Goal: Information Seeking & Learning: Learn about a topic

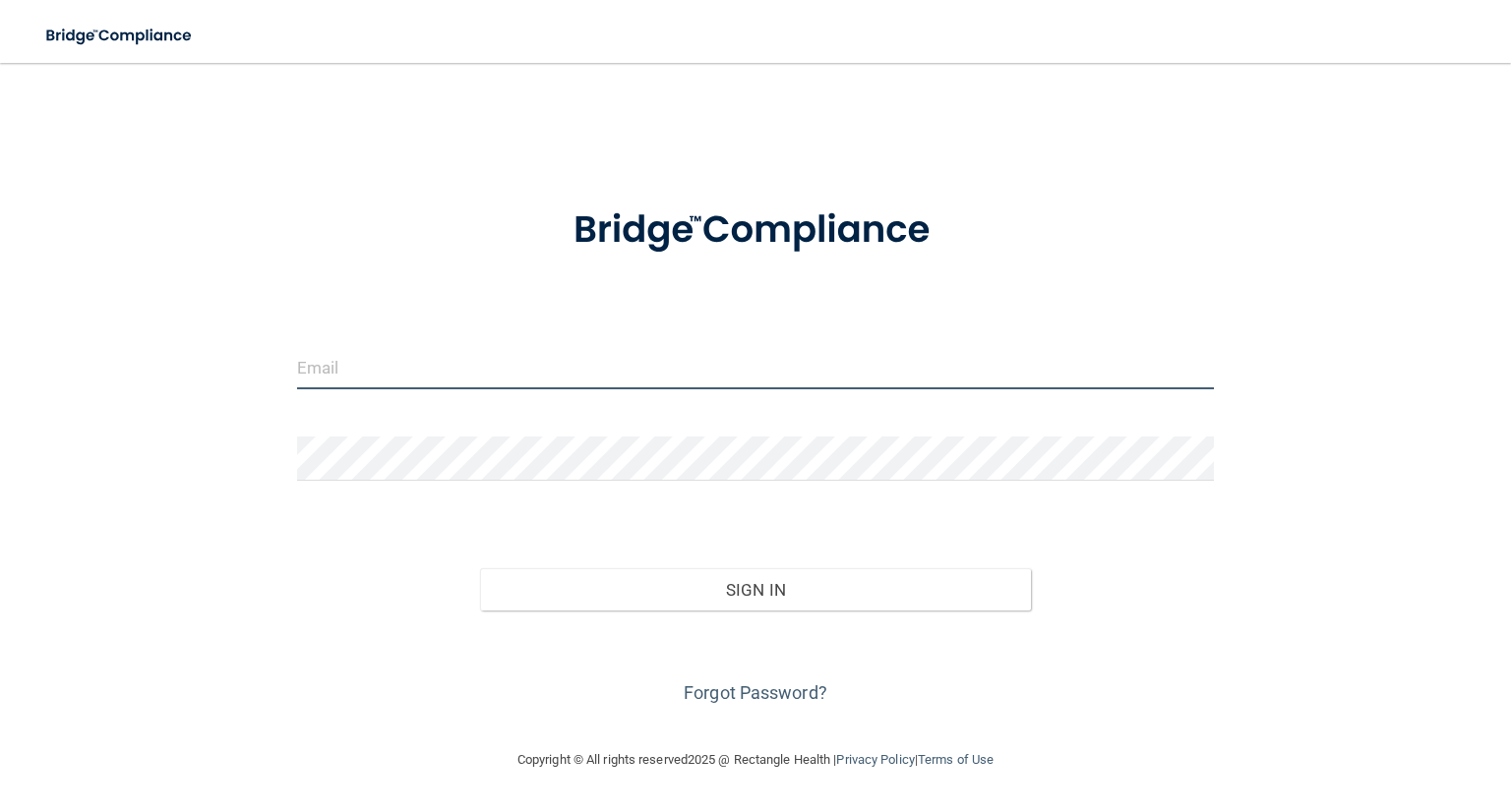
drag, startPoint x: 544, startPoint y: 372, endPoint x: 535, endPoint y: 388, distance: 18.4
click at [544, 373] on input "email" at bounding box center [755, 367] width 917 height 45
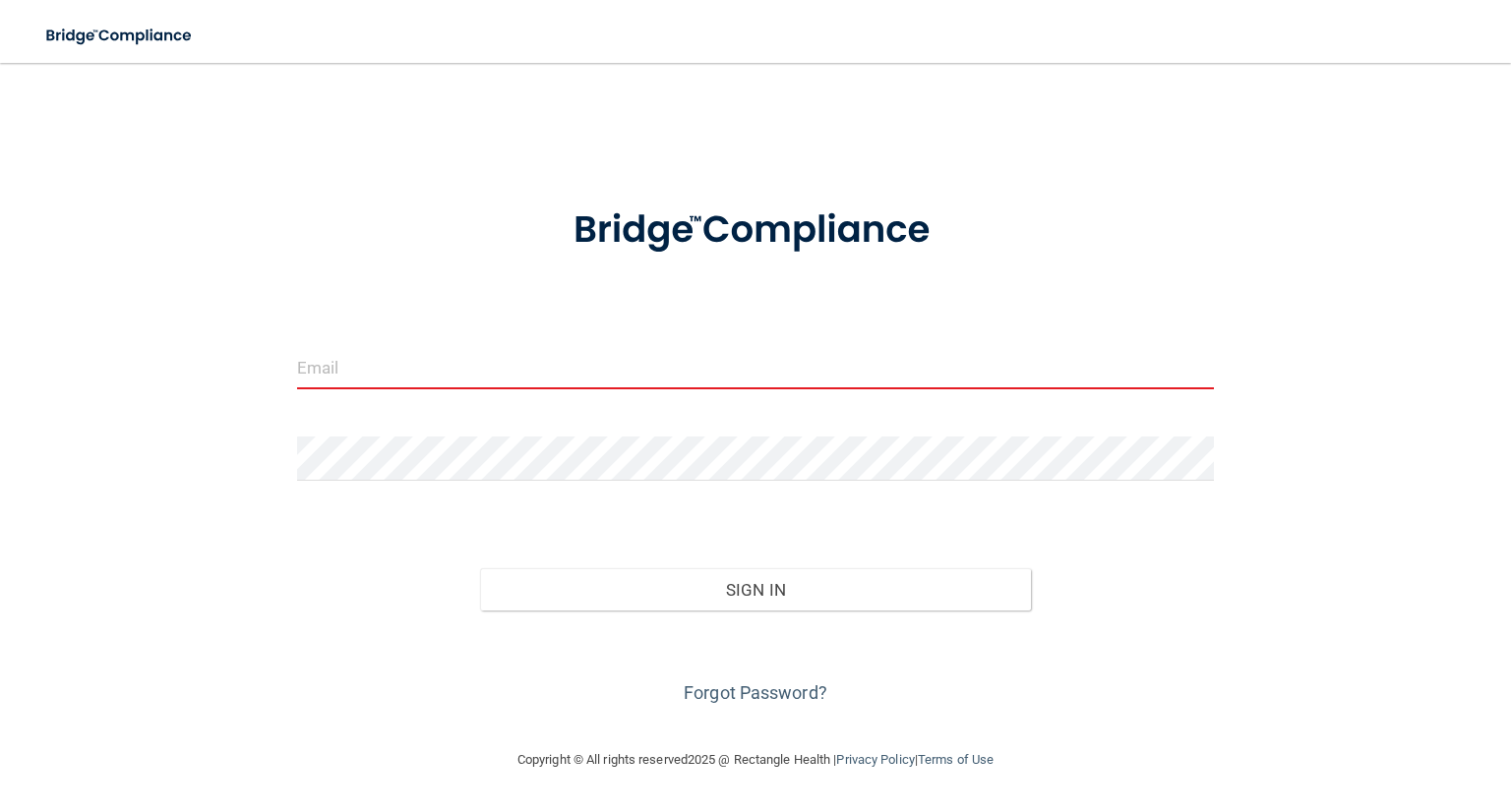
click at [625, 371] on input "email" at bounding box center [755, 367] width 917 height 45
type input "[EMAIL_ADDRESS][DOMAIN_NAME]"
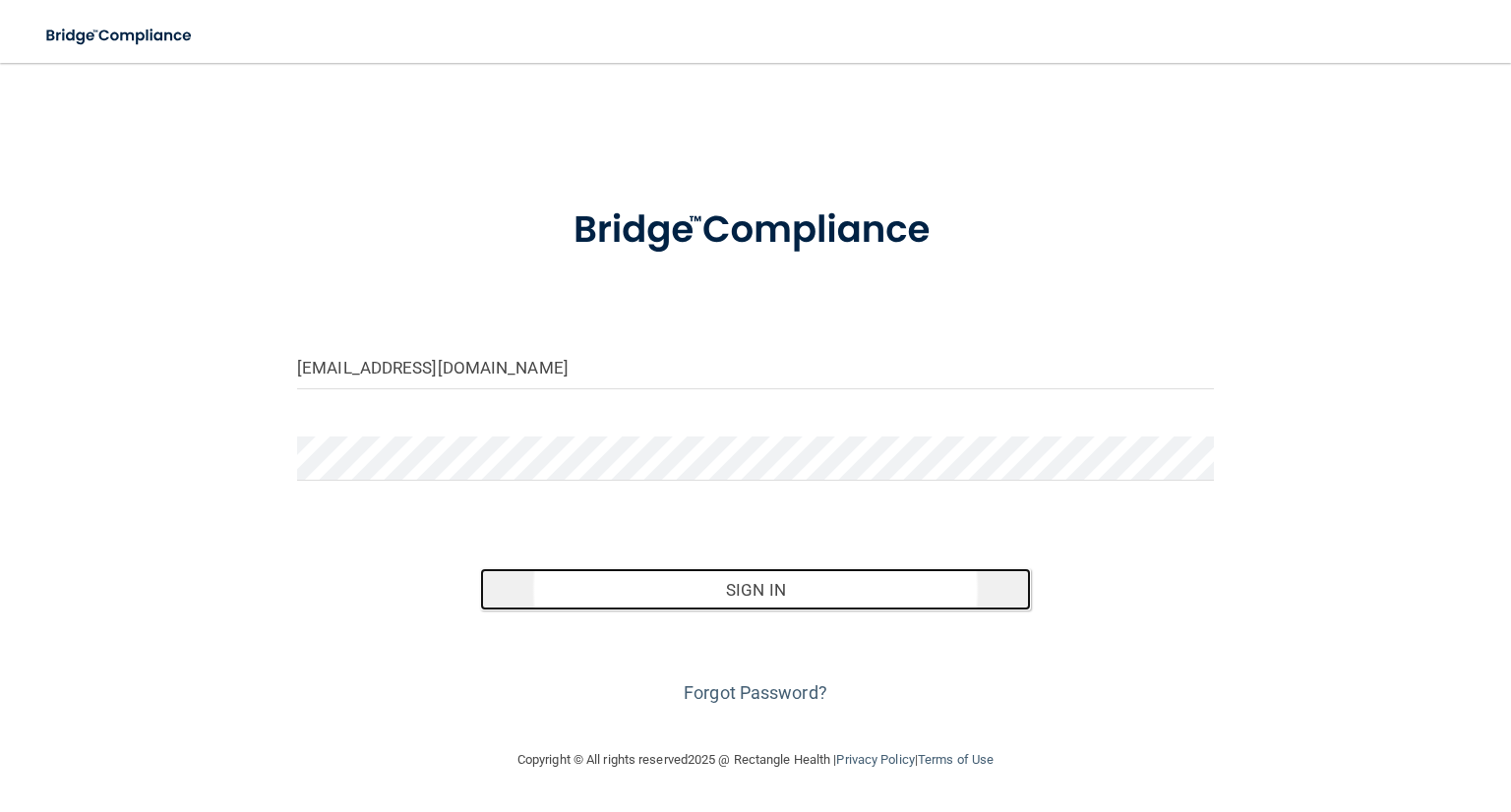
click at [799, 598] on button "Sign In" at bounding box center [755, 590] width 550 height 44
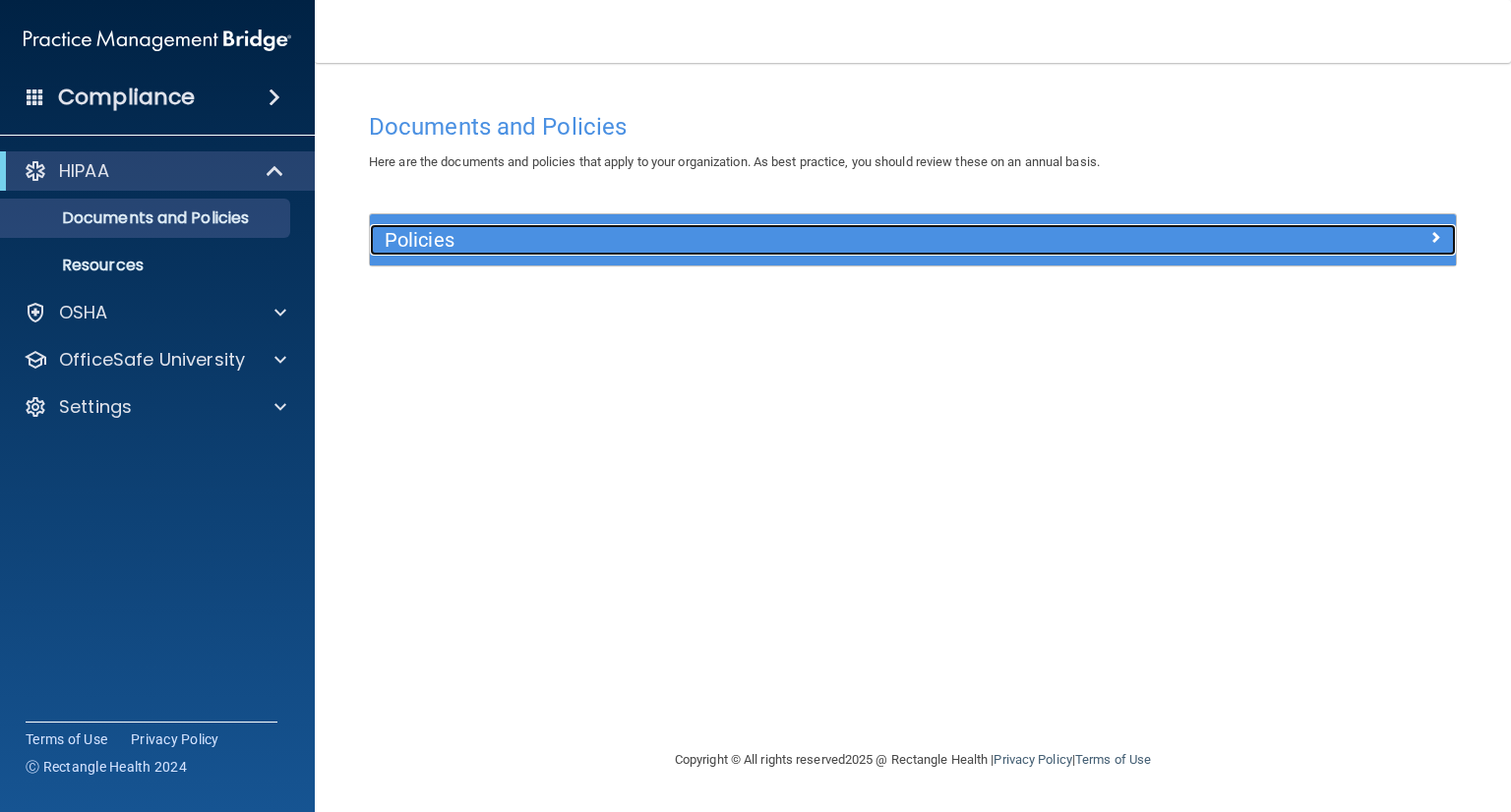
click at [1439, 238] on span at bounding box center [1435, 237] width 12 height 24
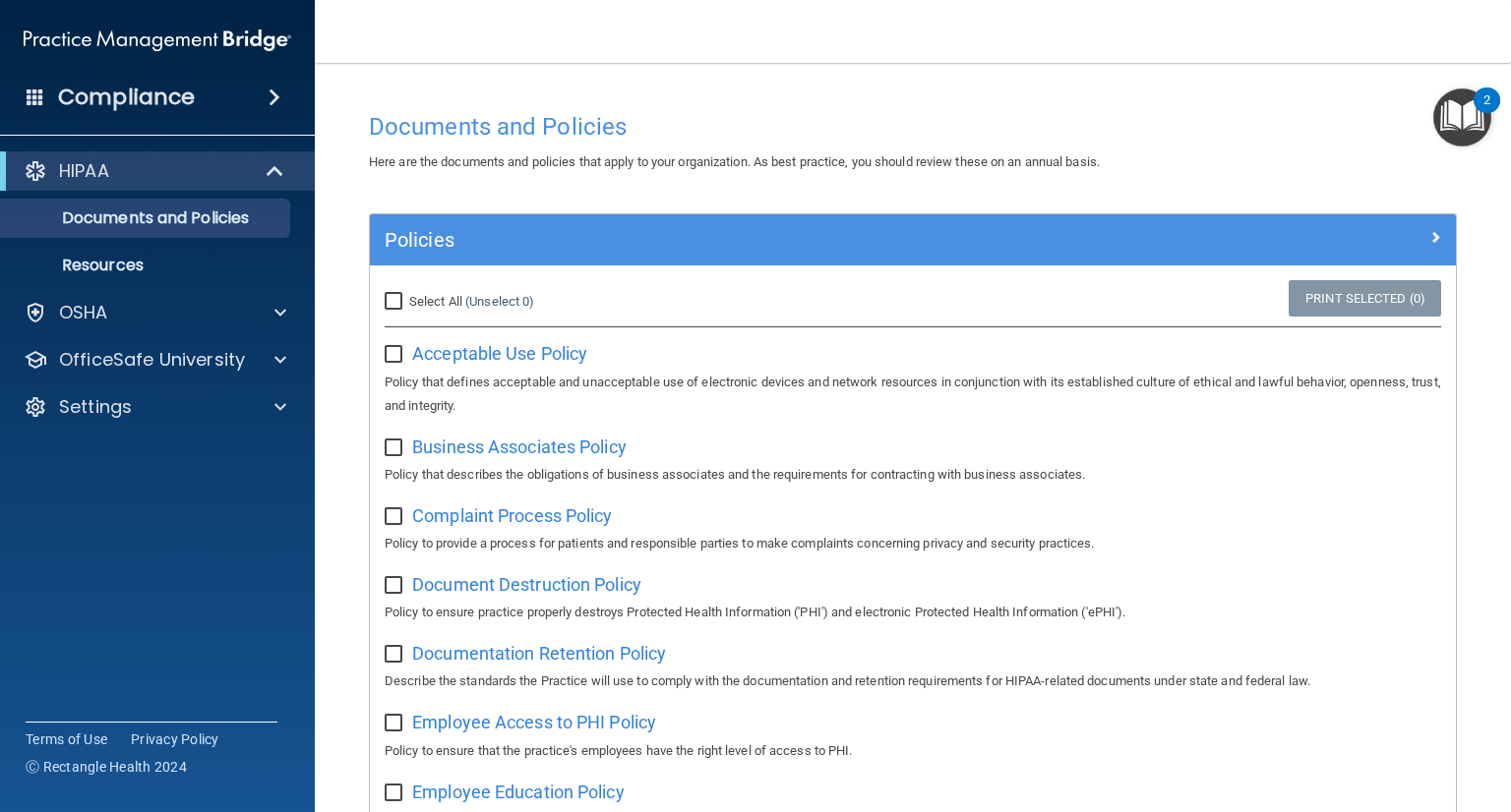
click at [1471, 121] on img "Open Resource Center, 2 new notifications" at bounding box center [1462, 117] width 58 height 58
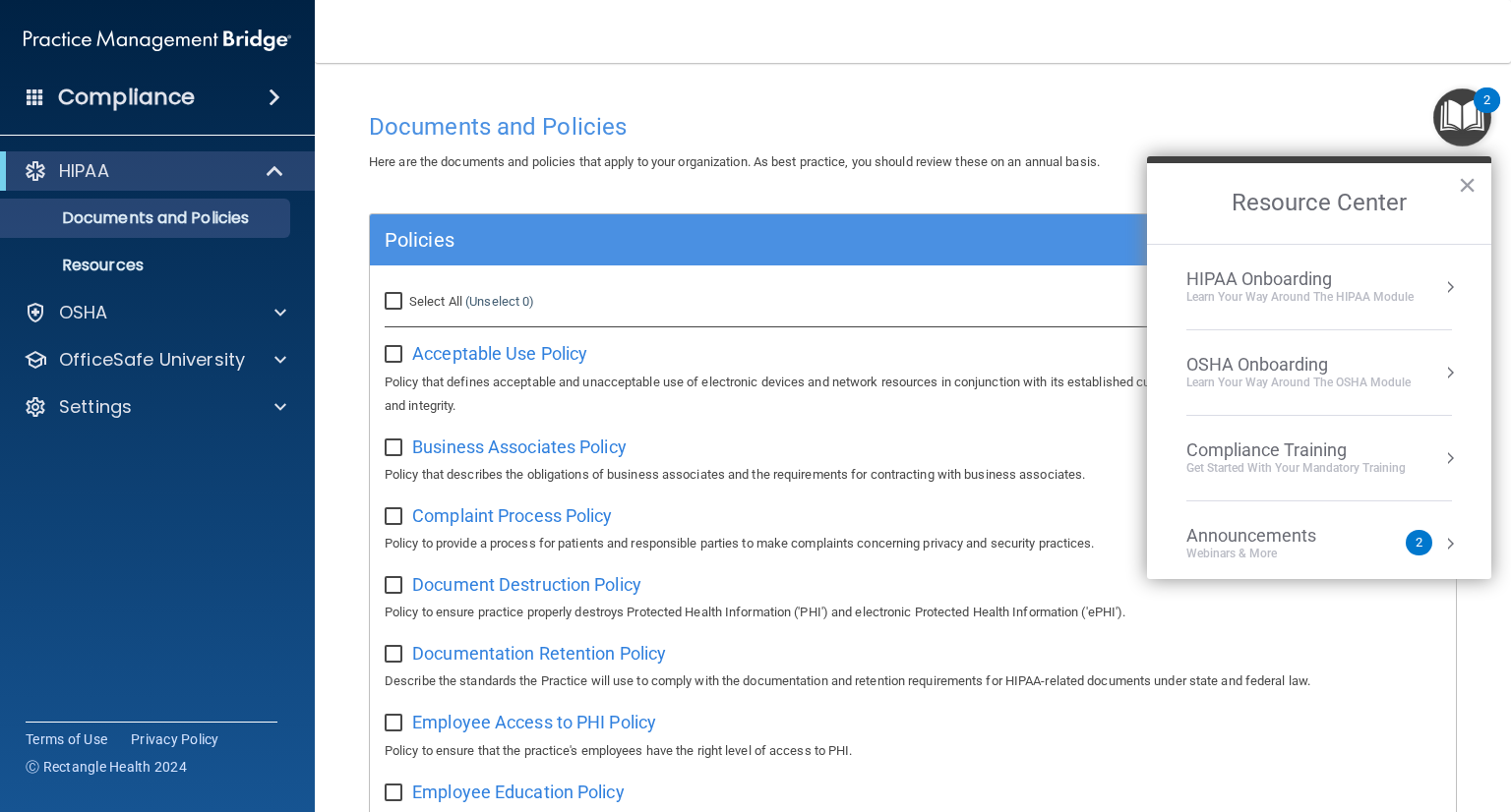
click at [1275, 277] on div "HIPAA Onboarding" at bounding box center [1300, 279] width 228 height 22
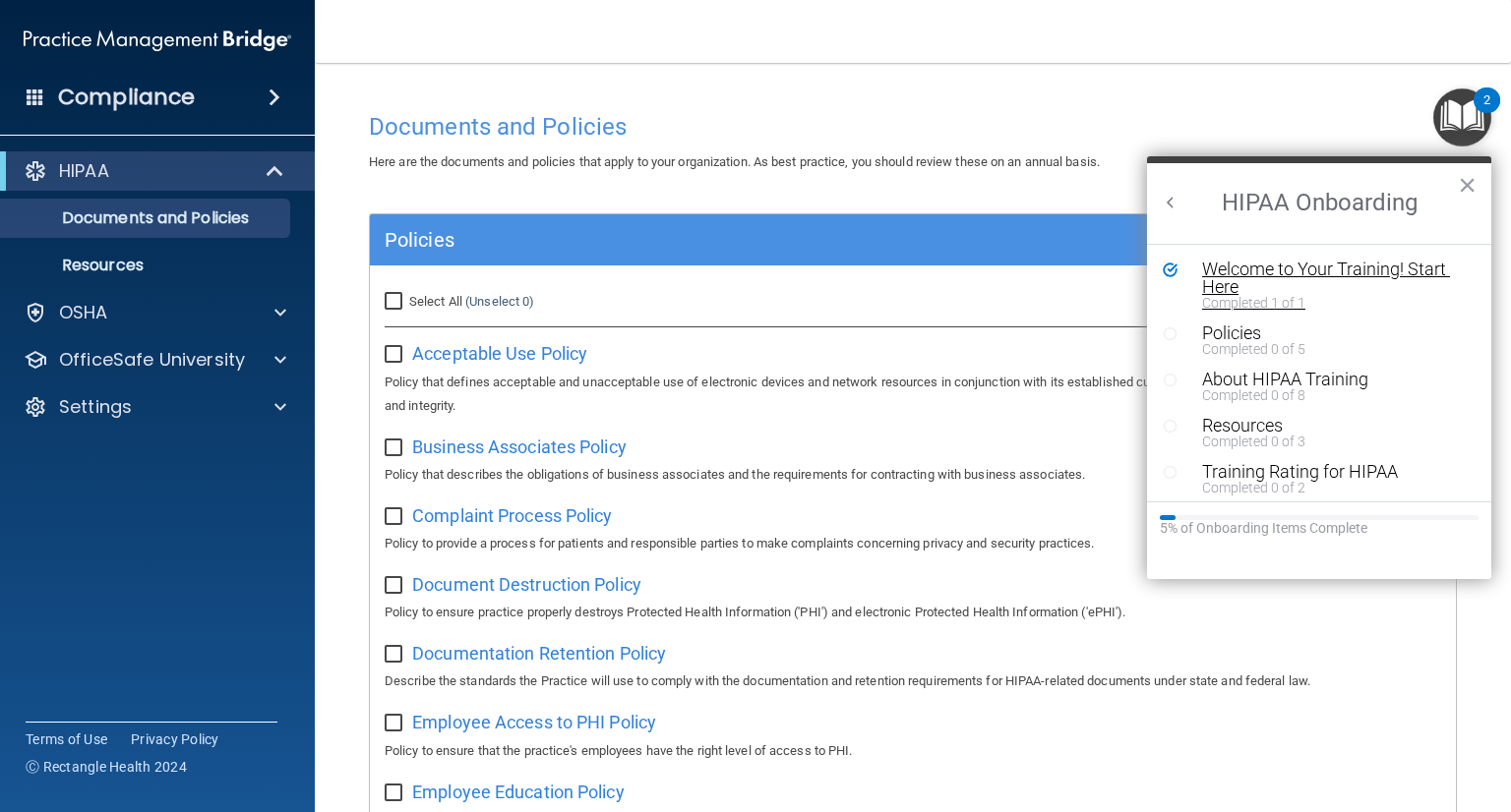
click at [1278, 272] on div "Welcome to Your Training! Start Here" at bounding box center [1326, 278] width 248 height 36
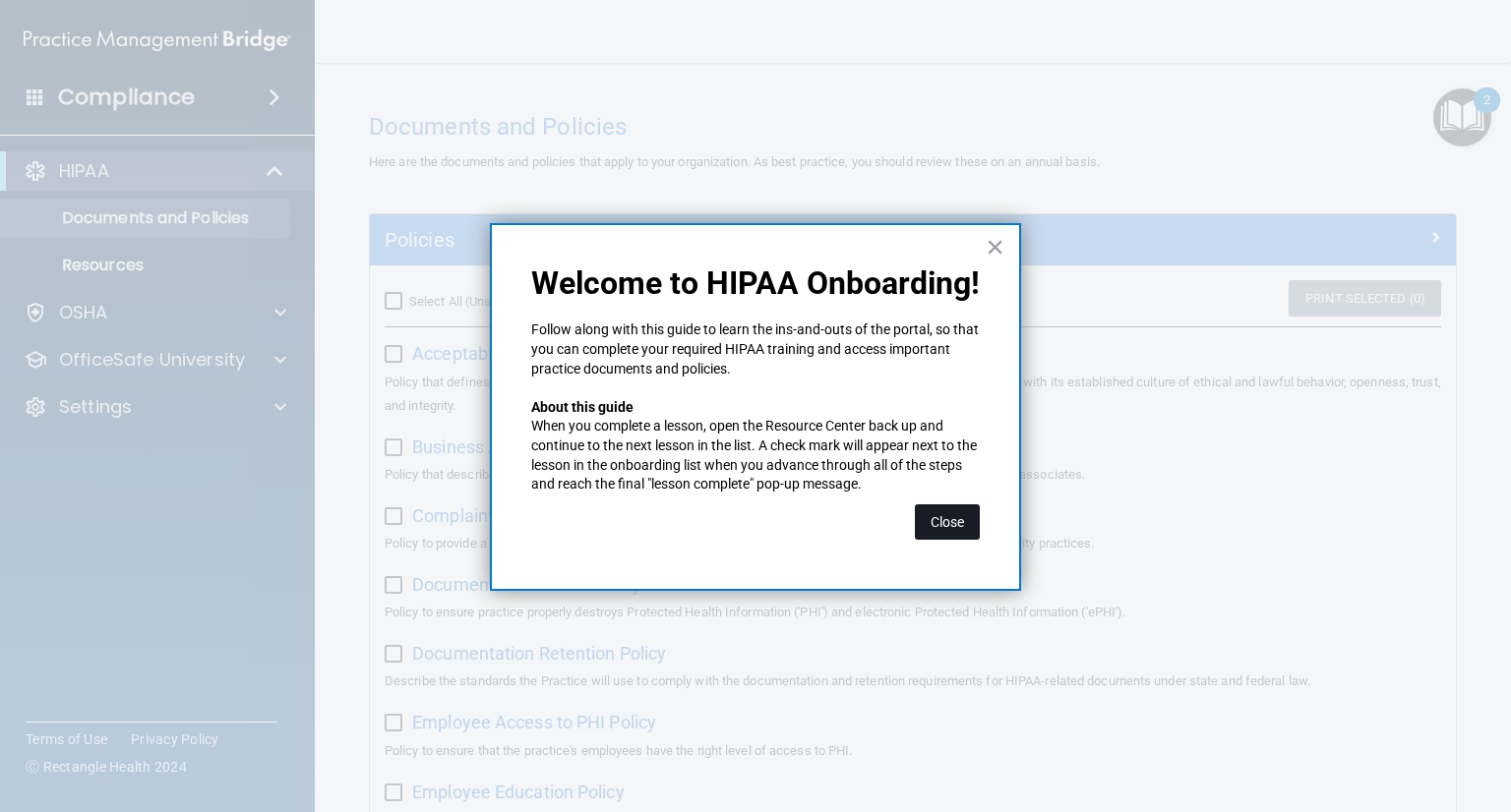
click at [956, 517] on button "Close" at bounding box center [948, 522] width 65 height 36
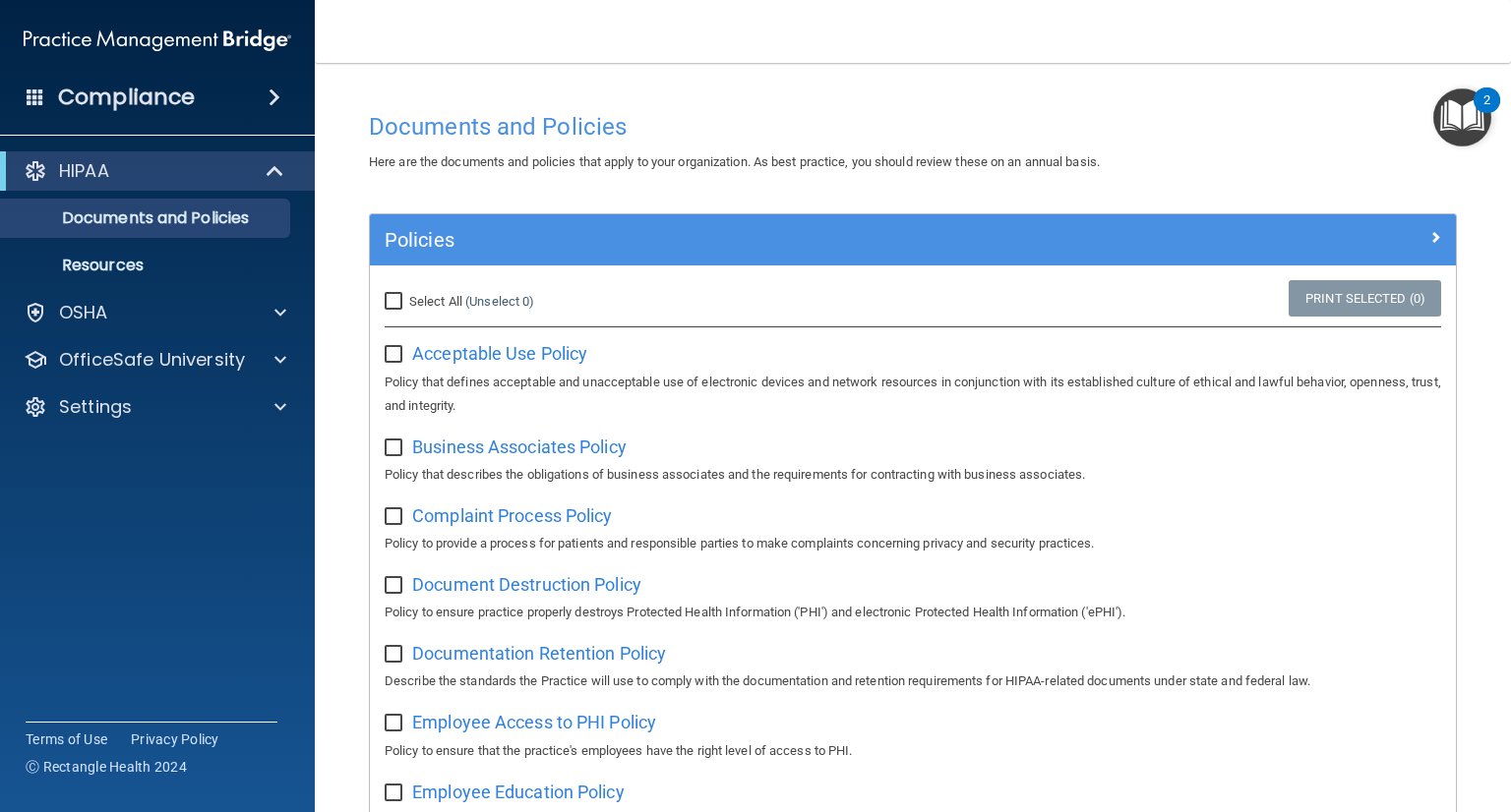
click at [1441, 115] on img "Open Resource Center, 2 new notifications" at bounding box center [1462, 117] width 58 height 58
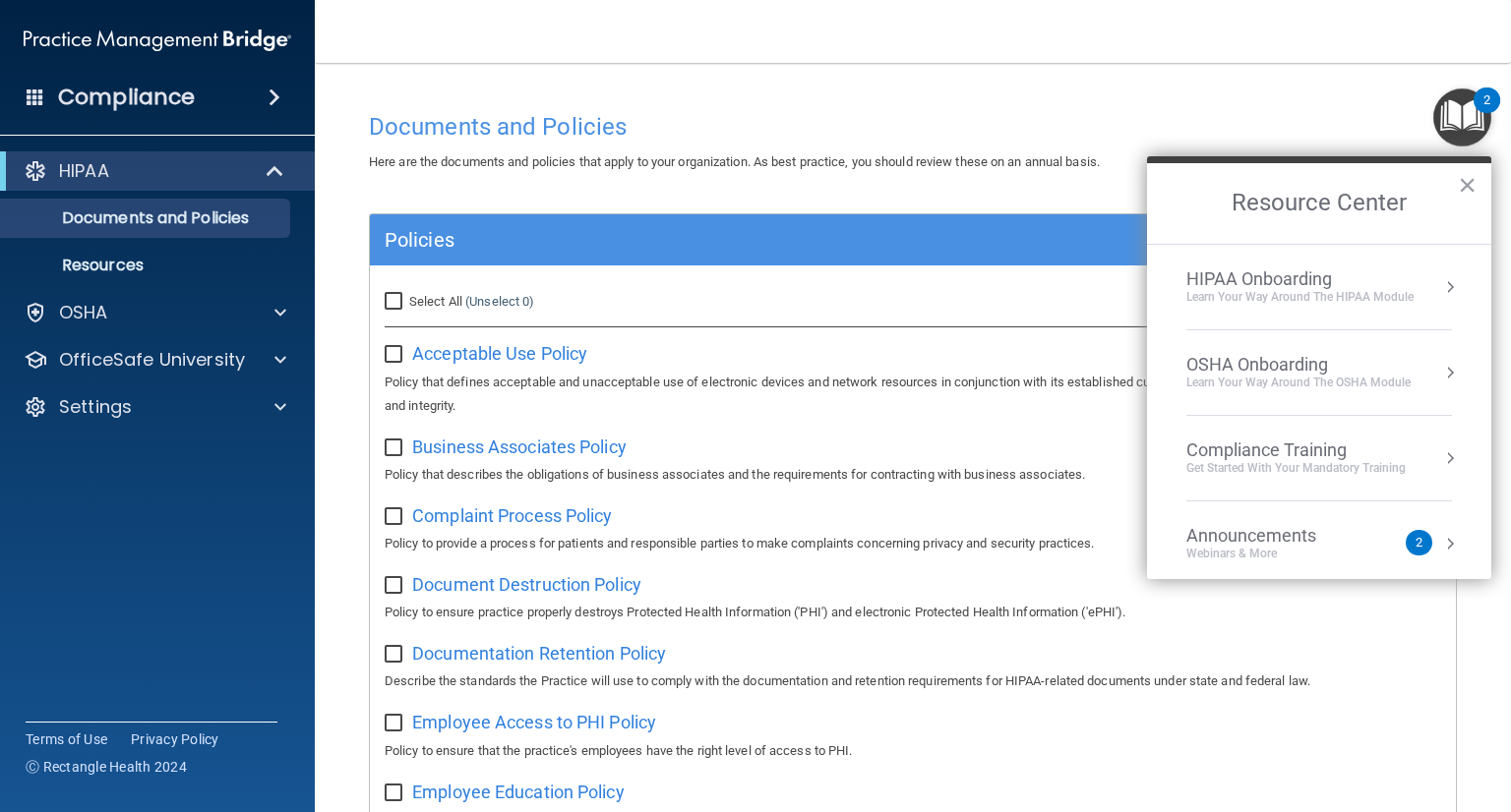
click at [1271, 367] on div "OSHA Onboarding" at bounding box center [1298, 365] width 225 height 22
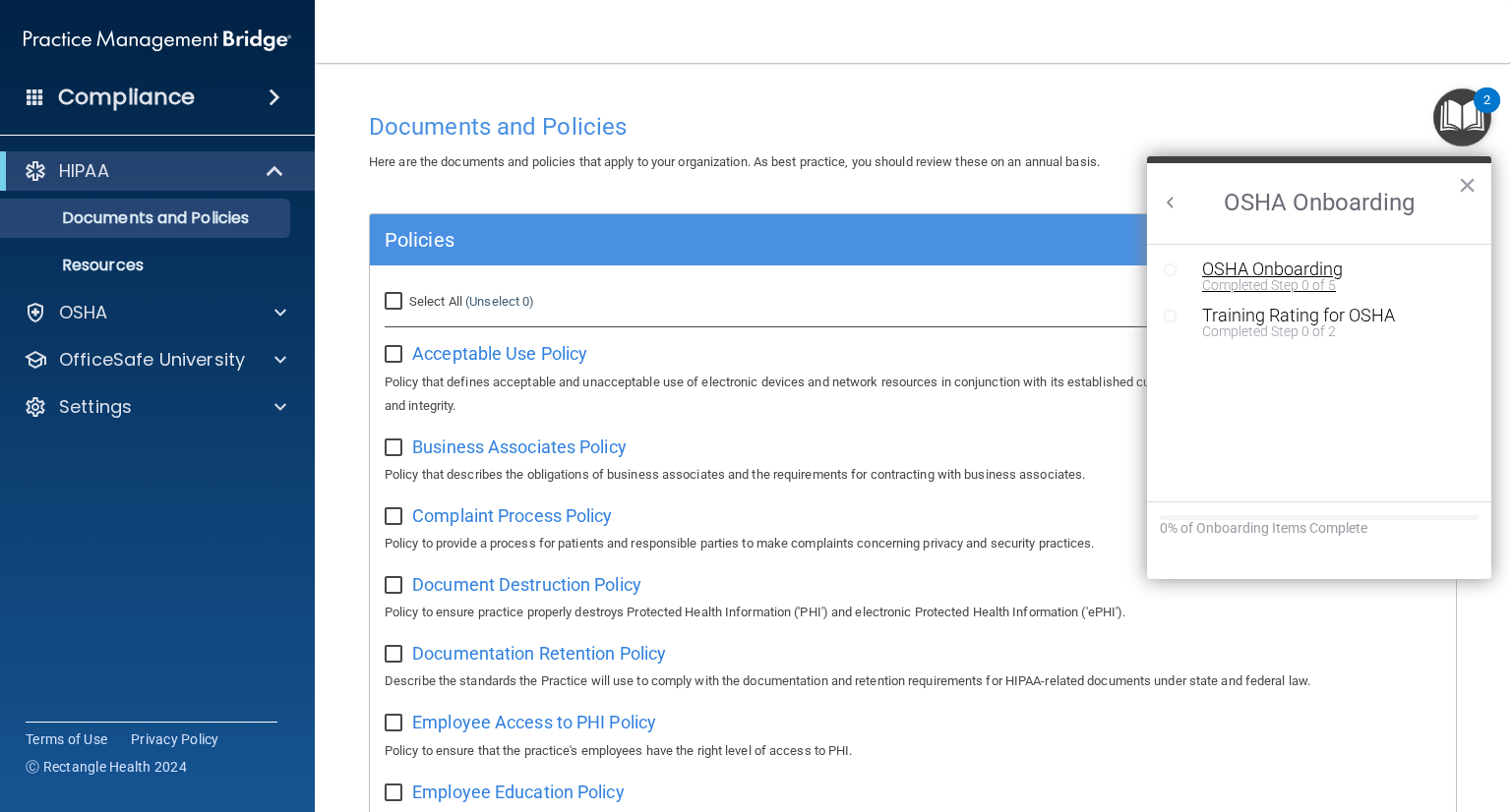
click at [1280, 278] on div "Completed Step 0 of 5" at bounding box center [1334, 285] width 263 height 14
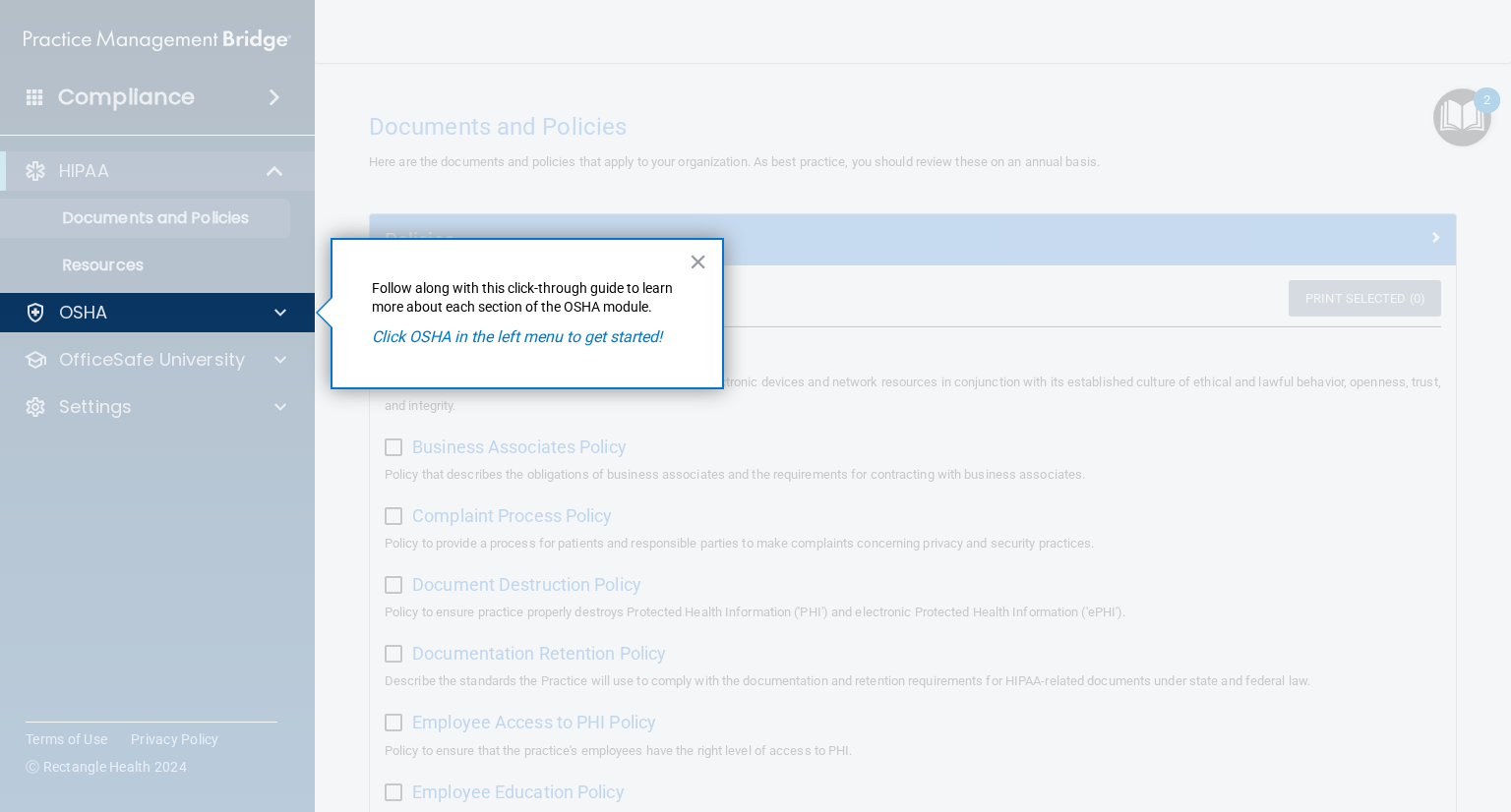
click at [628, 339] on em "Click OSHA in the left menu to get started!" at bounding box center [517, 336] width 290 height 19
click at [451, 338] on em "Click OSHA in the left menu to get started!" at bounding box center [517, 336] width 290 height 19
drag, startPoint x: 471, startPoint y: 341, endPoint x: 451, endPoint y: 339, distance: 20.1
click at [451, 339] on em "Click OSHA in the left menu to get started!" at bounding box center [517, 336] width 290 height 19
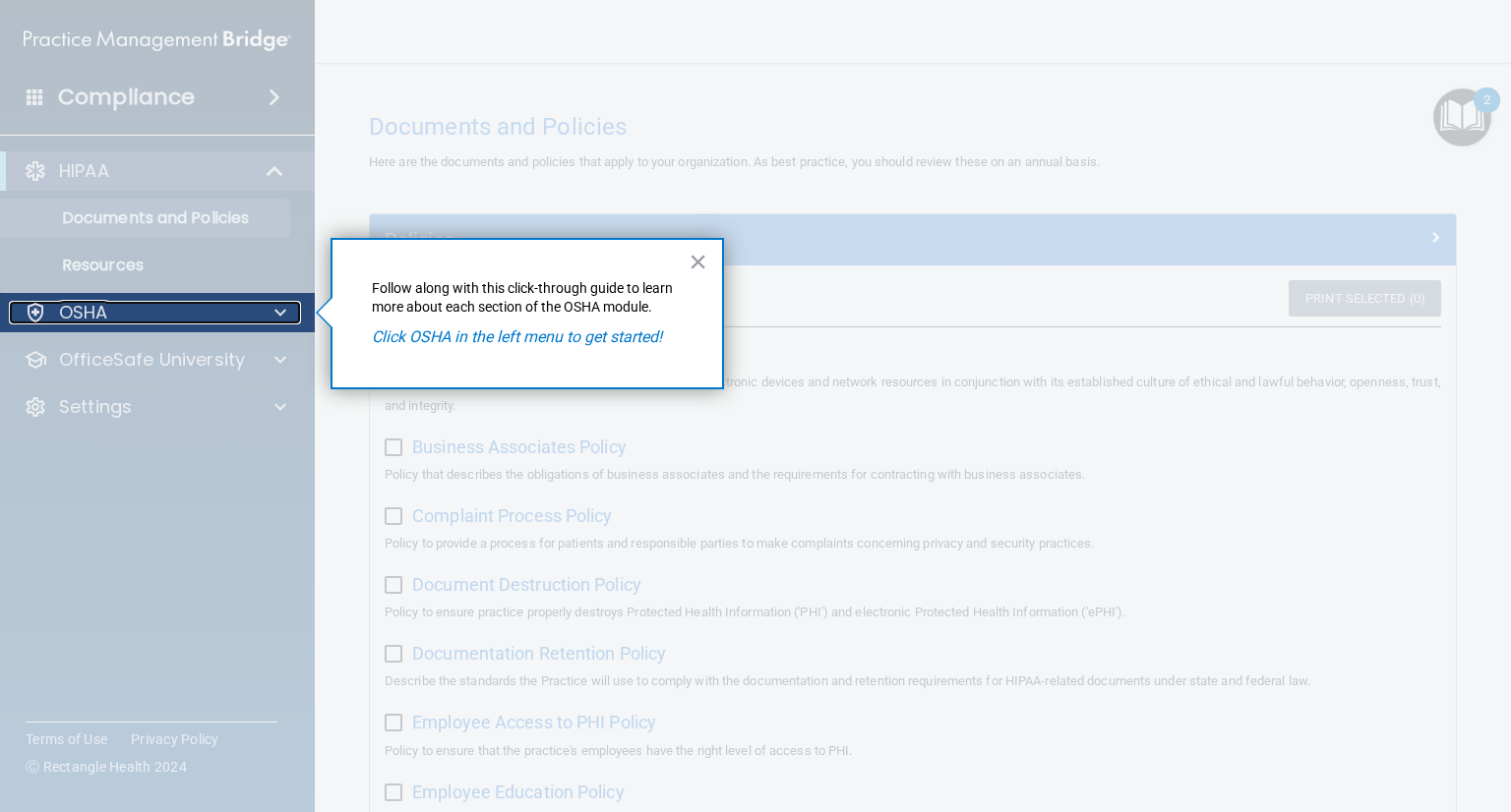
click at [266, 311] on div at bounding box center [277, 313] width 49 height 24
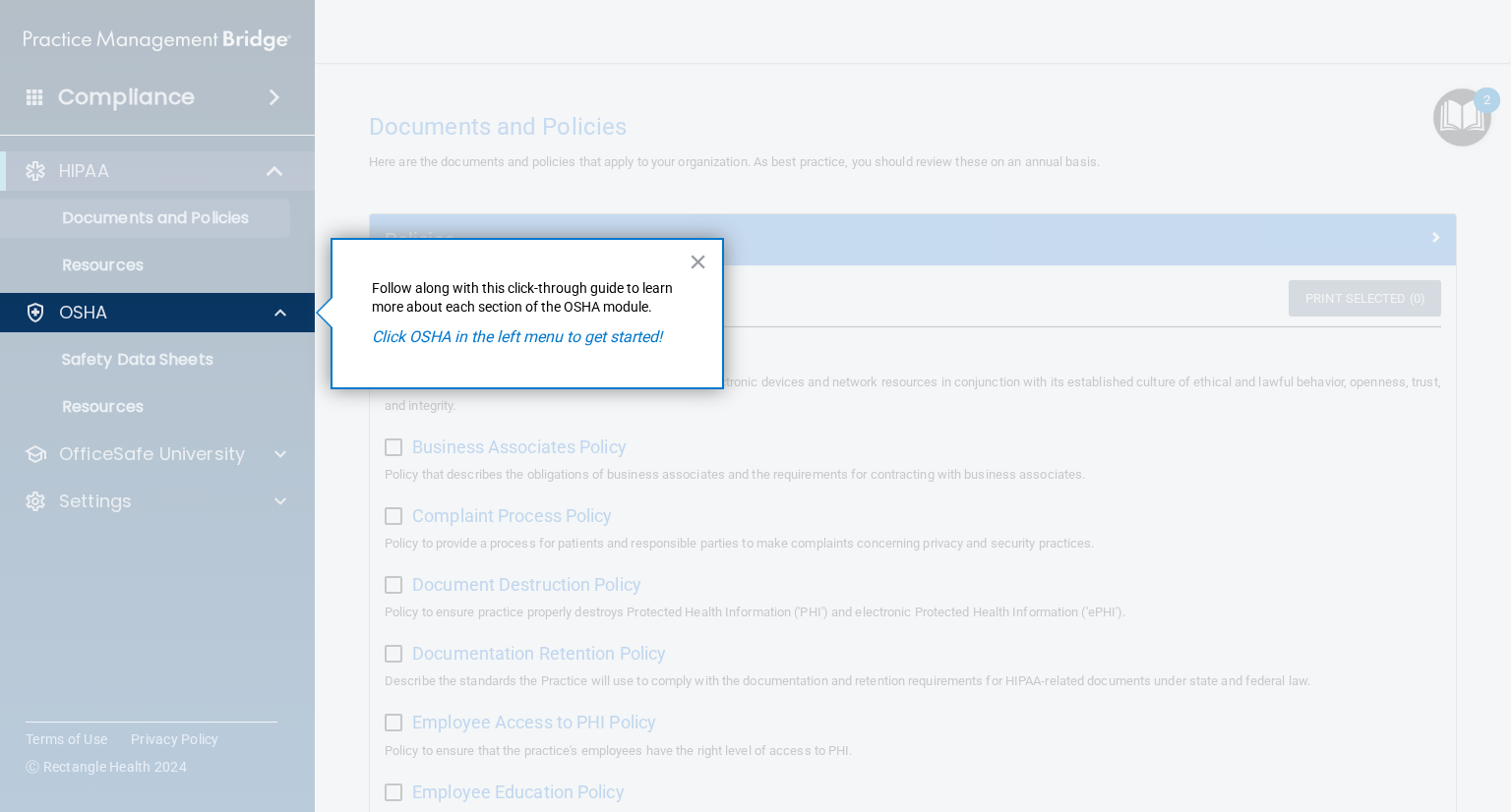
click at [205, 351] on div at bounding box center [157, 572] width 316 height 480
click at [195, 365] on div at bounding box center [157, 572] width 316 height 480
click at [607, 341] on em "Click OSHA in the left menu to get started!" at bounding box center [517, 336] width 290 height 19
click at [519, 342] on em "Click OSHA in the left menu to get started!" at bounding box center [517, 336] width 290 height 19
click at [520, 339] on em "Click OSHA in the left menu to get started!" at bounding box center [517, 336] width 290 height 19
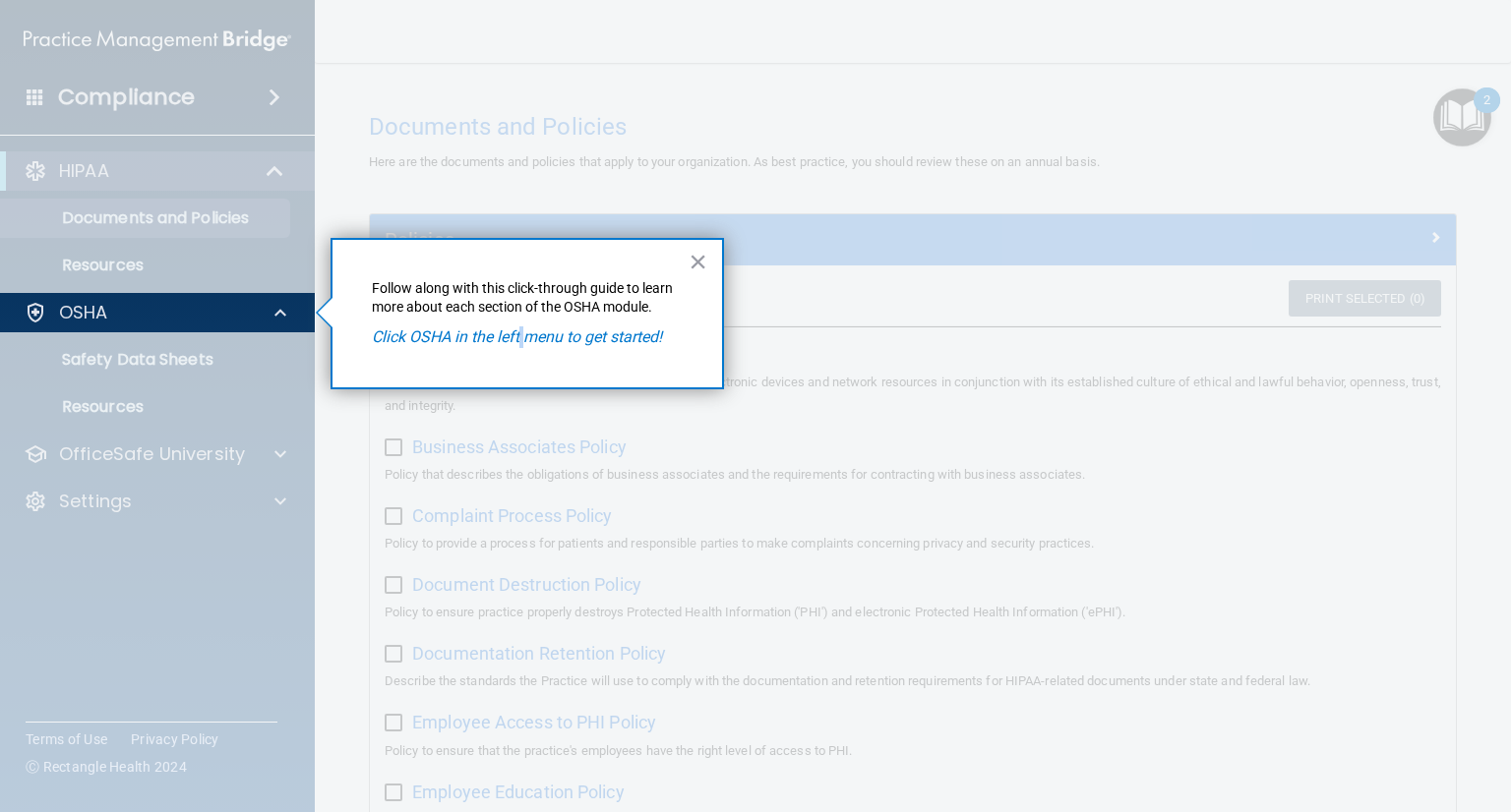
click at [520, 339] on em "Click OSHA in the left menu to get started!" at bounding box center [517, 336] width 290 height 19
click at [1454, 120] on div at bounding box center [913, 406] width 1195 height 812
click at [703, 266] on button "×" at bounding box center [698, 262] width 19 height 32
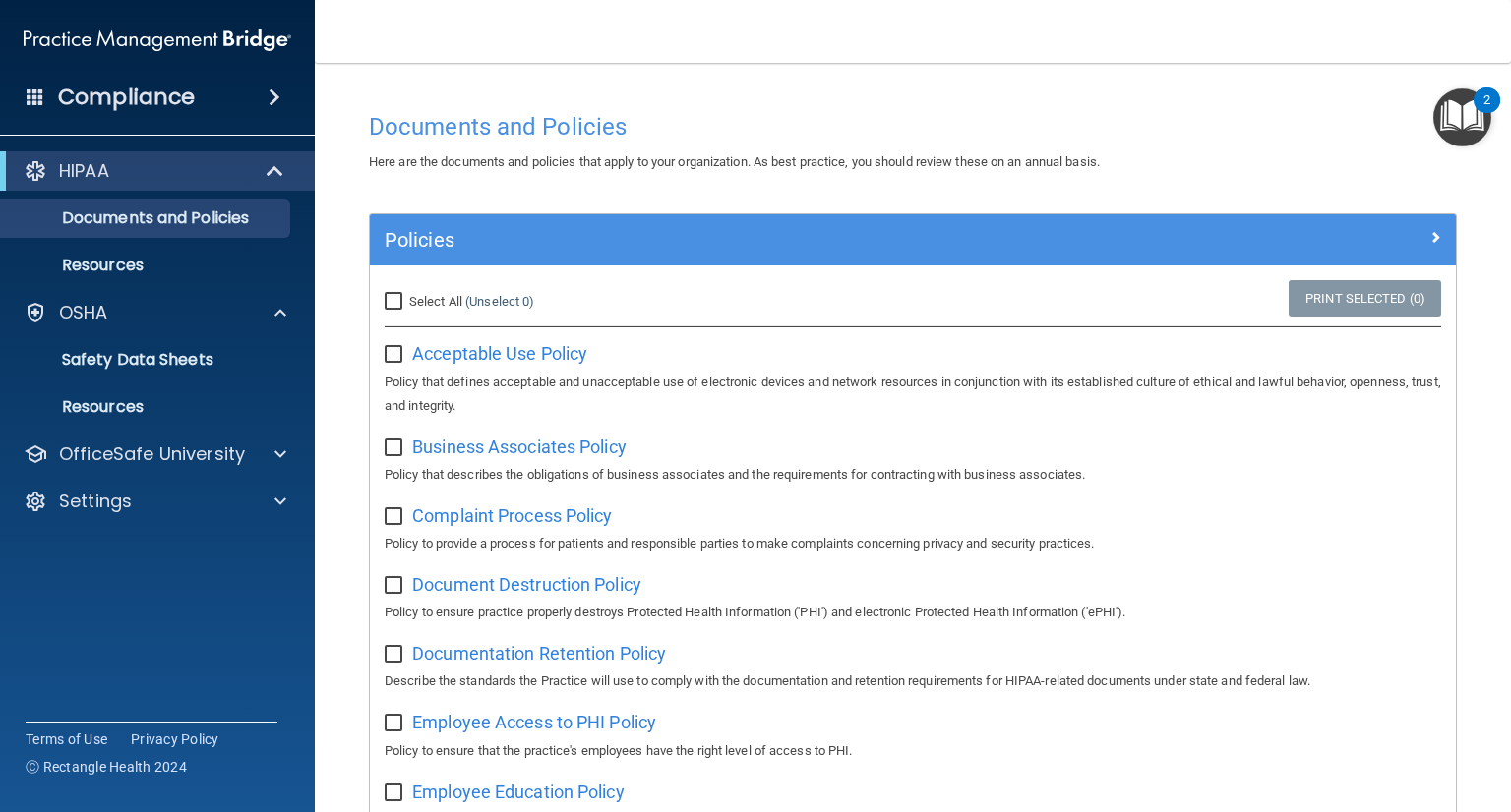
click at [1452, 135] on img "Open Resource Center, 2 new notifications" at bounding box center [1462, 117] width 58 height 58
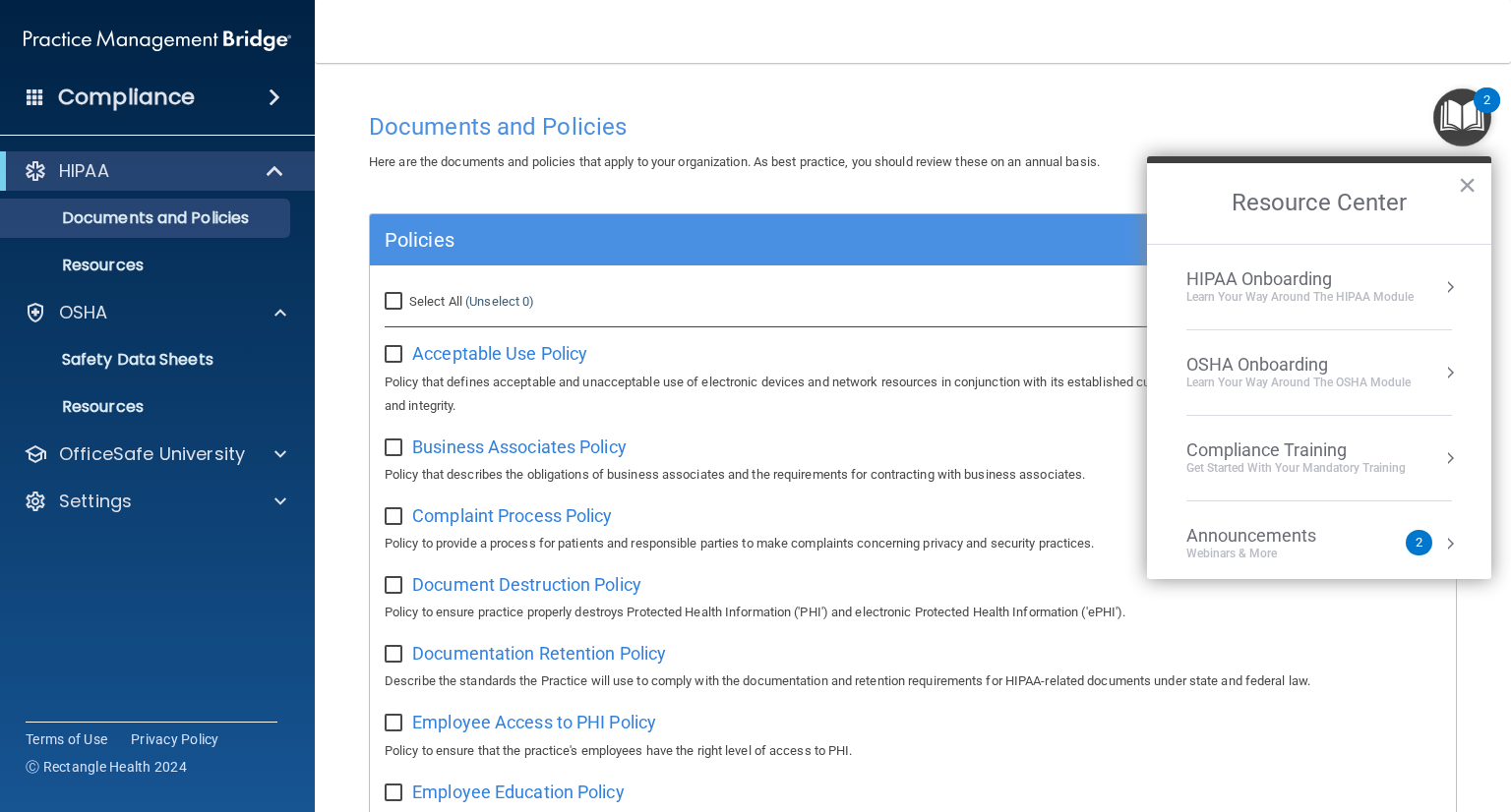
click at [1282, 367] on div "OSHA Onboarding" at bounding box center [1298, 365] width 225 height 22
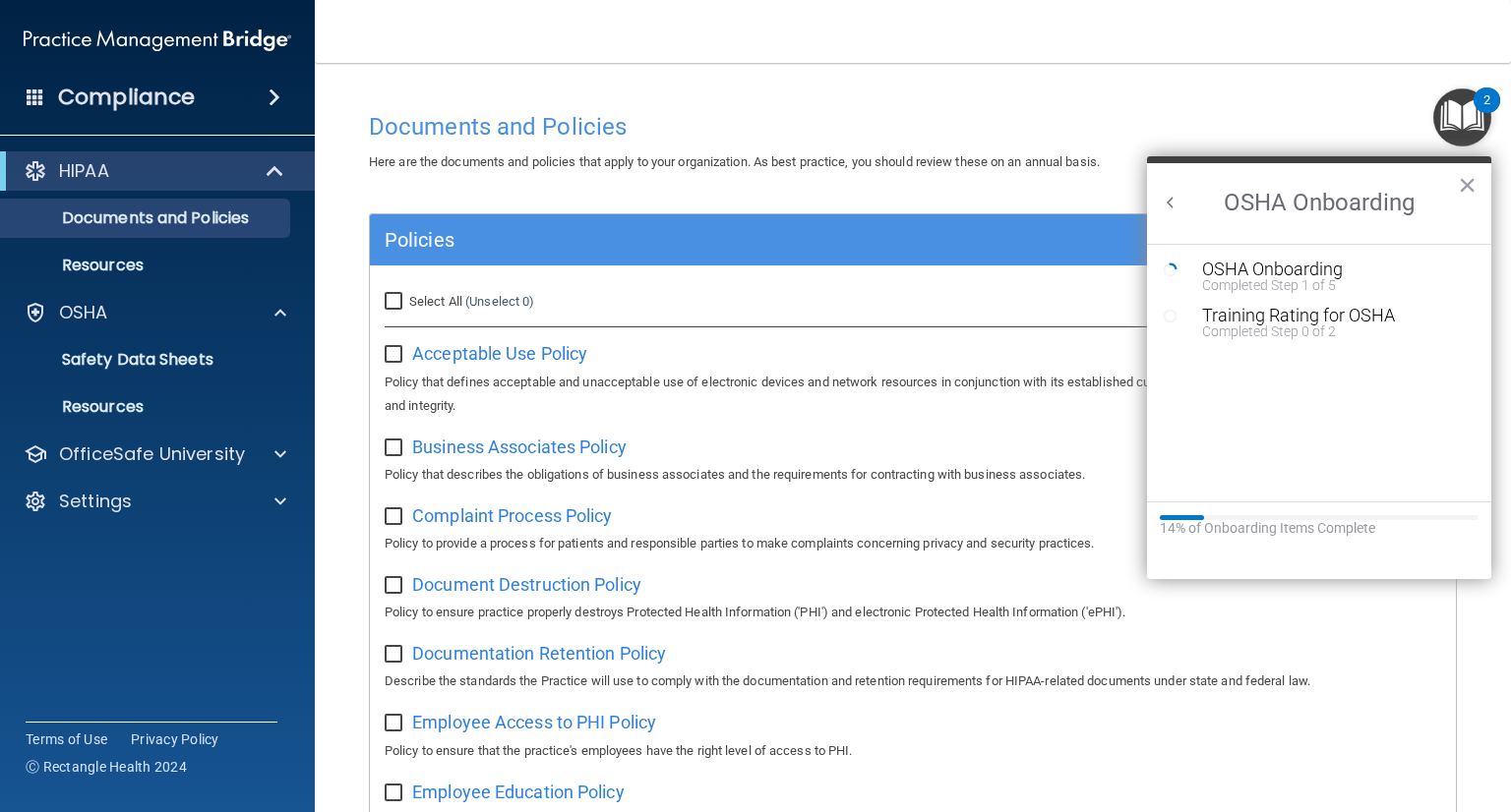
click at [1169, 205] on button "Back to Resource Center Home" at bounding box center [1171, 203] width 20 height 20
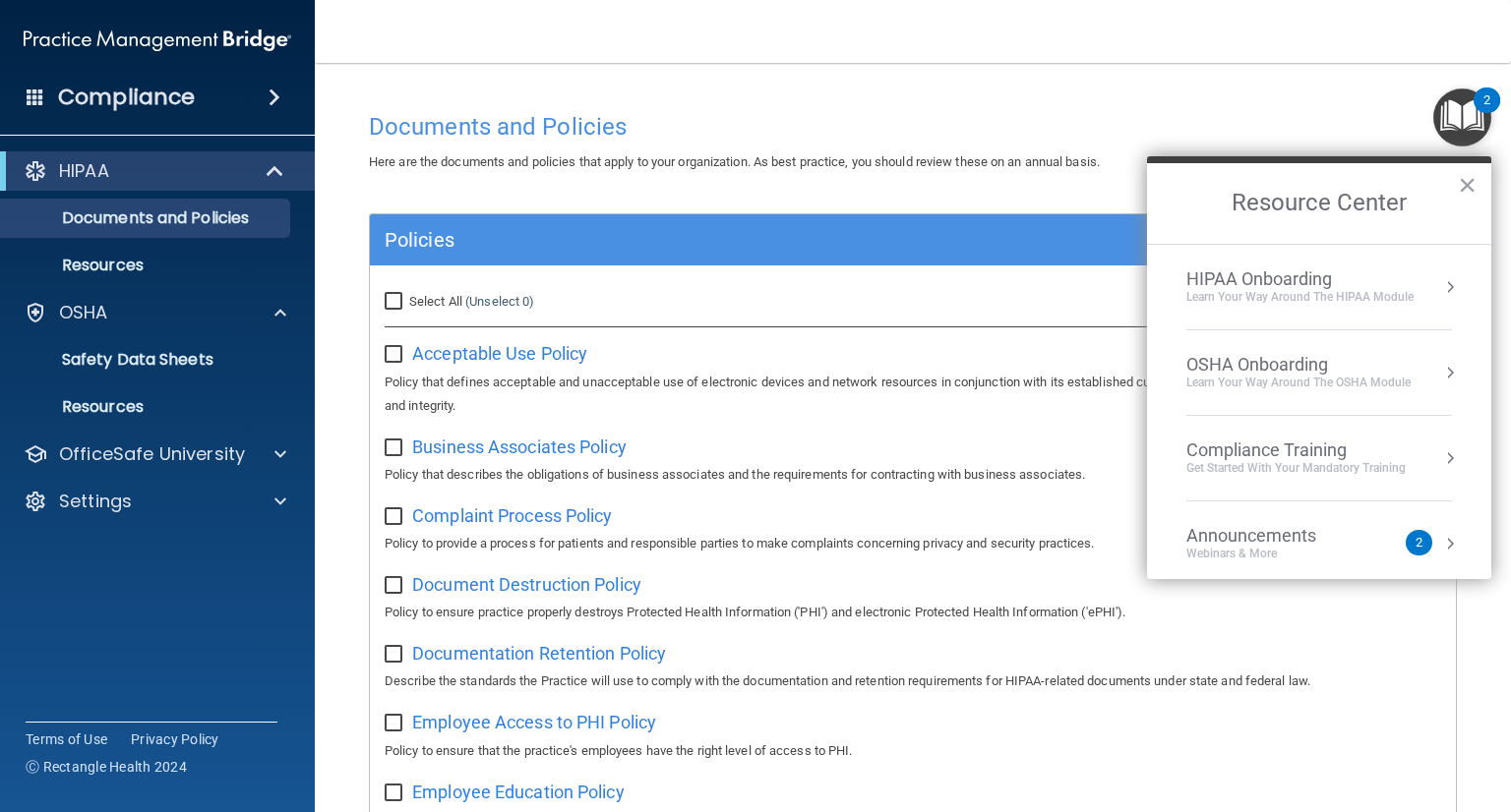
click at [1298, 274] on div "HIPAA Onboarding" at bounding box center [1300, 279] width 228 height 22
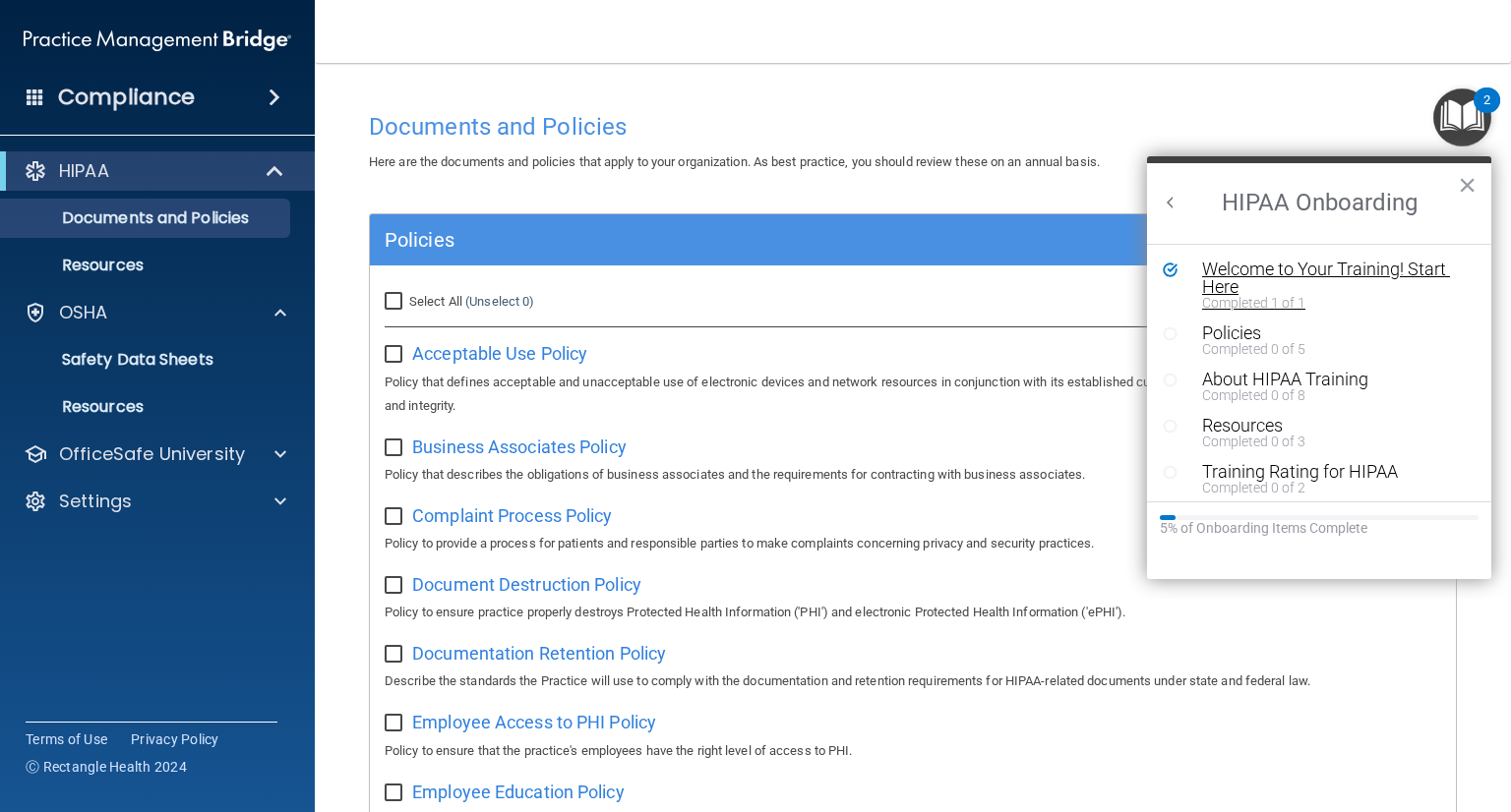
click at [1282, 269] on div "Welcome to Your Training! Start Here" at bounding box center [1326, 278] width 248 height 36
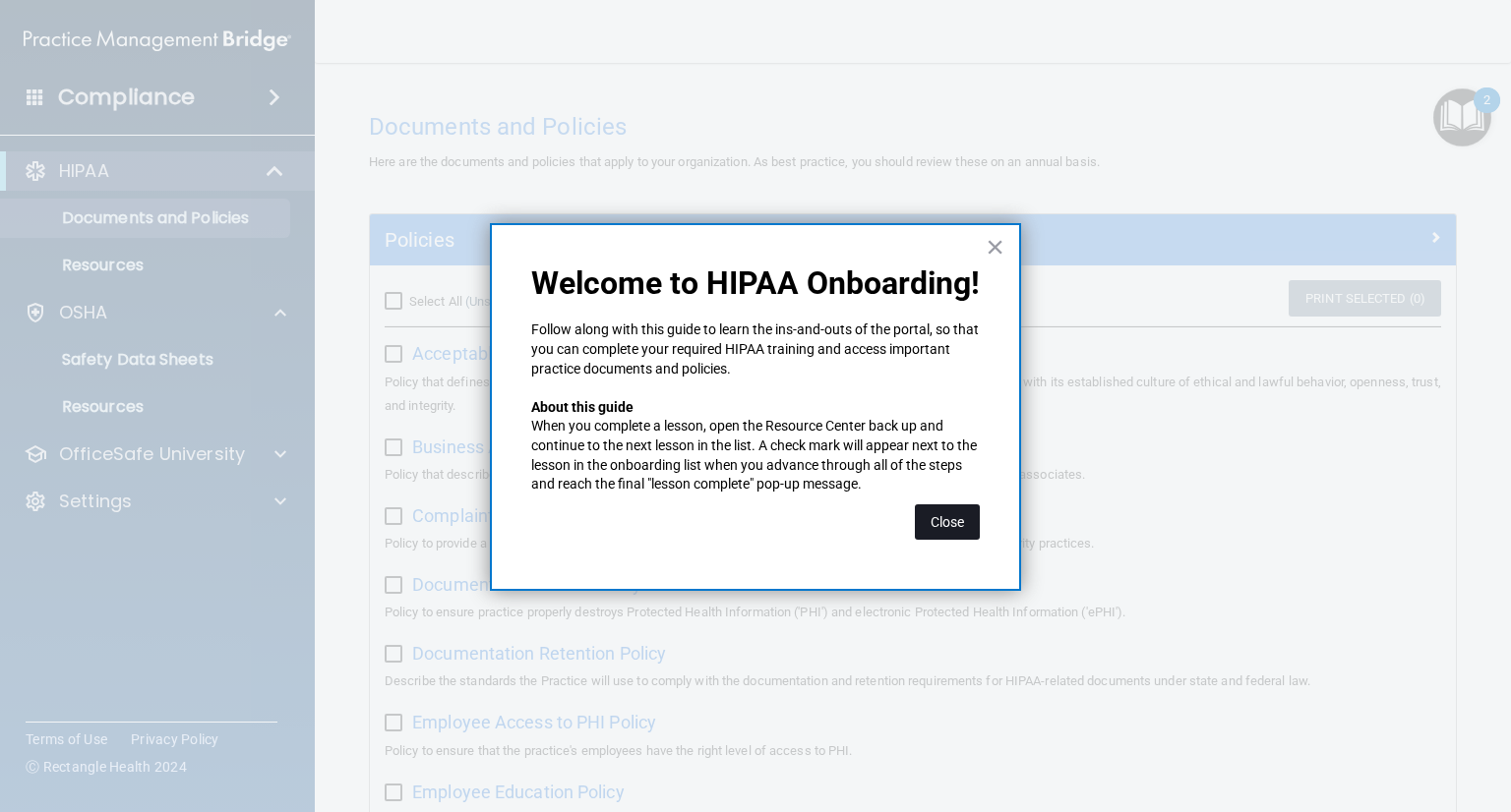
drag, startPoint x: 951, startPoint y: 516, endPoint x: 1177, endPoint y: 378, distance: 264.8
click at [951, 516] on button "Close" at bounding box center [948, 522] width 65 height 36
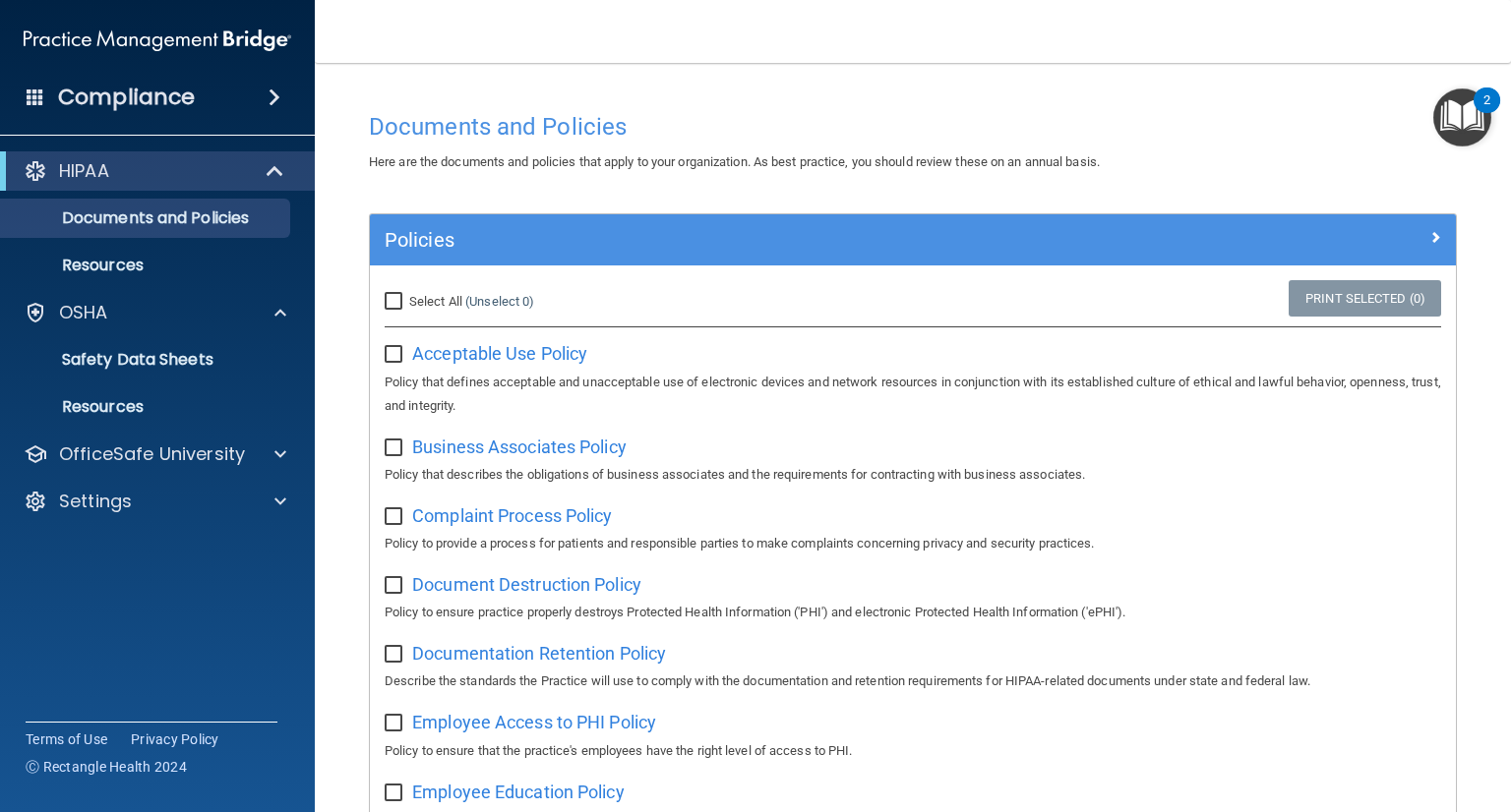
click at [1459, 115] on img "Open Resource Center, 2 new notifications" at bounding box center [1462, 117] width 58 height 58
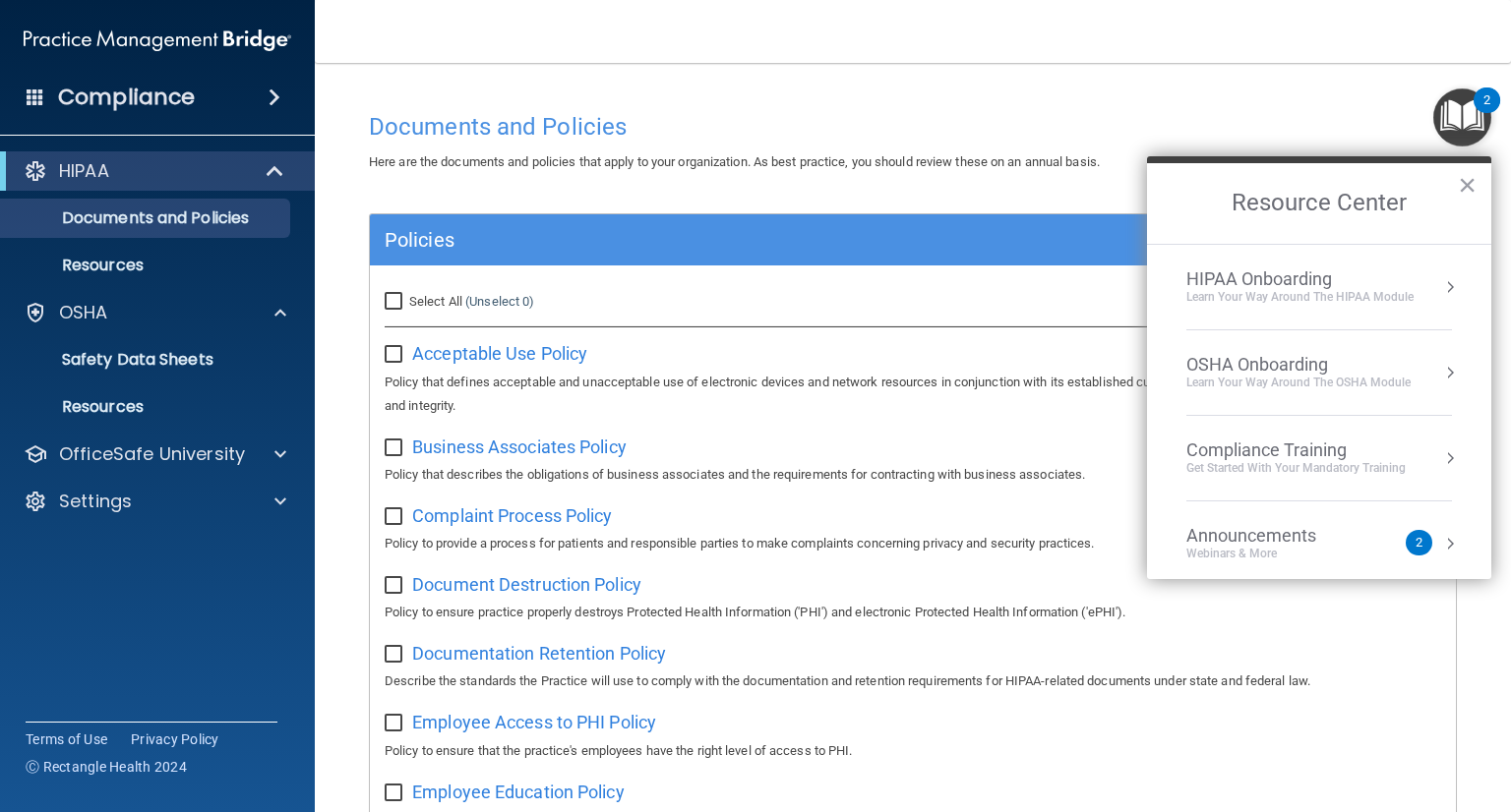
click at [1260, 362] on div "OSHA Onboarding" at bounding box center [1298, 365] width 225 height 22
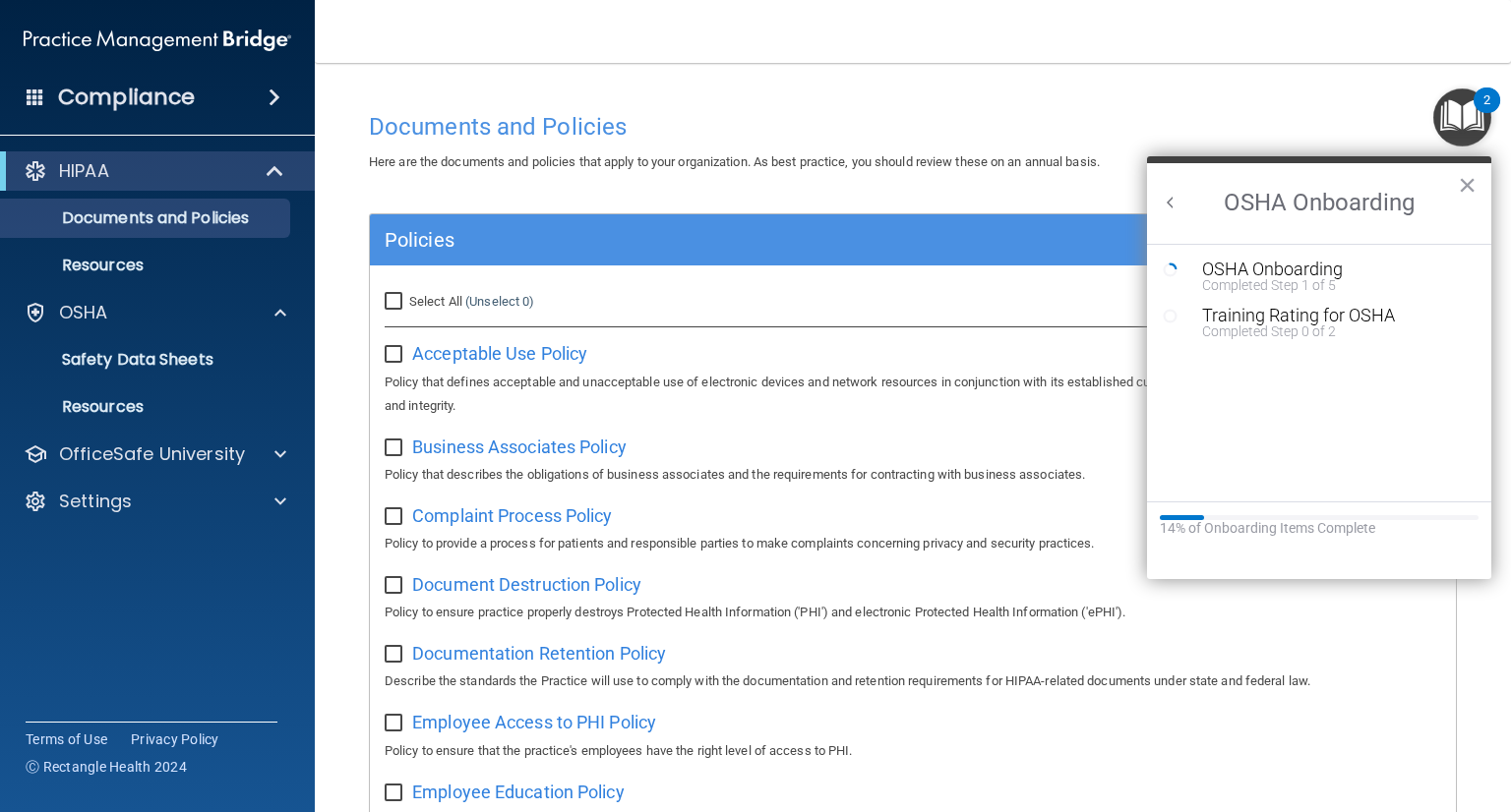
click at [1173, 198] on button "Back to Resource Center Home" at bounding box center [1171, 203] width 20 height 20
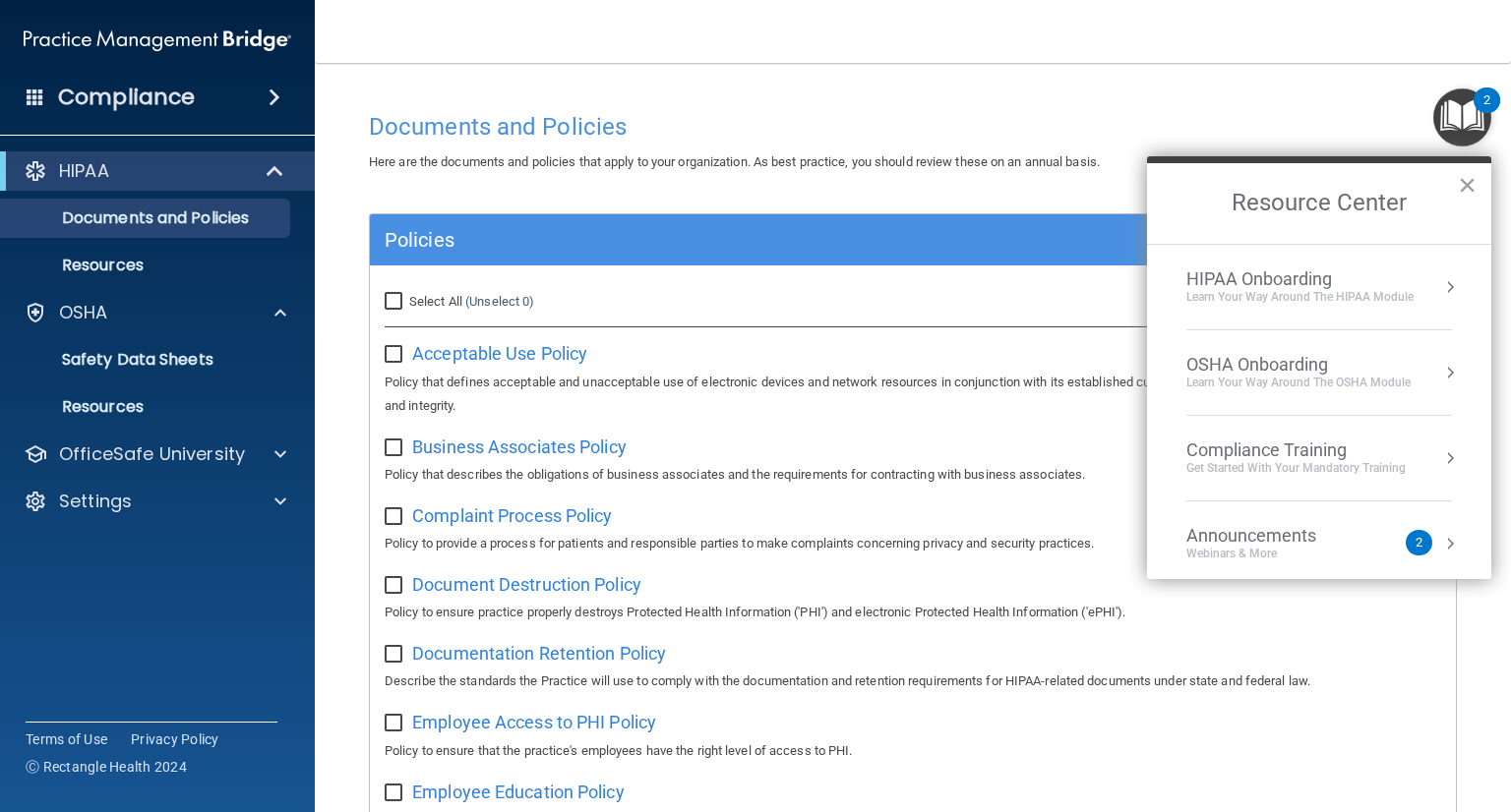
click at [1321, 296] on div "Learn Your Way around the HIPAA module" at bounding box center [1300, 297] width 228 height 17
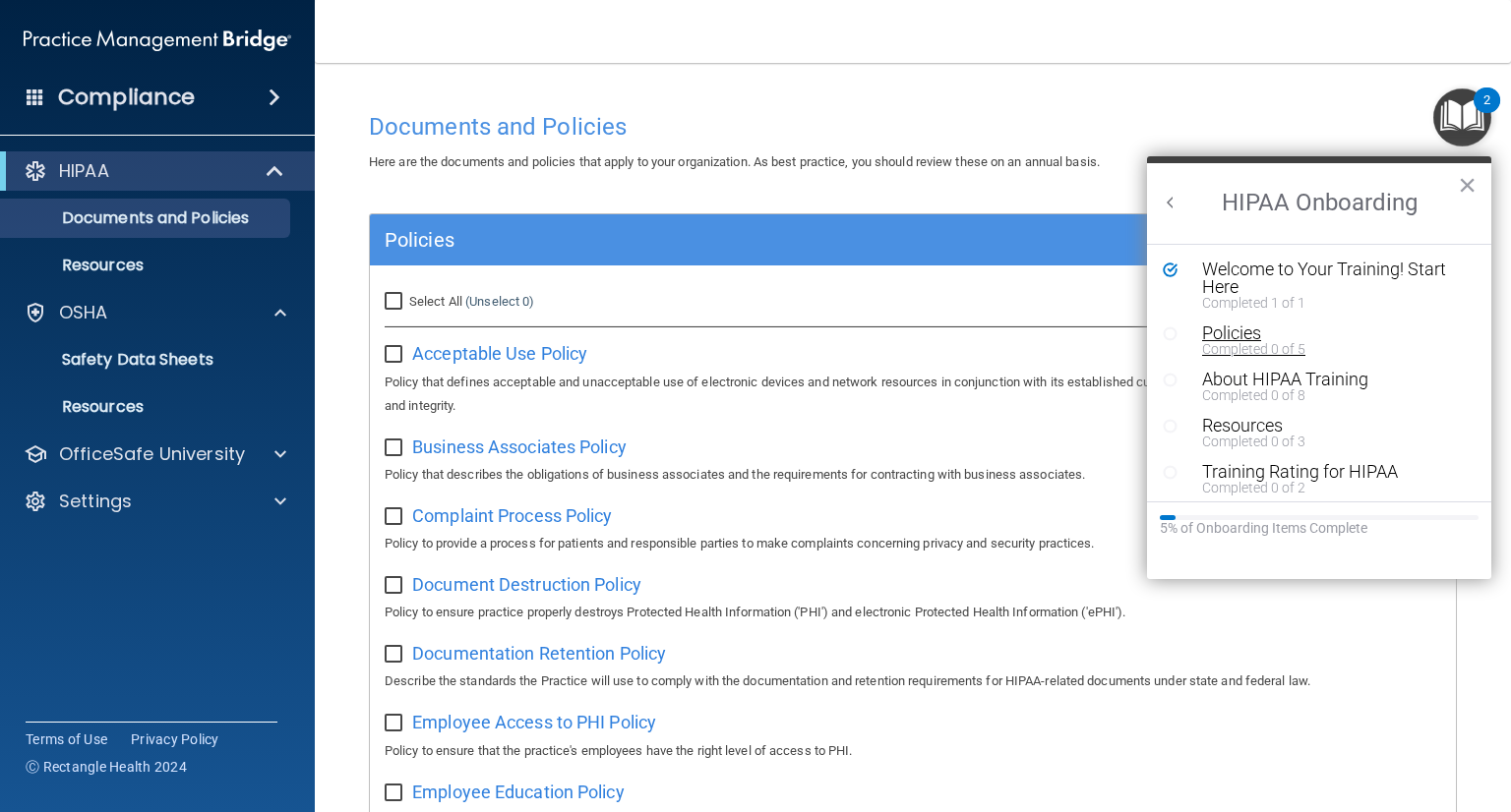
click at [1248, 335] on div "Policies" at bounding box center [1326, 333] width 248 height 18
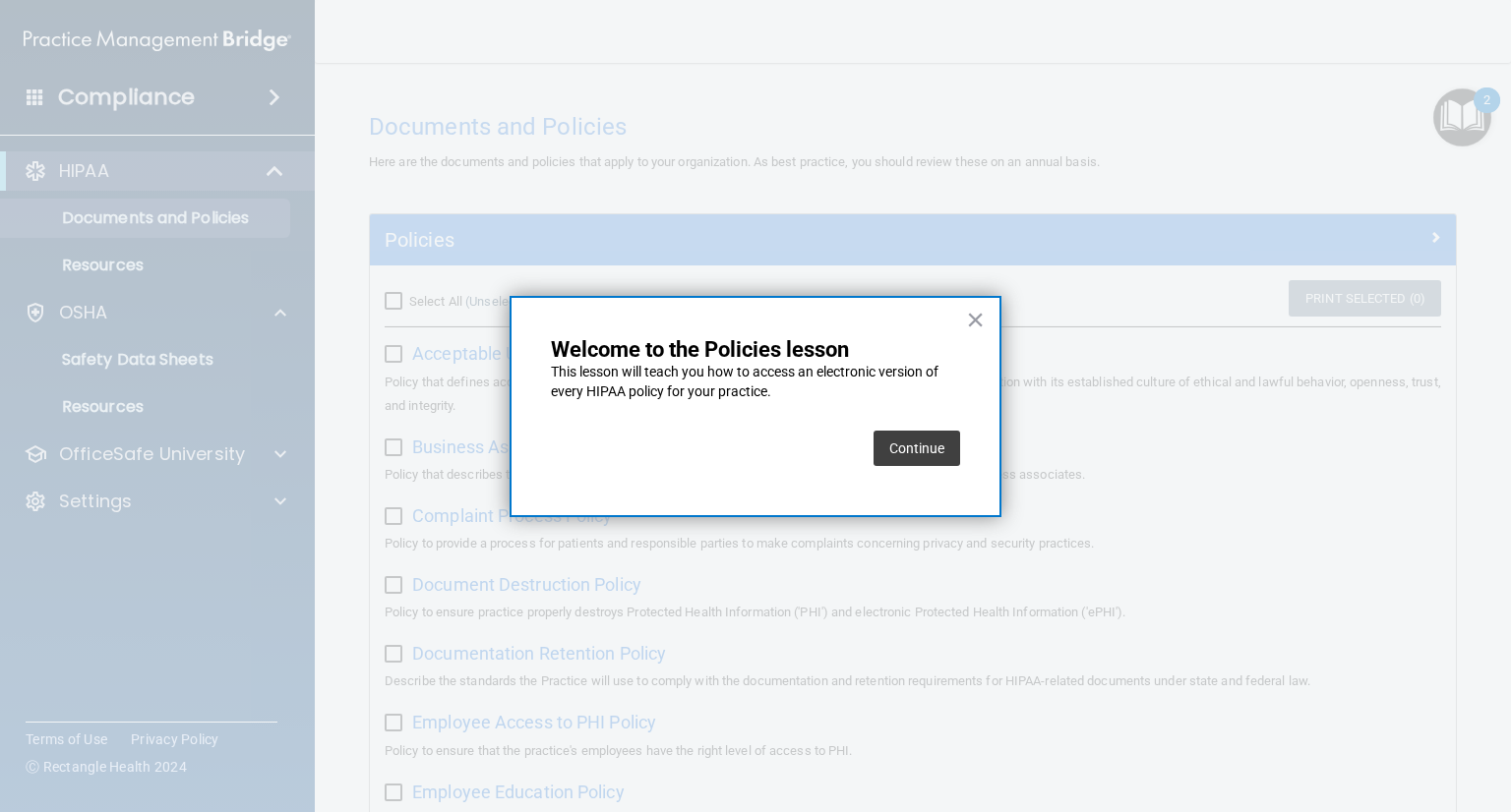
click at [935, 455] on button "Continue" at bounding box center [916, 448] width 86 height 36
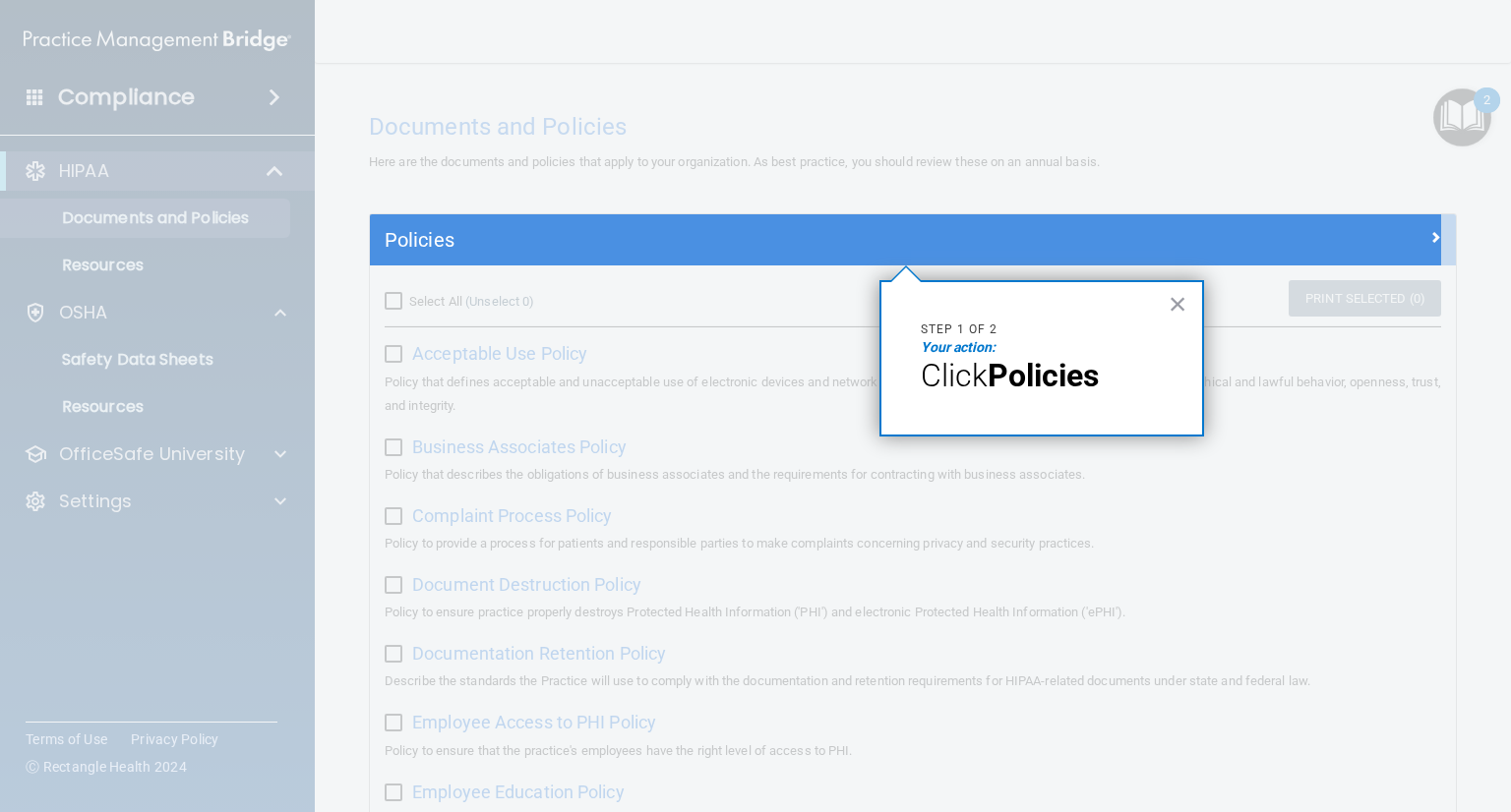
click at [1022, 371] on strong "Policies" at bounding box center [1043, 376] width 111 height 38
click at [973, 347] on em "Your action:" at bounding box center [959, 347] width 75 height 16
click at [958, 352] on em "Your action:" at bounding box center [959, 347] width 75 height 16
drag, startPoint x: 1012, startPoint y: 374, endPoint x: 993, endPoint y: 380, distance: 19.9
click at [993, 380] on p "Click Policies" at bounding box center [1042, 376] width 242 height 38
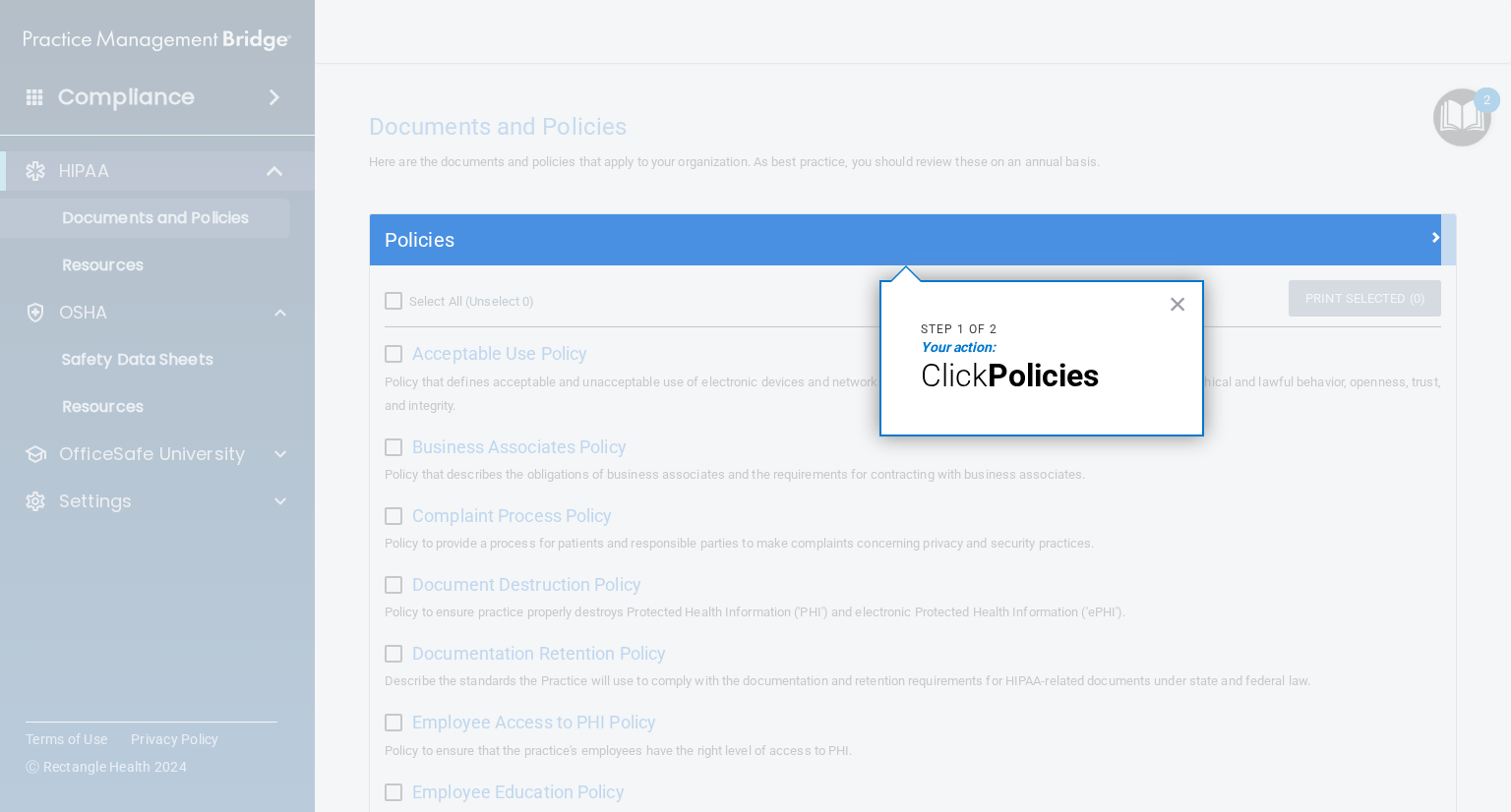
click at [993, 380] on strong "Policies" at bounding box center [1043, 376] width 111 height 38
click at [988, 379] on span "Click" at bounding box center [955, 376] width 67 height 38
click at [1181, 308] on button "×" at bounding box center [1178, 304] width 19 height 32
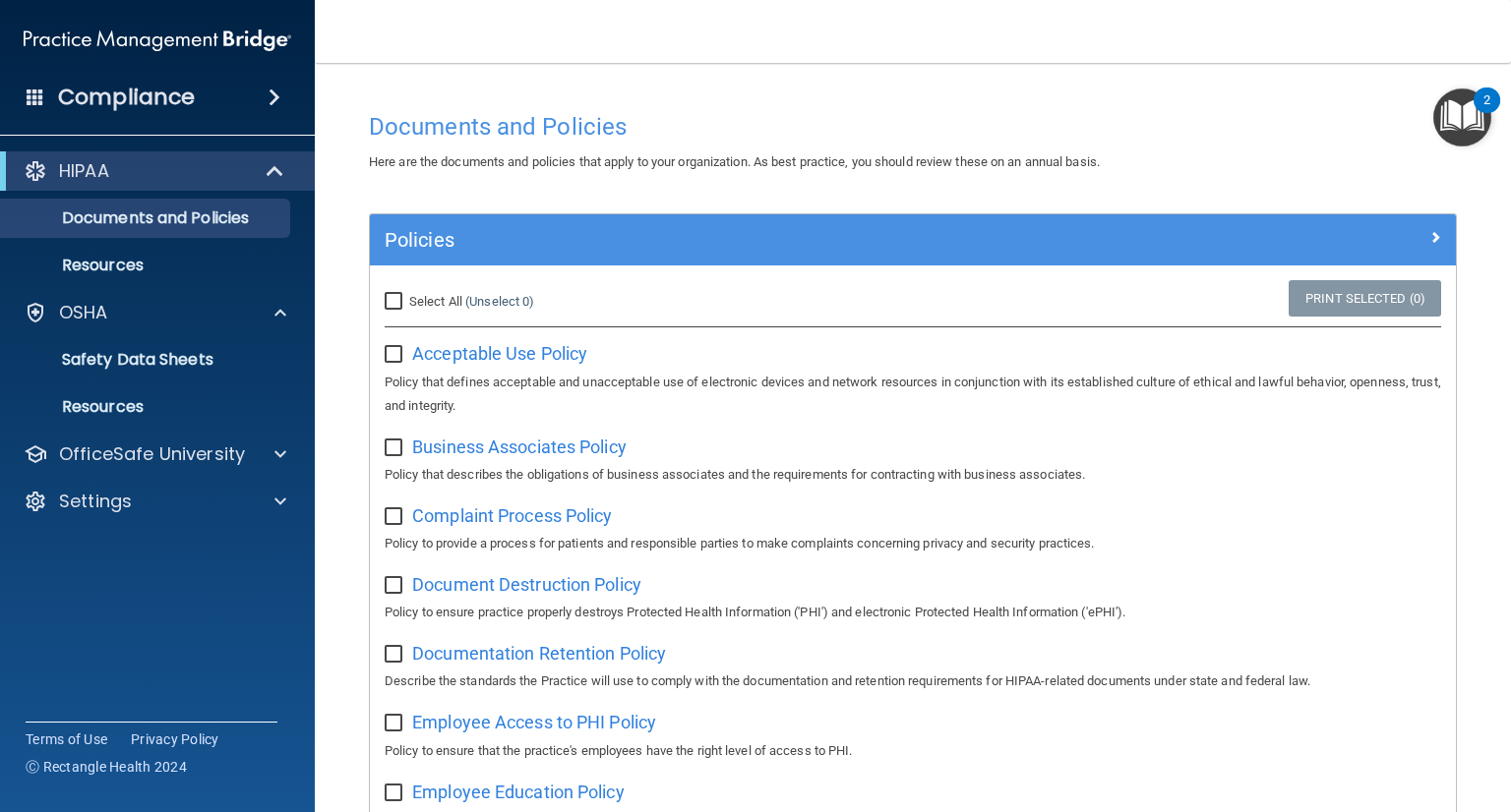
click at [398, 349] on input "checkbox" at bounding box center [396, 355] width 23 height 16
checkbox input "true"
click at [402, 298] on input "Select All (Unselect 1) Unselect All" at bounding box center [396, 302] width 23 height 16
checkbox input "true"
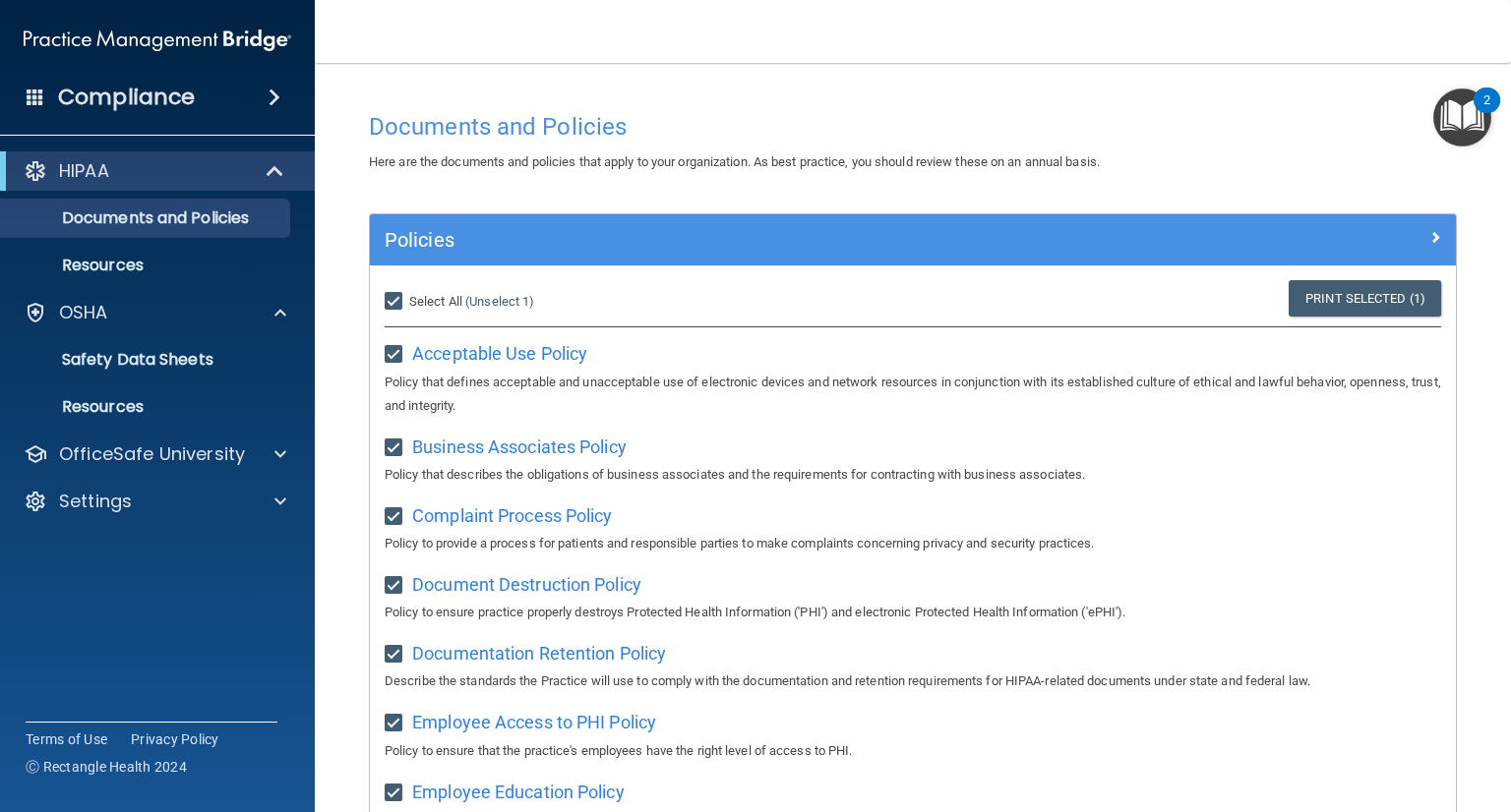
checkbox input "true"
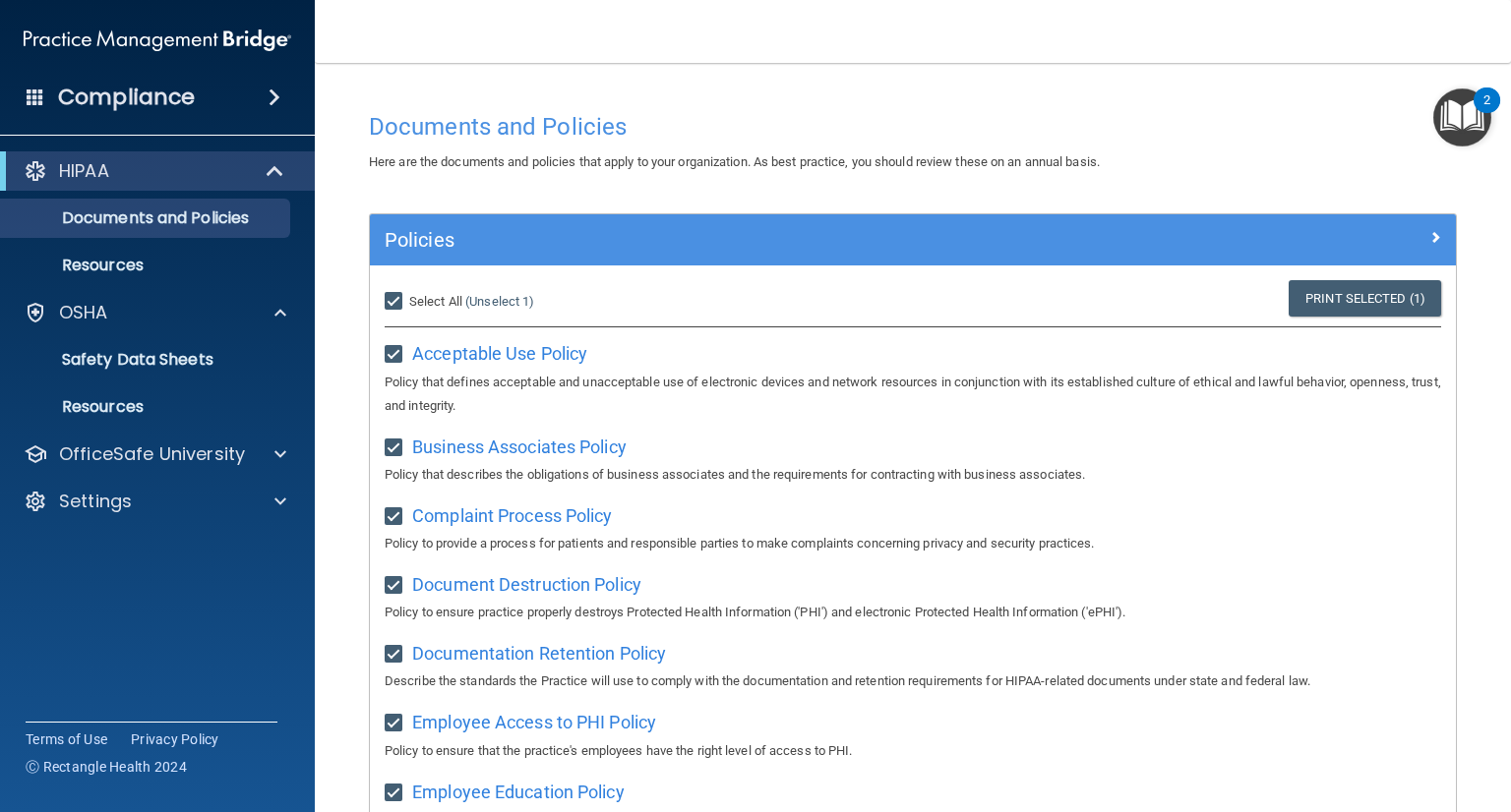
checkbox input "true"
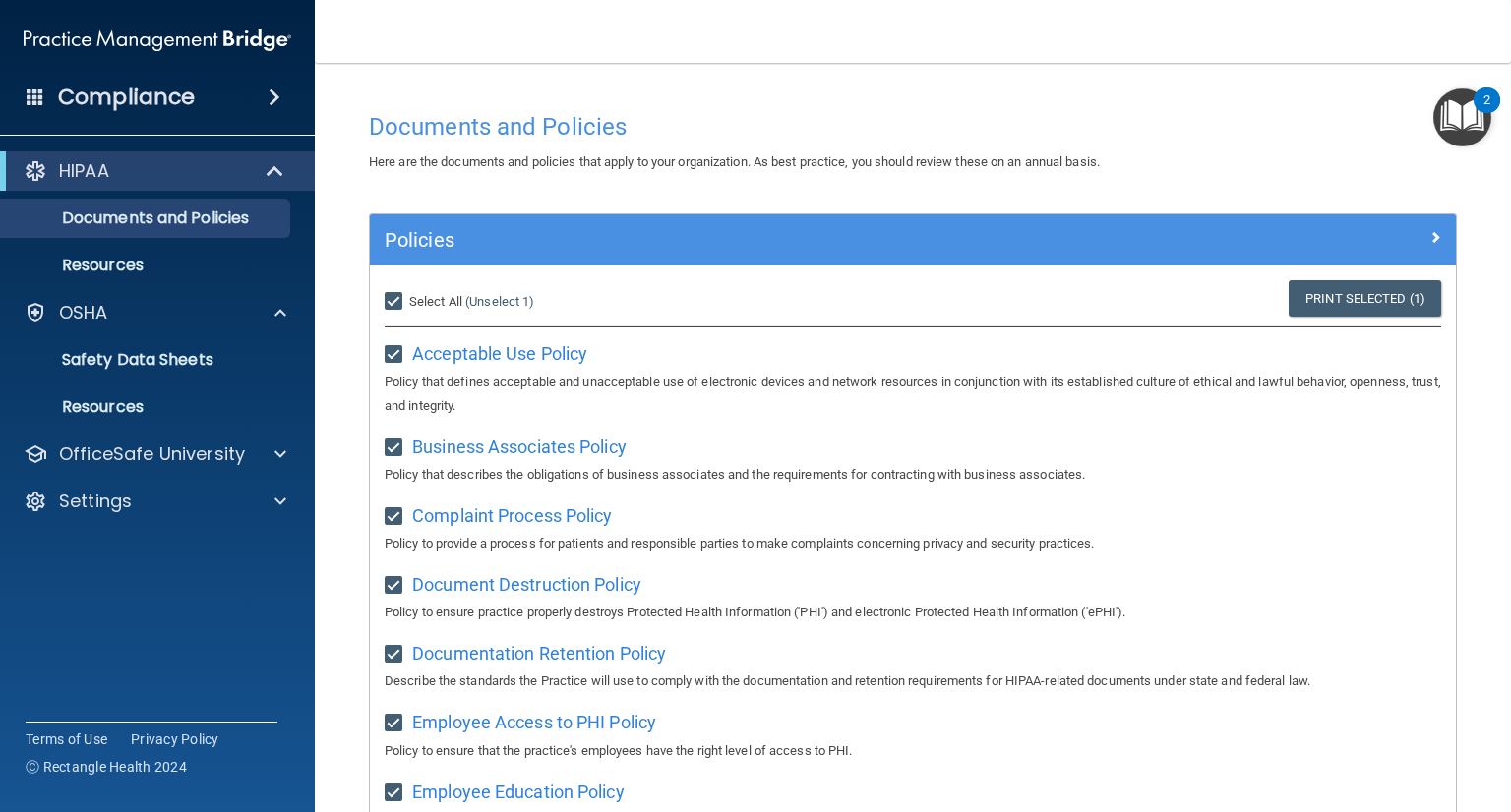
checkbox input "true"
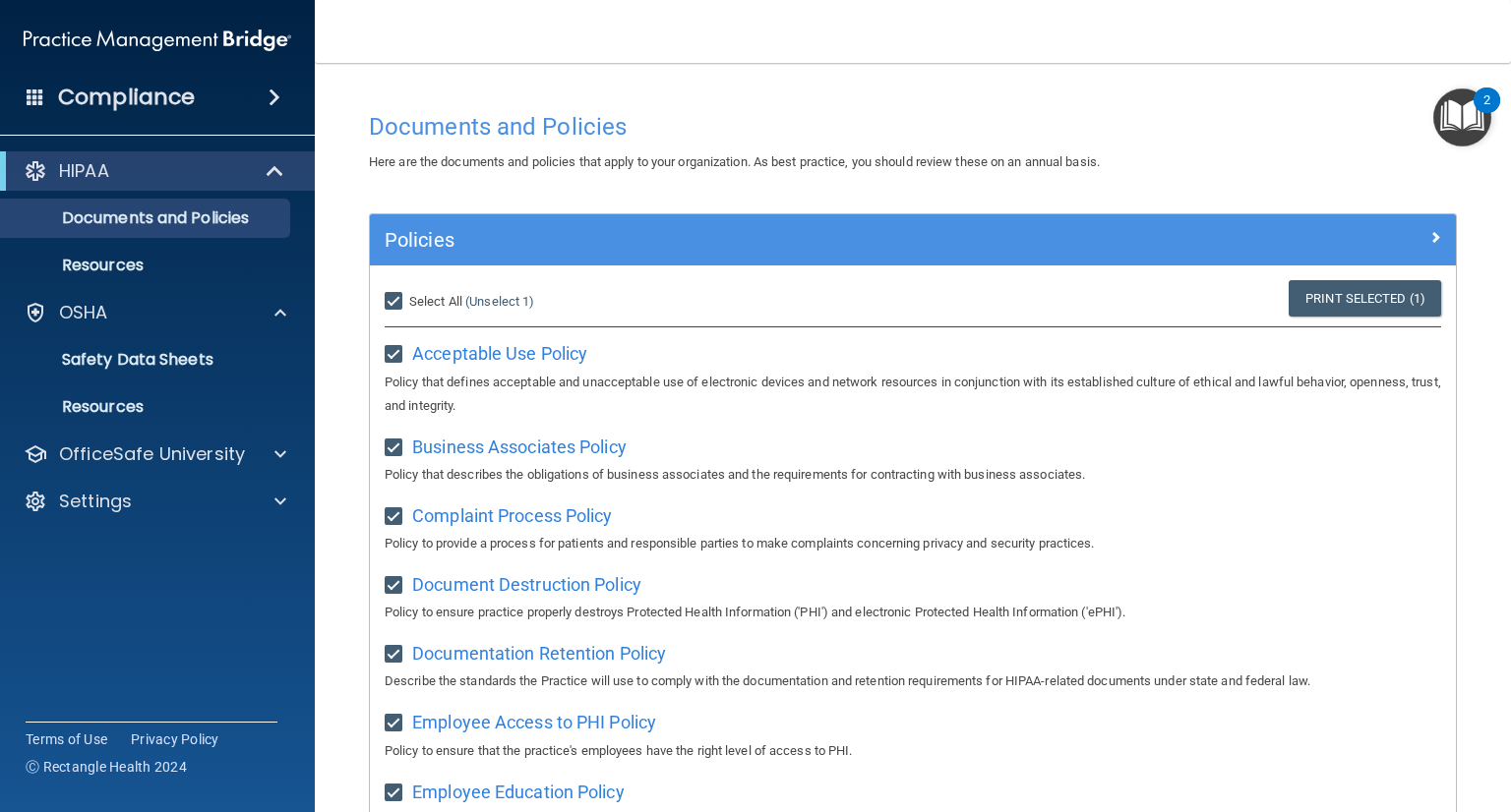
checkbox input "true"
click at [1470, 122] on img "Open Resource Center, 2 new notifications" at bounding box center [1462, 117] width 58 height 58
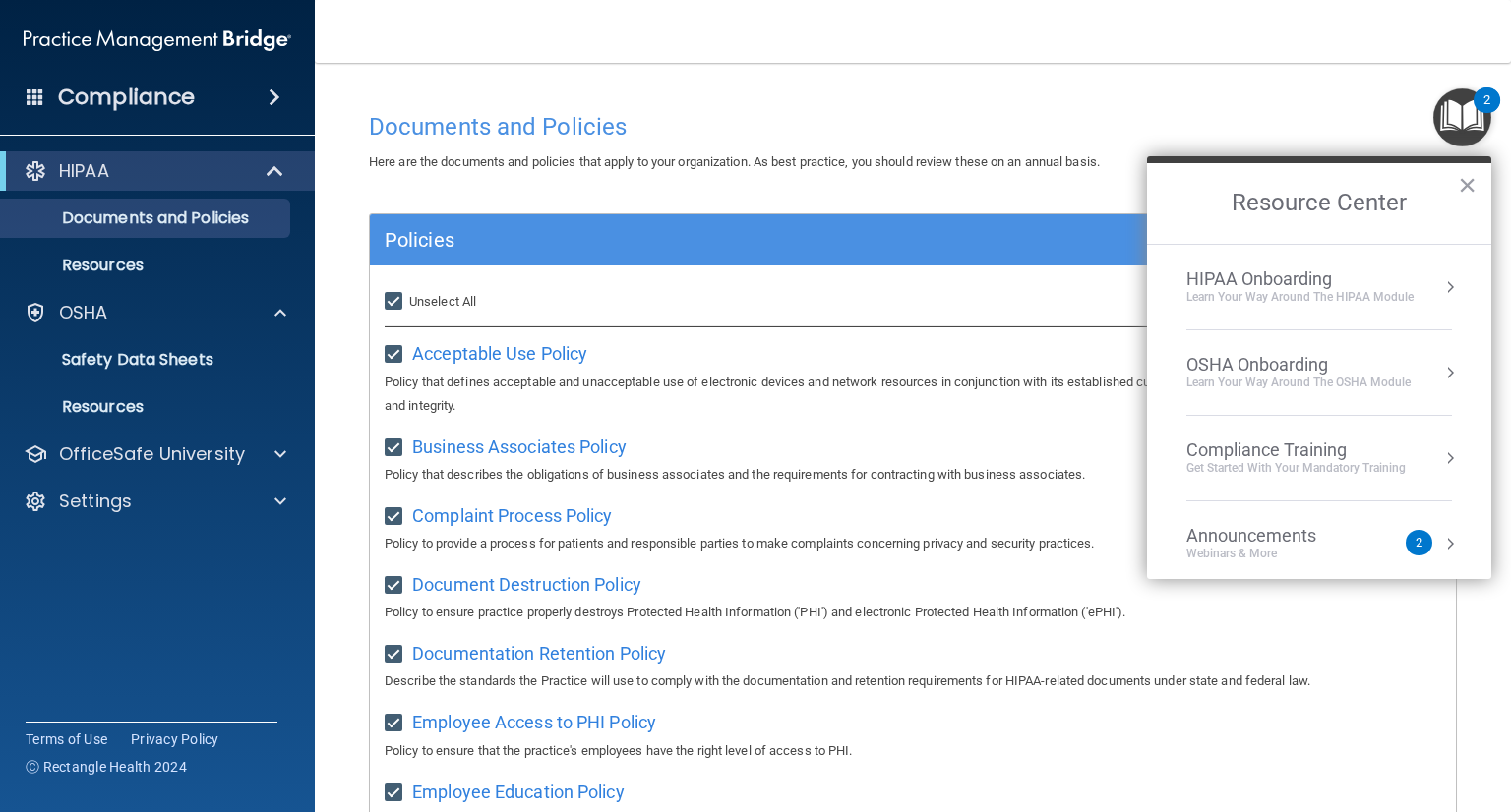
click at [1360, 289] on div "Learn Your Way around the HIPAA module" at bounding box center [1300, 297] width 228 height 17
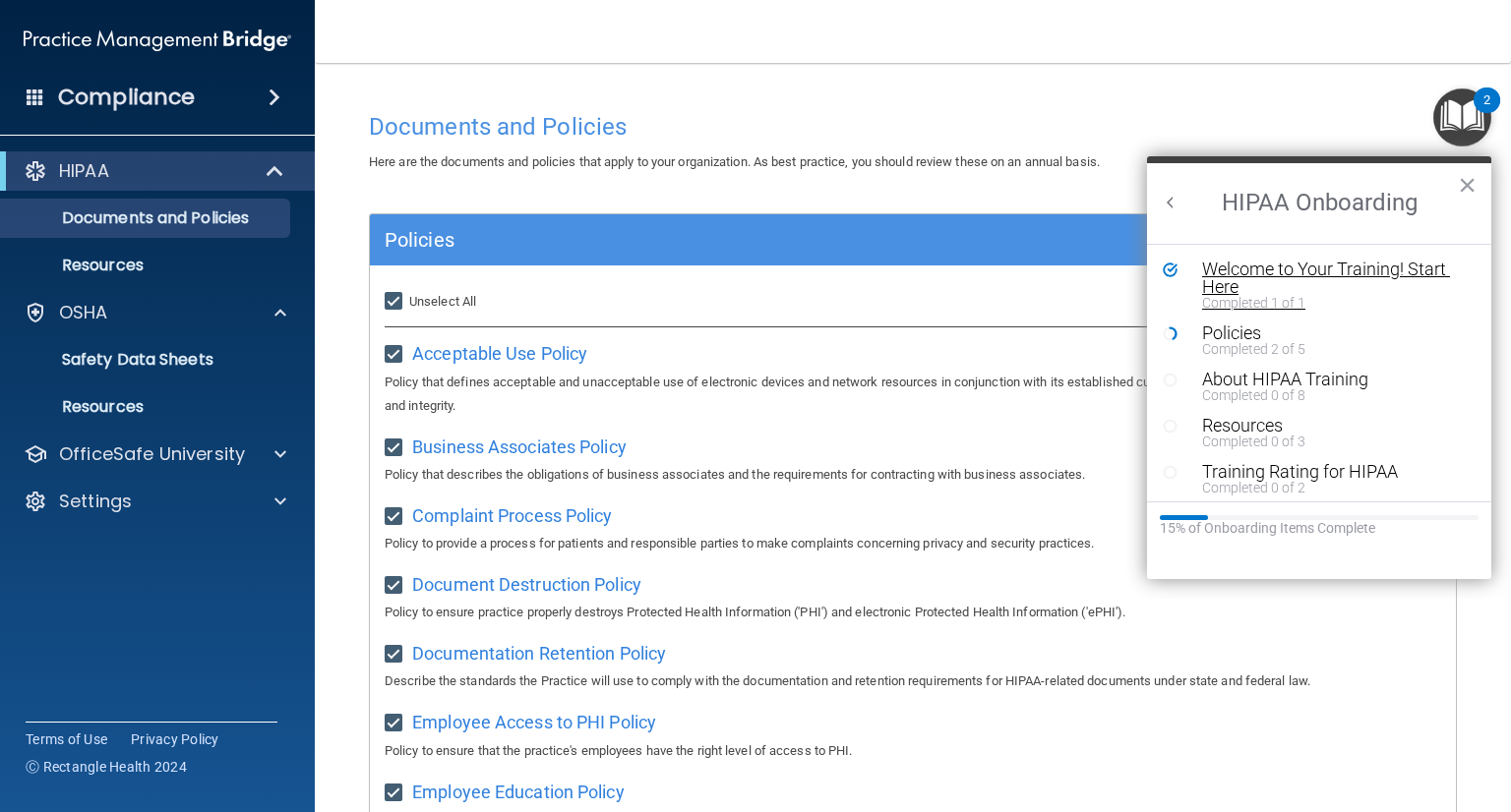
click at [1373, 276] on div "Welcome to Your Training! Start Here" at bounding box center [1326, 278] width 248 height 36
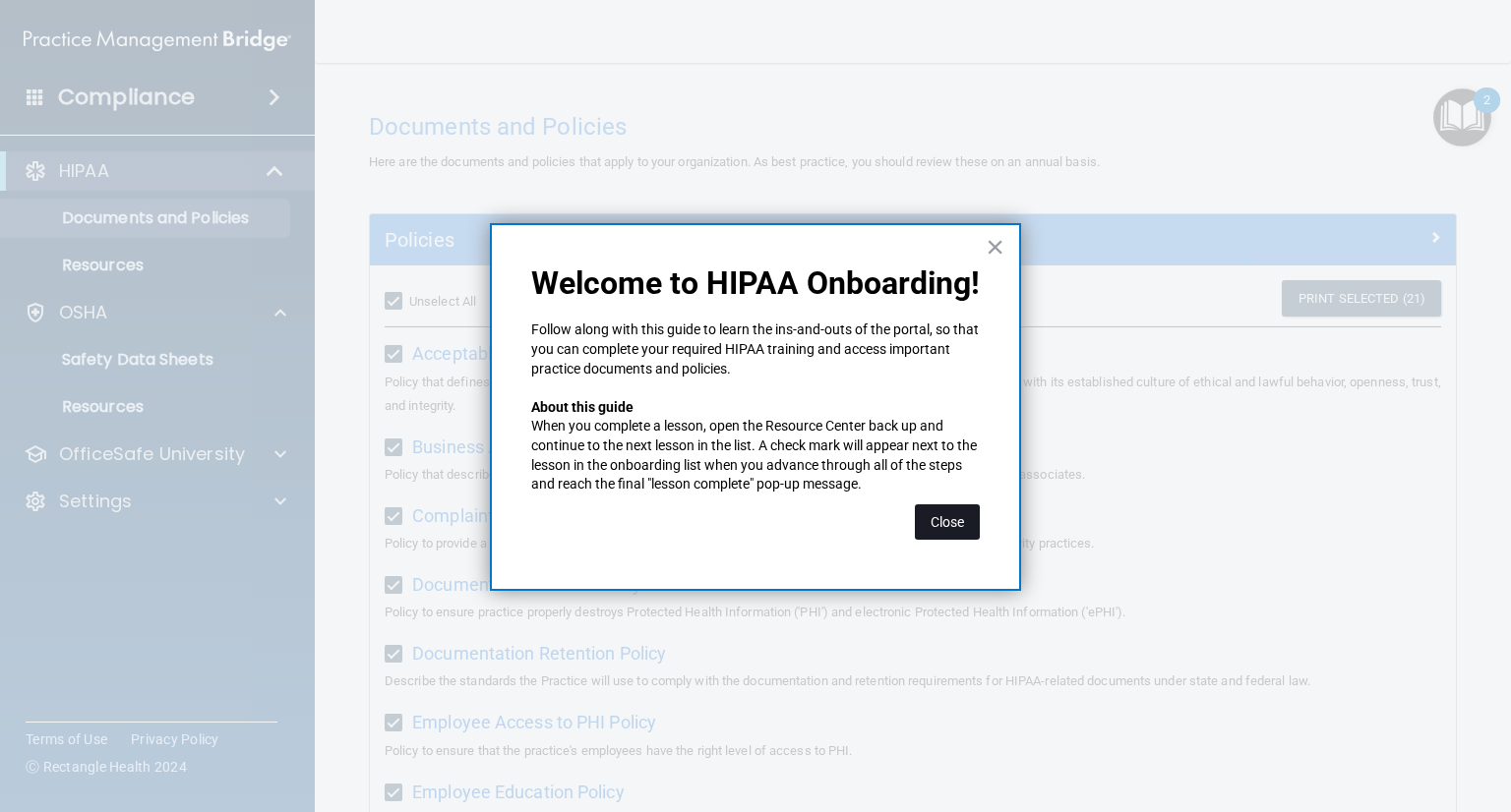
click at [940, 505] on button "Close" at bounding box center [948, 522] width 65 height 36
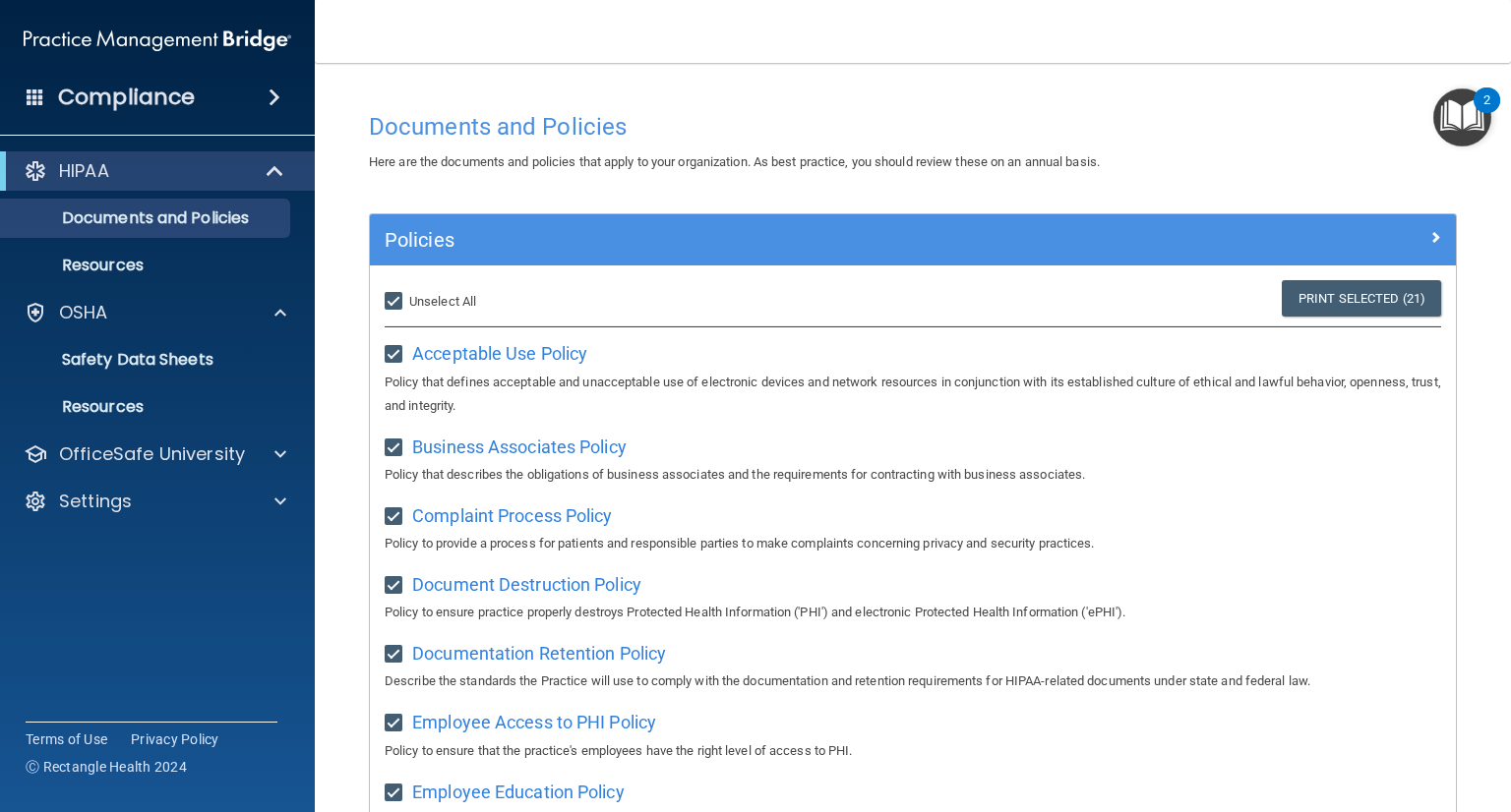
click at [1466, 133] on img "Open Resource Center, 2 new notifications" at bounding box center [1462, 117] width 58 height 58
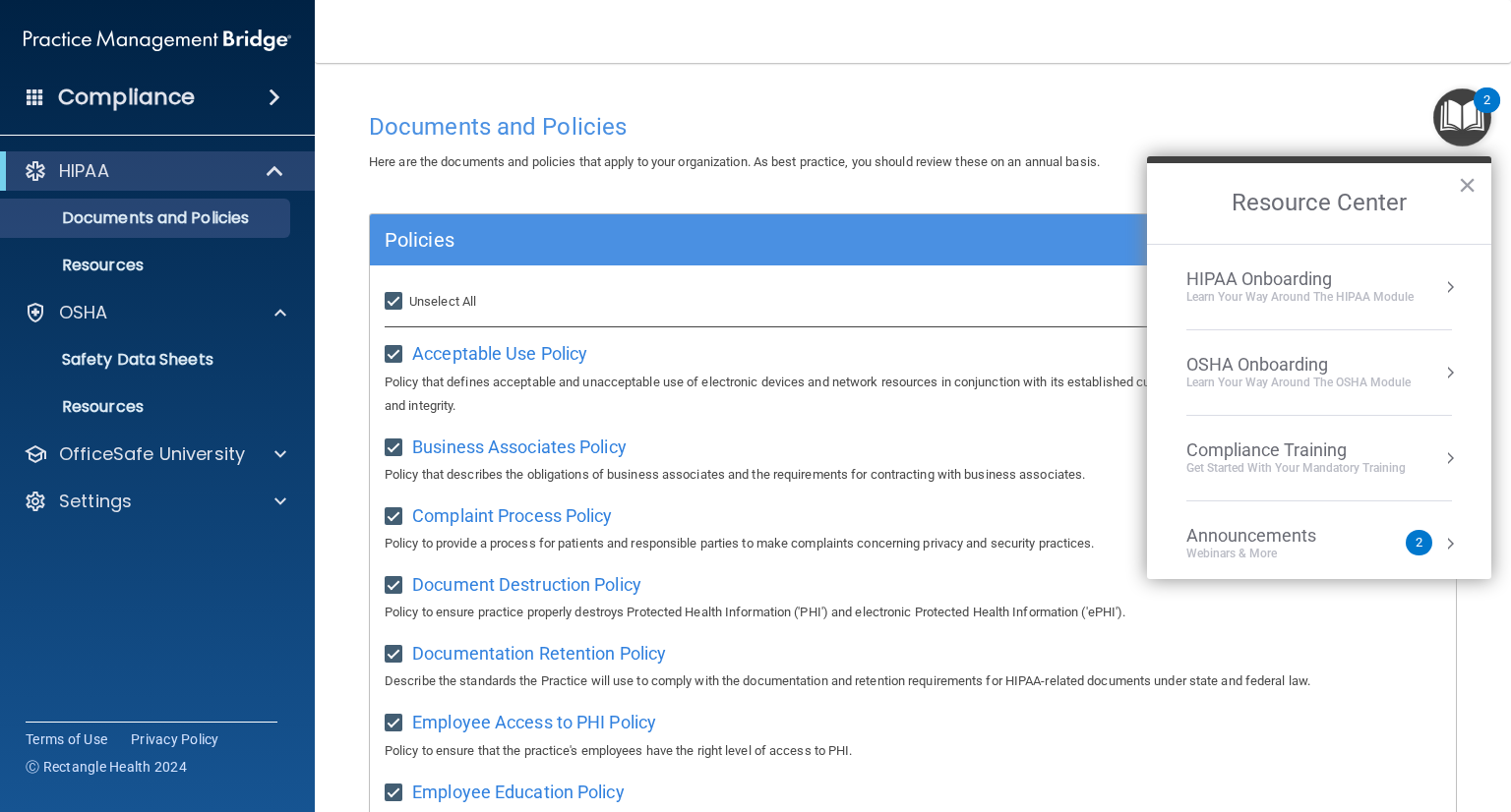
click at [1425, 276] on div "HIPAA Onboarding Learn Your Way around the HIPAA module" at bounding box center [1319, 287] width 265 height 38
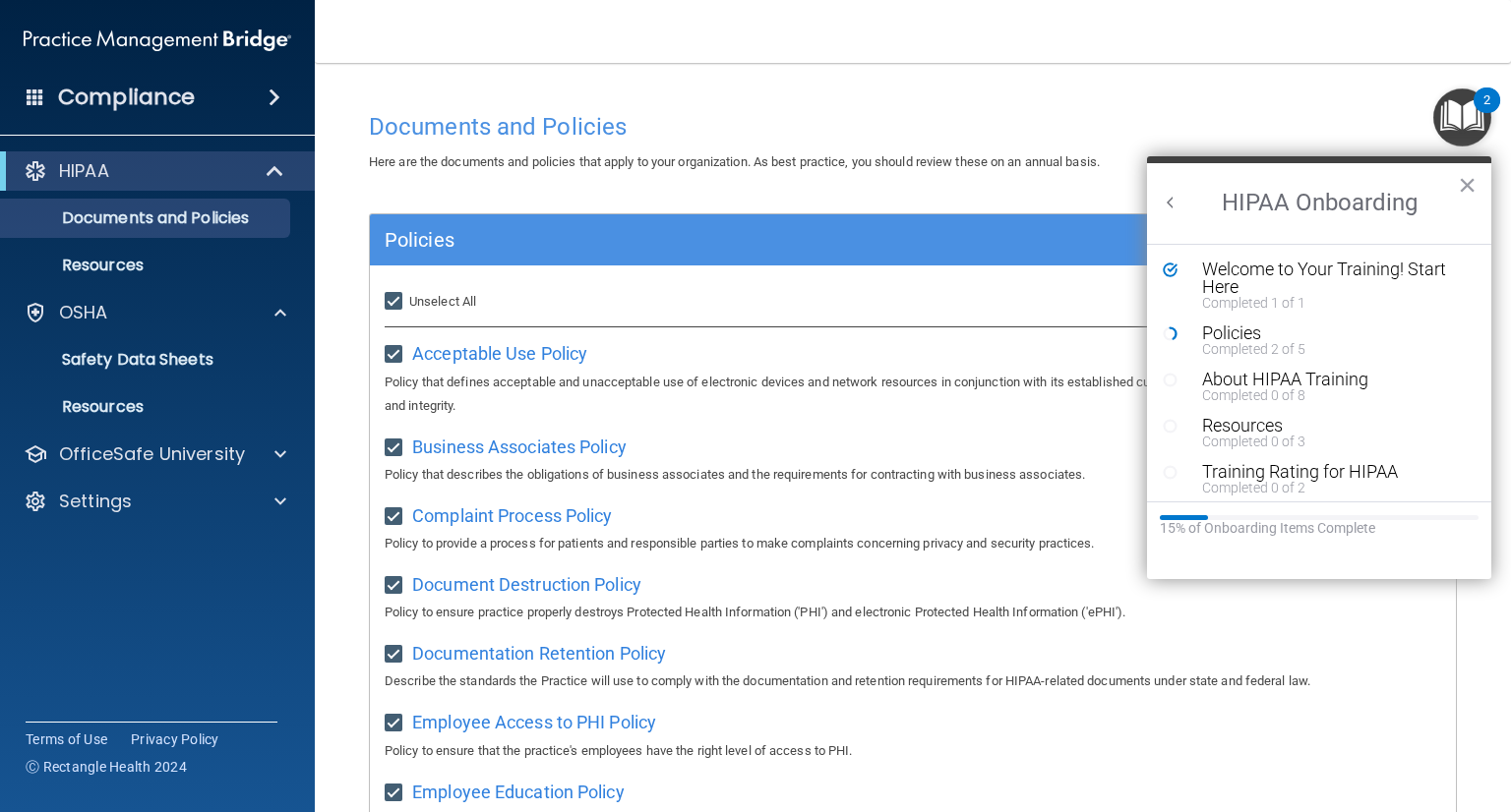
scroll to position [7, 0]
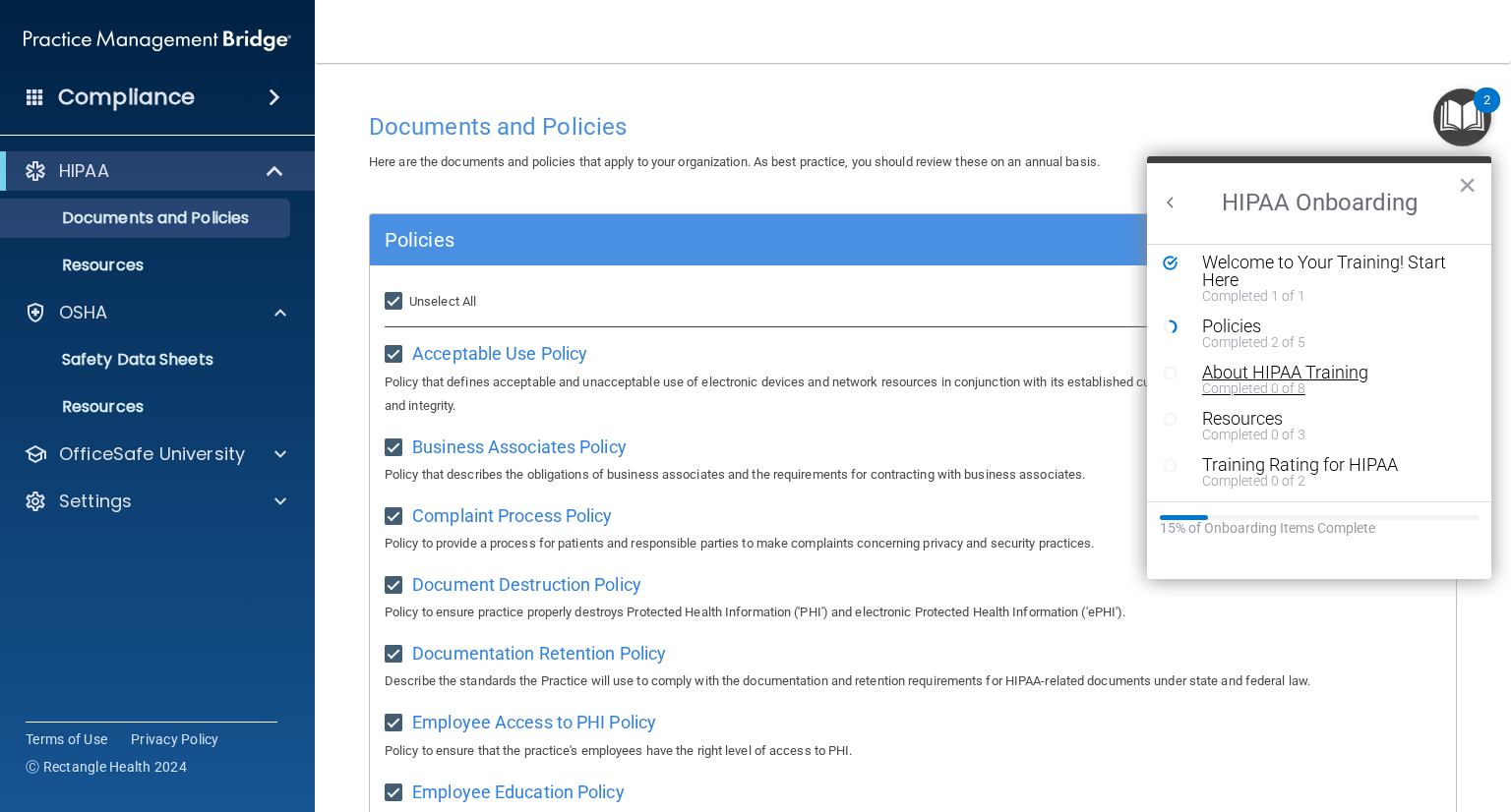
click at [1291, 374] on div "About HIPAA Training" at bounding box center [1326, 373] width 248 height 18
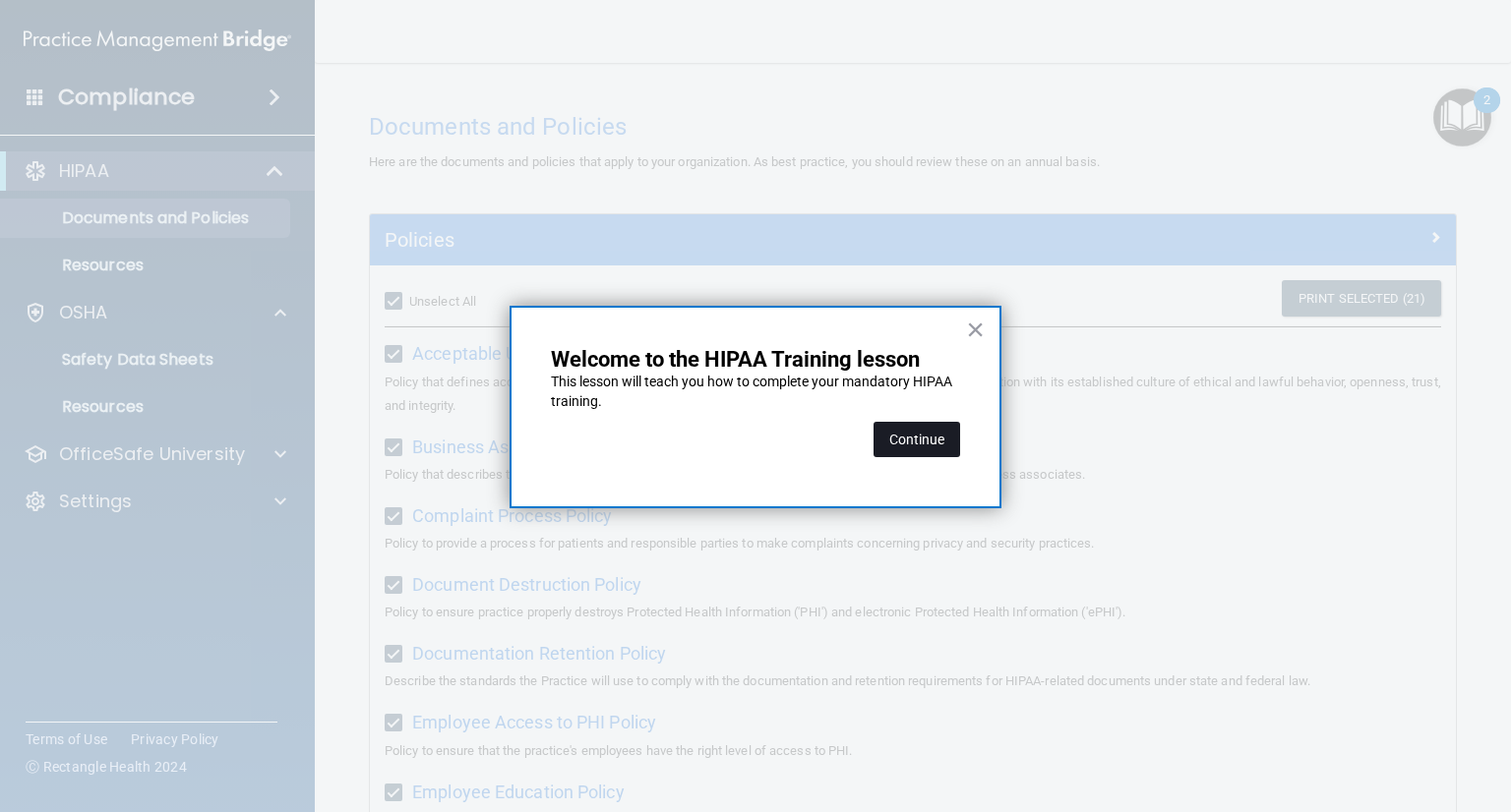
click at [944, 445] on button "Continue" at bounding box center [916, 439] width 86 height 36
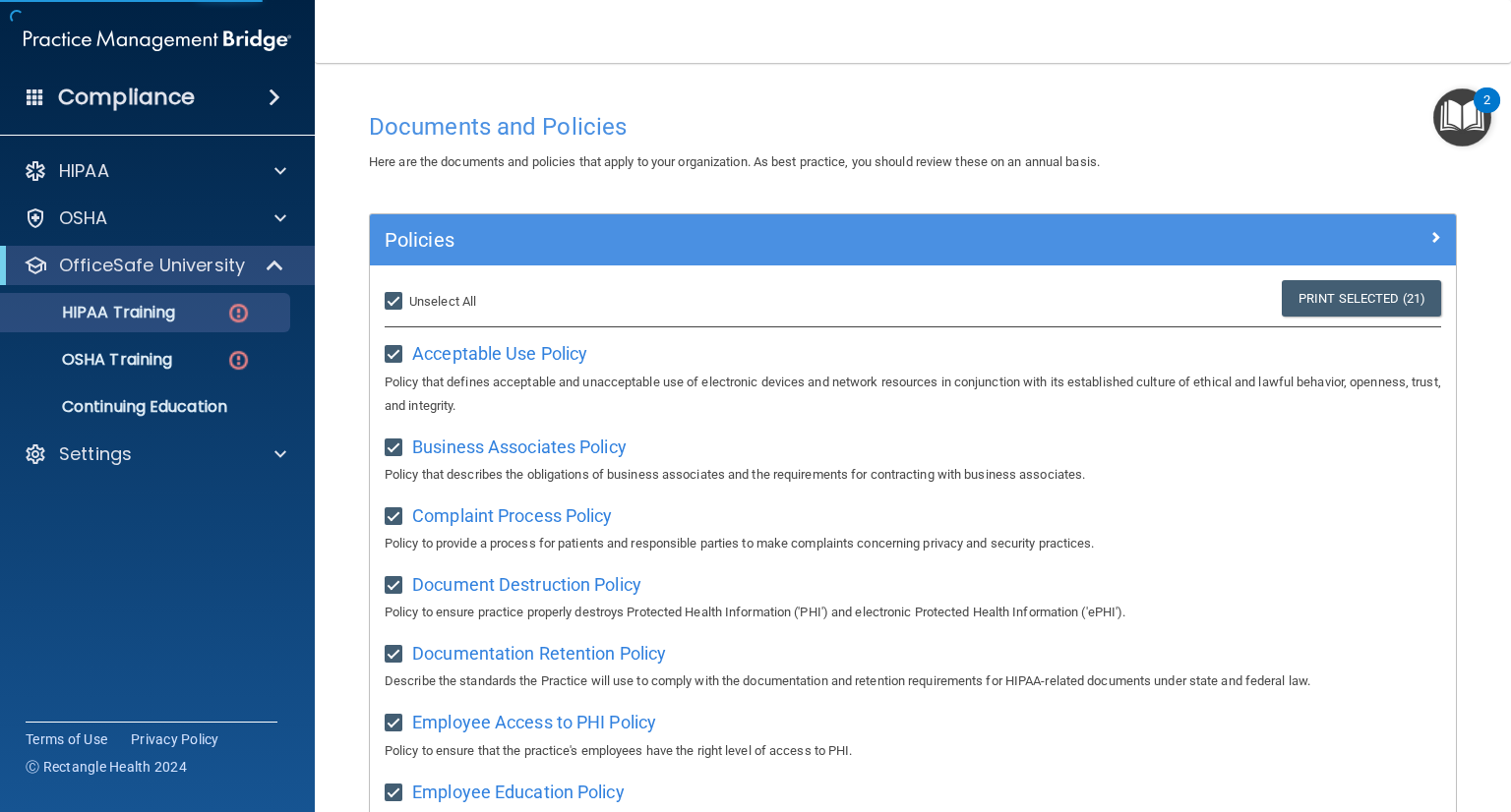
click at [1475, 125] on img "Open Resource Center, 2 new notifications" at bounding box center [1462, 117] width 58 height 58
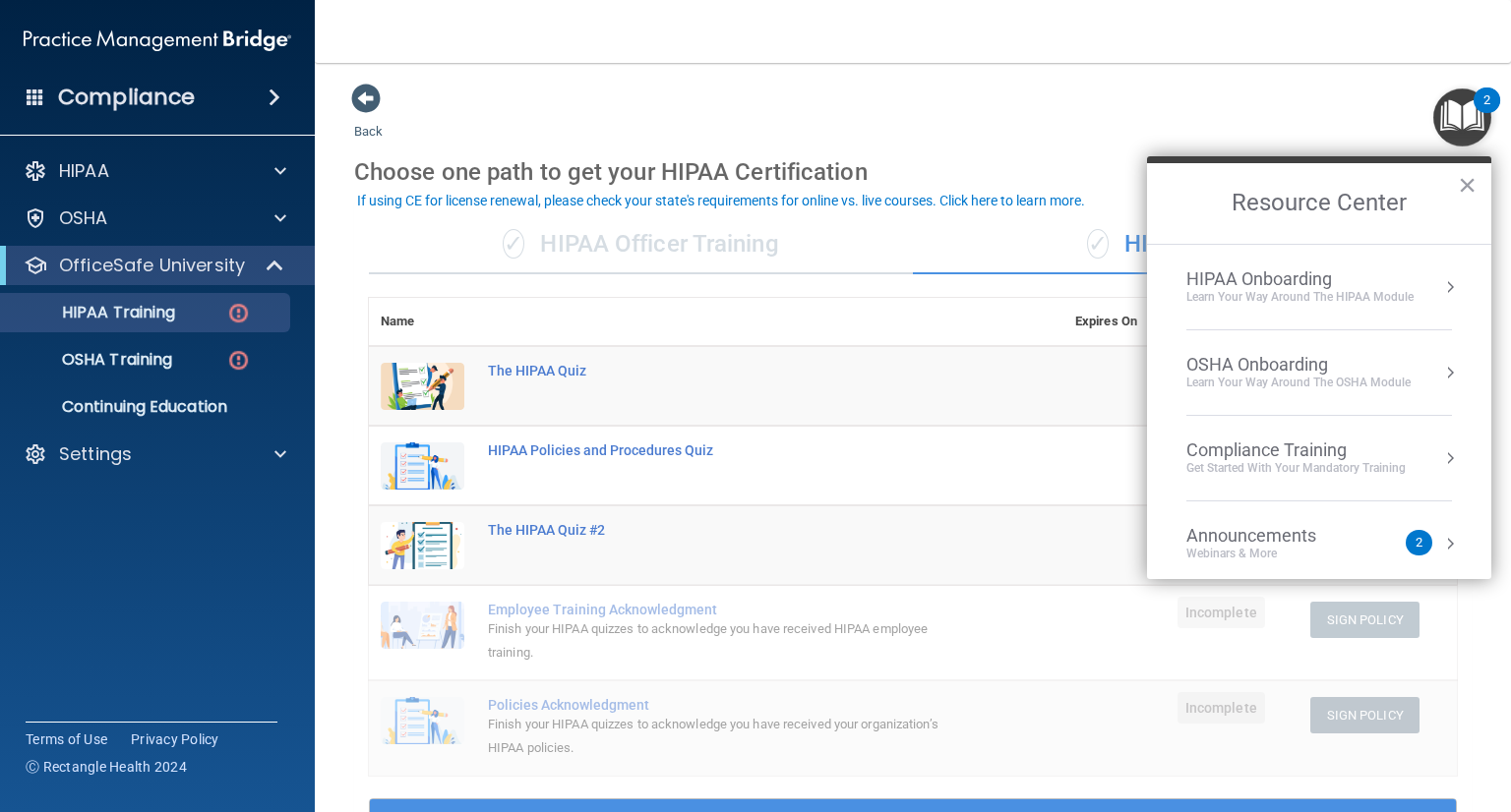
click at [1440, 286] on button "Resource Center" at bounding box center [1450, 287] width 20 height 20
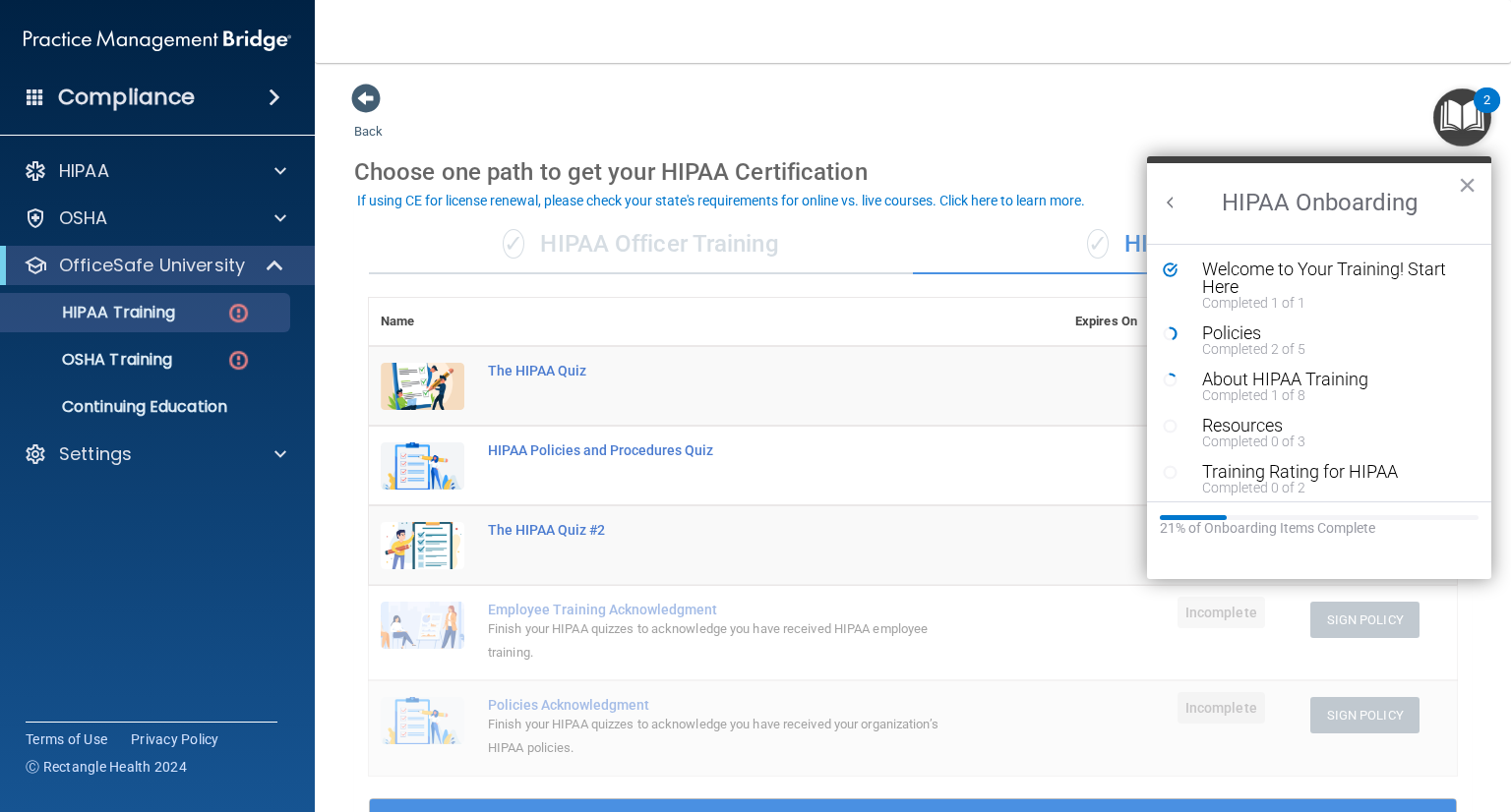
scroll to position [7, 0]
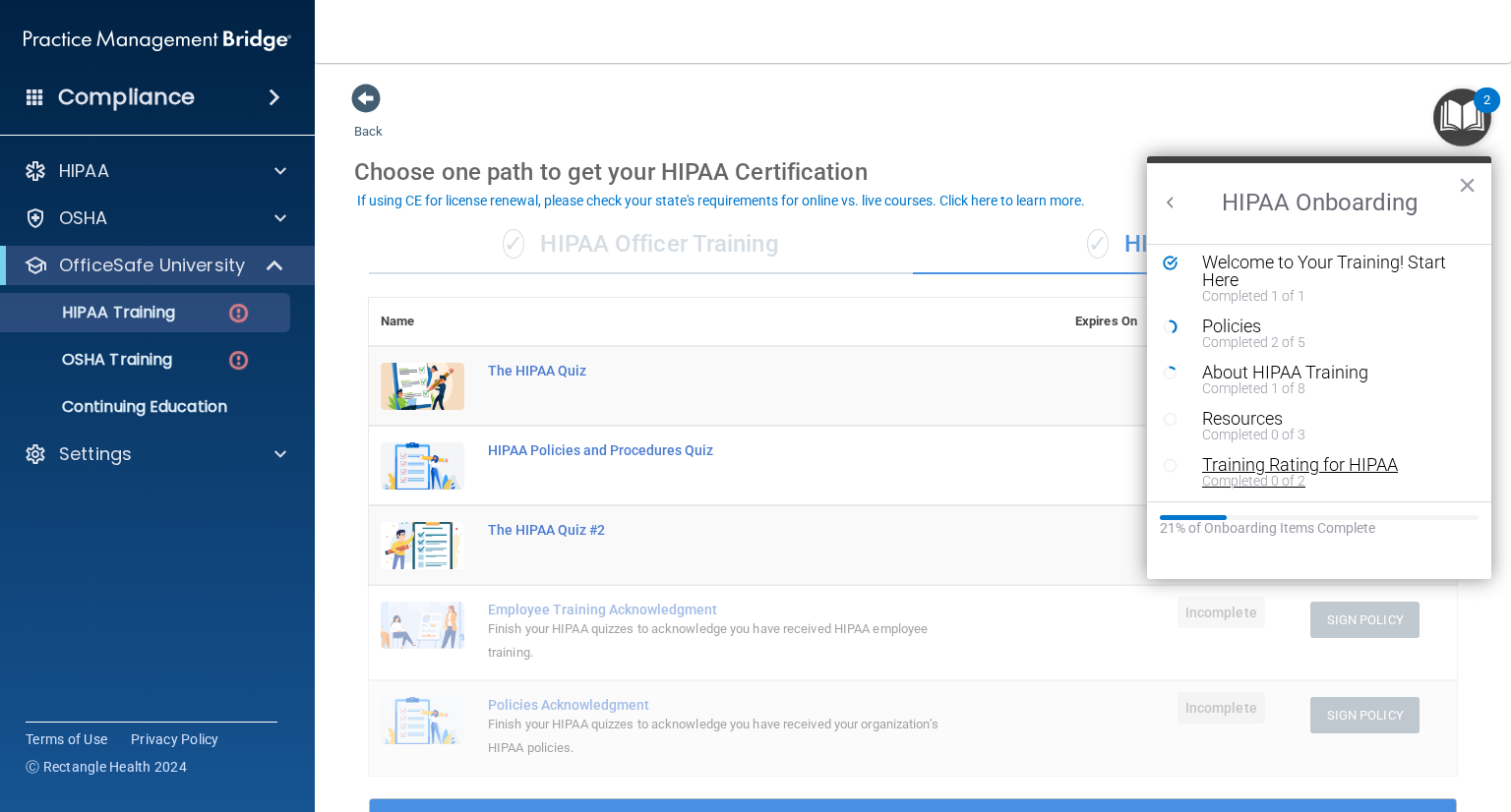
click at [1260, 462] on div "Training Rating for HIPAA" at bounding box center [1326, 465] width 248 height 18
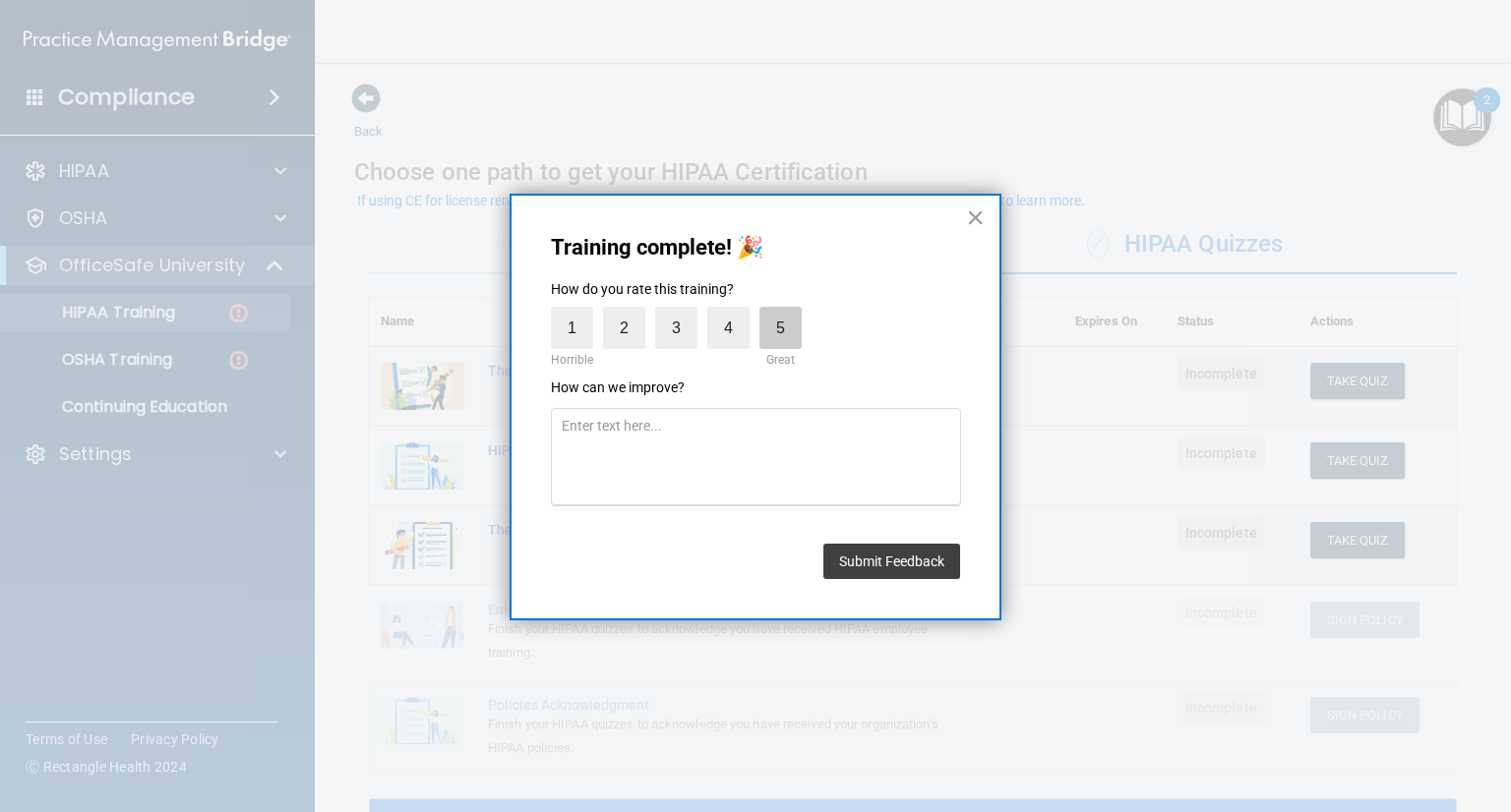
click at [766, 343] on label "5" at bounding box center [780, 327] width 43 height 43
click at [735, 312] on input "5" at bounding box center [735, 312] width 0 height 0
drag, startPoint x: 897, startPoint y: 539, endPoint x: 897, endPoint y: 552, distance: 13.0
click at [897, 552] on div "Submit Feedback" at bounding box center [892, 557] width 137 height 45
click at [898, 550] on button "Submit Feedback" at bounding box center [892, 562] width 137 height 36
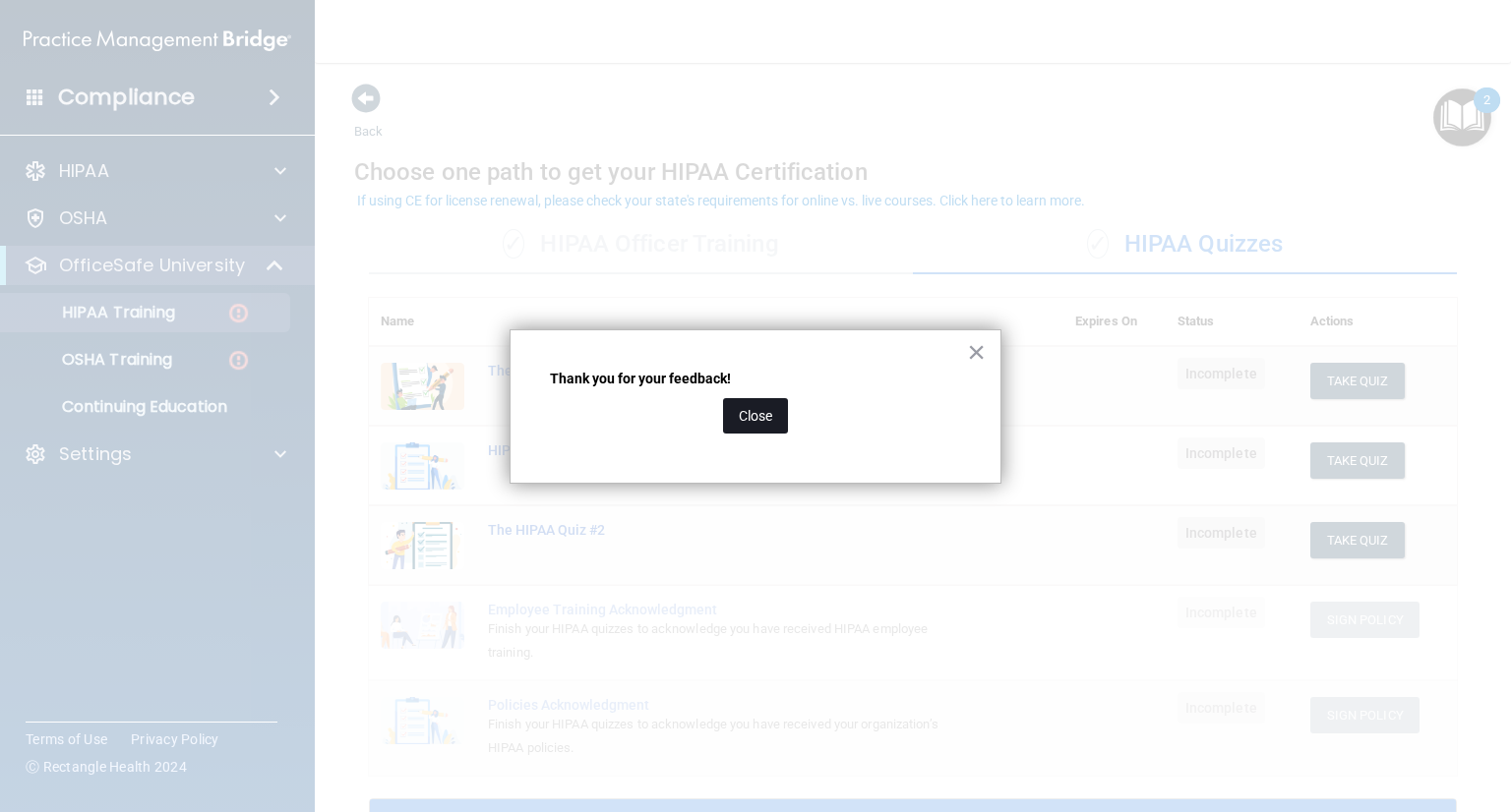
click at [752, 409] on button "Close" at bounding box center [756, 416] width 65 height 36
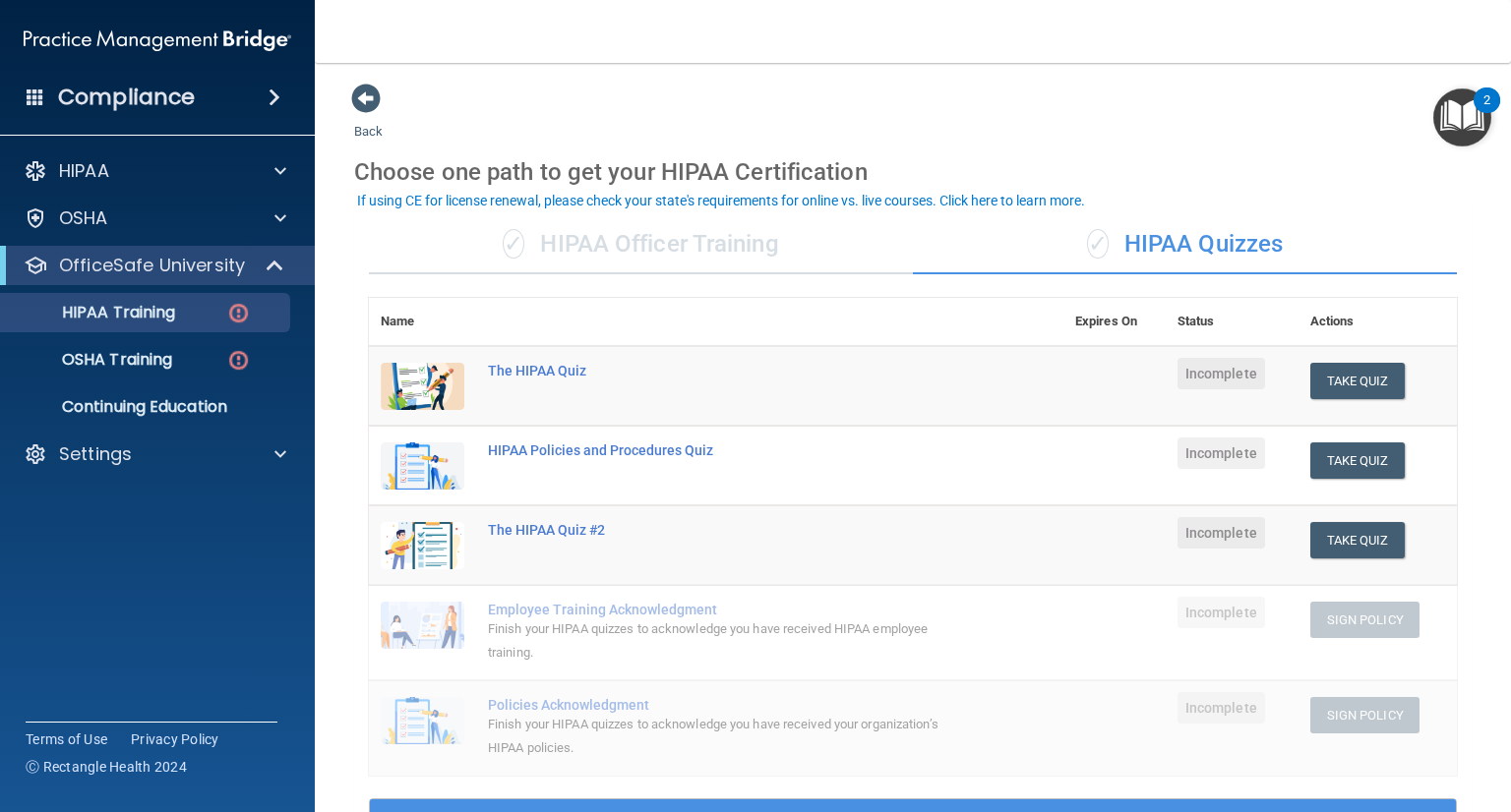
click at [1466, 127] on img "Open Resource Center, 2 new notifications" at bounding box center [1462, 117] width 58 height 58
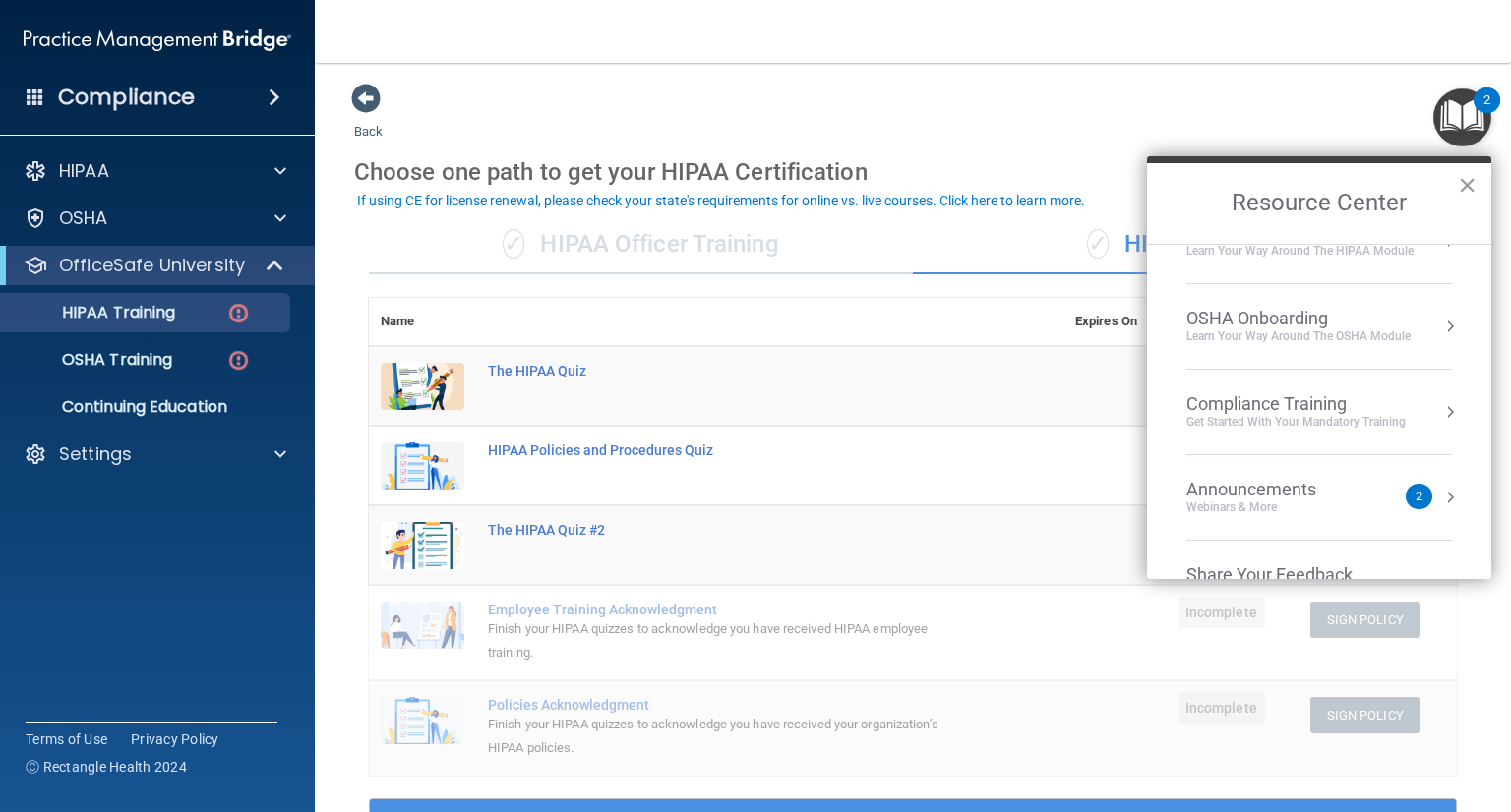
scroll to position [0, 0]
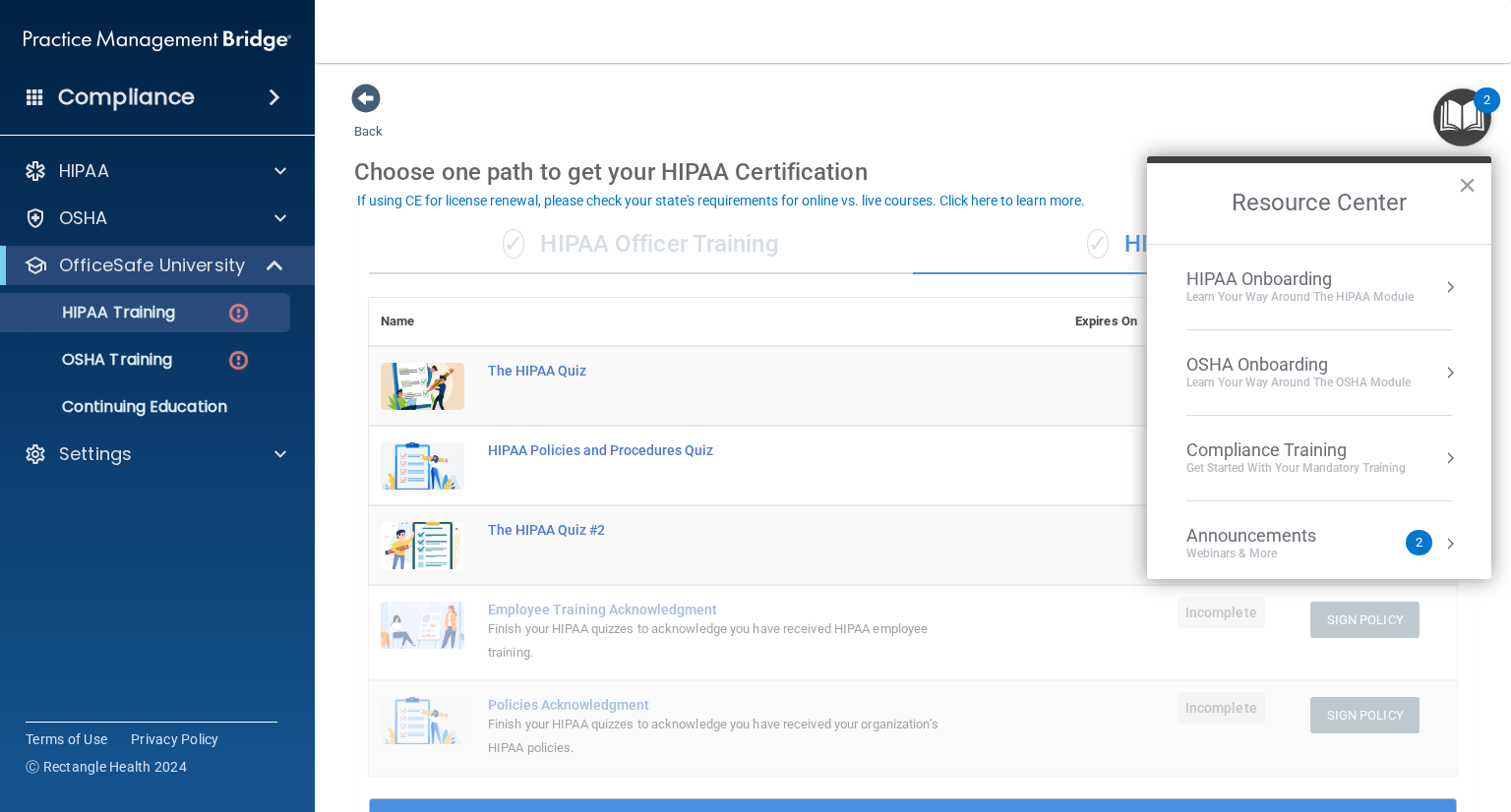
click at [1440, 292] on button "Resource Center" at bounding box center [1450, 287] width 20 height 20
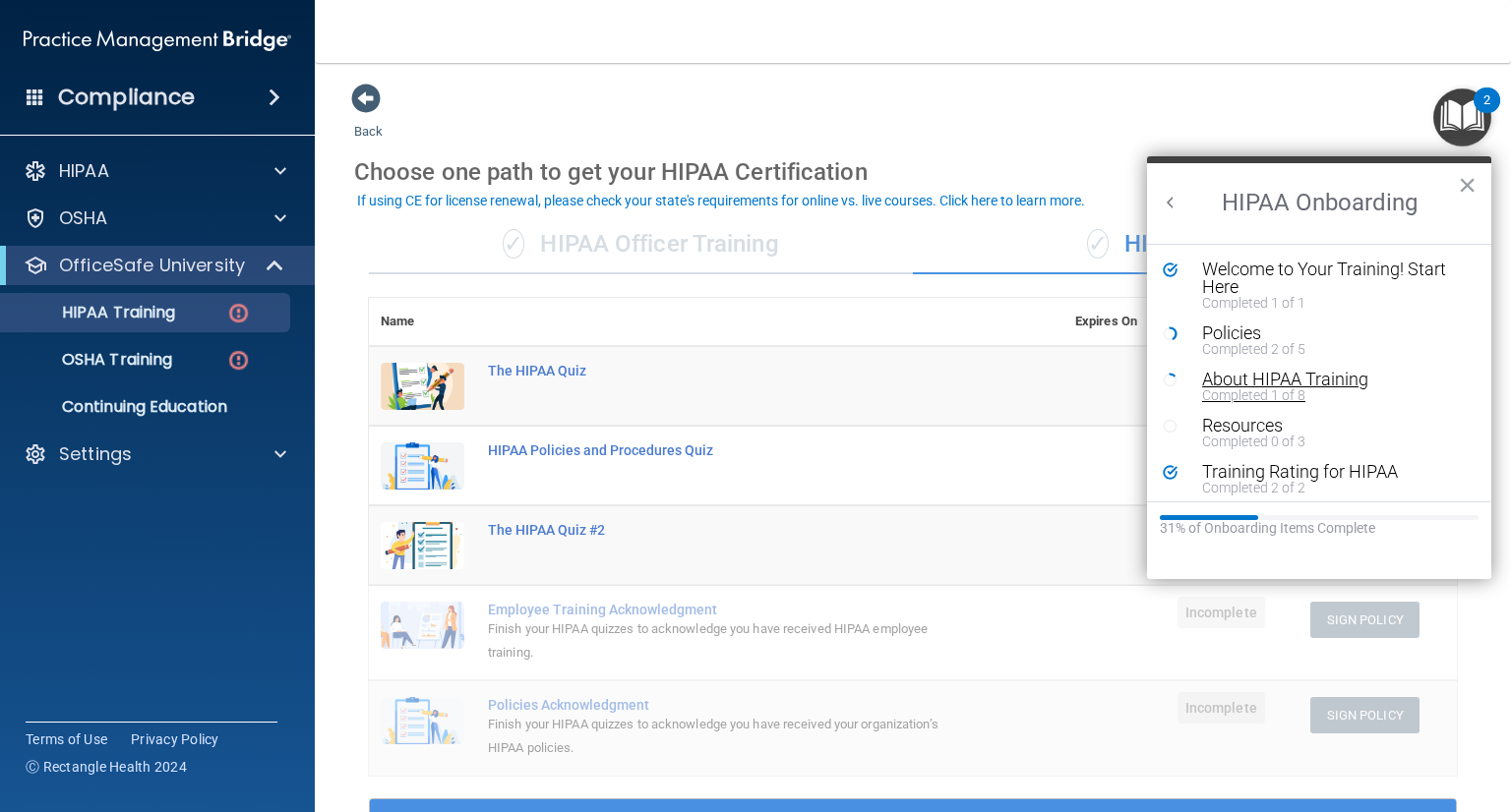
click at [1315, 385] on div "About HIPAA Training" at bounding box center [1326, 380] width 248 height 18
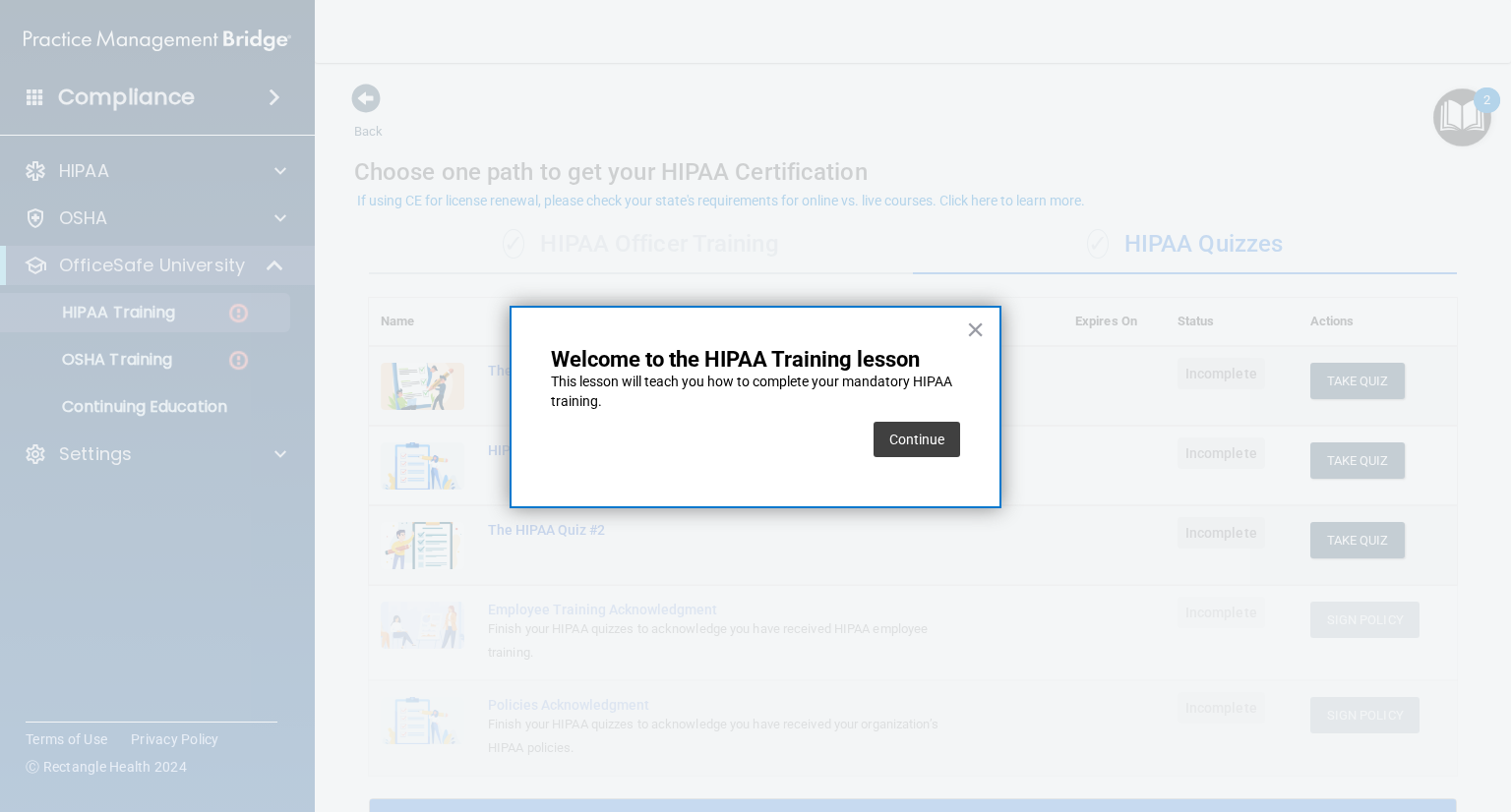
click at [965, 331] on div "× Welcome to the HIPAA Training lesson This lesson will teach you how to comple…" at bounding box center [755, 406] width 492 height 203
click at [968, 336] on button "×" at bounding box center [975, 329] width 19 height 32
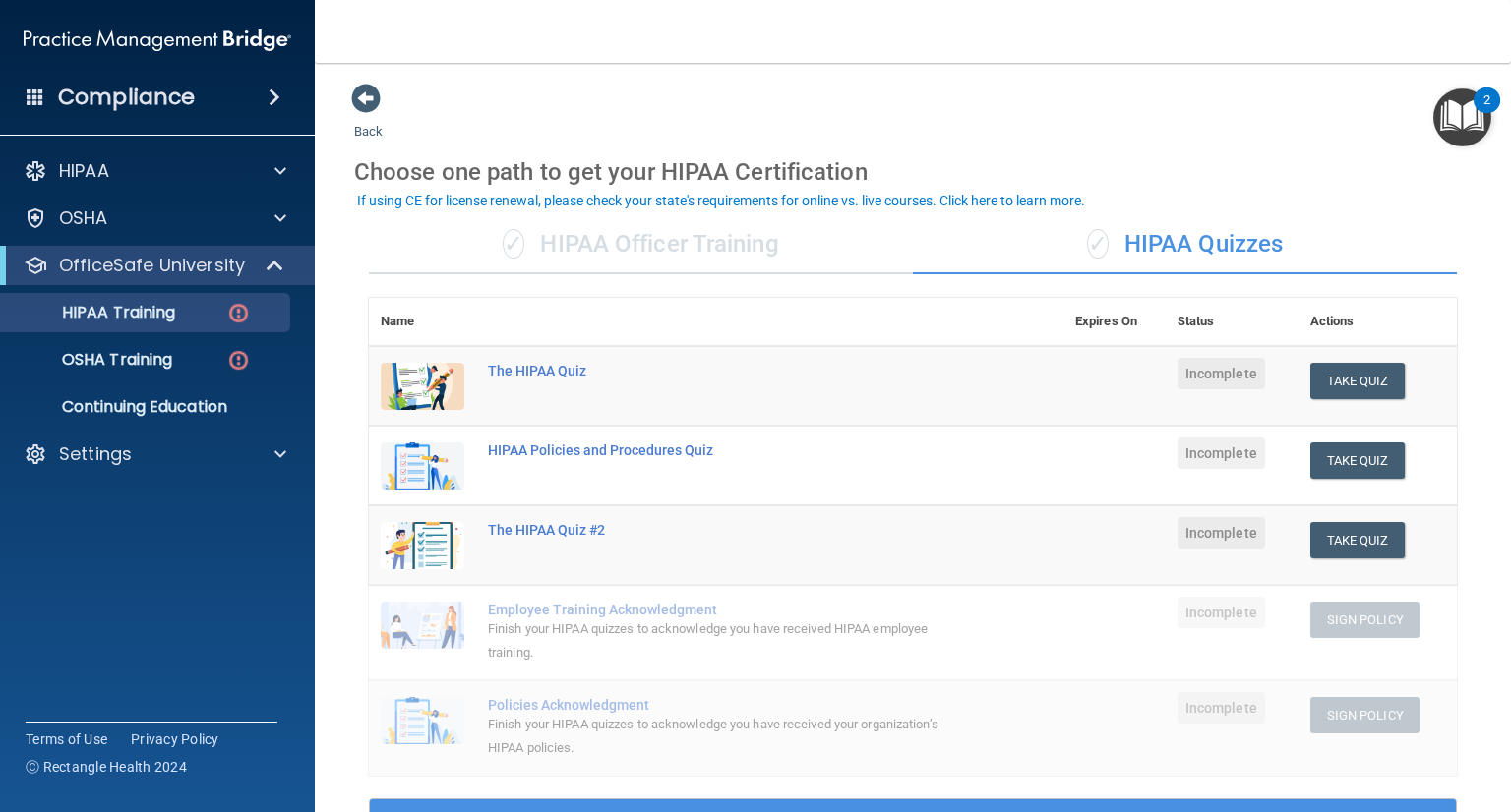
click at [1478, 102] on div "2" at bounding box center [1486, 100] width 27 height 26
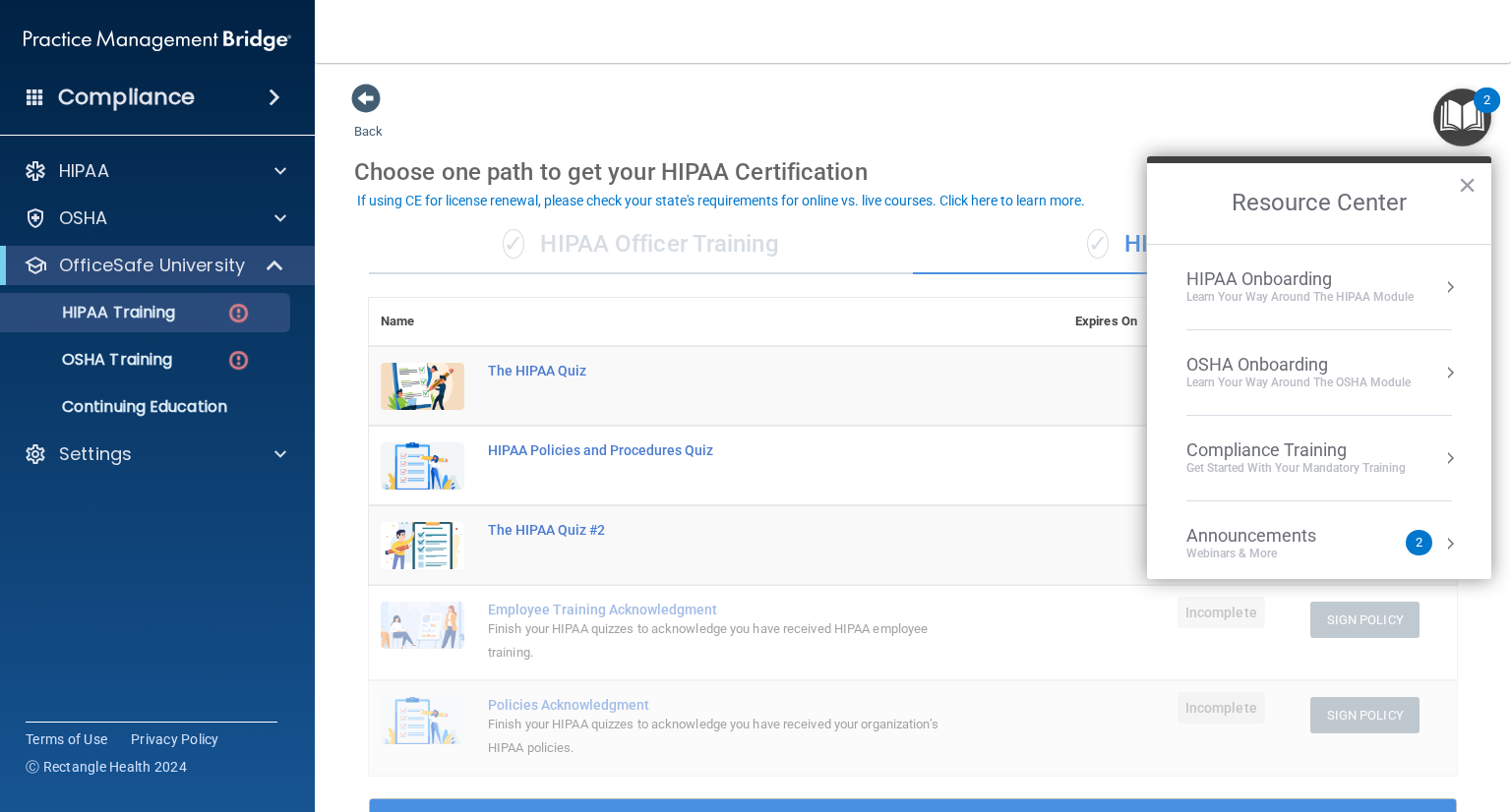
click at [1440, 280] on button "Resource Center" at bounding box center [1450, 287] width 20 height 20
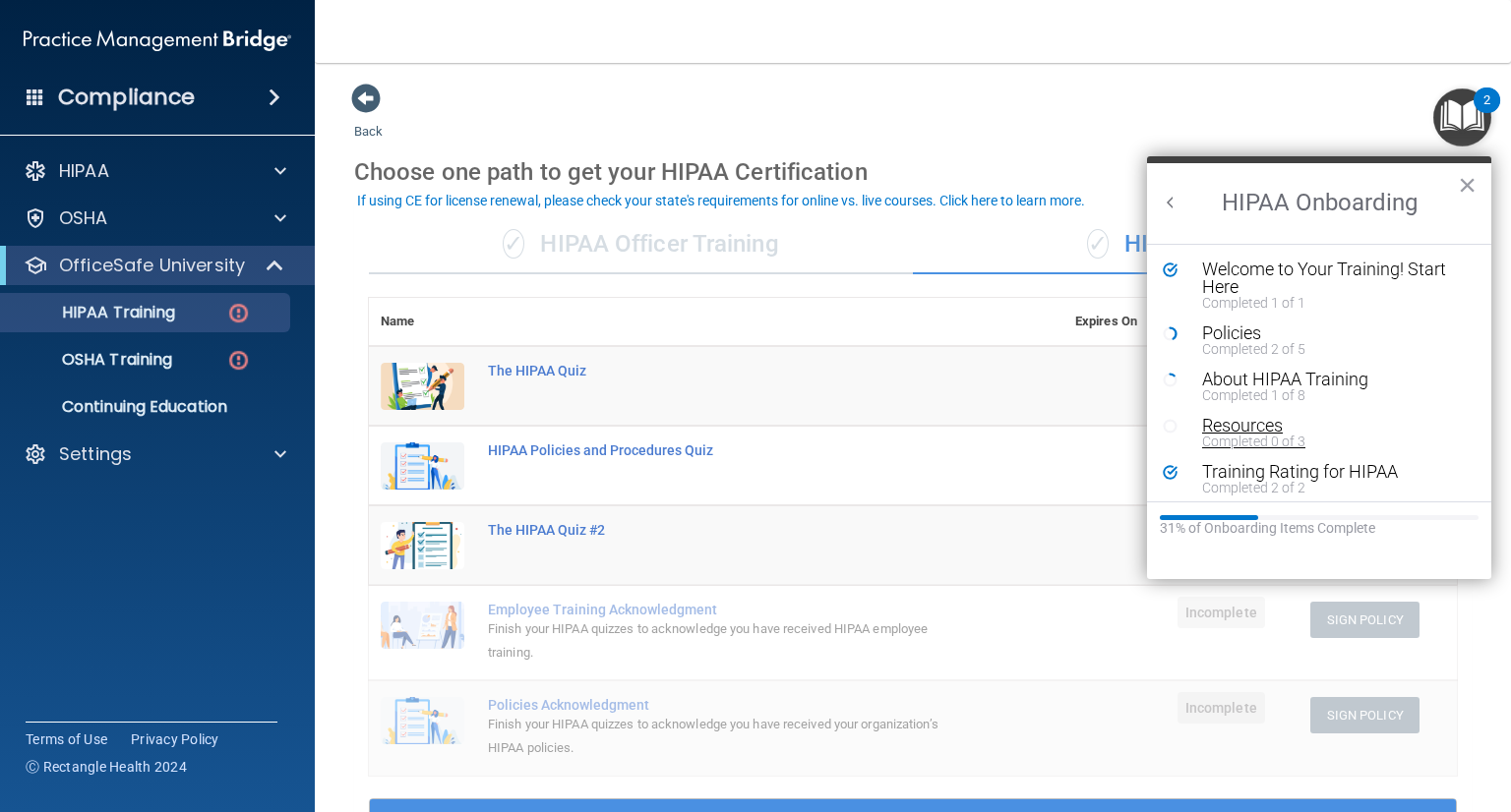
click at [1244, 419] on div "Resources" at bounding box center [1326, 426] width 248 height 18
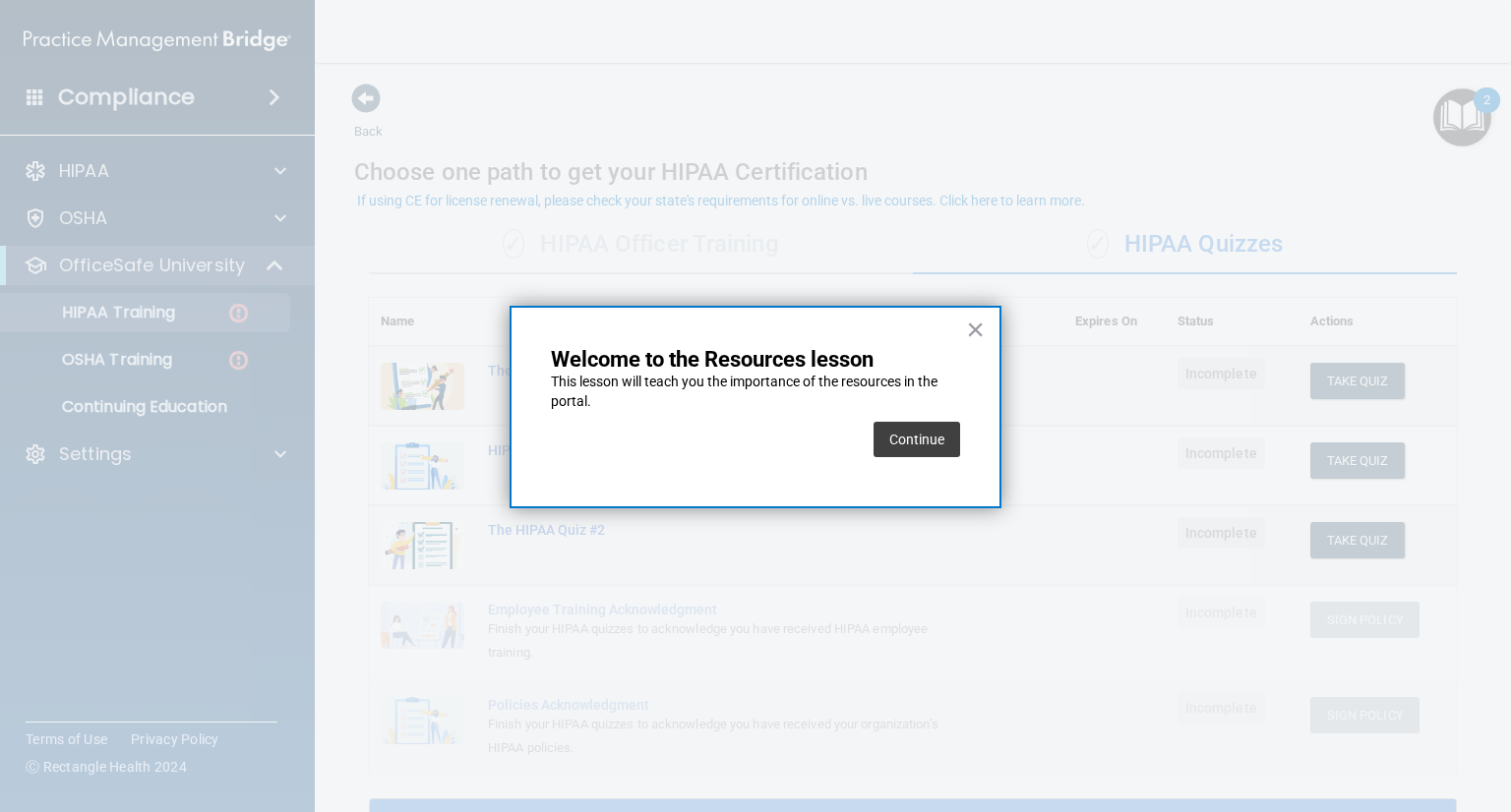
click at [907, 426] on button "Continue" at bounding box center [916, 439] width 86 height 36
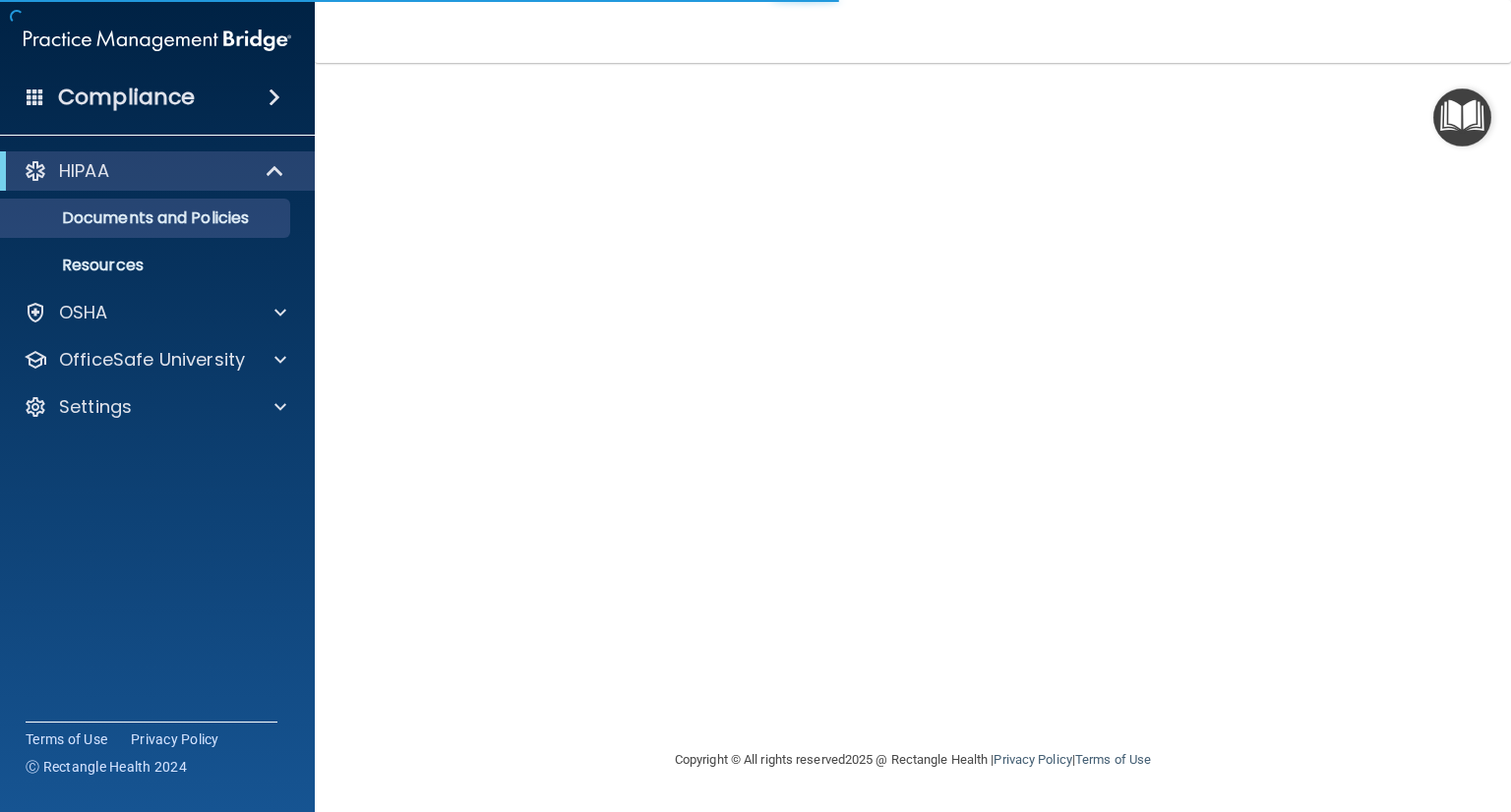
click at [1461, 117] on img "Open Resource Center" at bounding box center [1462, 117] width 58 height 58
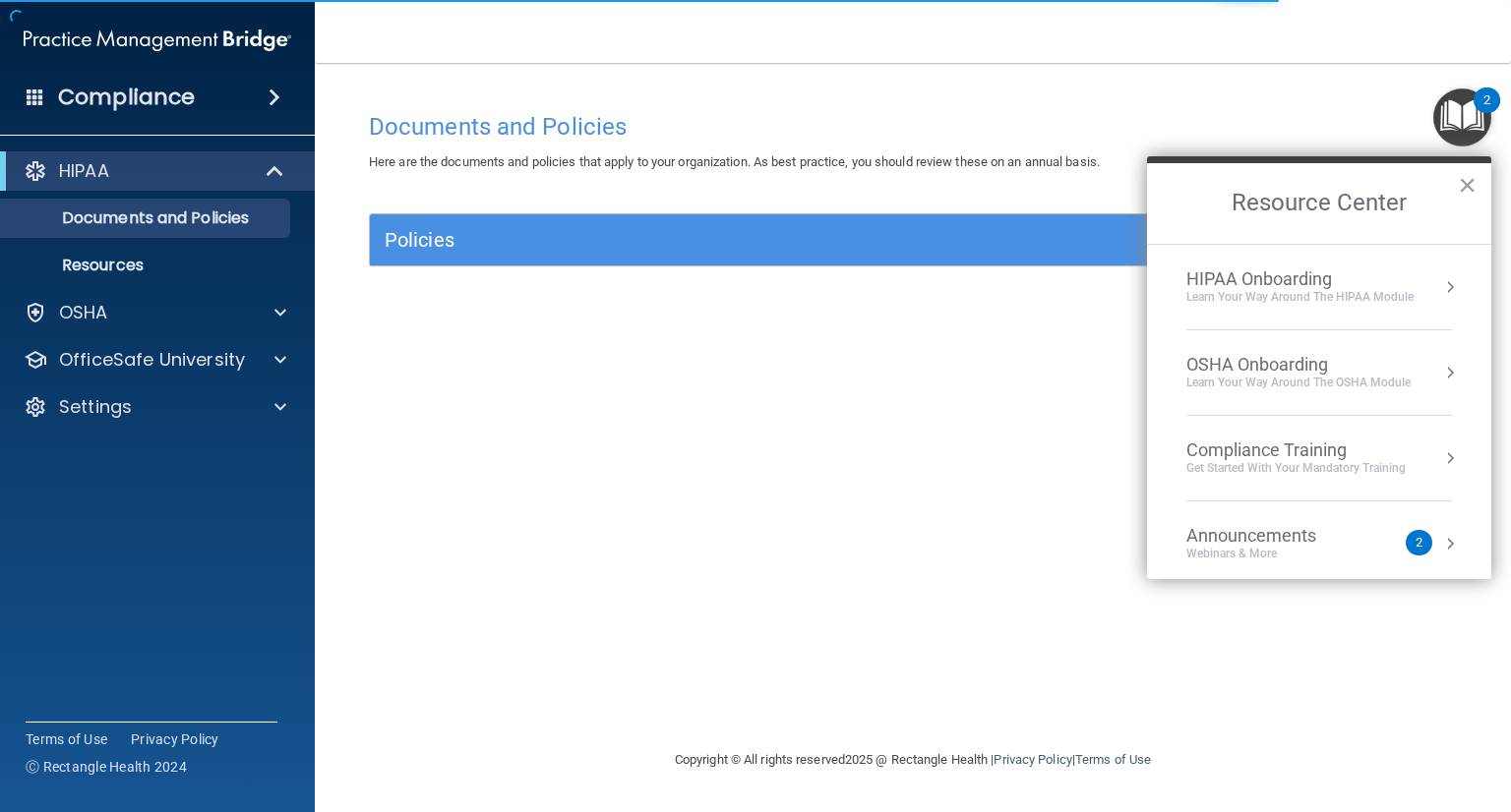
click at [1444, 287] on button "Resource Center" at bounding box center [1450, 287] width 20 height 20
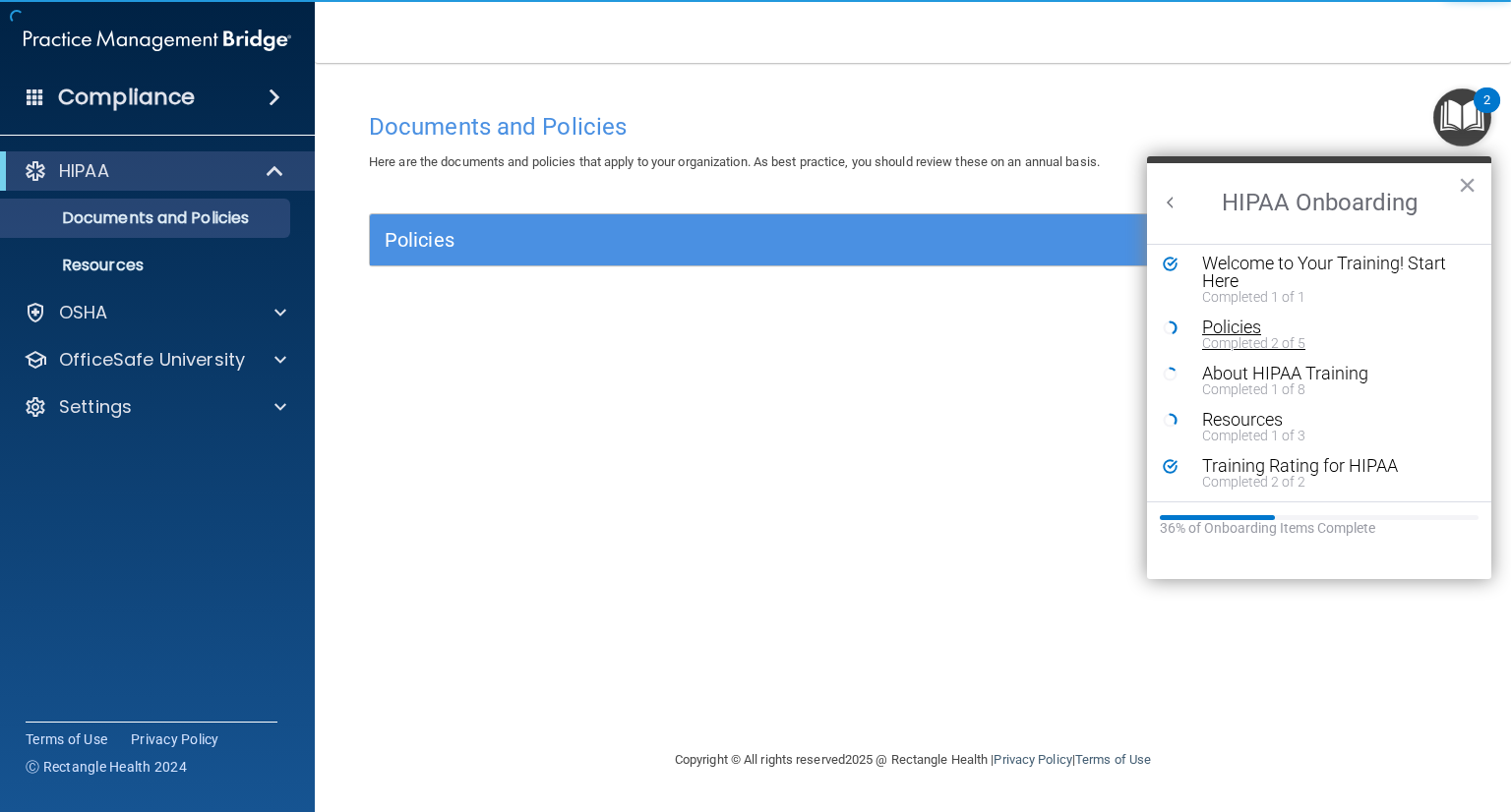
scroll to position [7, 0]
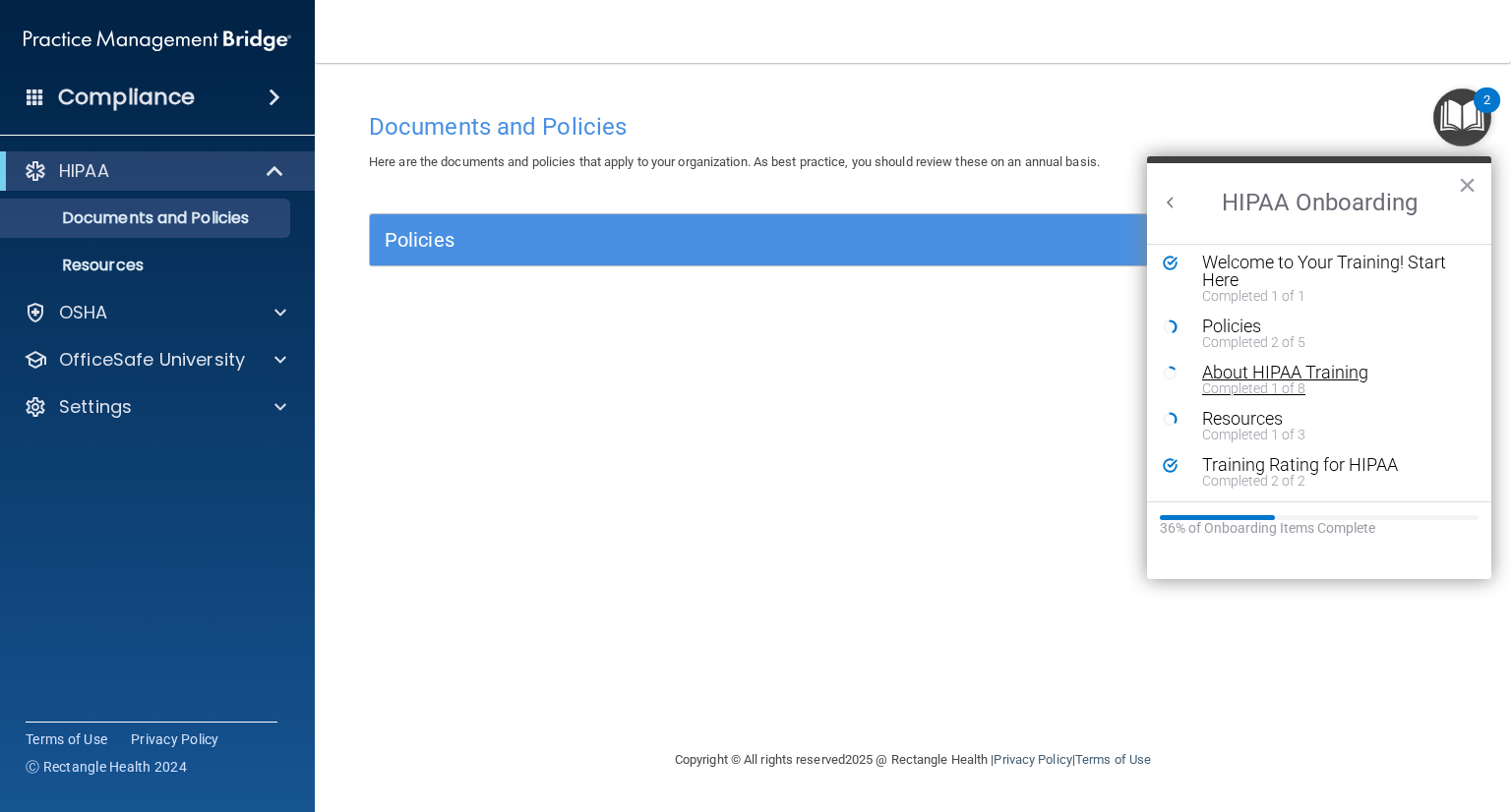
click at [1268, 375] on div "About HIPAA Training" at bounding box center [1326, 373] width 248 height 18
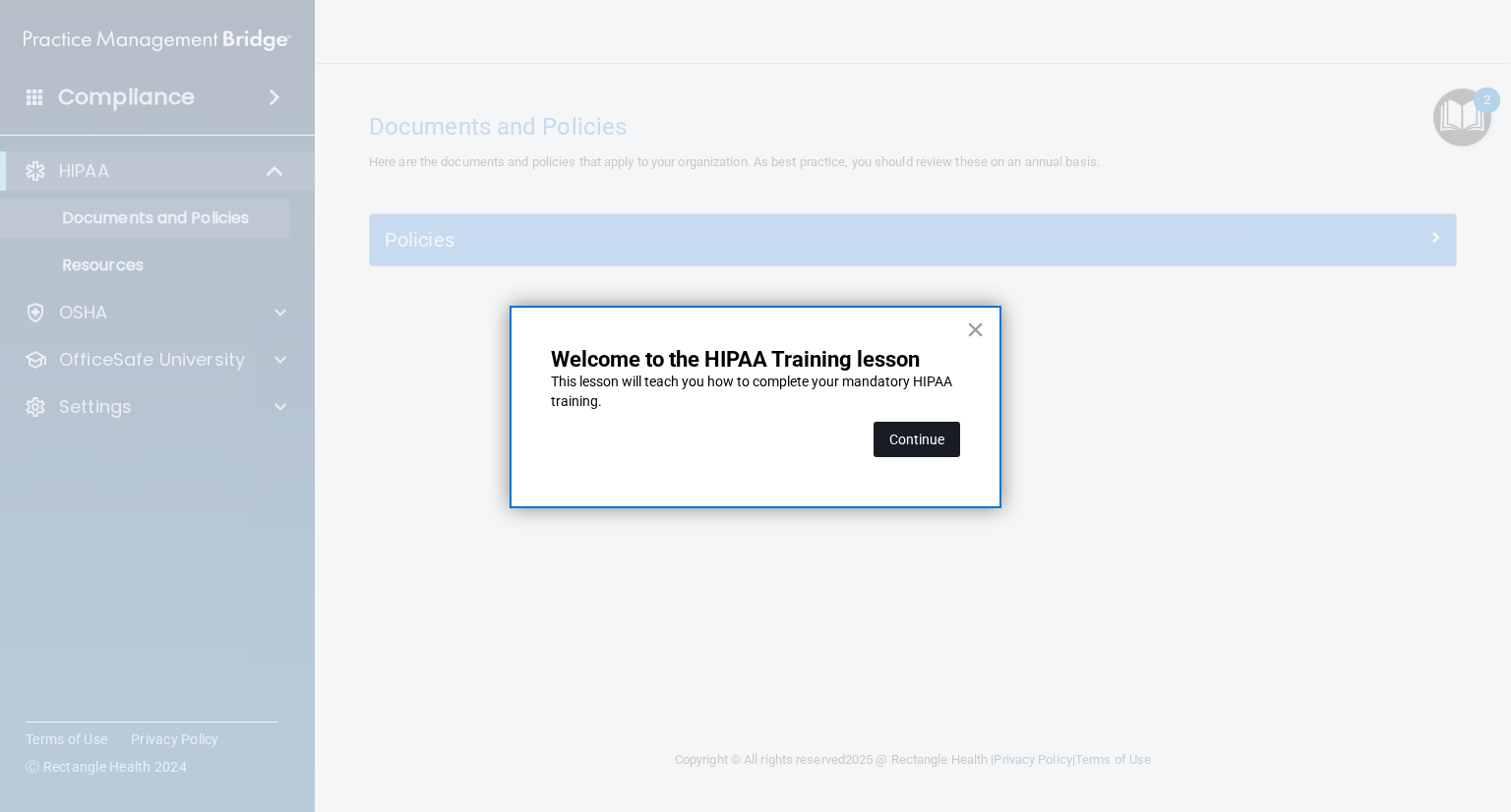
click at [940, 433] on button "Continue" at bounding box center [916, 439] width 86 height 36
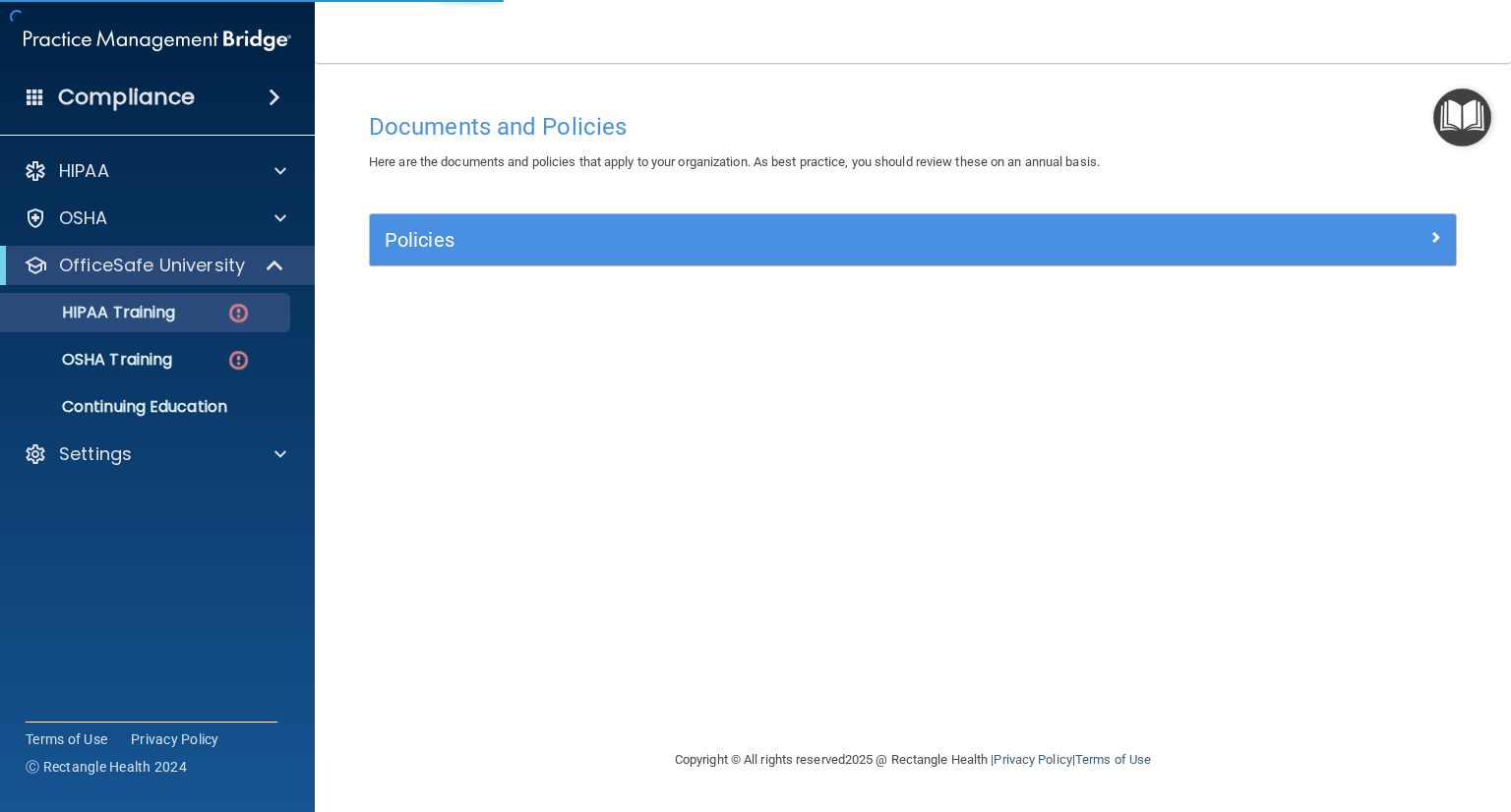
click at [1475, 120] on img "Open Resource Center" at bounding box center [1462, 117] width 58 height 58
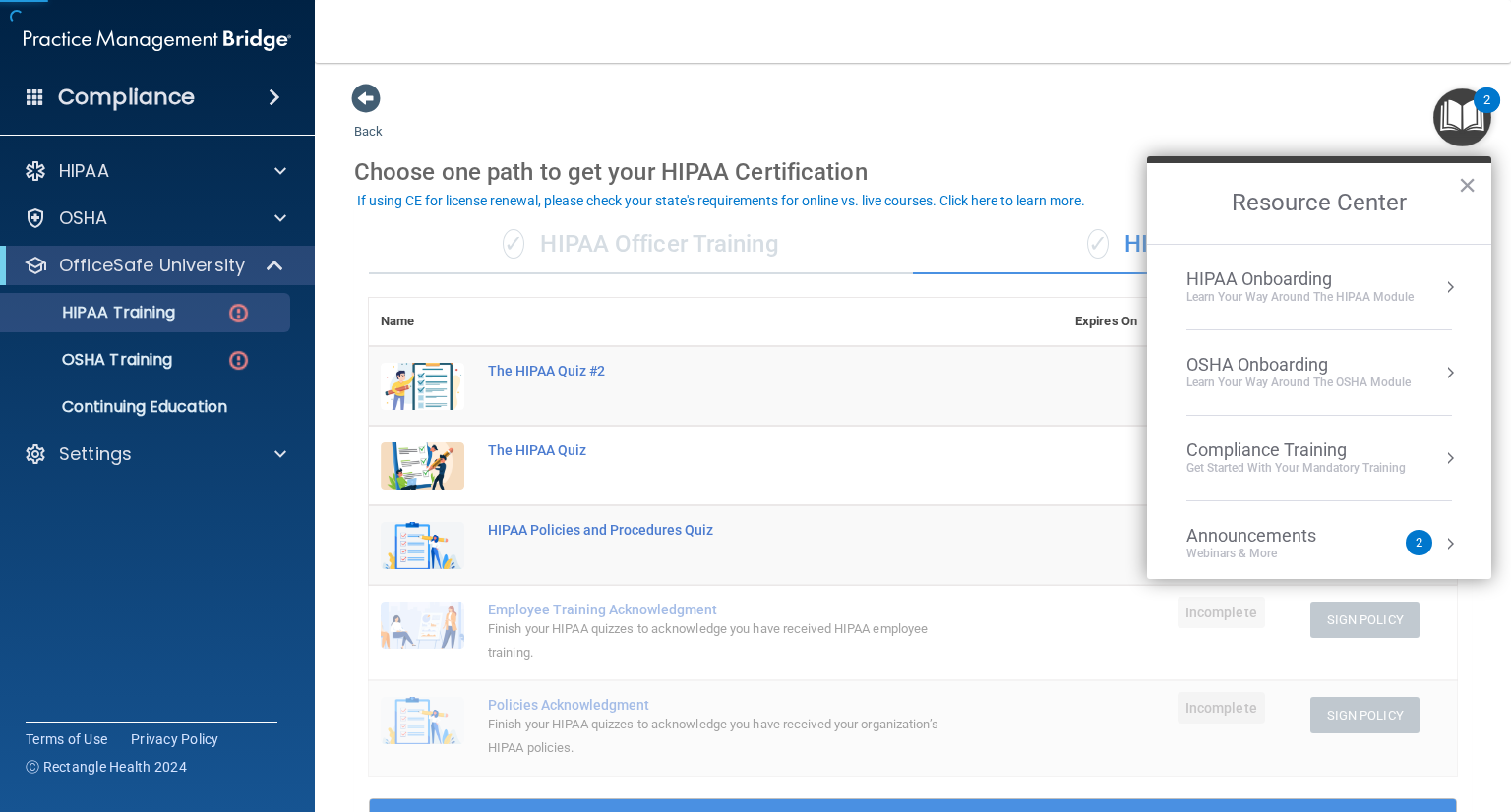
click at [1345, 280] on div "HIPAA Onboarding" at bounding box center [1300, 279] width 228 height 22
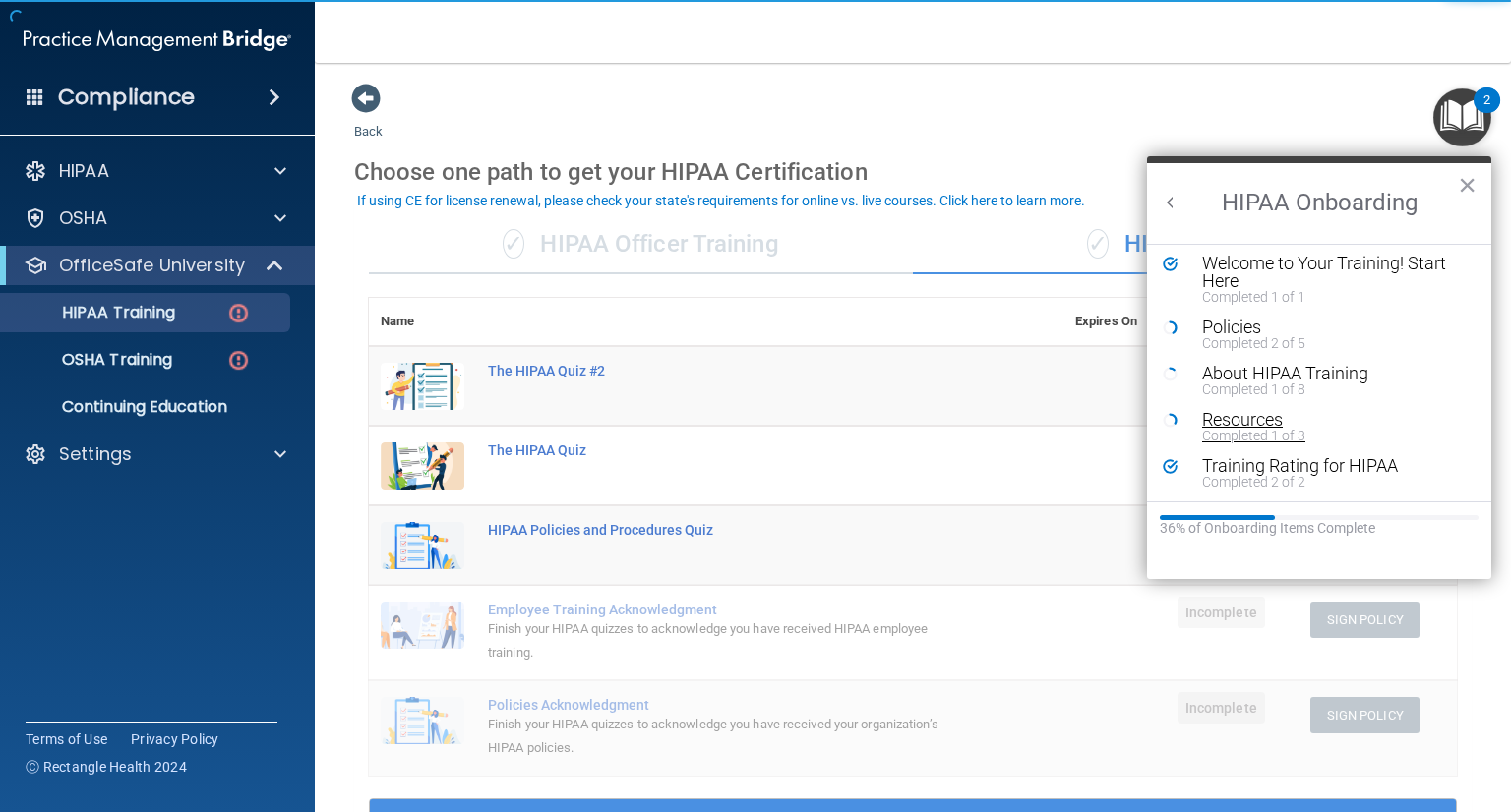
scroll to position [7, 0]
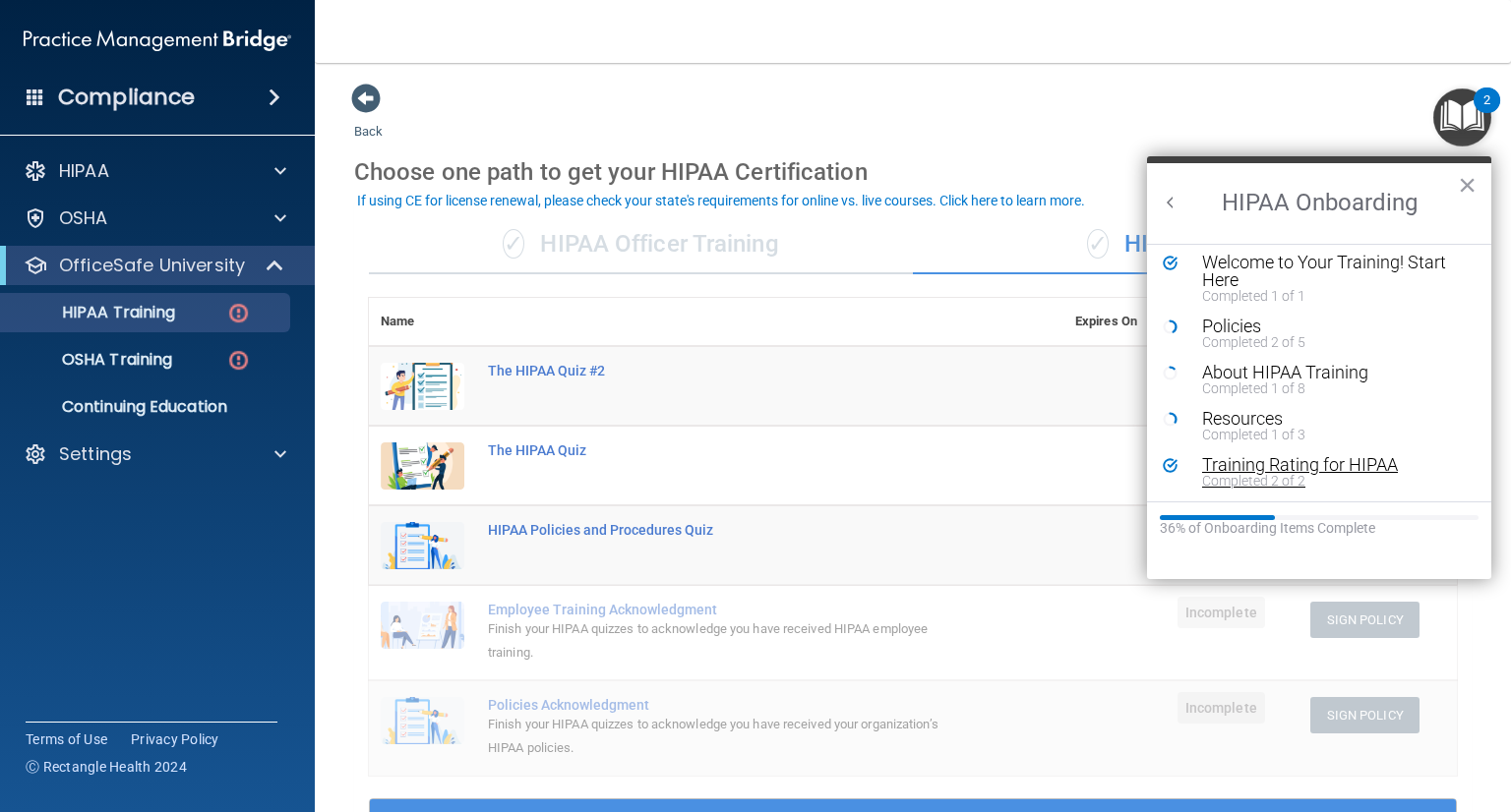
click at [1307, 462] on div "Training Rating for HIPAA" at bounding box center [1326, 465] width 248 height 18
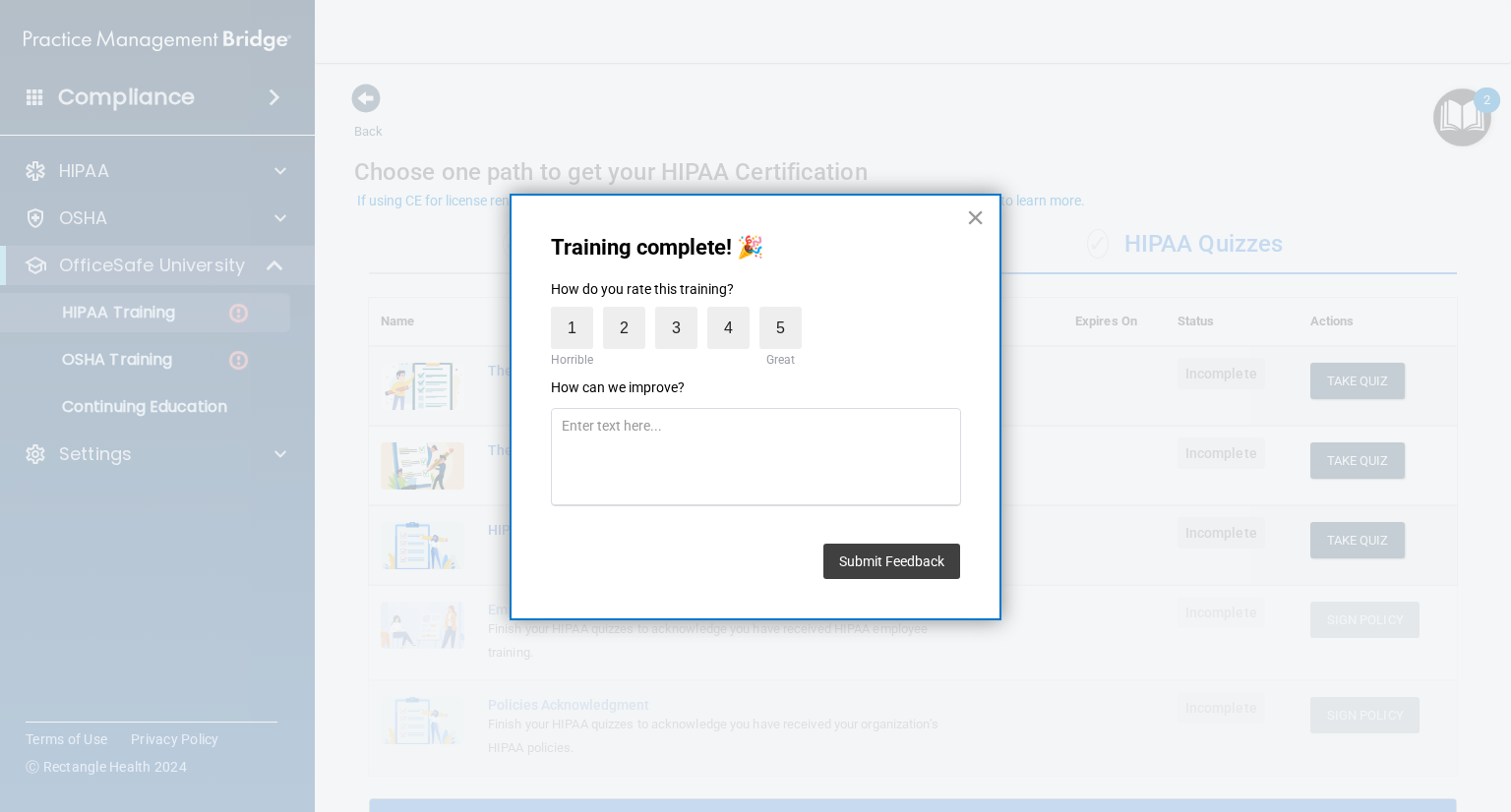
click at [969, 216] on button "×" at bounding box center [975, 218] width 19 height 32
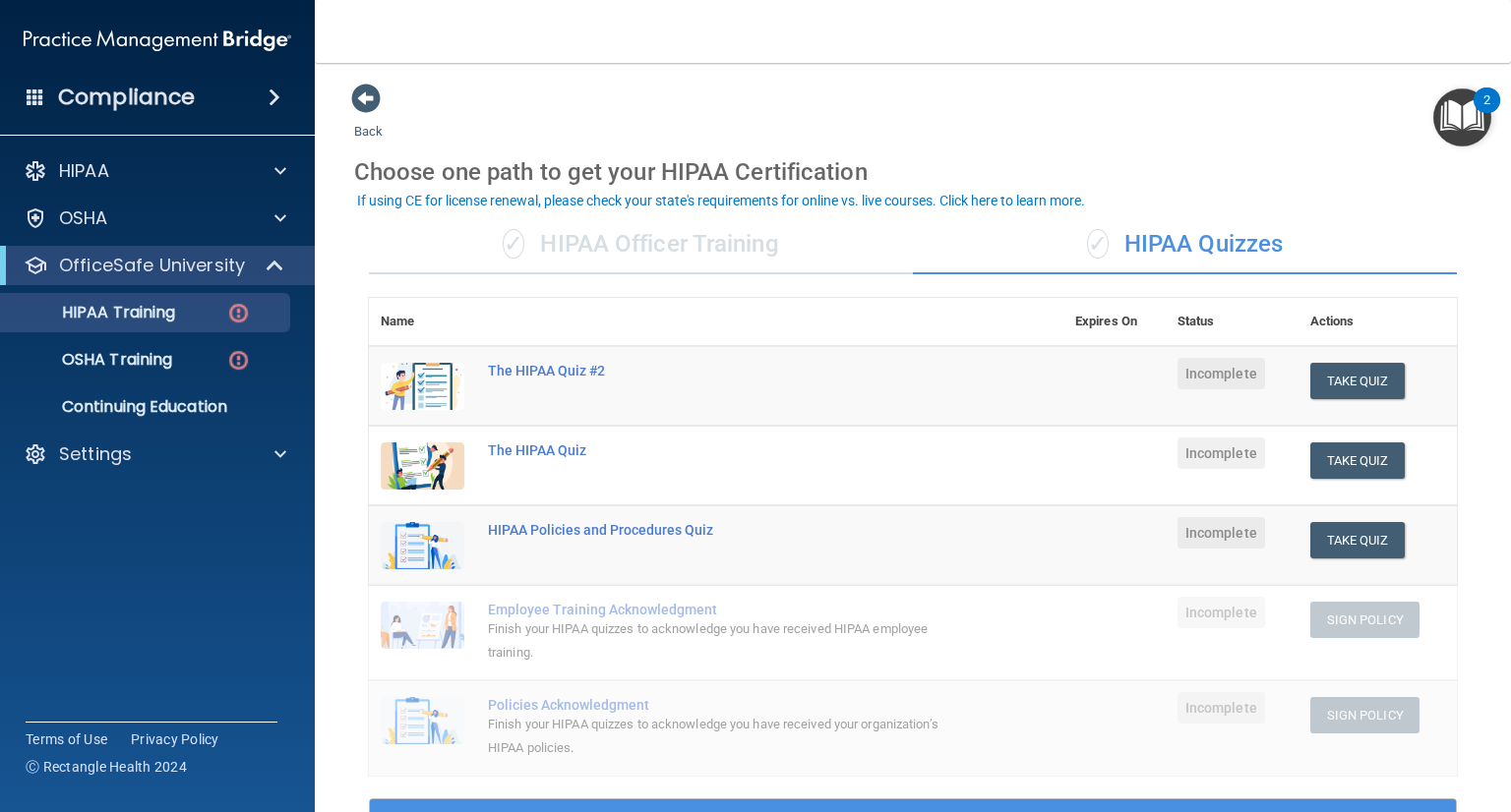
click at [1459, 131] on img "Open Resource Center, 2 new notifications" at bounding box center [1462, 117] width 58 height 58
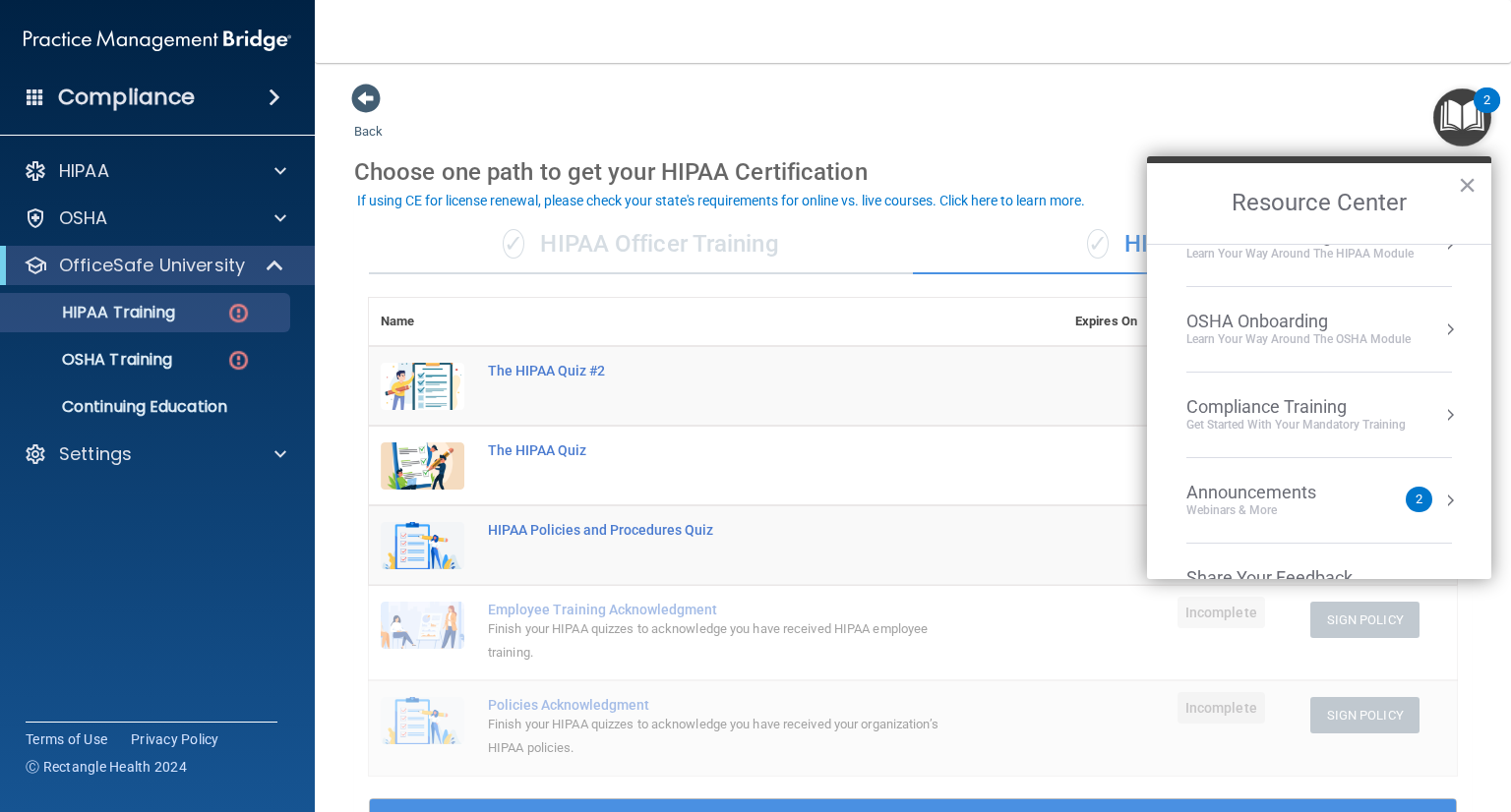
scroll to position [10, 0]
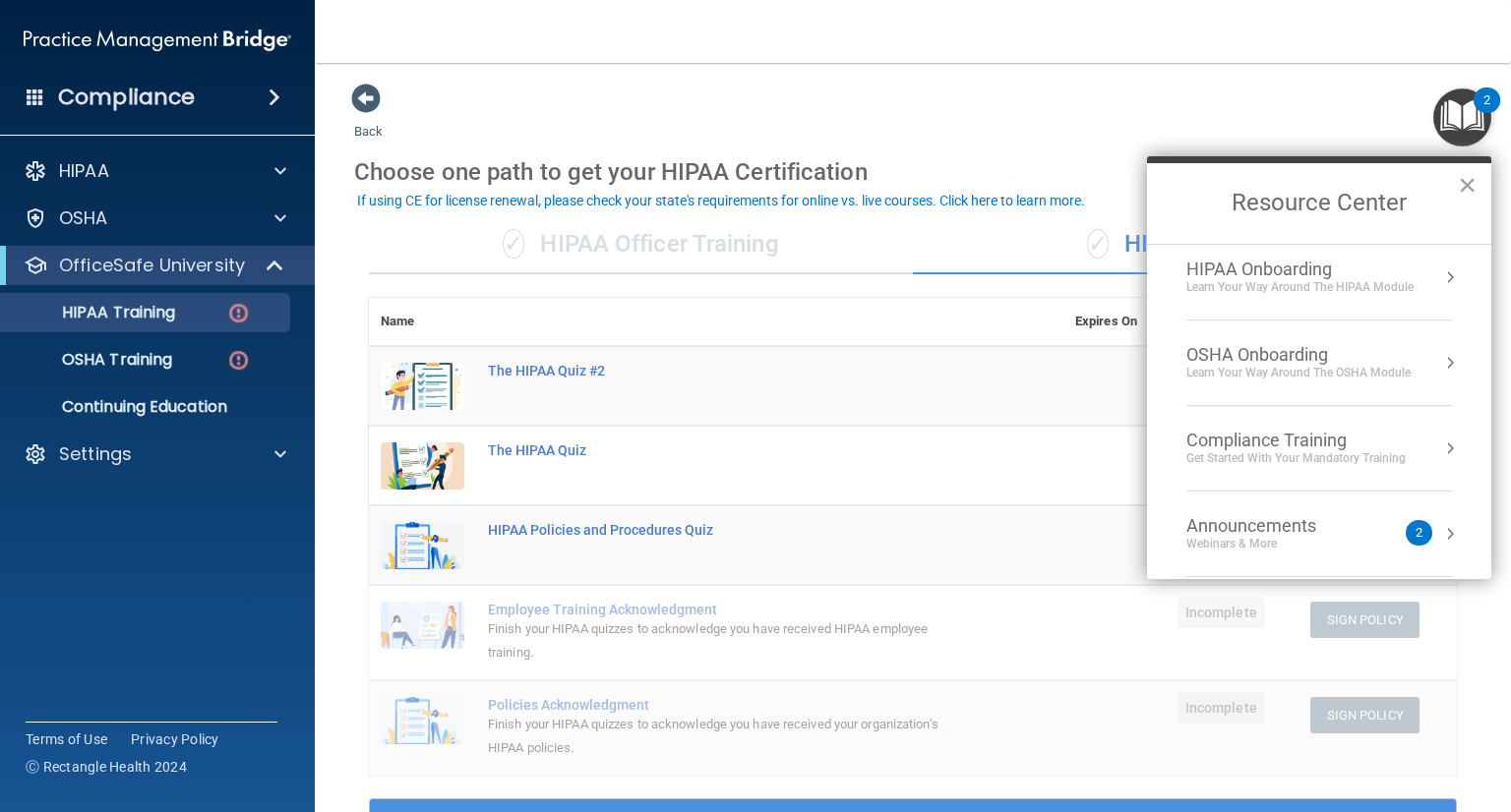
click at [1272, 350] on div "OSHA Onboarding" at bounding box center [1298, 355] width 225 height 22
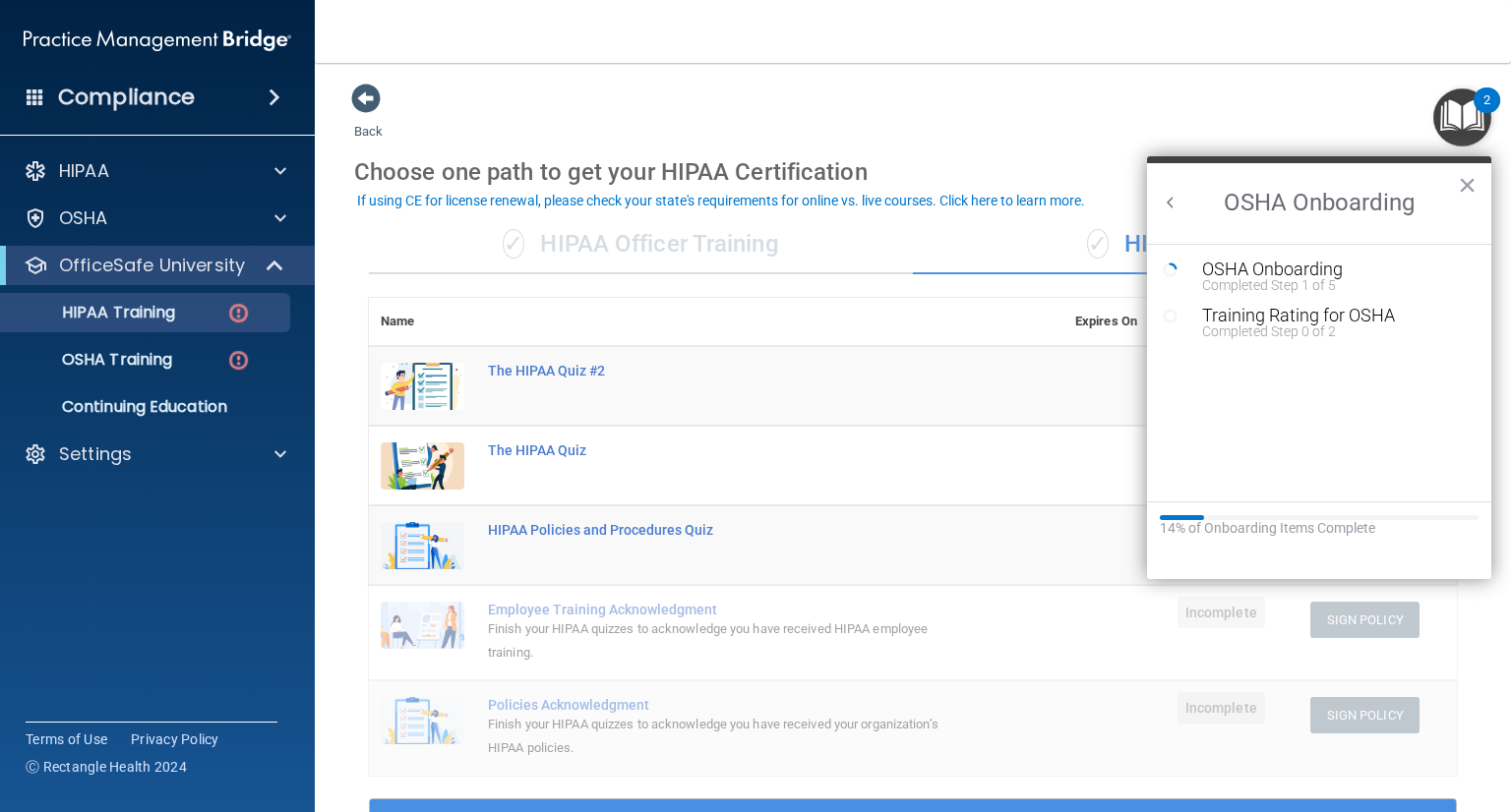
scroll to position [0, 0]
click at [1272, 279] on div "Completed Step 1 of 5" at bounding box center [1334, 285] width 263 height 14
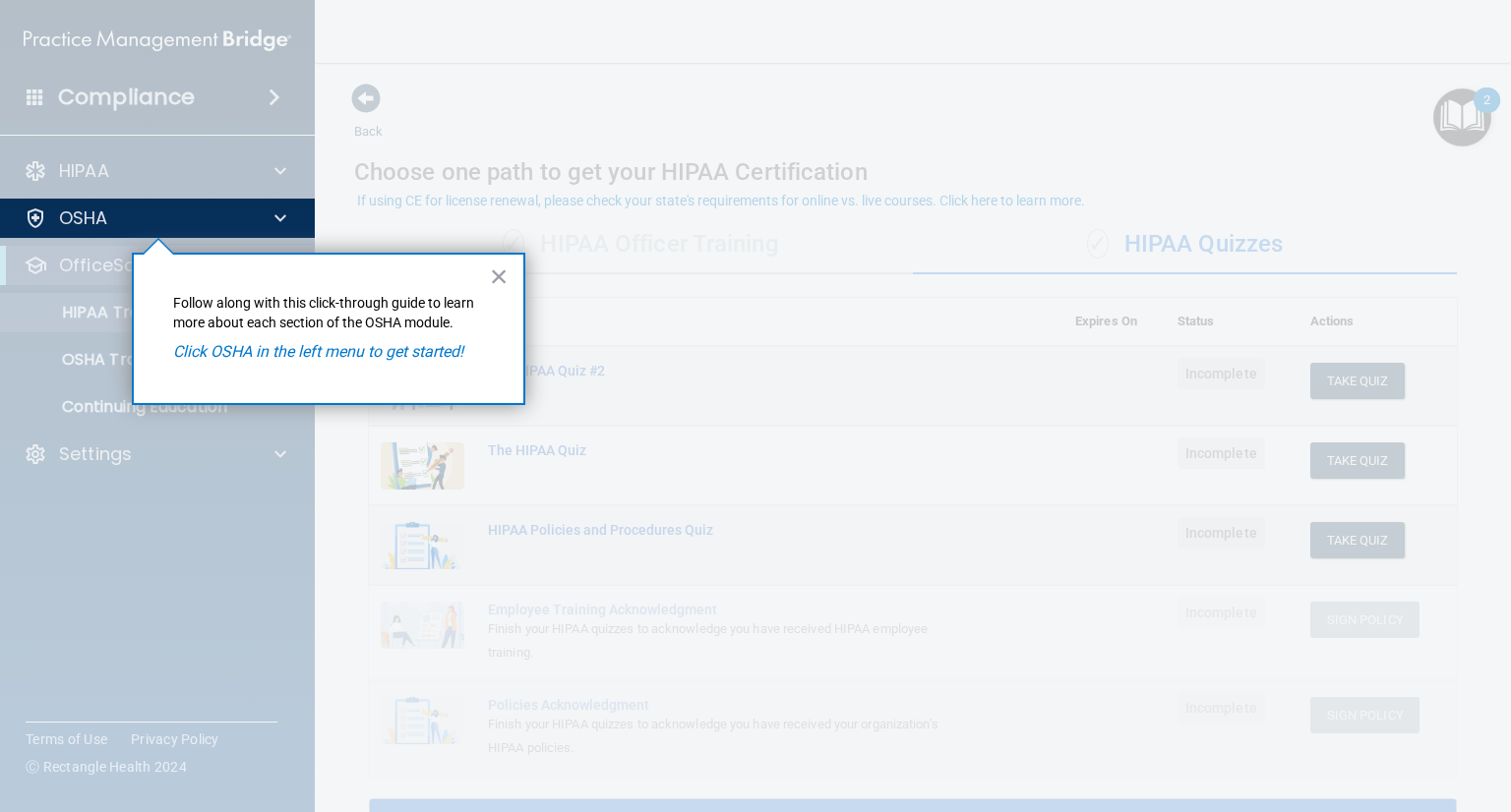
drag, startPoint x: 337, startPoint y: 356, endPoint x: 311, endPoint y: 348, distance: 27.2
click at [311, 348] on em "Click OSHA in the left menu to get started!" at bounding box center [318, 351] width 290 height 19
click at [320, 352] on em "Click OSHA in the left menu to get started!" at bounding box center [318, 351] width 290 height 19
click at [323, 351] on em "Click OSHA in the left menu to get started!" at bounding box center [318, 351] width 290 height 19
click at [319, 343] on em "Click OSHA in the left menu to get started!" at bounding box center [318, 351] width 290 height 19
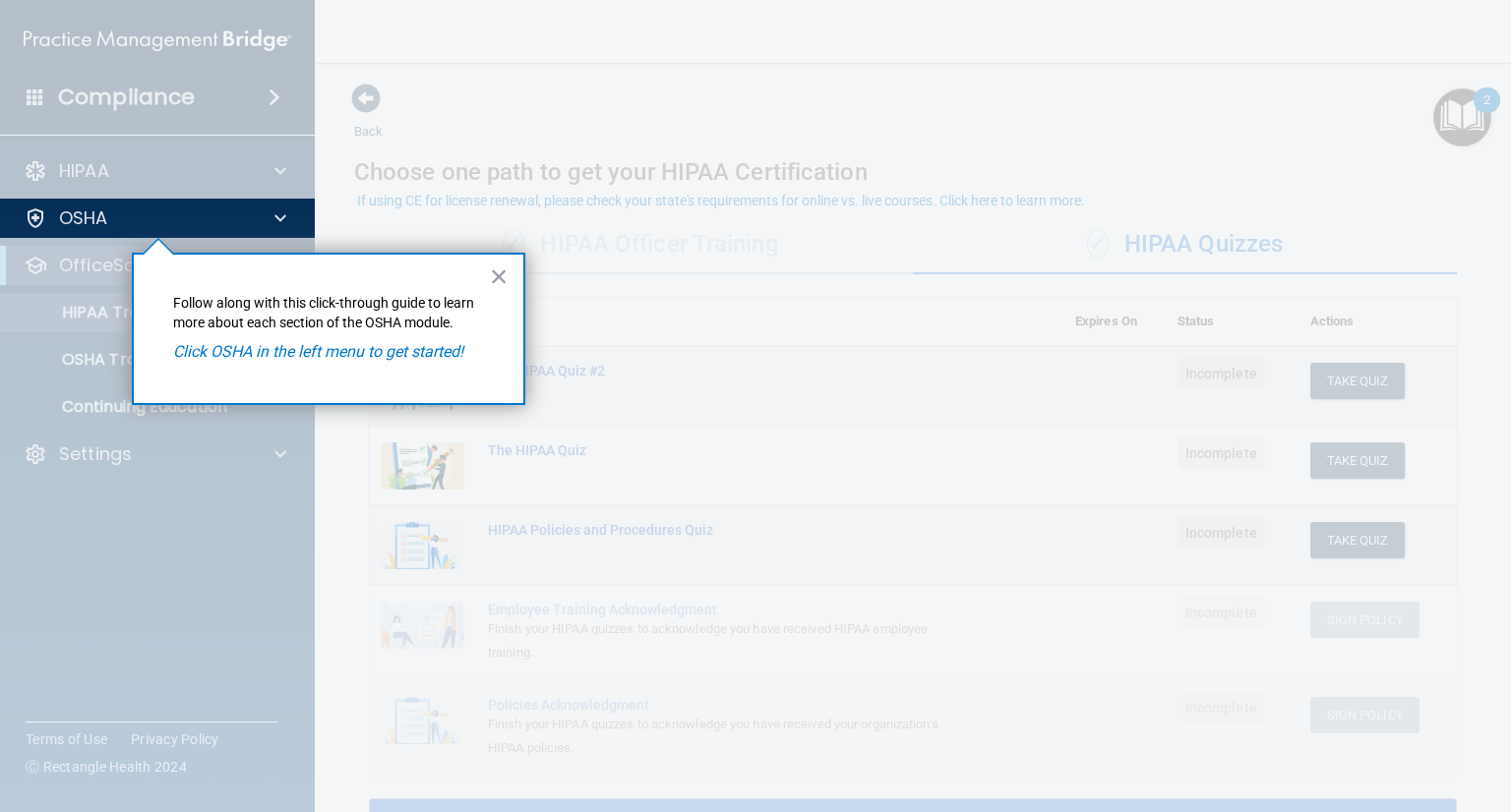
click at [321, 359] on em "Click OSHA in the left menu to get started!" at bounding box center [318, 351] width 290 height 19
click at [323, 359] on em "Click OSHA in the left menu to get started!" at bounding box center [318, 351] width 290 height 19
click at [511, 282] on div "× Follow along with this click-through guide to learn more about each section o…" at bounding box center [329, 328] width 394 height 152
click at [496, 275] on button "×" at bounding box center [499, 276] width 19 height 32
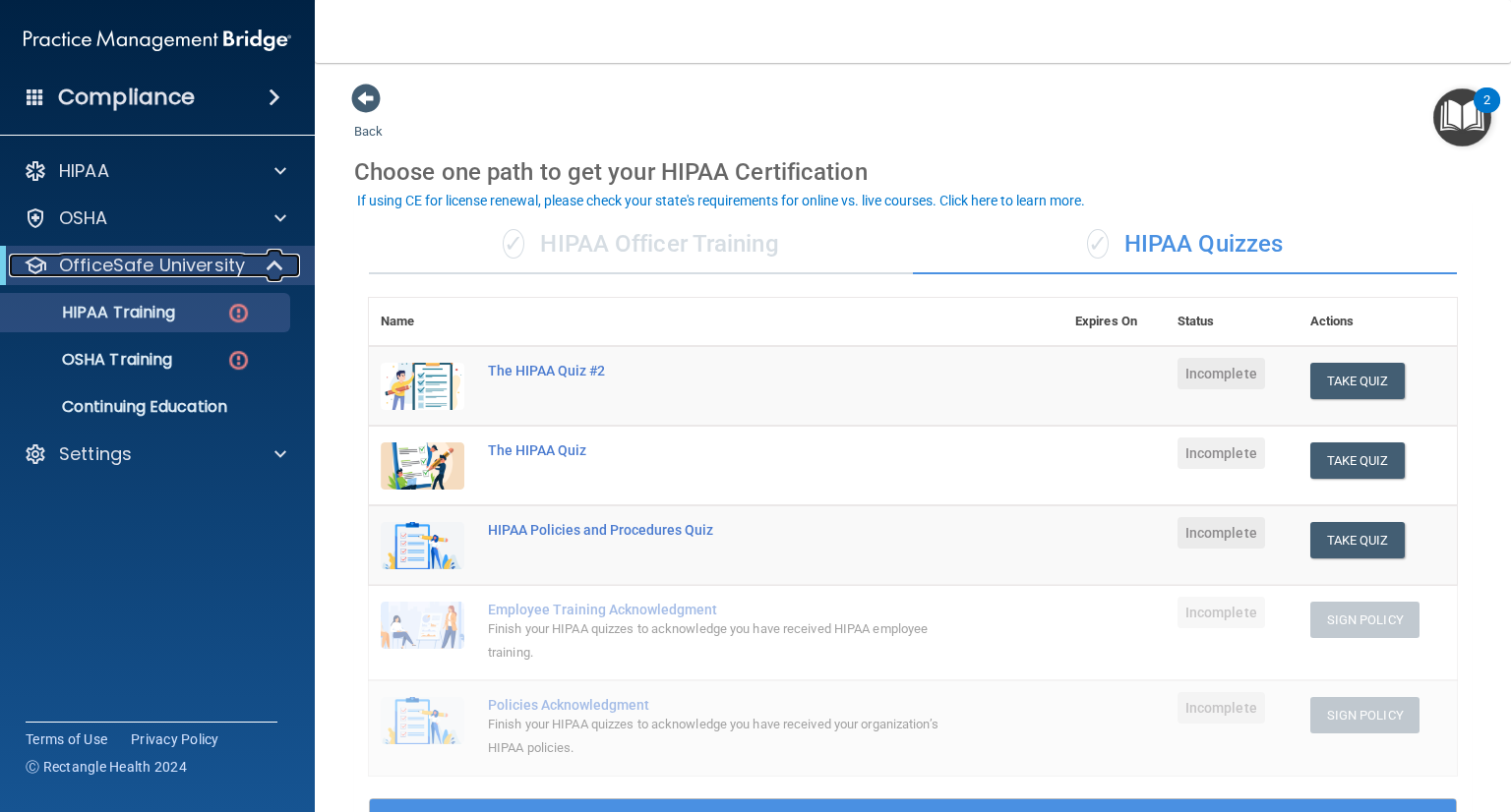
click at [165, 274] on p "OfficeSafe University" at bounding box center [152, 265] width 186 height 24
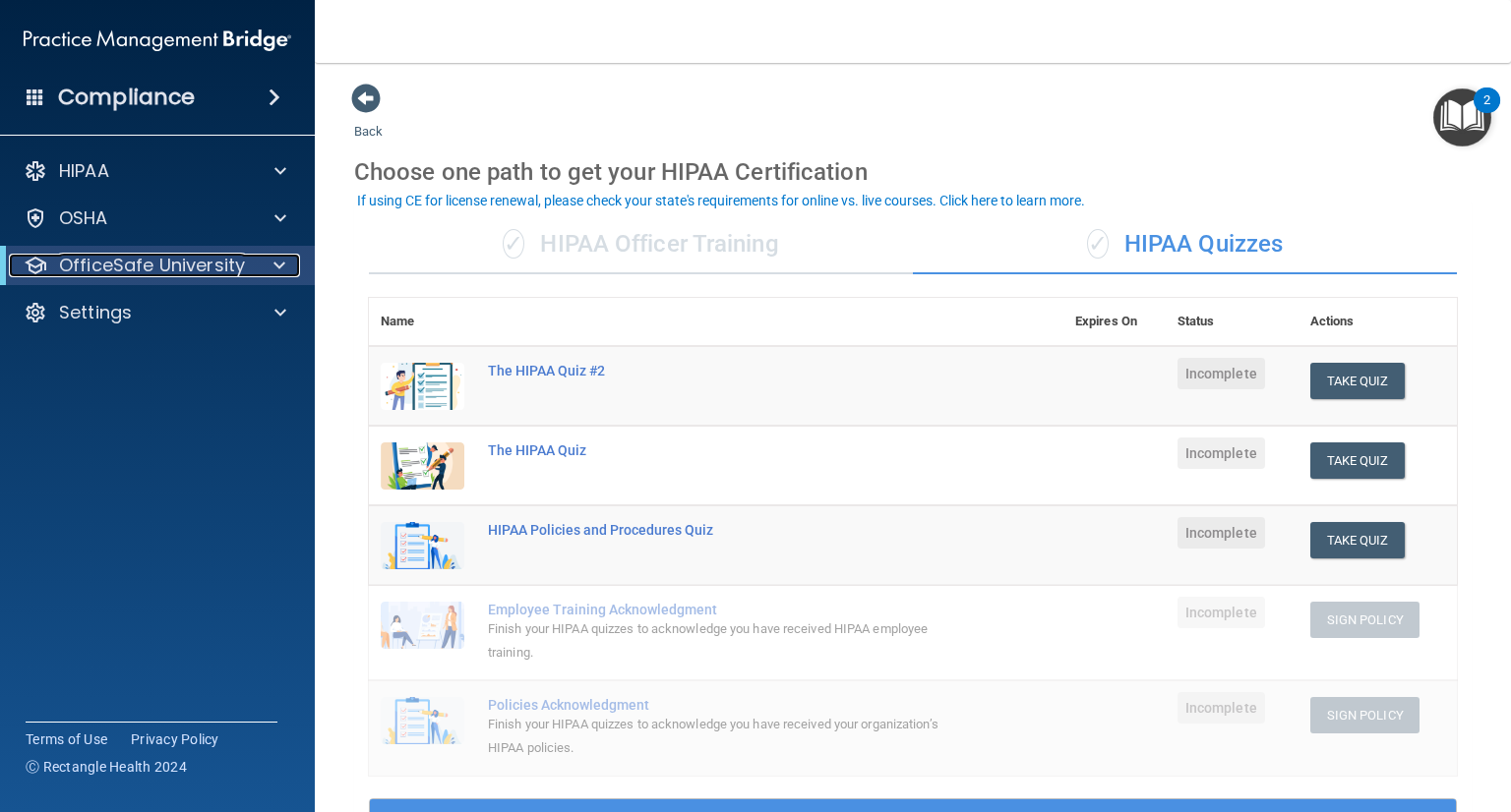
click at [166, 274] on p "OfficeSafe University" at bounding box center [152, 265] width 186 height 24
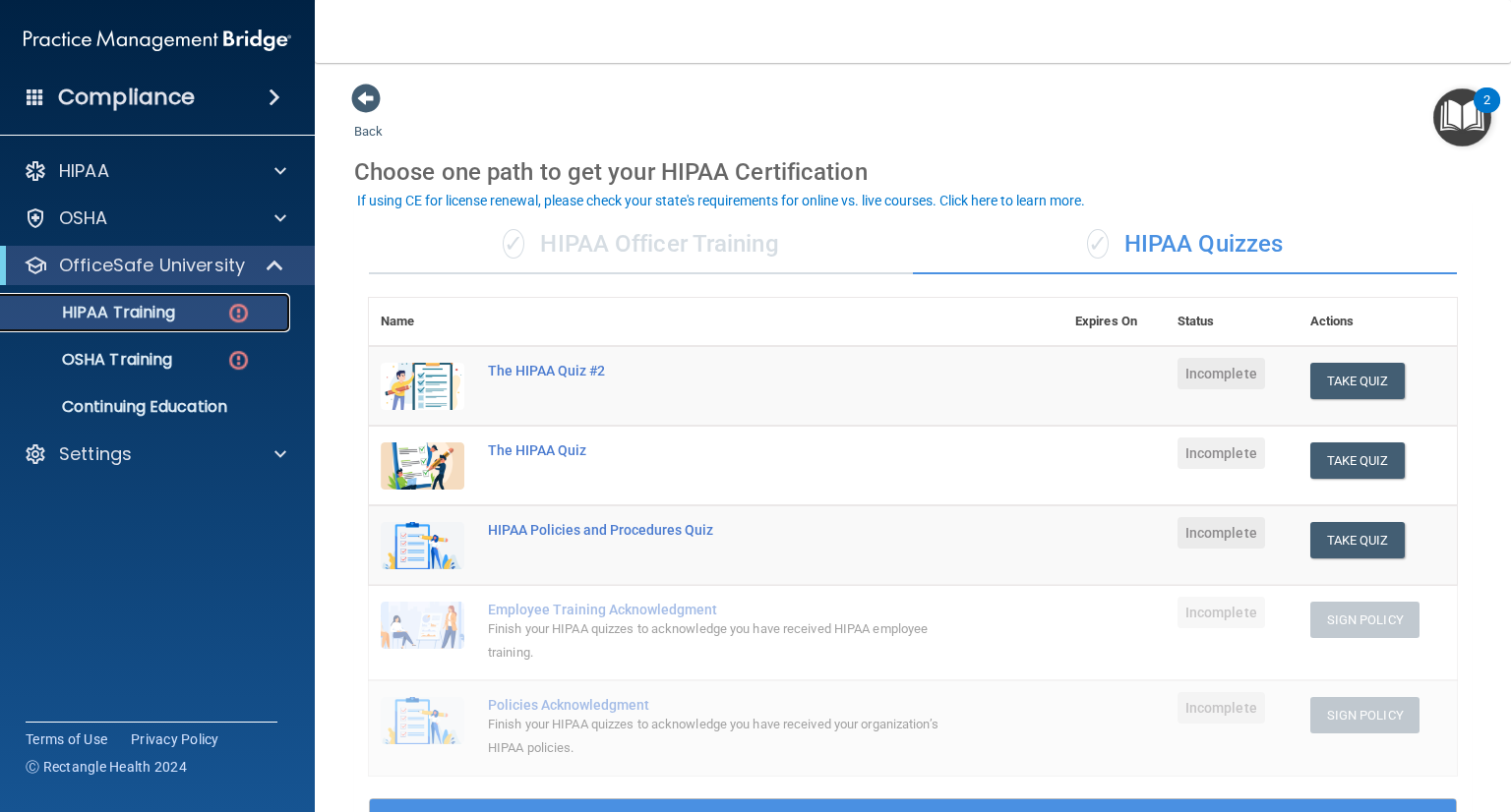
click at [136, 309] on p "HIPAA Training" at bounding box center [94, 313] width 162 height 20
click at [112, 357] on p "OSHA Training" at bounding box center [92, 360] width 159 height 20
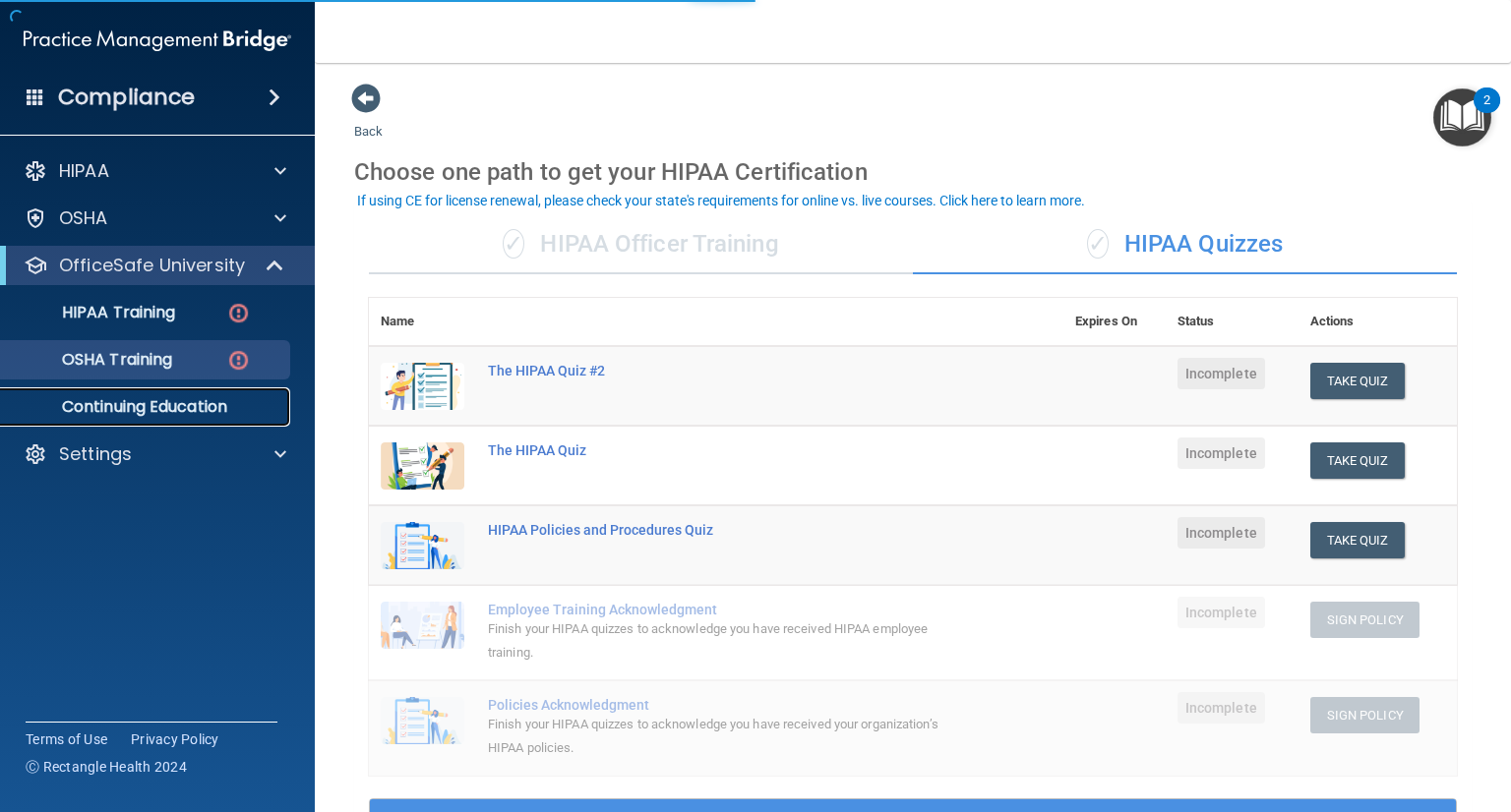
click at [108, 411] on p "Continuing Education" at bounding box center [146, 407] width 268 height 20
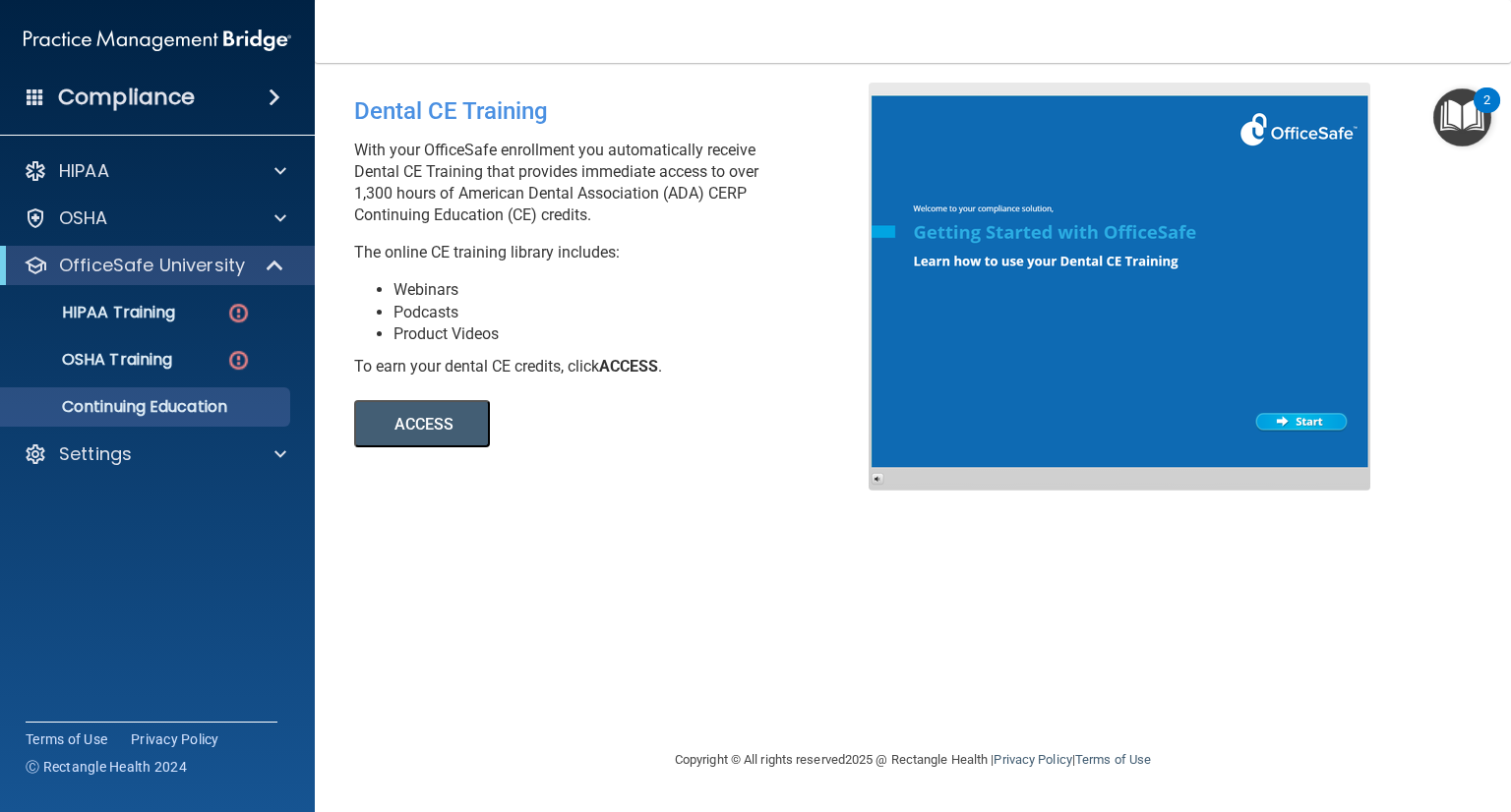
click at [1467, 112] on img "Open Resource Center, 2 new notifications" at bounding box center [1462, 117] width 58 height 58
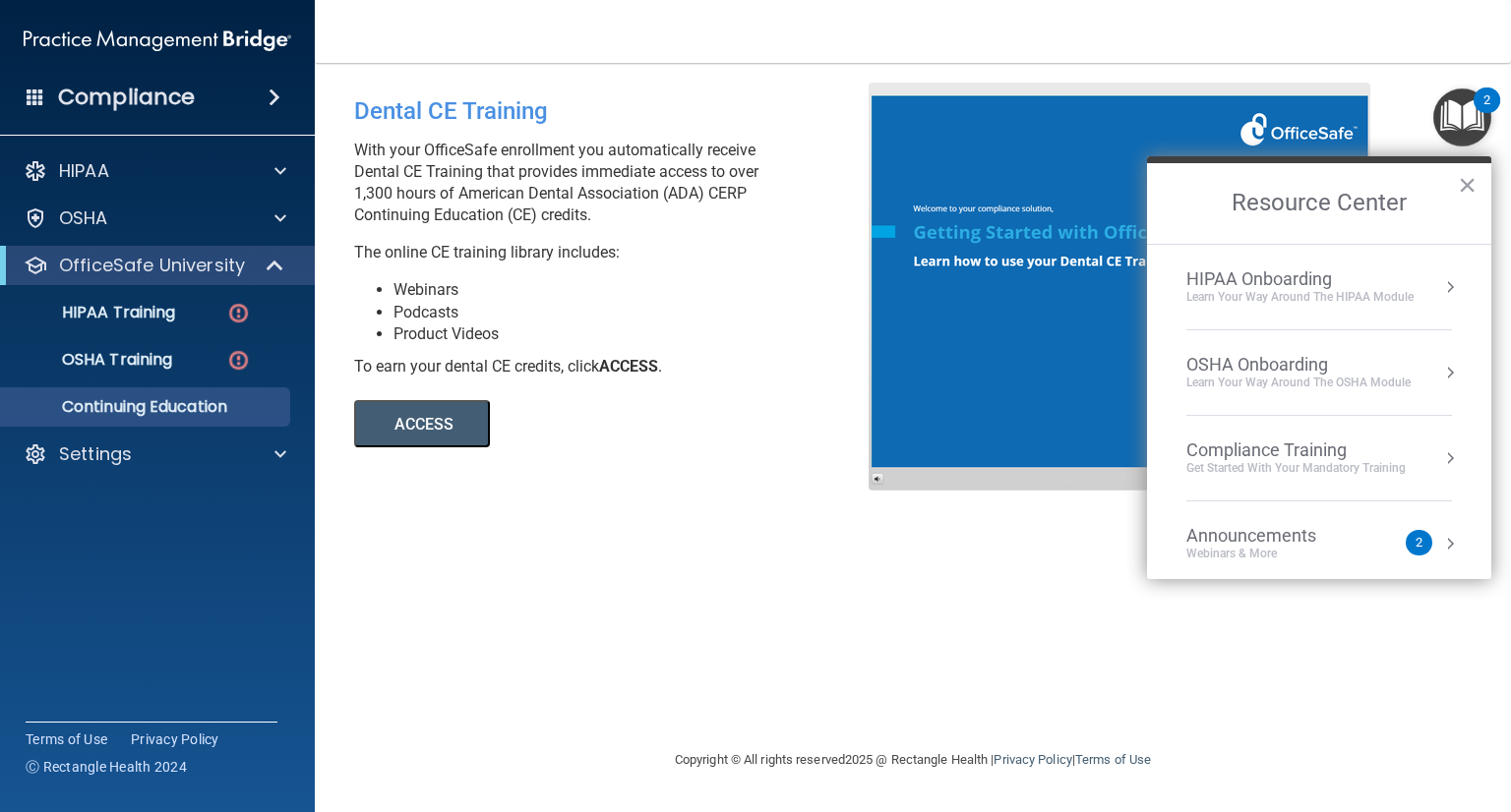
click at [1354, 363] on div "OSHA Onboarding" at bounding box center [1298, 365] width 225 height 22
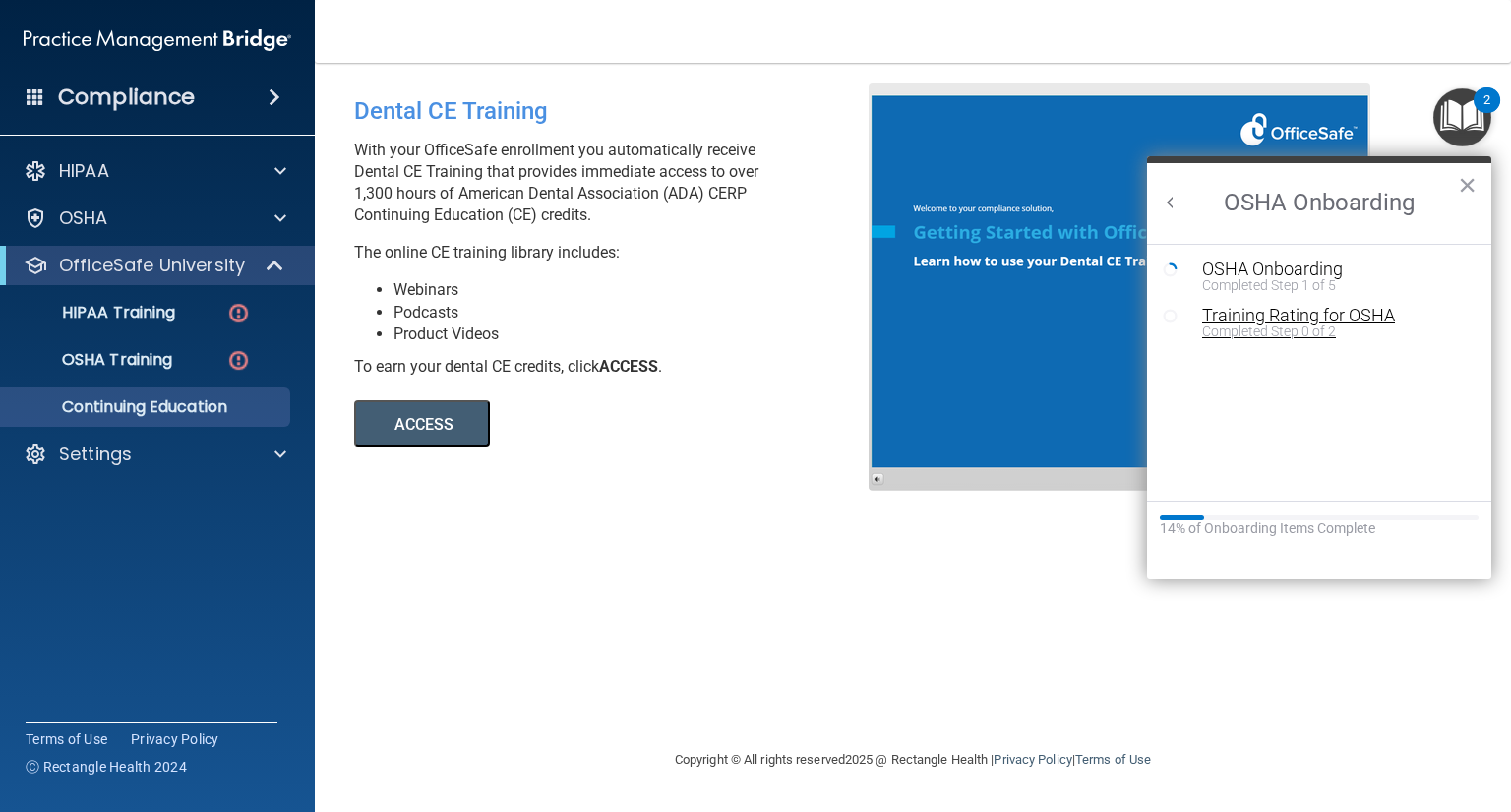
click at [1332, 315] on div "Training Rating for OSHA" at bounding box center [1334, 316] width 263 height 18
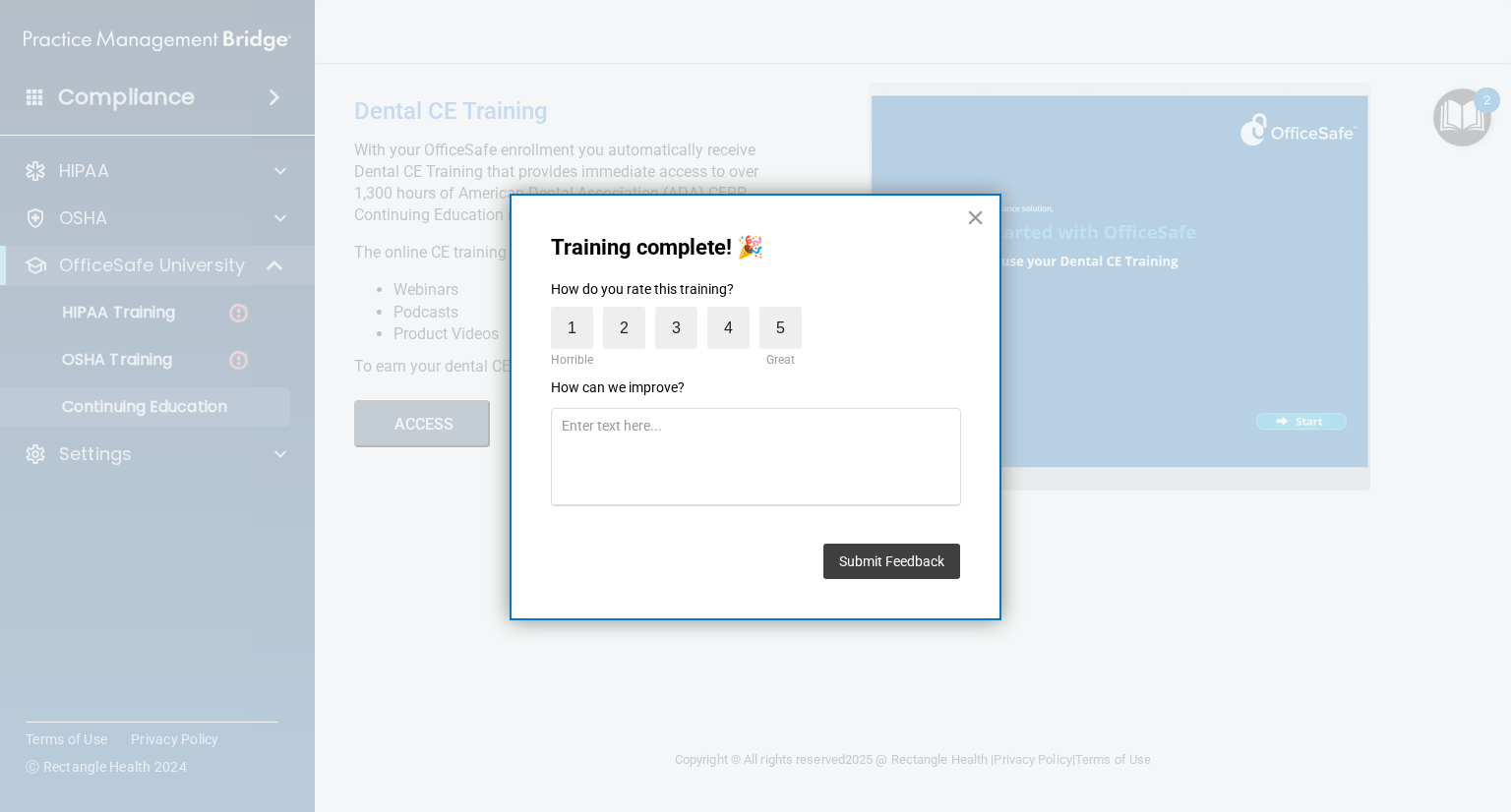
click at [972, 214] on button "×" at bounding box center [975, 218] width 19 height 32
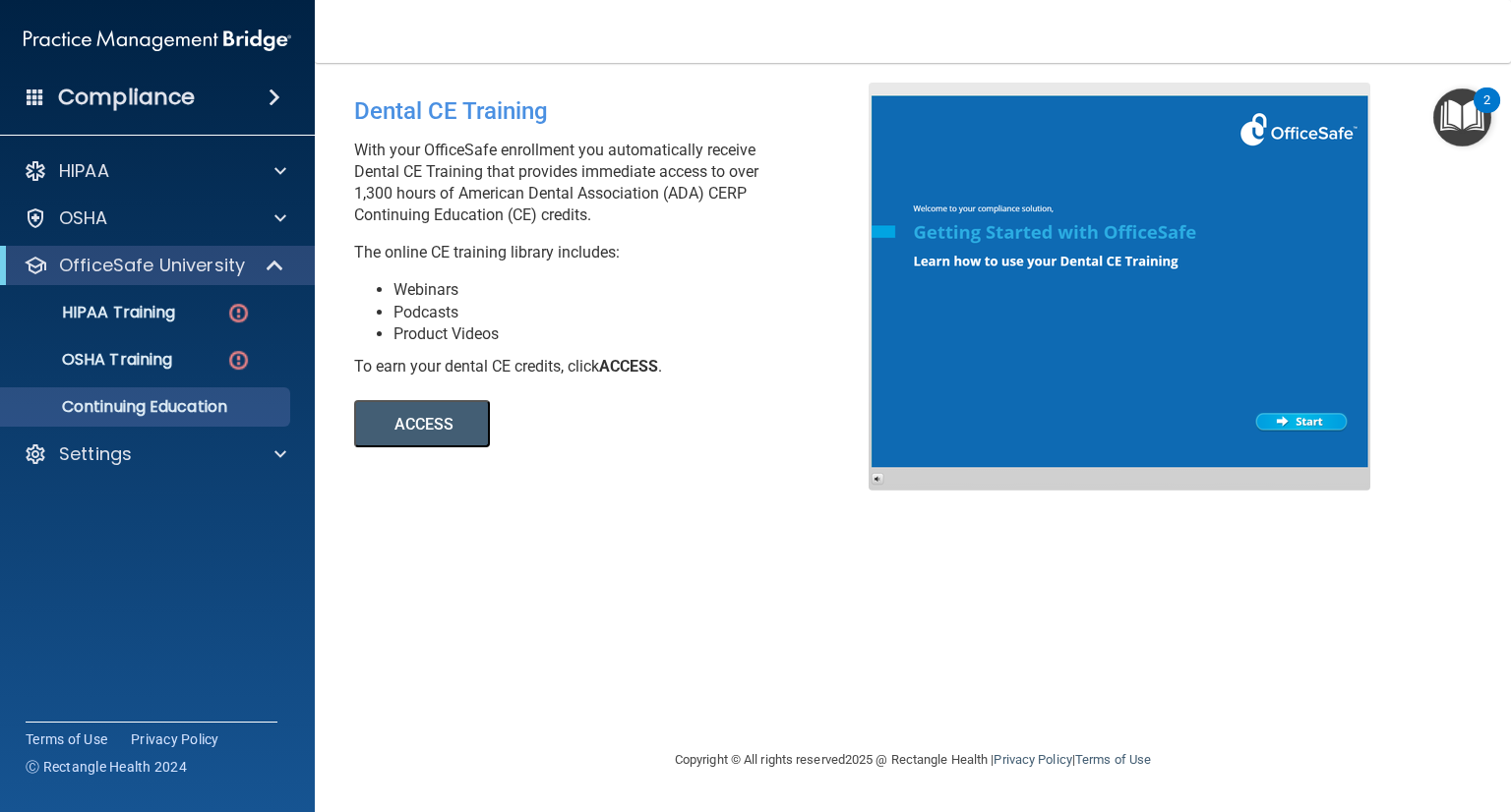
drag, startPoint x: 1507, startPoint y: 99, endPoint x: 1493, endPoint y: 103, distance: 14.6
click at [1500, 100] on div "2" at bounding box center [1486, 100] width 27 height 26
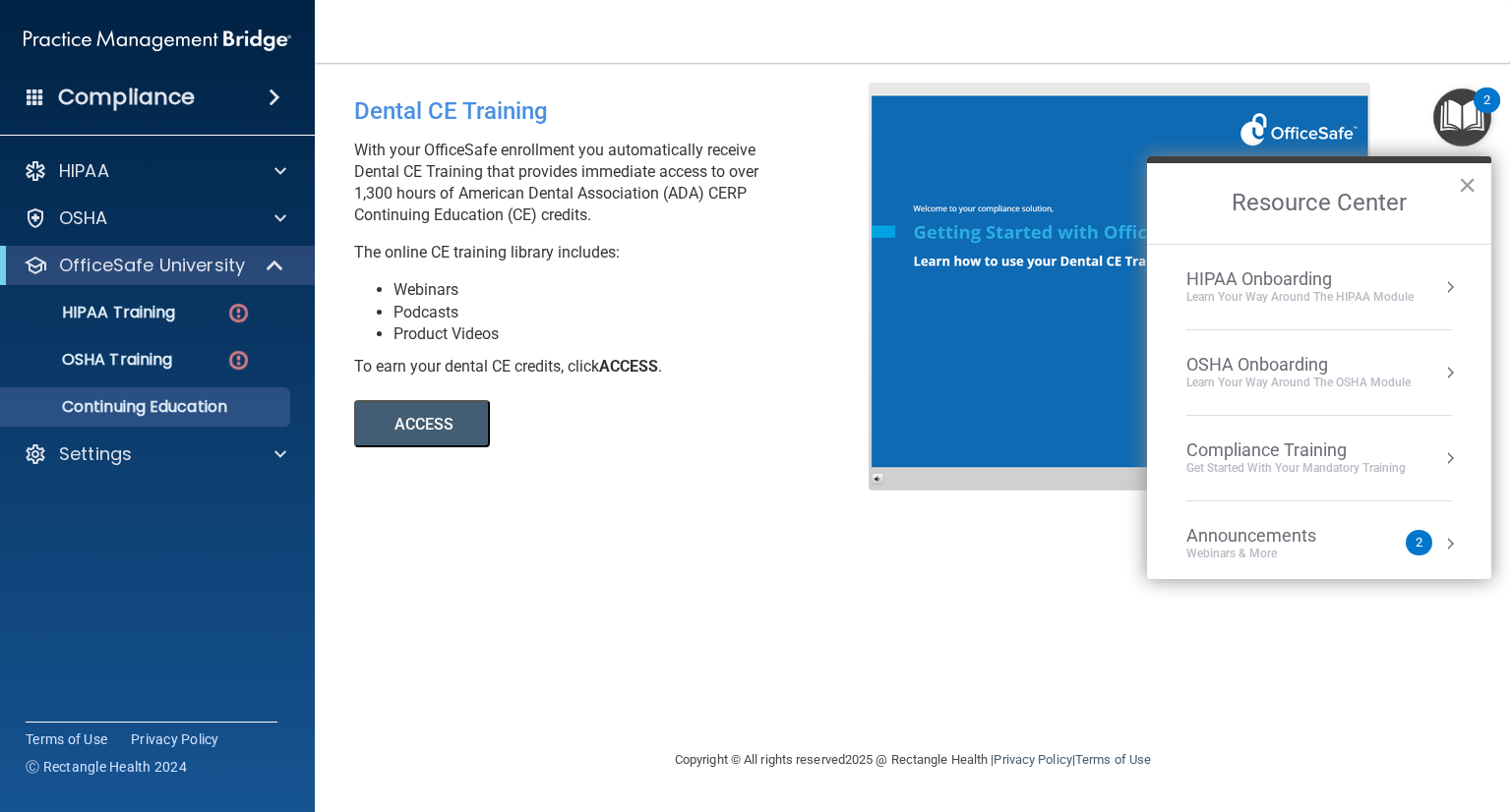
click at [1470, 107] on img "Open Resource Center, 2 new notifications" at bounding box center [1462, 117] width 58 height 58
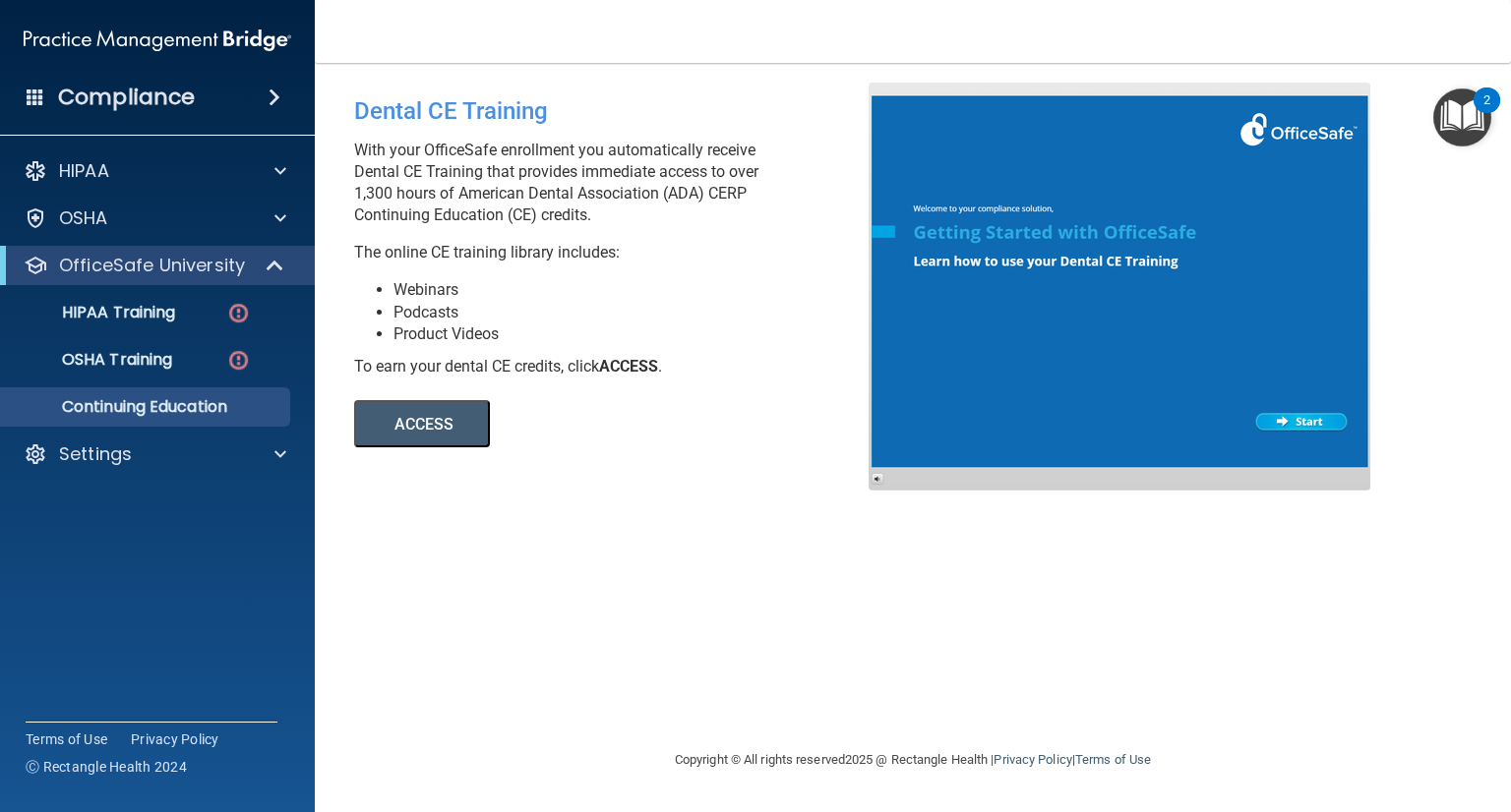
click at [1470, 107] on img "Open Resource Center, 2 new notifications" at bounding box center [1462, 117] width 58 height 58
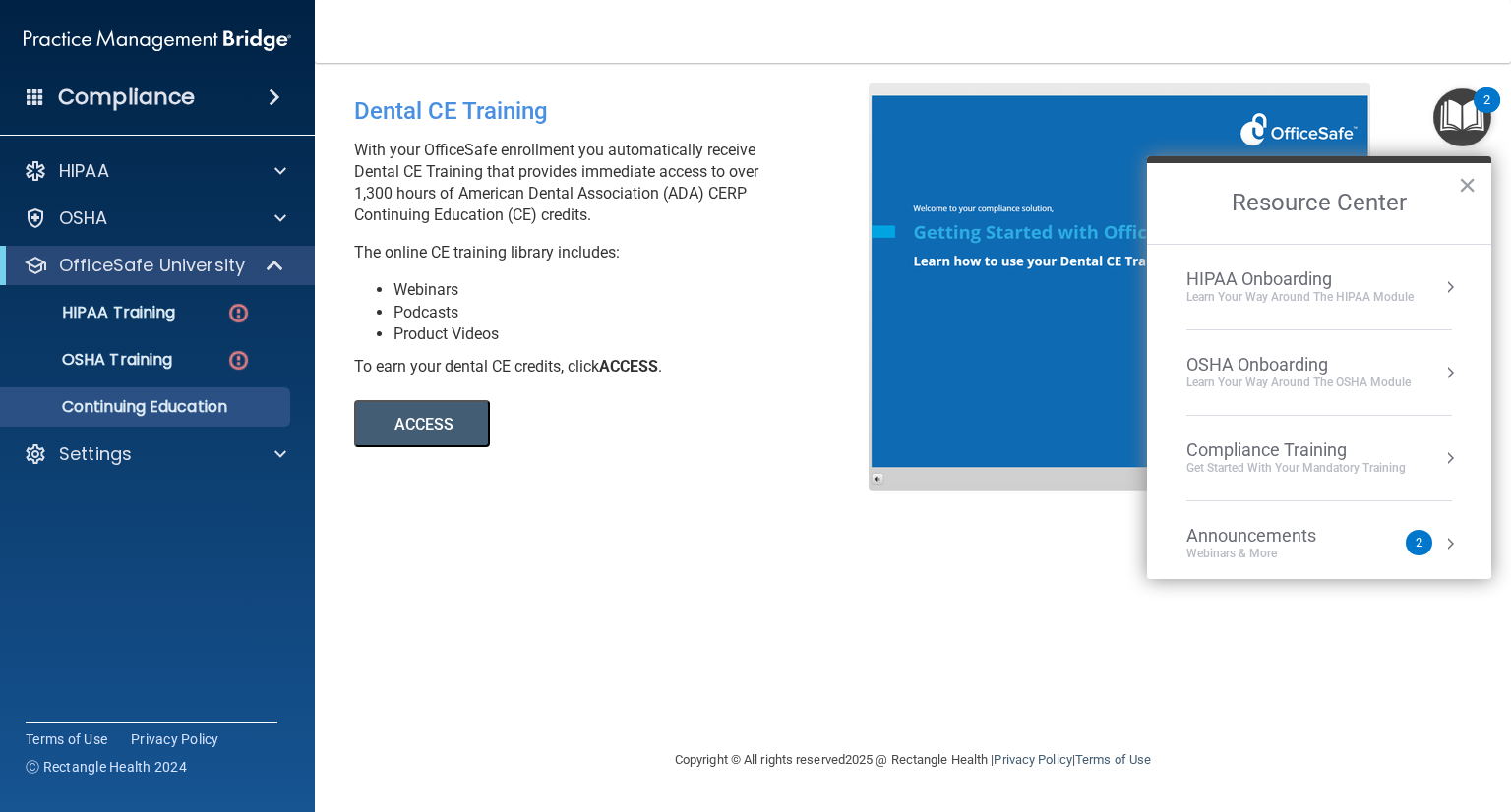
scroll to position [98, 0]
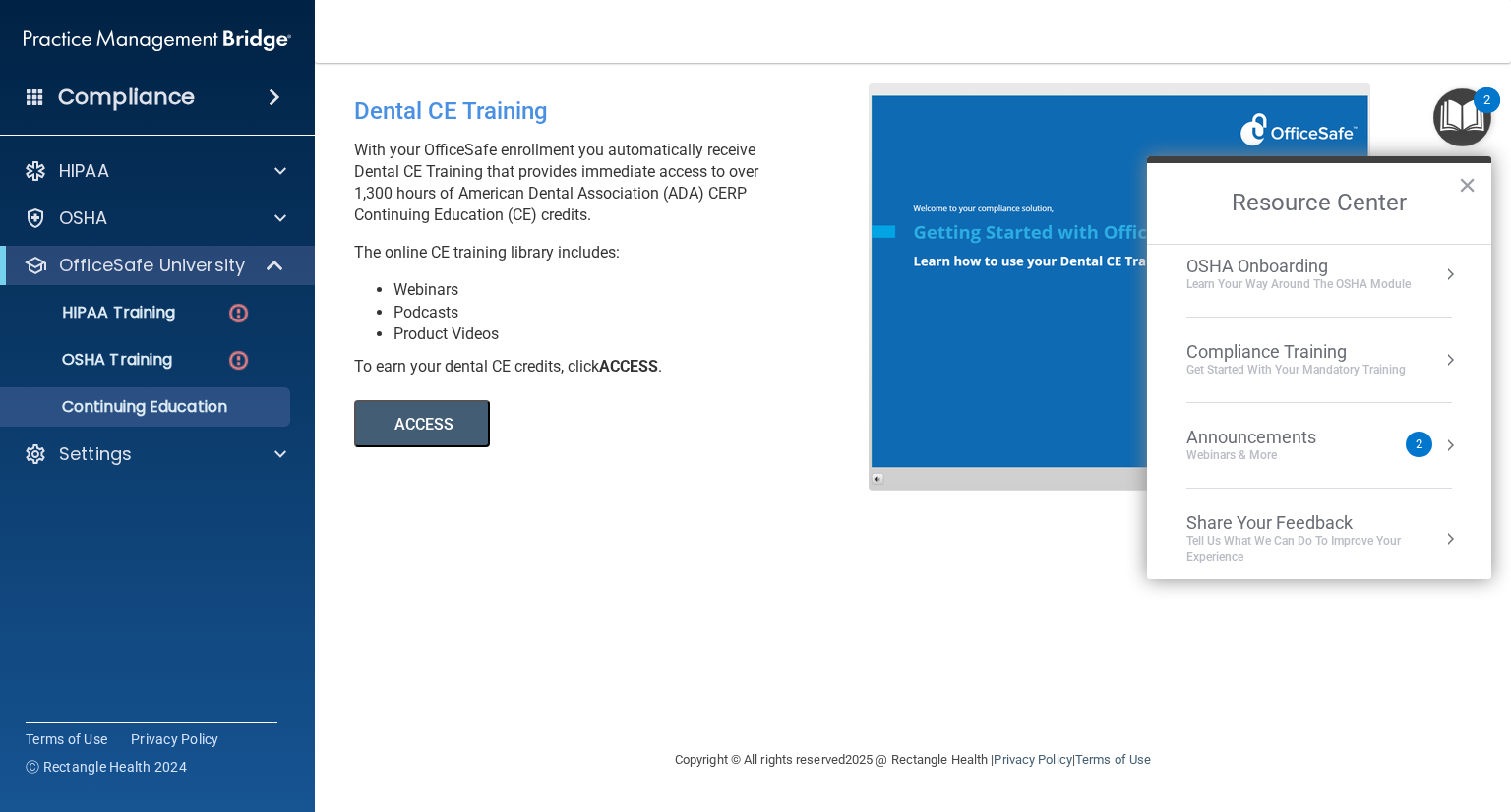
click at [1333, 351] on div "Compliance Training" at bounding box center [1296, 352] width 220 height 22
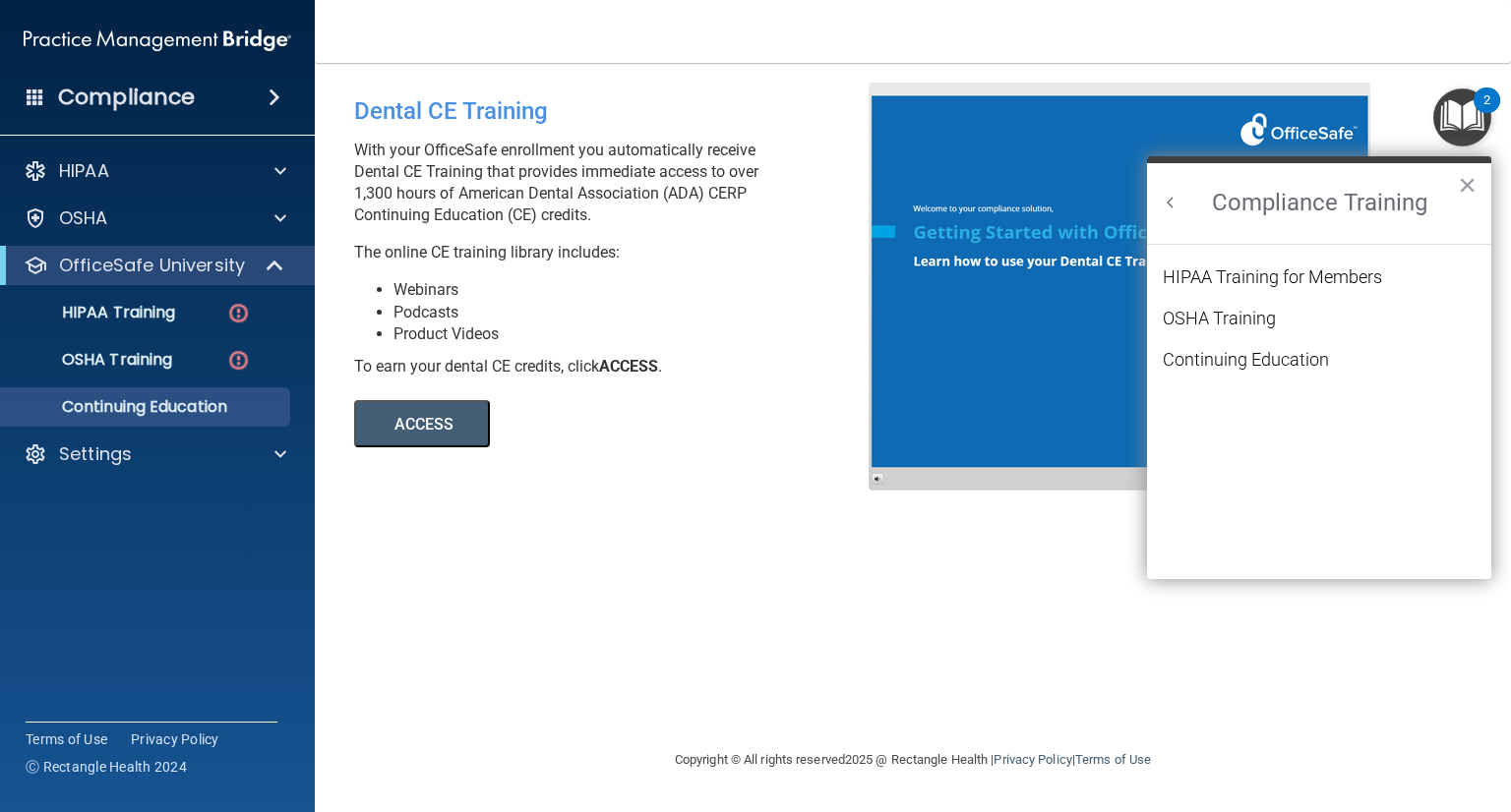
scroll to position [0, 0]
click at [1245, 278] on div "HIPAA Training for Members" at bounding box center [1273, 277] width 220 height 18
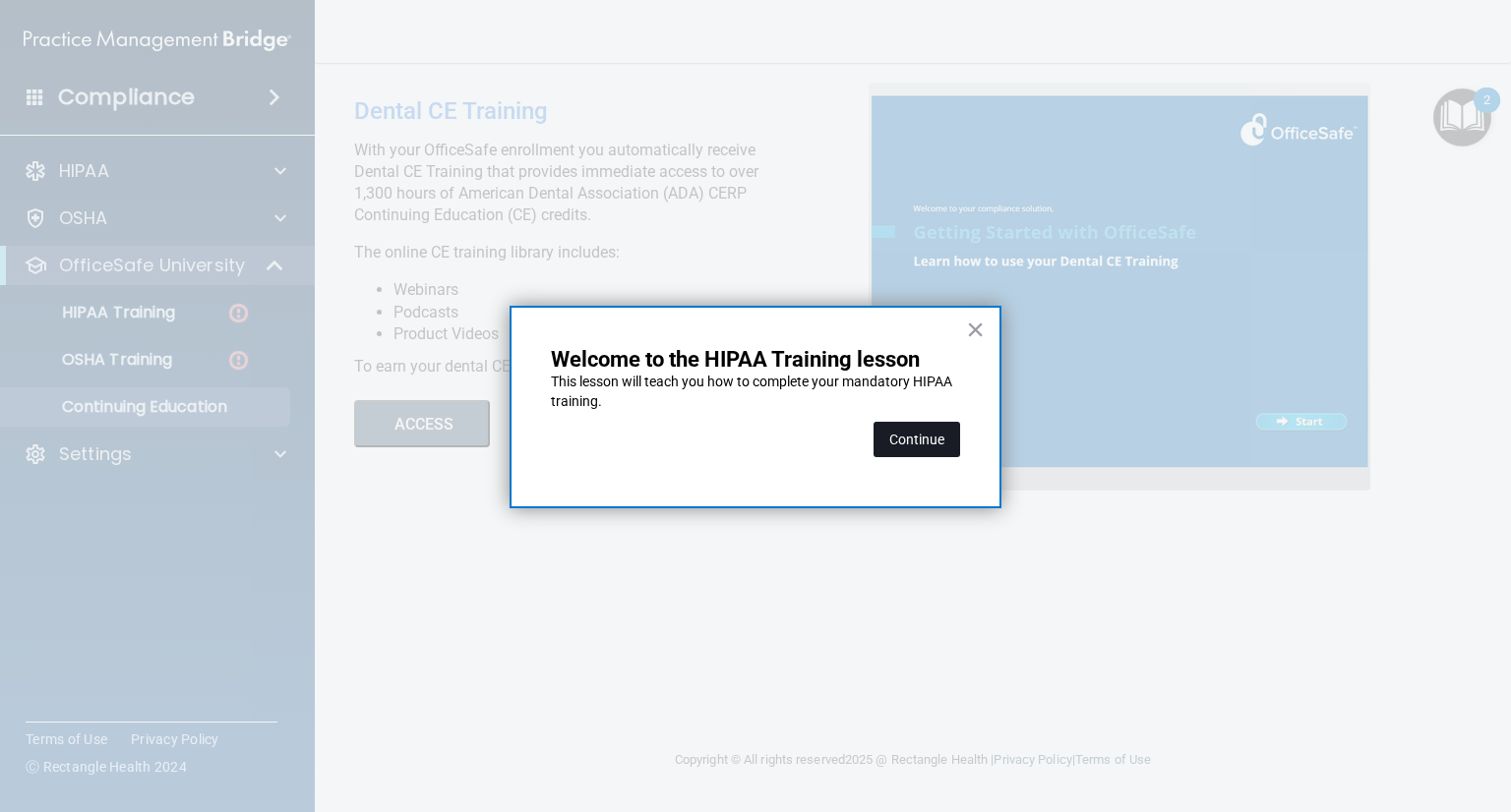
click at [945, 437] on button "Continue" at bounding box center [916, 439] width 86 height 36
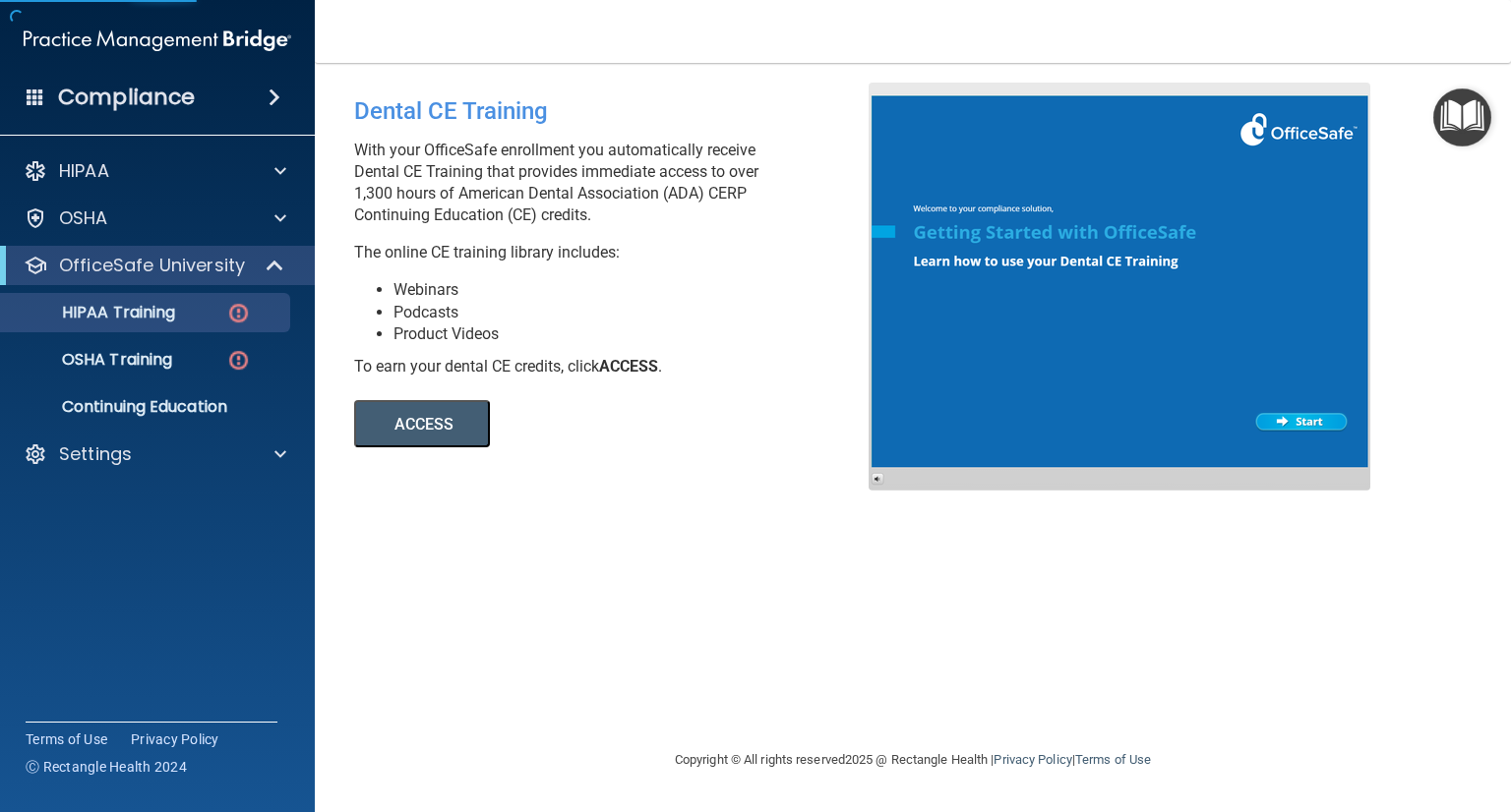
click at [1477, 120] on img "Open Resource Center" at bounding box center [1462, 117] width 58 height 58
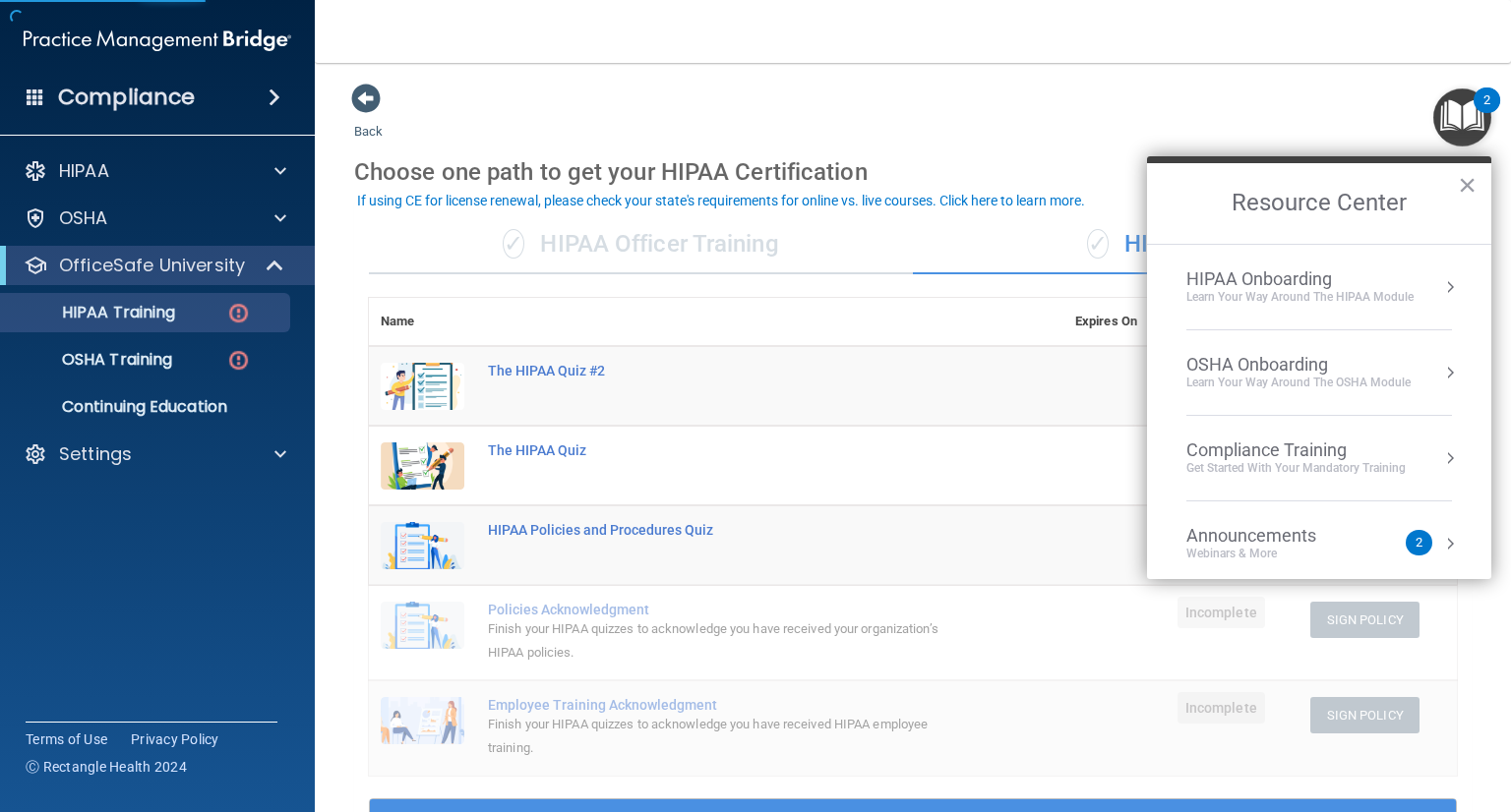
click at [1443, 371] on ol "HIPAA Onboarding Learn Your Way around the HIPAA module OSHA Onboarding Learn y…" at bounding box center [1319, 412] width 344 height 336
click at [1427, 445] on div "Compliance Training Get Started with your mandatory training" at bounding box center [1319, 458] width 265 height 38
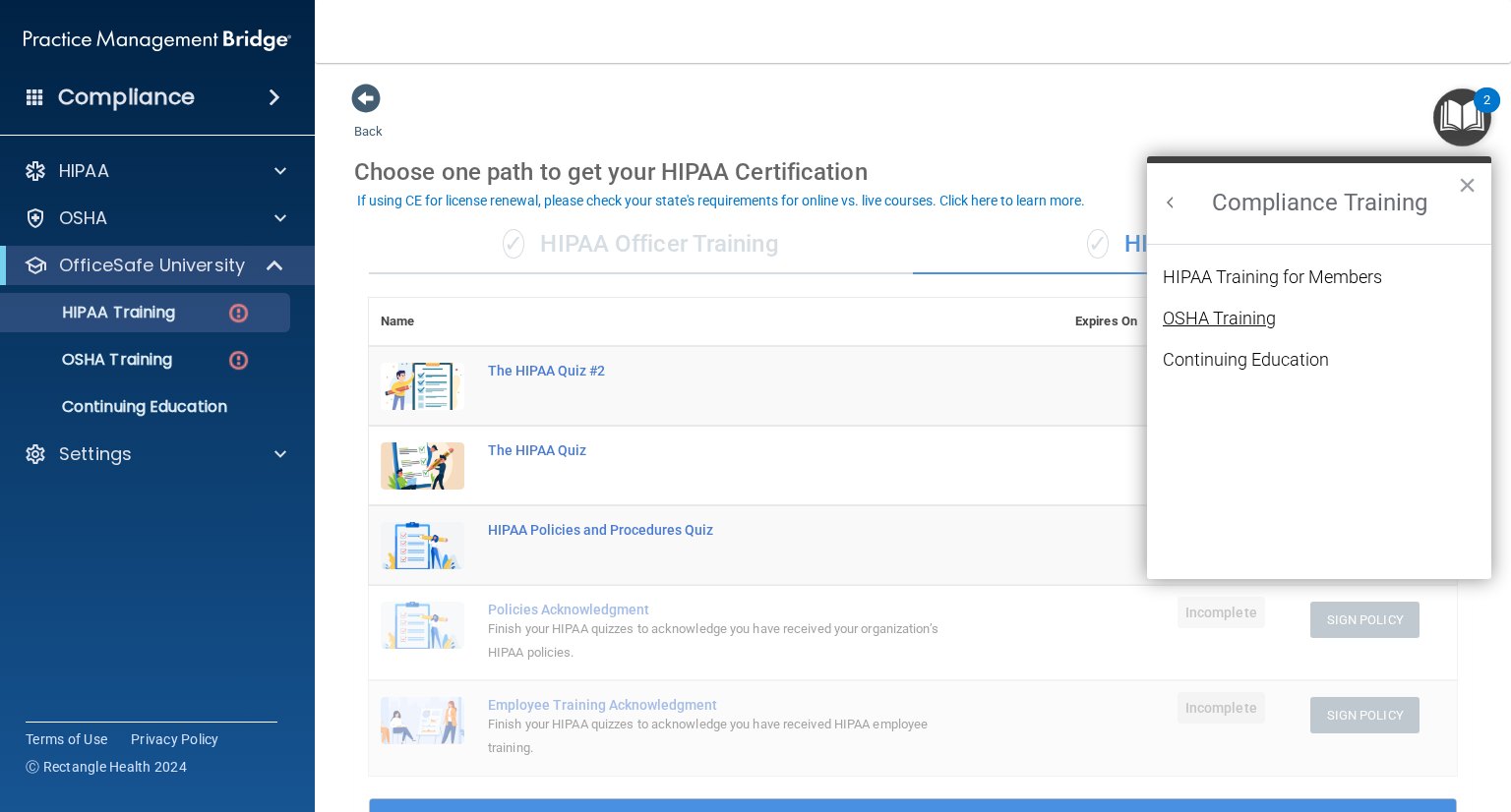
click at [1232, 318] on div "OSHA Training" at bounding box center [1219, 318] width 113 height 18
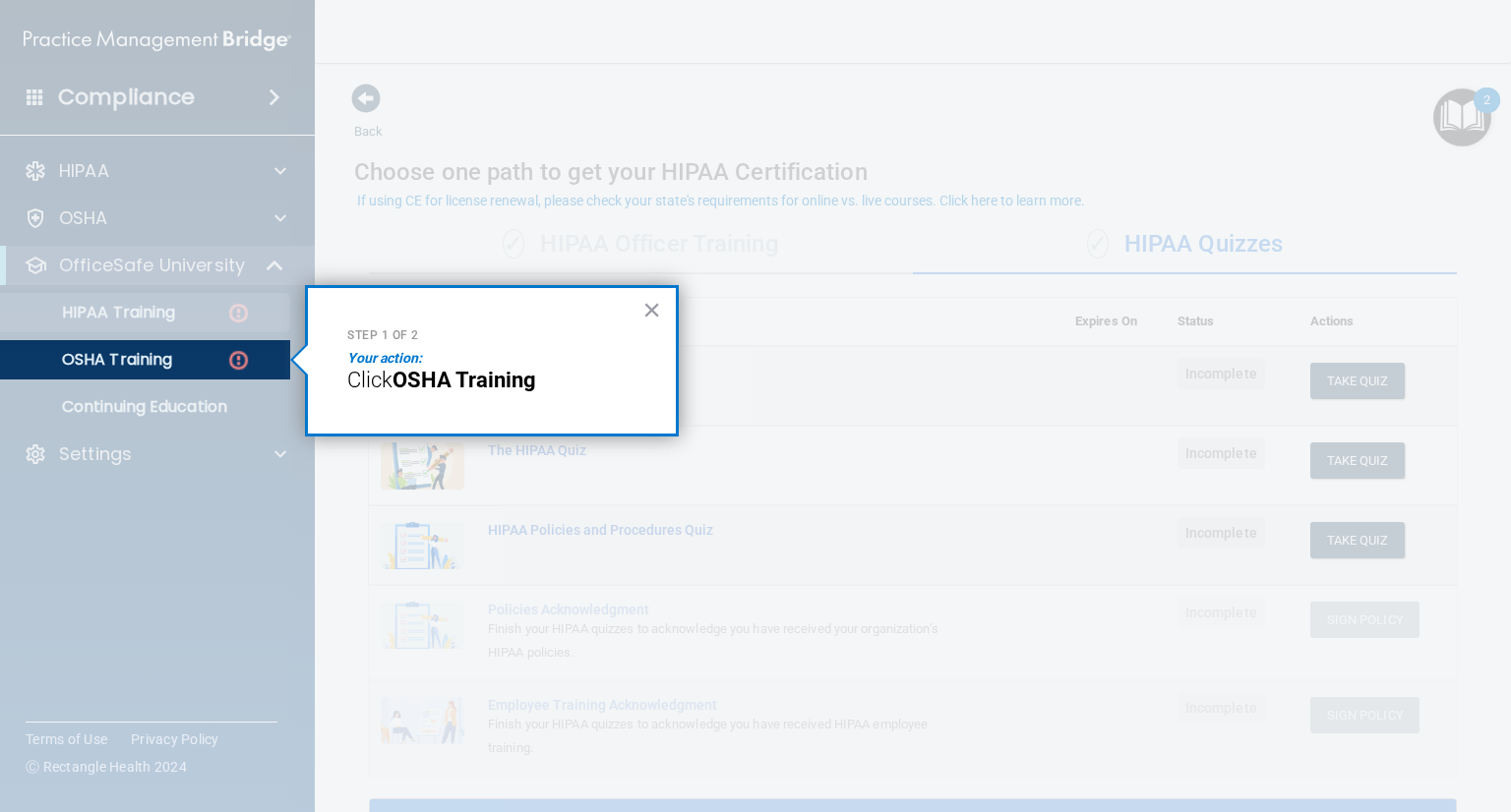
click at [377, 367] on p "Your action:" at bounding box center [492, 359] width 289 height 20
click at [377, 375] on span "Click" at bounding box center [370, 380] width 46 height 25
click at [378, 375] on span "Click" at bounding box center [370, 380] width 46 height 25
click at [653, 312] on button "×" at bounding box center [651, 310] width 19 height 32
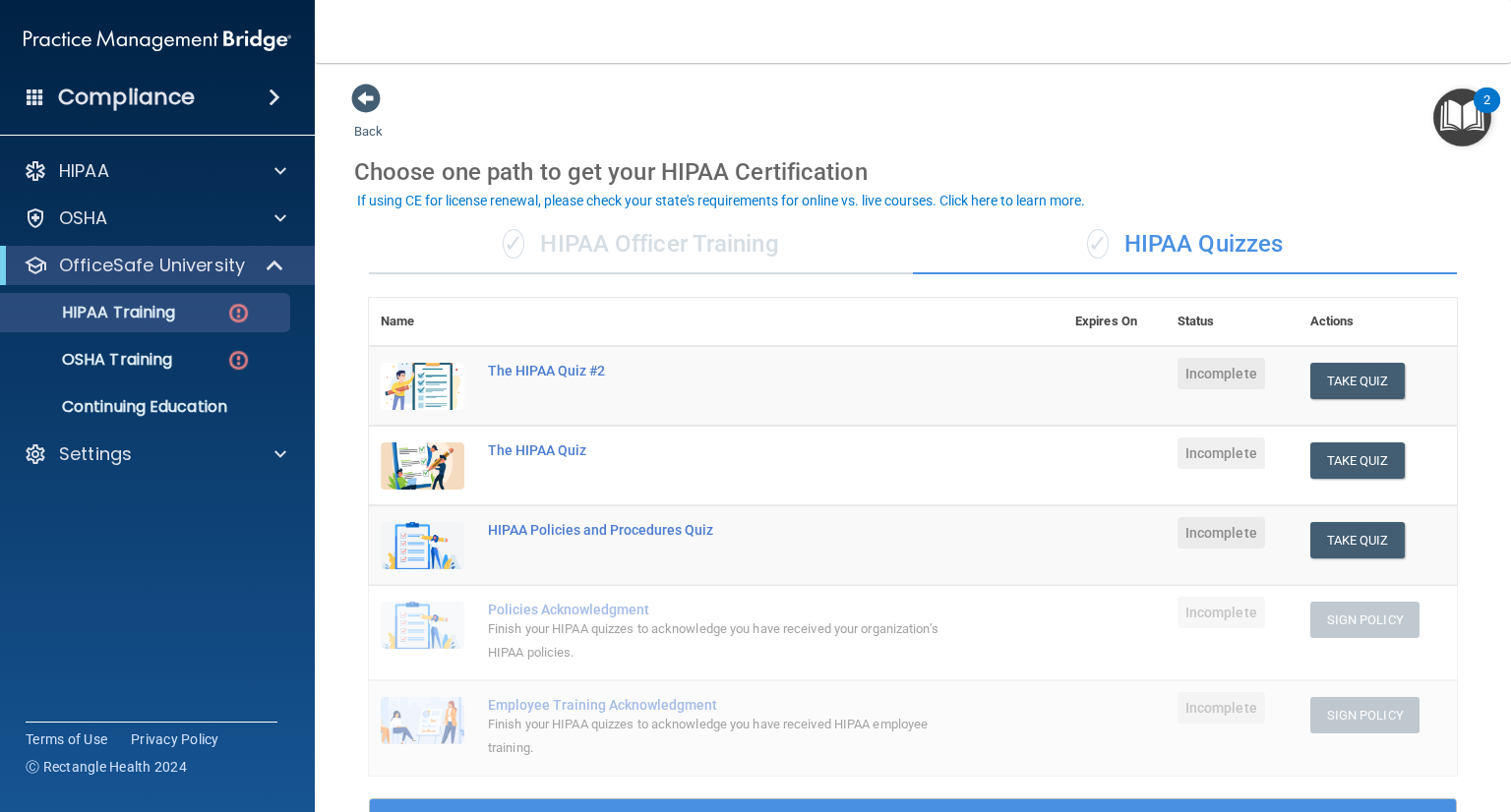
click at [1459, 134] on img "Open Resource Center, 2 new notifications" at bounding box center [1462, 117] width 58 height 58
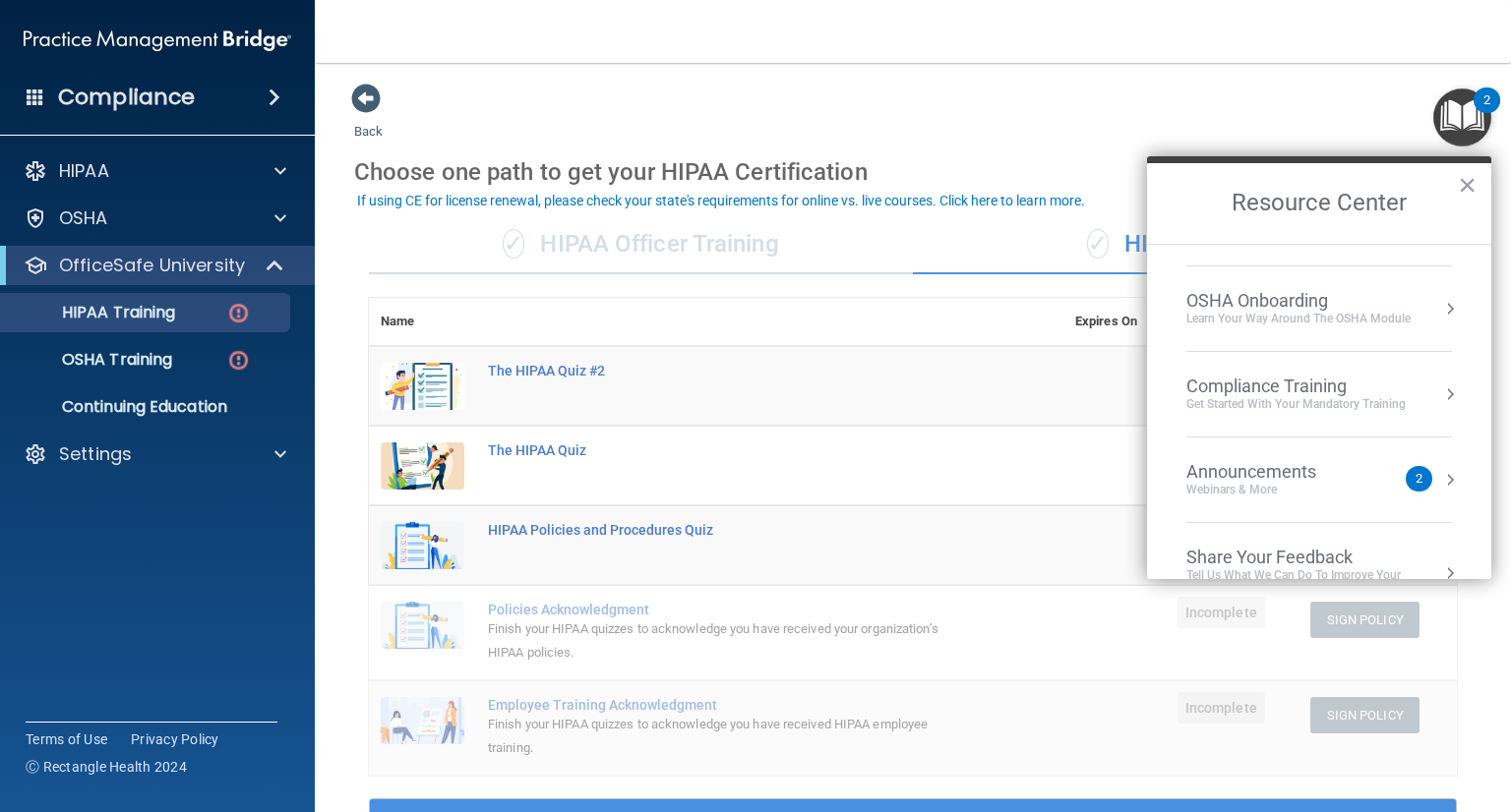
scroll to position [98, 0]
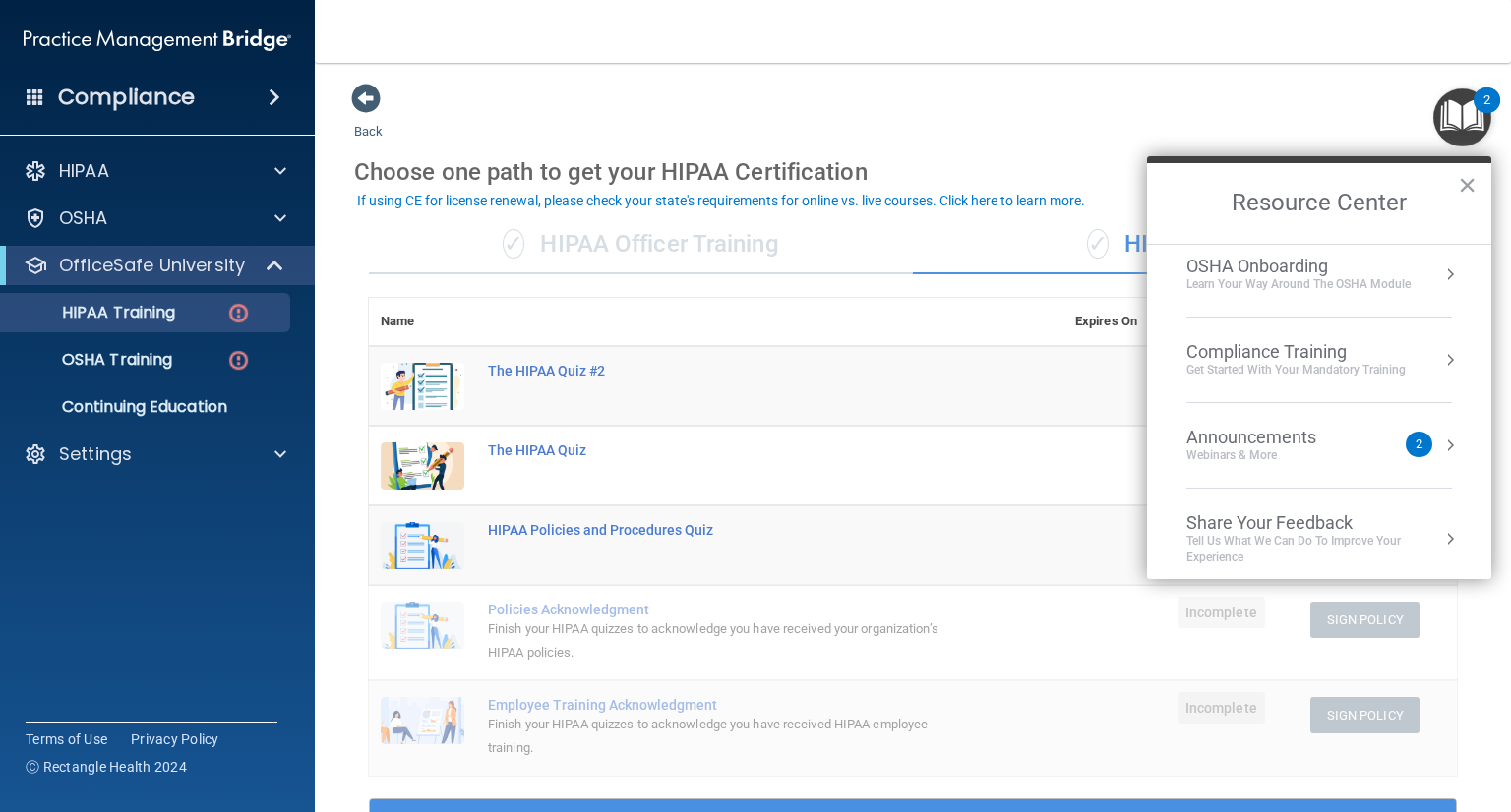
click at [1440, 361] on button "Resource Center" at bounding box center [1450, 360] width 20 height 20
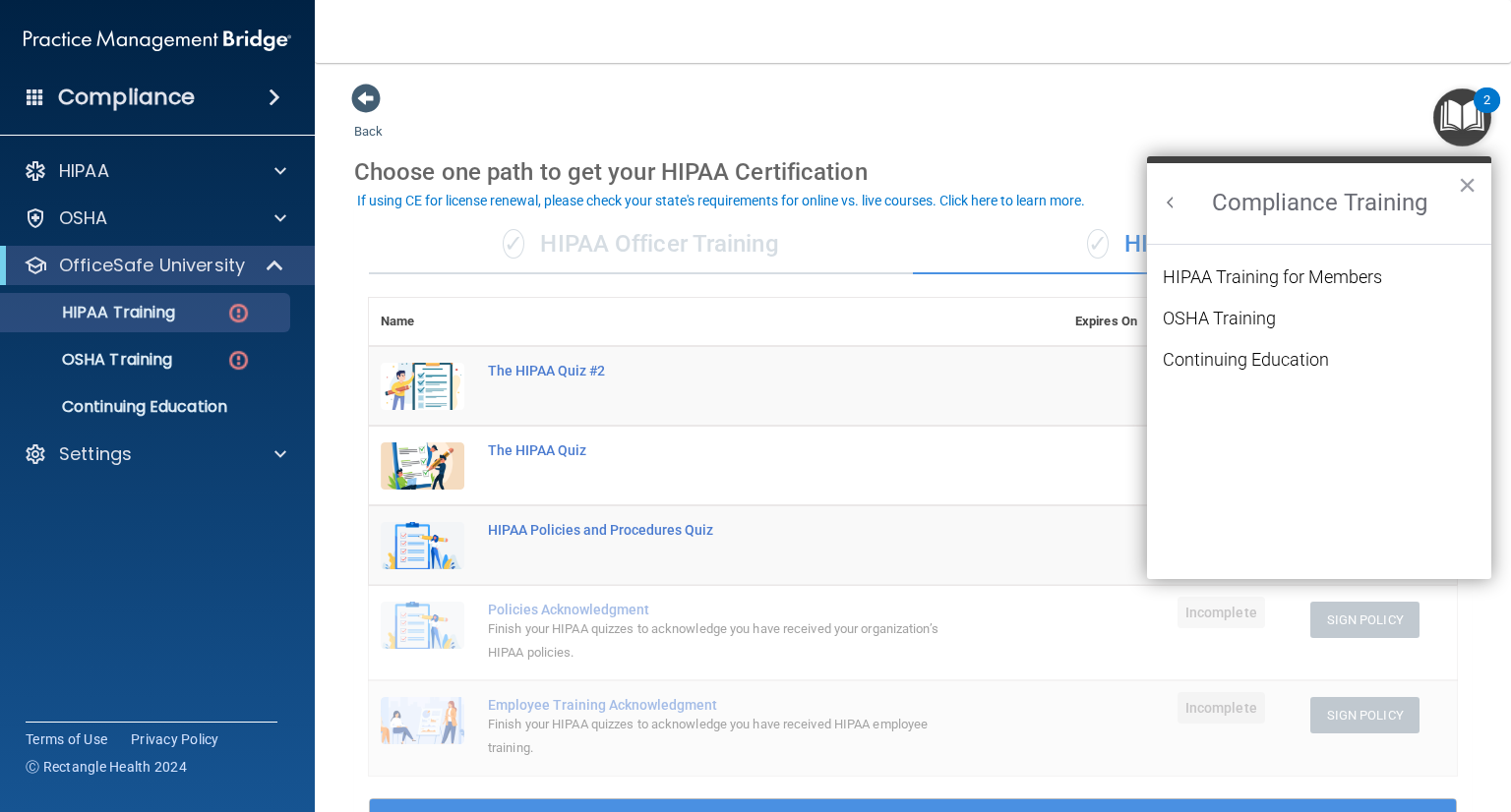
scroll to position [0, 0]
click at [1298, 370] on li "Continuing Education" at bounding box center [1319, 372] width 313 height 42
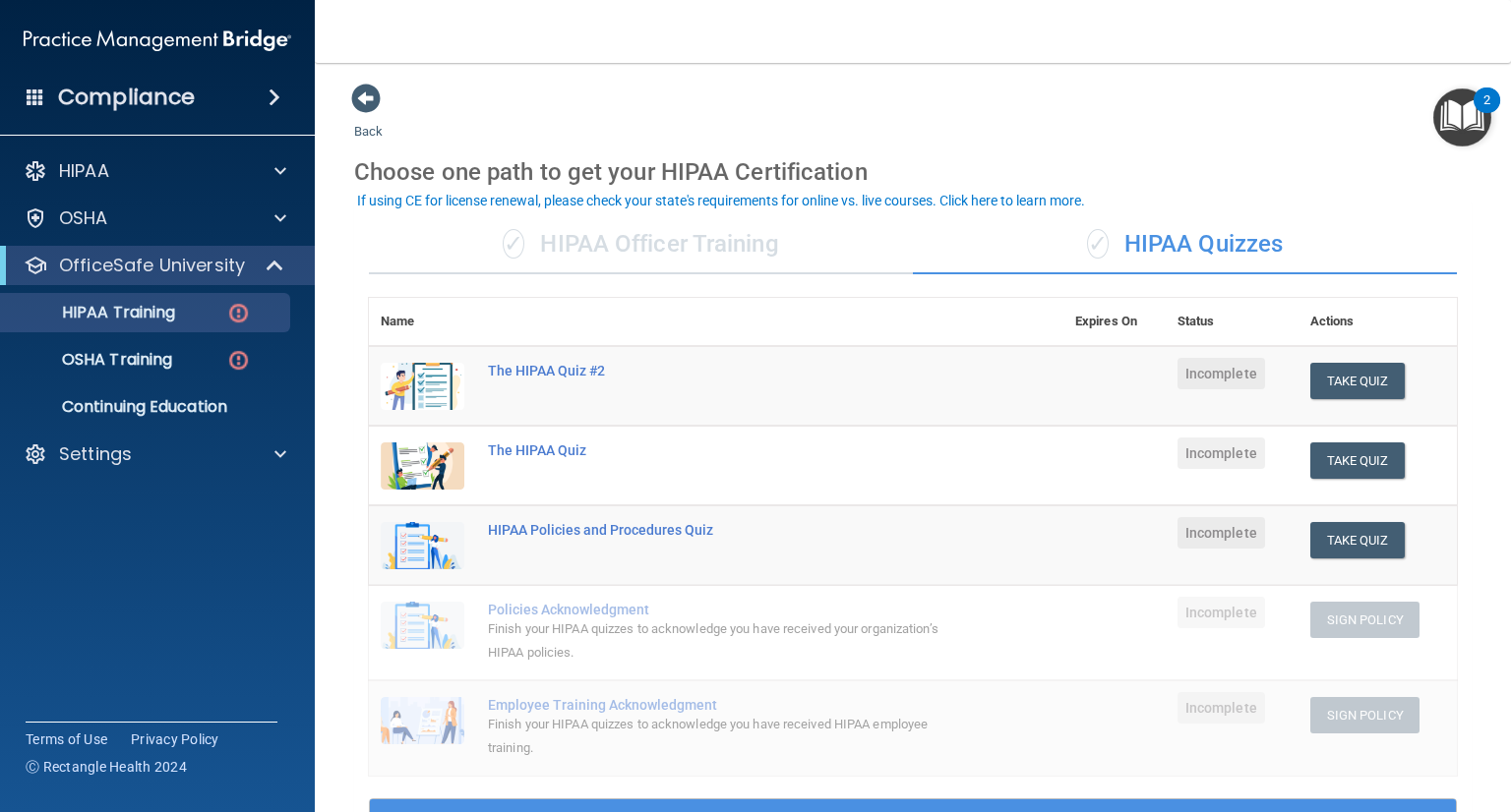
click at [1300, 359] on td "Take Quiz Download Certificate" at bounding box center [1377, 387] width 158 height 81
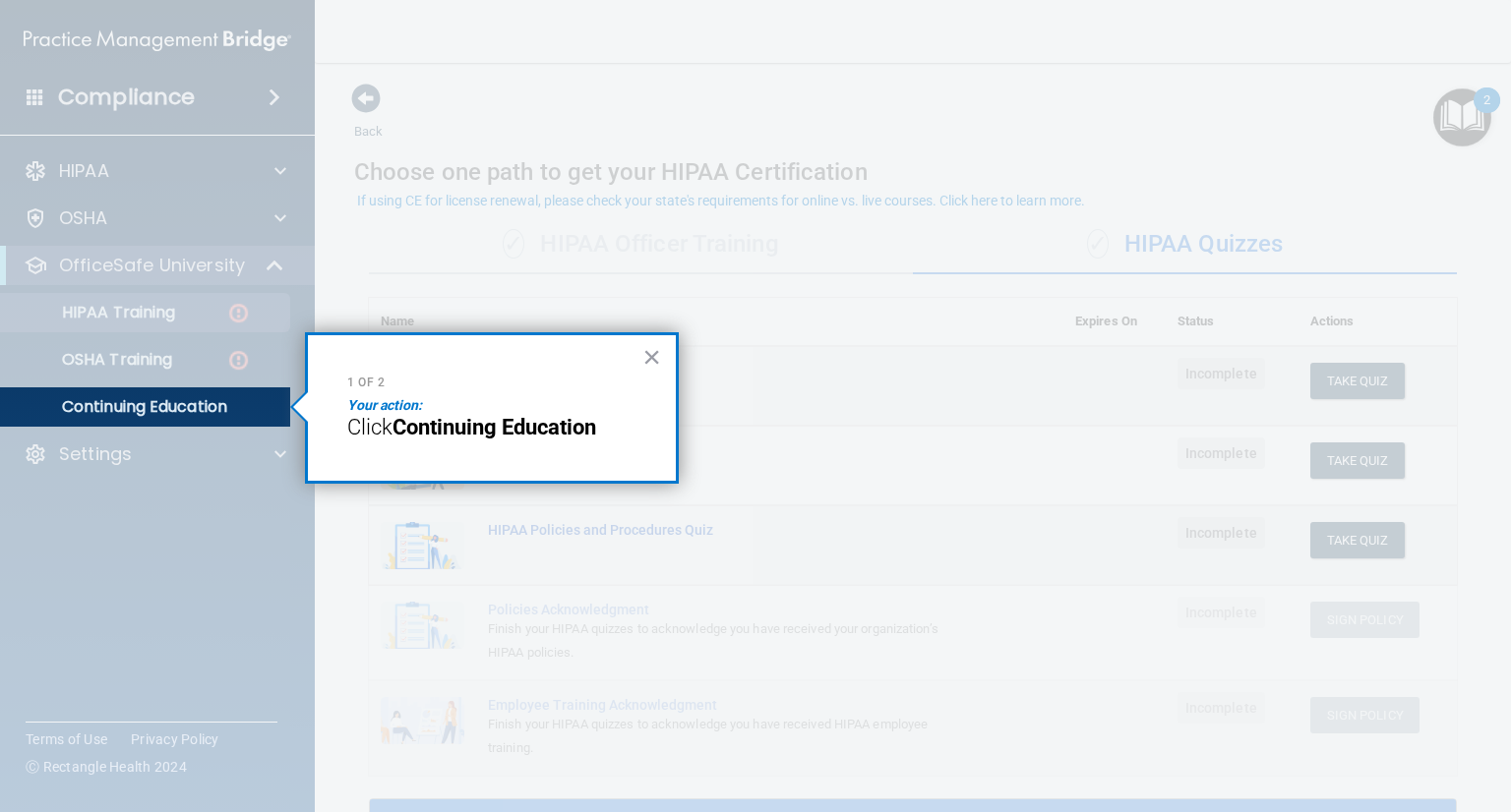
click at [480, 432] on strong "Continuing Education" at bounding box center [495, 427] width 204 height 25
click at [643, 358] on button "×" at bounding box center [651, 357] width 19 height 32
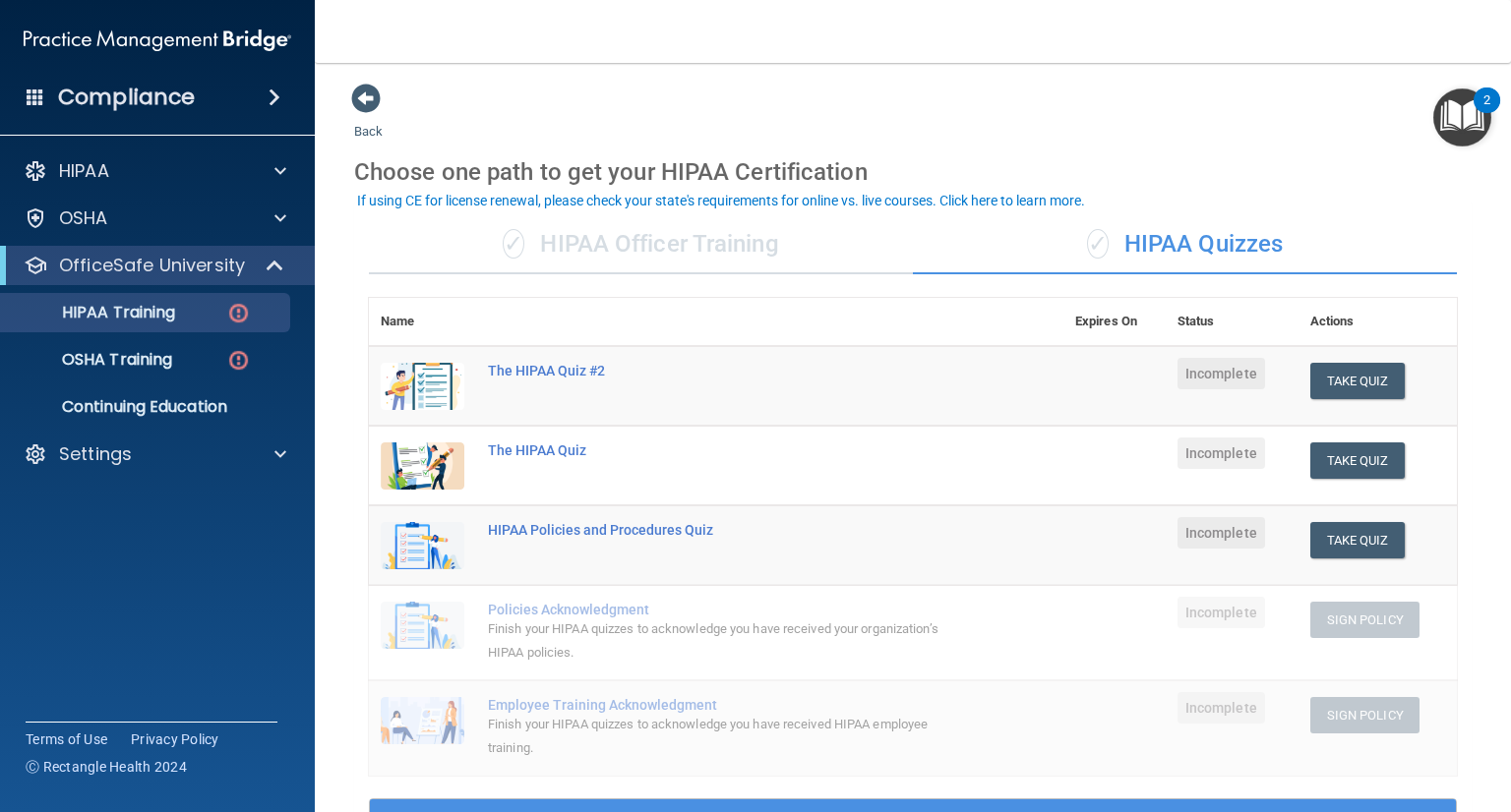
click at [1484, 100] on div "2" at bounding box center [1486, 113] width 7 height 26
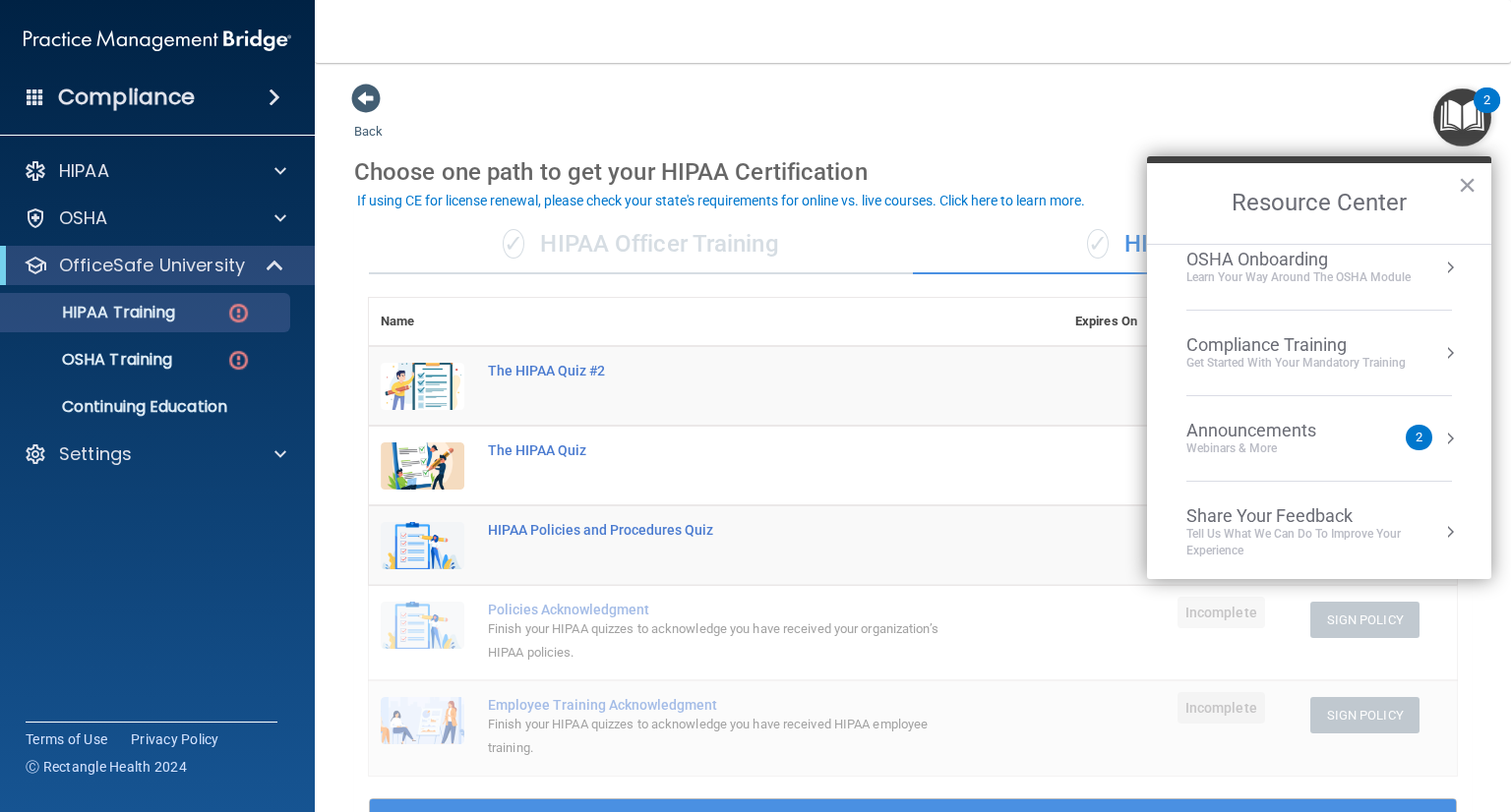
scroll to position [107, 0]
click at [1406, 431] on div "2" at bounding box center [1419, 435] width 27 height 26
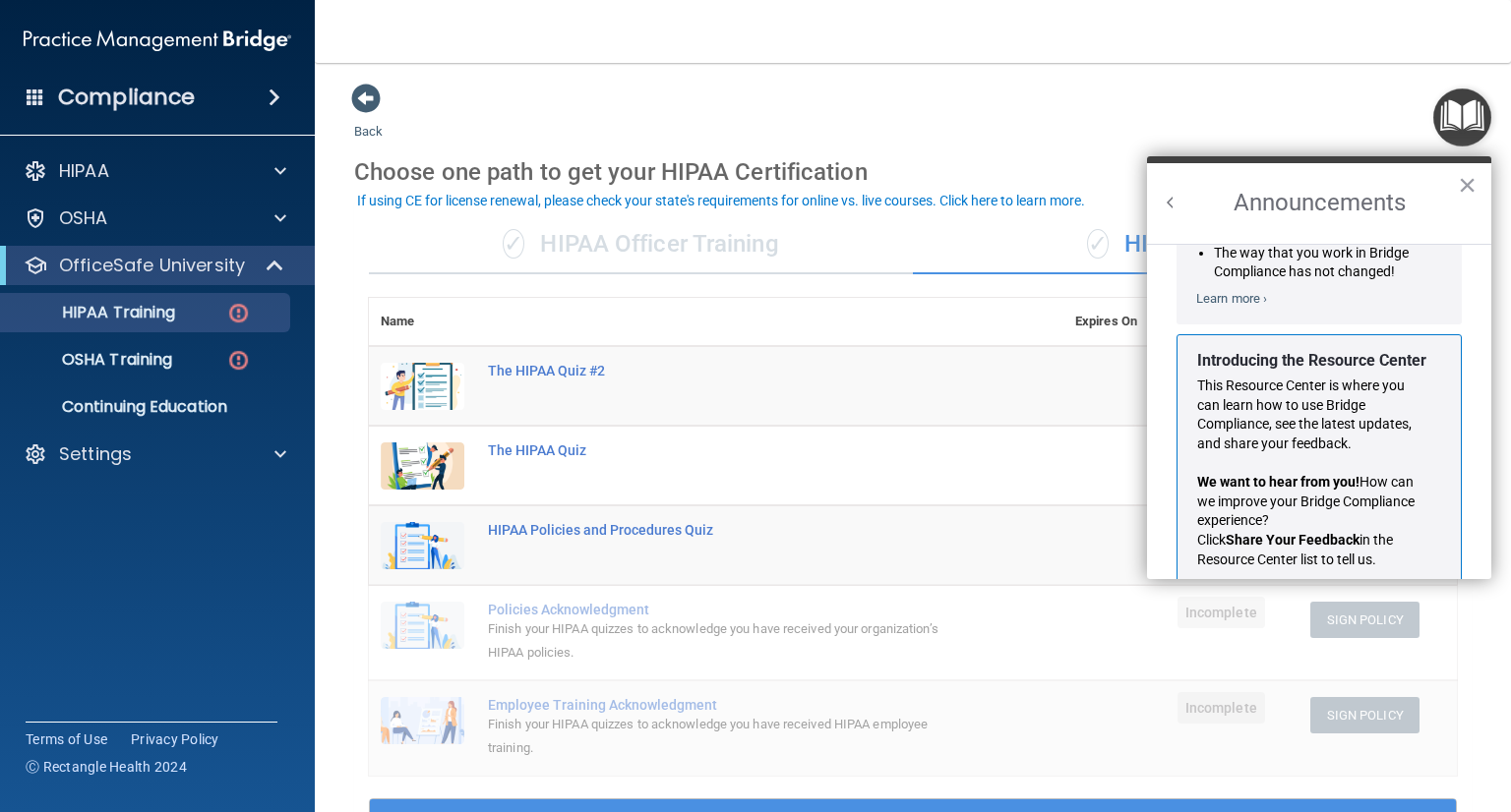
scroll to position [321, 0]
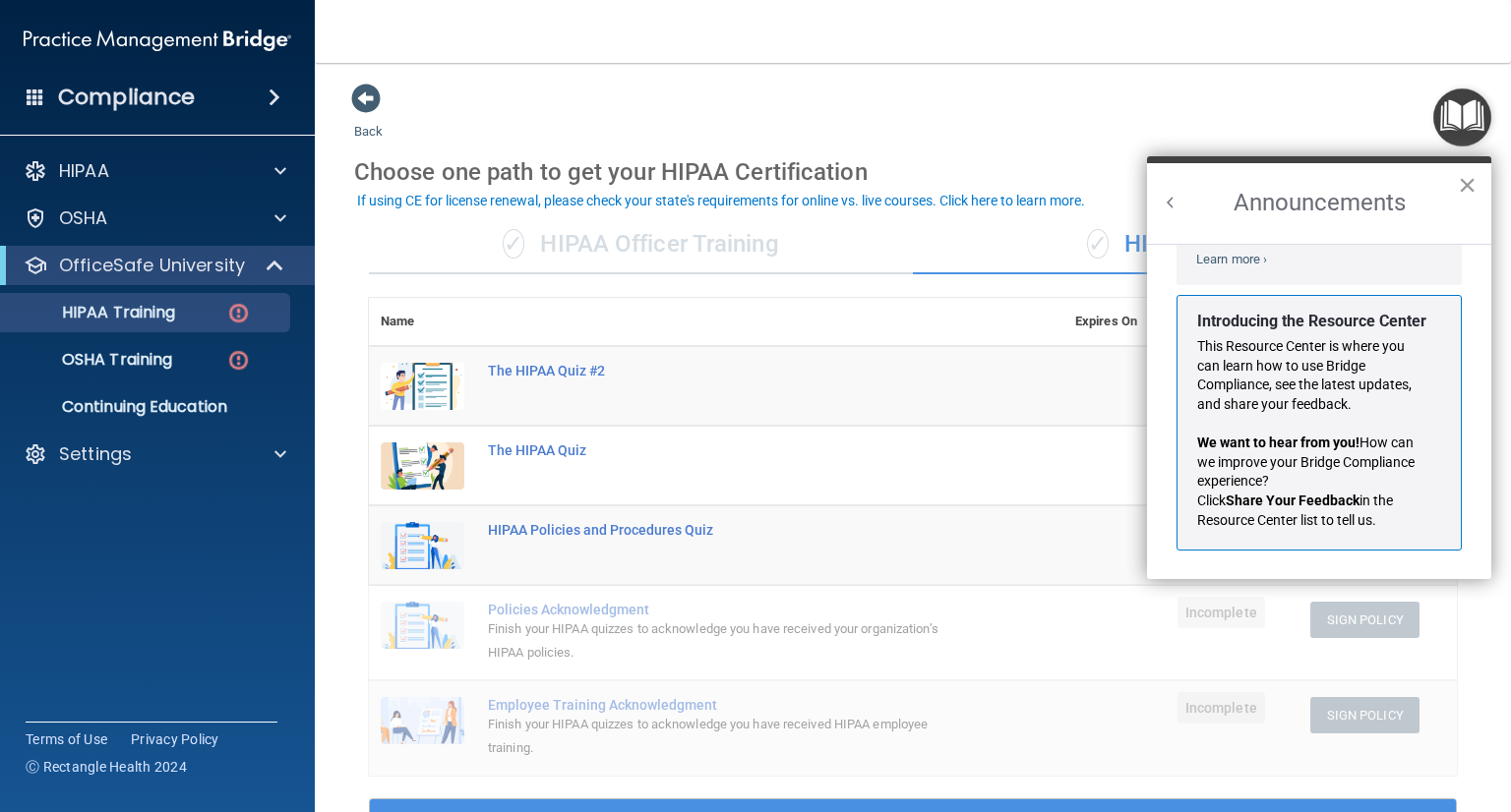
click at [1467, 180] on button "×" at bounding box center [1466, 185] width 19 height 32
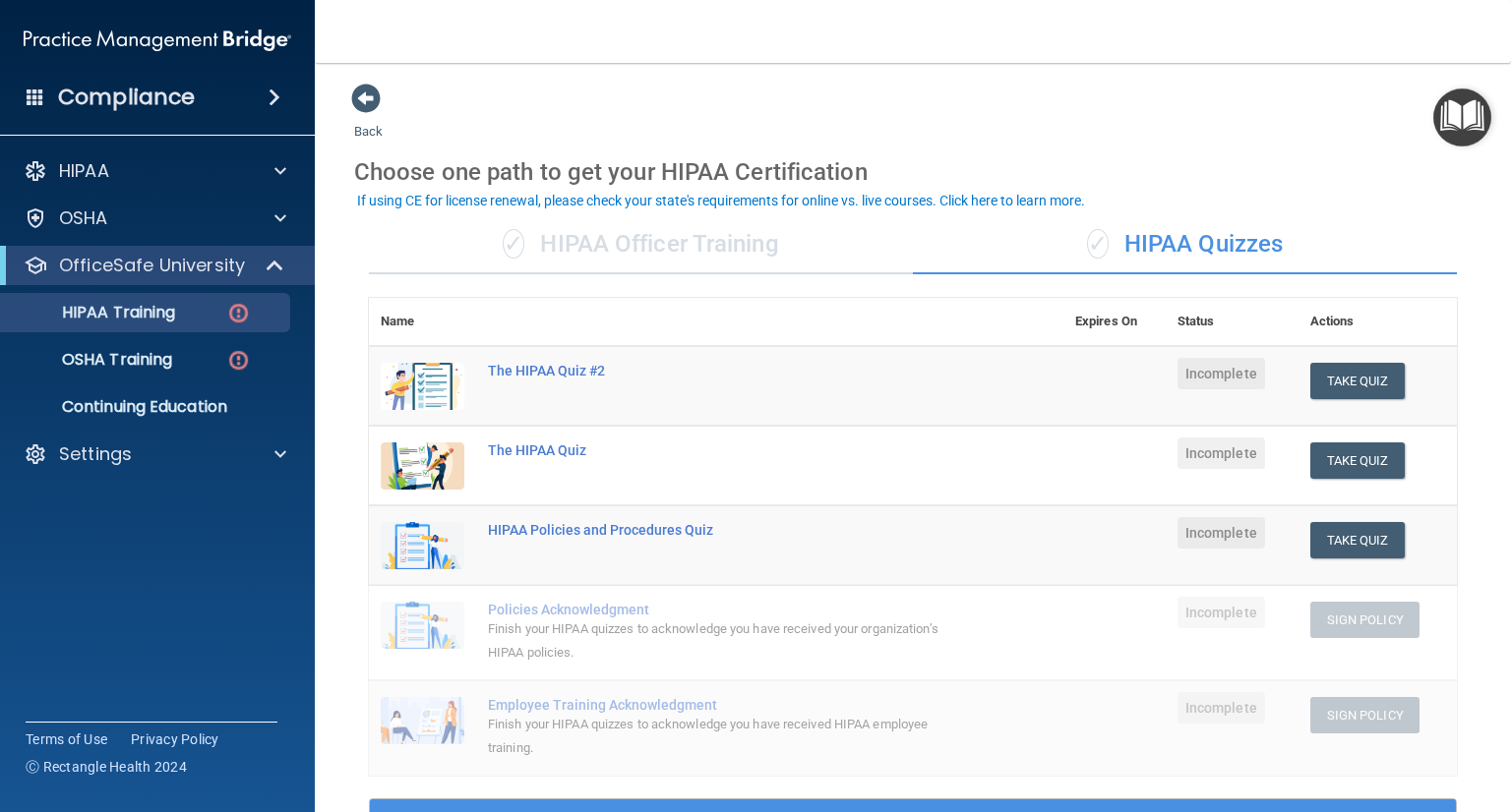
click at [1461, 119] on img "Open Resource Center" at bounding box center [1462, 117] width 58 height 58
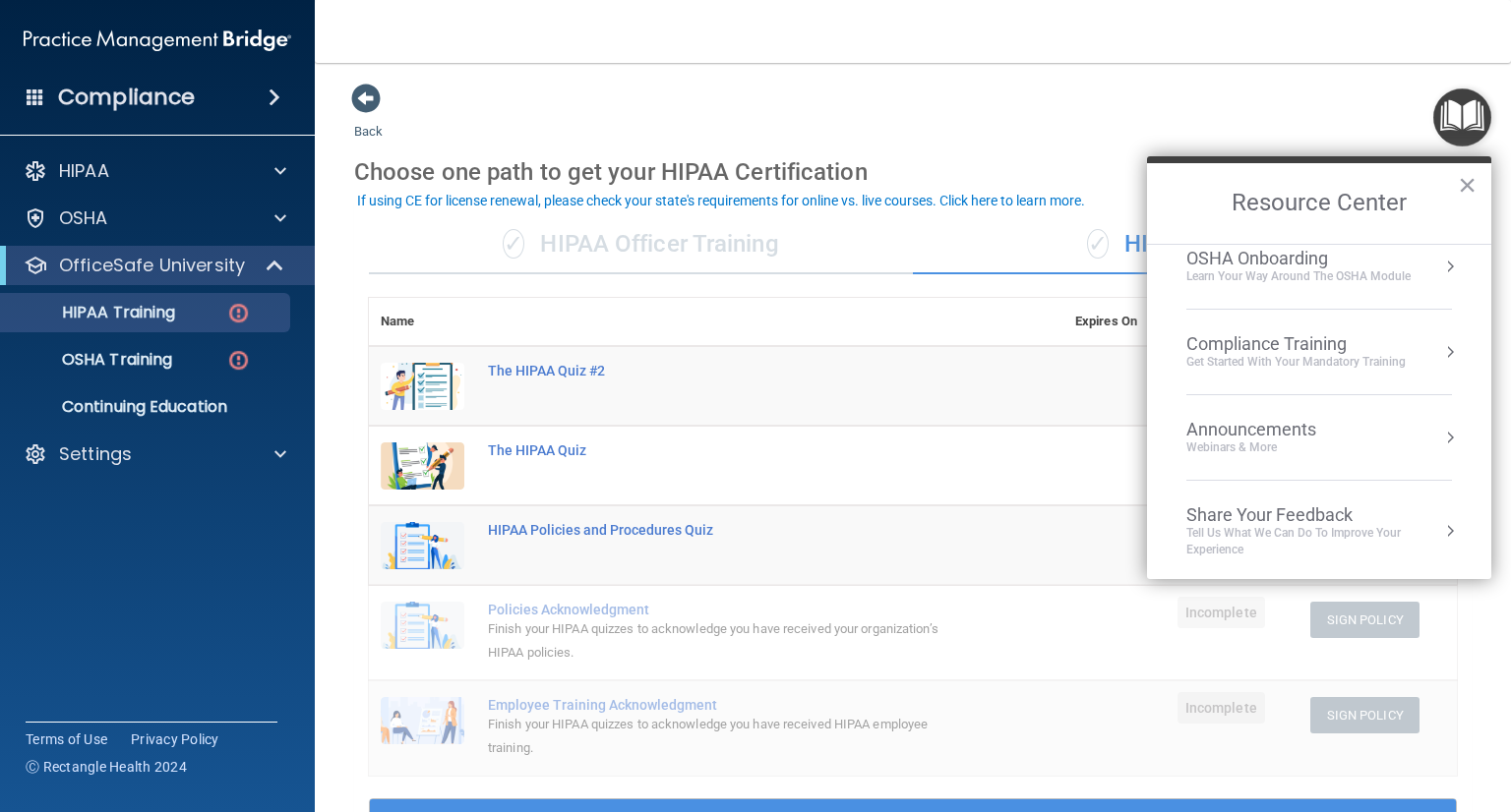
scroll to position [107, 0]
click at [1440, 525] on button "Resource Center" at bounding box center [1450, 530] width 20 height 20
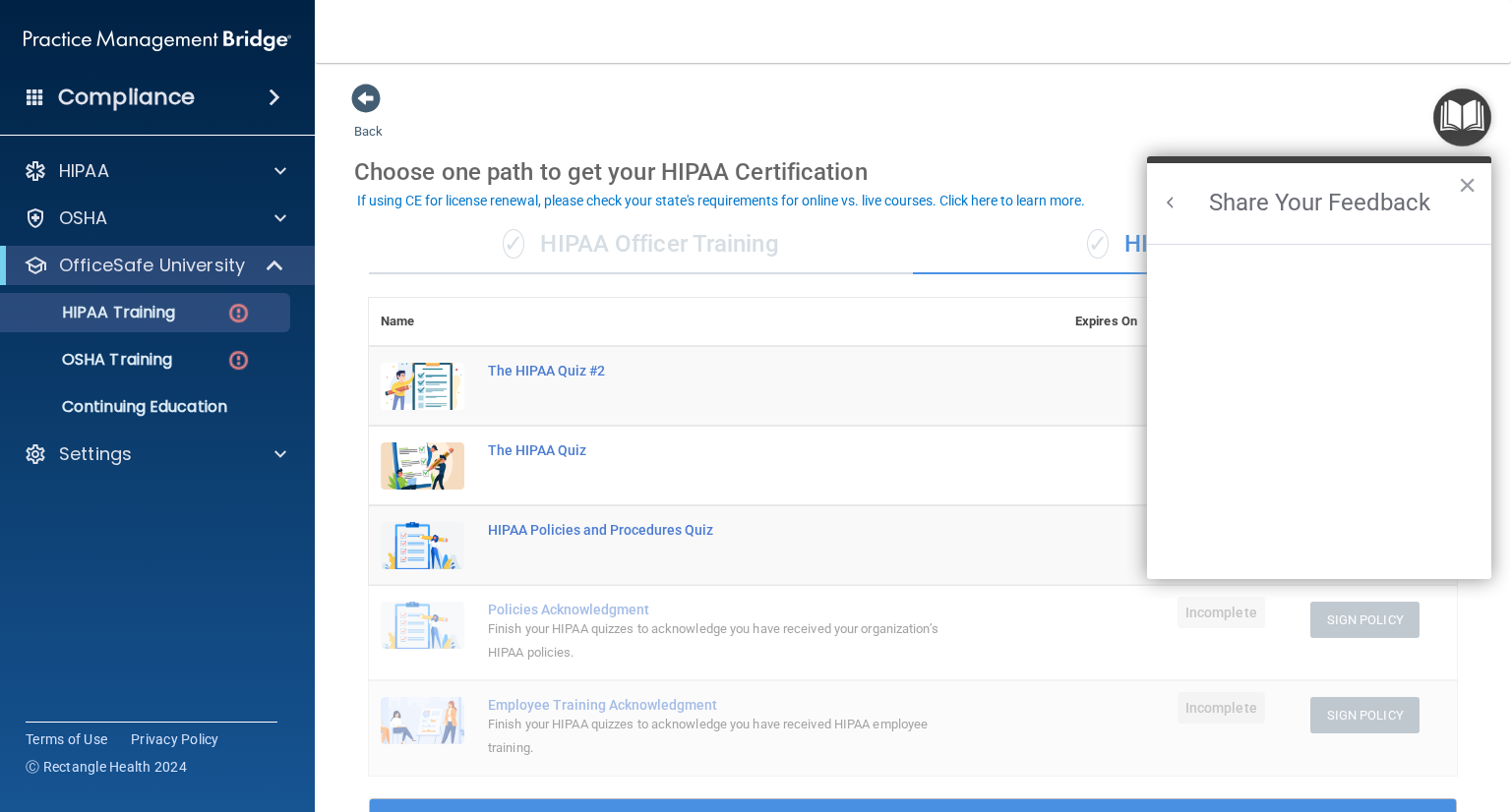
scroll to position [0, 0]
click at [1463, 184] on button "×" at bounding box center [1466, 185] width 19 height 32
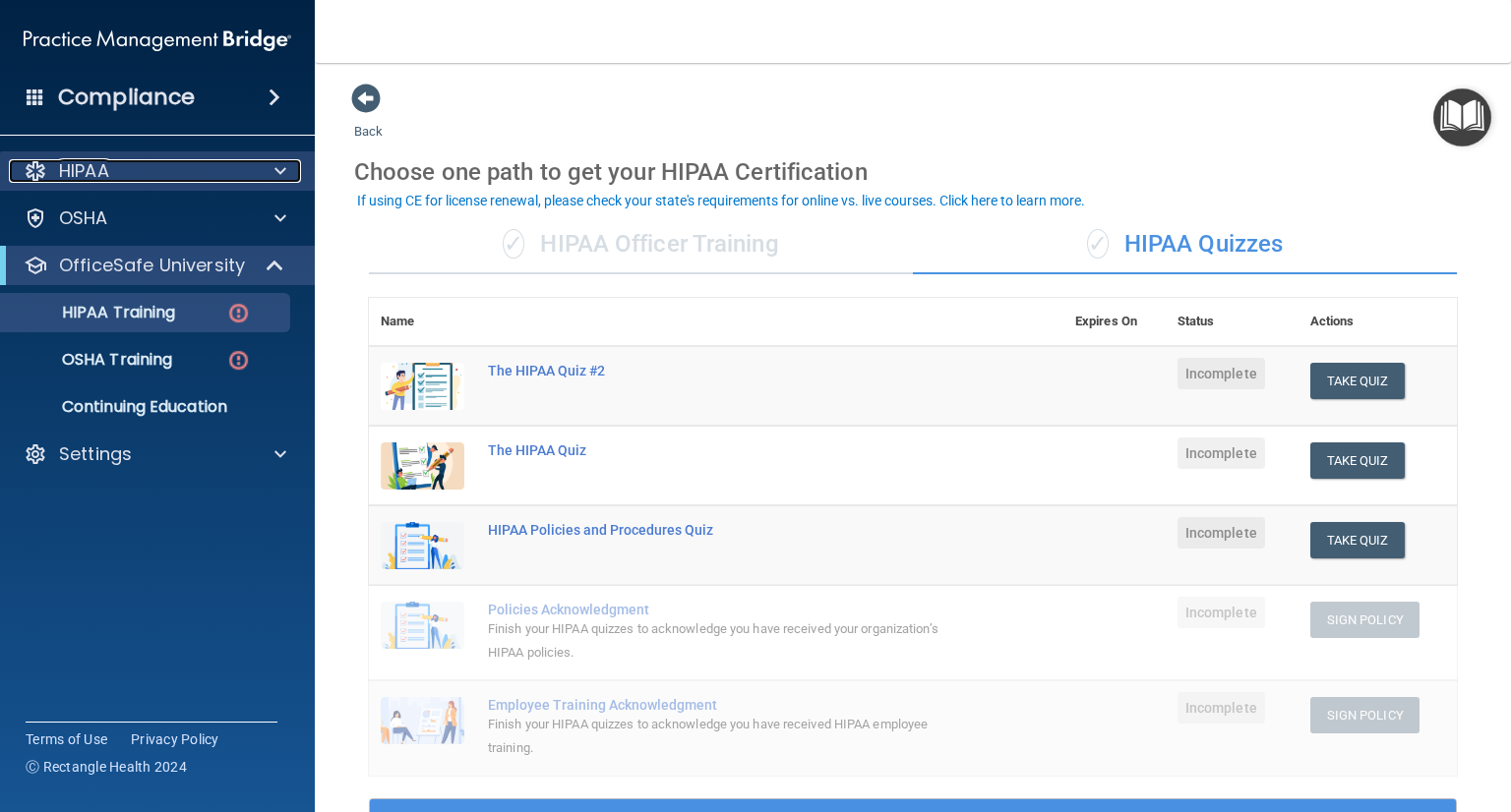
click at [267, 170] on div at bounding box center [277, 171] width 49 height 24
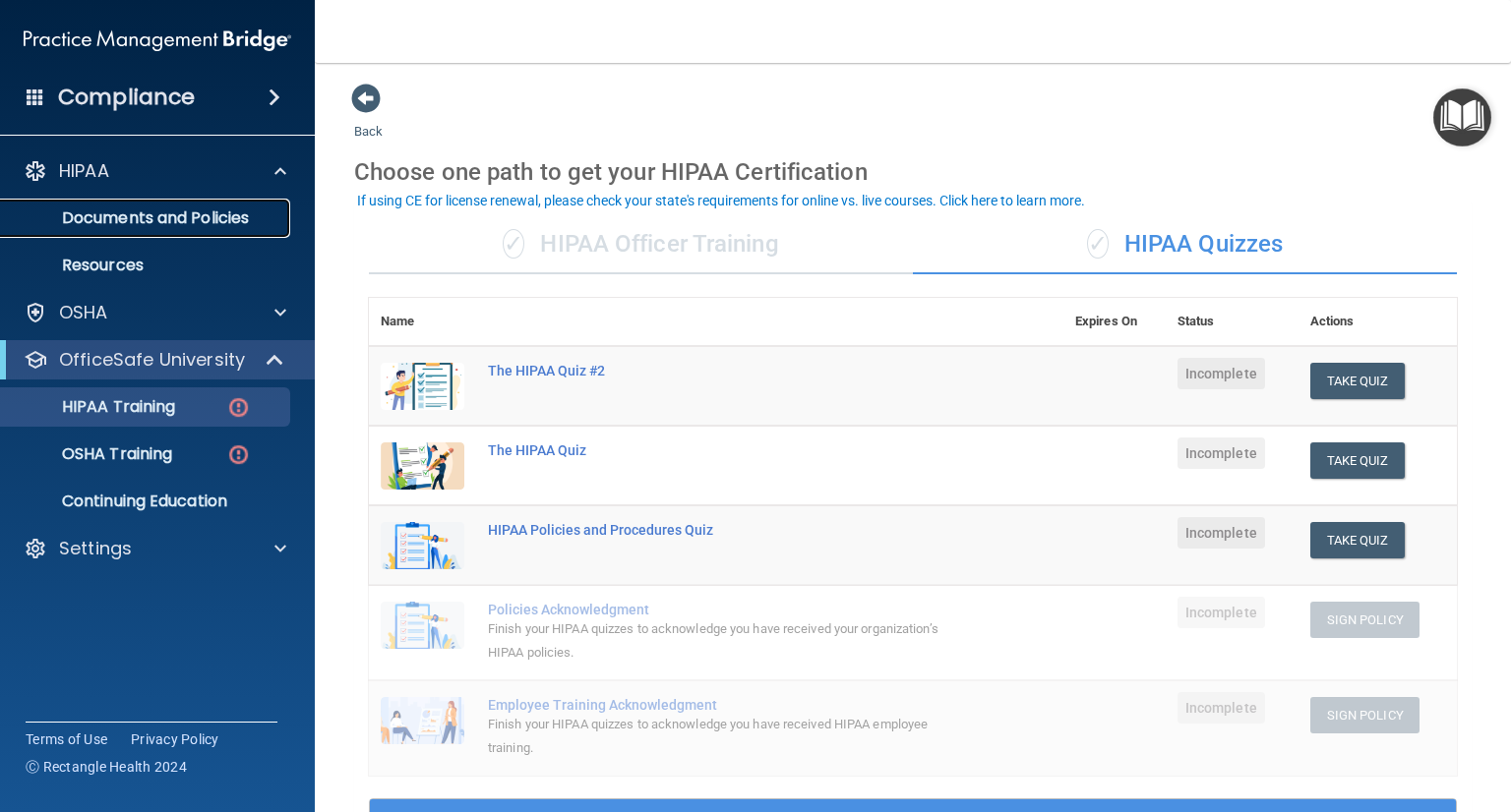
click at [189, 213] on p "Documents and Policies" at bounding box center [146, 219] width 268 height 20
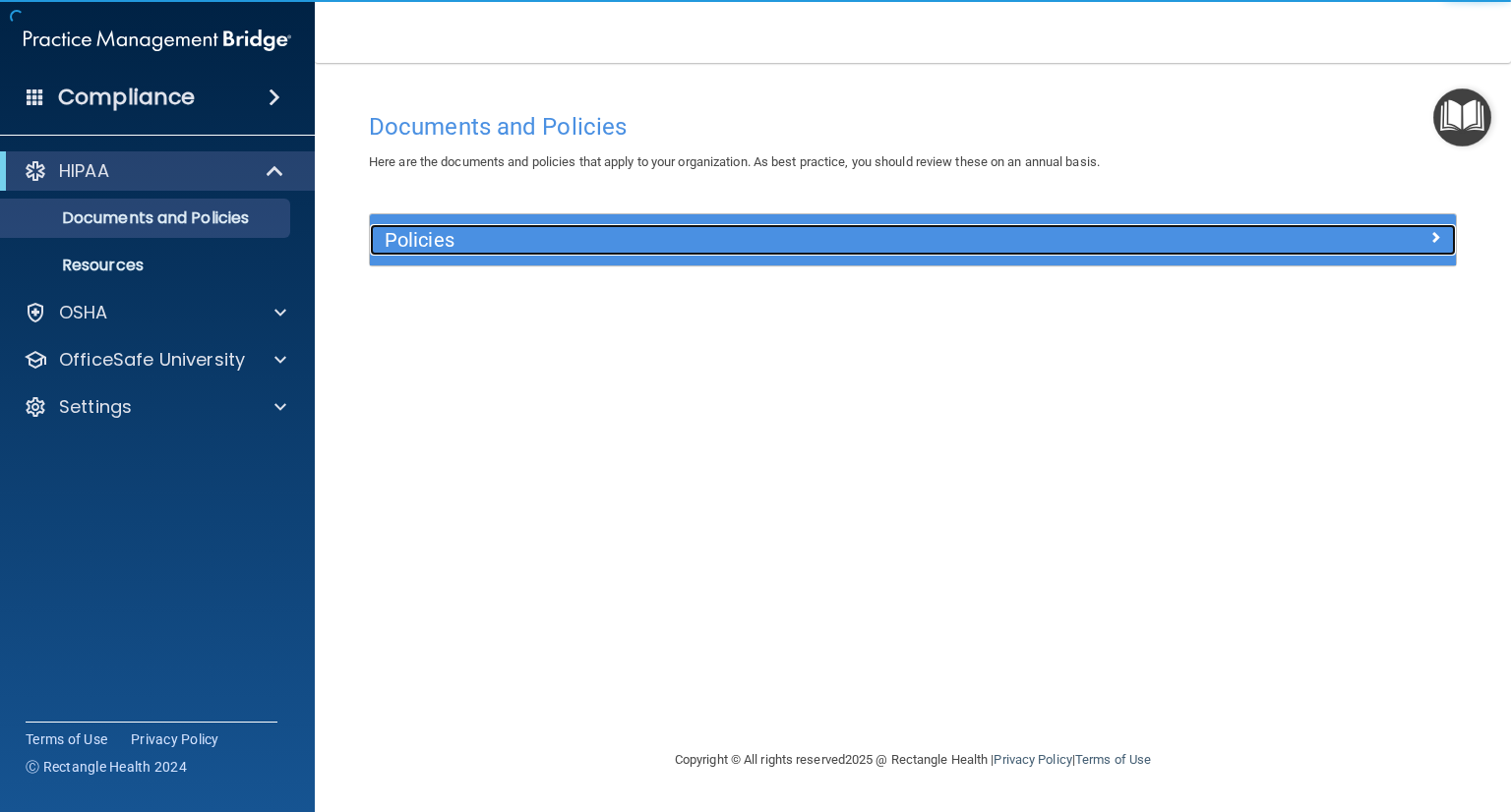
click at [1440, 243] on span at bounding box center [1435, 237] width 12 height 24
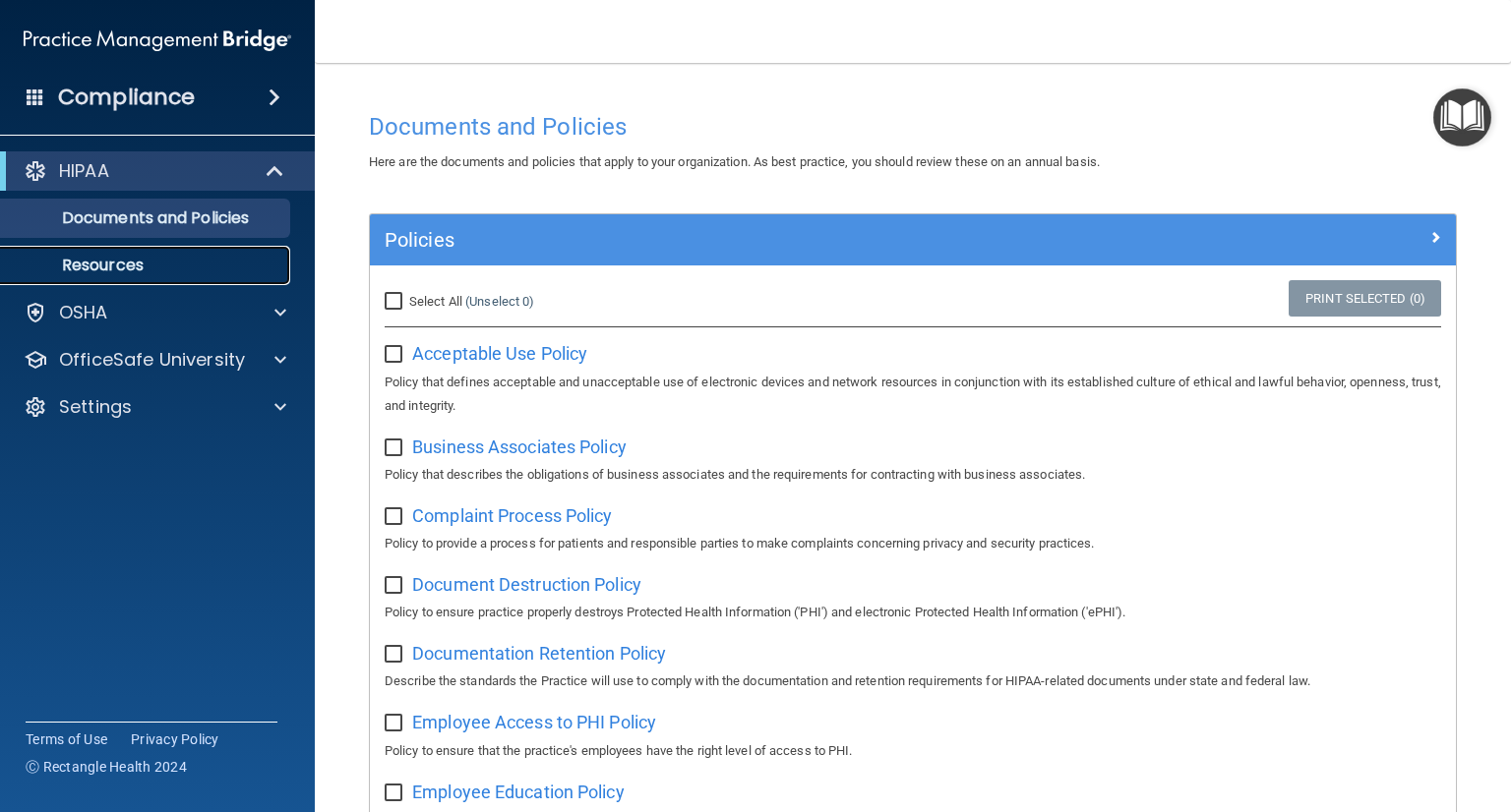
click at [114, 266] on p "Resources" at bounding box center [146, 265] width 268 height 20
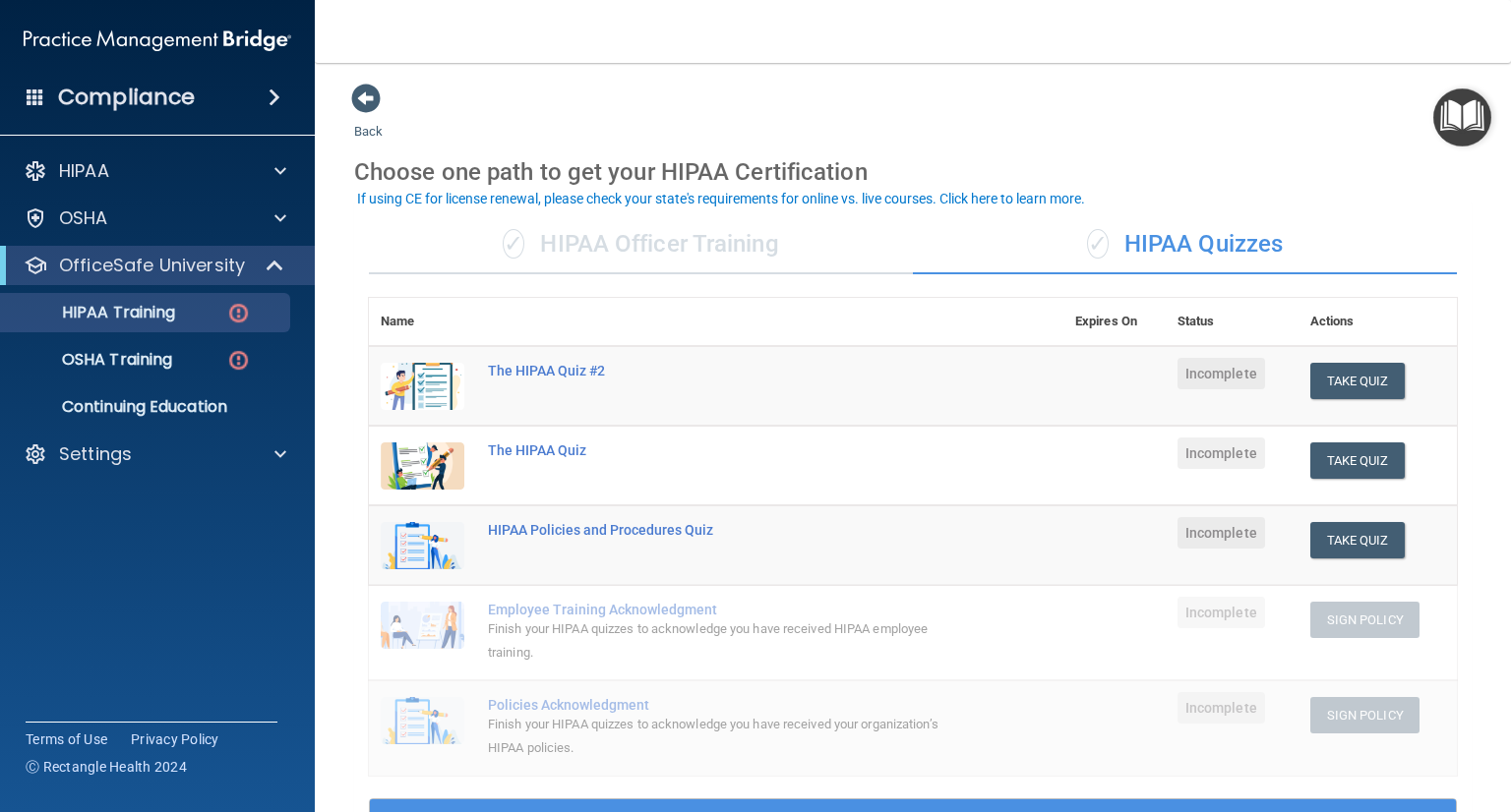
scroll to position [98, 0]
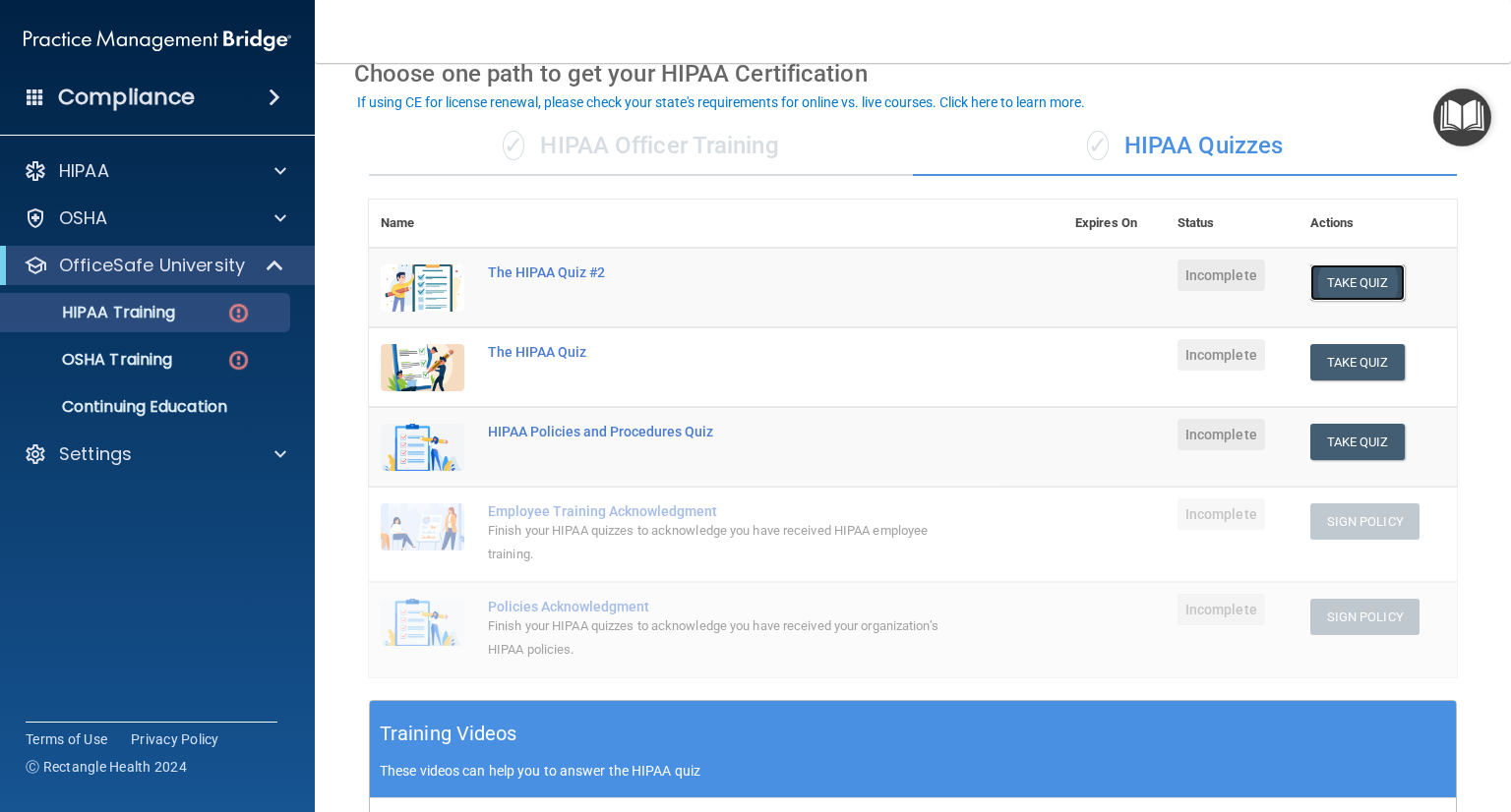
click at [1362, 288] on button "Take Quiz" at bounding box center [1357, 282] width 94 height 37
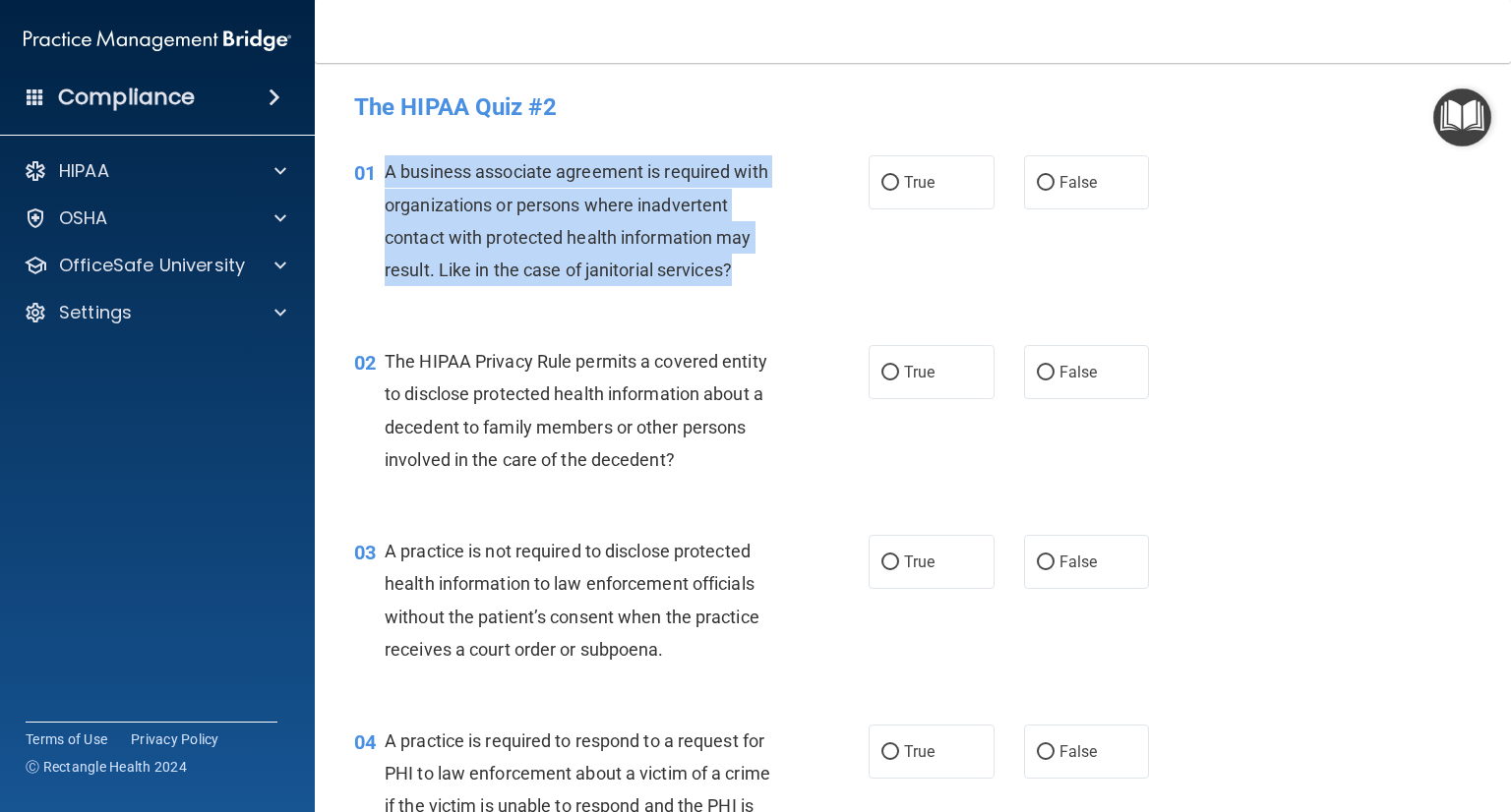
drag, startPoint x: 386, startPoint y: 169, endPoint x: 732, endPoint y: 280, distance: 363.4
click at [732, 280] on div "01 A business associate agreement is required with organizations or persons whe…" at bounding box center [612, 226] width 574 height 140
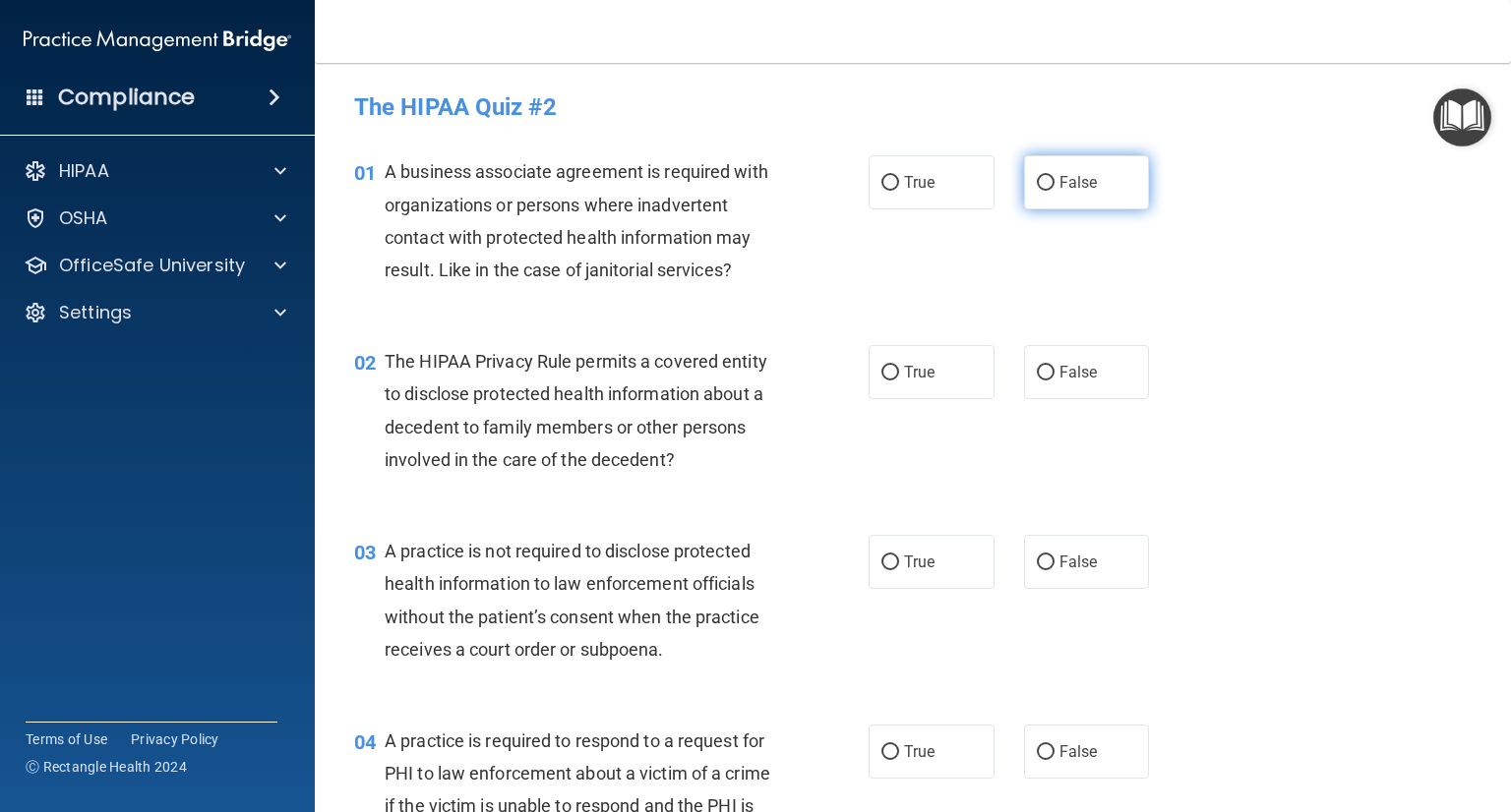
click at [1060, 185] on span "False" at bounding box center [1079, 182] width 39 height 19
click at [1055, 185] on input "False" at bounding box center [1046, 183] width 18 height 15
radio input "true"
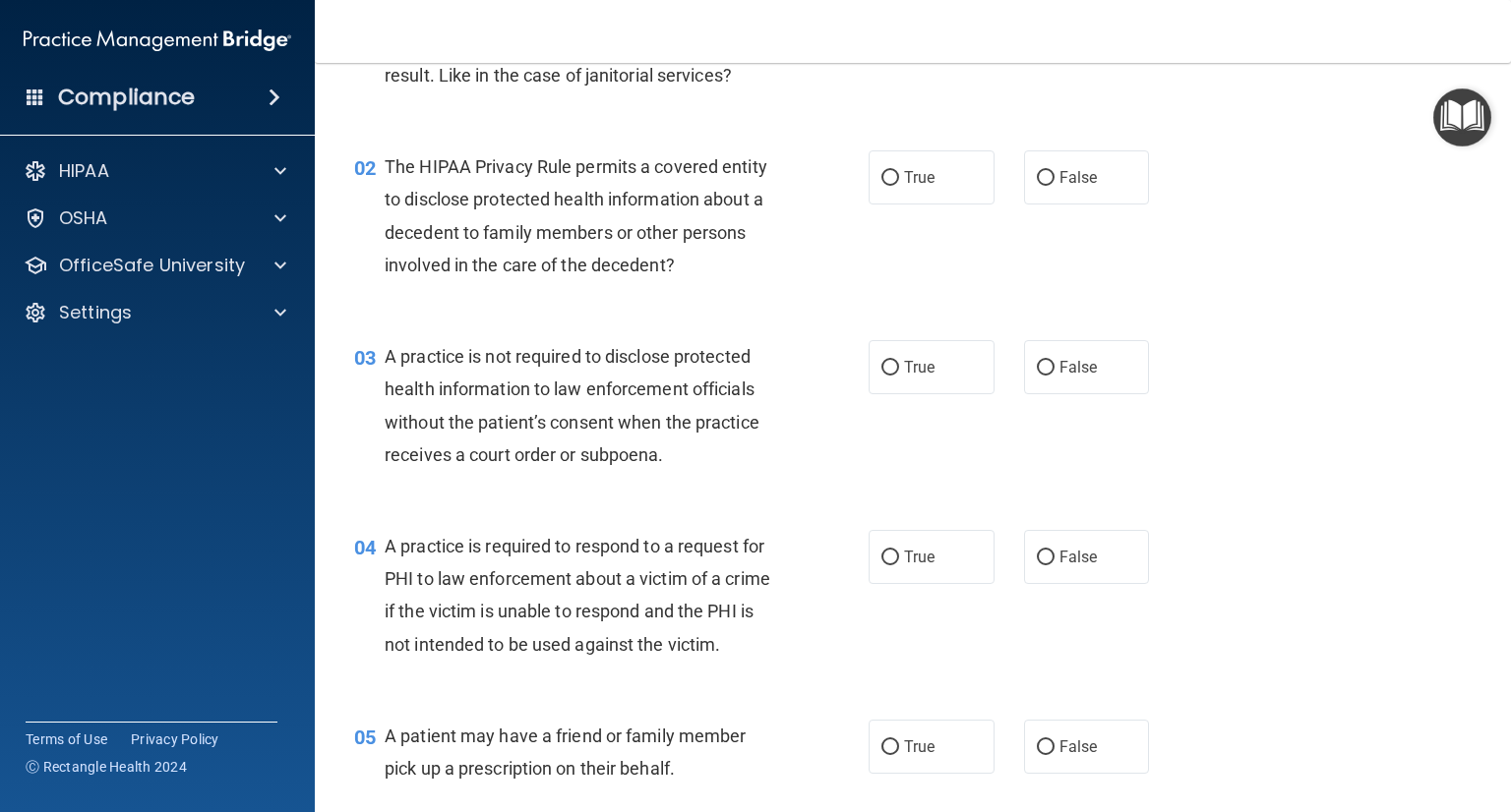
scroll to position [197, 0]
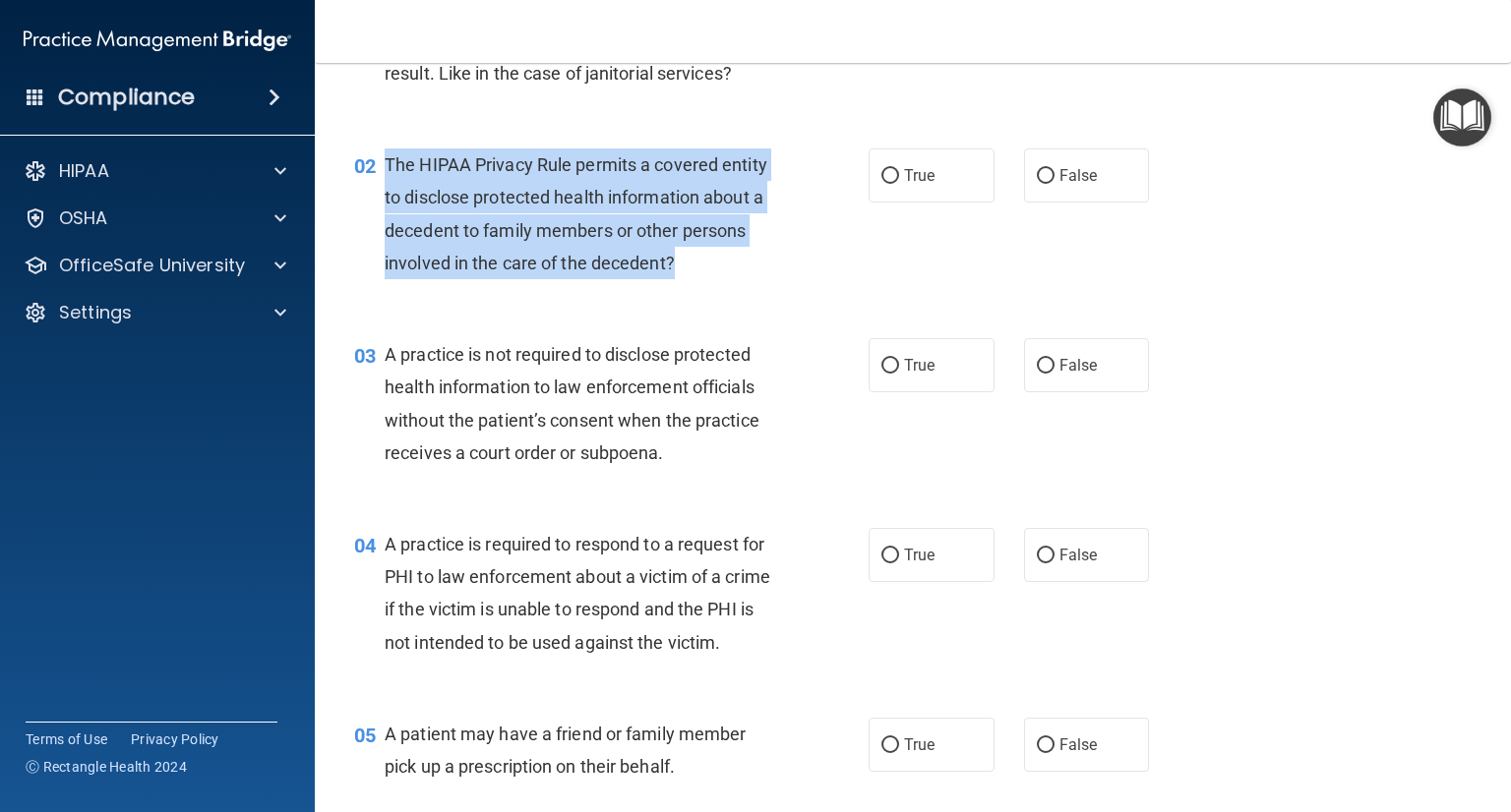
drag, startPoint x: 403, startPoint y: 164, endPoint x: 690, endPoint y: 264, distance: 303.9
click at [690, 264] on div "02 The HIPAA Privacy Rule permits a covered entity to disclose protected health…" at bounding box center [612, 219] width 574 height 140
copy div "The HIPAA Privacy Rule permits a covered entity to disclose protected health in…"
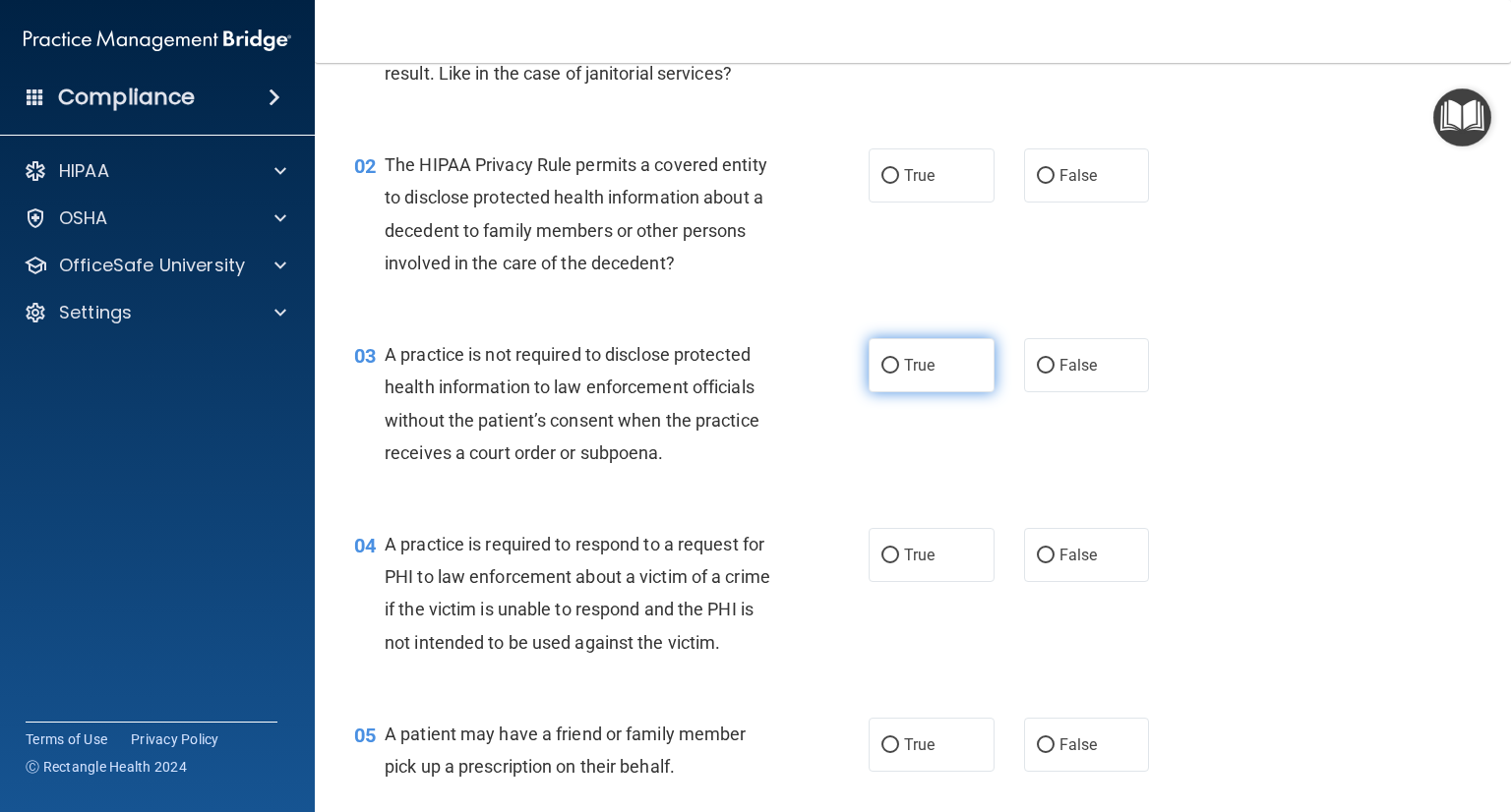
click at [897, 379] on label "True" at bounding box center [931, 365] width 126 height 54
click at [897, 374] on input "True" at bounding box center [891, 366] width 18 height 15
radio input "true"
click at [1067, 190] on label "False" at bounding box center [1086, 175] width 126 height 54
click at [1055, 184] on input "False" at bounding box center [1046, 176] width 18 height 15
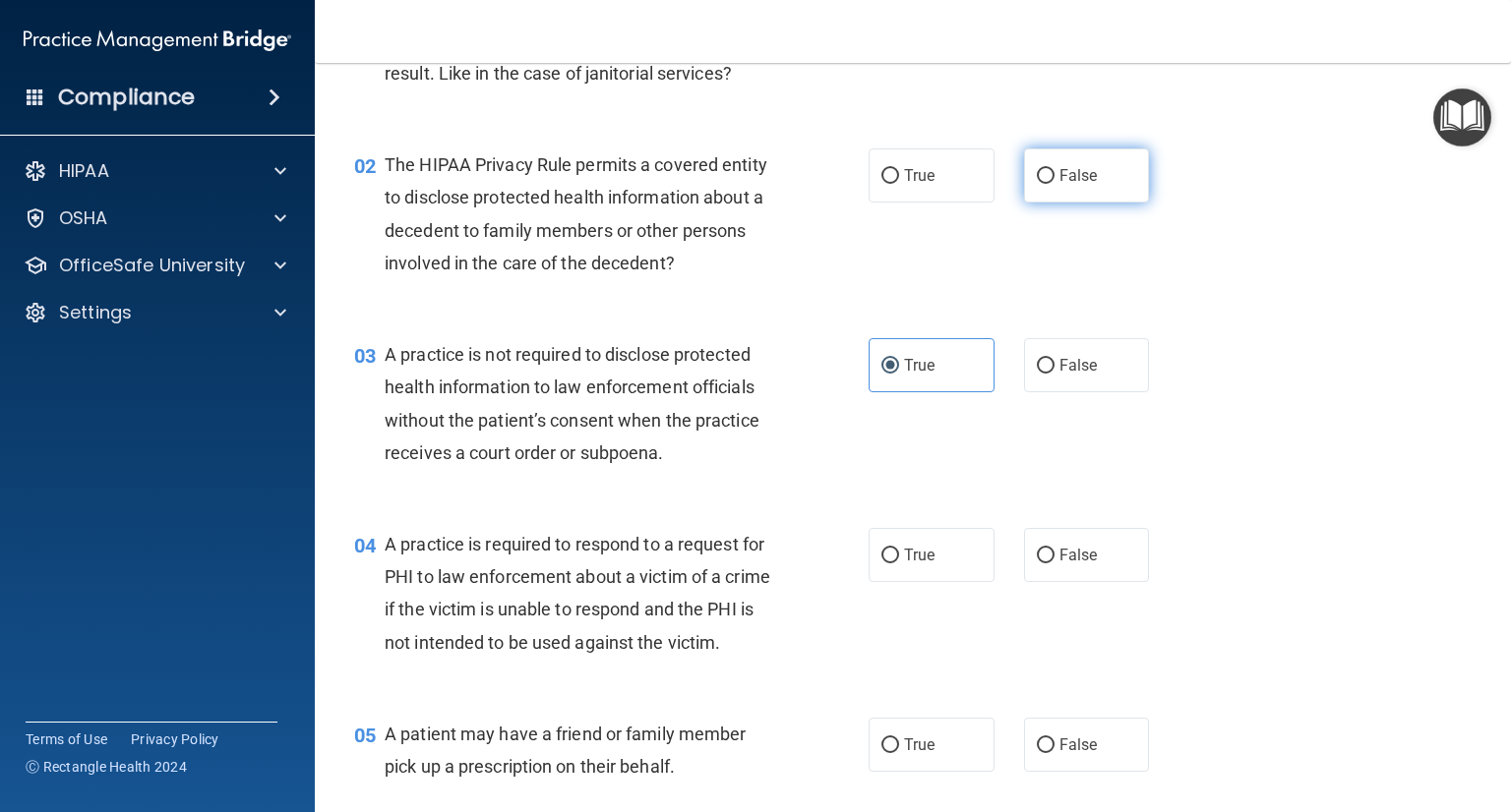
radio input "true"
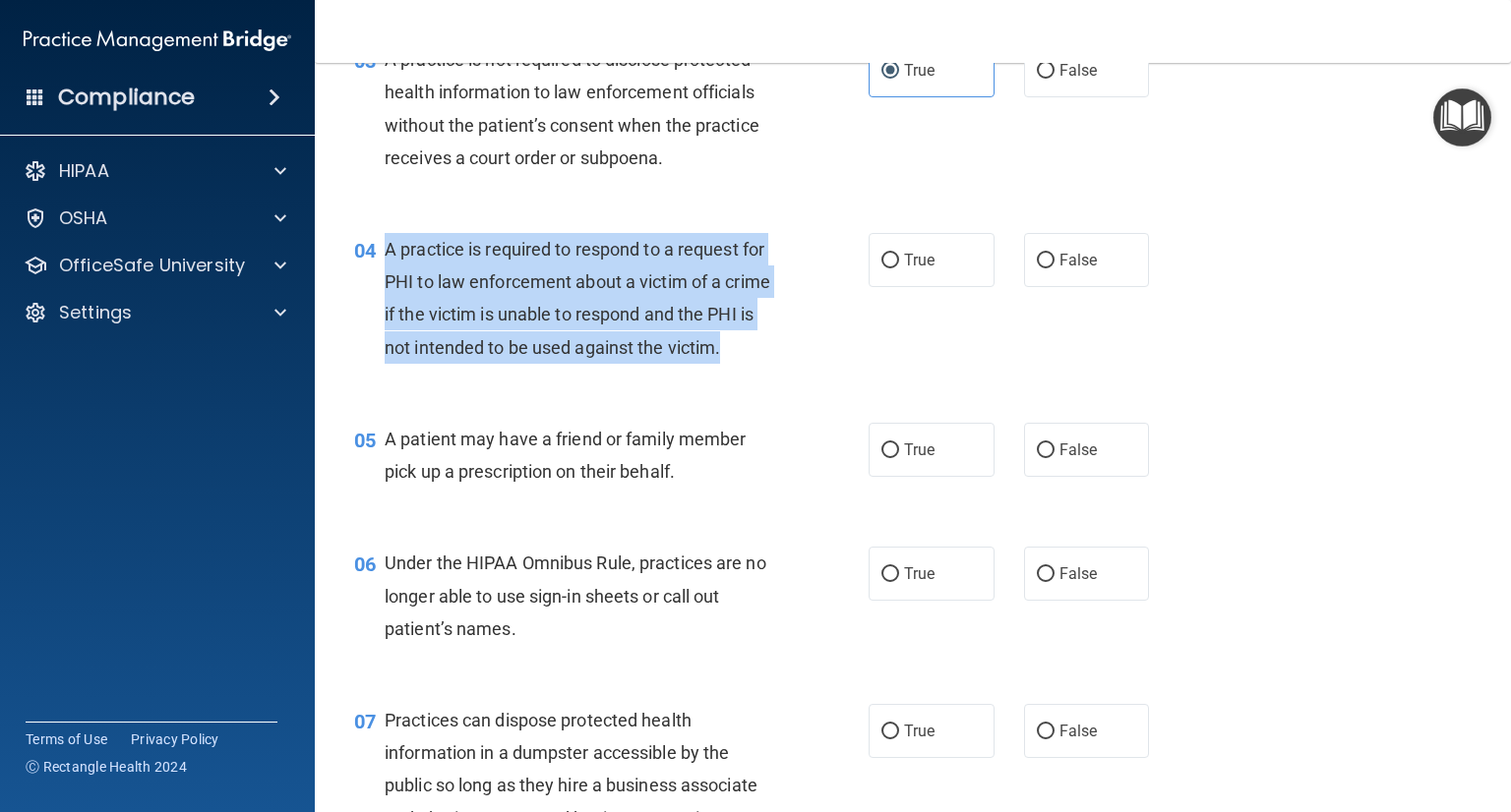
drag, startPoint x: 388, startPoint y: 245, endPoint x: 488, endPoint y: 373, distance: 162.4
click at [488, 364] on div "A practice is required to respond to a request for PHI to law enforcement about…" at bounding box center [589, 299] width 409 height 131
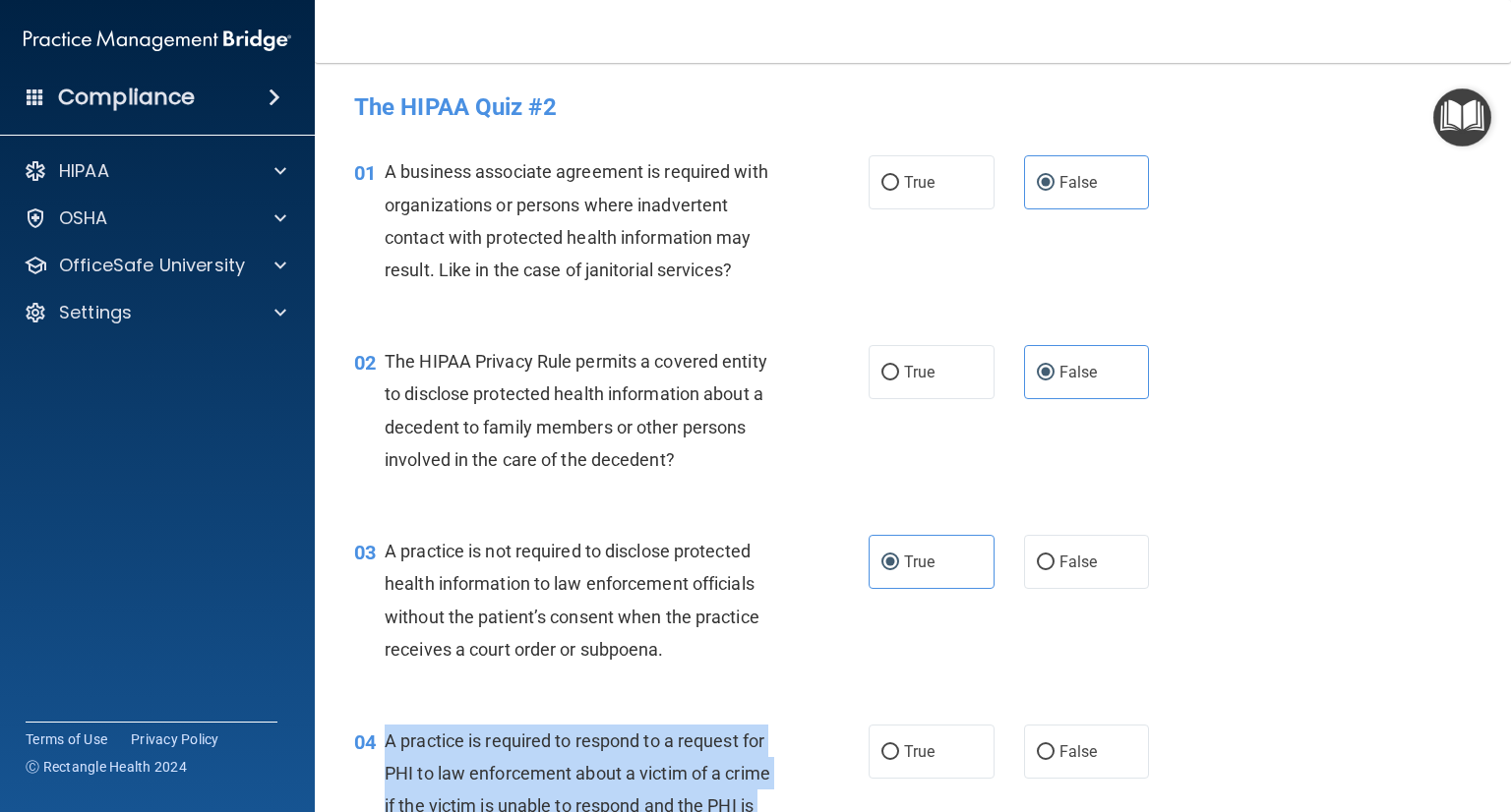
scroll to position [98, 0]
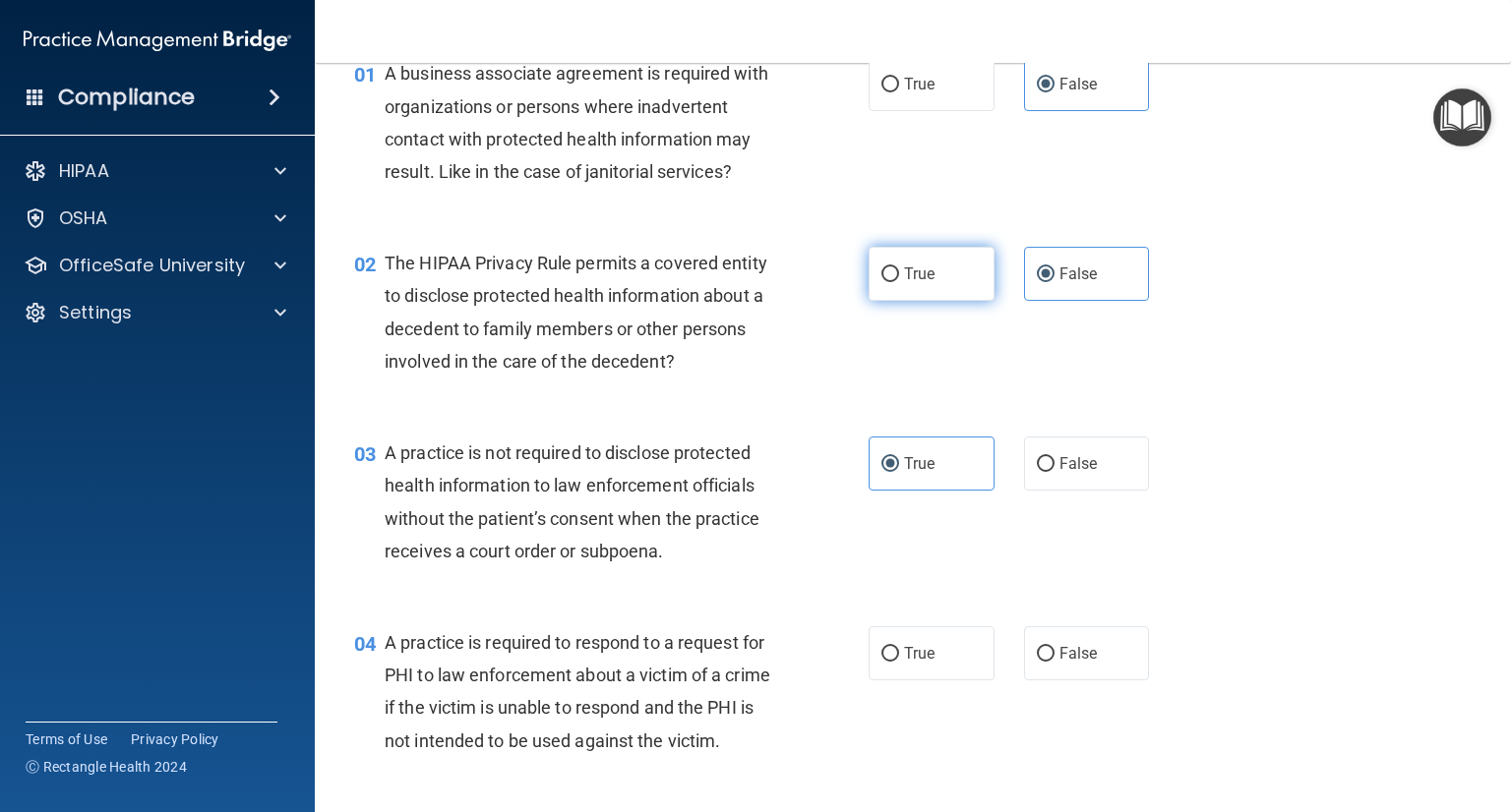
click at [901, 284] on label "True" at bounding box center [931, 274] width 126 height 54
click at [899, 282] on input "True" at bounding box center [891, 274] width 18 height 15
radio input "true"
radio input "false"
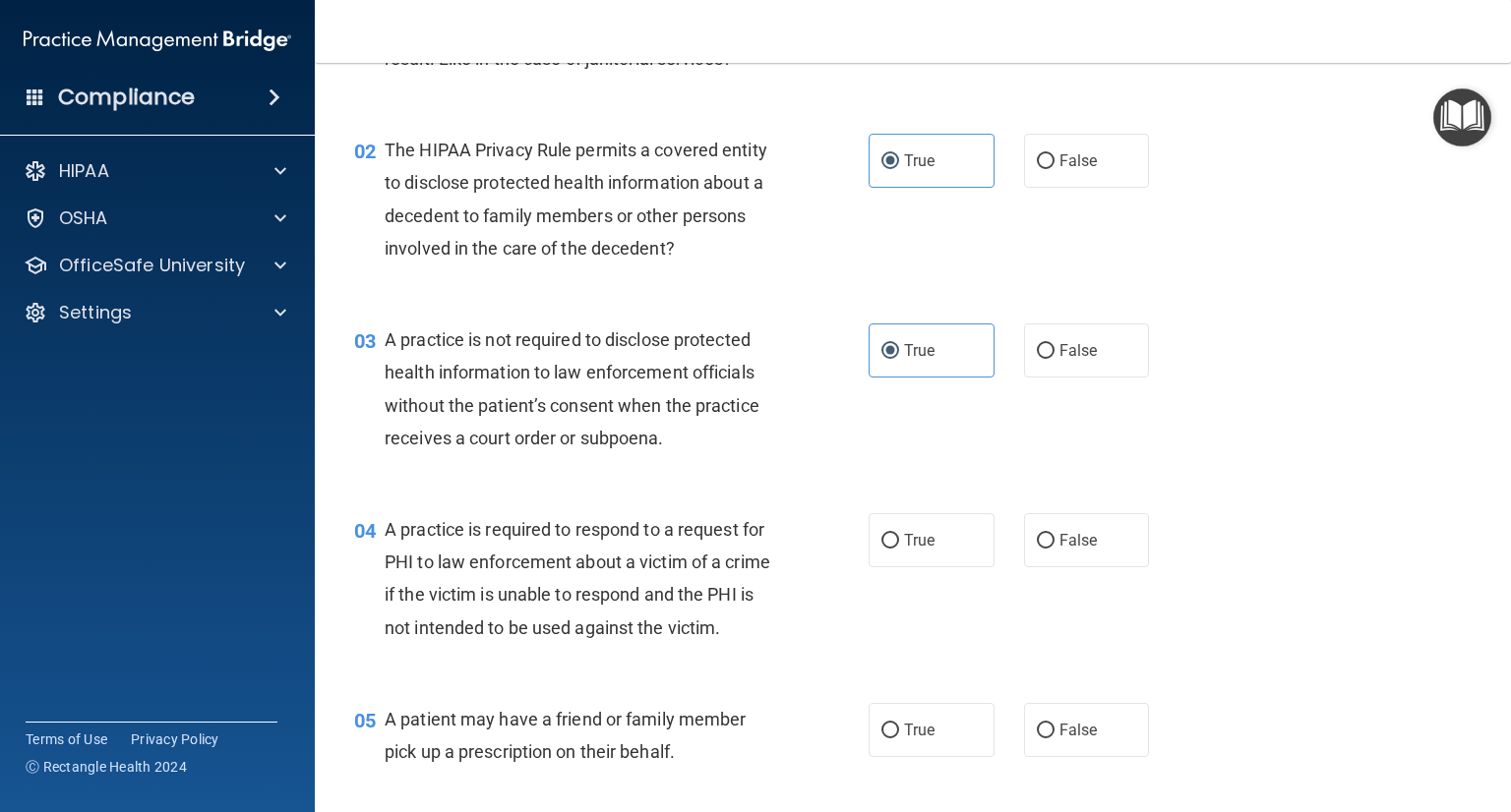
scroll to position [295, 0]
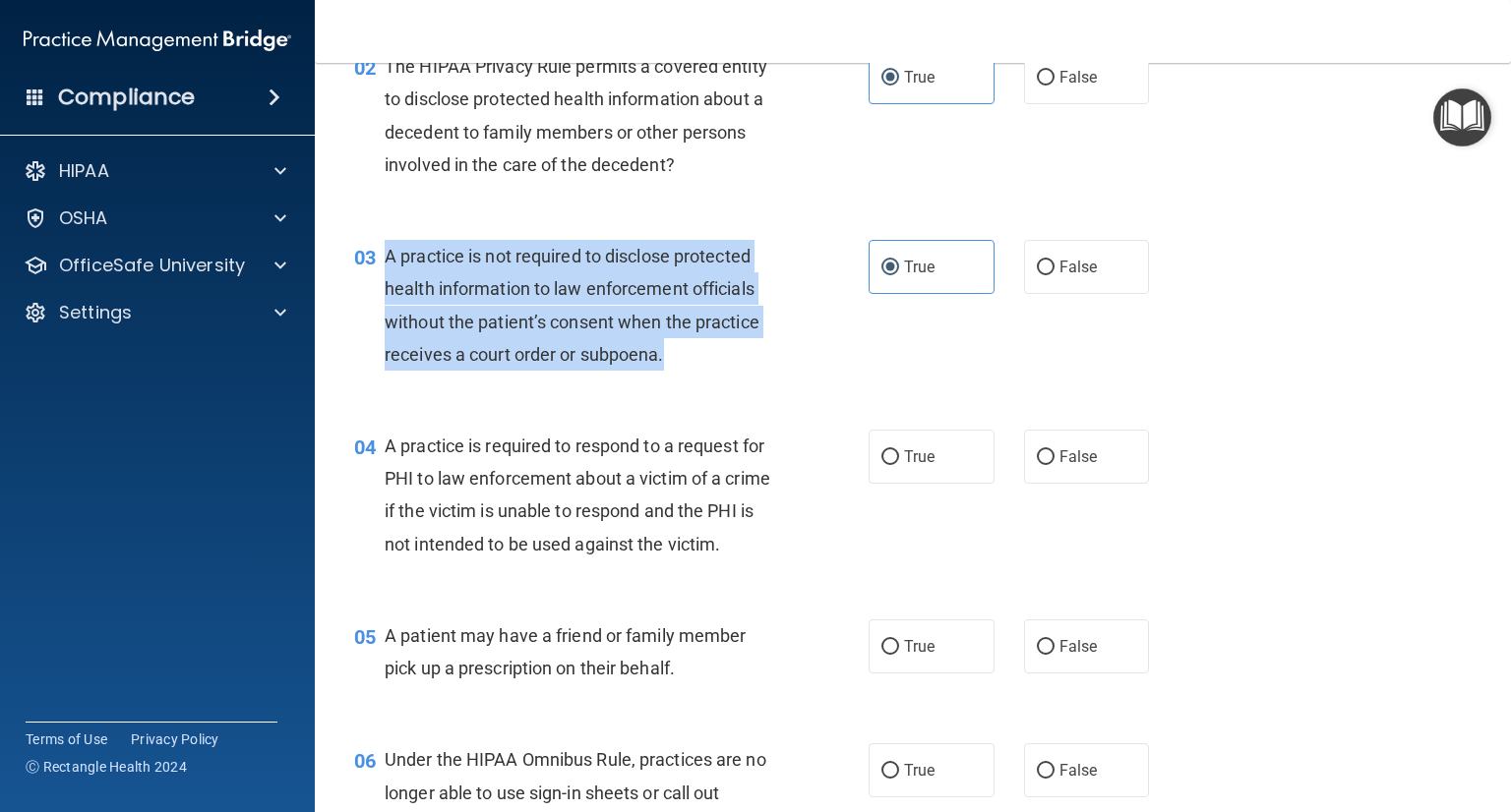
drag, startPoint x: 697, startPoint y: 354, endPoint x: 382, endPoint y: 252, distance: 331.1
click at [382, 252] on div "03 A practice is not required to disclose protected health information to law e…" at bounding box center [612, 311] width 574 height 140
copy div "A practice is not required to disclose protected health information to law enfo…"
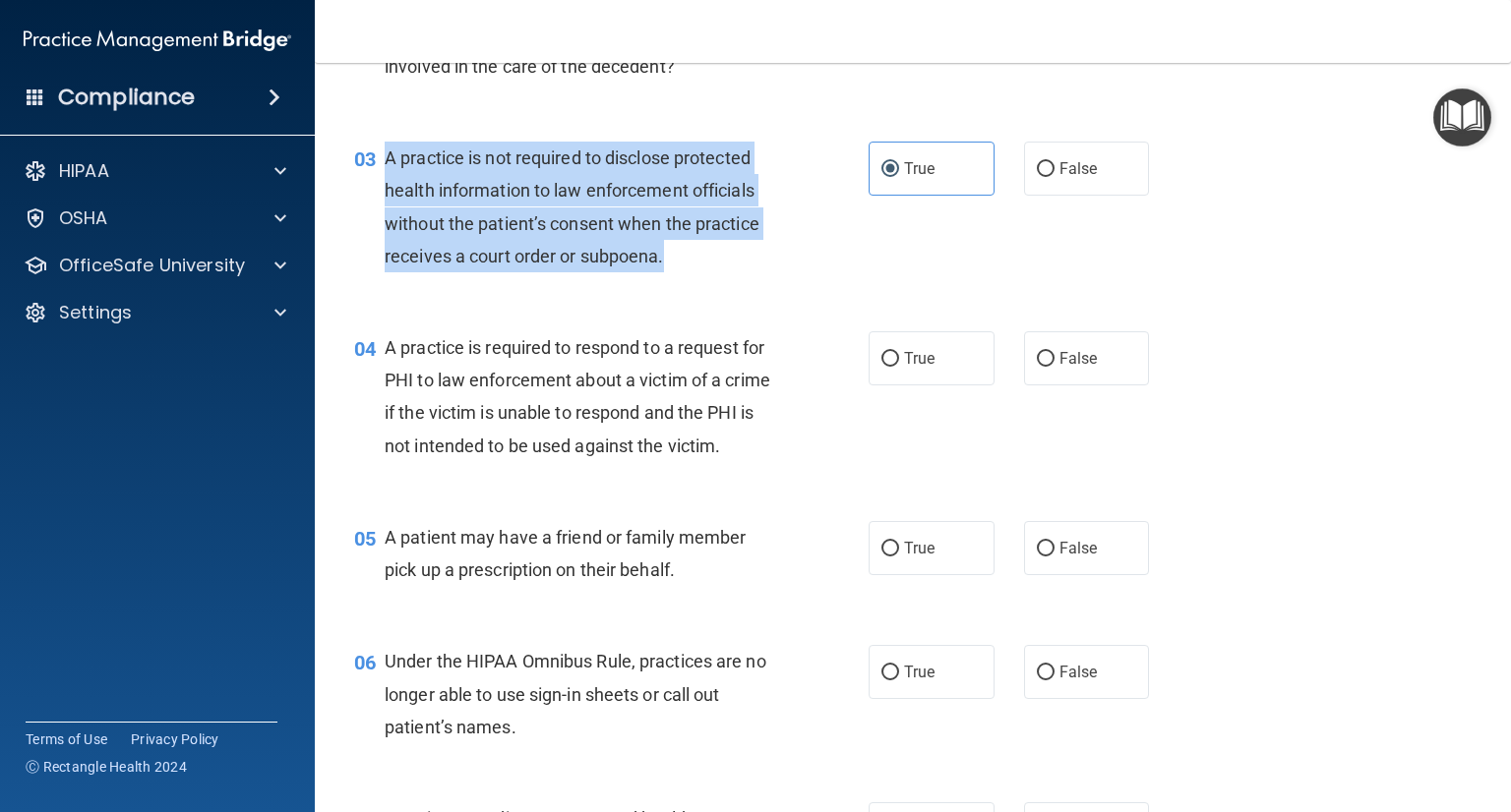
scroll to position [589, 0]
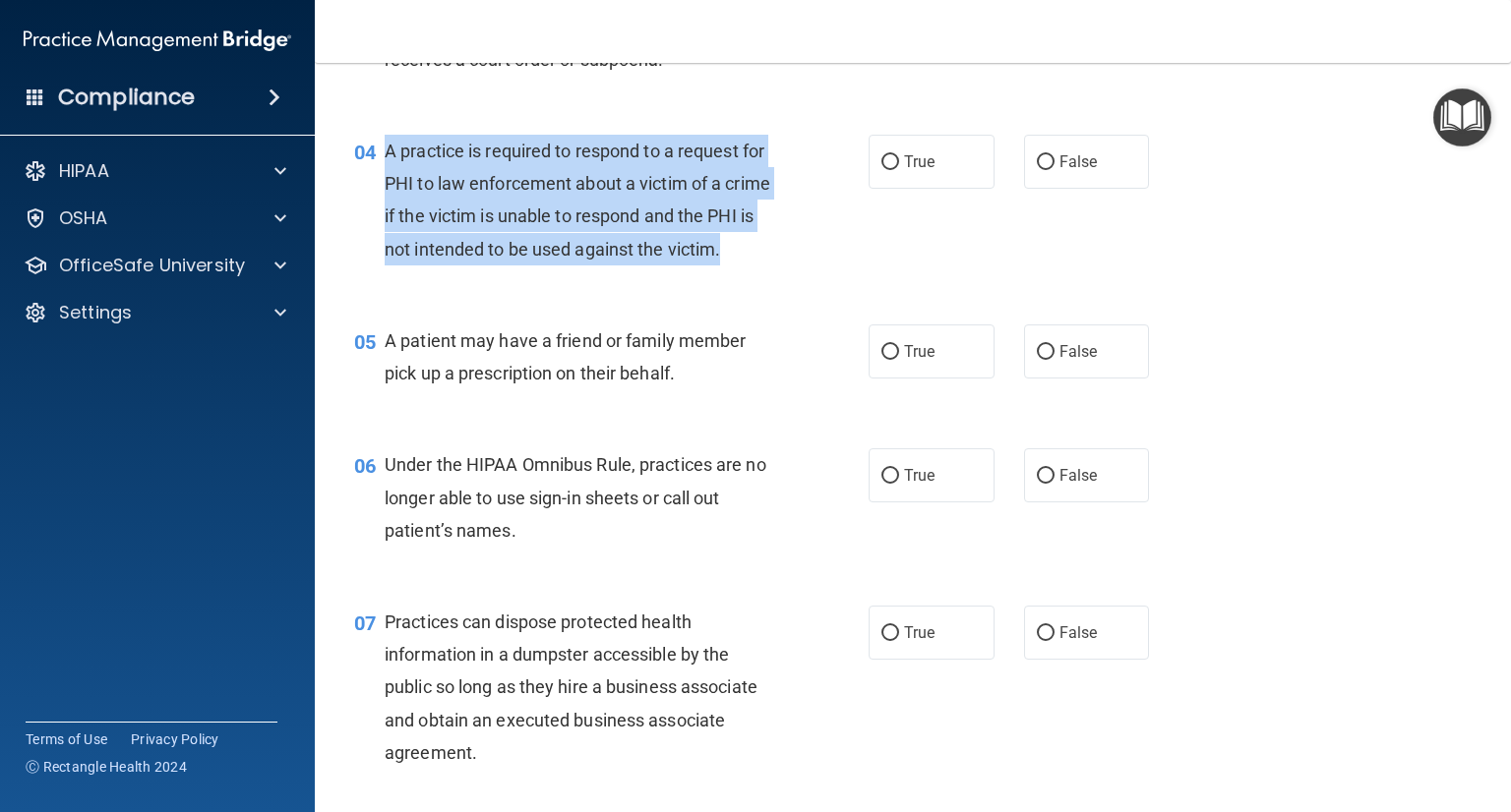
drag, startPoint x: 386, startPoint y: 142, endPoint x: 434, endPoint y: 295, distance: 160.4
click at [434, 265] on div "A practice is required to respond to a request for PHI to law enforcement about…" at bounding box center [589, 200] width 409 height 131
copy span "A practice is required to respond to a request for PHI to law enforcement about…"
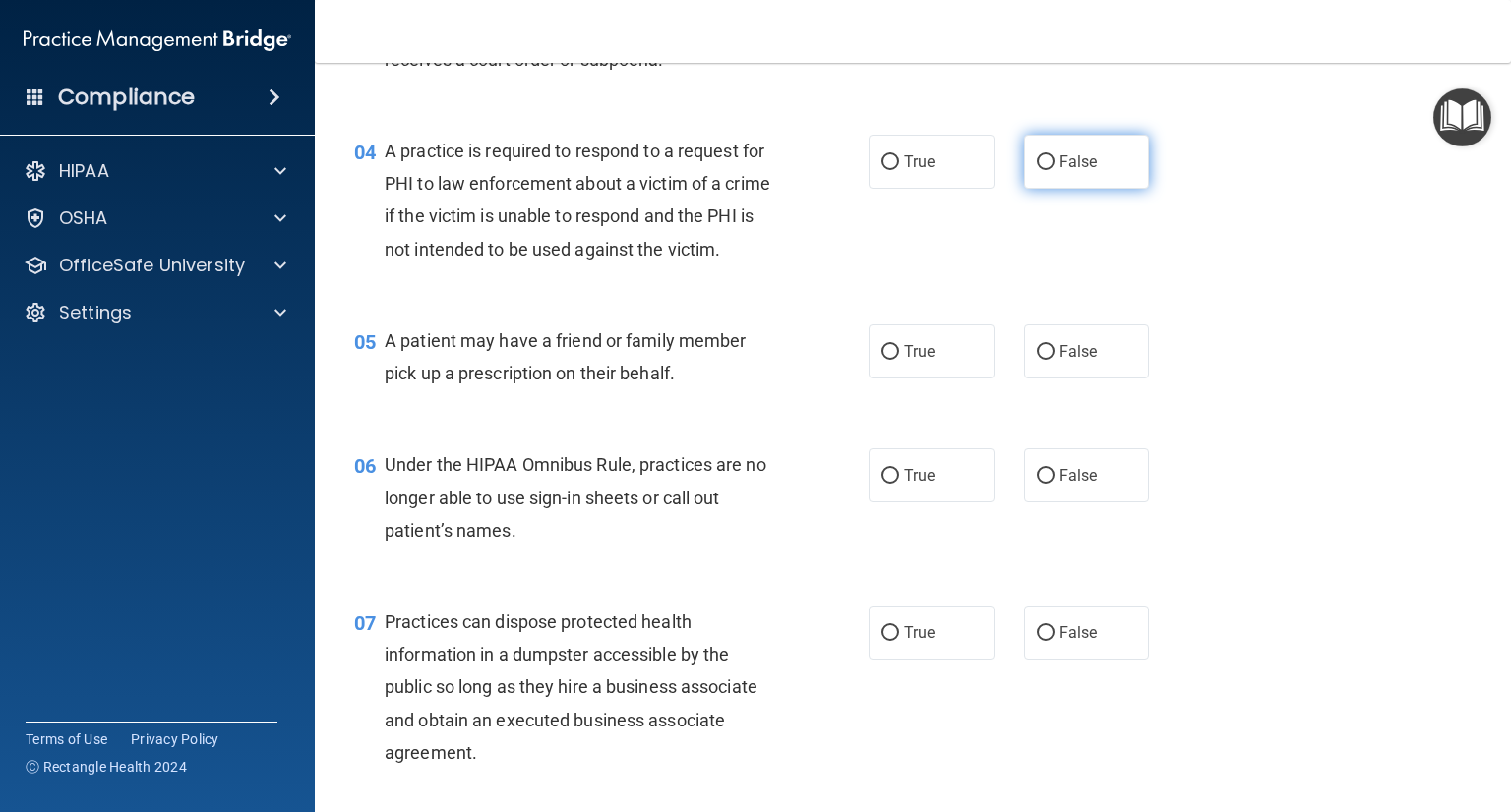
click at [1067, 172] on label "False" at bounding box center [1086, 161] width 126 height 54
click at [1055, 170] on input "False" at bounding box center [1046, 162] width 18 height 15
radio input "true"
click at [909, 154] on span "True" at bounding box center [919, 161] width 31 height 19
click at [899, 155] on input "True" at bounding box center [891, 162] width 18 height 15
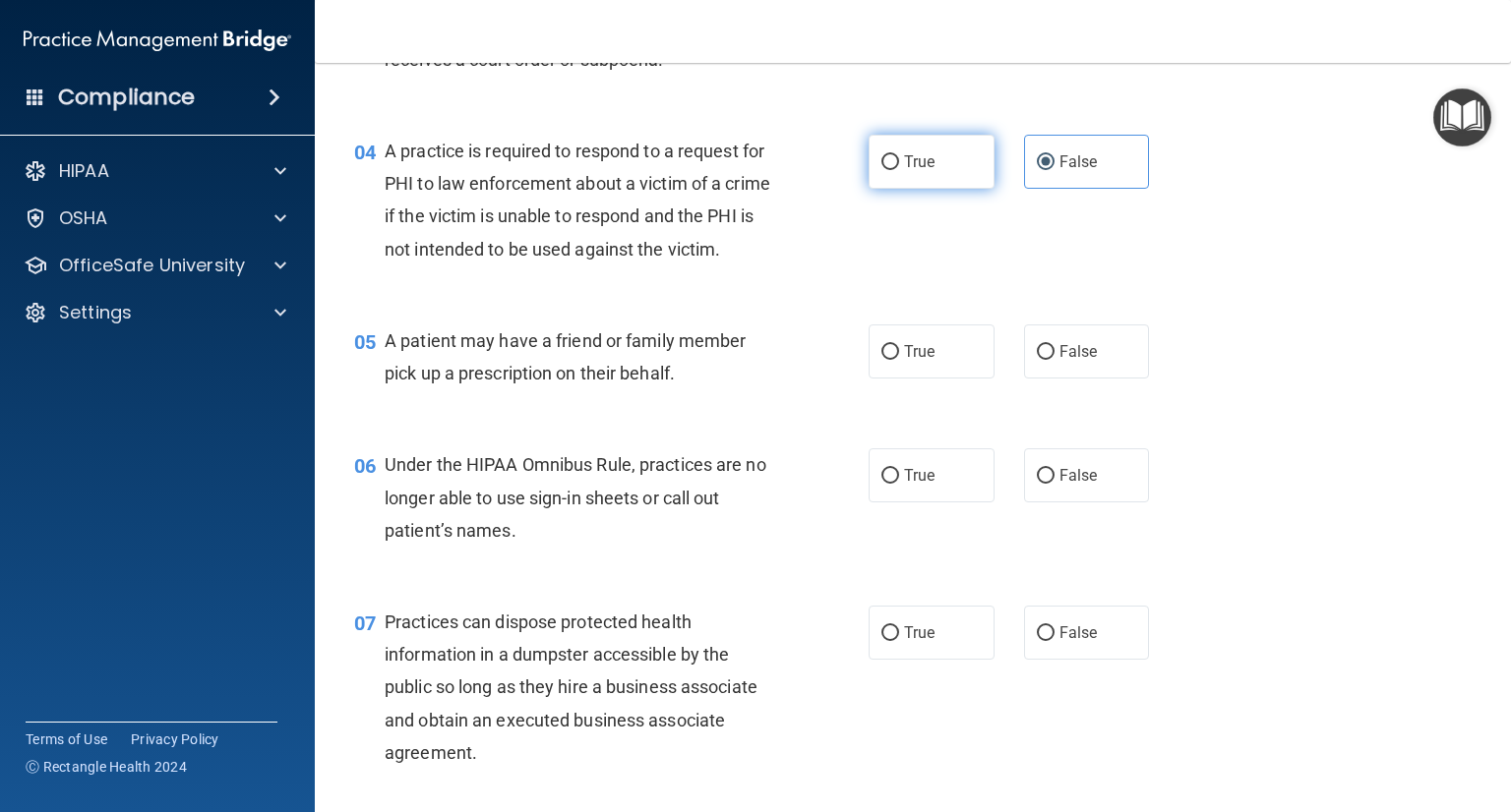
radio input "true"
radio input "false"
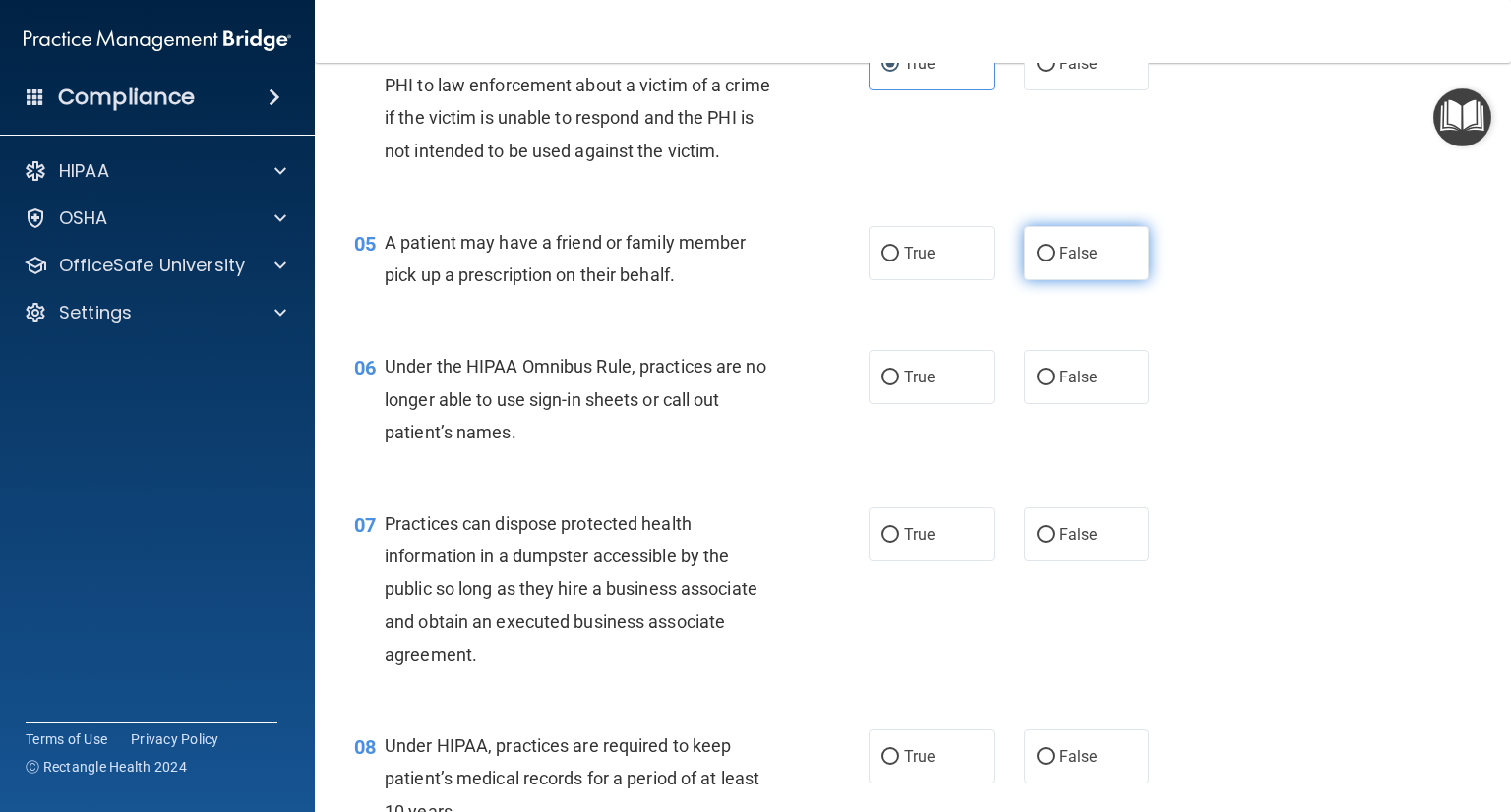
click at [1038, 261] on input "False" at bounding box center [1046, 254] width 18 height 15
radio input "true"
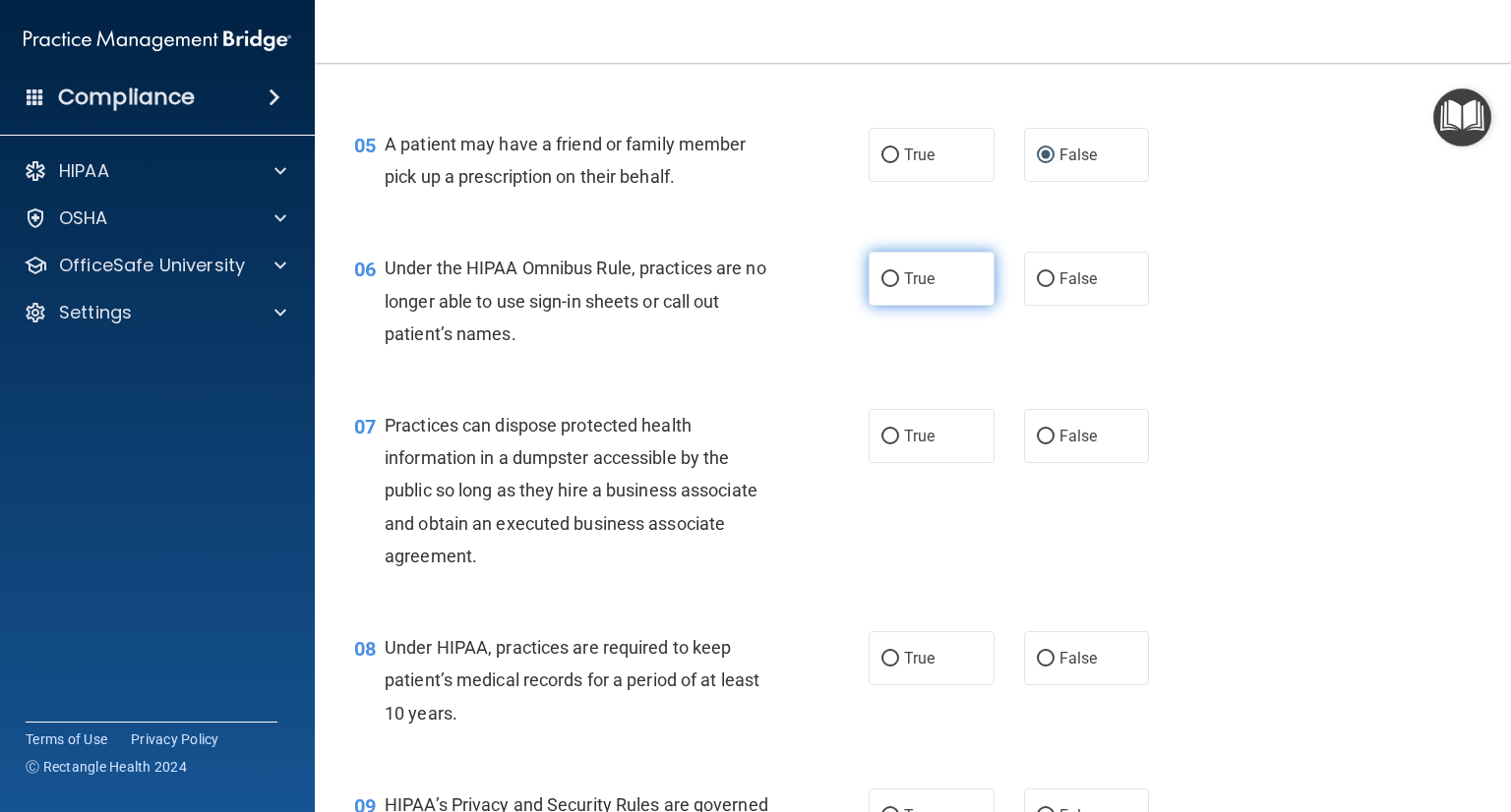
click at [926, 306] on label "True" at bounding box center [931, 279] width 126 height 54
click at [899, 287] on input "True" at bounding box center [891, 279] width 18 height 15
radio input "true"
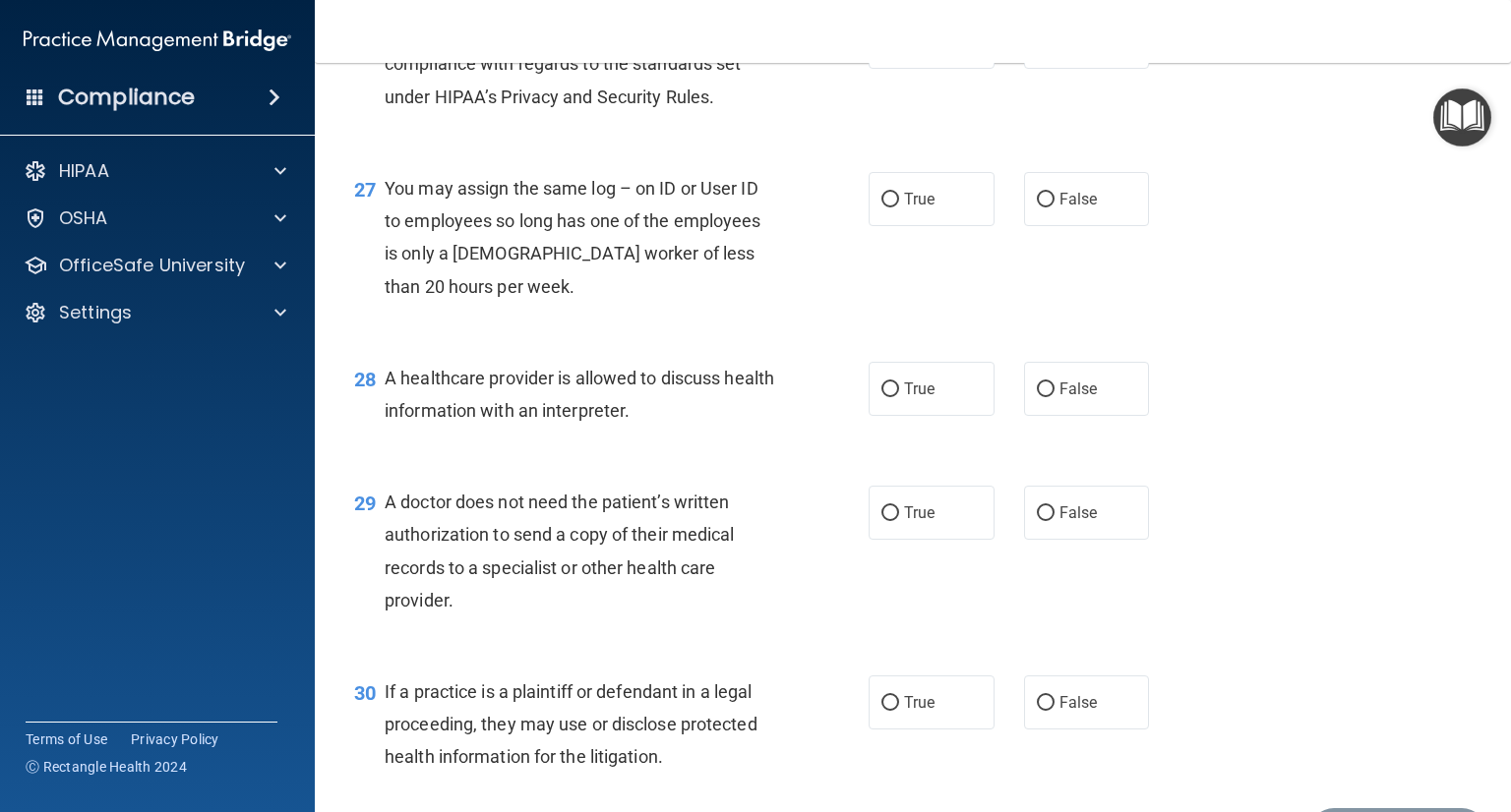
scroll to position [4615, 0]
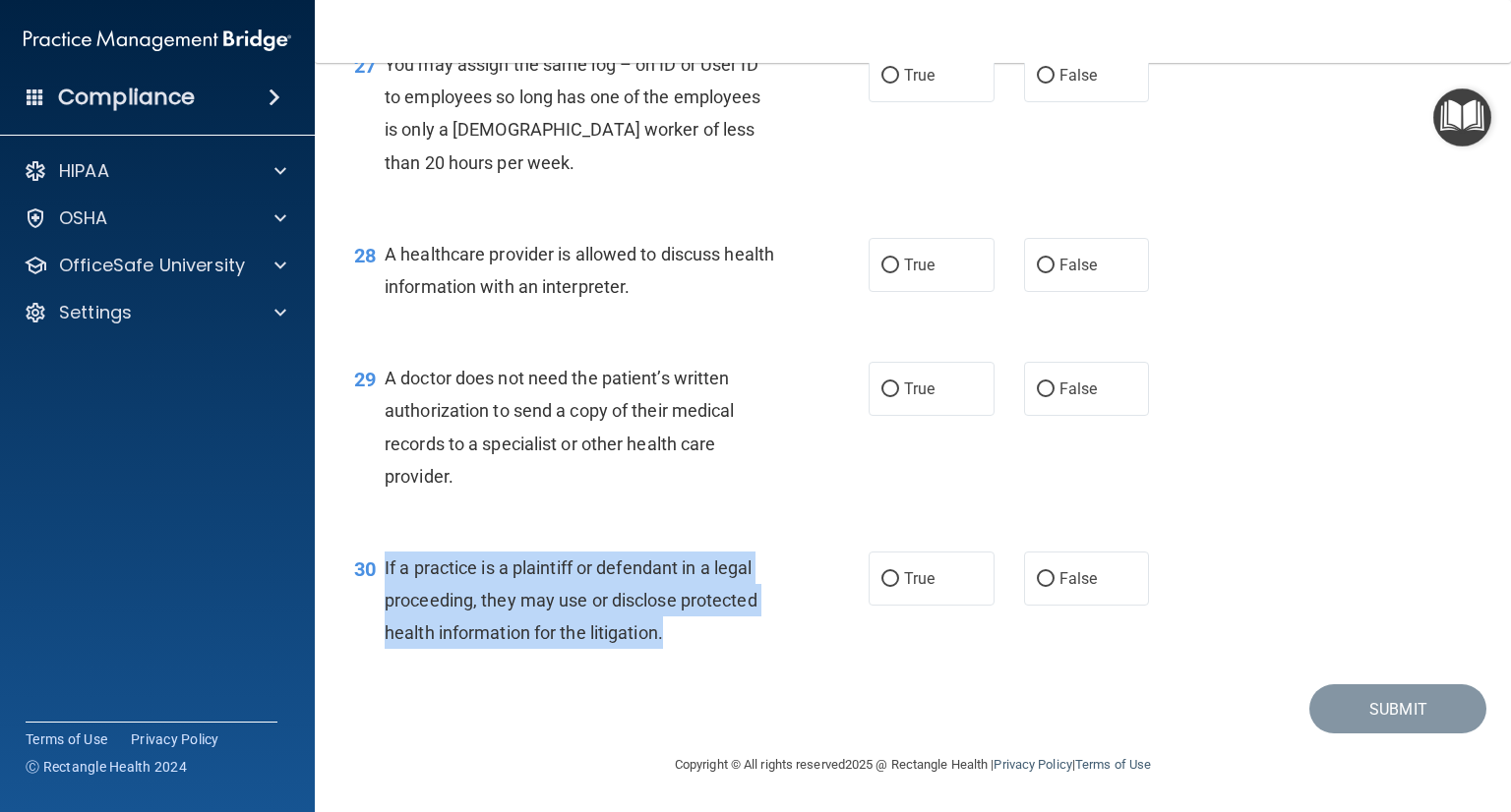
drag, startPoint x: 634, startPoint y: 632, endPoint x: 377, endPoint y: 570, distance: 264.4
click at [377, 570] on div "30 If a practice is a plaintiff or defendant in a legal proceeding, they may us…" at bounding box center [612, 605] width 574 height 108
copy div "If a practice is a plaintiff or defendant in a legal proceeding, they may use o…"
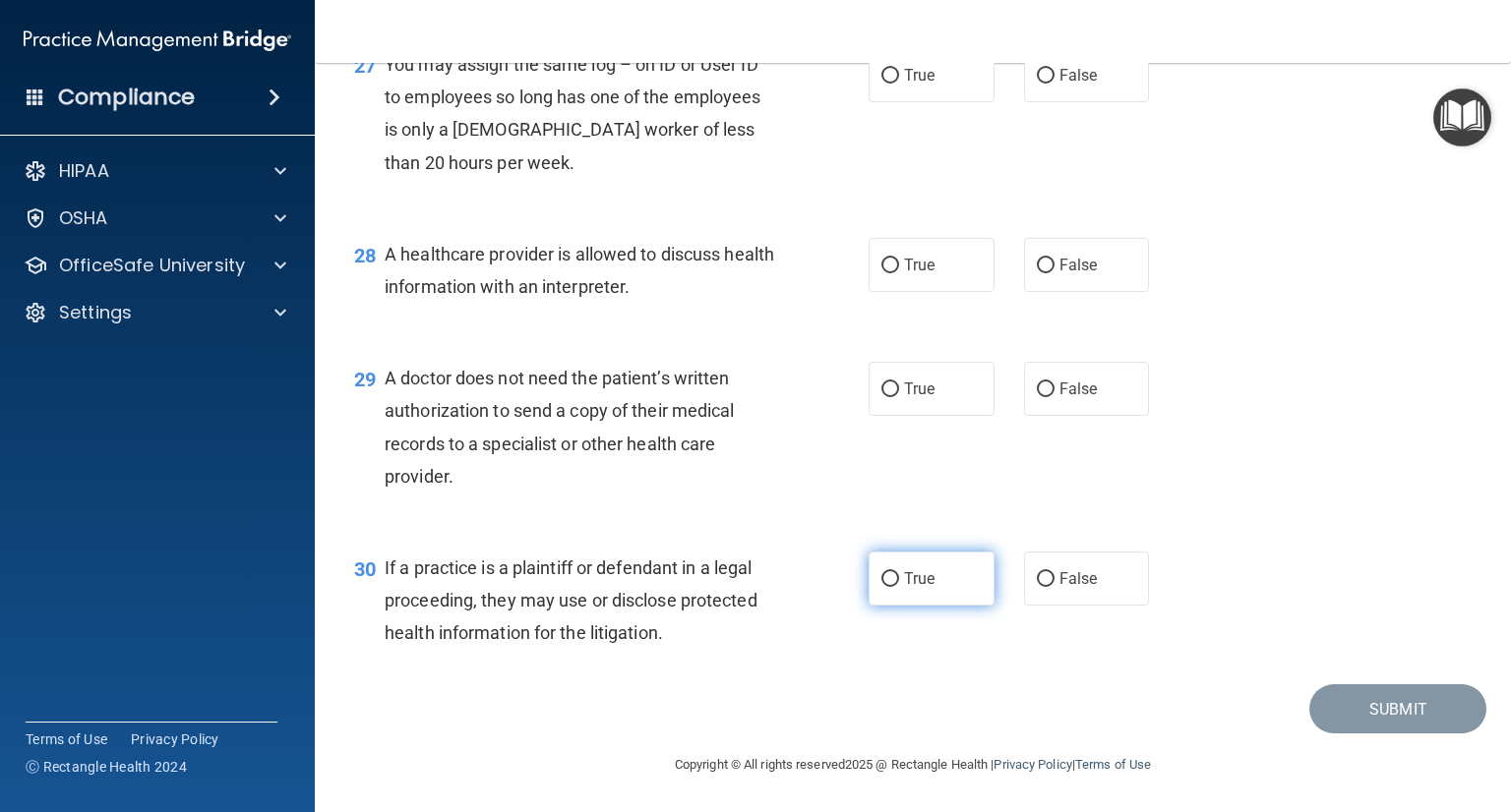
click at [909, 580] on span "True" at bounding box center [919, 579] width 31 height 19
click at [899, 580] on input "True" at bounding box center [891, 580] width 18 height 15
radio input "true"
drag, startPoint x: 464, startPoint y: 457, endPoint x: 381, endPoint y: 383, distance: 111.2
click at [381, 383] on div "29 A doctor does not need the patient’s written authorization to send a copy of…" at bounding box center [612, 432] width 574 height 140
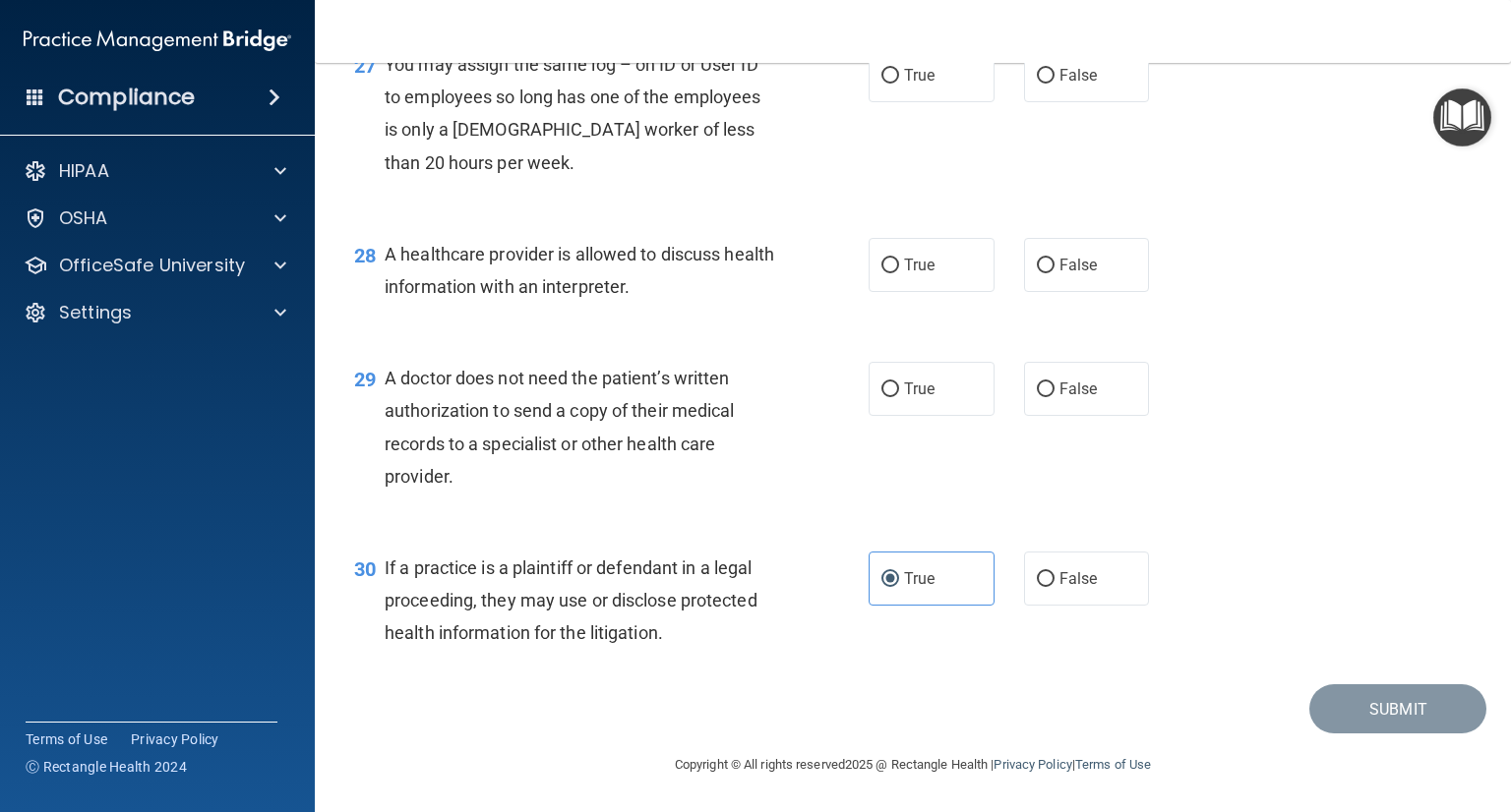
copy div "A doctor does not need the patient’s written authorization to send a copy of th…"
click at [847, 388] on div "29 A doctor does not need the patient’s written authorization to send a copy of…" at bounding box center [612, 432] width 574 height 140
click at [886, 391] on input "True" at bounding box center [891, 390] width 18 height 15
radio input "true"
drag, startPoint x: 549, startPoint y: 461, endPoint x: 389, endPoint y: 376, distance: 181.2
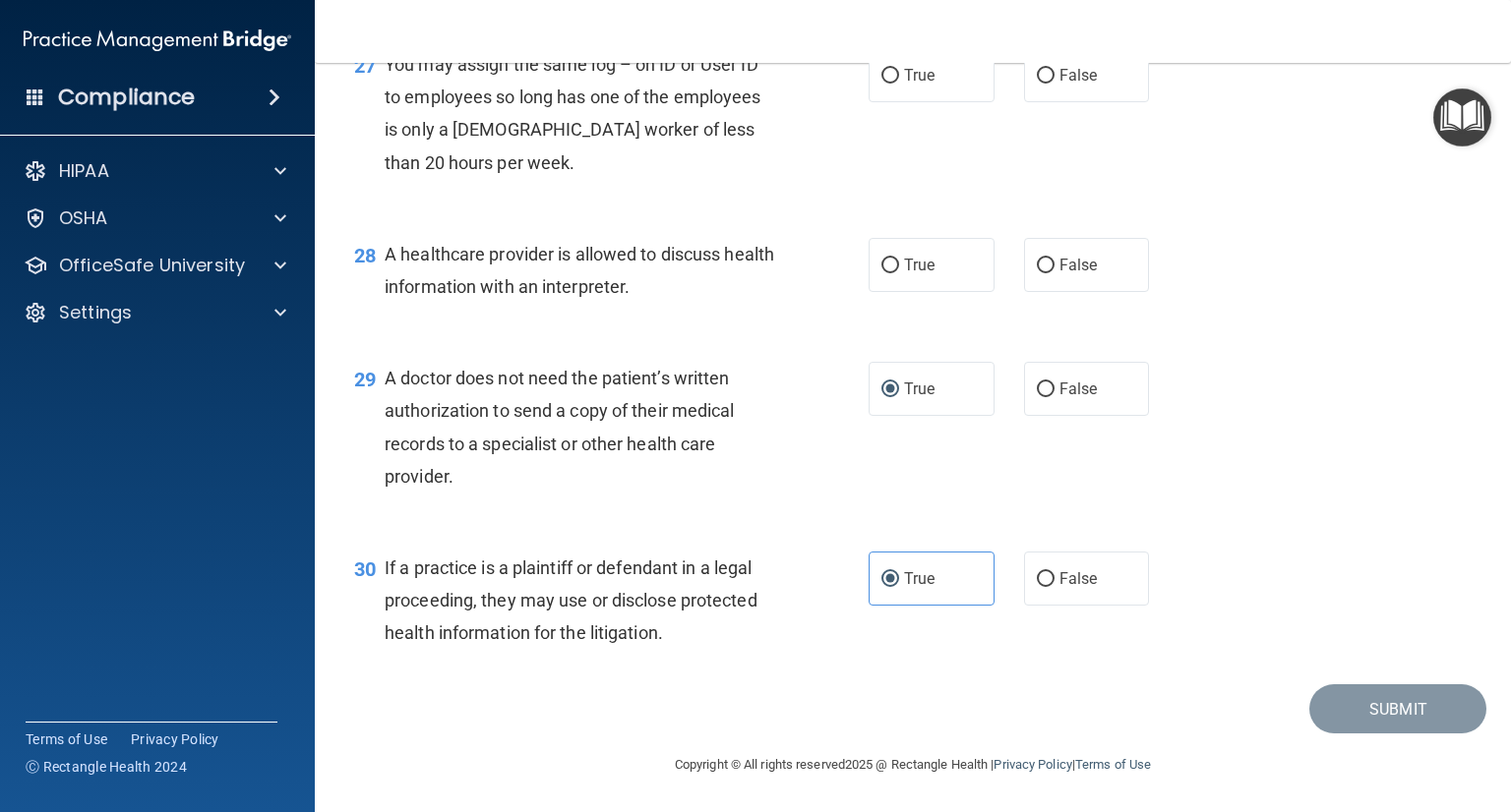
click at [389, 376] on div "A doctor does not need the patient’s written authorization to send a copy of th…" at bounding box center [589, 427] width 409 height 131
copy span "A doctor does not need the patient’s written authorization to send a copy of th…"
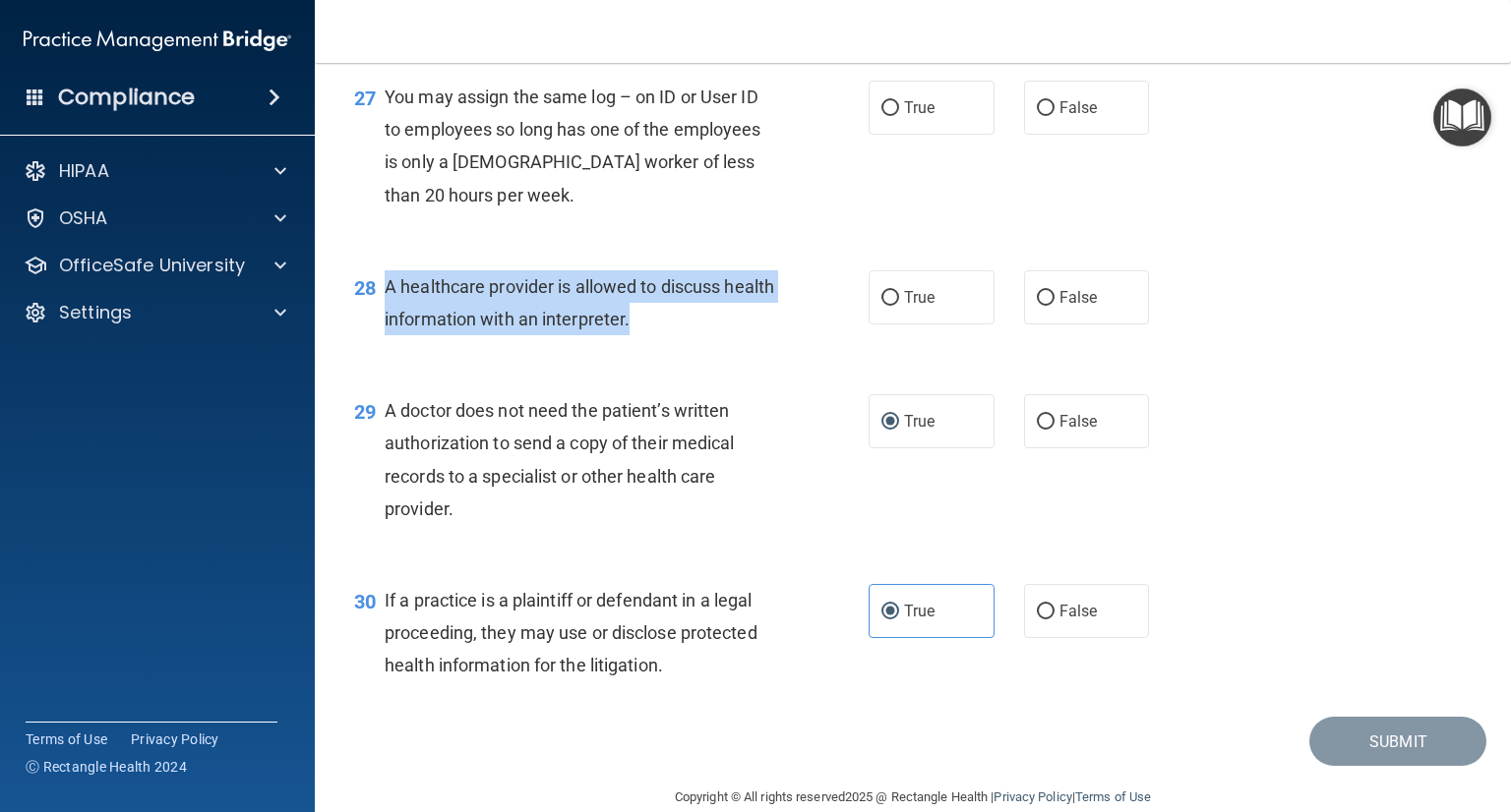
drag, startPoint x: 657, startPoint y: 383, endPoint x: 455, endPoint y: 350, distance: 204.7
click at [387, 335] on div "A healthcare provider is allowed to discuss health information with an interpre…" at bounding box center [589, 303] width 409 height 65
copy span "A healthcare provider is allowed to discuss health information with an interpre…"
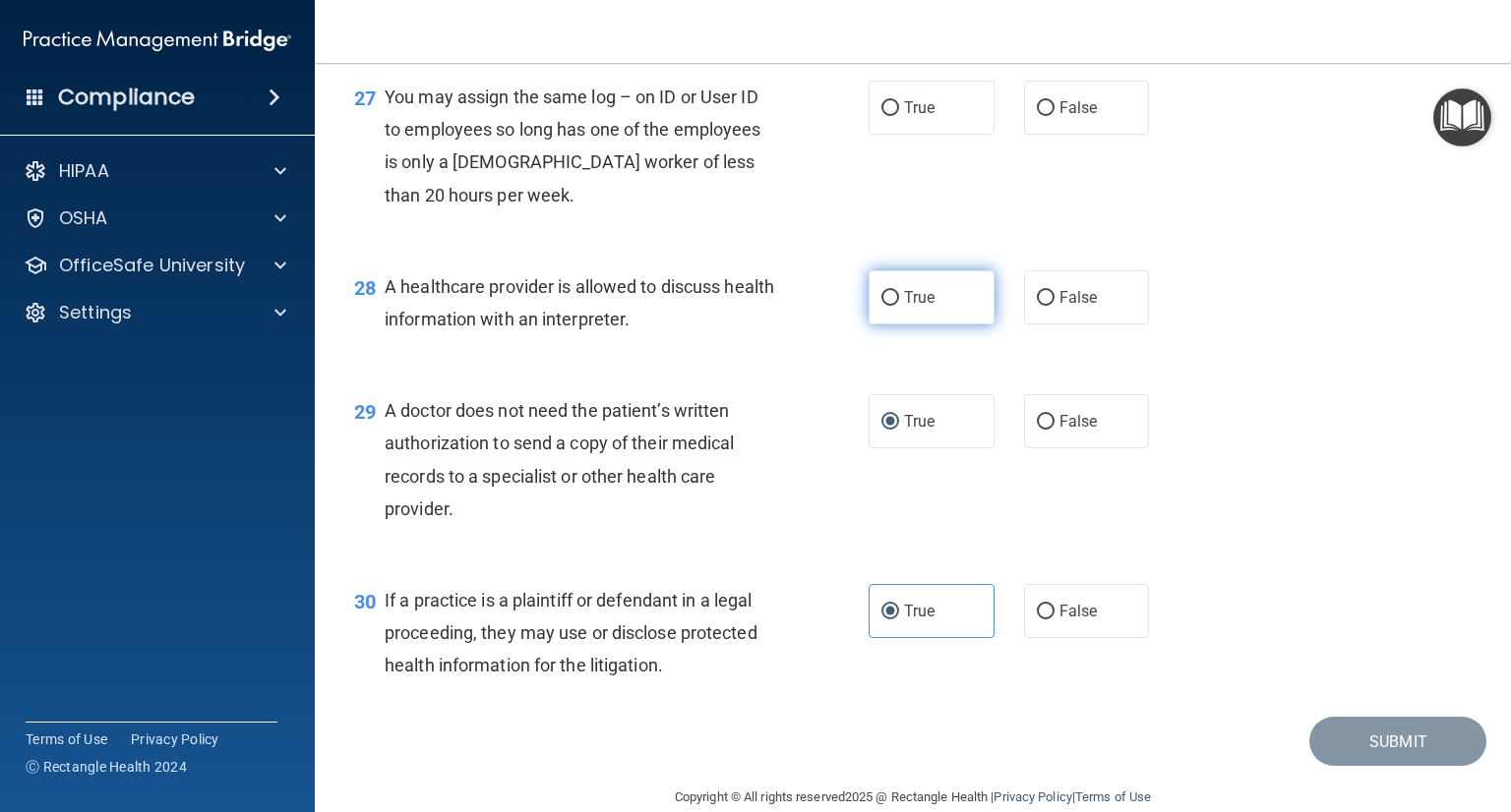
click at [912, 324] on label "True" at bounding box center [931, 297] width 126 height 54
click at [899, 306] on input "True" at bounding box center [891, 298] width 18 height 15
radio input "true"
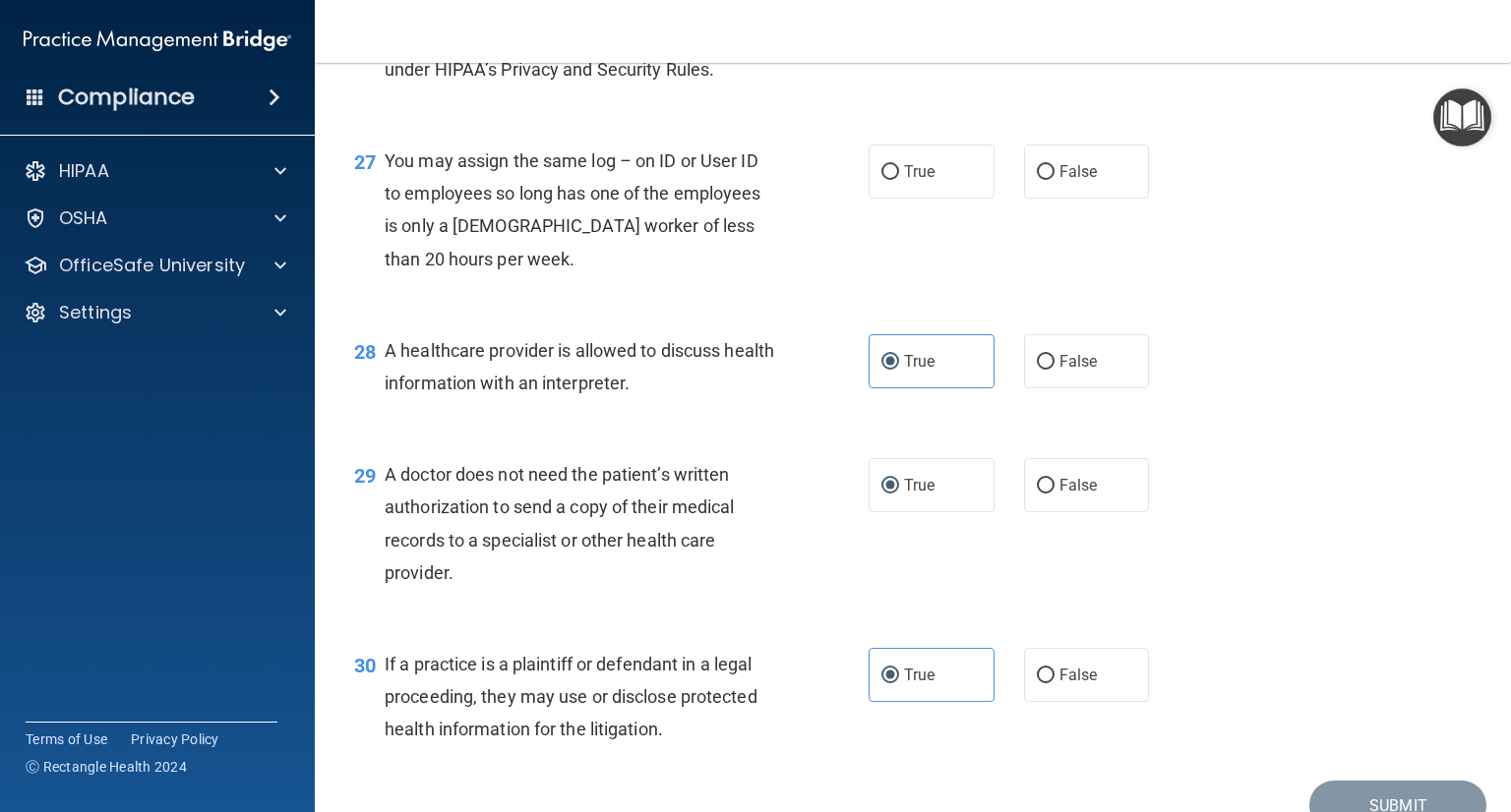
scroll to position [4418, 0]
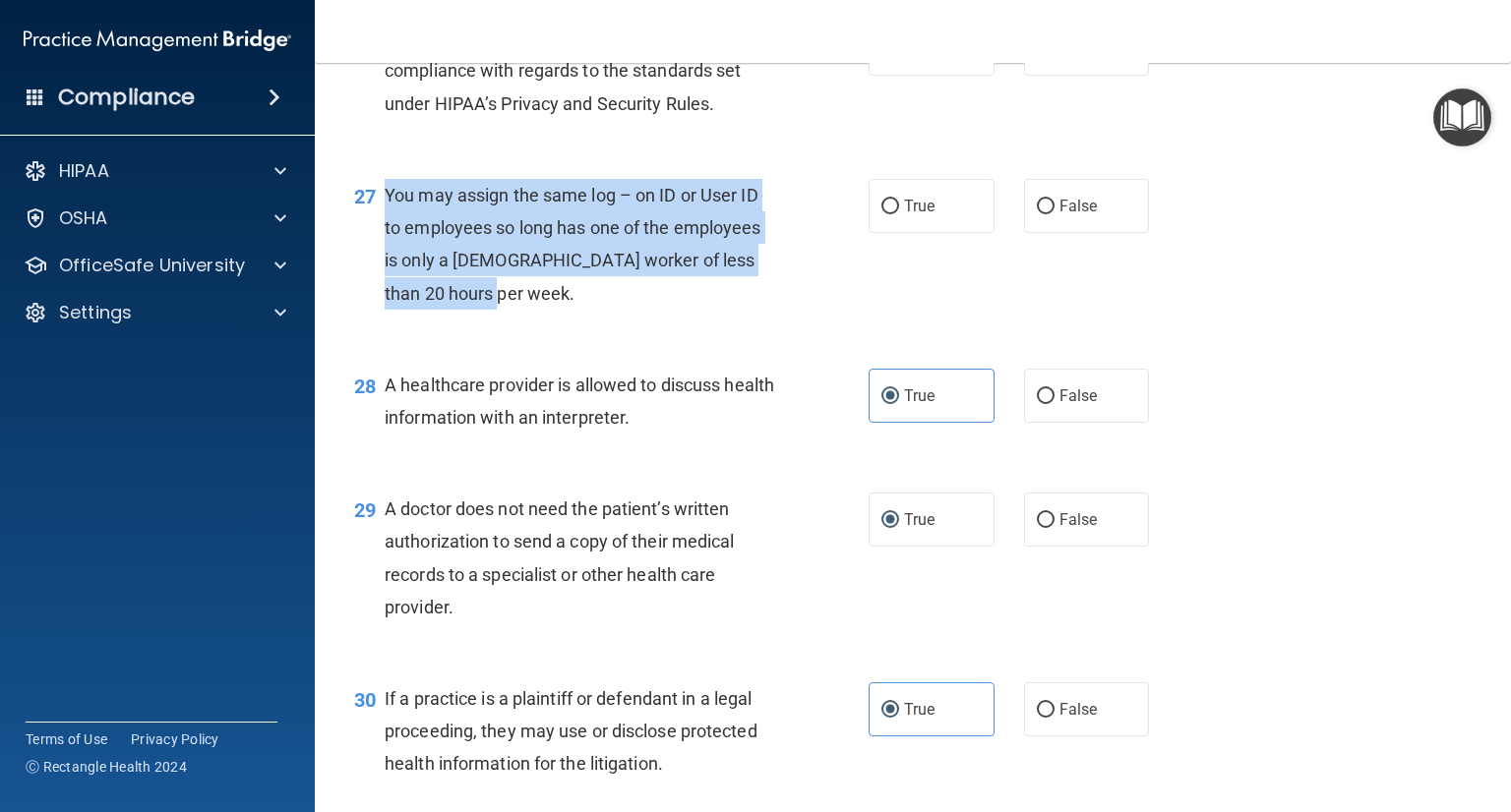
drag, startPoint x: 489, startPoint y: 358, endPoint x: 373, endPoint y: 256, distance: 154.5
click at [373, 256] on div "27 You may assign the same log – on ID or User ID to employees so long has one …" at bounding box center [612, 249] width 574 height 140
copy div "You may assign the same log – on ID or User ID to employees so long has one of …"
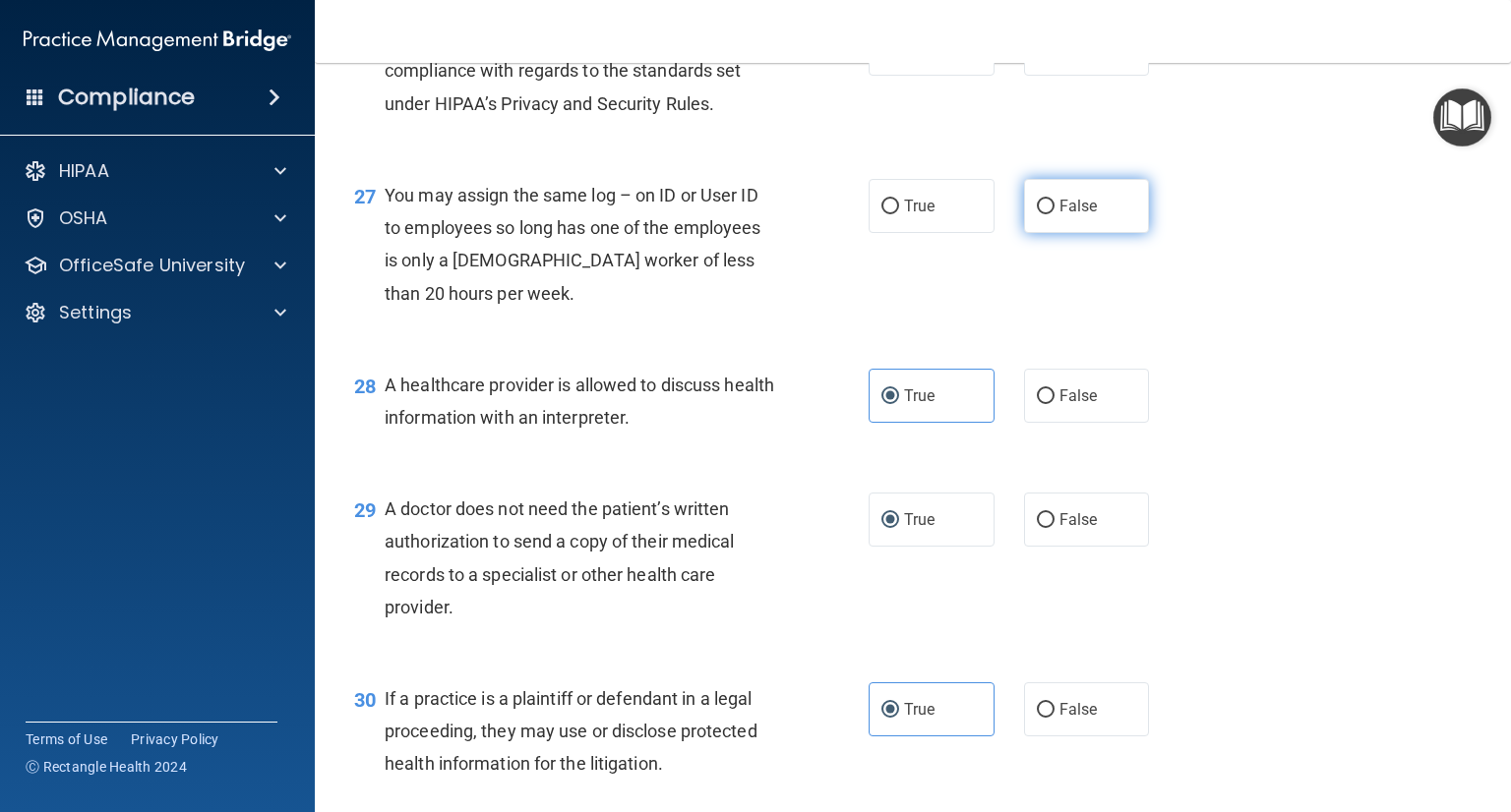
click at [1098, 233] on label "False" at bounding box center [1086, 206] width 126 height 54
click at [1055, 215] on input "False" at bounding box center [1046, 207] width 18 height 15
radio input "true"
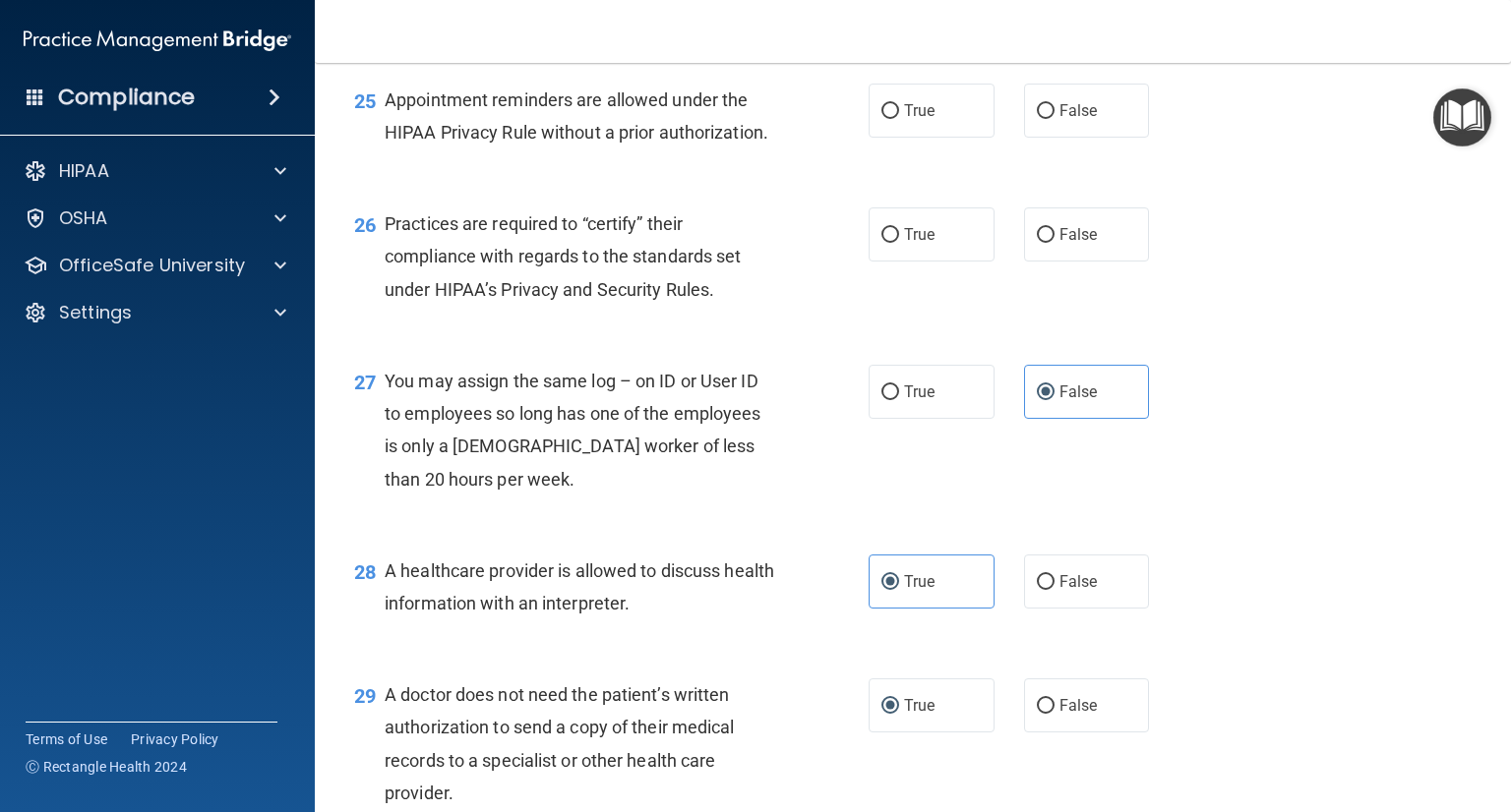
scroll to position [4221, 0]
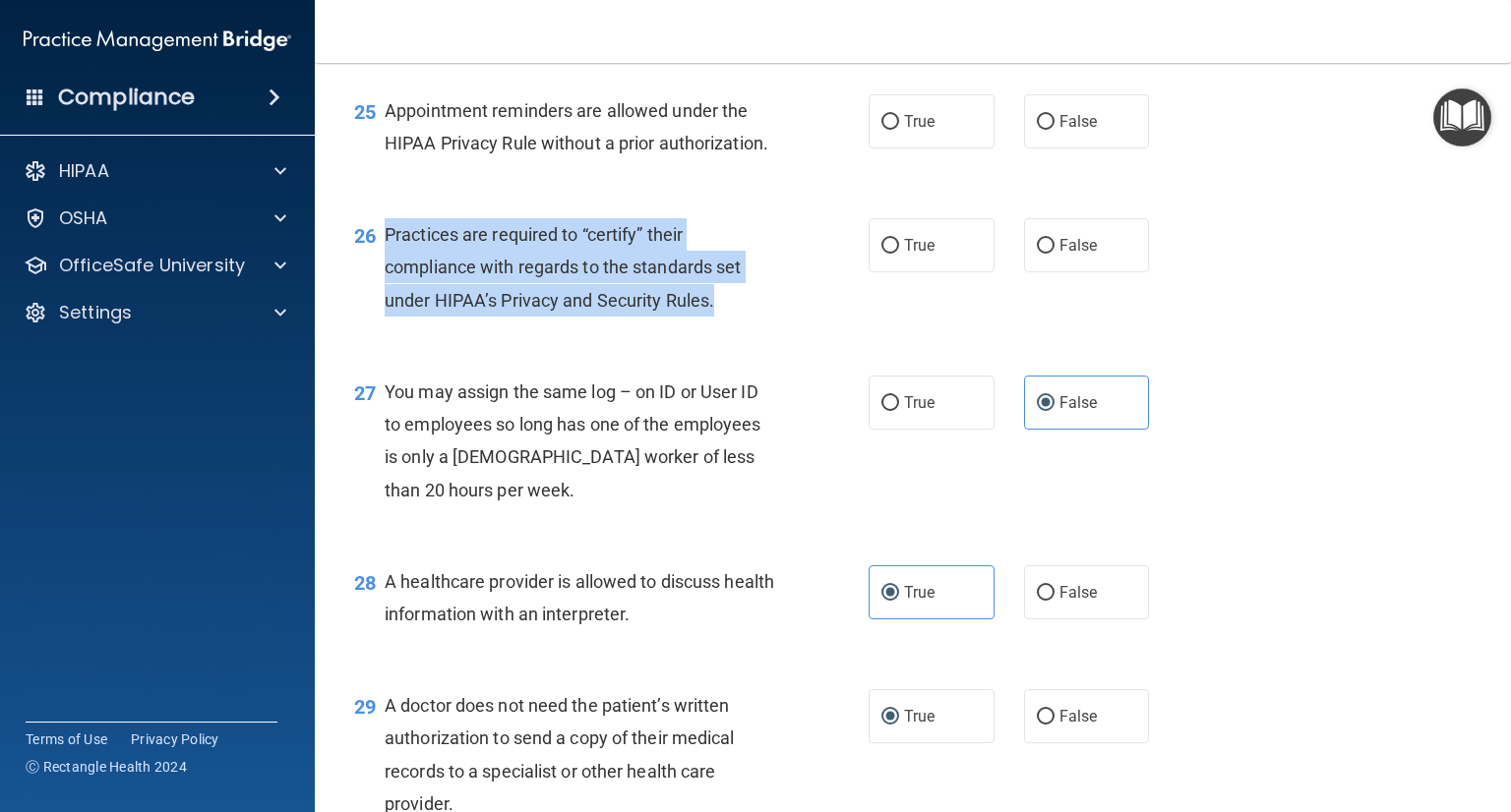
drag, startPoint x: 714, startPoint y: 370, endPoint x: 388, endPoint y: 309, distance: 331.7
click at [388, 309] on div "Practices are required to “certify” their compliance with regards to the standa…" at bounding box center [589, 267] width 409 height 98
copy span "Practices are required to “certify” their compliance with regards to the standa…"
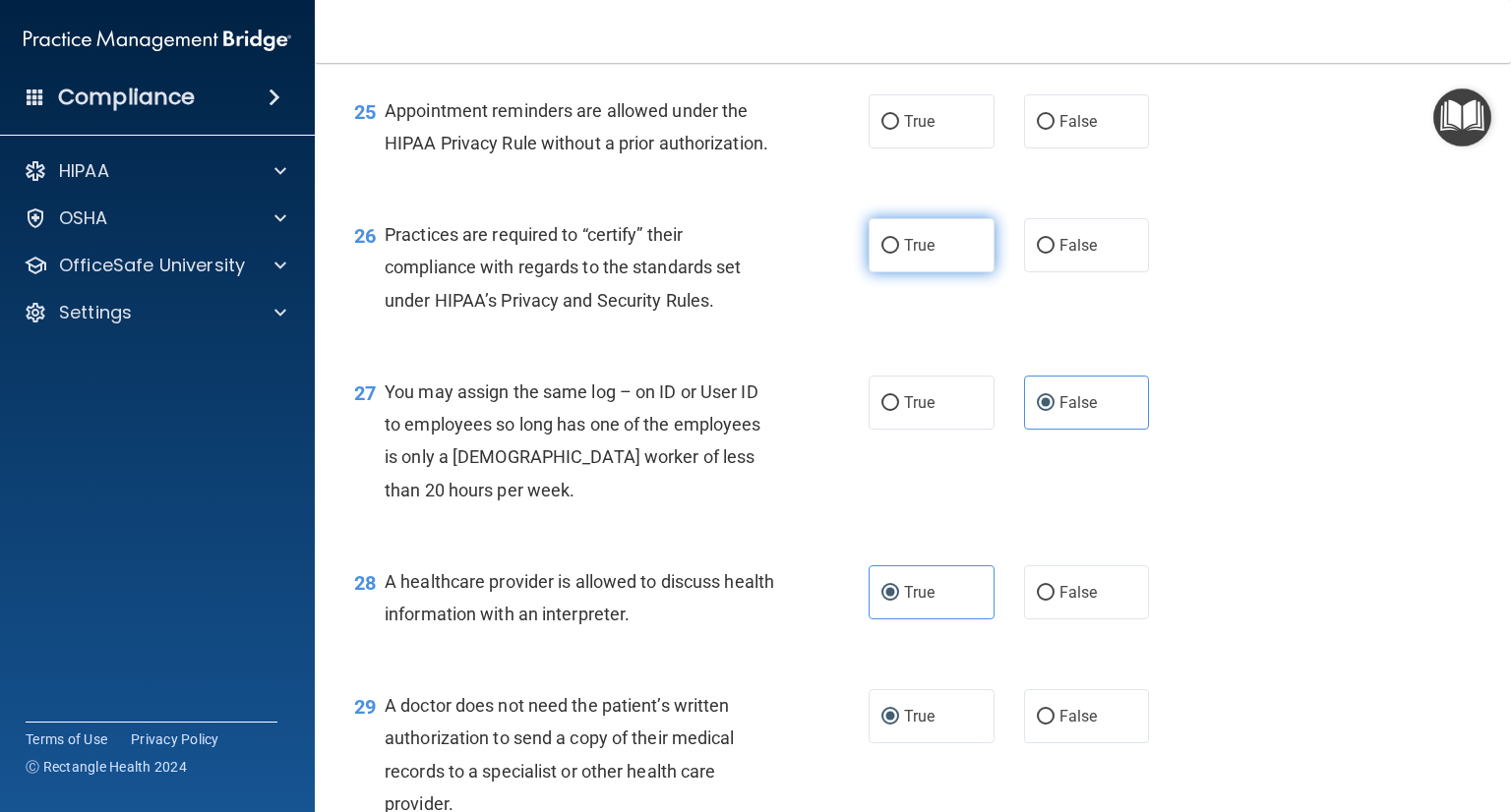
click at [913, 254] on span "True" at bounding box center [919, 245] width 31 height 19
click at [899, 253] on input "True" at bounding box center [891, 246] width 18 height 15
radio input "true"
click at [1041, 253] on input "False" at bounding box center [1046, 246] width 18 height 15
radio input "true"
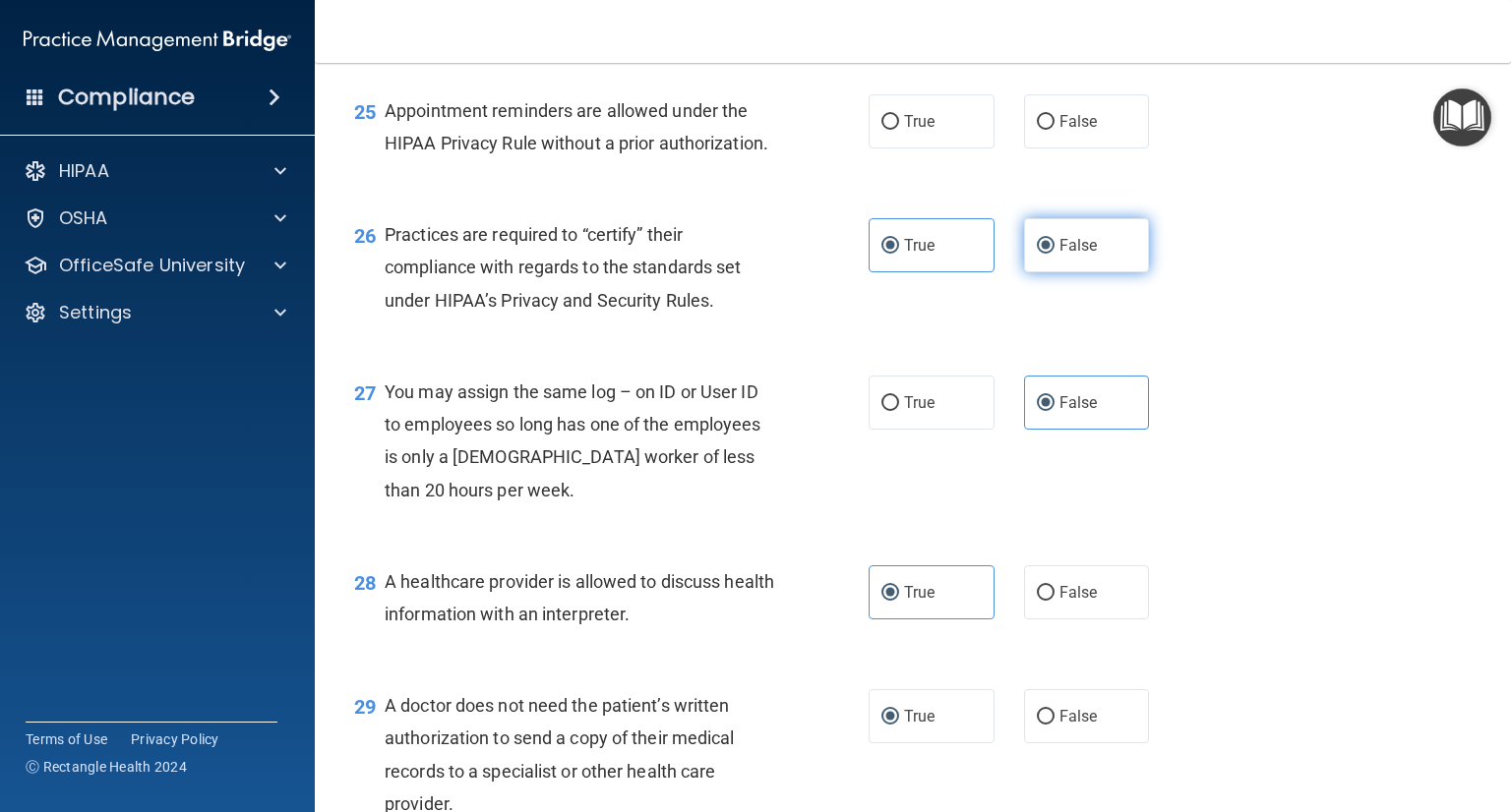
radio input "false"
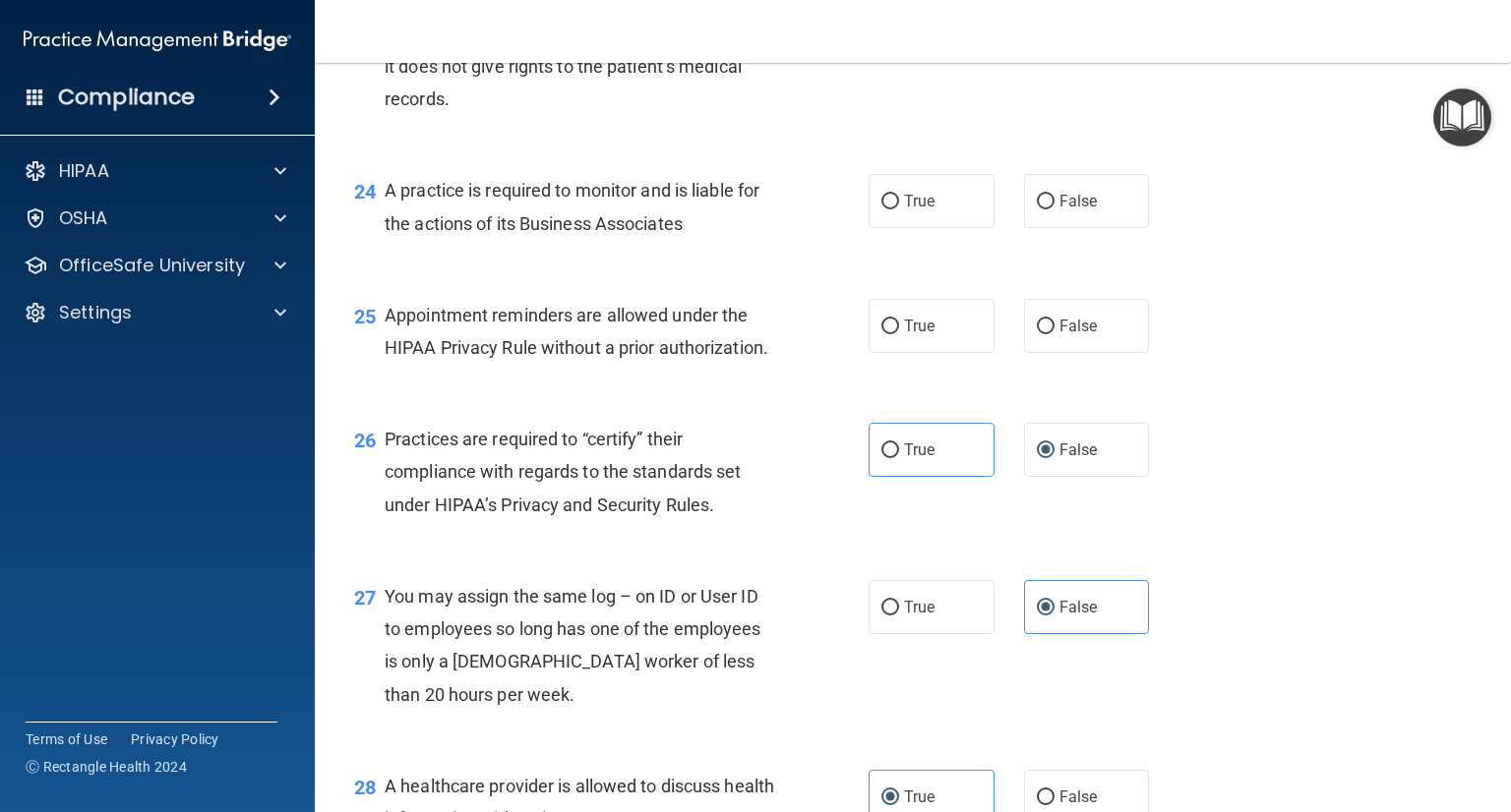
scroll to position [3926, 0]
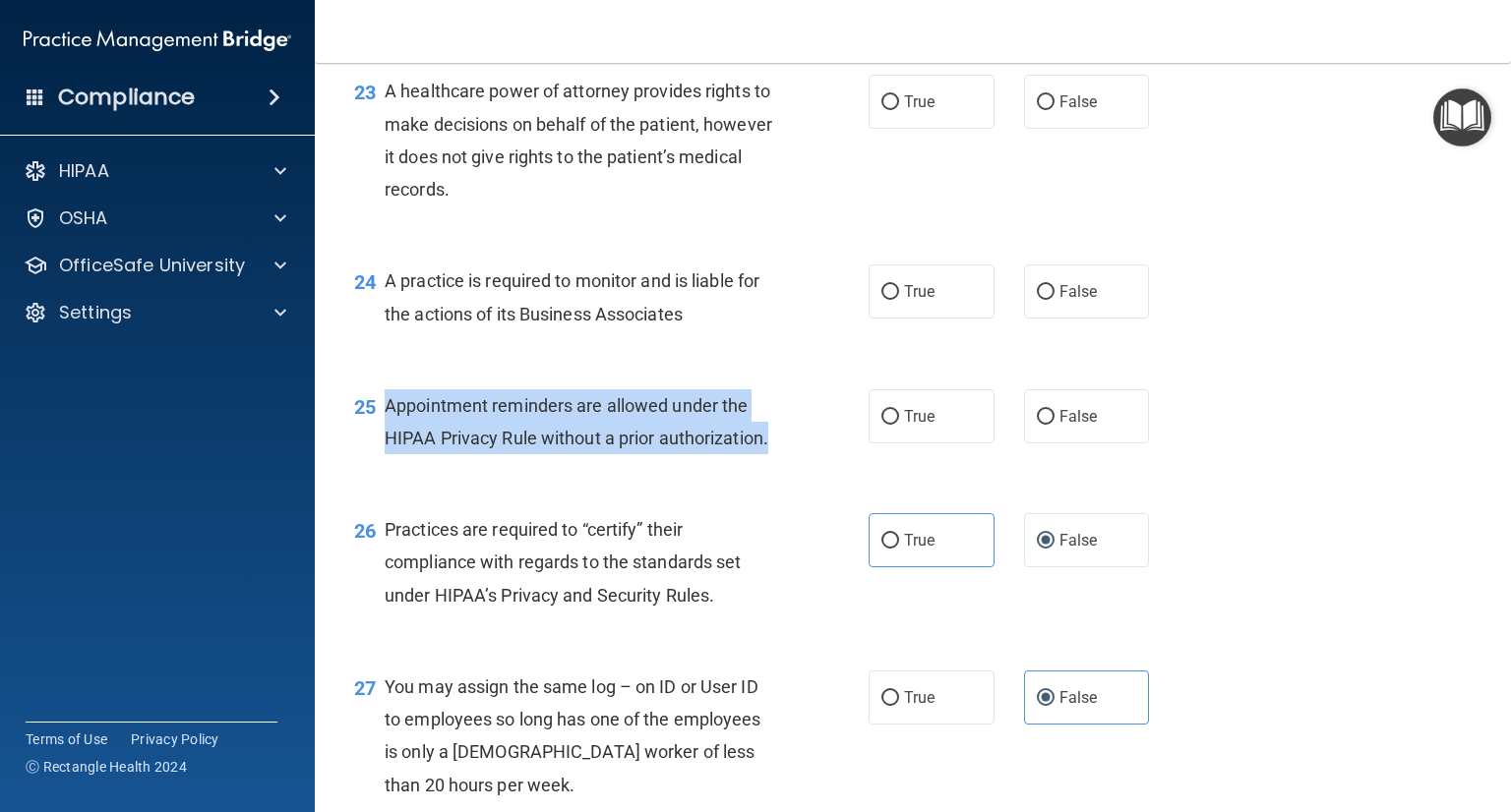
drag, startPoint x: 782, startPoint y: 509, endPoint x: 372, endPoint y: 463, distance: 412.6
click at [372, 463] on div "25 Appointment reminders are allowed under the HIPAA Privacy Rule without a pri…" at bounding box center [612, 427] width 574 height 75
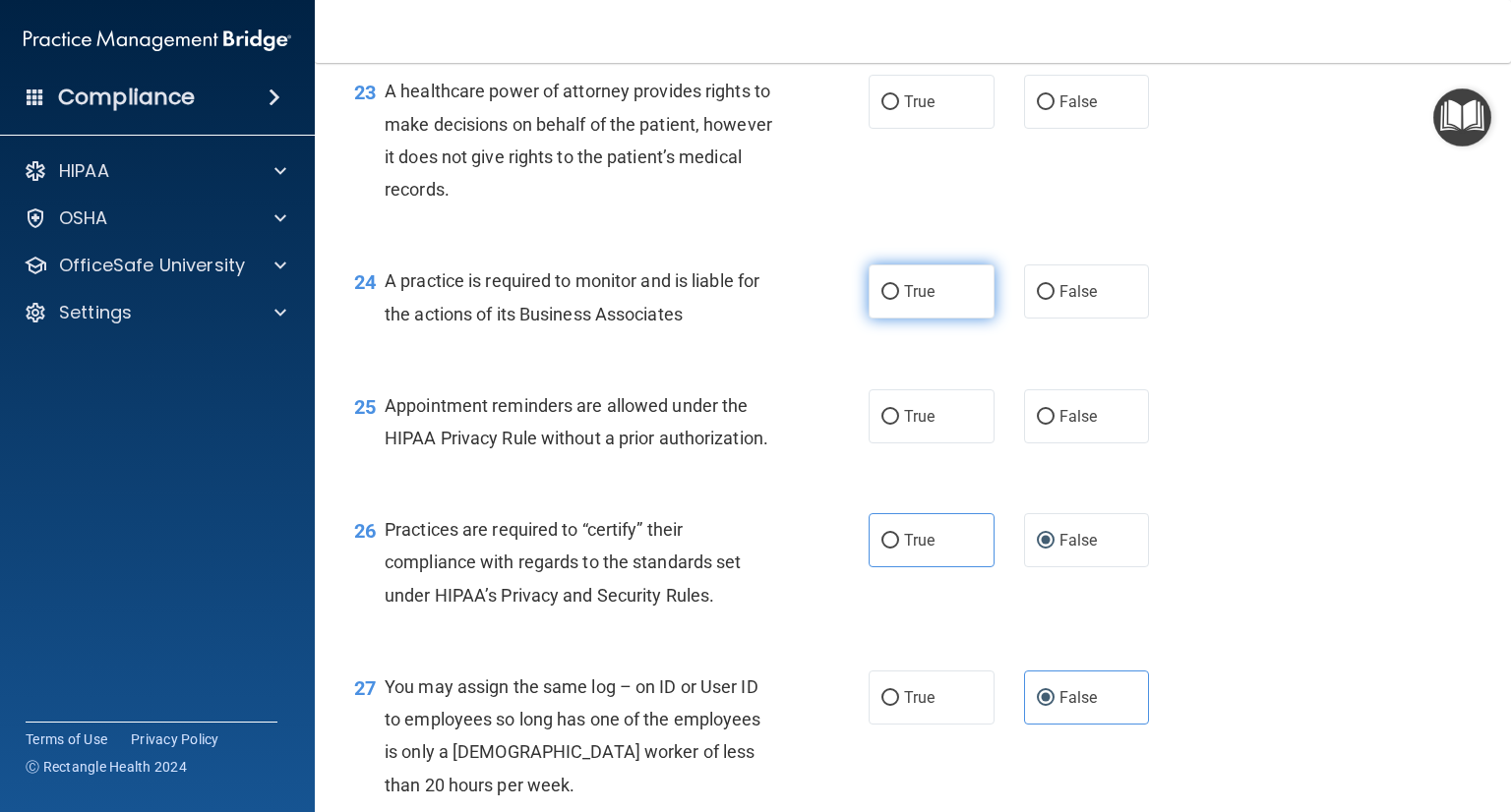
click at [905, 301] on span "True" at bounding box center [919, 291] width 31 height 19
click at [899, 300] on input "True" at bounding box center [891, 292] width 18 height 15
radio input "true"
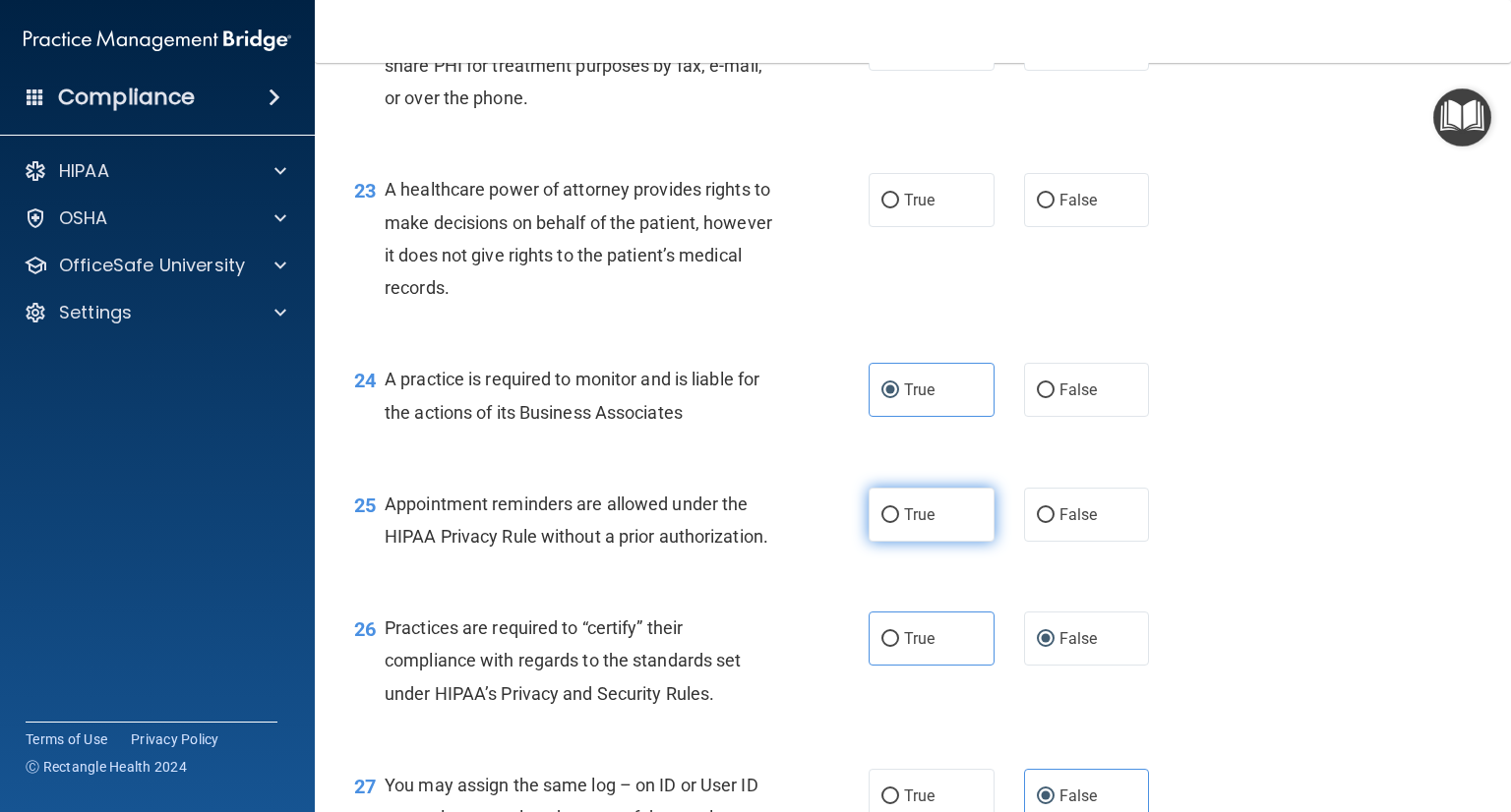
click at [886, 523] on input "True" at bounding box center [891, 515] width 18 height 15
radio input "true"
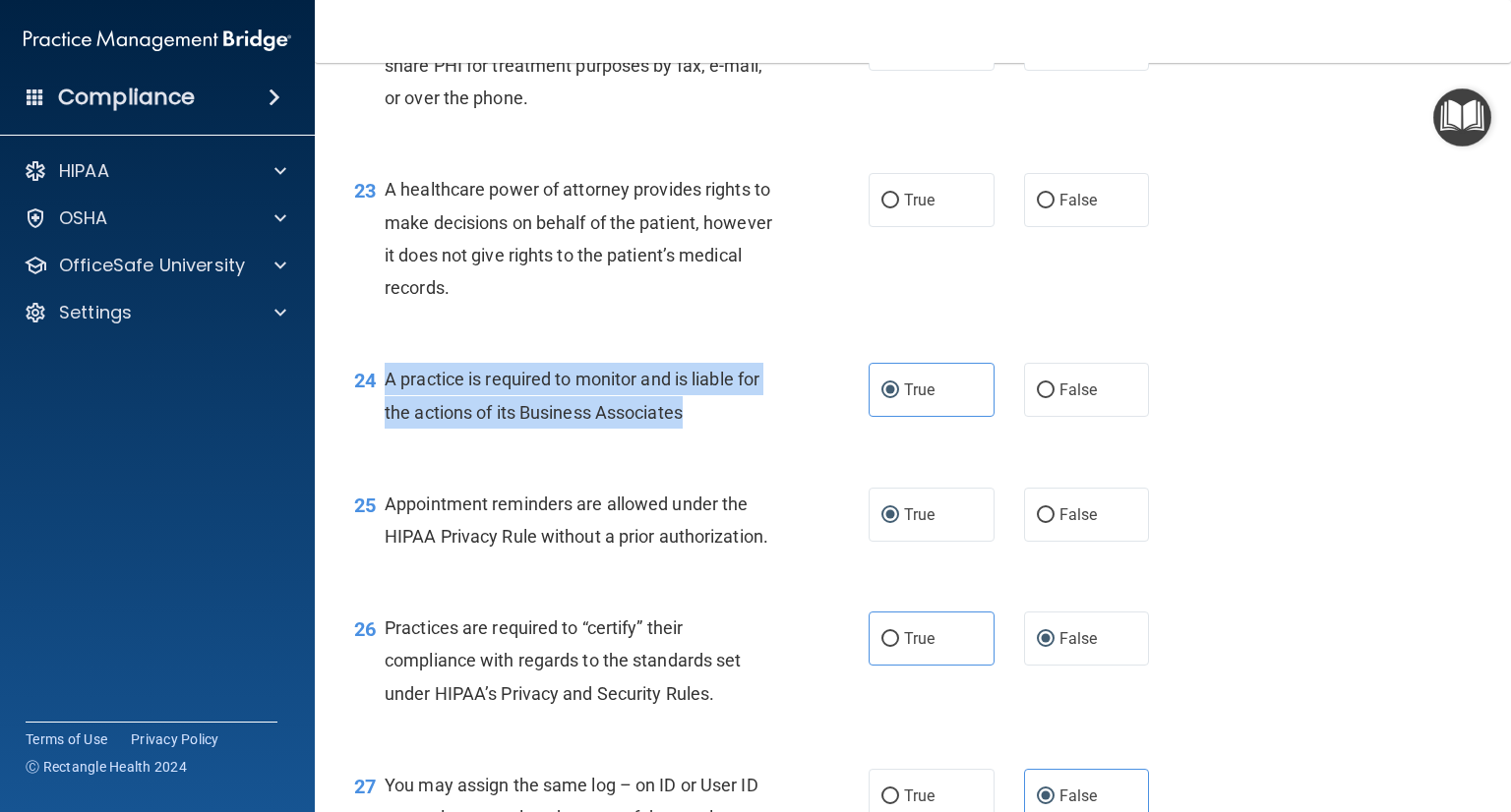
drag, startPoint x: 679, startPoint y: 476, endPoint x: 387, endPoint y: 442, distance: 294.0
click at [387, 427] on div "A practice is required to monitor and is liable for the actions of its Business…" at bounding box center [589, 396] width 409 height 65
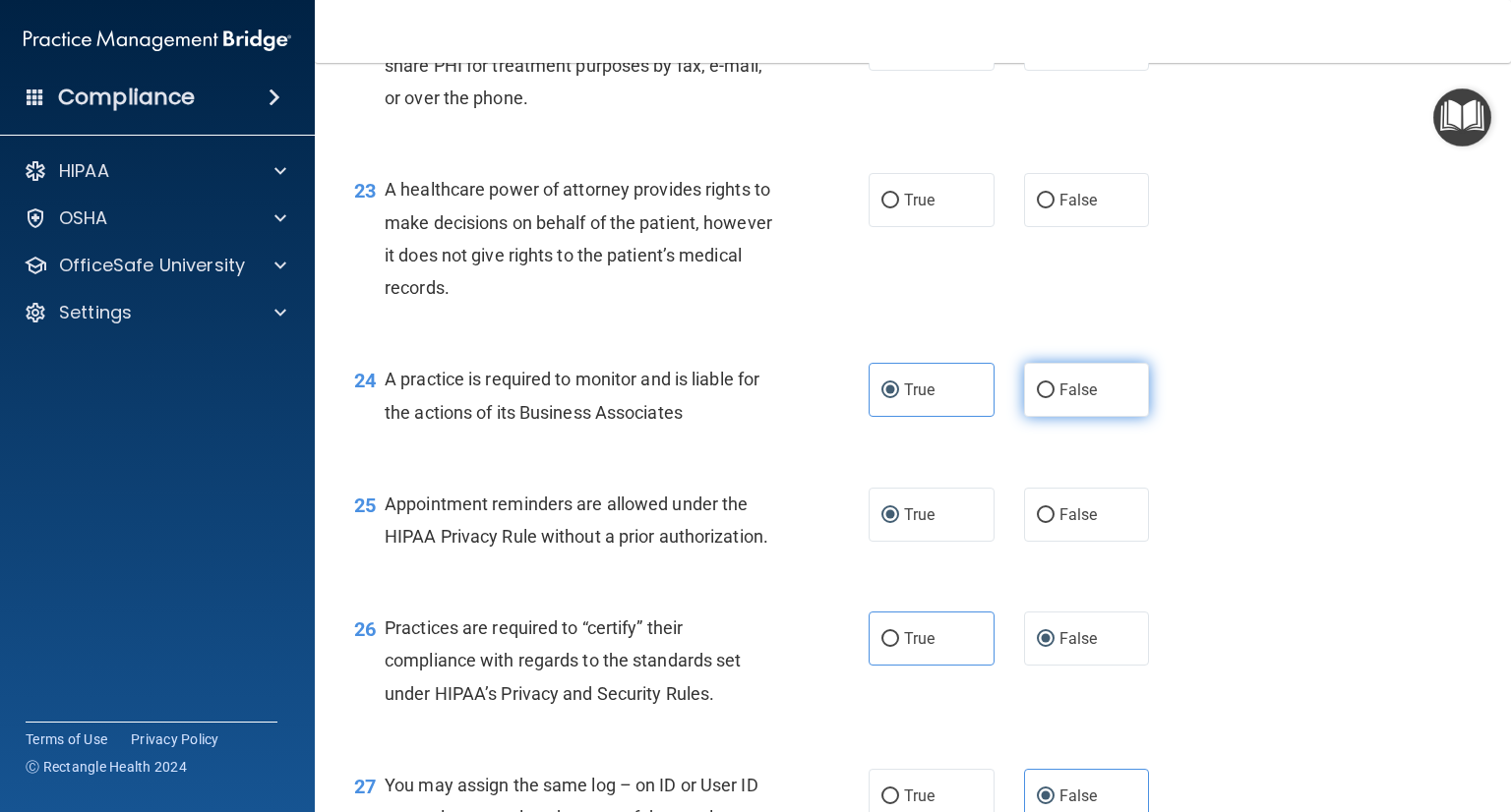
click at [1047, 417] on label "False" at bounding box center [1086, 390] width 126 height 54
click at [1047, 399] on input "False" at bounding box center [1046, 391] width 18 height 15
radio input "true"
radio input "false"
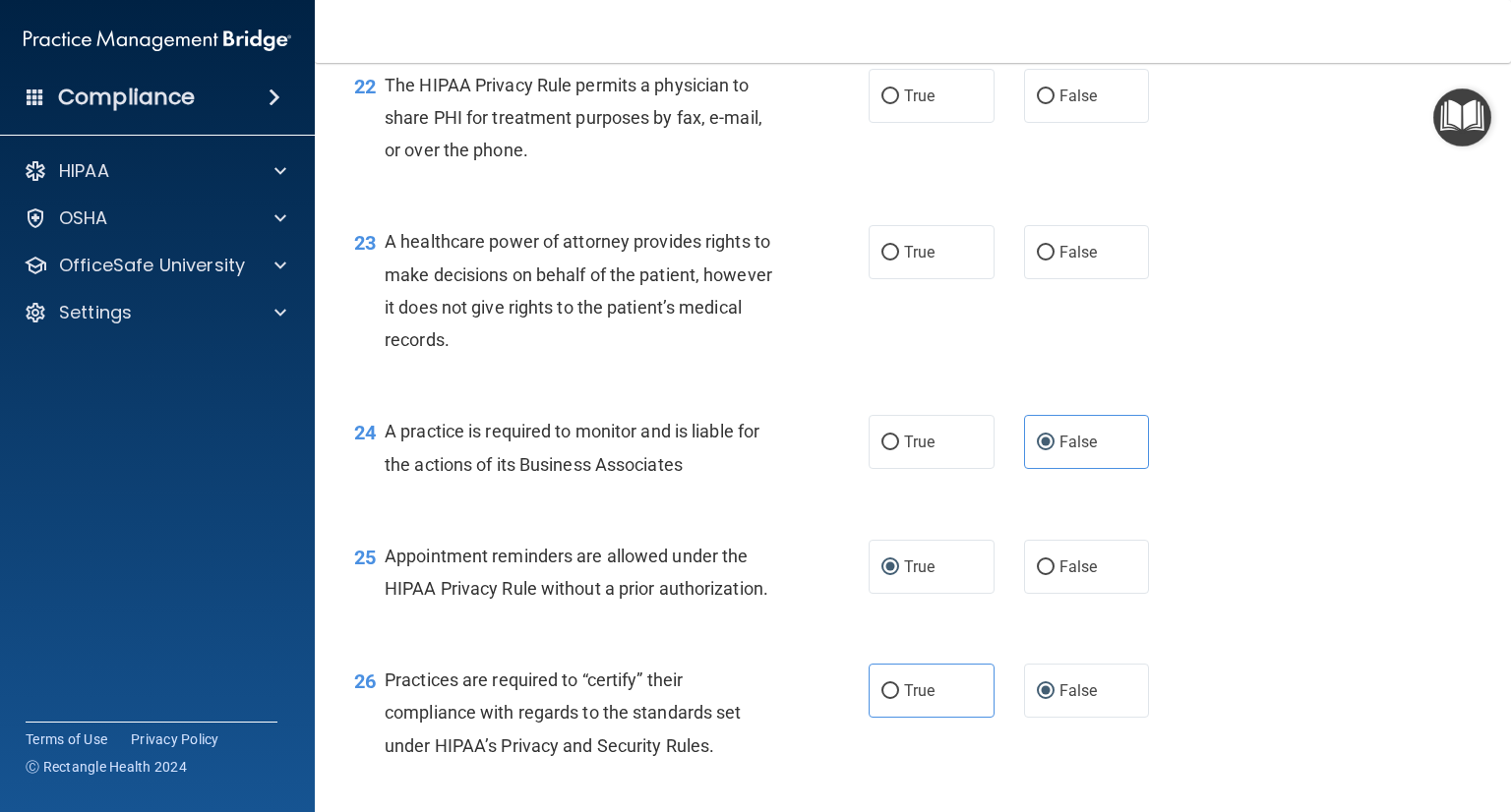
scroll to position [3730, 0]
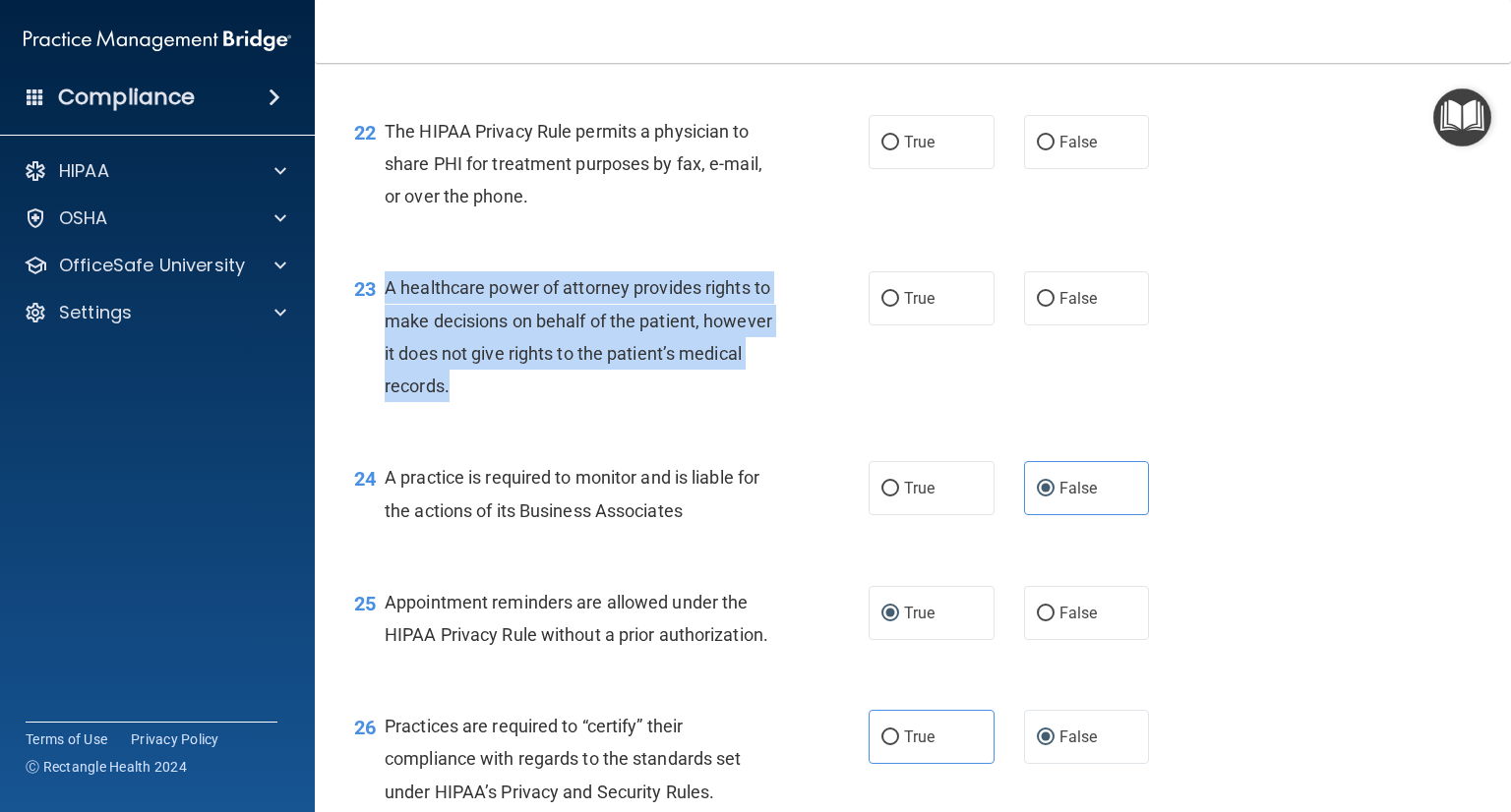
drag, startPoint x: 521, startPoint y: 442, endPoint x: 384, endPoint y: 359, distance: 160.2
click at [385, 359] on div "A healthcare power of attorney provides rights to make decisions on behalf of t…" at bounding box center [589, 336] width 409 height 131
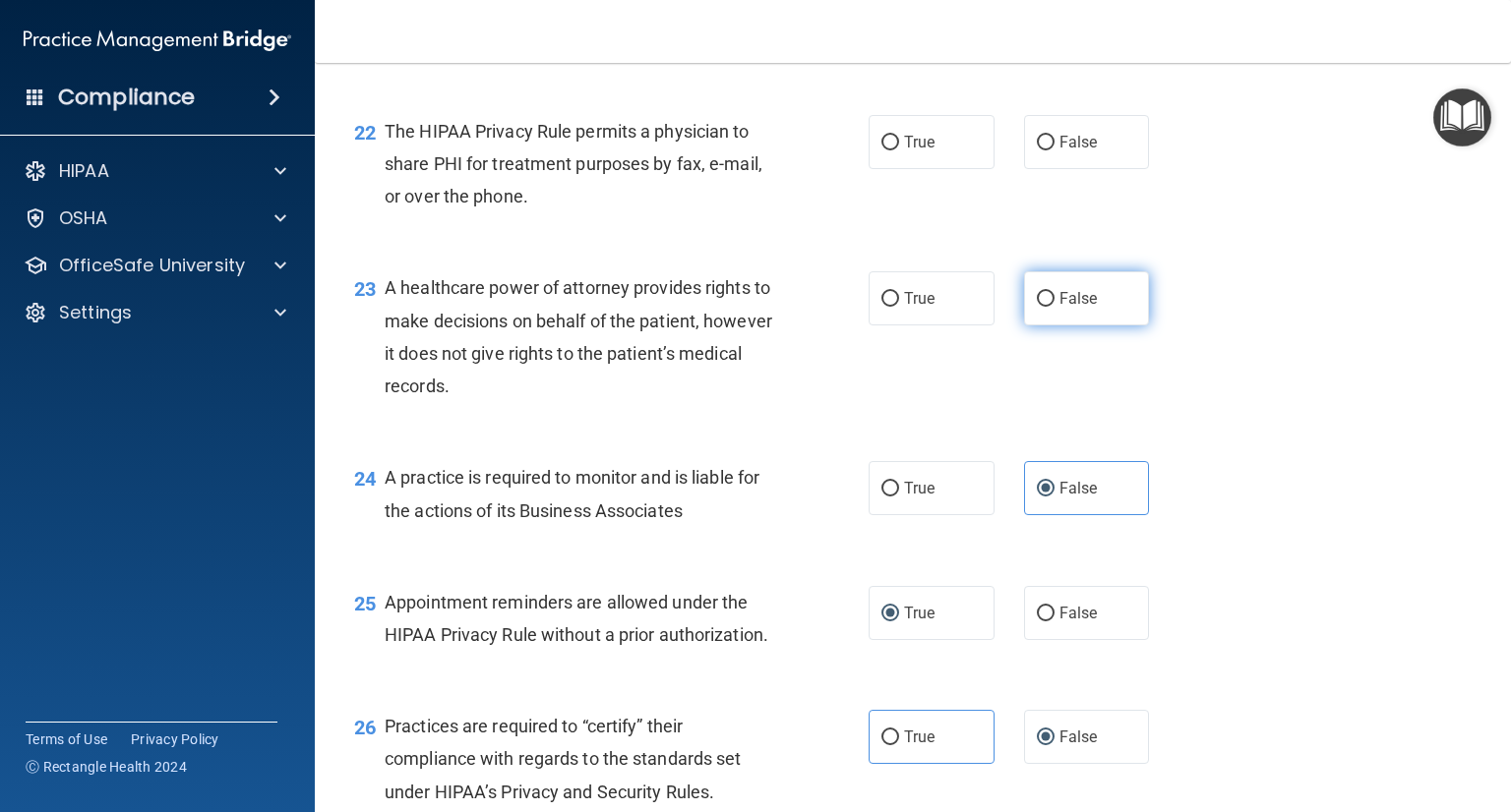
click at [1053, 325] on label "False" at bounding box center [1086, 298] width 126 height 54
click at [1053, 307] on input "False" at bounding box center [1046, 299] width 18 height 15
radio input "true"
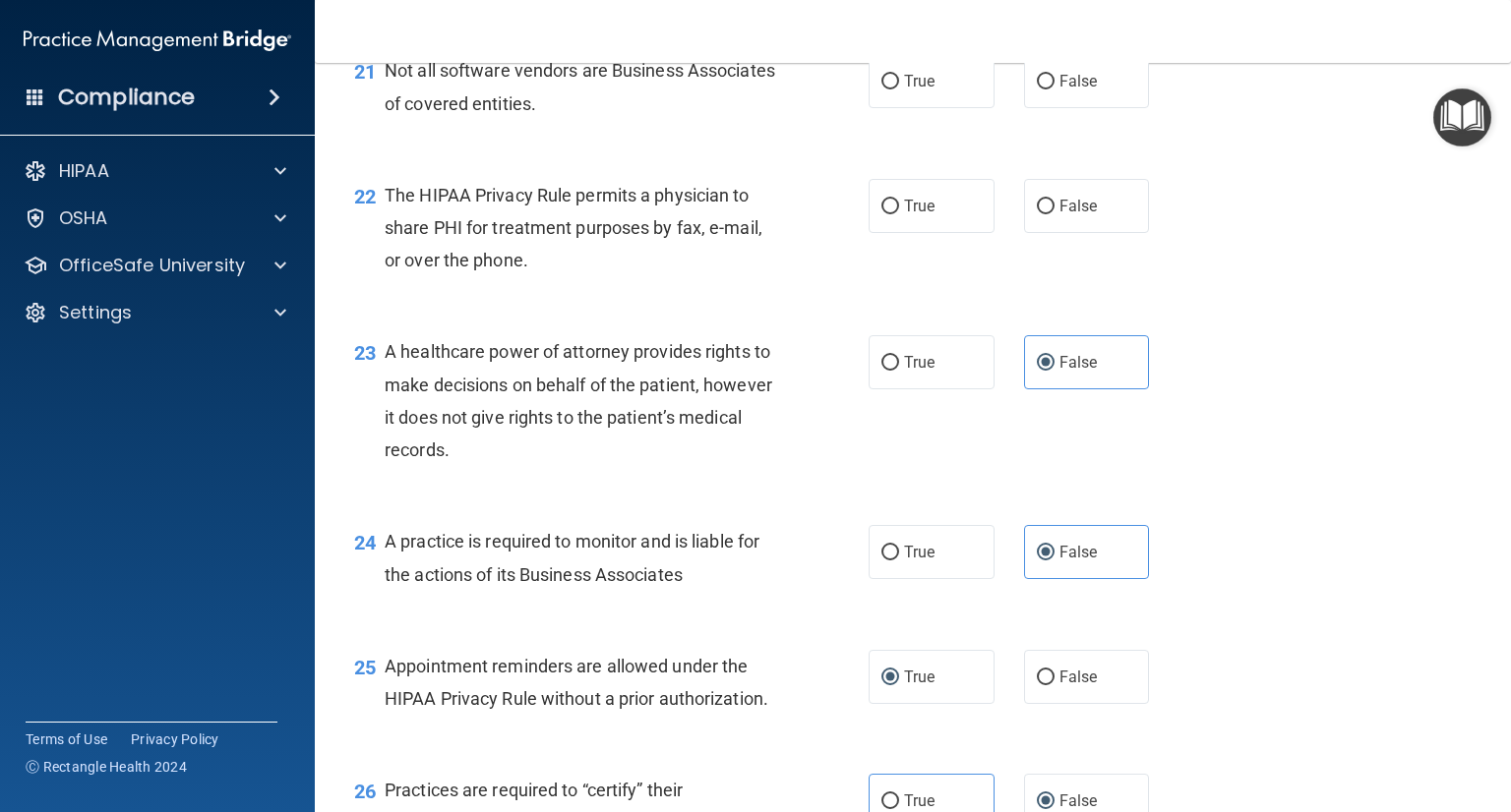
scroll to position [3631, 0]
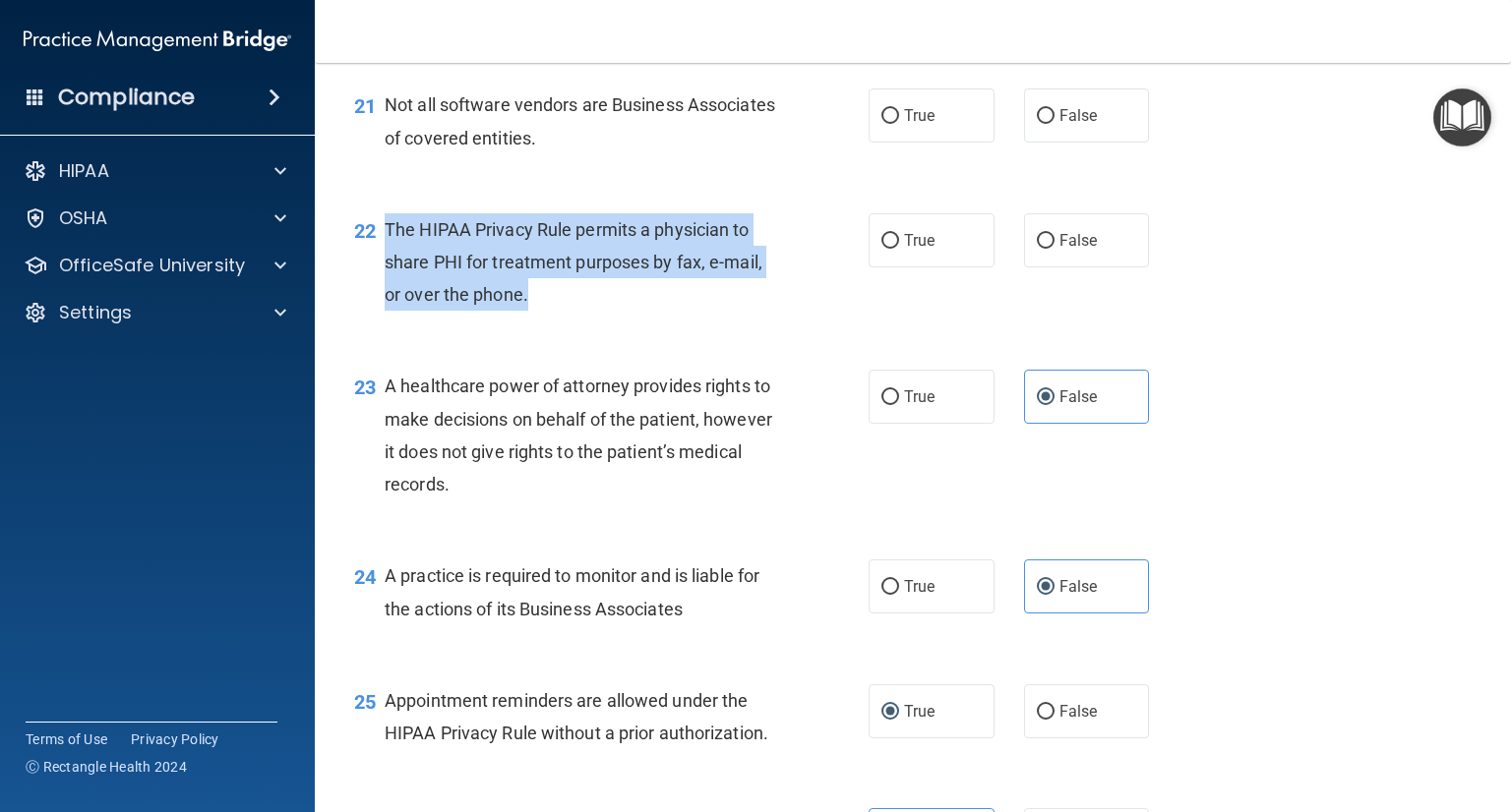
drag, startPoint x: 569, startPoint y: 373, endPoint x: 388, endPoint y: 288, distance: 200.0
click at [388, 288] on div "The HIPAA Privacy Rule permits a physician to share PHI for treatment purposes …" at bounding box center [589, 262] width 409 height 98
click at [882, 249] on input "True" at bounding box center [891, 241] width 18 height 15
radio input "true"
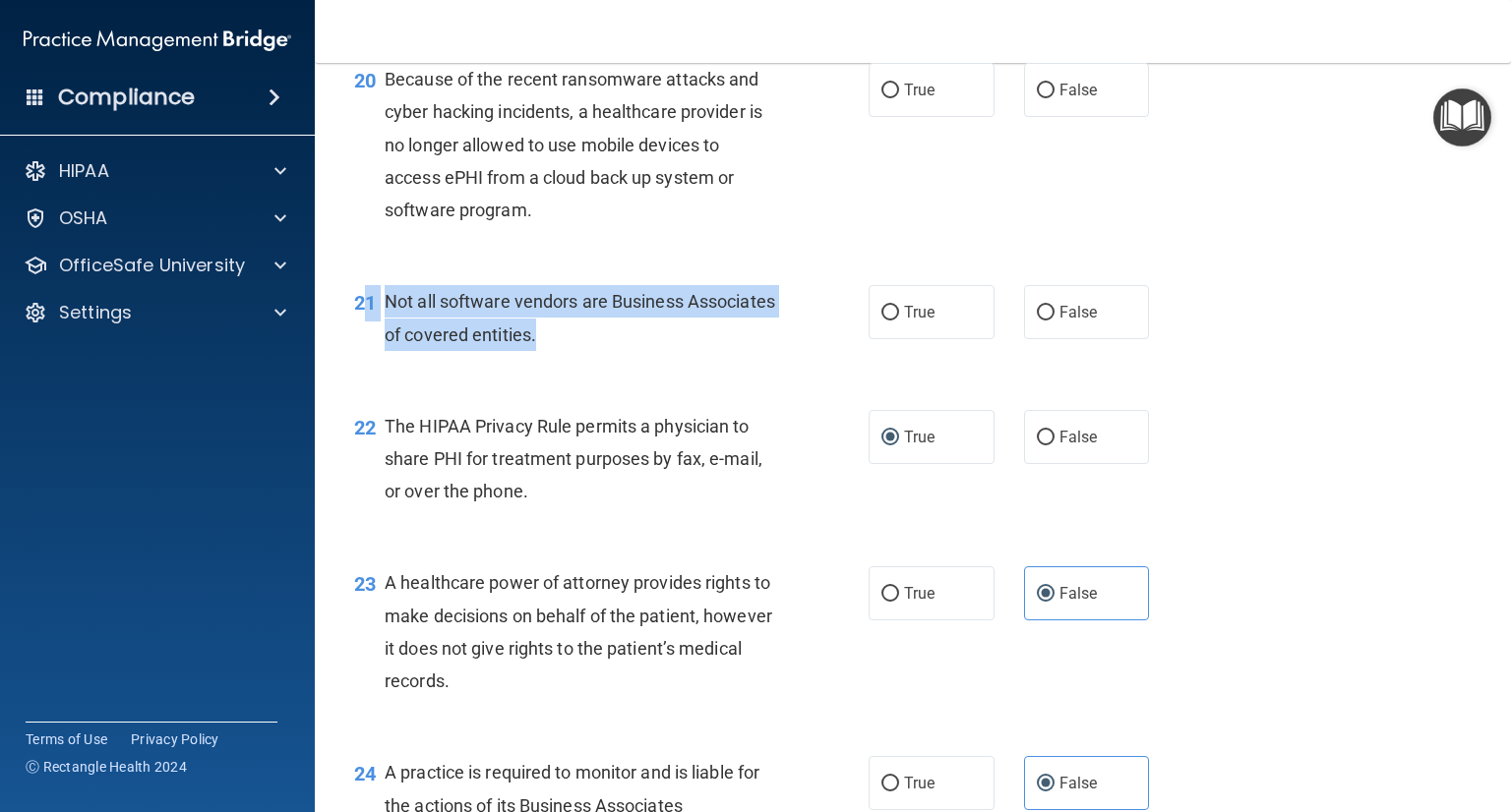
drag, startPoint x: 633, startPoint y: 397, endPoint x: 372, endPoint y: 359, distance: 263.8
click at [370, 357] on div "21 Not all software vendors are Business Associates of covered entities." at bounding box center [612, 322] width 574 height 75
click at [476, 350] on div "Not all software vendors are Business Associates of covered entities." at bounding box center [589, 317] width 409 height 65
drag, startPoint x: 604, startPoint y: 403, endPoint x: 567, endPoint y: 397, distance: 37.5
click at [380, 360] on div "21 Not all software vendors are Business Associates of covered entities." at bounding box center [612, 322] width 574 height 75
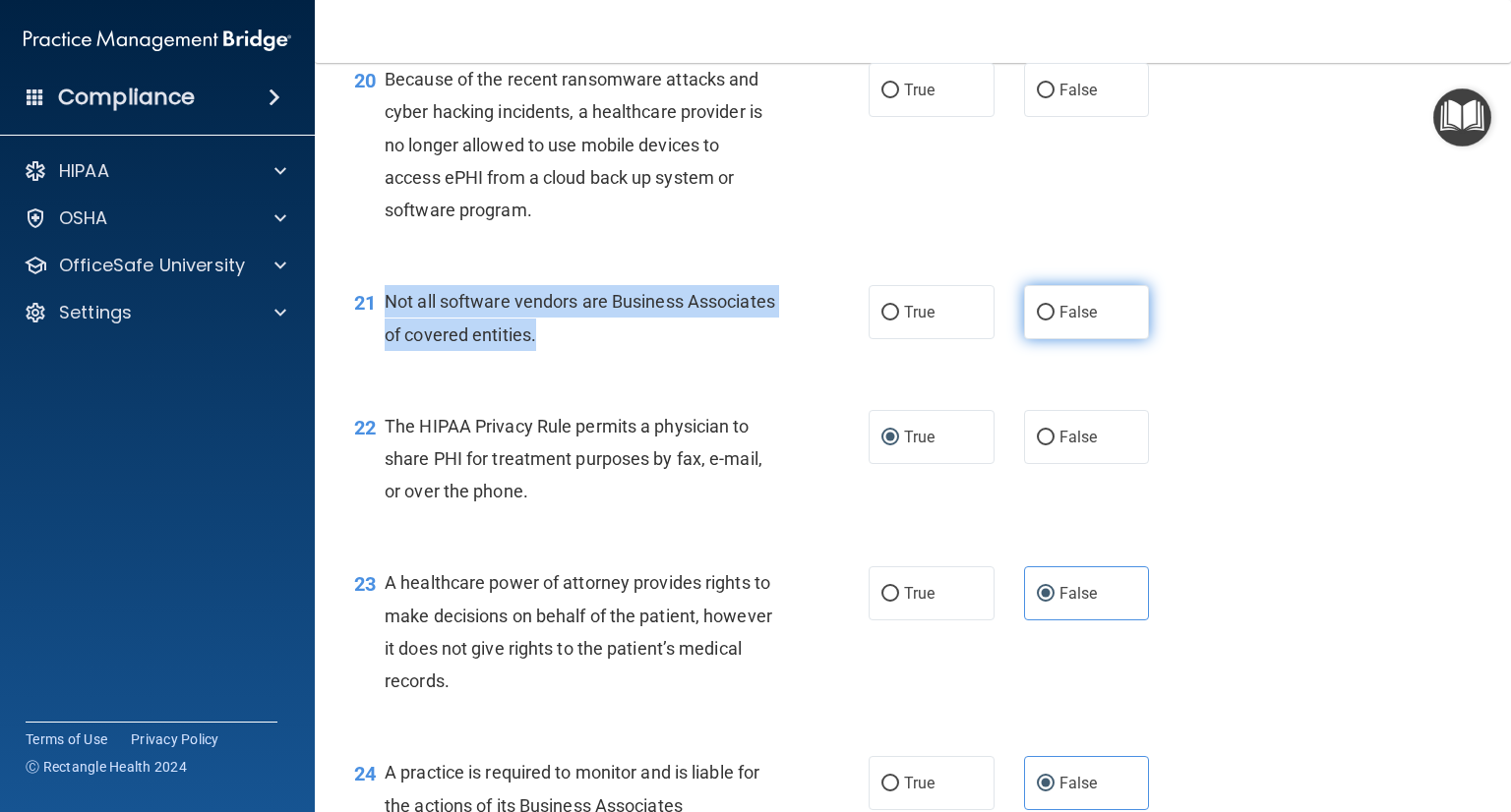
click at [1042, 320] on input "False" at bounding box center [1046, 313] width 18 height 15
radio input "true"
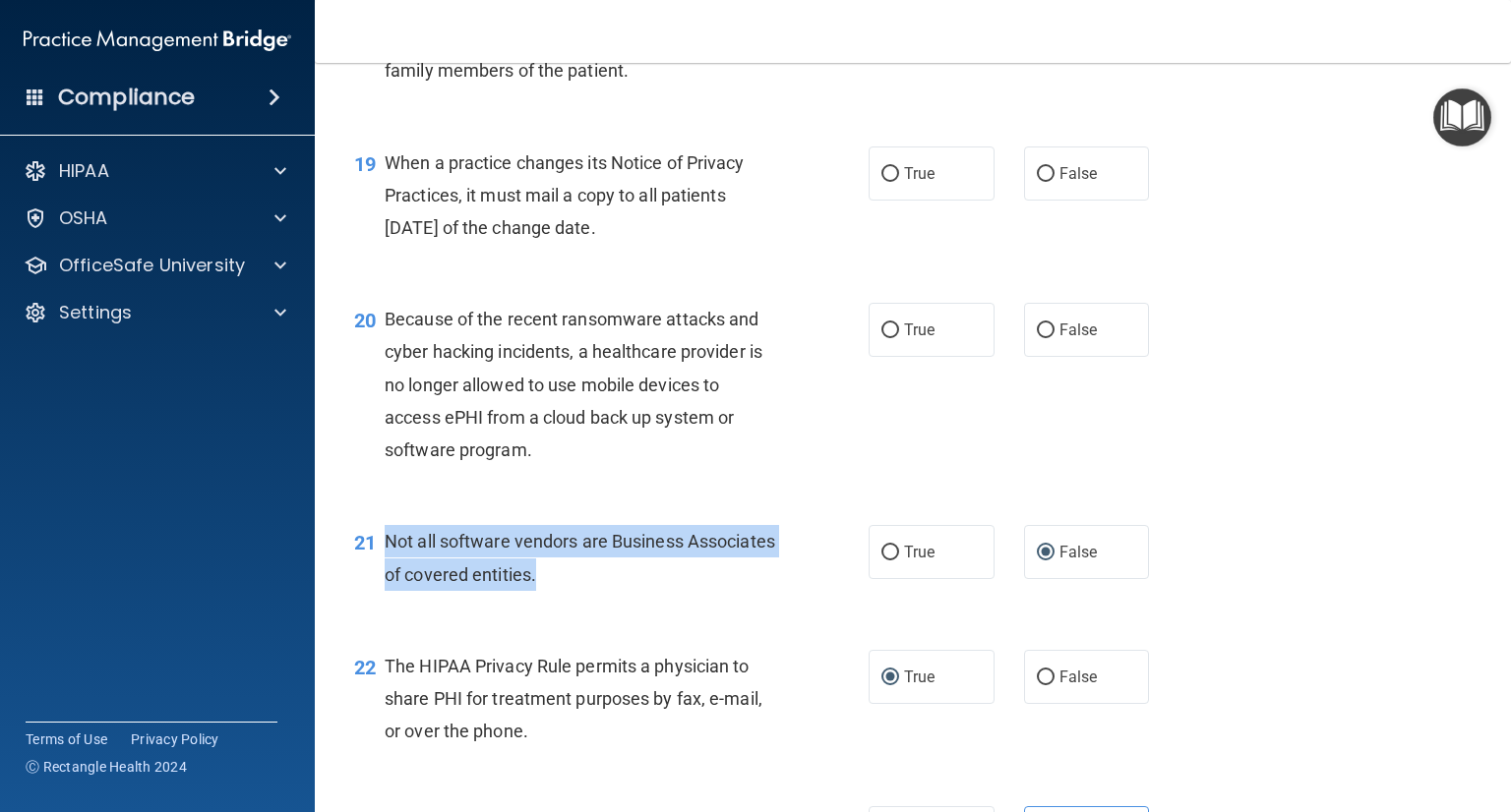
scroll to position [3139, 0]
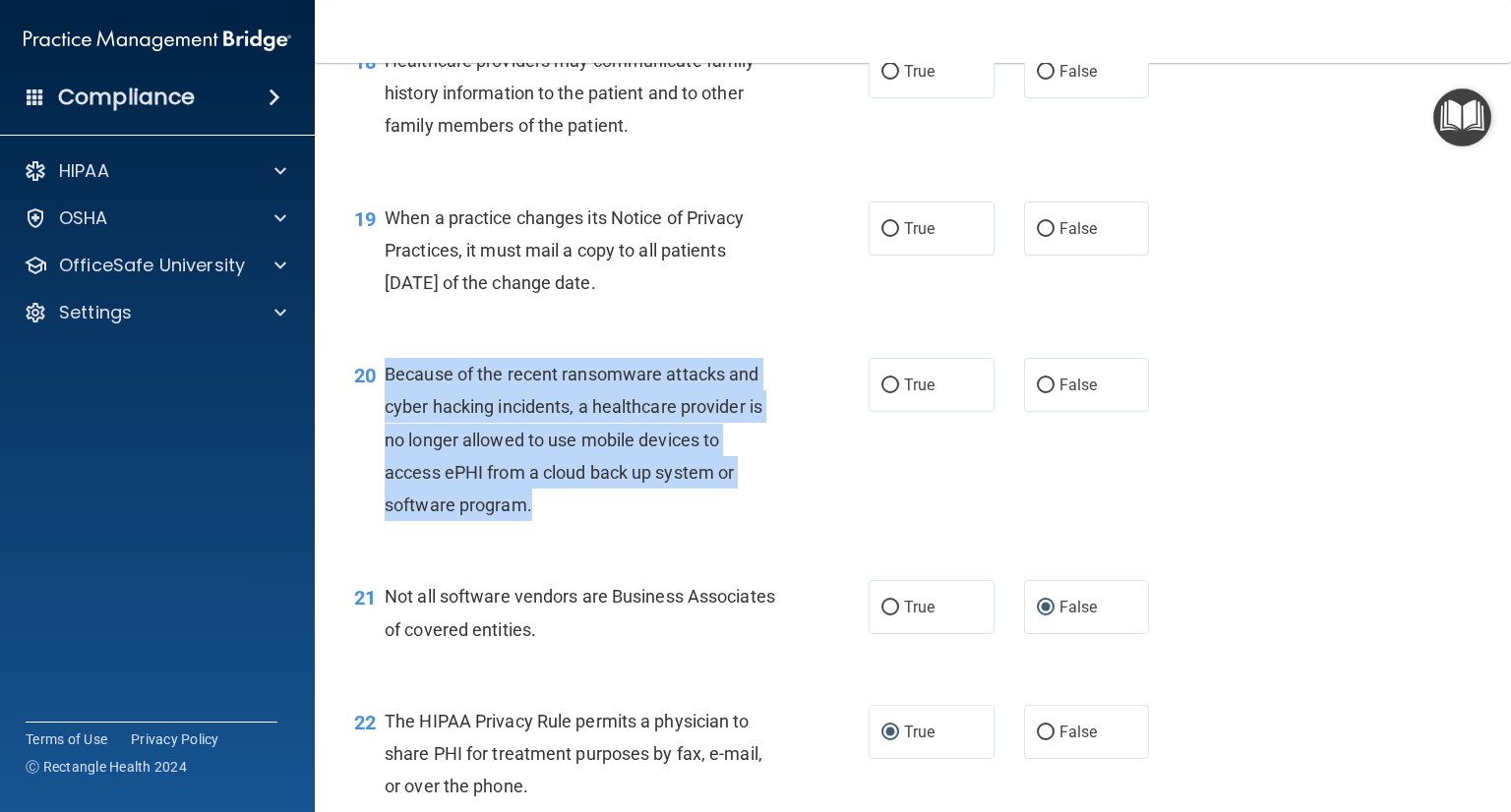
drag, startPoint x: 531, startPoint y: 572, endPoint x: 494, endPoint y: 448, distance: 129.4
click at [378, 445] on div "20 Because of the recent ransomware attacks and cyber hacking incidents, a heal…" at bounding box center [612, 444] width 574 height 173
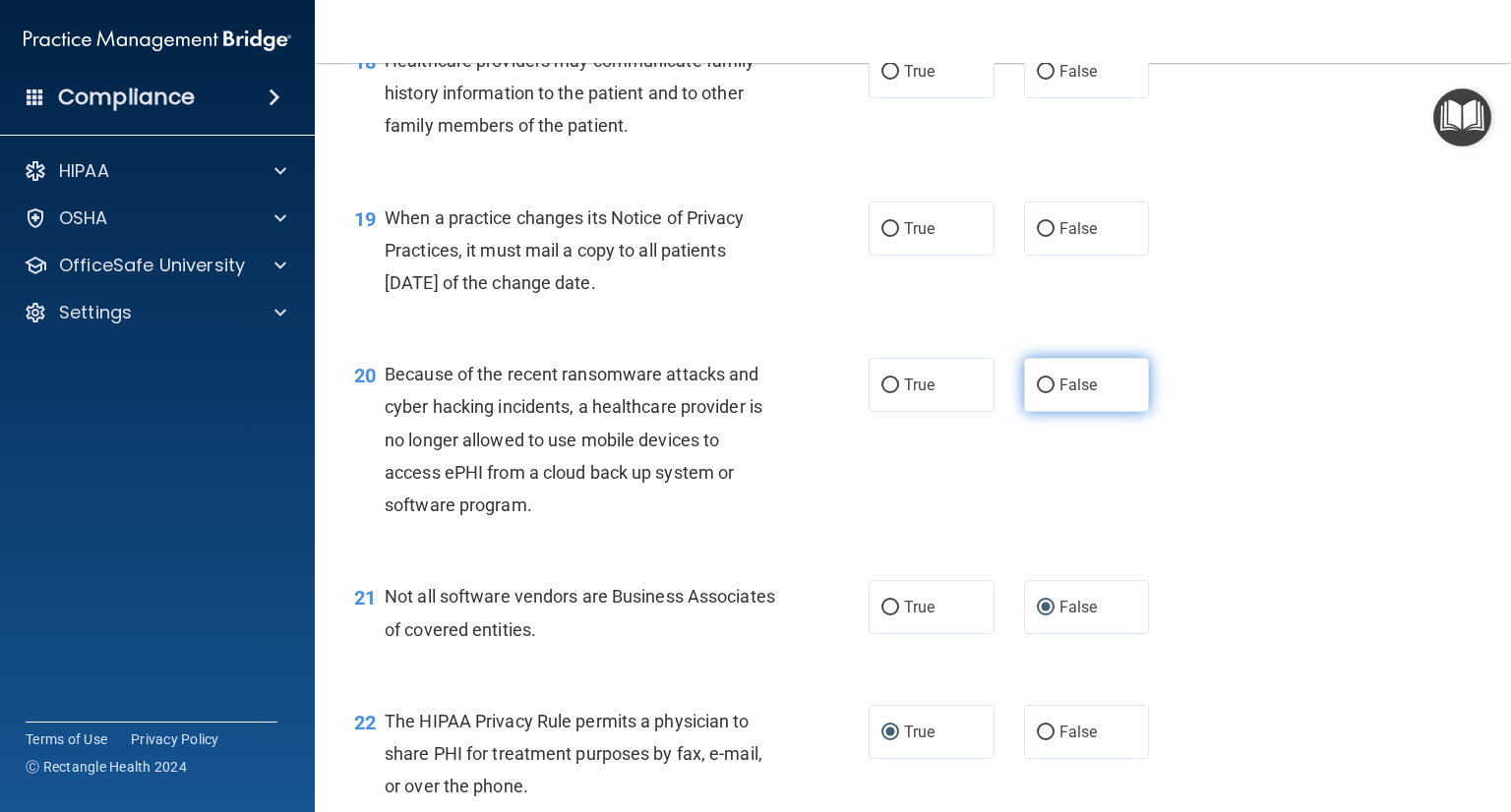
click at [1039, 412] on label "False" at bounding box center [1086, 385] width 126 height 54
click at [1039, 394] on input "False" at bounding box center [1046, 386] width 18 height 15
radio input "true"
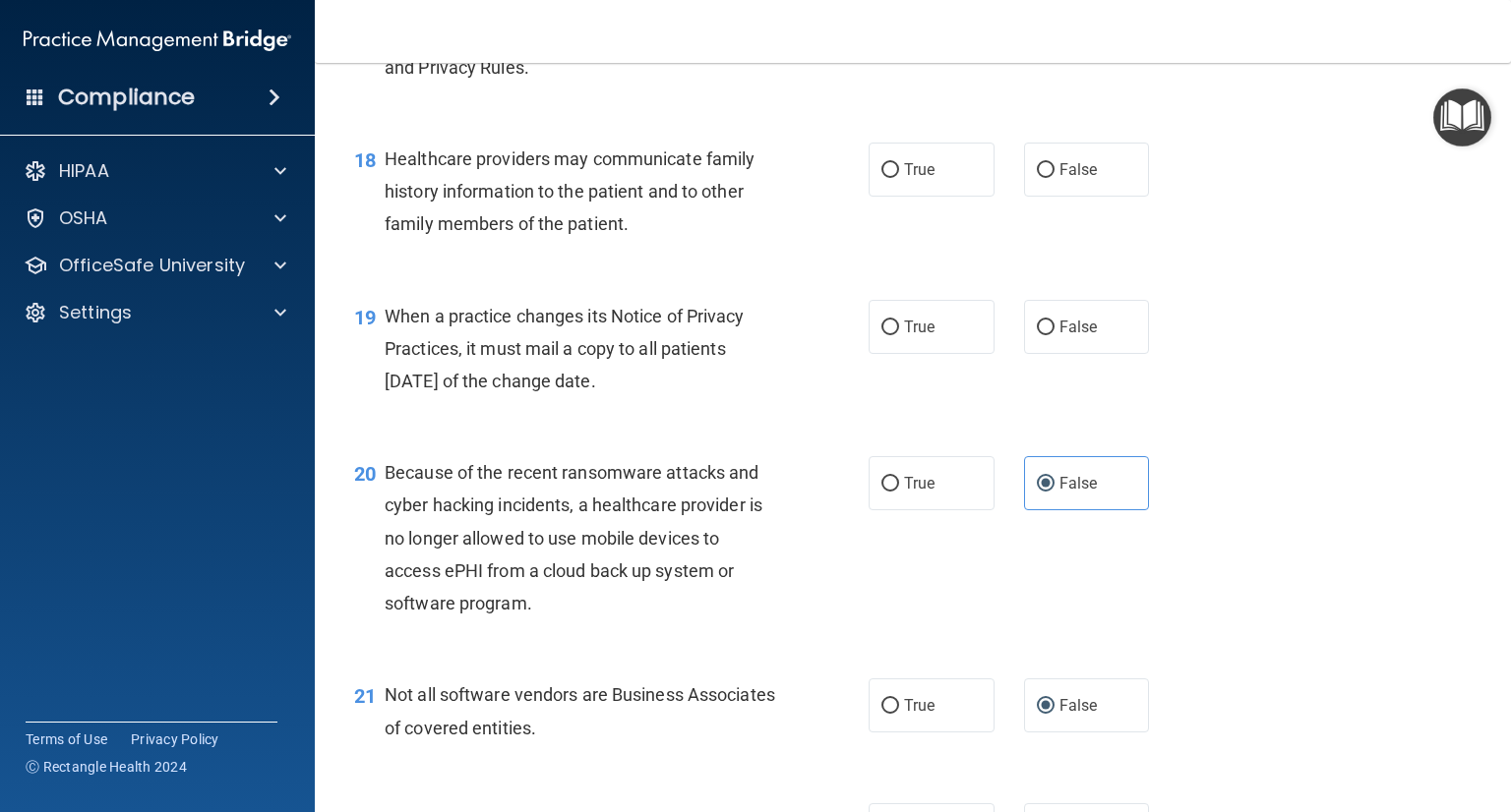
drag, startPoint x: 663, startPoint y: 450, endPoint x: 596, endPoint y: 415, distance: 75.6
click at [390, 379] on div "When a practice changes its Notice of Privacy Practices, it must mail a copy to…" at bounding box center [589, 348] width 409 height 98
click at [888, 335] on input "True" at bounding box center [891, 327] width 18 height 15
radio input "true"
click at [1059, 197] on label "False" at bounding box center [1086, 169] width 126 height 54
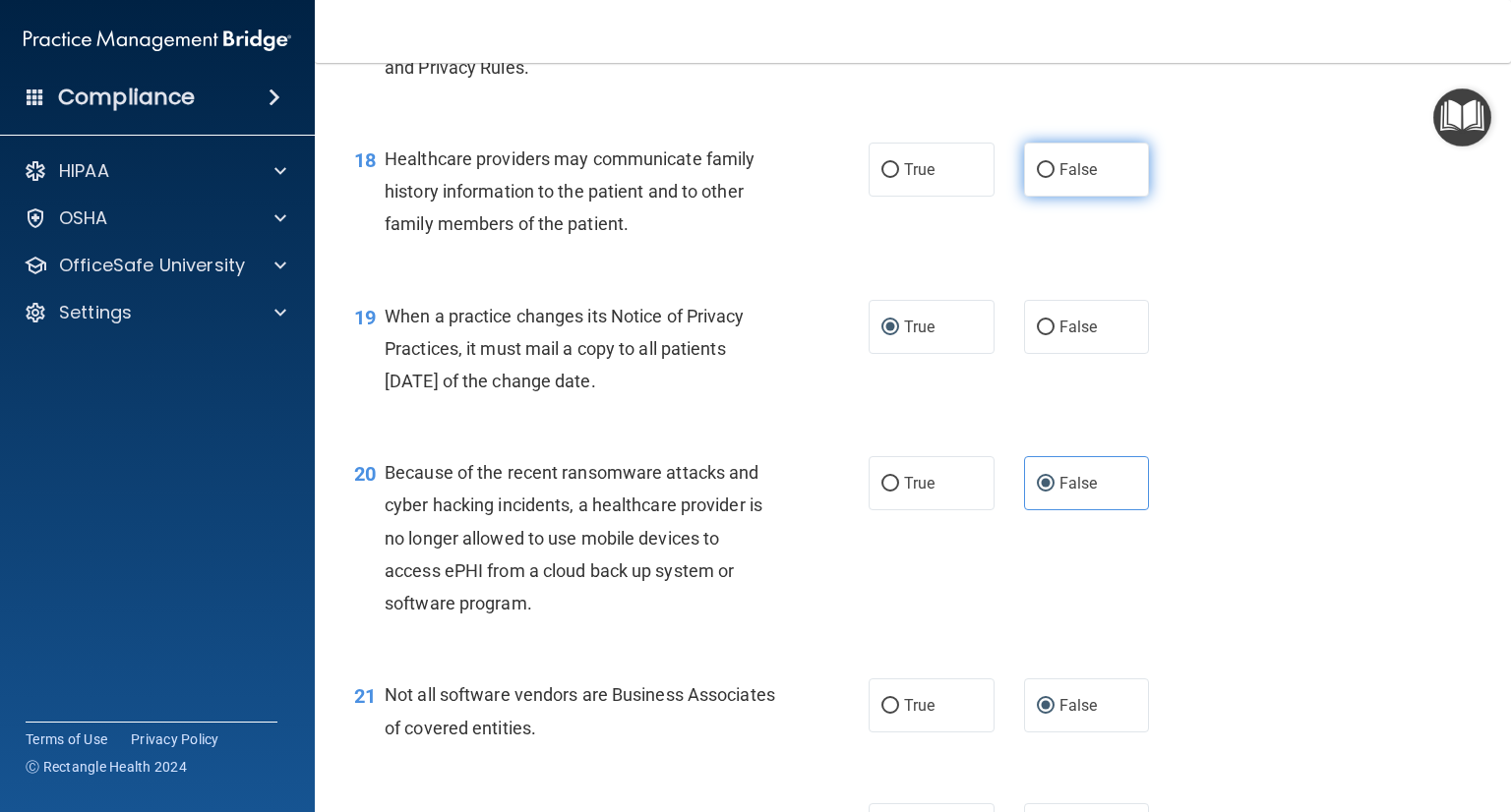
click at [1055, 178] on input "False" at bounding box center [1046, 170] width 18 height 15
radio input "true"
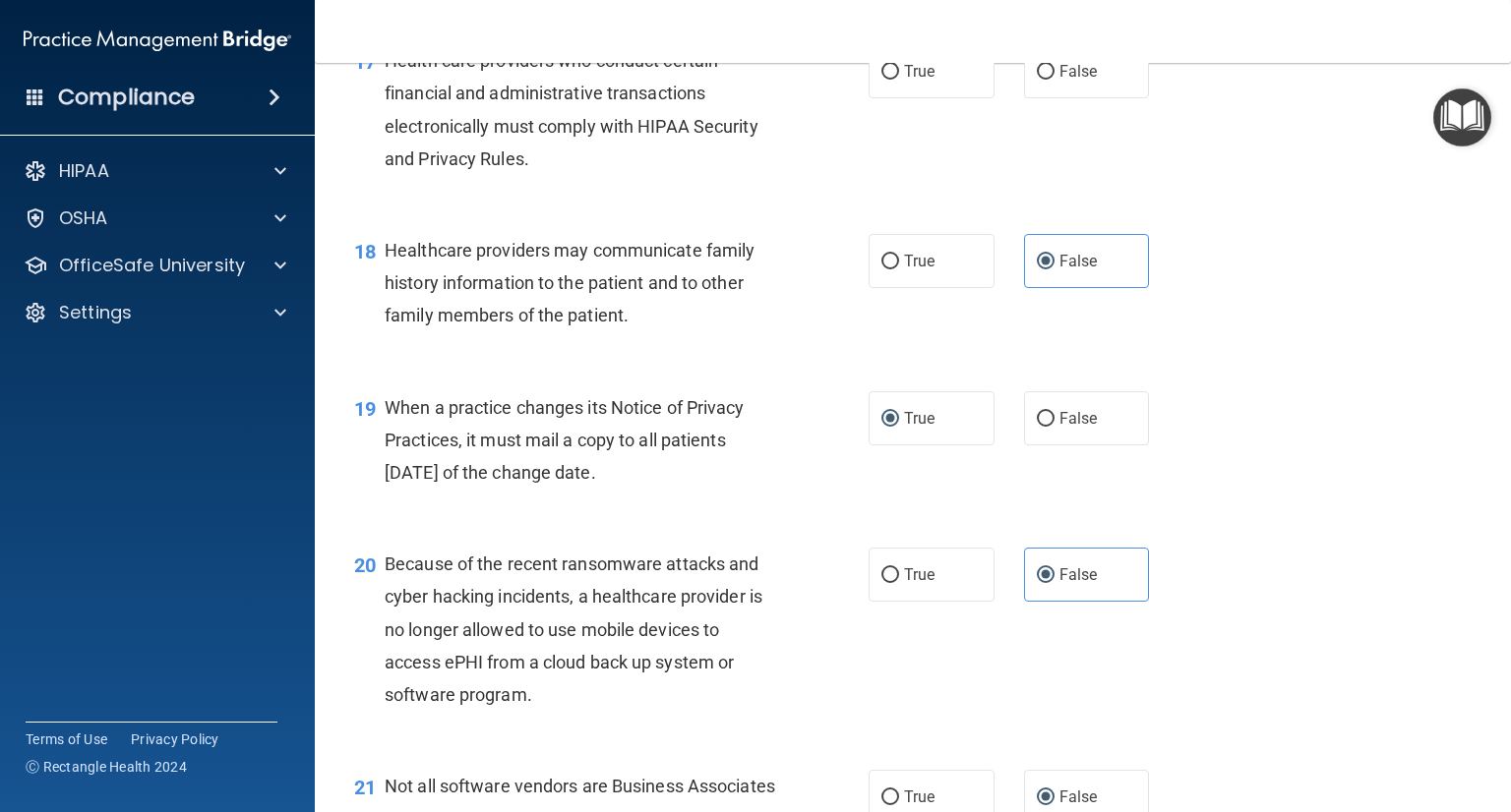
scroll to position [2844, 0]
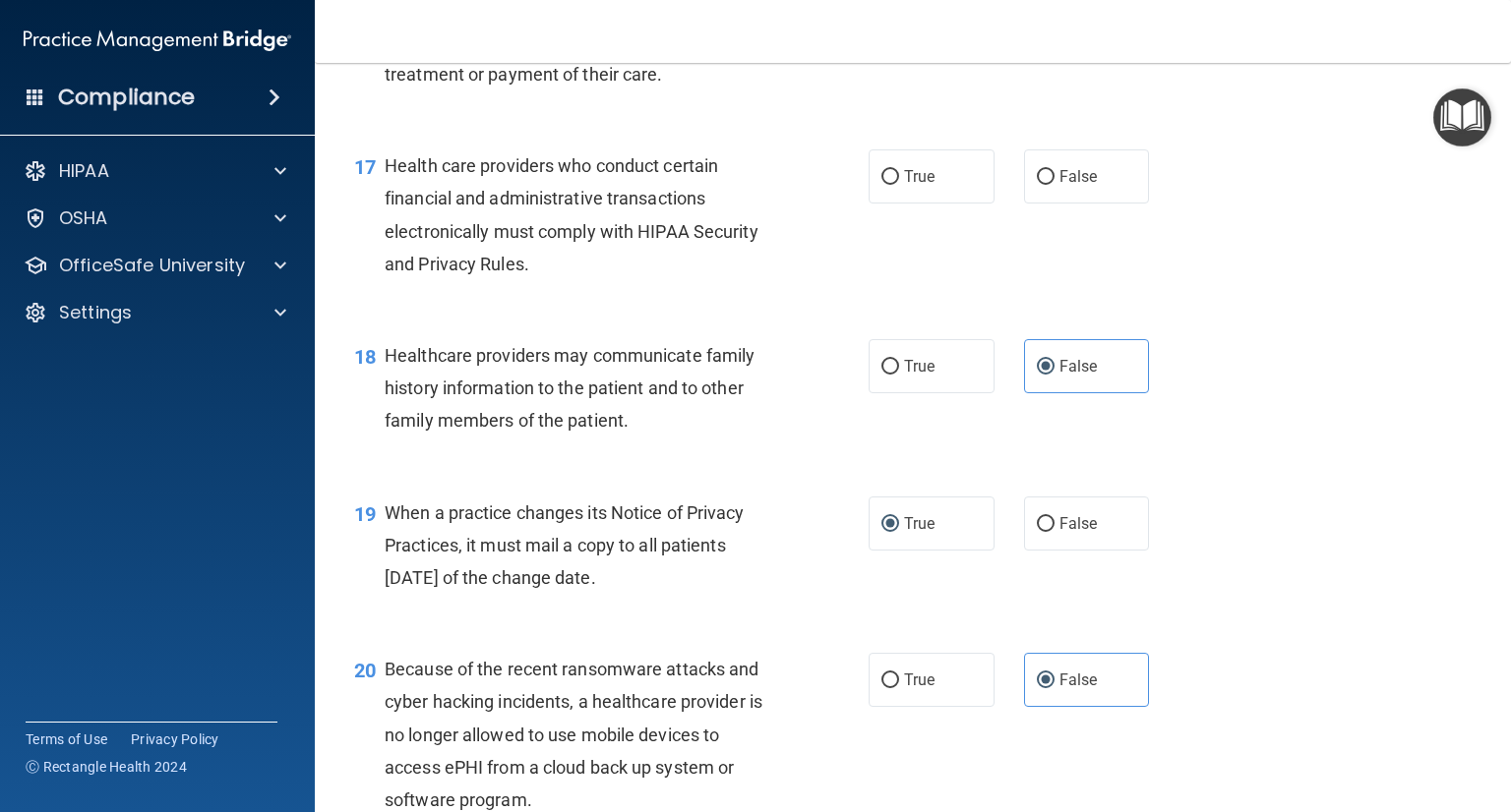
click at [527, 274] on span "Health care providers who conduct certain financial and administrative transact…" at bounding box center [572, 215] width 374 height 119
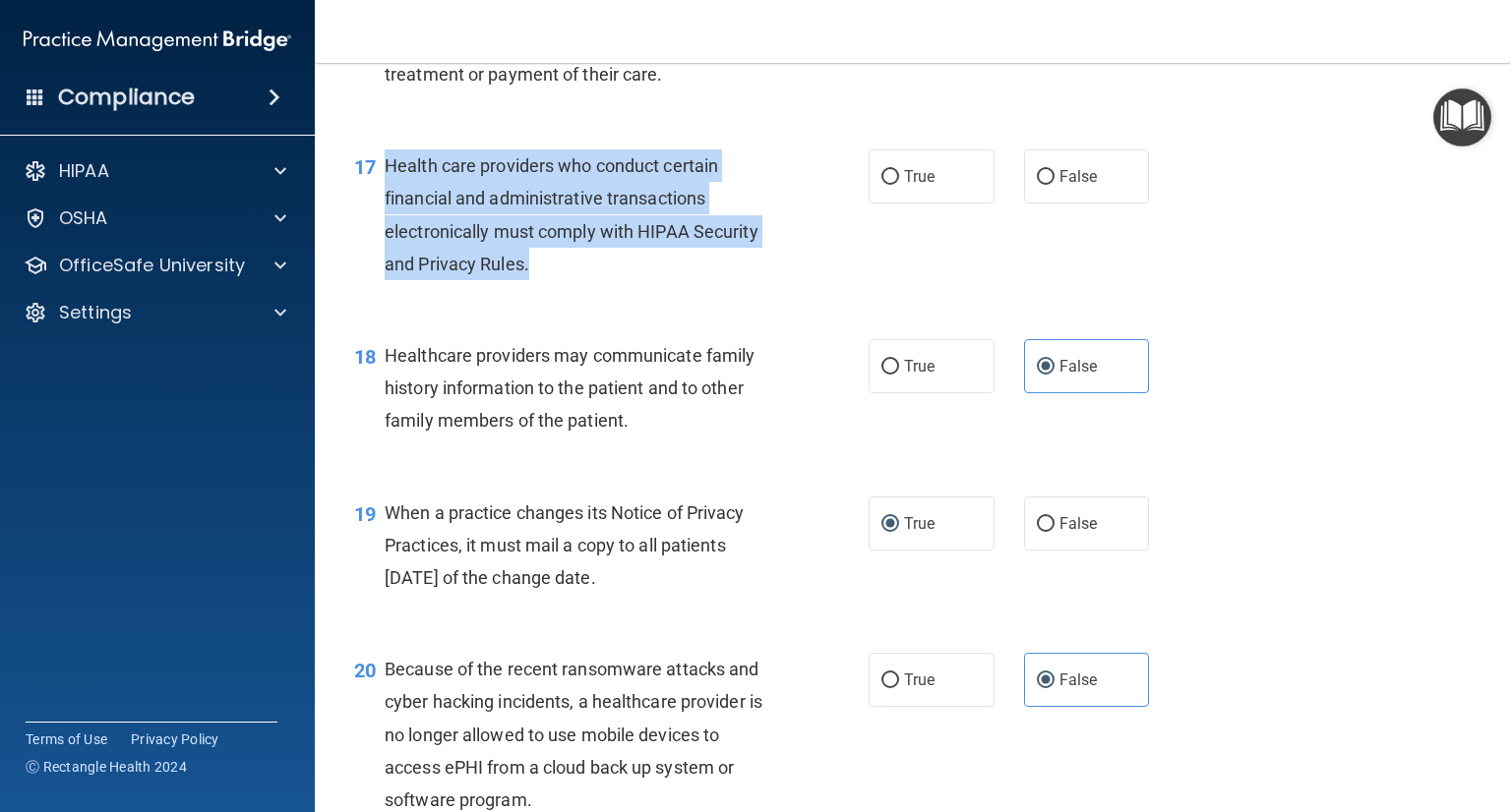
drag, startPoint x: 549, startPoint y: 331, endPoint x: 388, endPoint y: 235, distance: 187.4
click at [388, 235] on div "Health care providers who conduct certain financial and administrative transact…" at bounding box center [589, 215] width 409 height 131
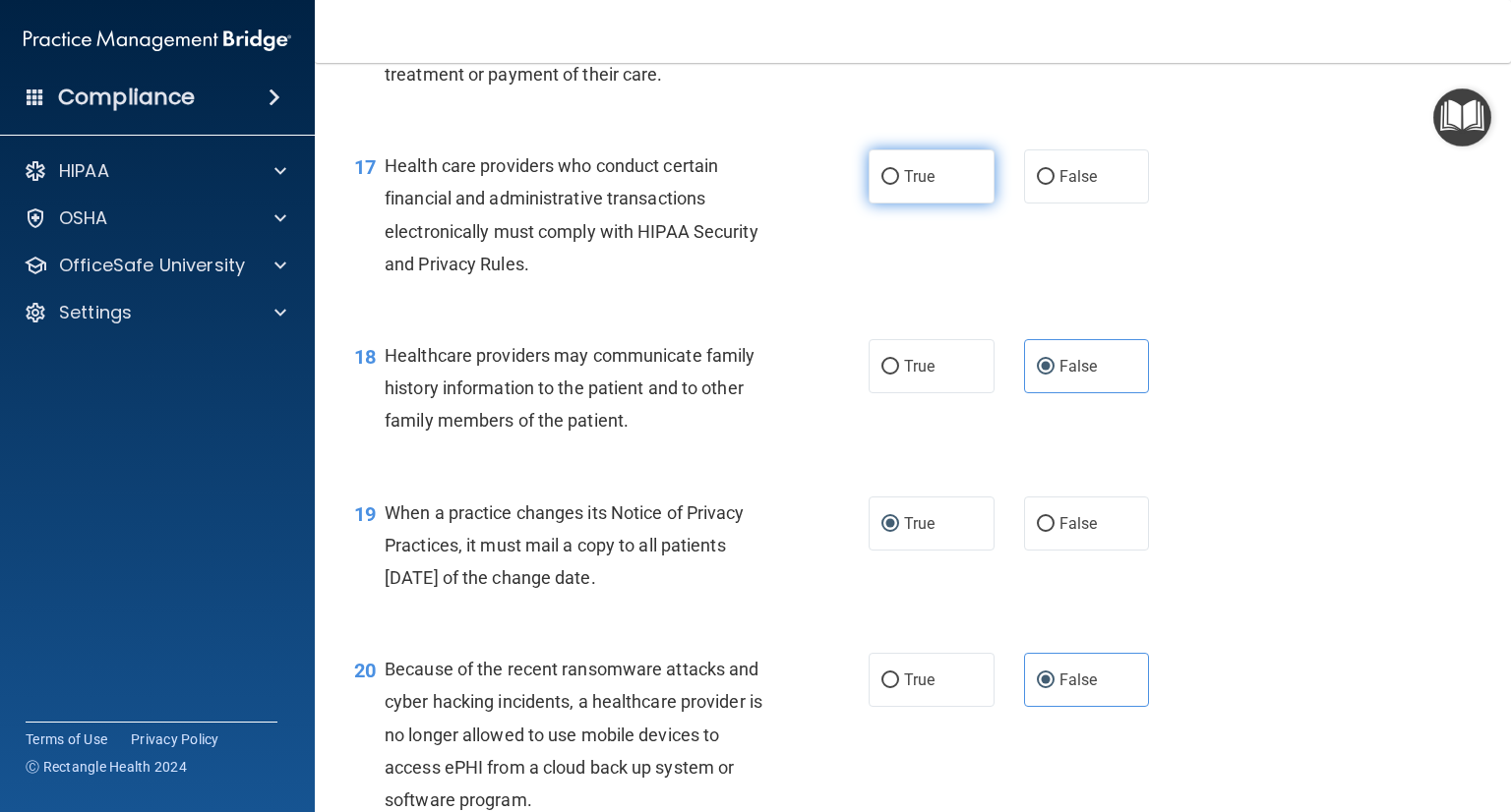
click at [904, 186] on span "True" at bounding box center [919, 176] width 31 height 19
click at [899, 185] on input "True" at bounding box center [891, 177] width 18 height 15
radio input "true"
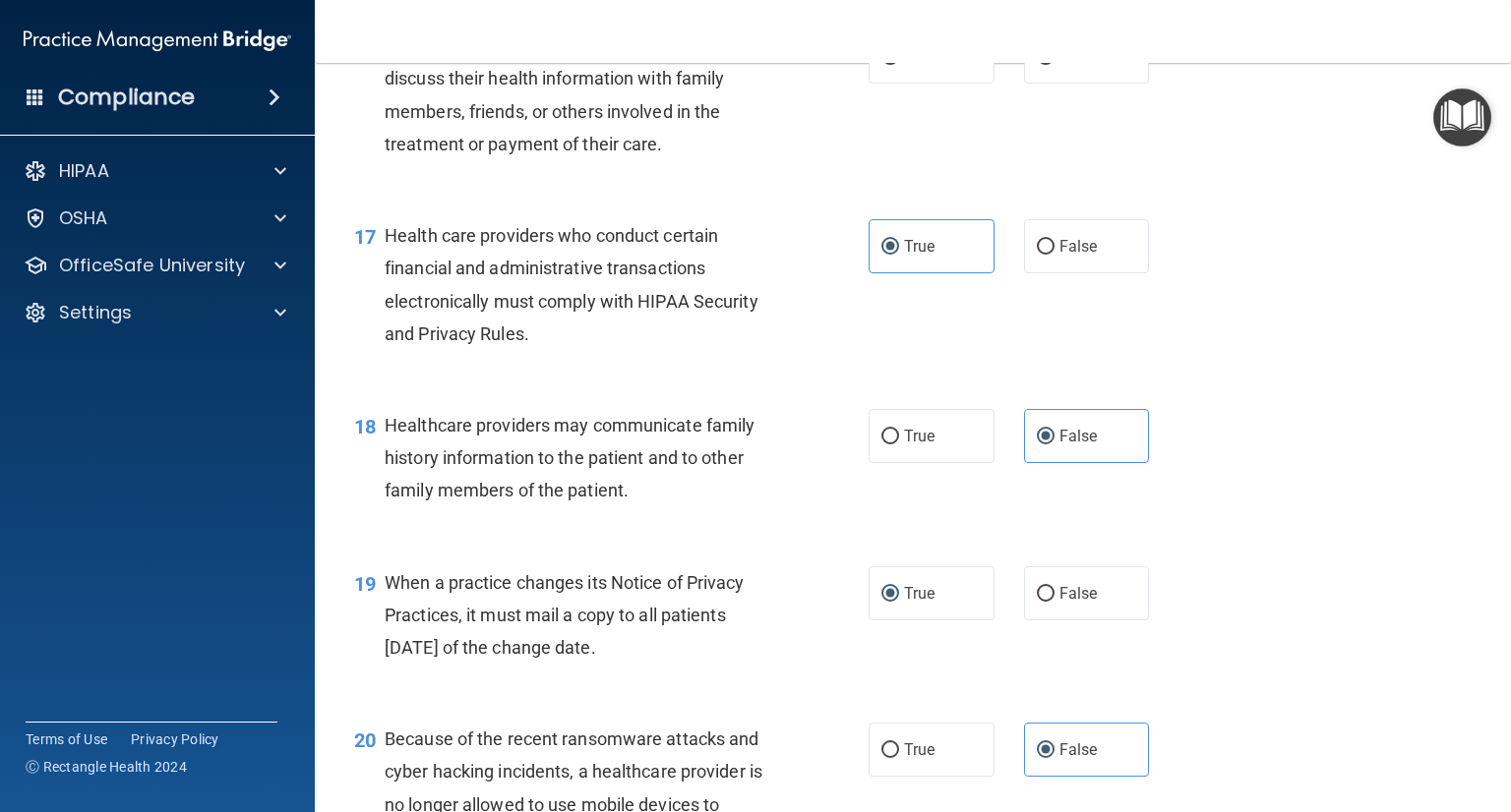
scroll to position [2648, 0]
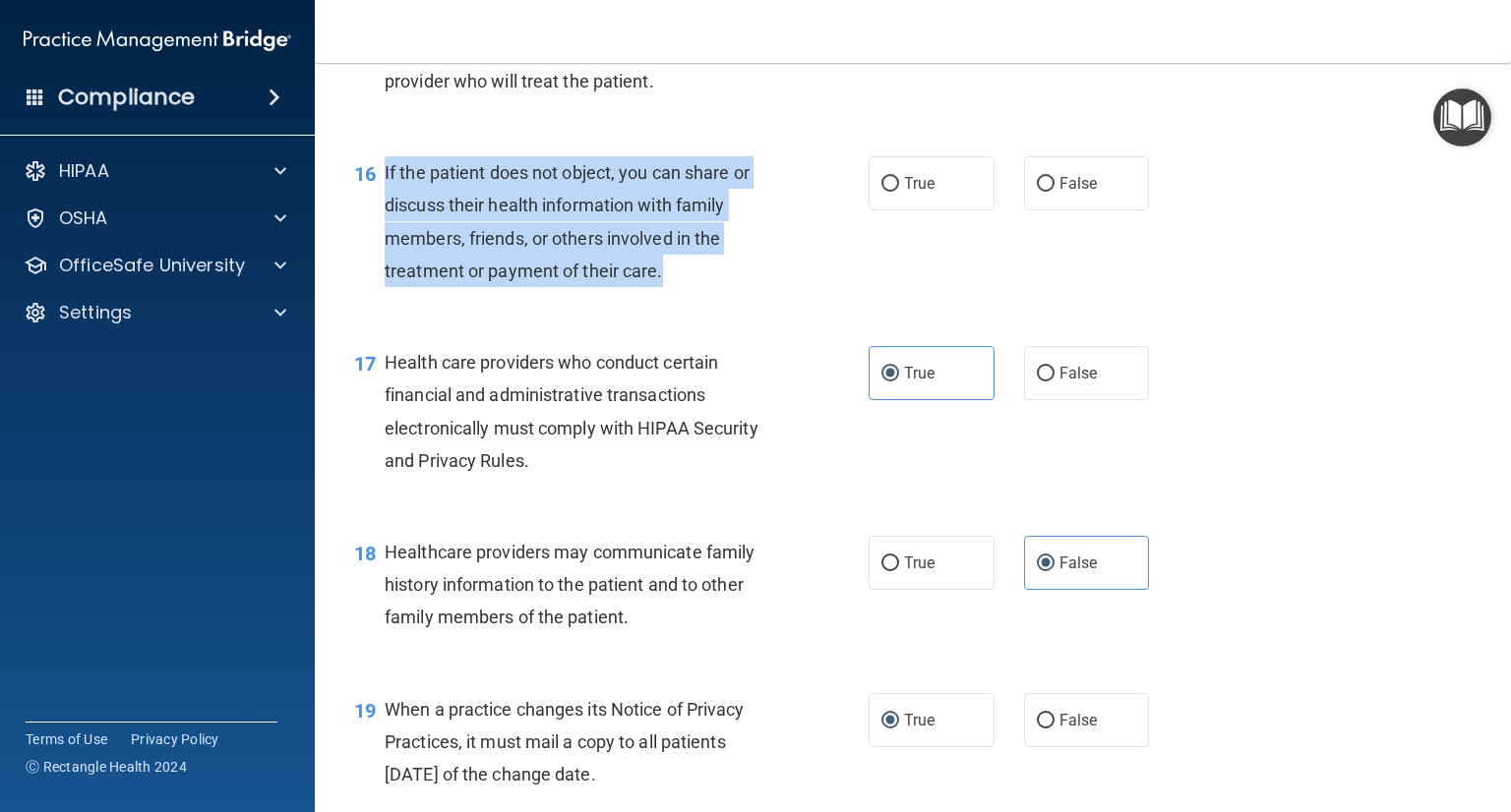
drag, startPoint x: 689, startPoint y: 346, endPoint x: 556, endPoint y: 249, distance: 164.6
click at [385, 238] on div "If the patient does not object, you can share or discuss their health informati…" at bounding box center [589, 222] width 409 height 131
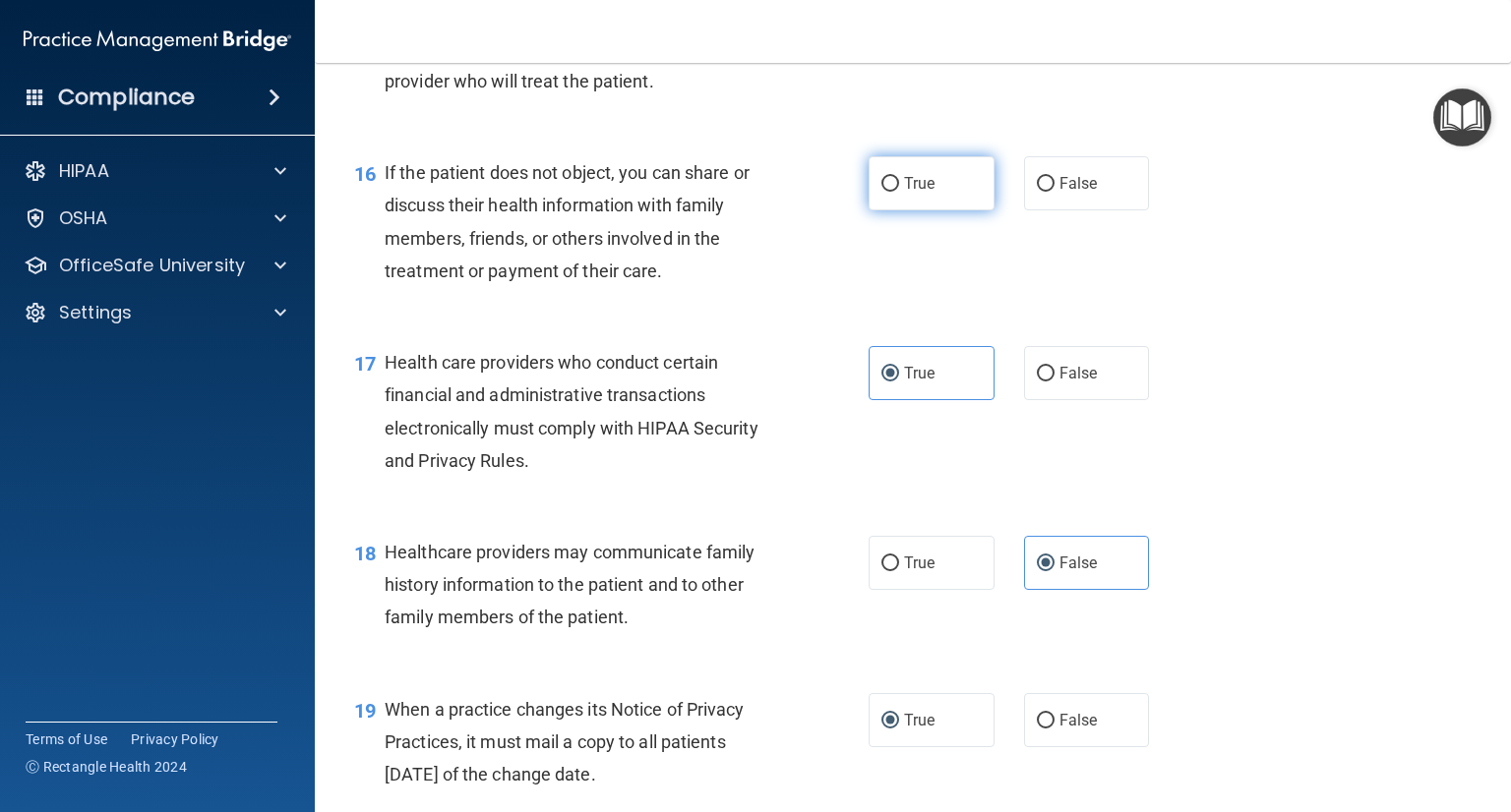
drag, startPoint x: 891, startPoint y: 241, endPoint x: 880, endPoint y: 242, distance: 11.0
click at [892, 211] on label "True" at bounding box center [931, 183] width 126 height 54
click at [892, 192] on input "True" at bounding box center [891, 184] width 18 height 15
radio input "true"
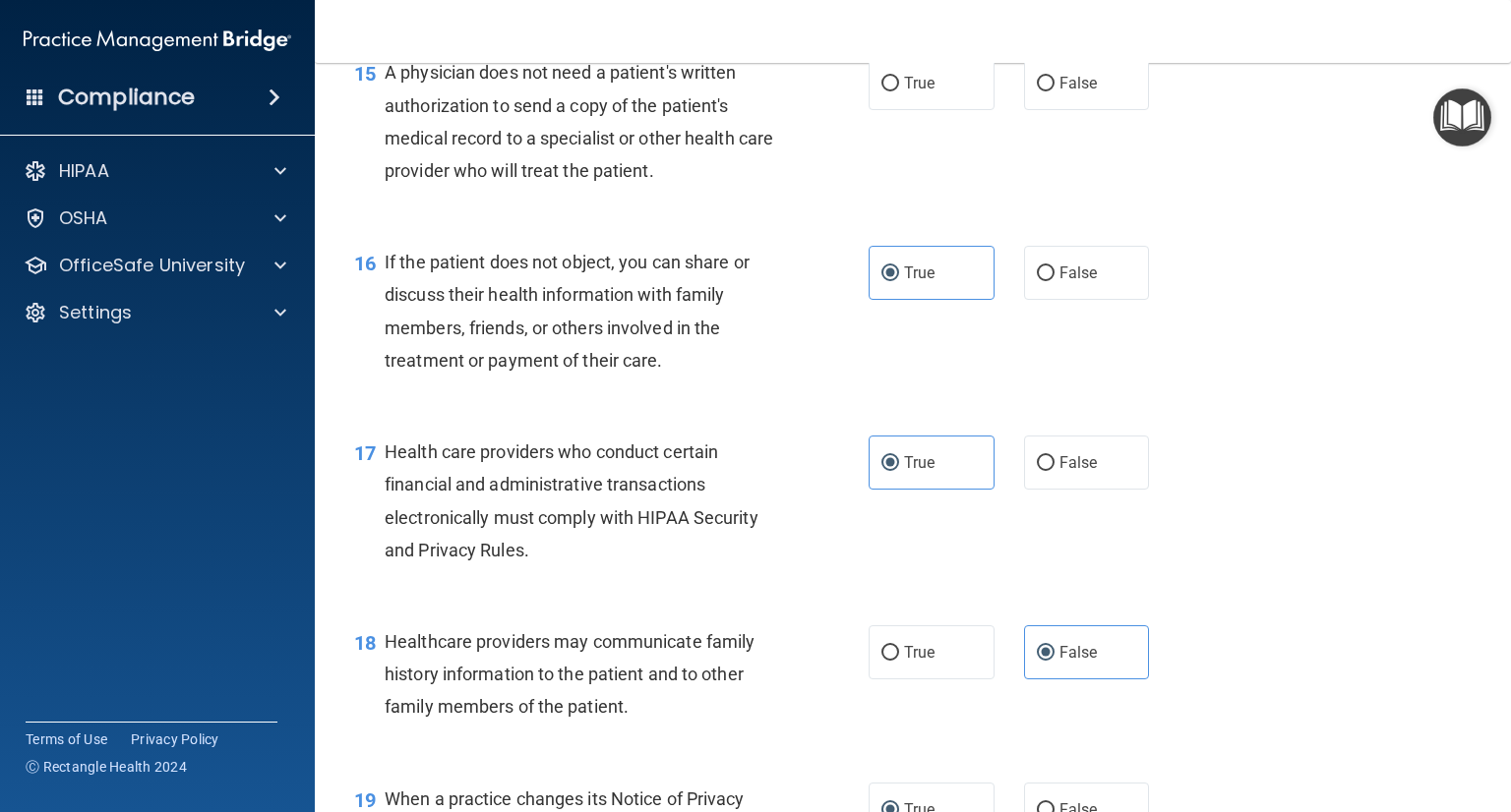
scroll to position [2451, 0]
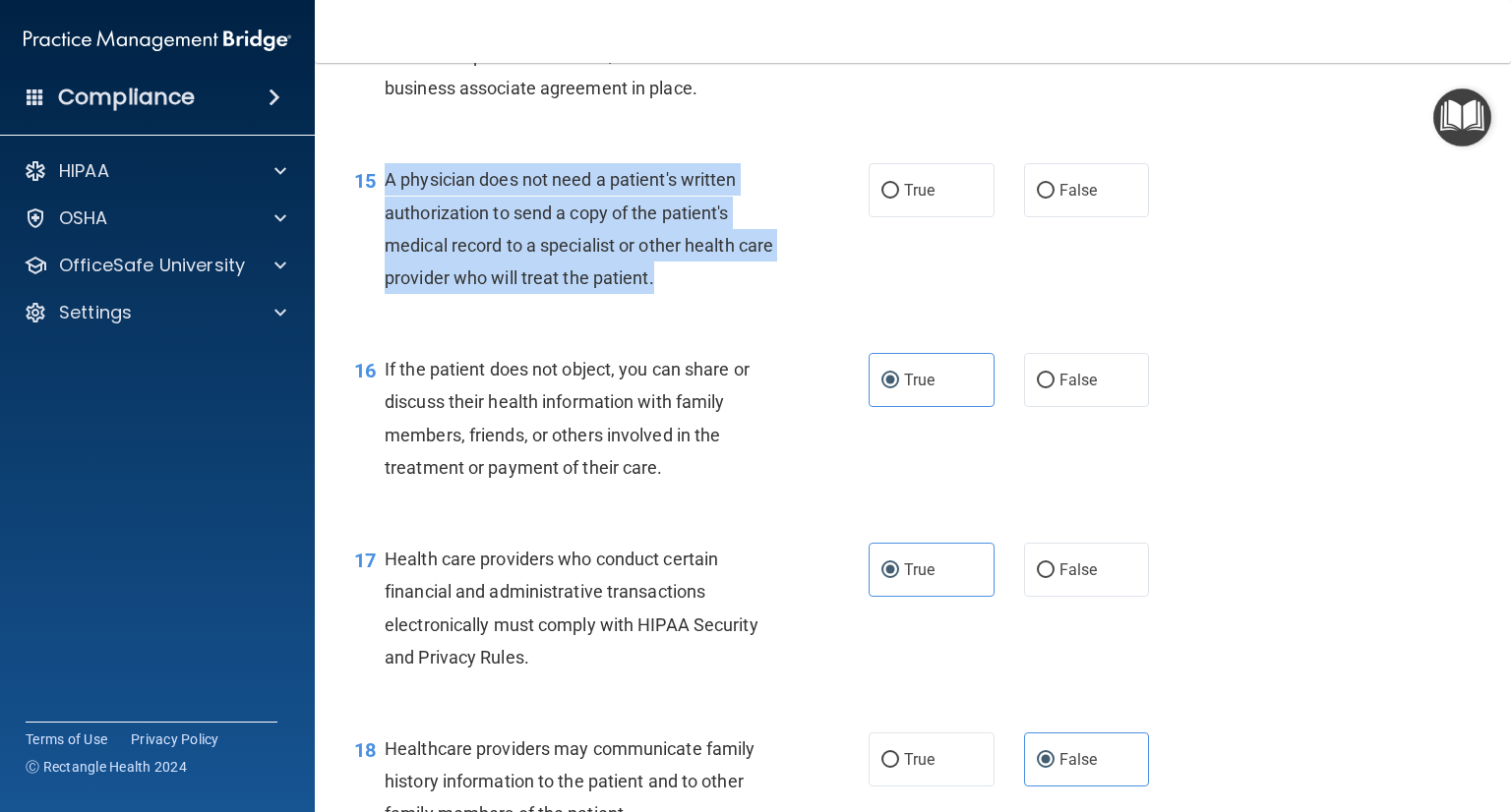
drag, startPoint x: 699, startPoint y: 339, endPoint x: 559, endPoint y: 275, distance: 153.9
click at [388, 249] on div "A physician does not need a patient's written authorization to send a copy of t…" at bounding box center [589, 228] width 409 height 131
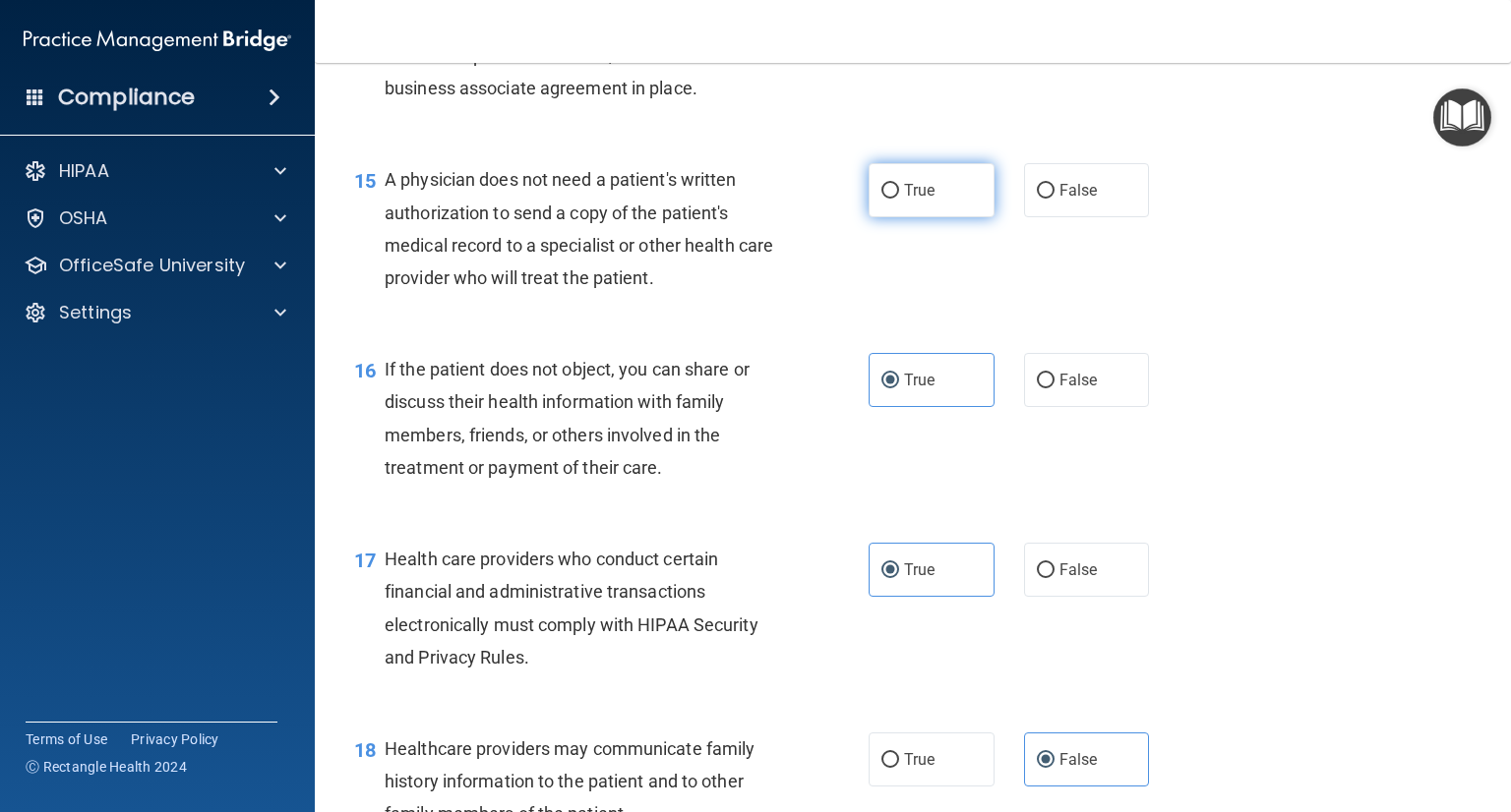
click at [922, 200] on span "True" at bounding box center [919, 190] width 31 height 19
click at [899, 199] on input "True" at bounding box center [891, 191] width 18 height 15
radio input "true"
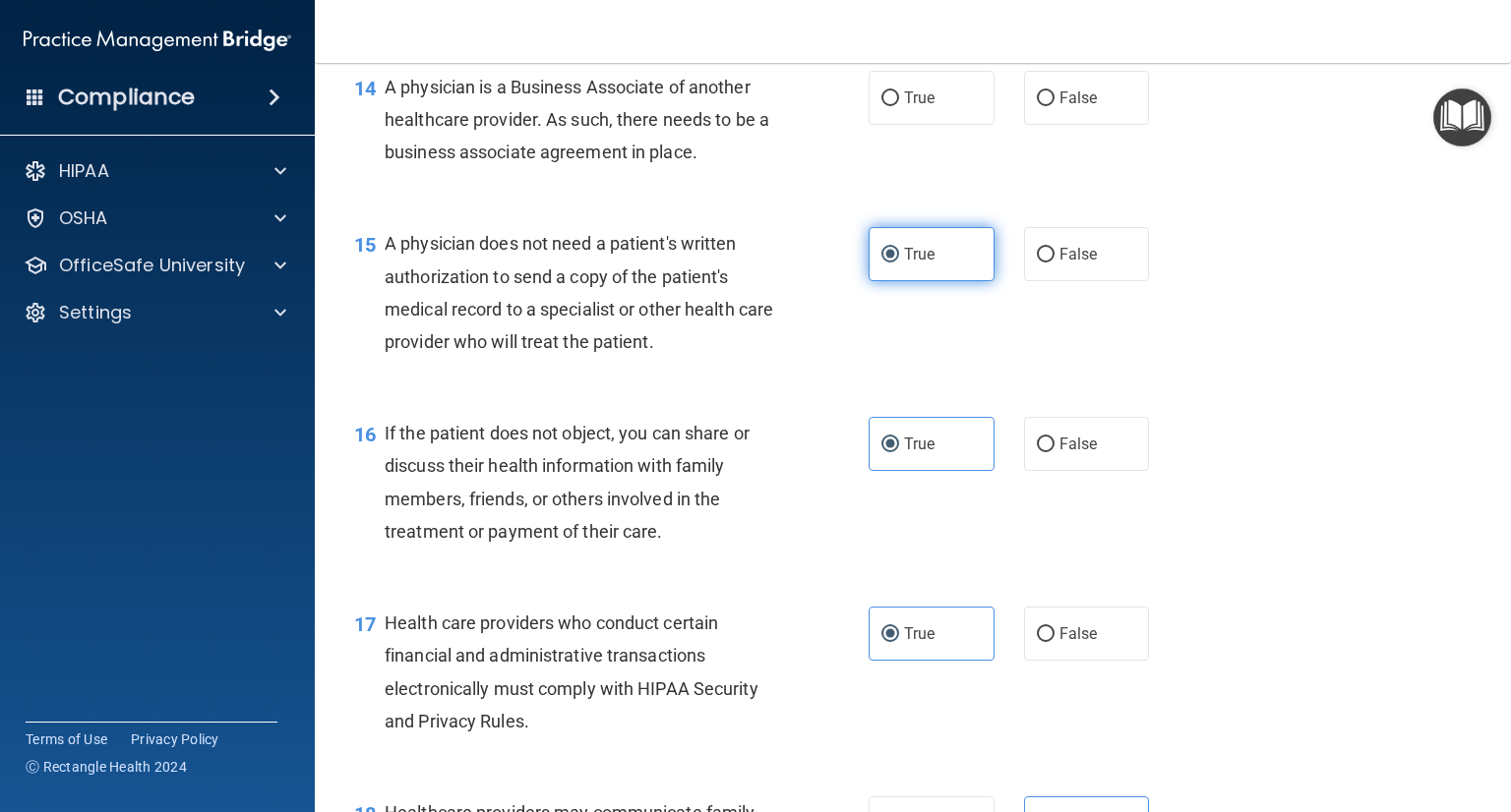
scroll to position [2255, 0]
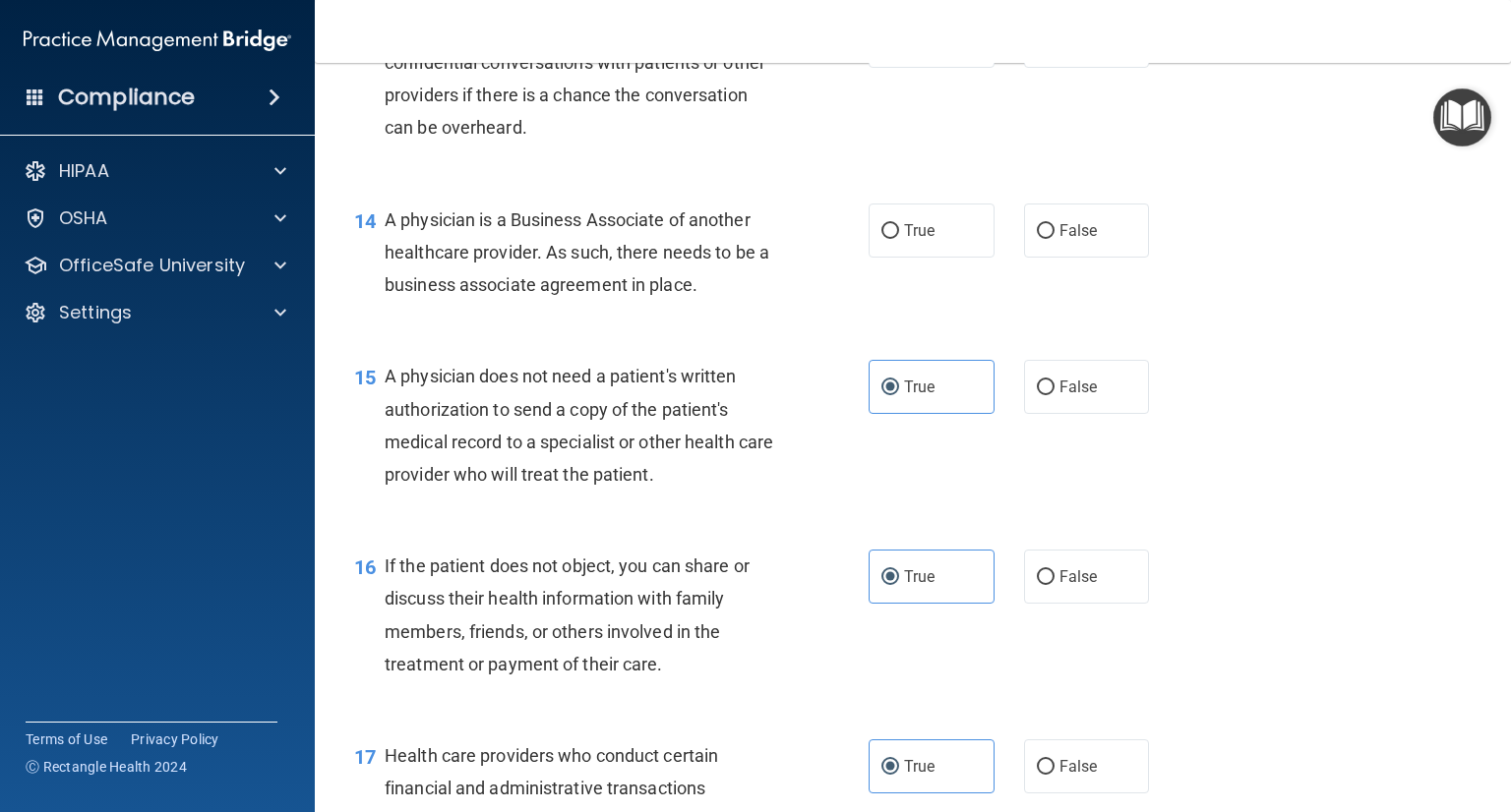
drag, startPoint x: 686, startPoint y: 349, endPoint x: 460, endPoint y: 296, distance: 232.1
click at [389, 281] on div "A physician is a Business Associate of another healthcare provider. As such, th…" at bounding box center [589, 252] width 409 height 98
click at [869, 257] on label "True" at bounding box center [931, 230] width 126 height 54
click at [882, 239] on input "True" at bounding box center [891, 231] width 18 height 15
radio input "true"
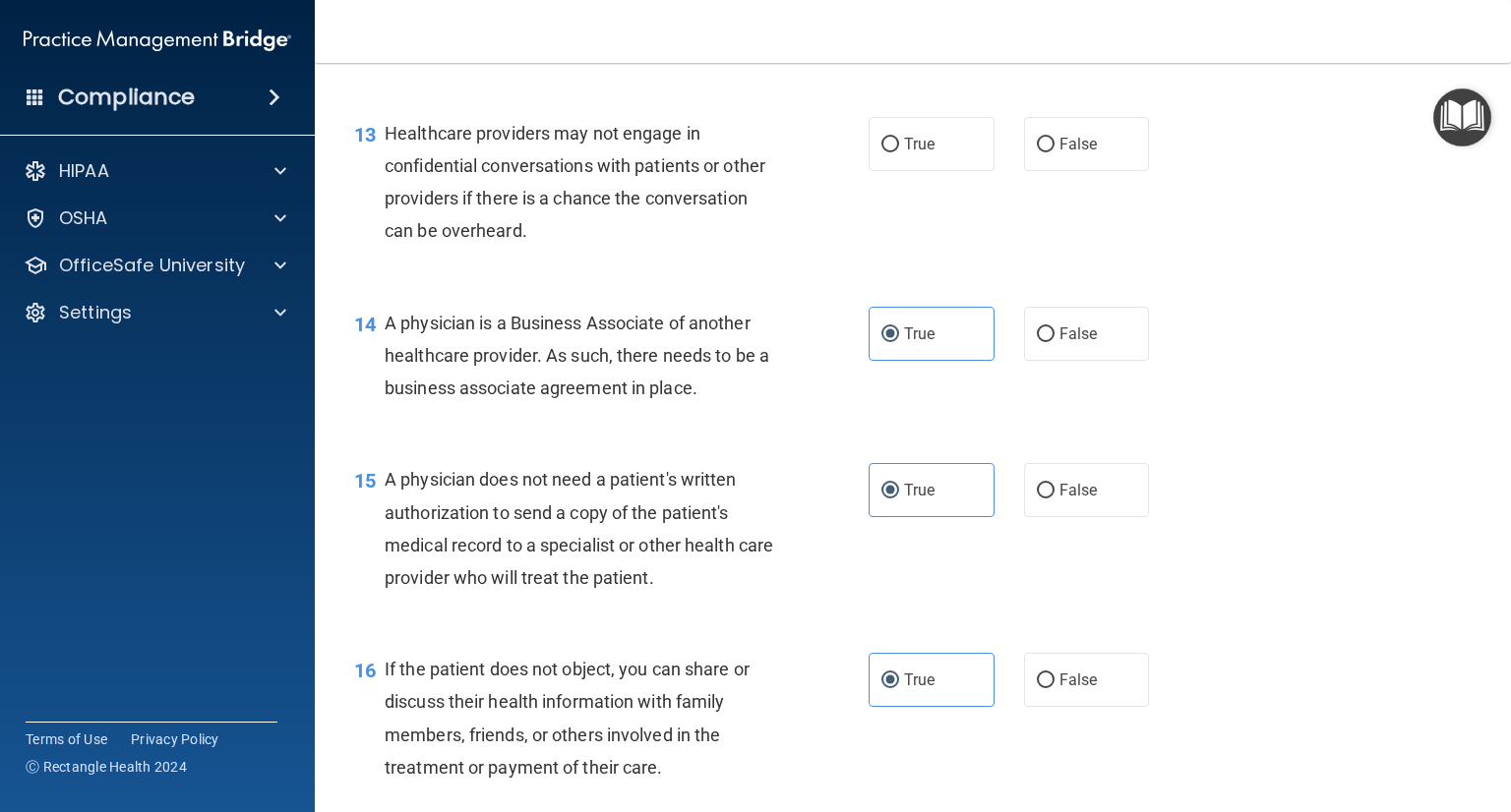
scroll to position [2058, 0]
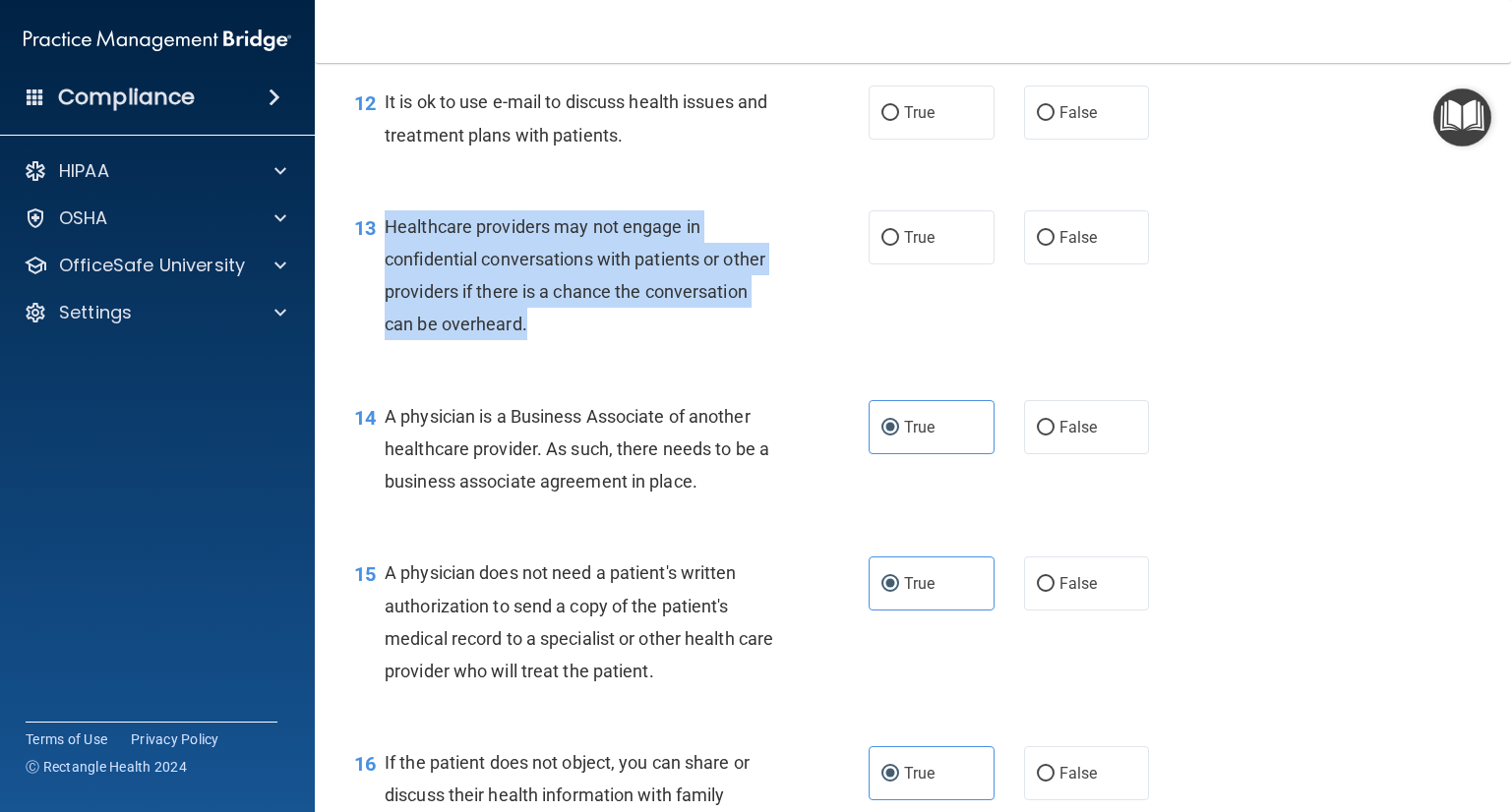
drag, startPoint x: 541, startPoint y: 392, endPoint x: 377, endPoint y: 280, distance: 198.6
click at [377, 280] on div "13 Healthcare providers may not engage in confidential conversations with patie…" at bounding box center [612, 281] width 574 height 140
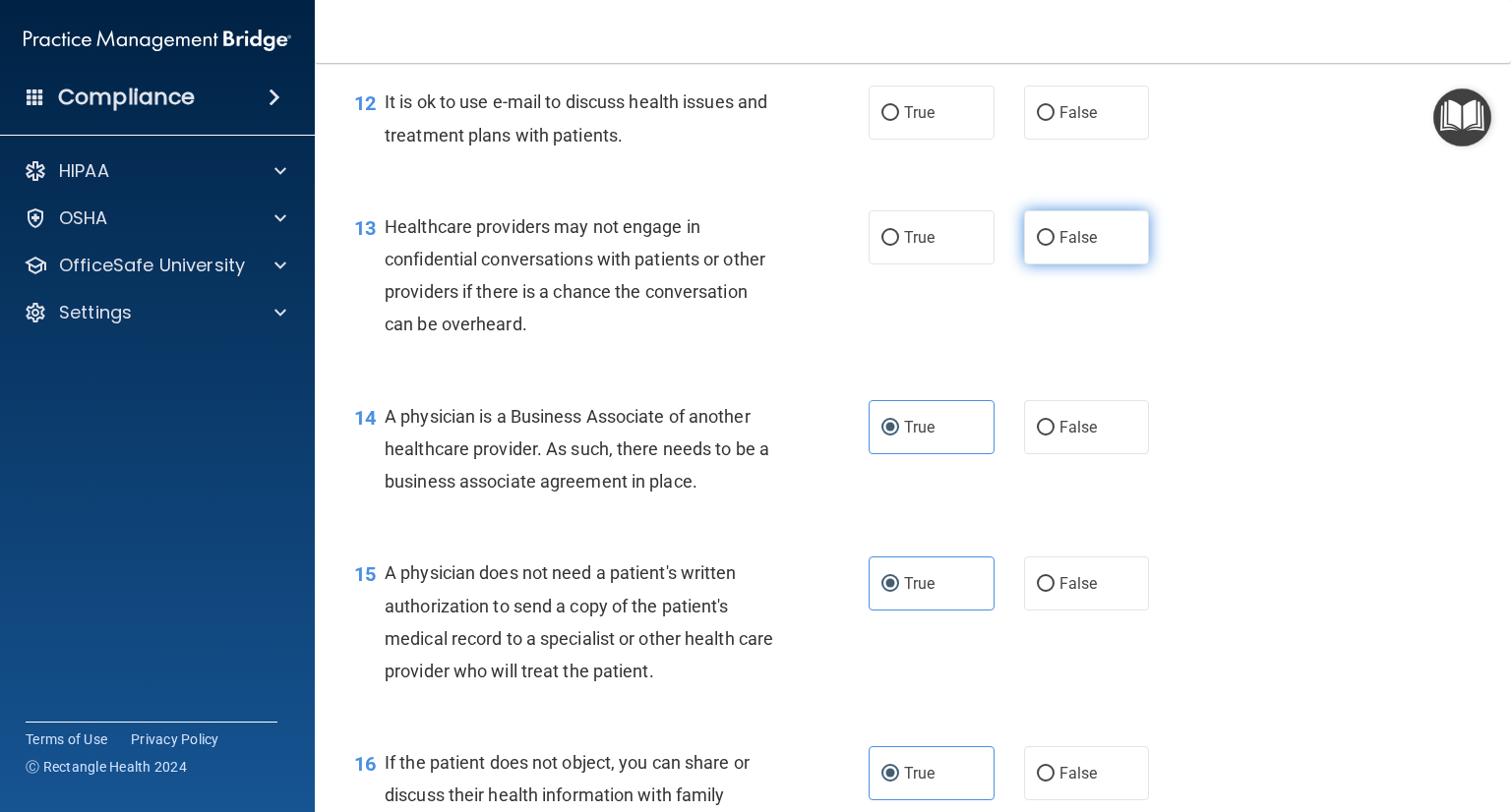
click at [1063, 247] on span "False" at bounding box center [1079, 237] width 39 height 19
click at [1055, 246] on input "False" at bounding box center [1046, 238] width 18 height 15
radio input "true"
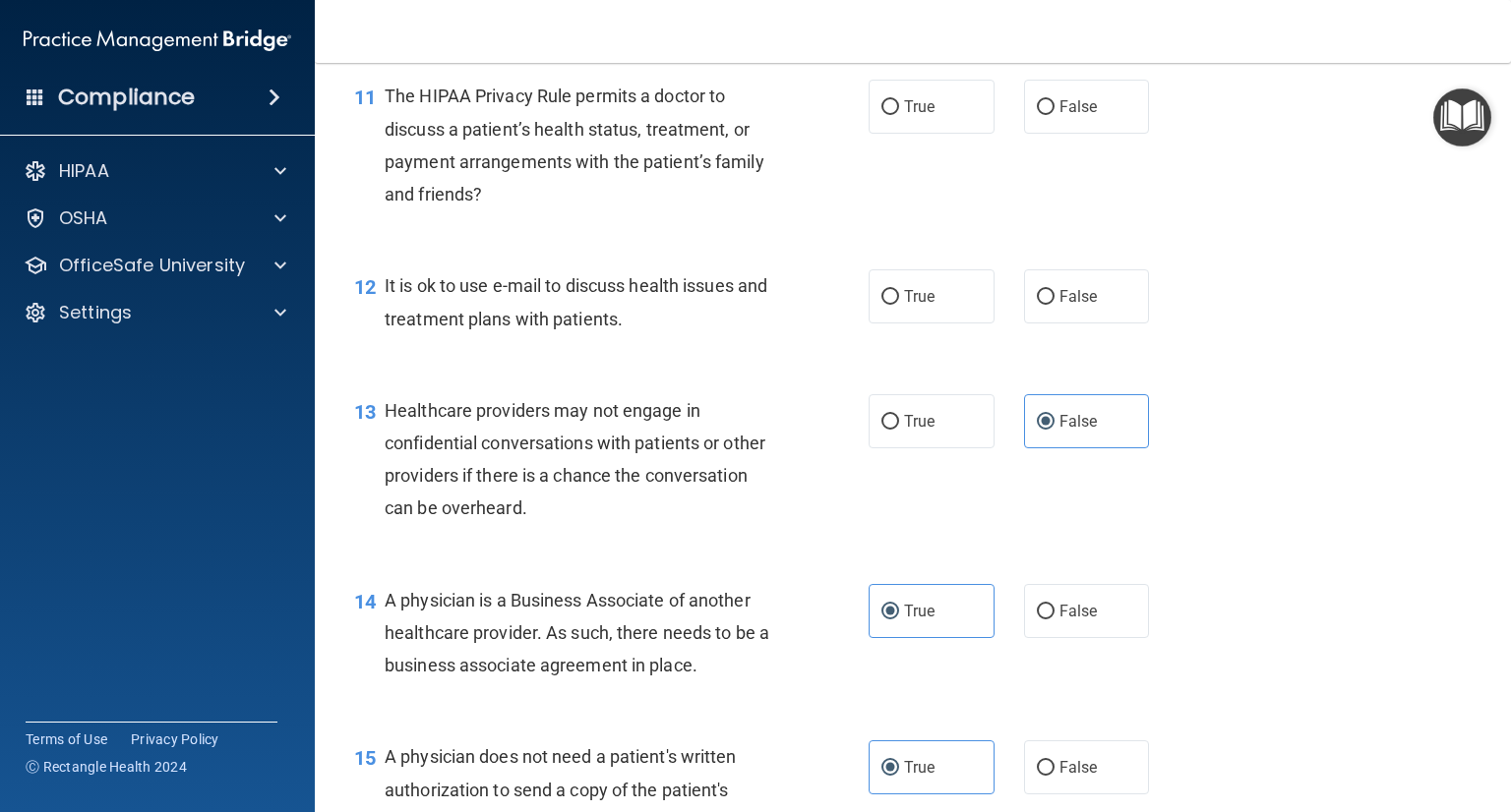
scroll to position [1861, 0]
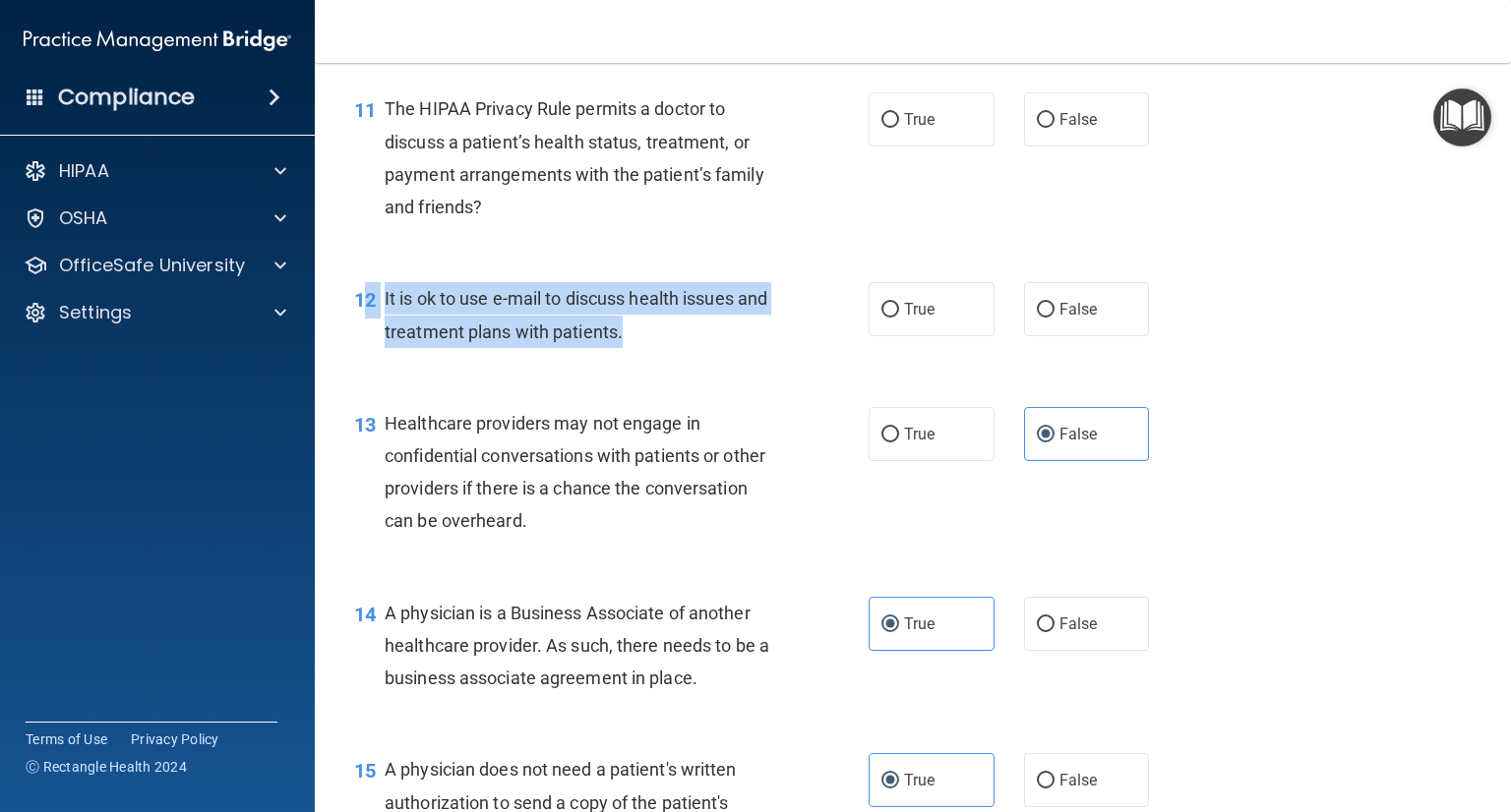
drag, startPoint x: 642, startPoint y: 393, endPoint x: 370, endPoint y: 371, distance: 272.9
click at [370, 357] on div "12 It is ok to use e-mail to discuss health issues and treatment plans with pat…" at bounding box center [612, 319] width 574 height 75
click at [407, 341] on span "It is ok to use e-mail to discuss health issues and treatment plans with patien…" at bounding box center [576, 315] width 383 height 53
click at [388, 341] on span "It is ok to use e-mail to discuss health issues and treatment plans with patien…" at bounding box center [576, 315] width 383 height 53
click at [421, 341] on span "It is ok to use e-mail to discuss health issues and treatment plans with patien…" at bounding box center [576, 315] width 383 height 53
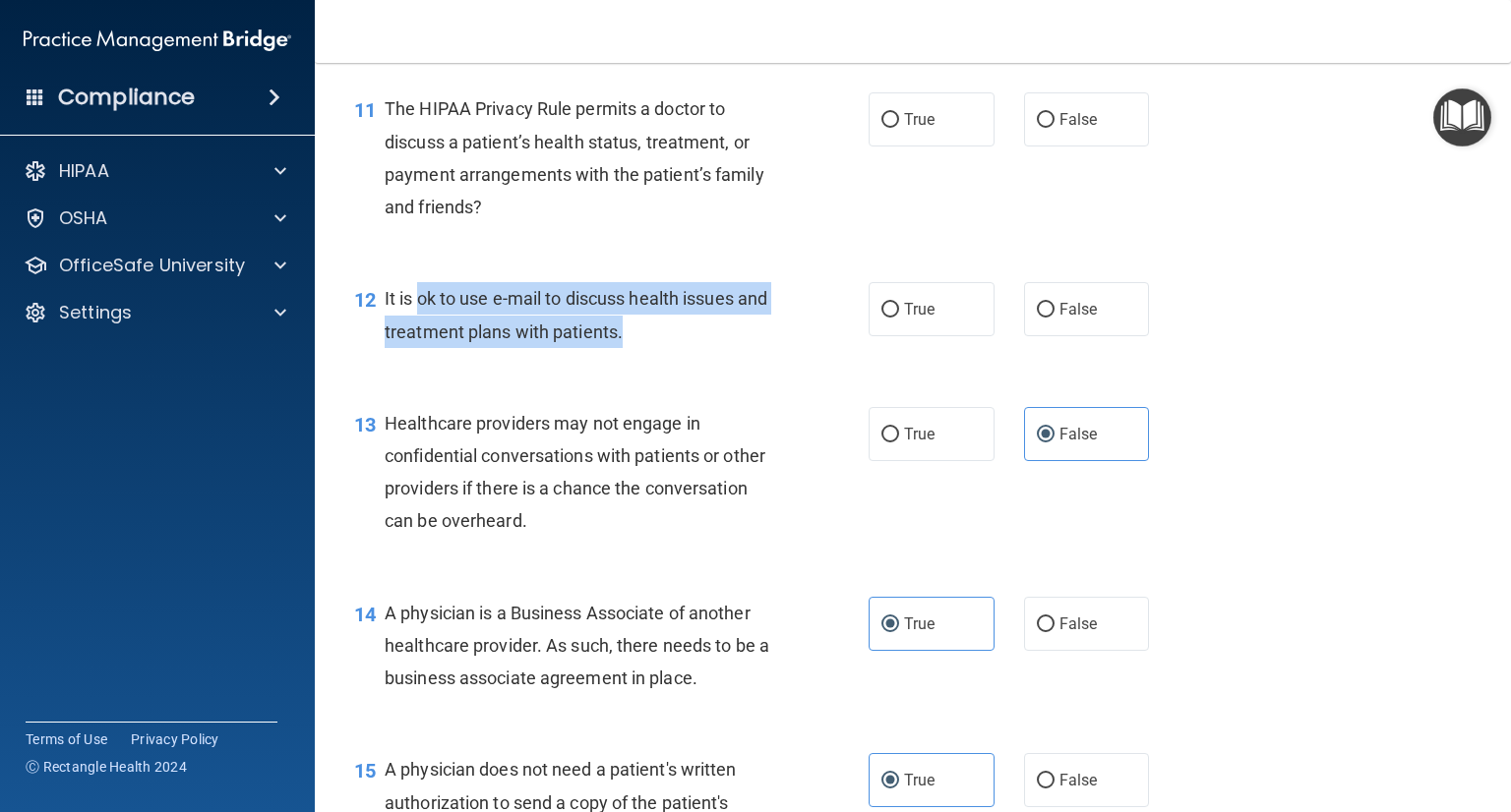
click at [637, 341] on span "It is ok to use e-mail to discuss health issues and treatment plans with patien…" at bounding box center [576, 315] width 383 height 53
drag, startPoint x: 663, startPoint y: 396, endPoint x: 386, endPoint y: 367, distance: 278.5
click at [386, 347] on div "It is ok to use e-mail to discuss health issues and treatment plans with patien…" at bounding box center [589, 315] width 409 height 65
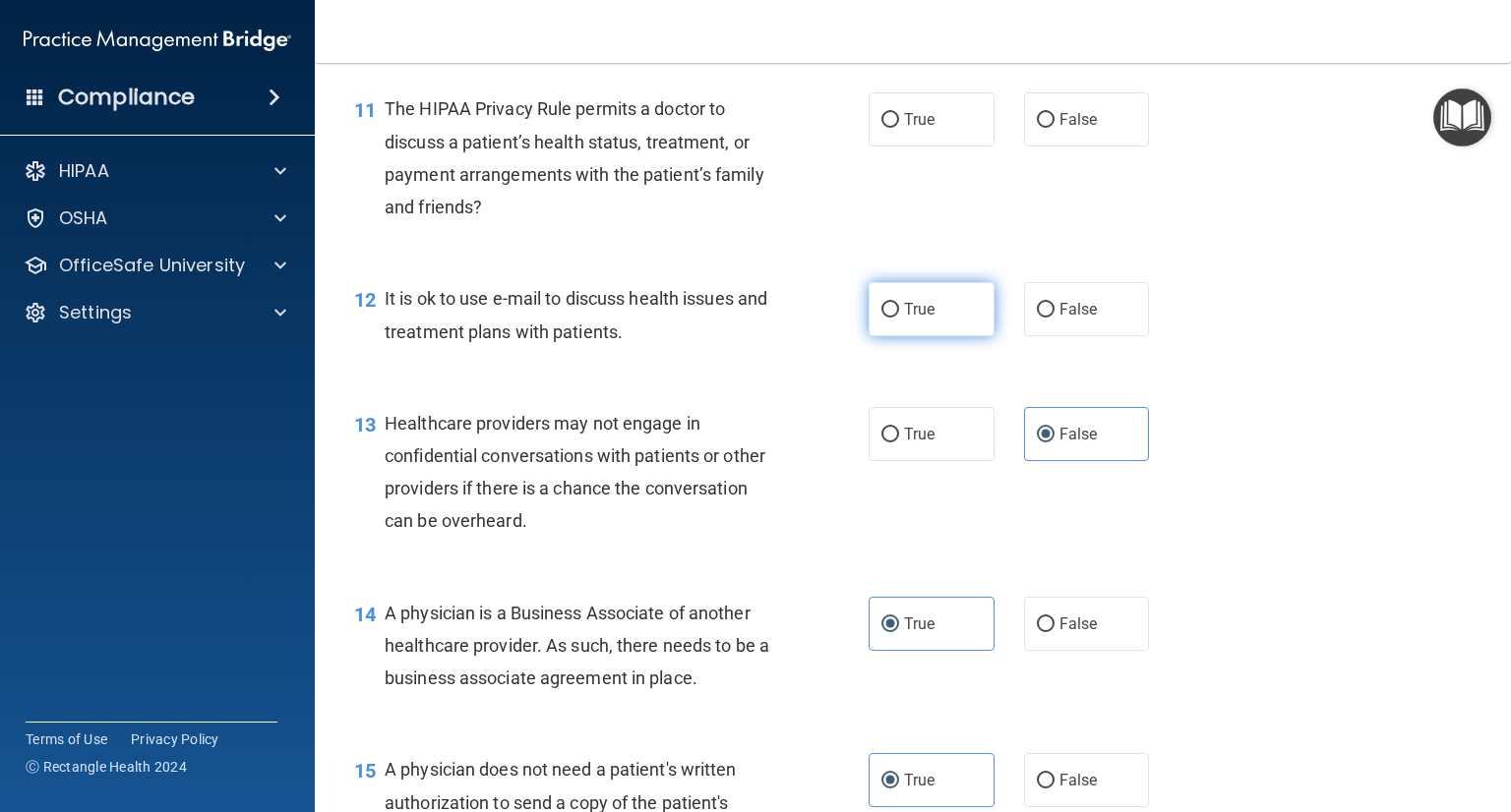
click at [901, 336] on label "True" at bounding box center [931, 309] width 126 height 54
click at [899, 317] on input "True" at bounding box center [891, 310] width 18 height 15
radio input "true"
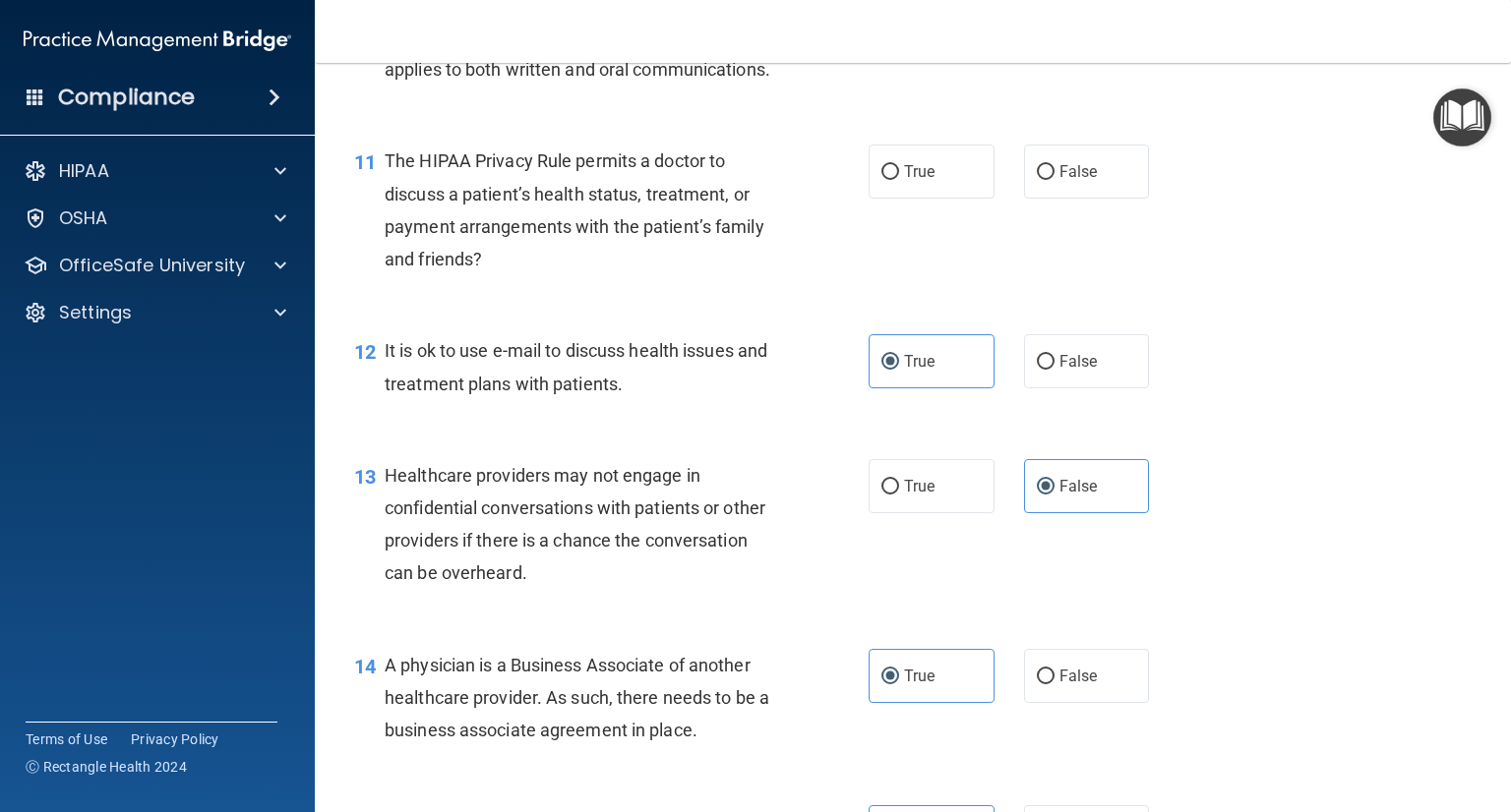
scroll to position [1763, 0]
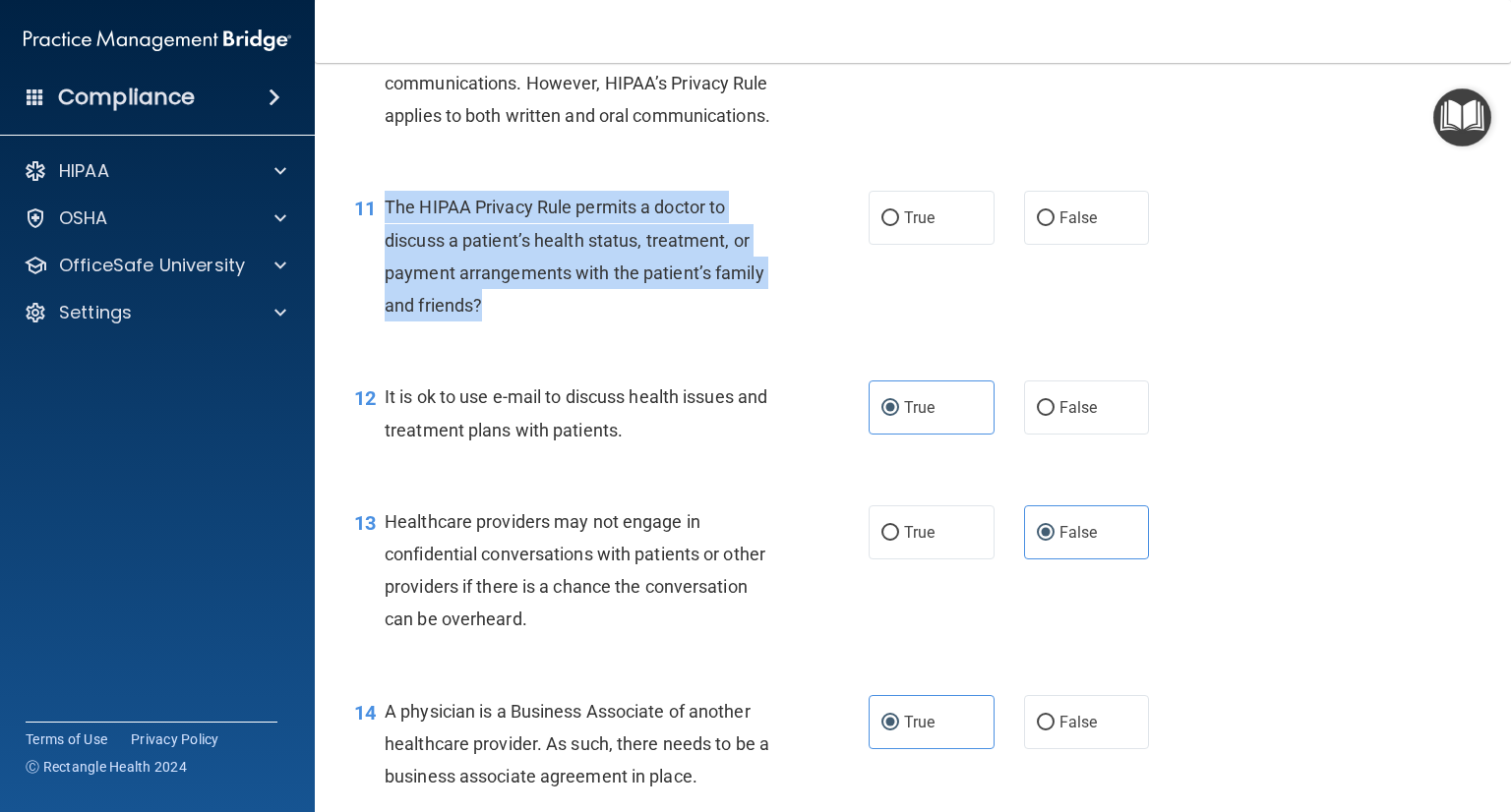
drag, startPoint x: 539, startPoint y: 367, endPoint x: 374, endPoint y: 276, distance: 188.4
click at [374, 276] on div "11 The HIPAA Privacy Rule permits a doctor to discuss a patient’s health status…" at bounding box center [612, 261] width 574 height 140
click at [1037, 226] on input "False" at bounding box center [1046, 219] width 18 height 15
radio input "true"
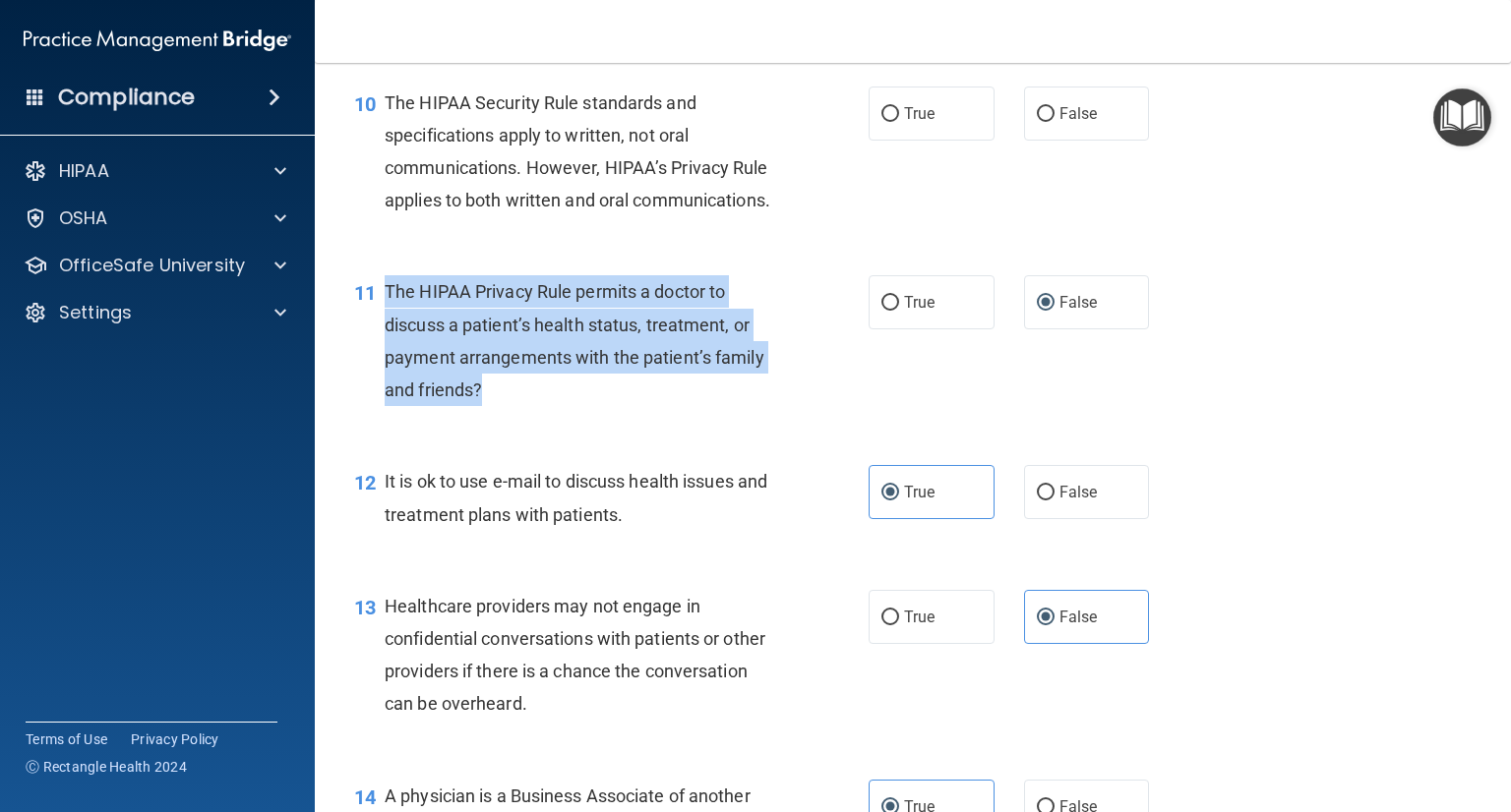
scroll to position [1567, 0]
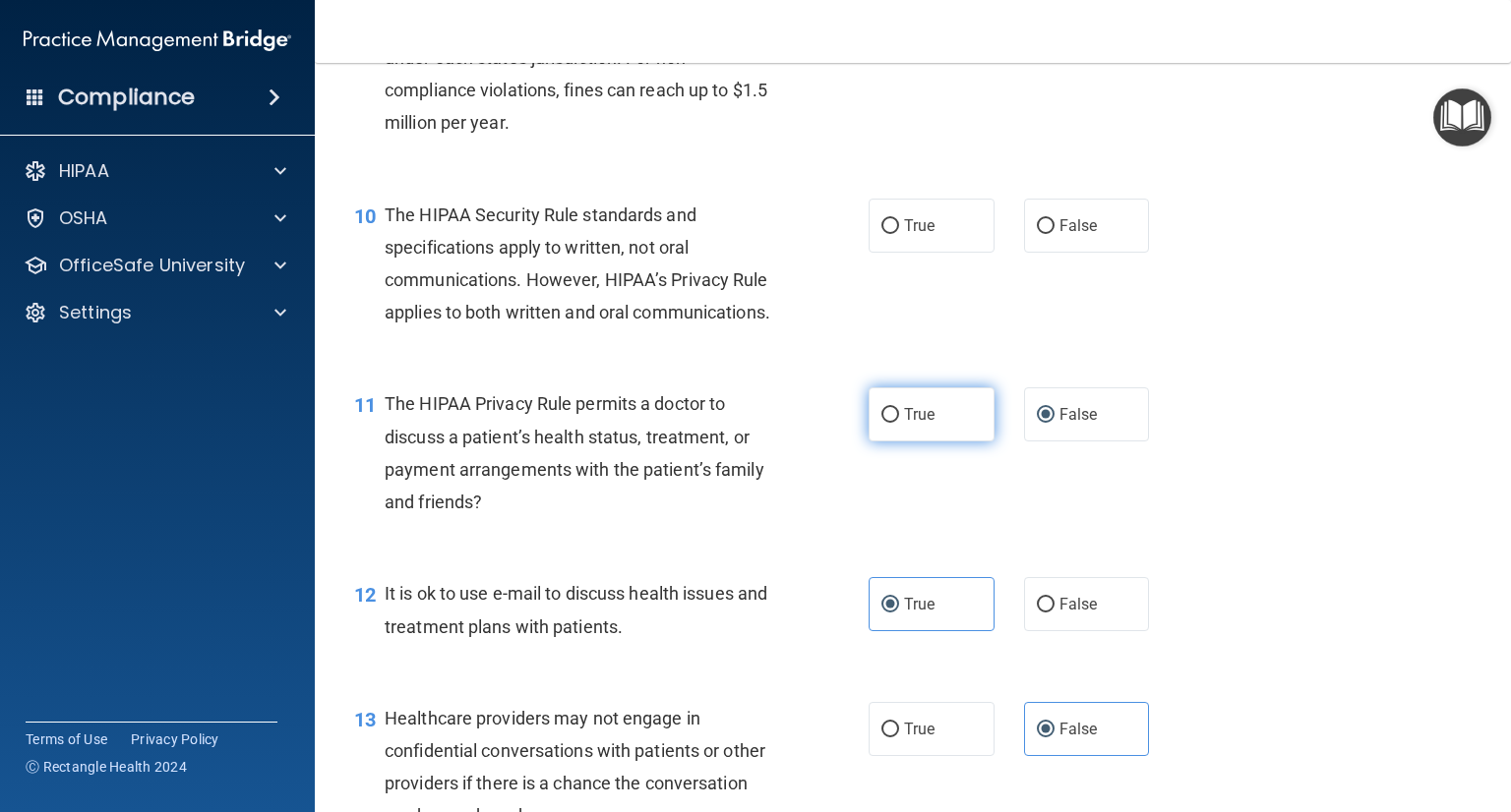
click at [933, 441] on label "True" at bounding box center [931, 414] width 126 height 54
click at [899, 422] on input "True" at bounding box center [891, 415] width 18 height 15
radio input "true"
radio input "false"
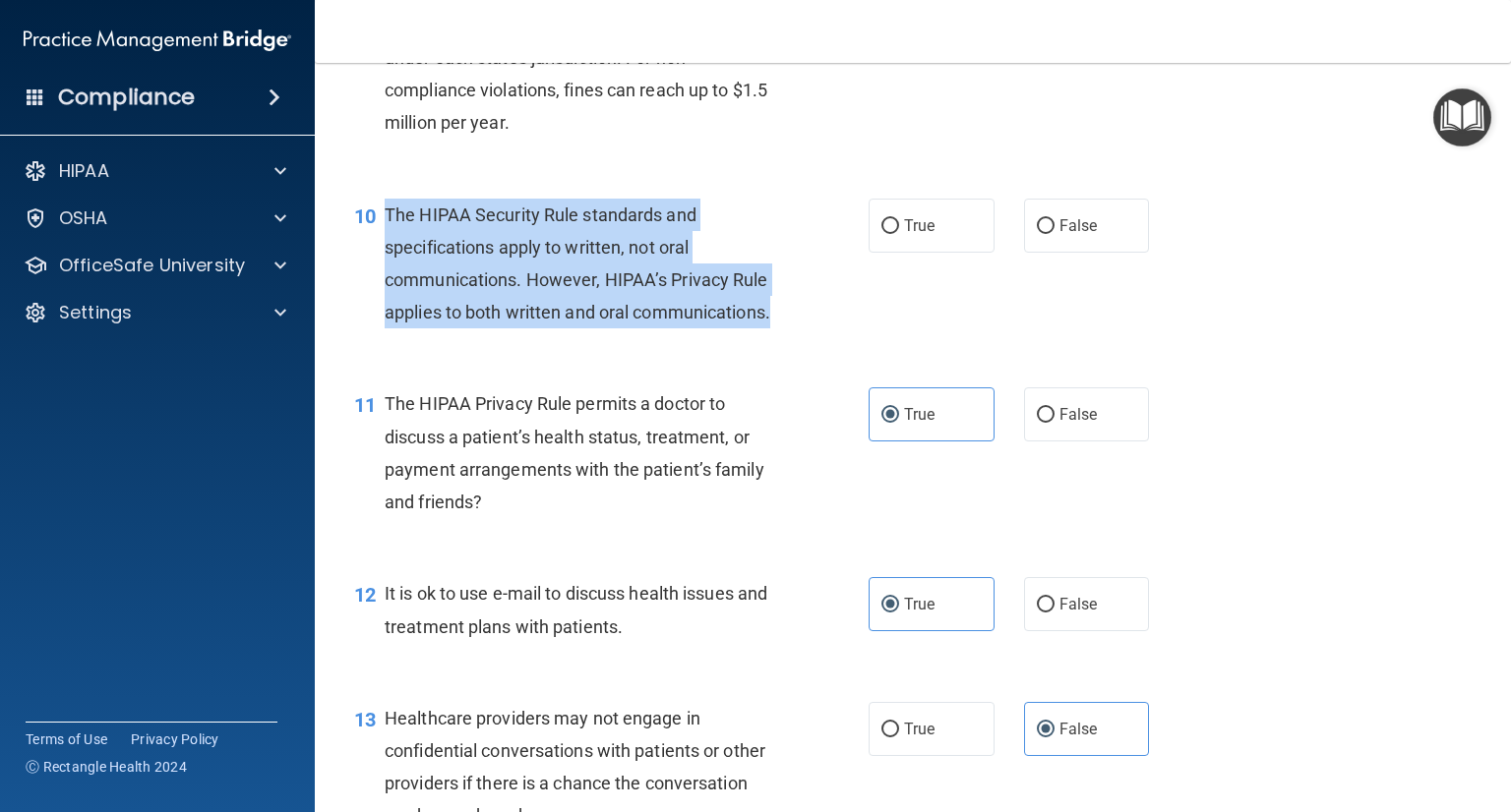
drag, startPoint x: 573, startPoint y: 375, endPoint x: 382, endPoint y: 252, distance: 227.2
click at [382, 252] on div "10 The HIPAA Security Rule standards and specifications apply to written, not o…" at bounding box center [612, 269] width 574 height 140
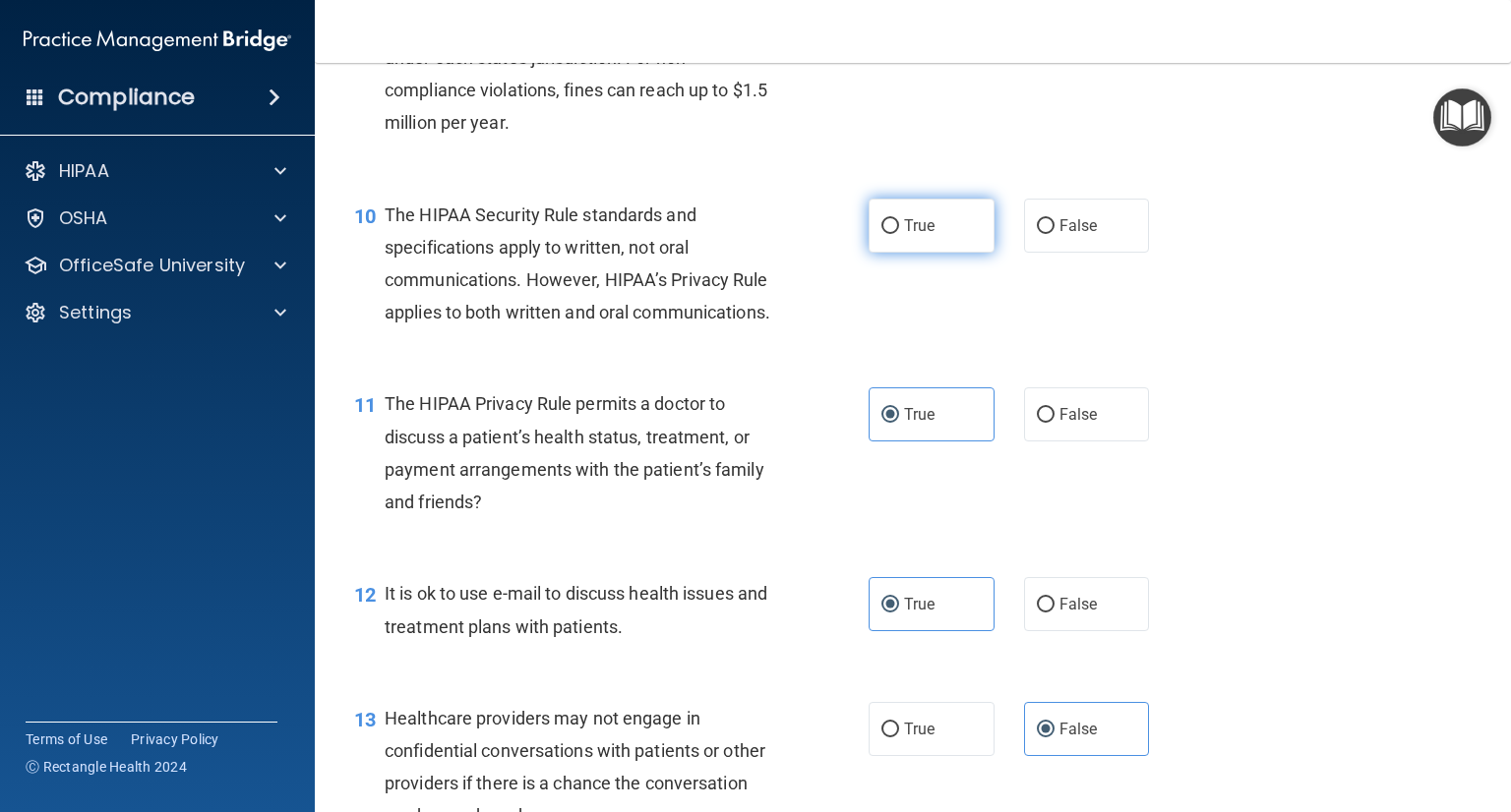
click at [907, 235] on span "True" at bounding box center [919, 226] width 31 height 19
click at [899, 234] on input "True" at bounding box center [891, 226] width 18 height 15
radio input "true"
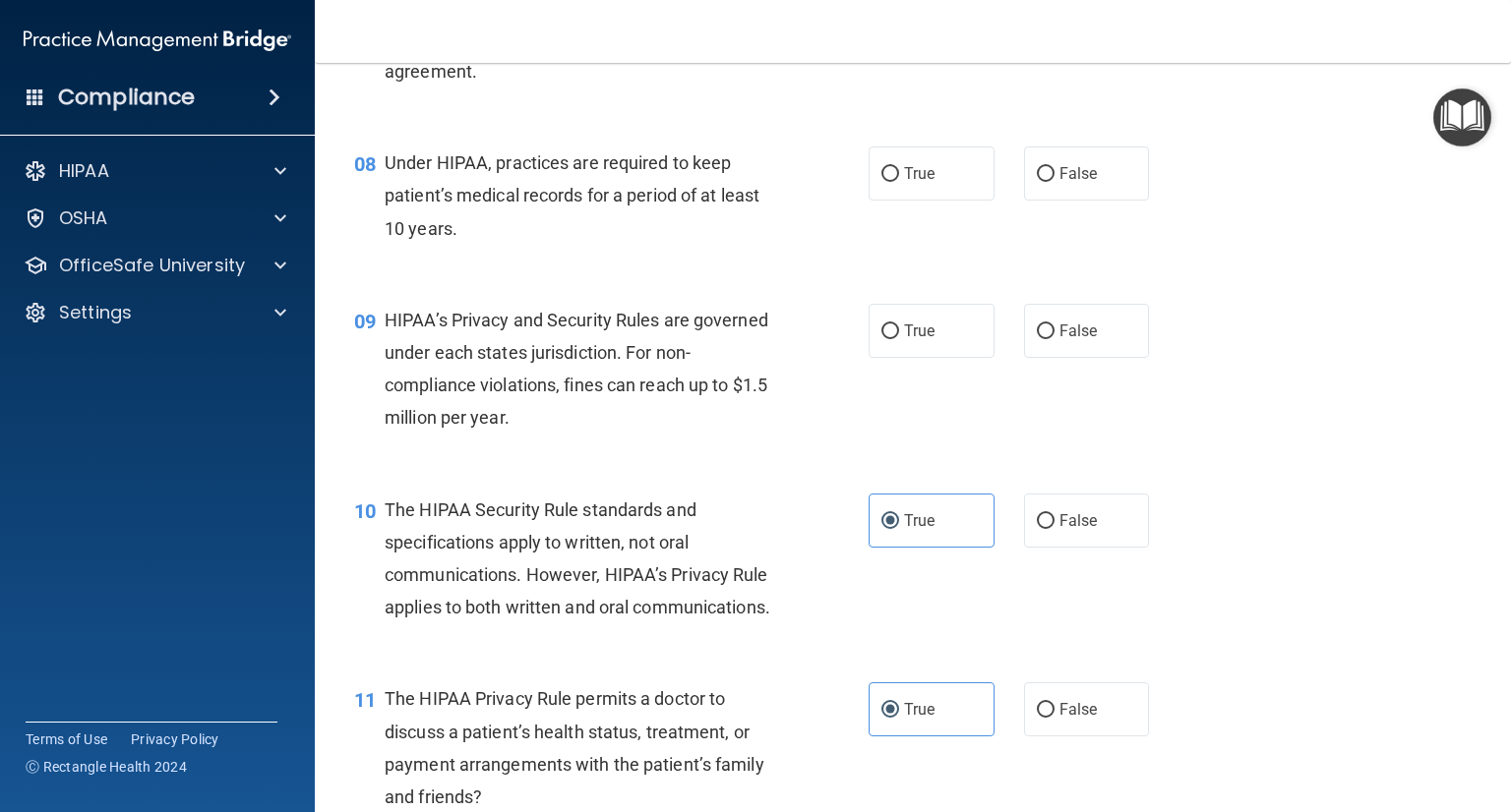
scroll to position [1173, 0]
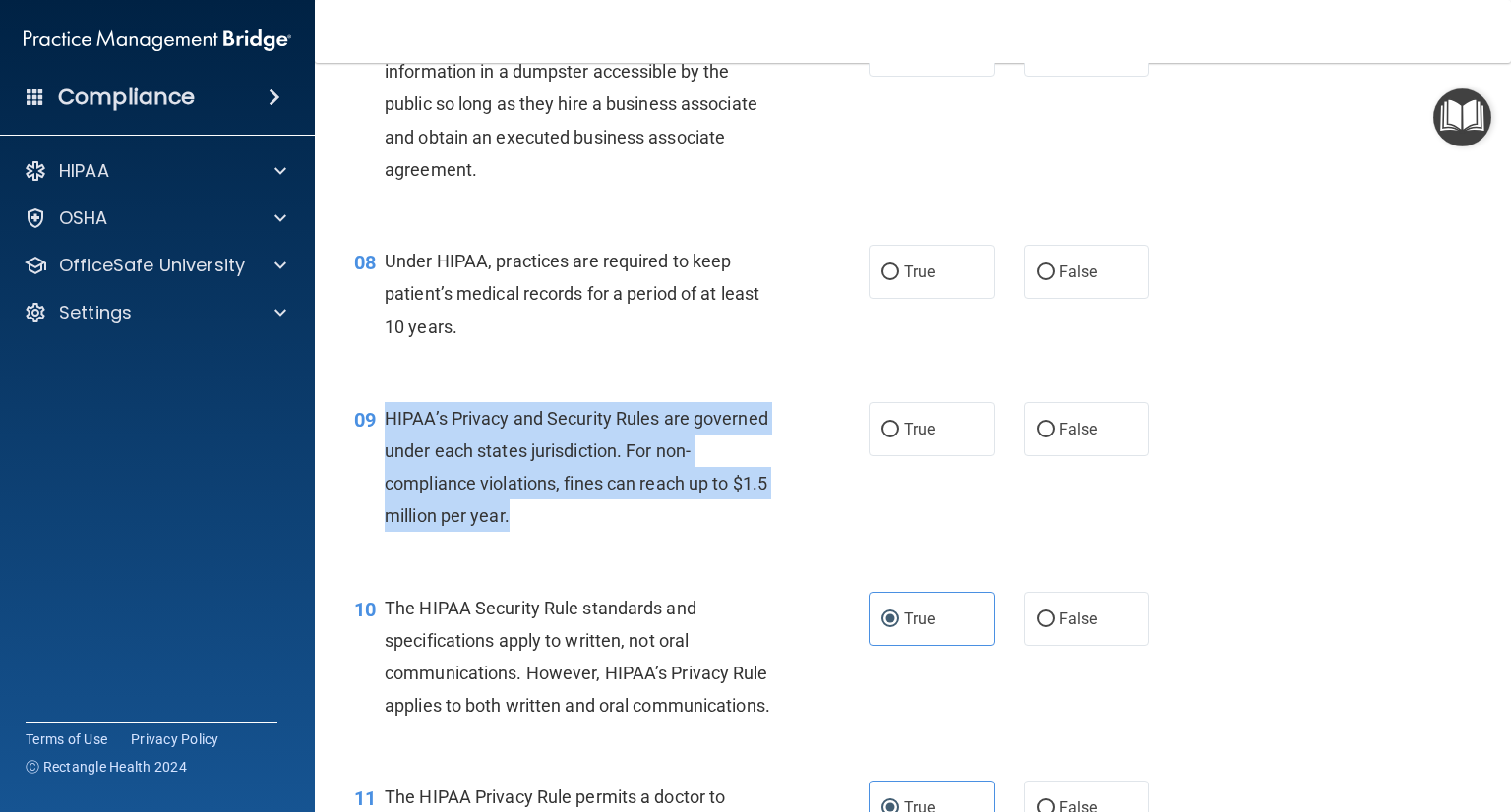
drag, startPoint x: 576, startPoint y: 544, endPoint x: 390, endPoint y: 444, distance: 211.2
click at [390, 444] on div "HIPAA’s Privacy and Security Rules are governed under each states jurisdiction.…" at bounding box center [589, 468] width 409 height 131
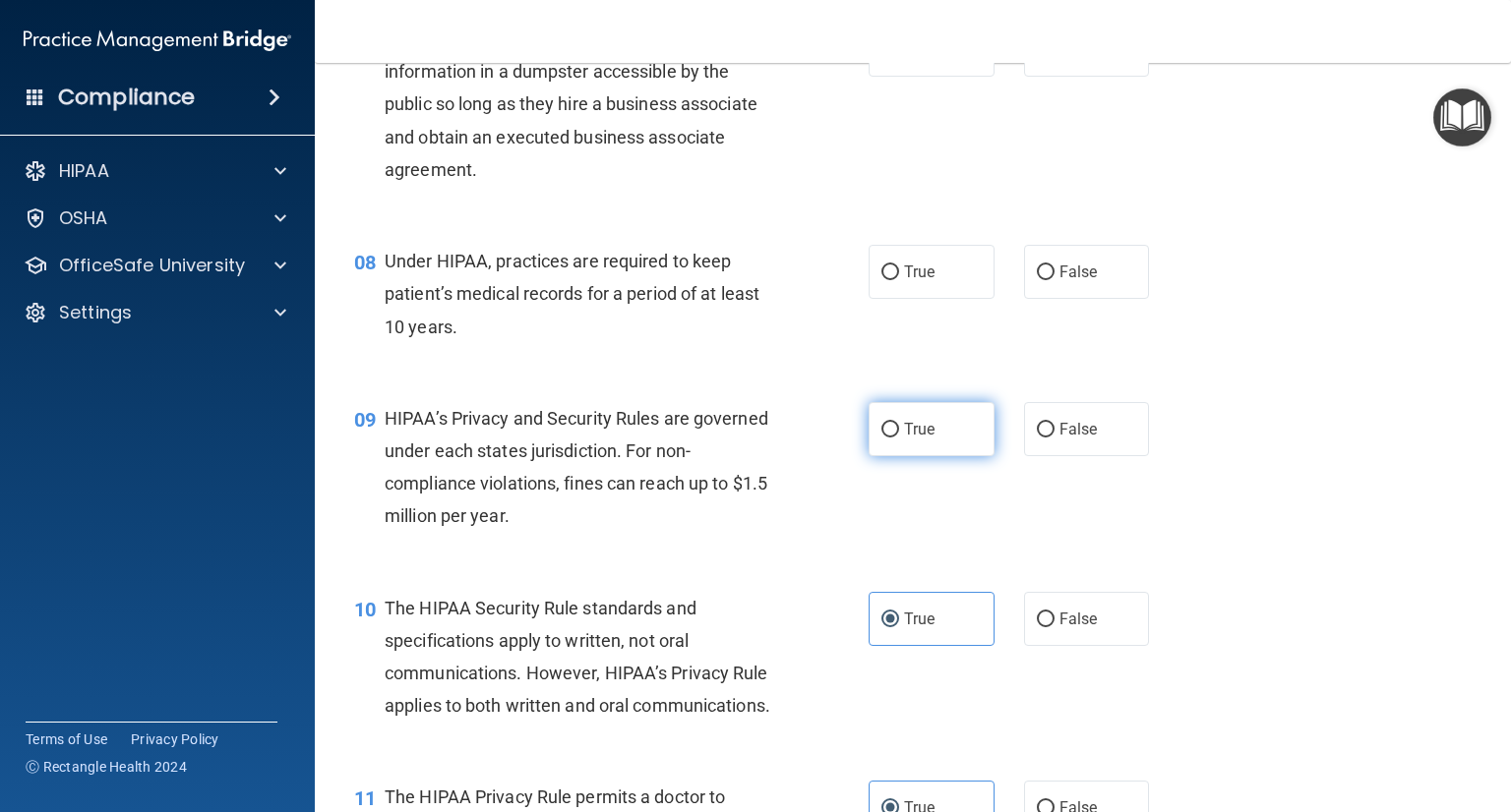
click at [917, 438] on span "True" at bounding box center [919, 428] width 31 height 19
click at [899, 437] on input "True" at bounding box center [891, 429] width 18 height 15
radio input "true"
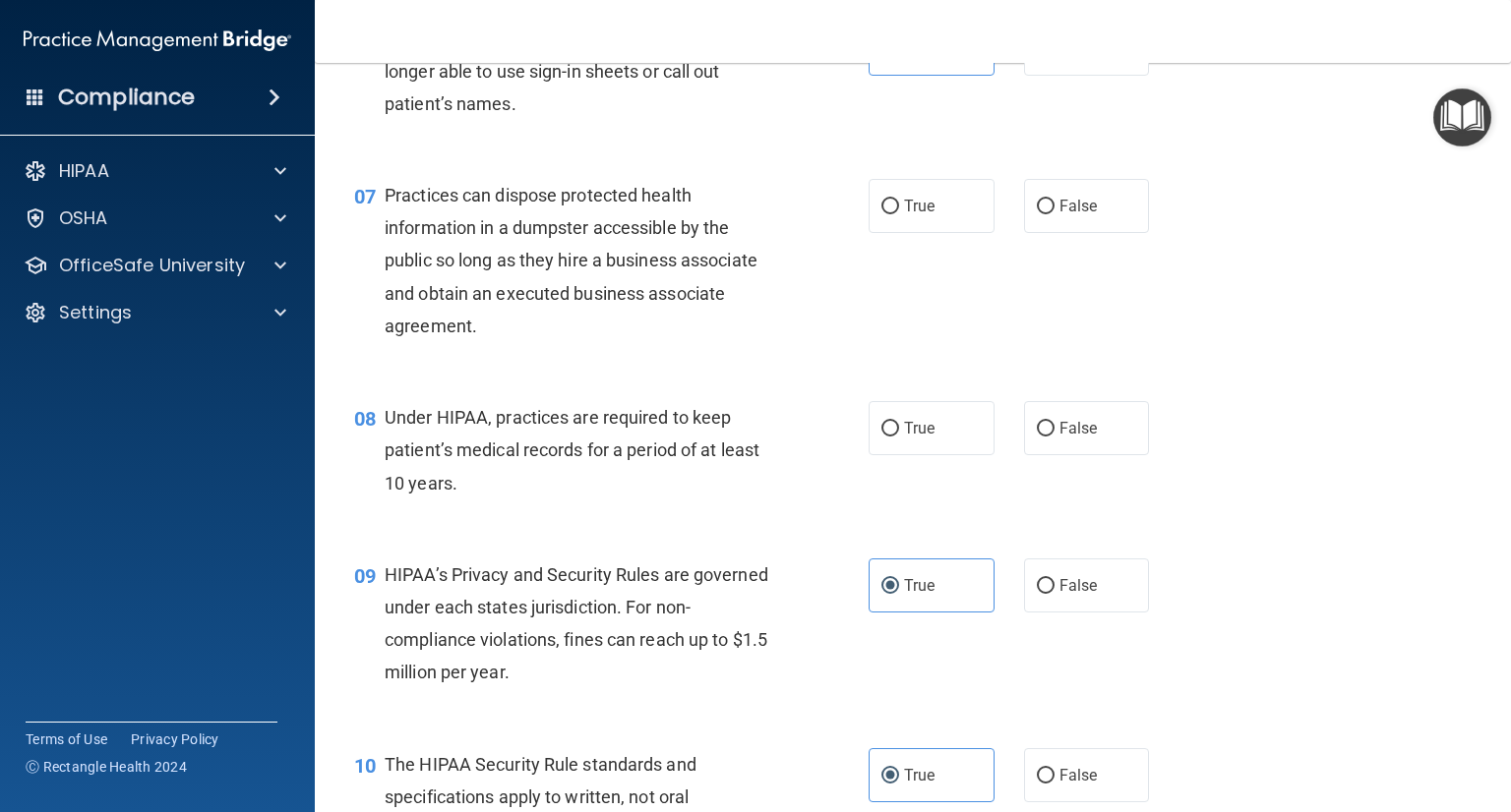
scroll to position [976, 0]
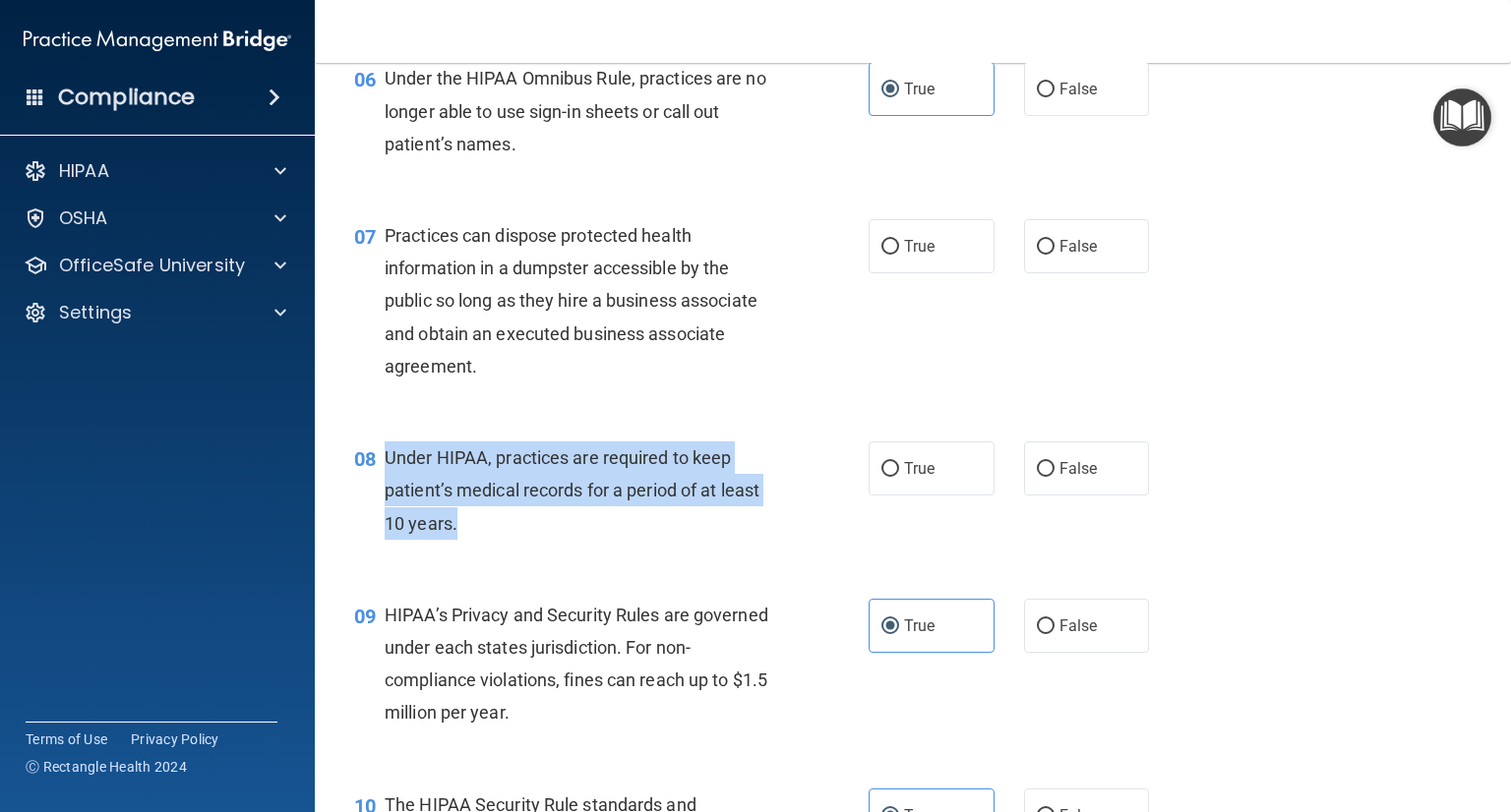
drag, startPoint x: 583, startPoint y: 543, endPoint x: 432, endPoint y: 516, distance: 153.4
click at [375, 503] on div "08 Under HIPAA, practices are required to keep patient’s medical records for a …" at bounding box center [612, 495] width 574 height 108
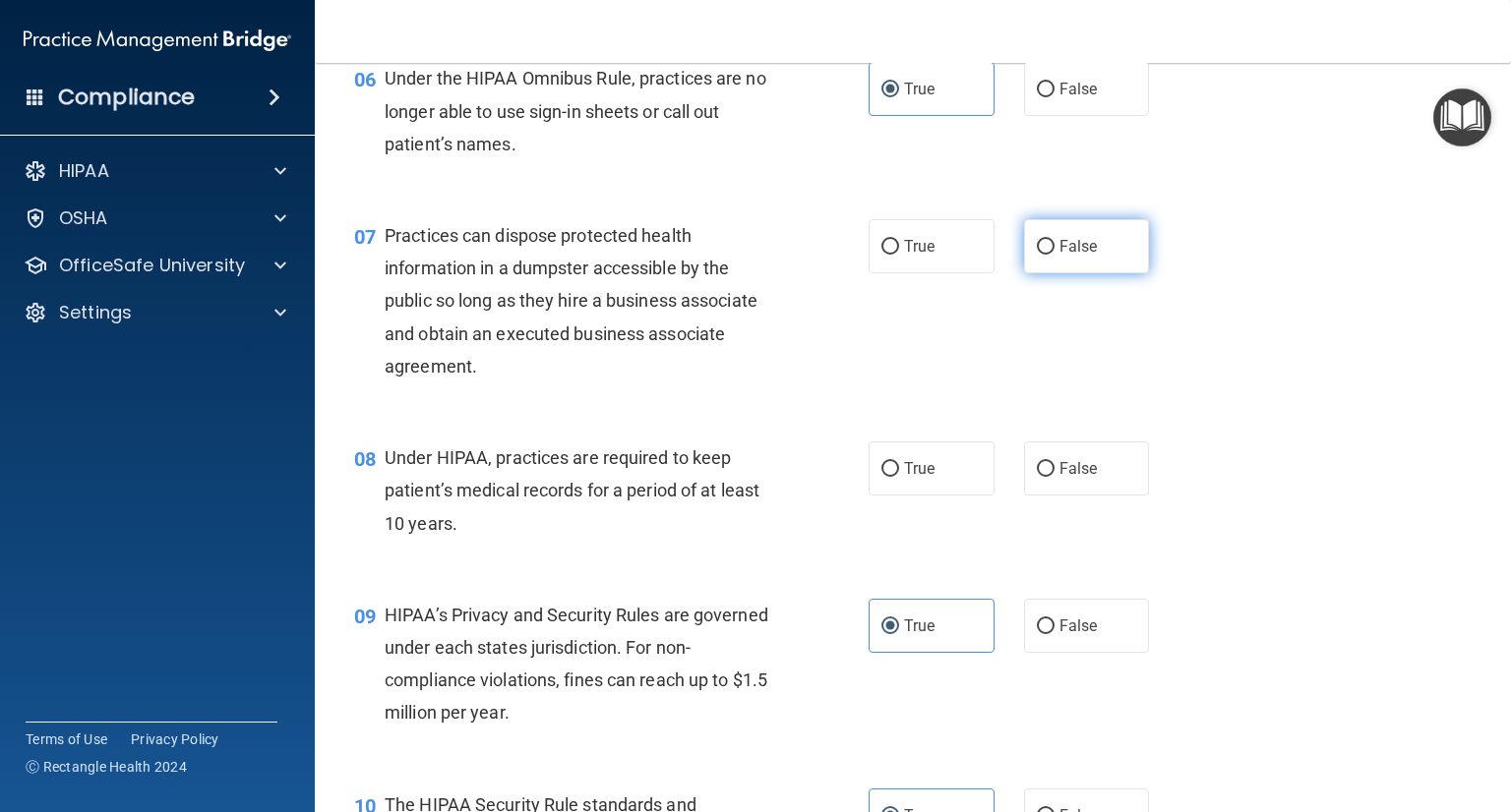
click at [1051, 273] on label "False" at bounding box center [1086, 246] width 126 height 54
click at [1051, 254] on input "False" at bounding box center [1046, 247] width 18 height 15
radio input "true"
click at [1024, 496] on label "False" at bounding box center [1086, 468] width 126 height 54
click at [1037, 477] on input "False" at bounding box center [1046, 469] width 18 height 15
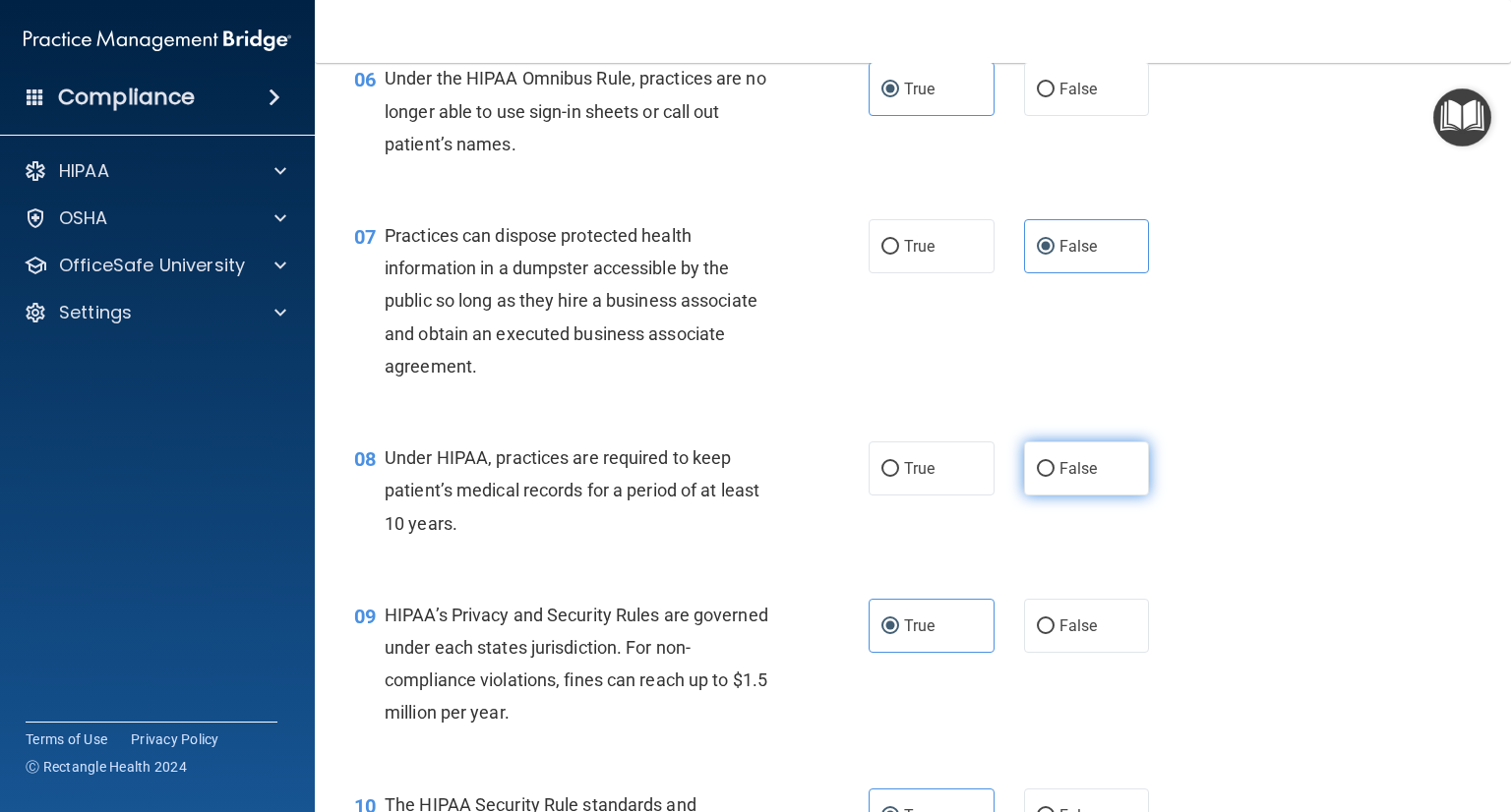
radio input "true"
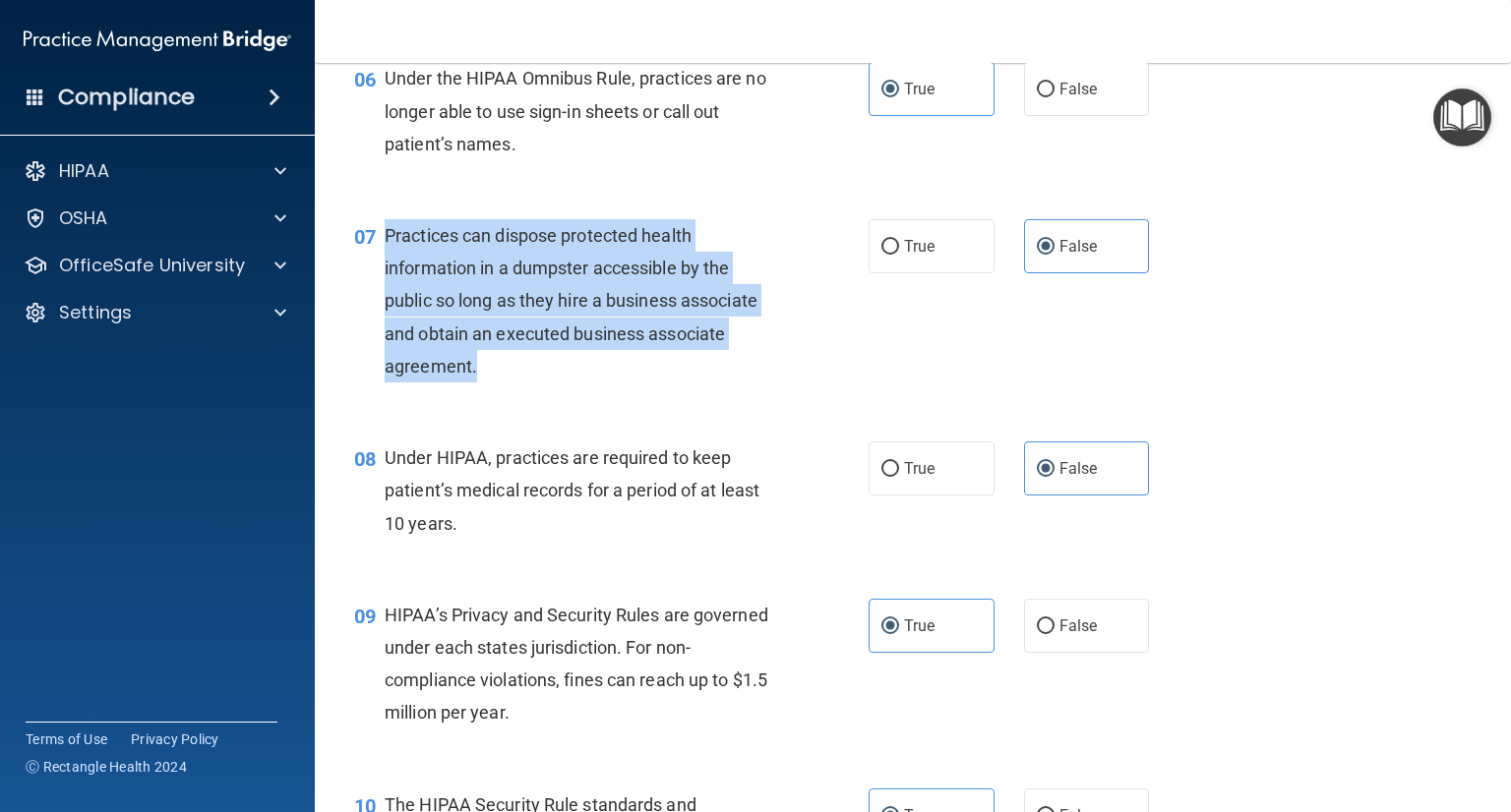
drag, startPoint x: 487, startPoint y: 388, endPoint x: 380, endPoint y: 271, distance: 158.5
click at [380, 271] on div "07 Practices can dispose protected health information in a dumpster accessible …" at bounding box center [612, 306] width 574 height 173
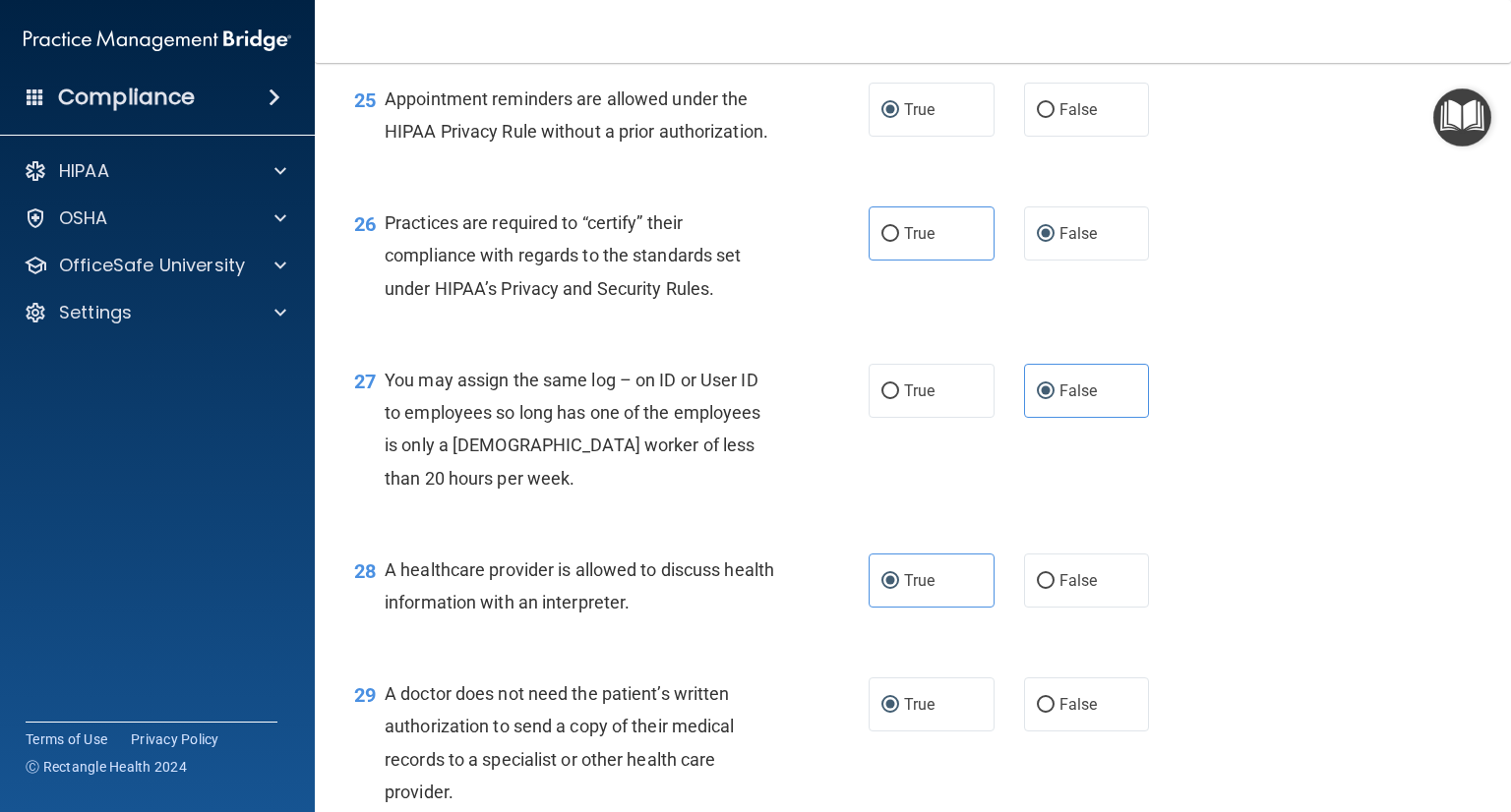
scroll to position [4615, 0]
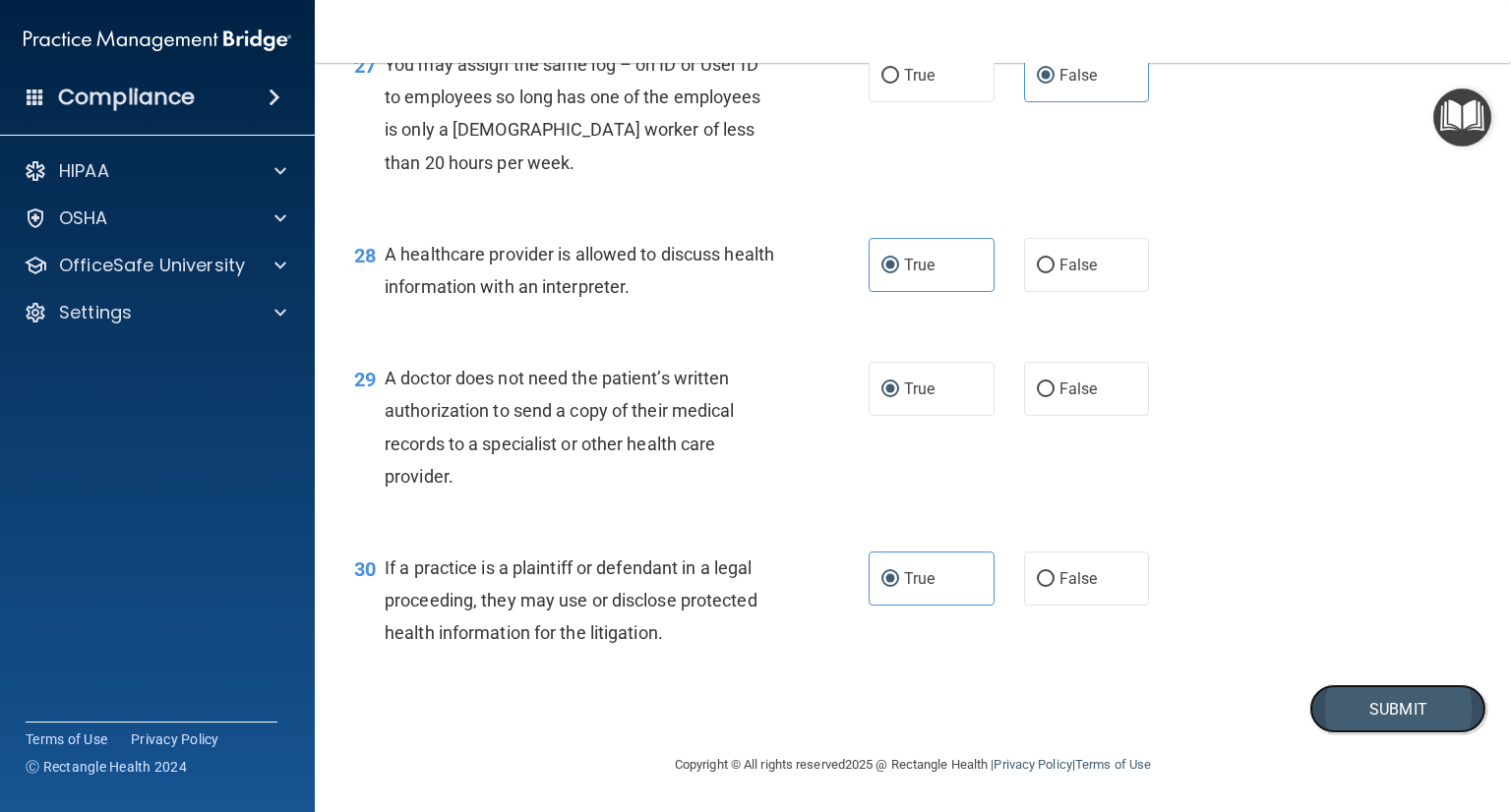
click at [1442, 694] on button "Submit" at bounding box center [1397, 709] width 177 height 50
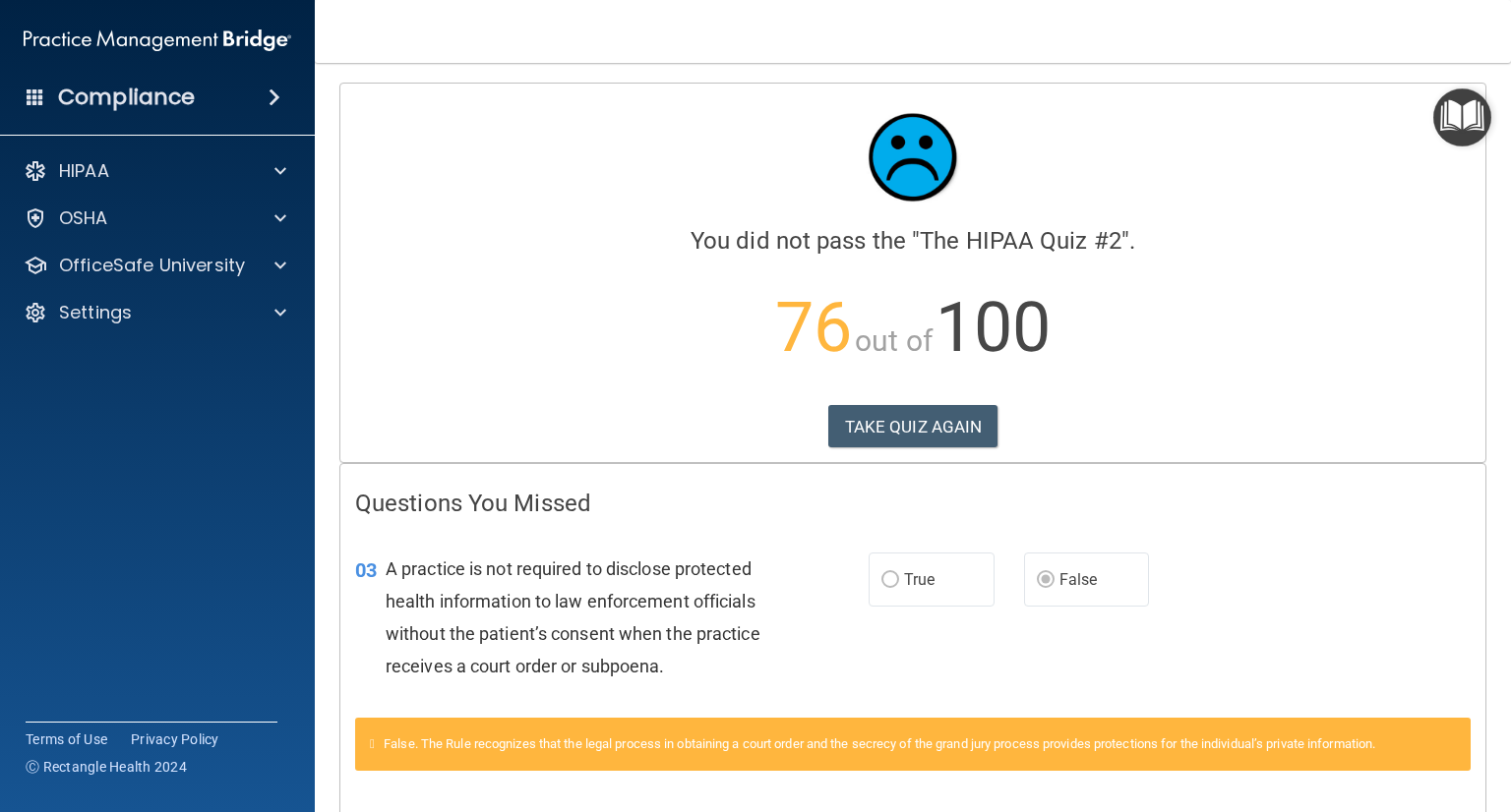
scroll to position [295, 0]
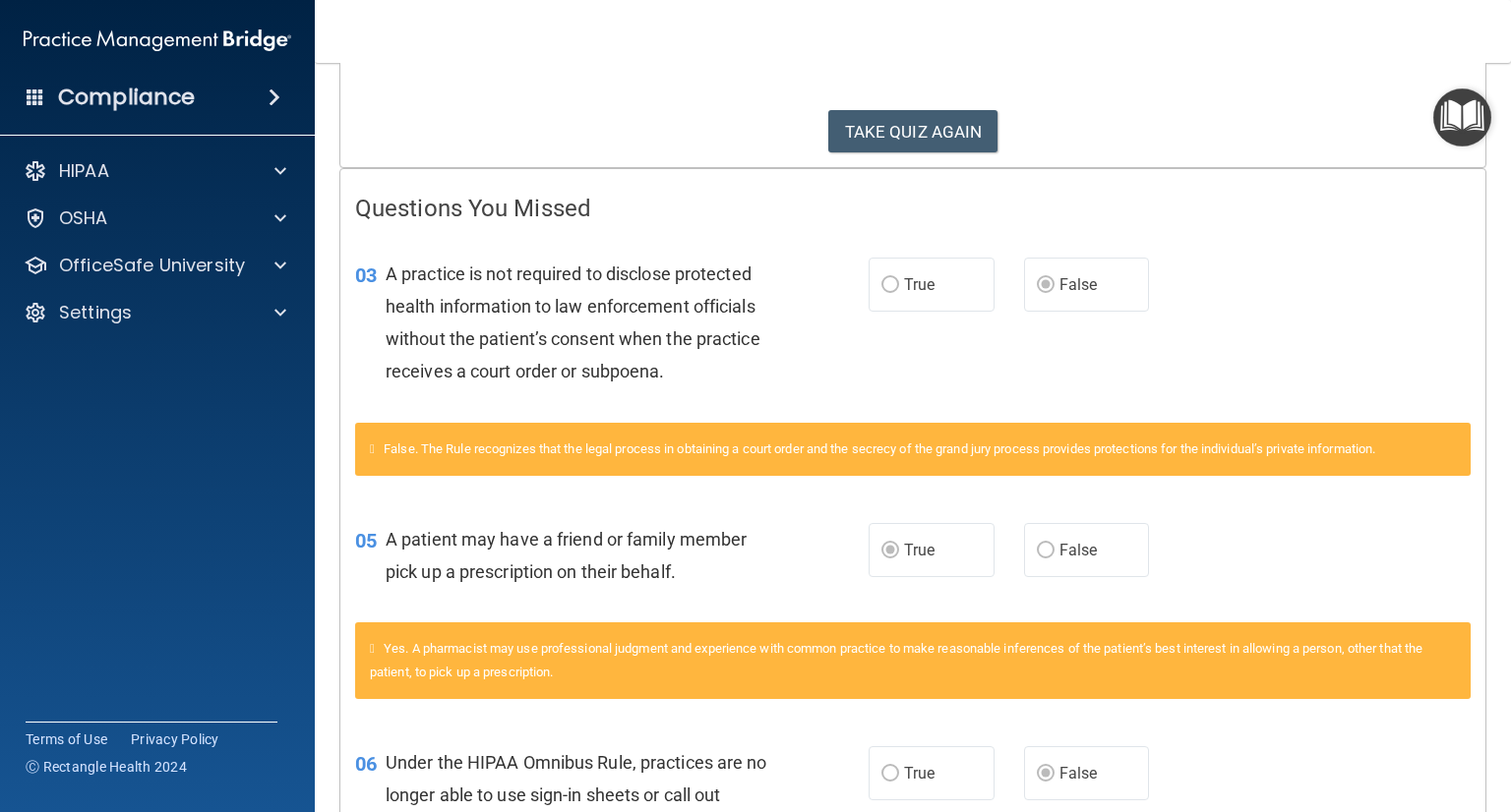
click at [939, 292] on label "True" at bounding box center [931, 284] width 126 height 54
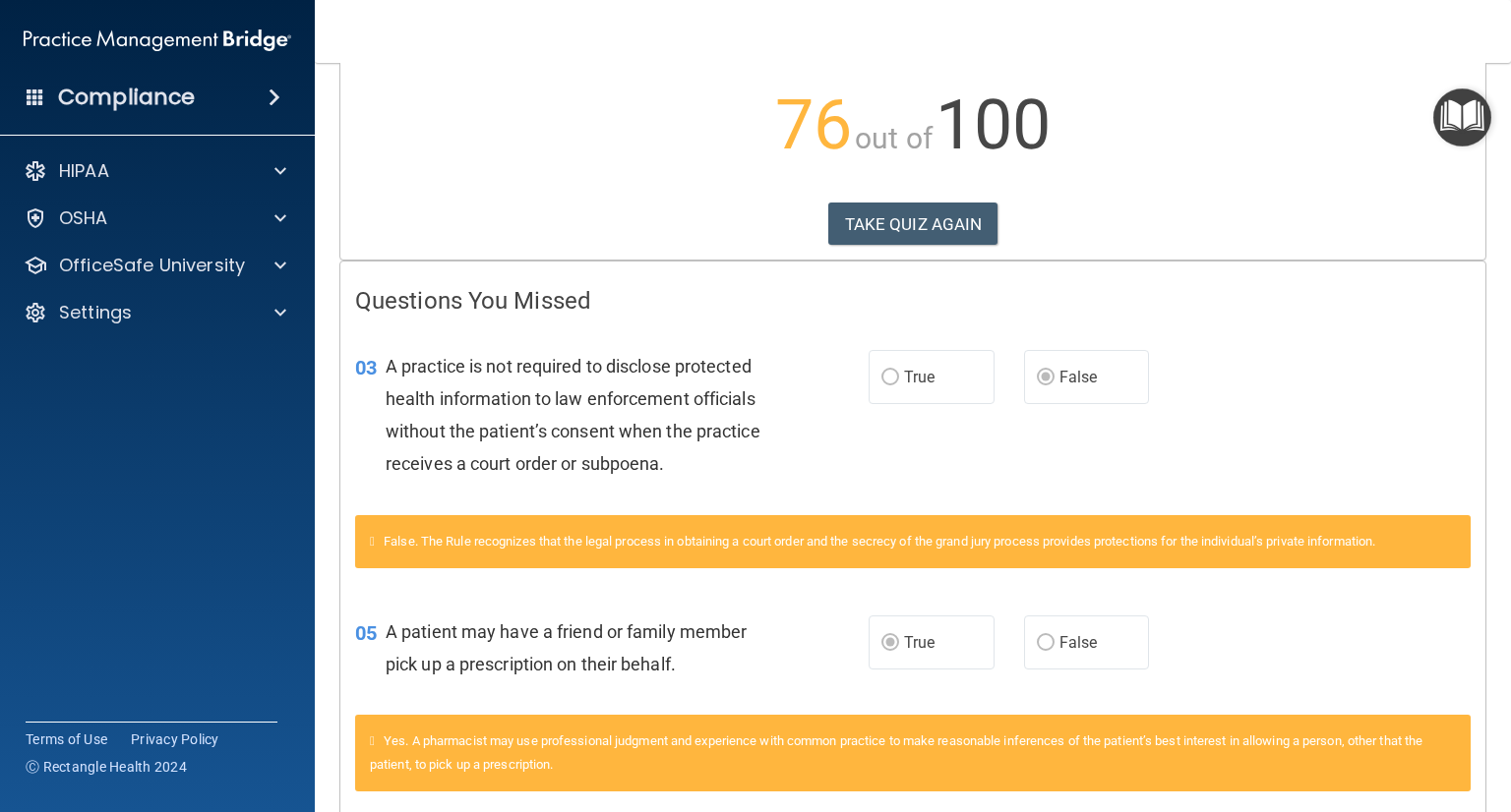
scroll to position [203, 0]
click at [868, 231] on button "TAKE QUIZ AGAIN" at bounding box center [913, 225] width 170 height 44
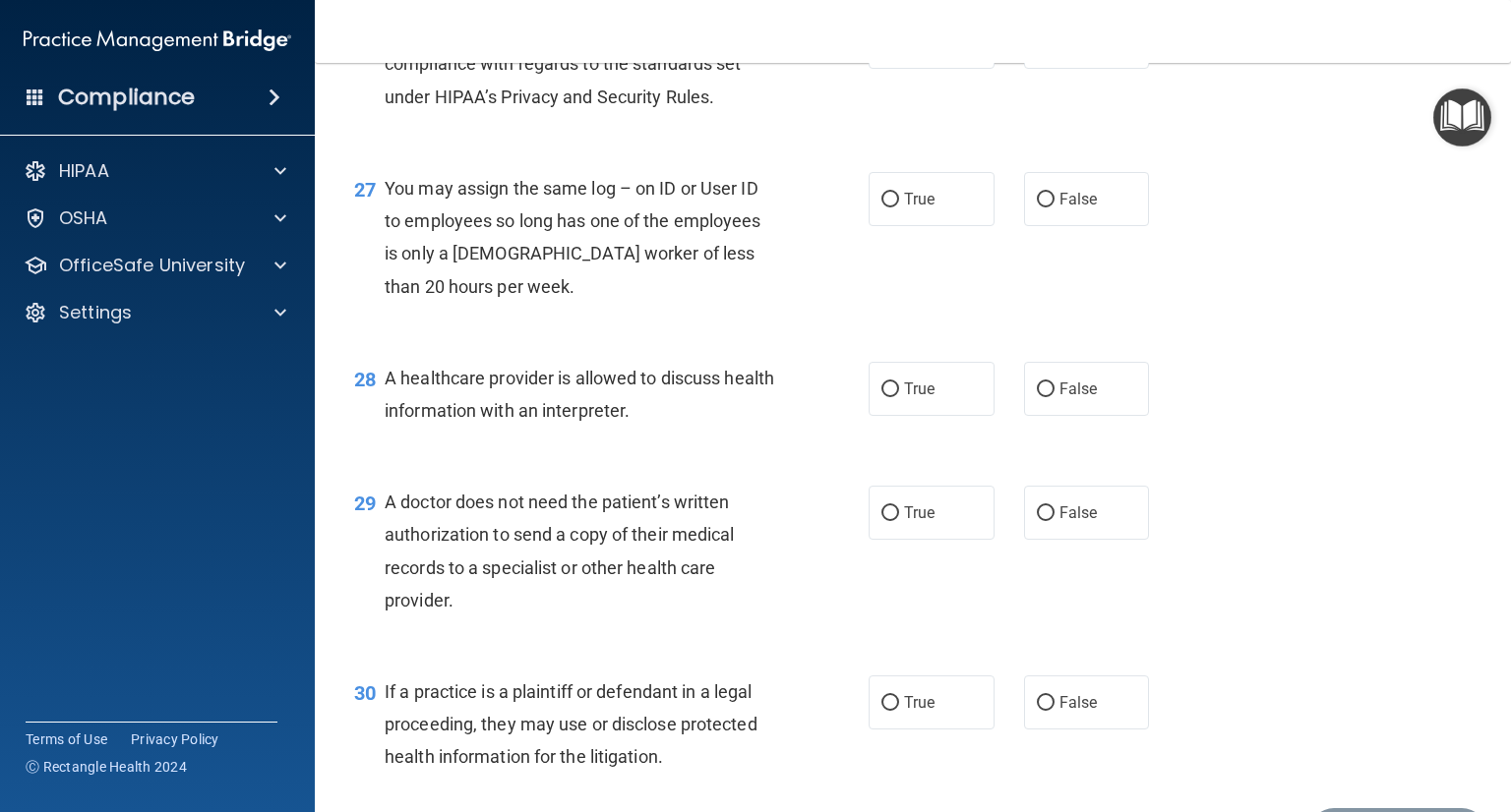
scroll to position [4615, 0]
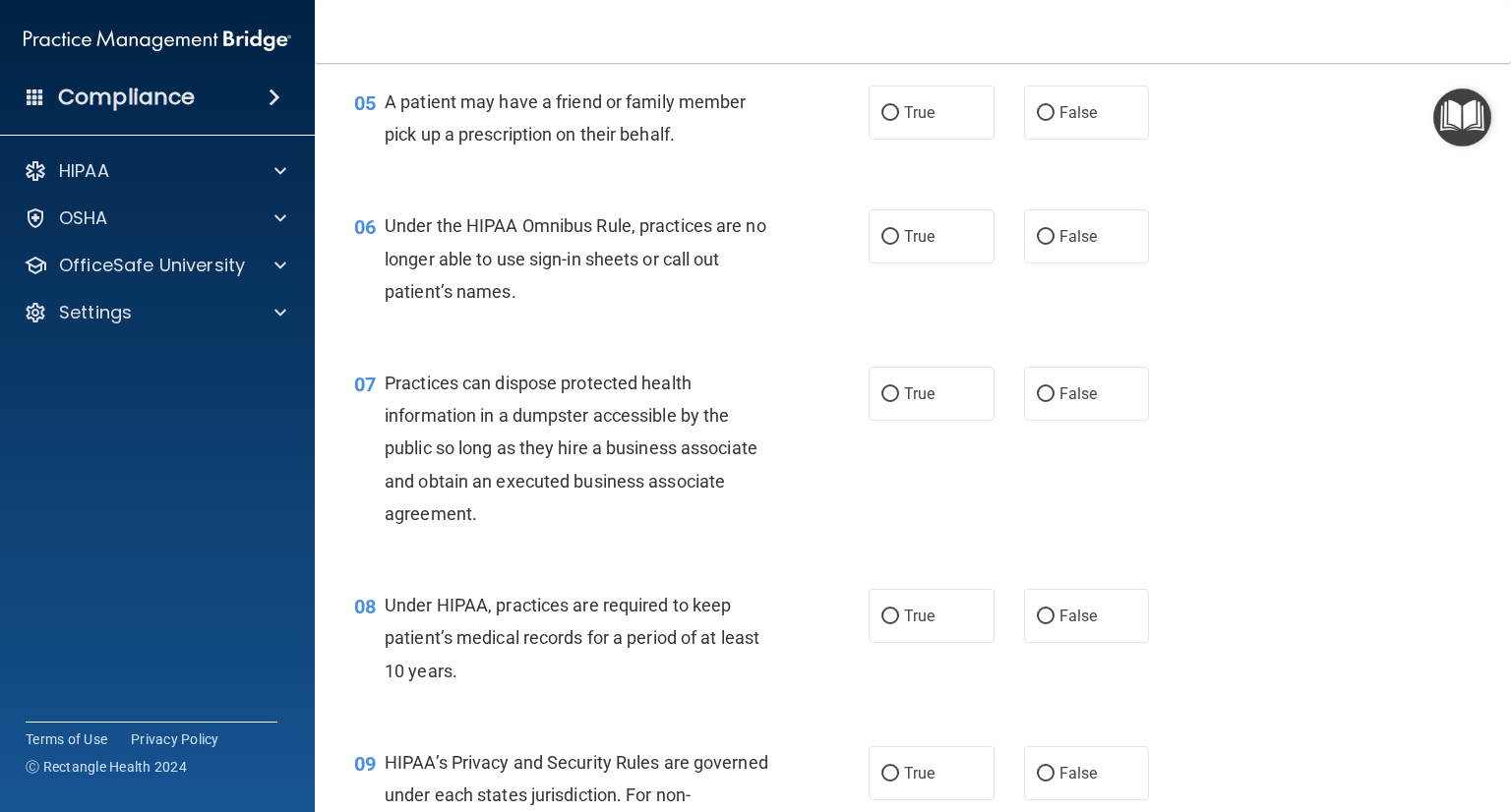
scroll to position [885, 0]
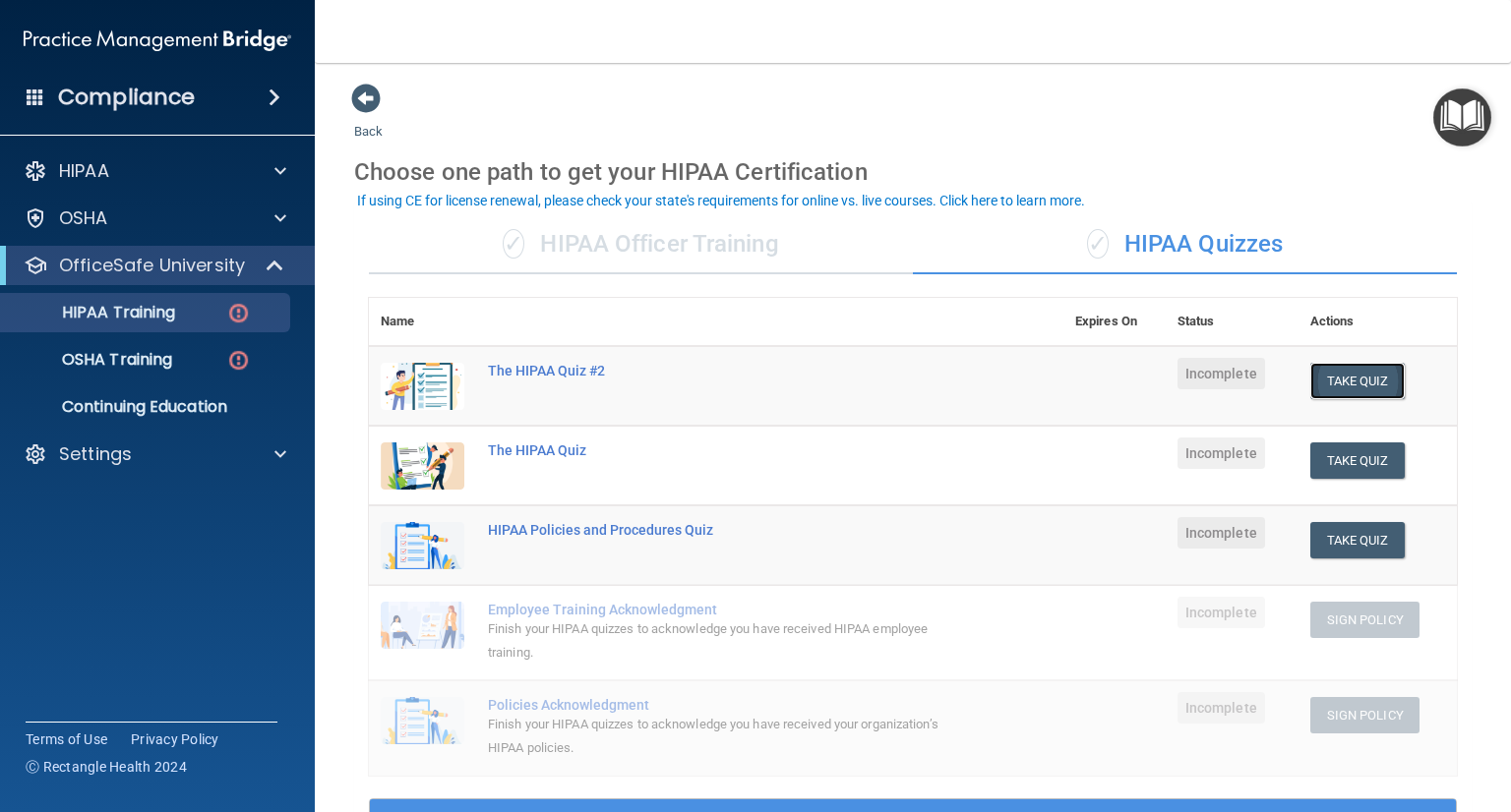
click at [1346, 391] on button "Take Quiz" at bounding box center [1357, 381] width 94 height 37
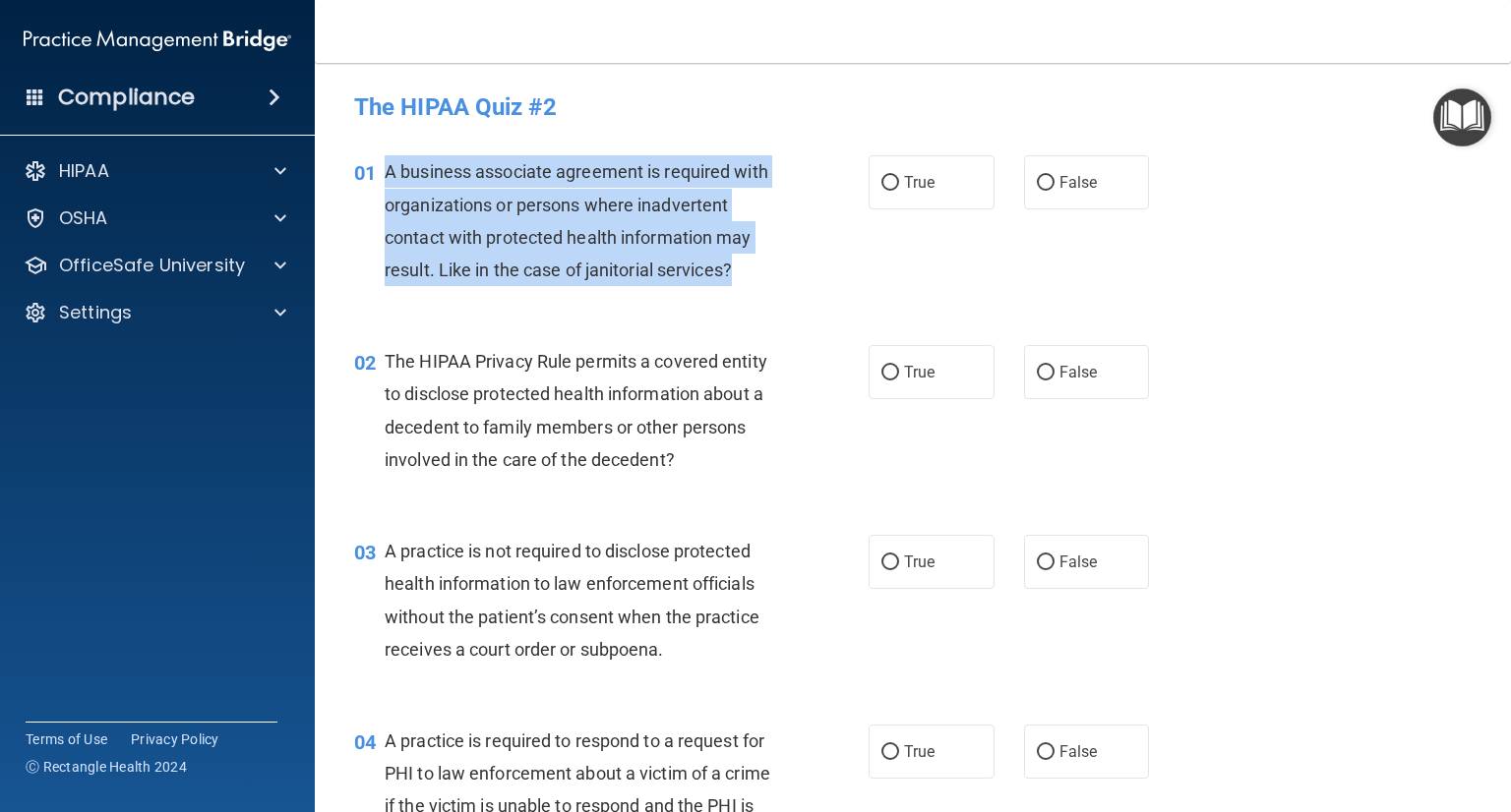
drag, startPoint x: 764, startPoint y: 270, endPoint x: 440, endPoint y: 185, distance: 335.0
click at [385, 171] on div "A business associate agreement is required with organizations or persons where …" at bounding box center [589, 221] width 409 height 131
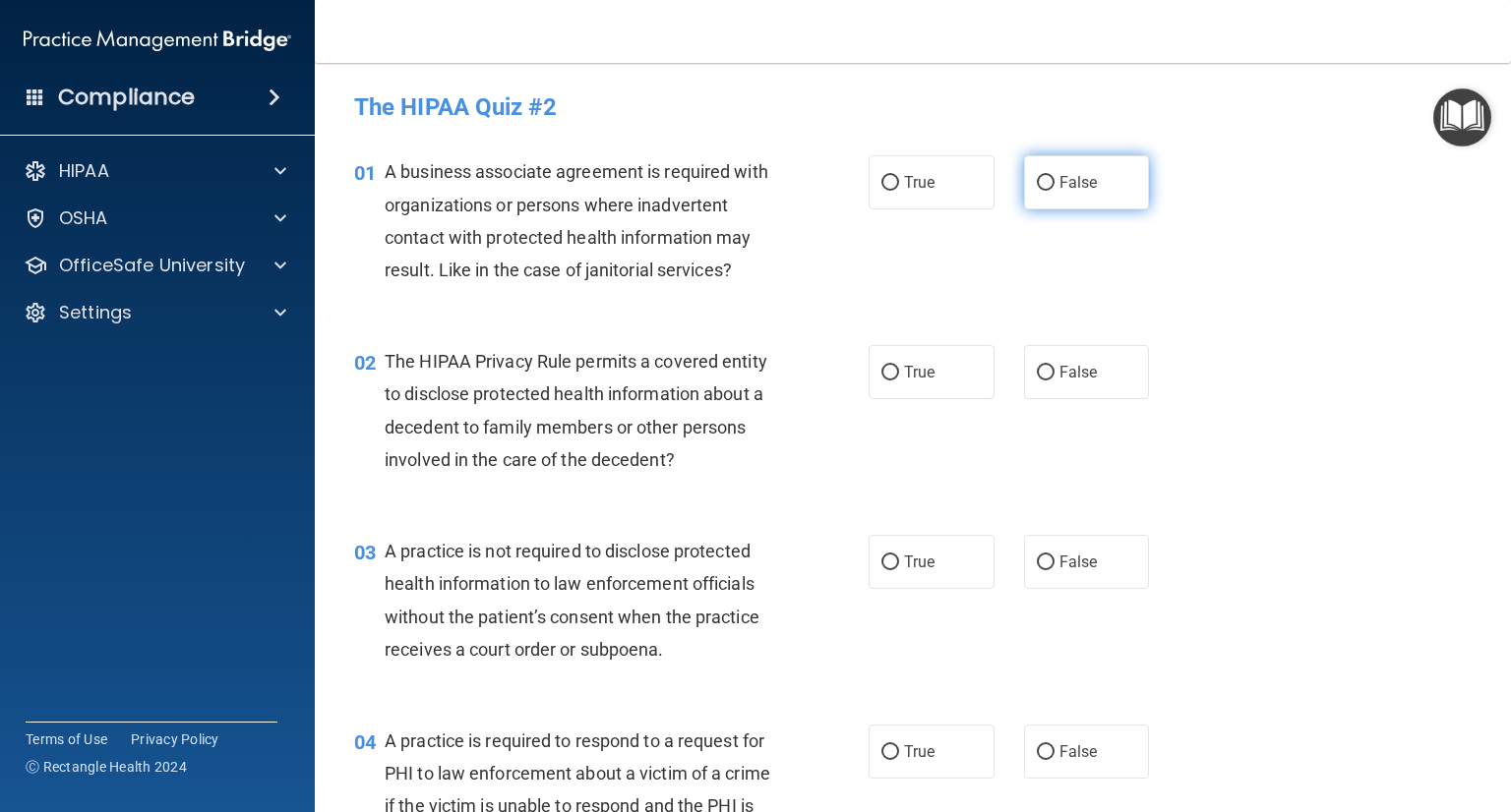
click at [1060, 188] on span "False" at bounding box center [1079, 182] width 39 height 19
click at [1053, 188] on input "False" at bounding box center [1046, 183] width 18 height 15
radio input "true"
click at [917, 378] on span "True" at bounding box center [919, 372] width 31 height 19
click at [899, 378] on input "True" at bounding box center [891, 373] width 18 height 15
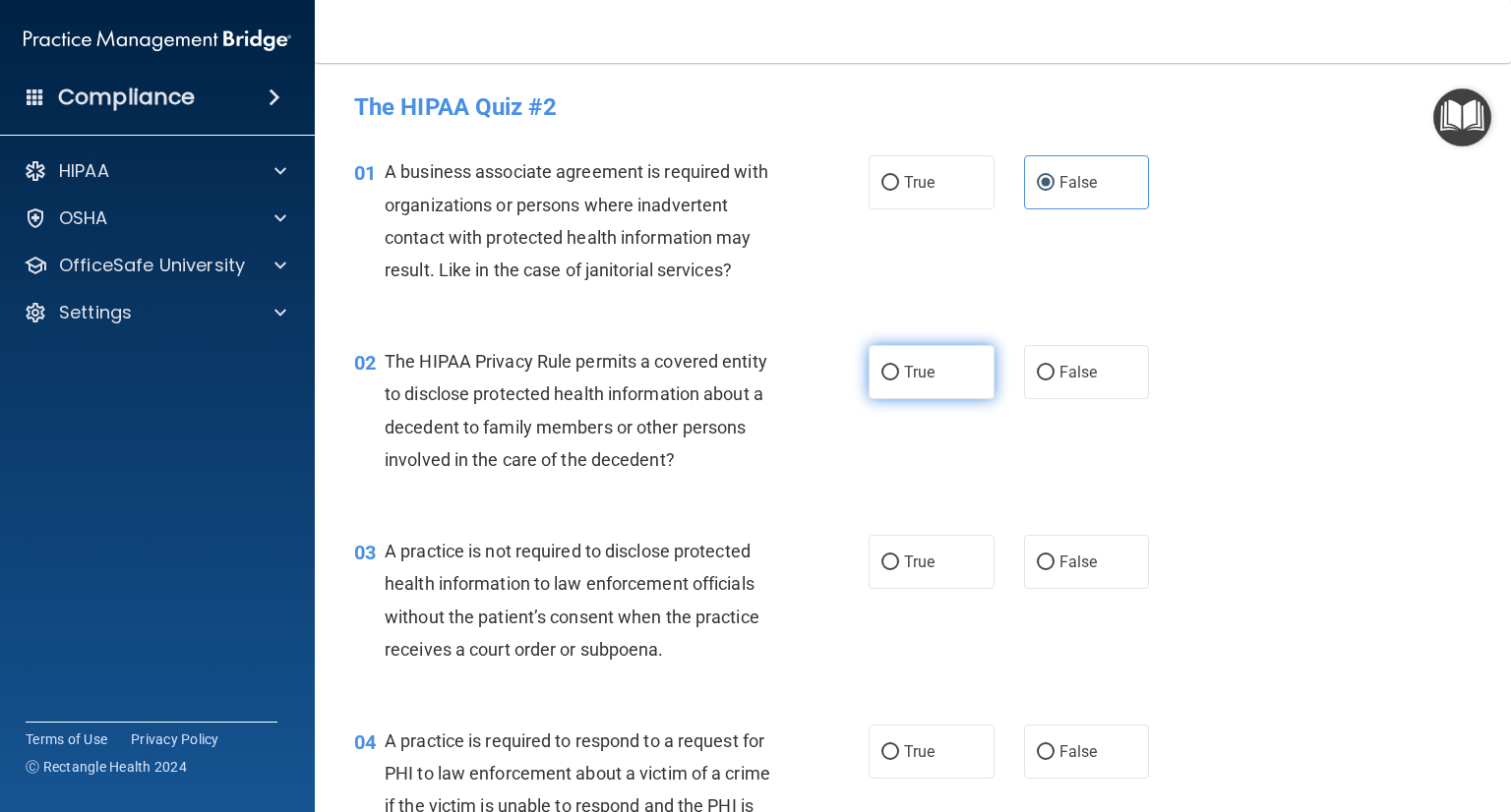
radio input "true"
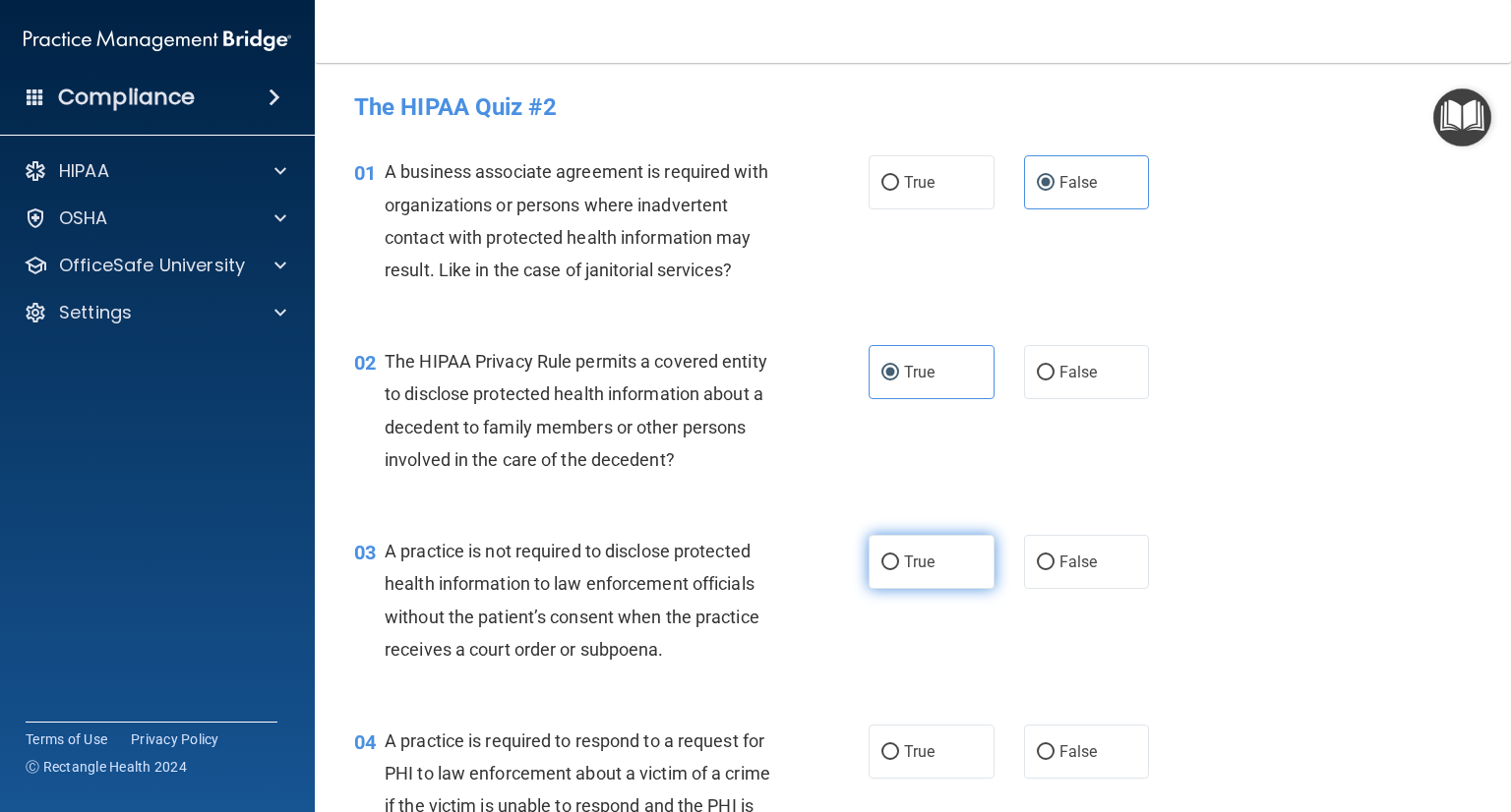
scroll to position [197, 0]
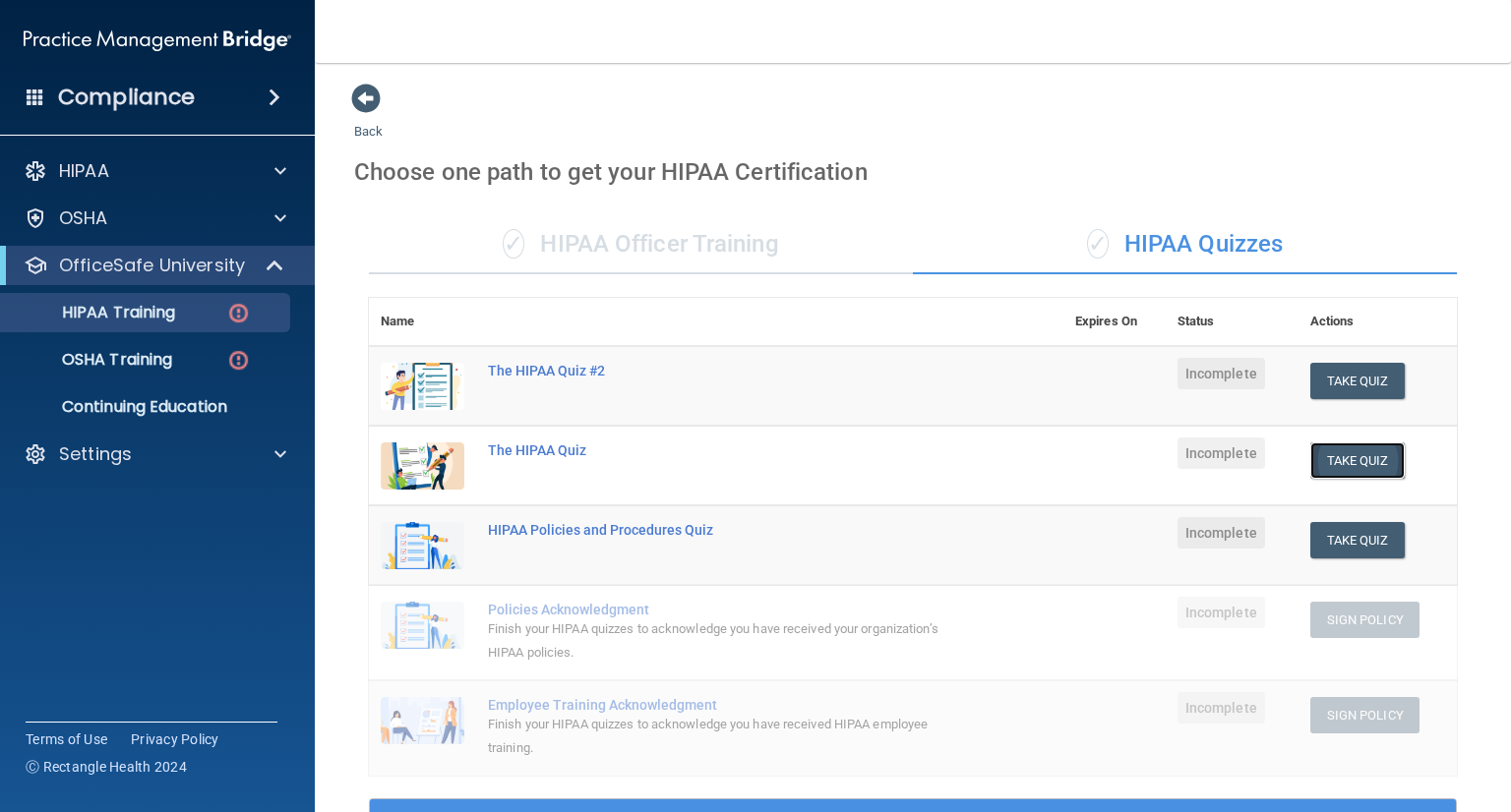
click at [1326, 469] on button "Take Quiz" at bounding box center [1357, 460] width 94 height 37
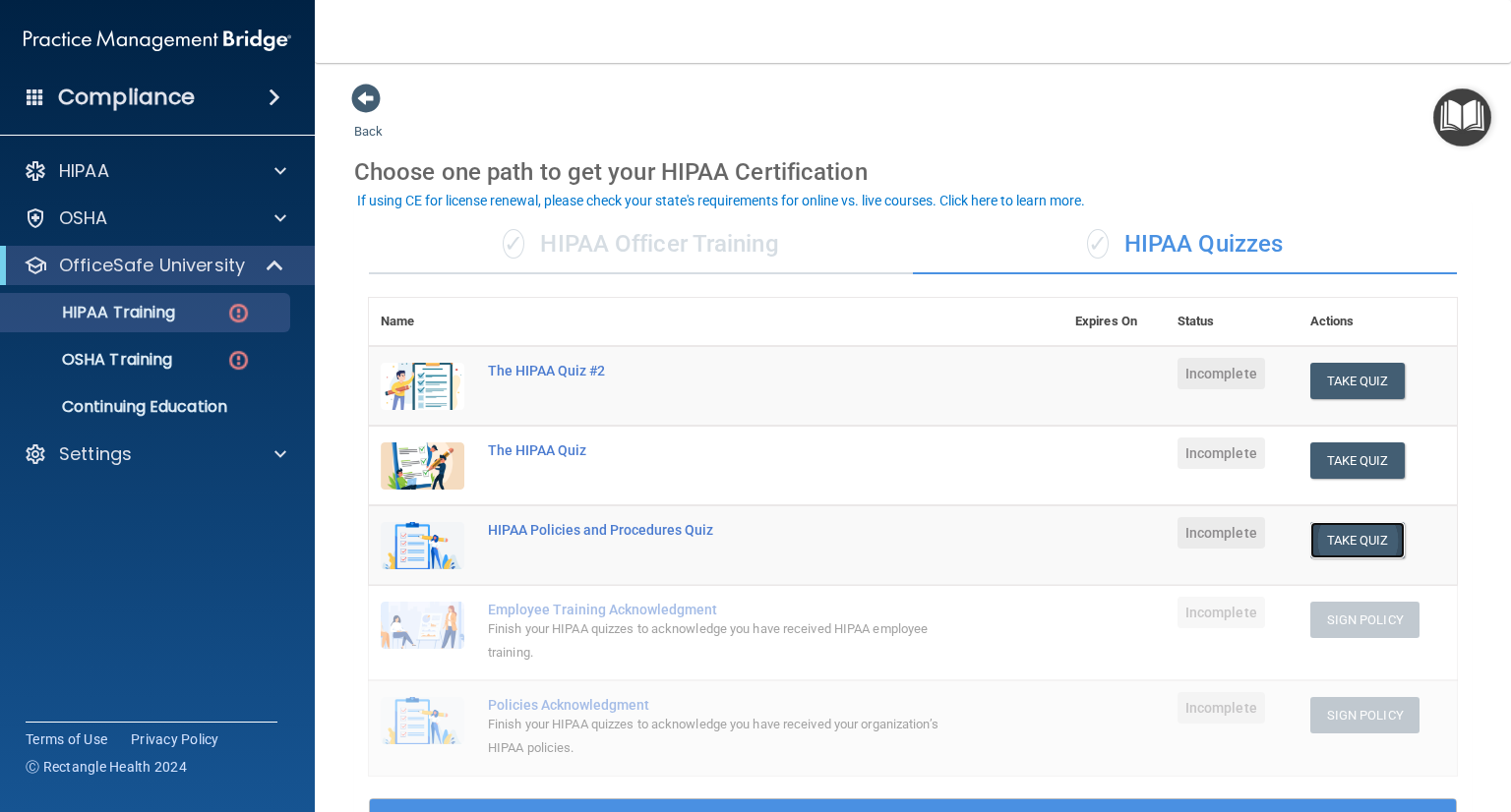
click at [1351, 548] on button "Take Quiz" at bounding box center [1357, 540] width 94 height 37
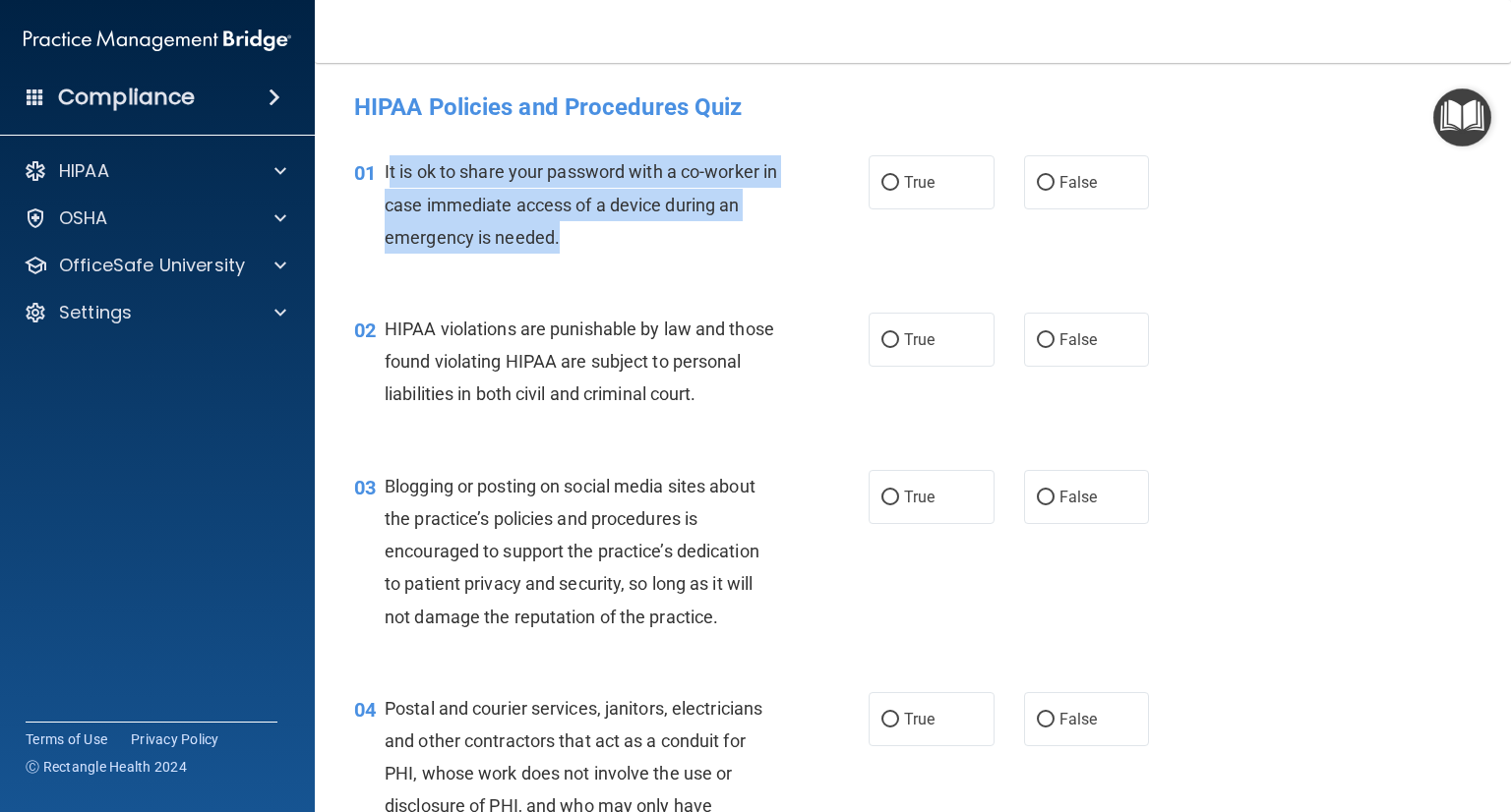
drag, startPoint x: 559, startPoint y: 227, endPoint x: 387, endPoint y: 174, distance: 180.0
click at [387, 174] on div "It is ok to share your password with a co-worker in case immediate access of a …" at bounding box center [589, 204] width 409 height 98
click at [382, 173] on div "01" at bounding box center [362, 173] width 46 height 37
copy div "It is ok to share your password with a co-worker in case immediate access of a …"
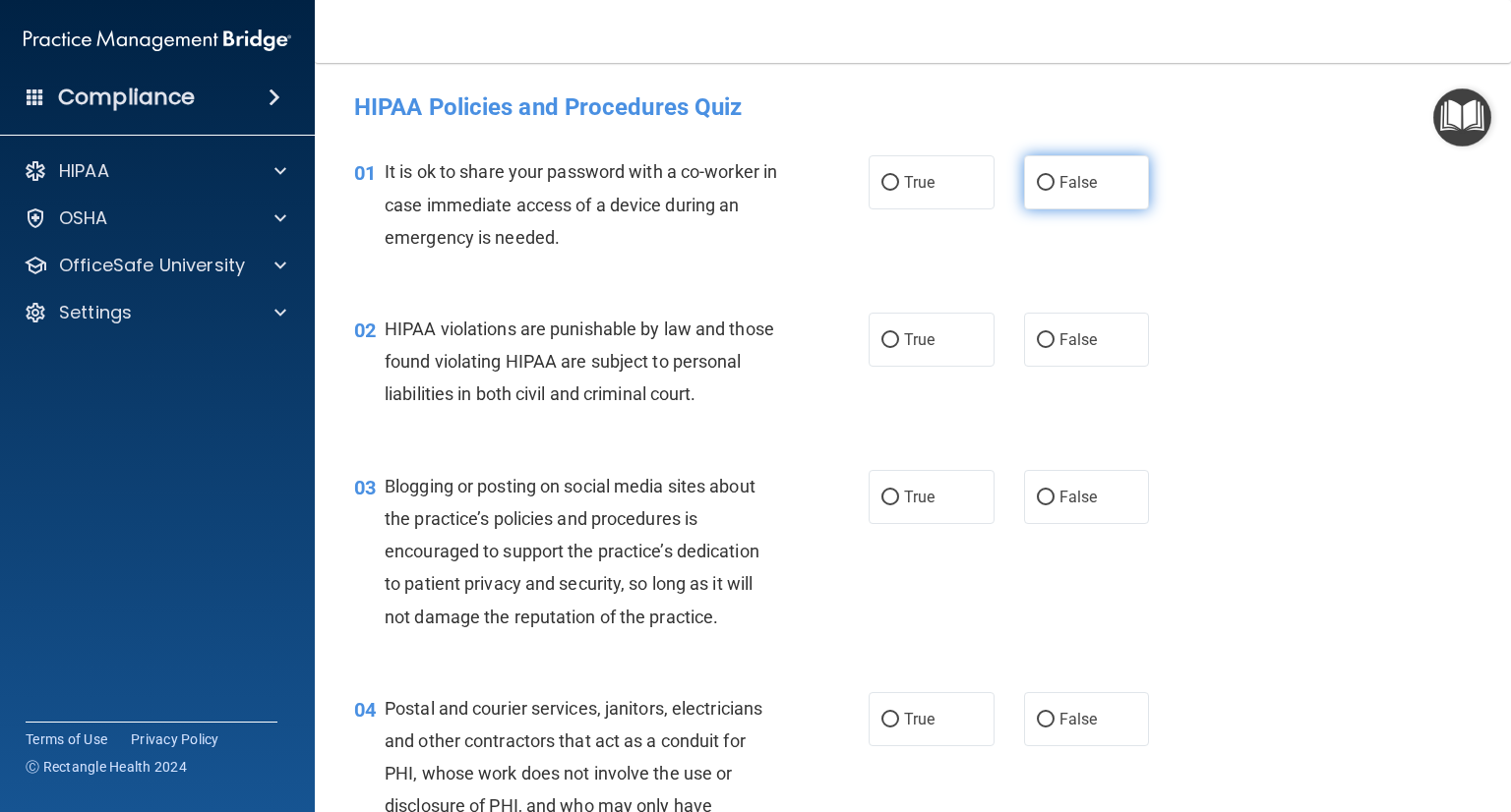
click at [1067, 198] on label "False" at bounding box center [1086, 182] width 126 height 54
click at [1055, 191] on input "False" at bounding box center [1046, 183] width 18 height 15
radio input "true"
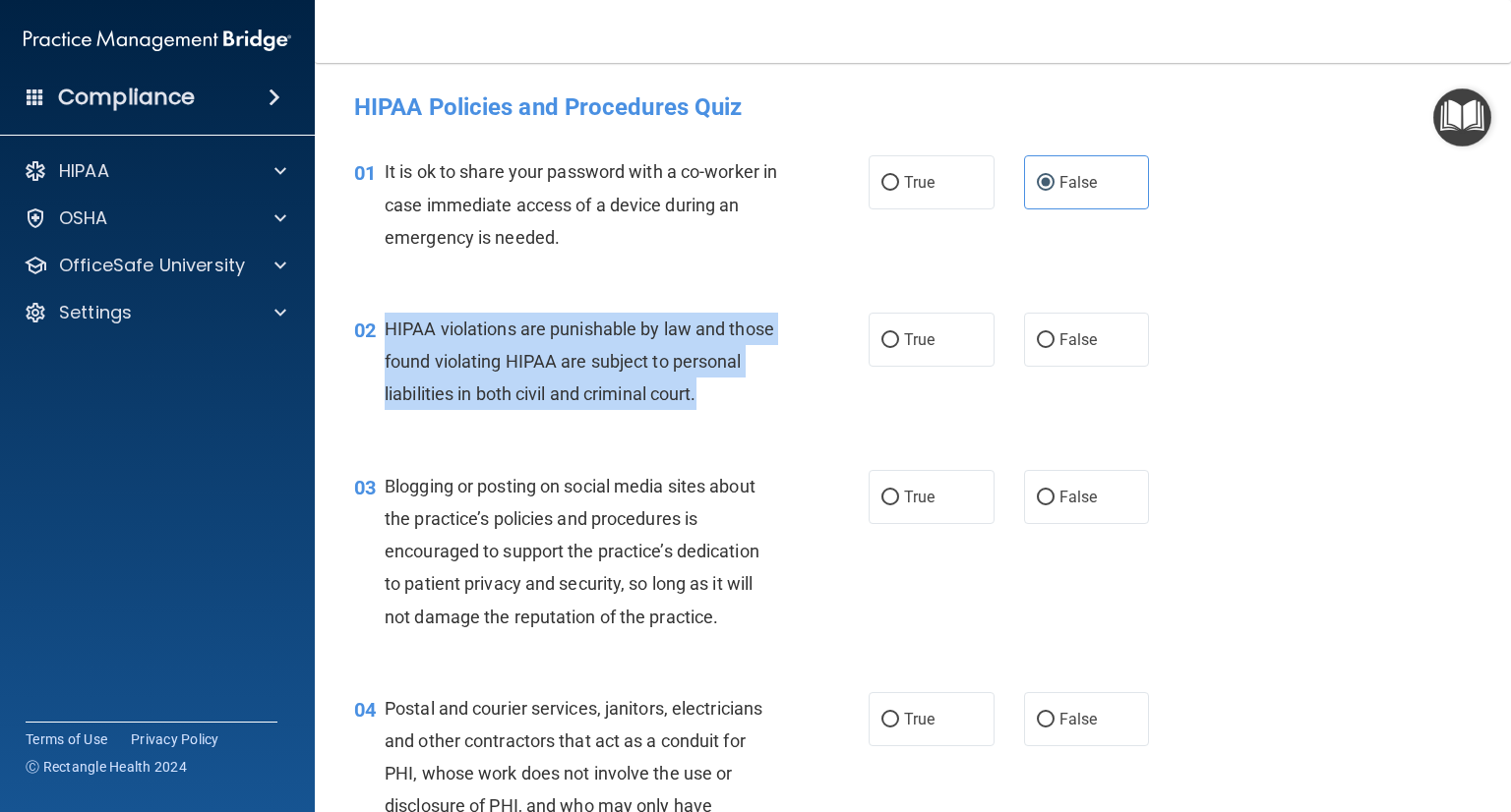
drag, startPoint x: 439, startPoint y: 420, endPoint x: 382, endPoint y: 337, distance: 100.7
click at [382, 337] on div "02 HIPAA violations are punishable by law and those found violating HIPAA are s…" at bounding box center [612, 366] width 574 height 108
copy div "HIPAA violations are punishable by law and those found violating HIPAA are subj…"
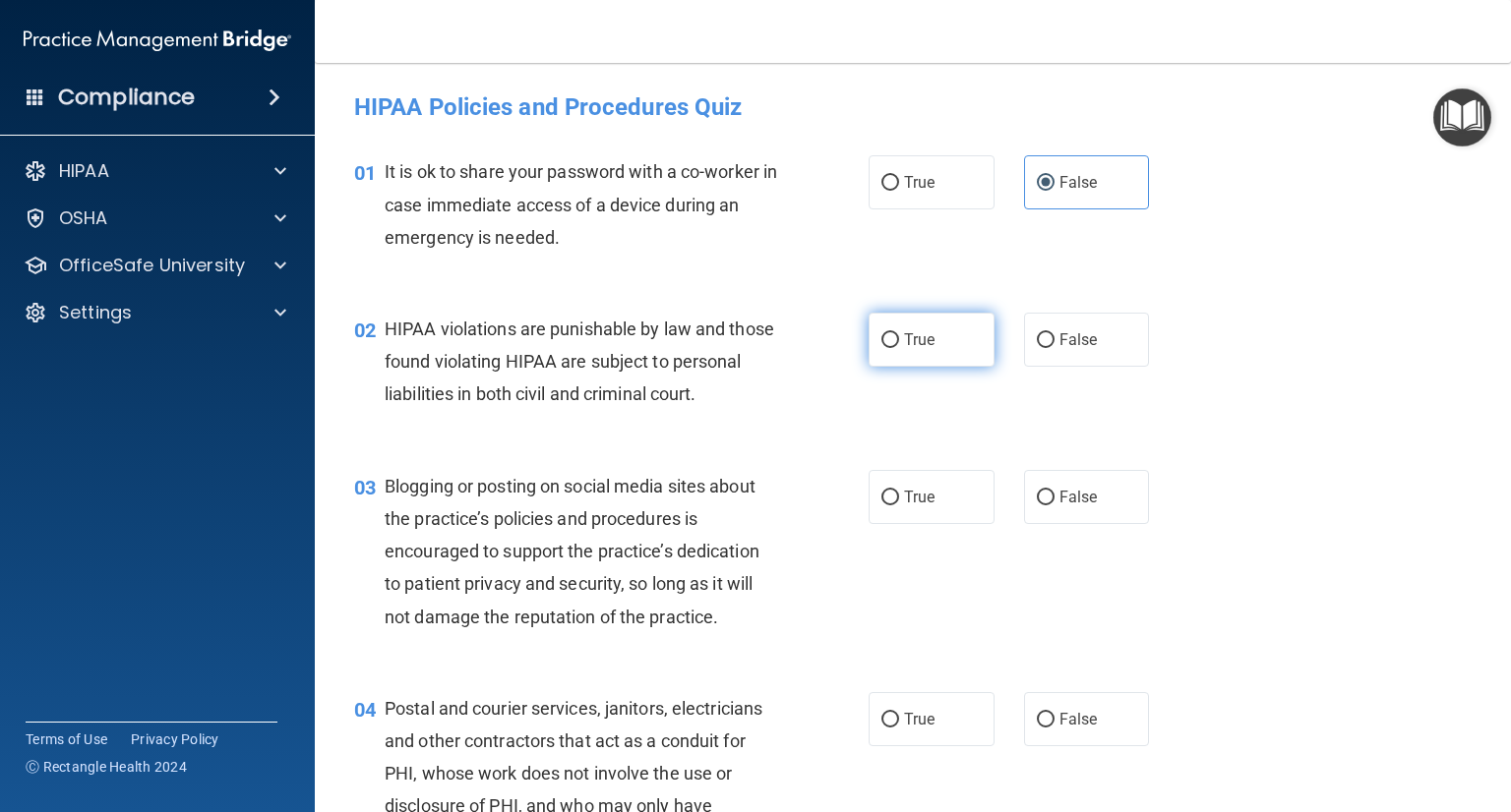
click at [914, 351] on label "True" at bounding box center [931, 339] width 126 height 54
click at [899, 348] on input "True" at bounding box center [891, 340] width 18 height 15
radio input "true"
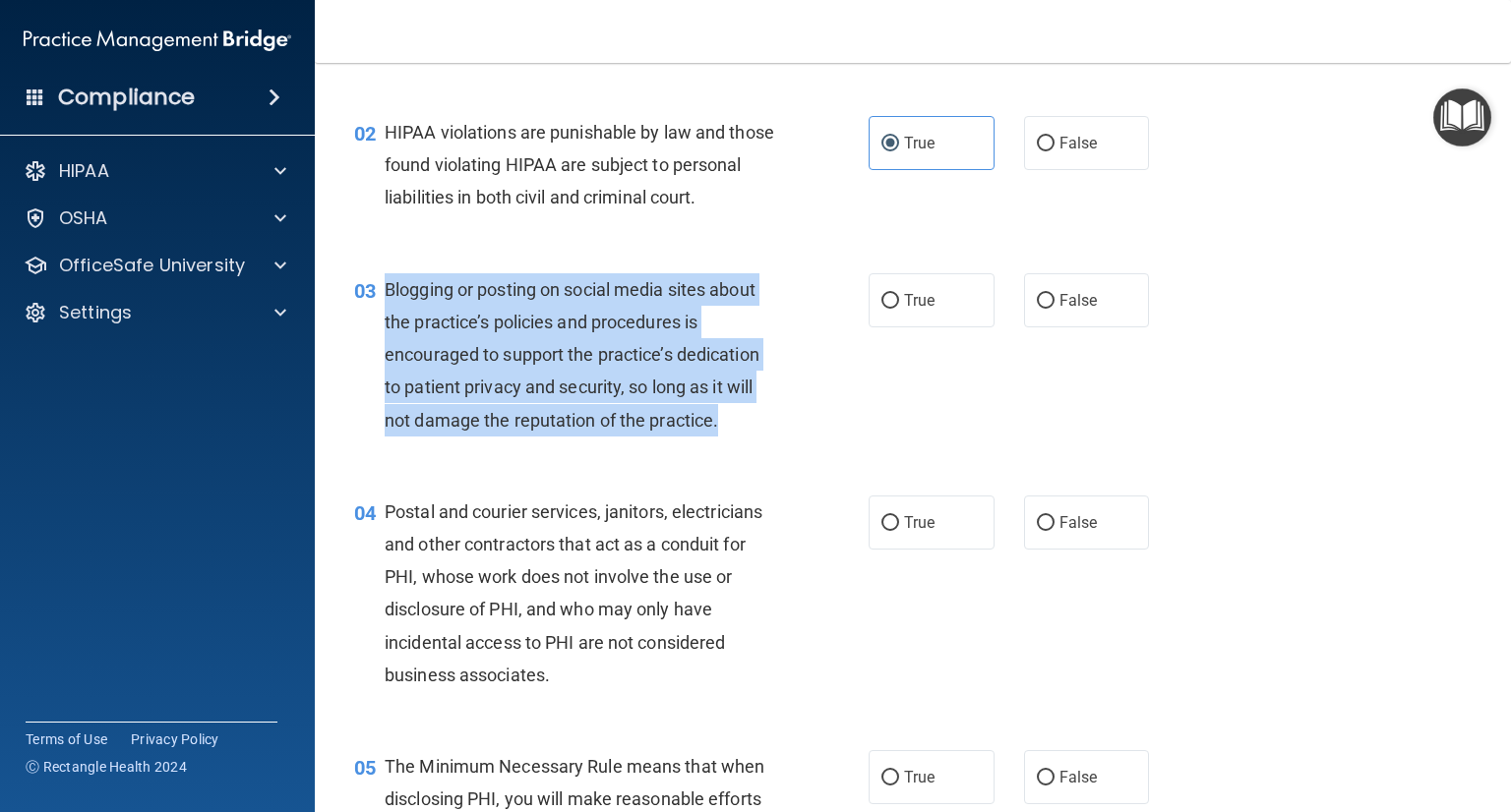
drag, startPoint x: 719, startPoint y: 446, endPoint x: 386, endPoint y: 321, distance: 355.7
click at [386, 321] on div "Blogging or posting on social media sites about the practice’s policies and pro…" at bounding box center [589, 354] width 409 height 163
copy span "Blogging or posting on social media sites about the practice’s policies and pro…"
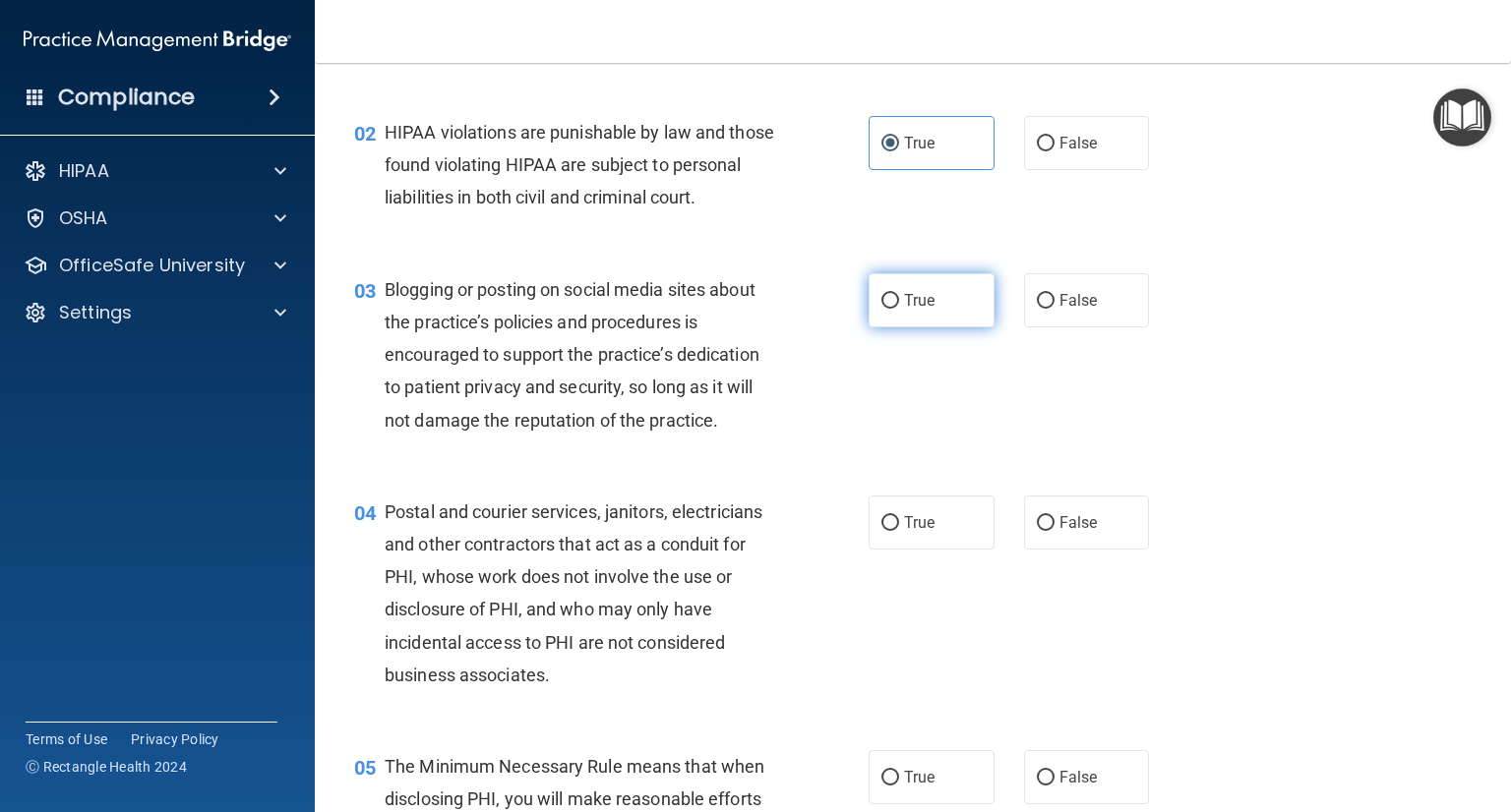
click at [919, 310] on span "True" at bounding box center [919, 300] width 31 height 19
click at [899, 309] on input "True" at bounding box center [891, 301] width 18 height 15
radio input "true"
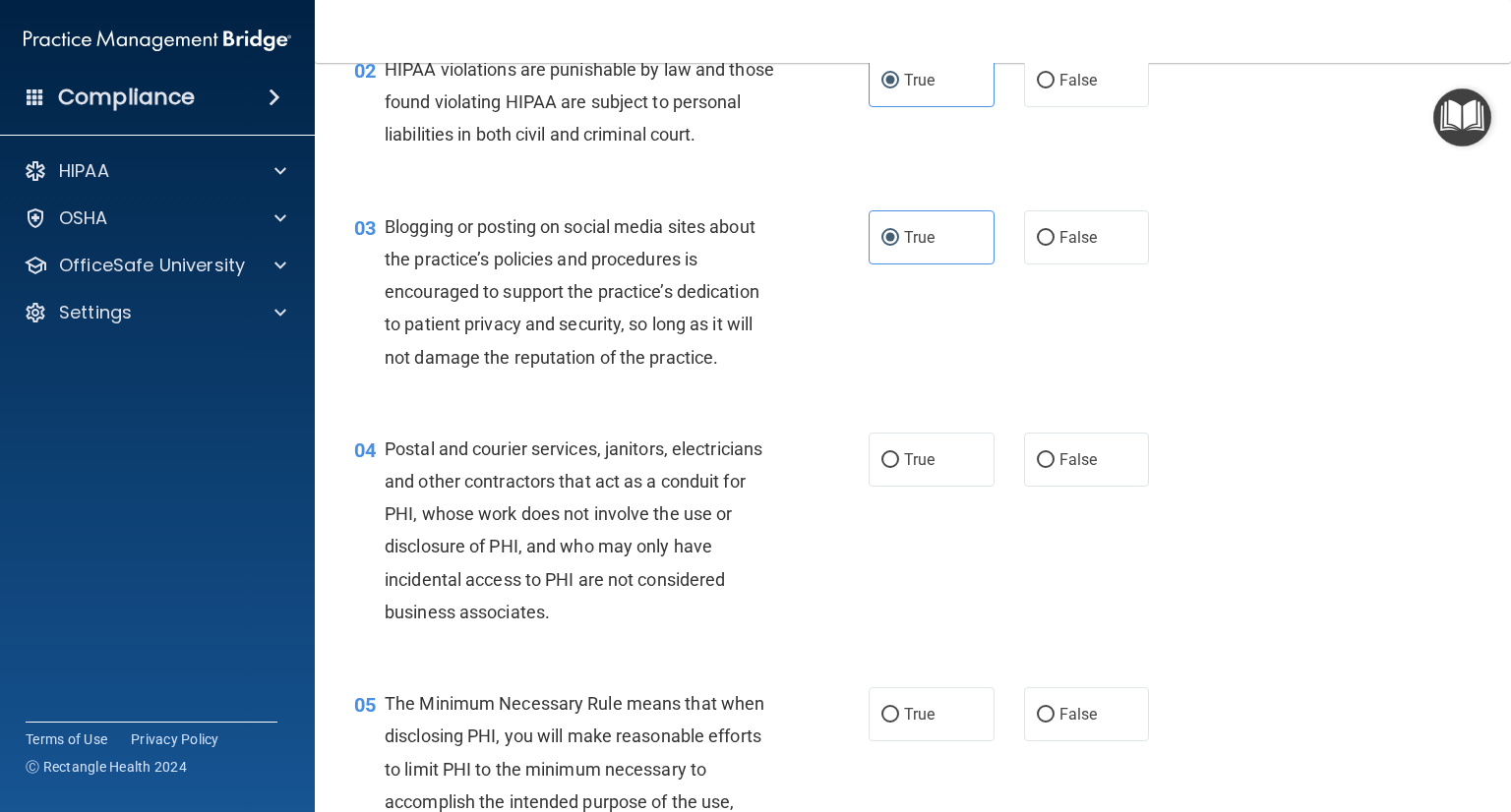
scroll to position [295, 0]
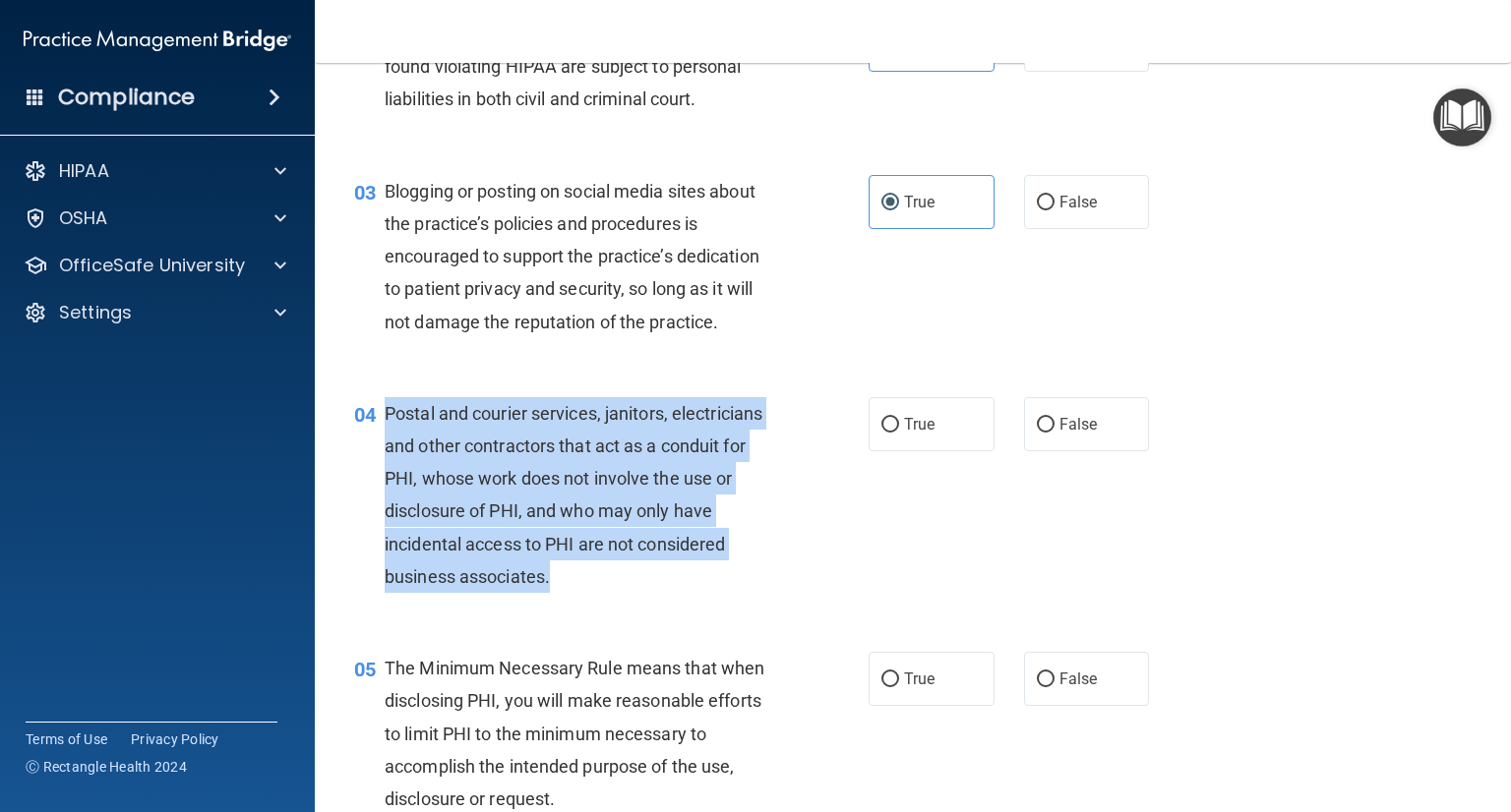
drag, startPoint x: 610, startPoint y: 601, endPoint x: 442, endPoint y: 448, distance: 227.2
click at [386, 440] on div "Postal and courier services, janitors, electricians and other contractors that …" at bounding box center [589, 496] width 409 height 196
copy span "Postal and courier services, janitors, electricians and other contractors that …"
click at [890, 432] on input "True" at bounding box center [891, 425] width 18 height 15
radio input "true"
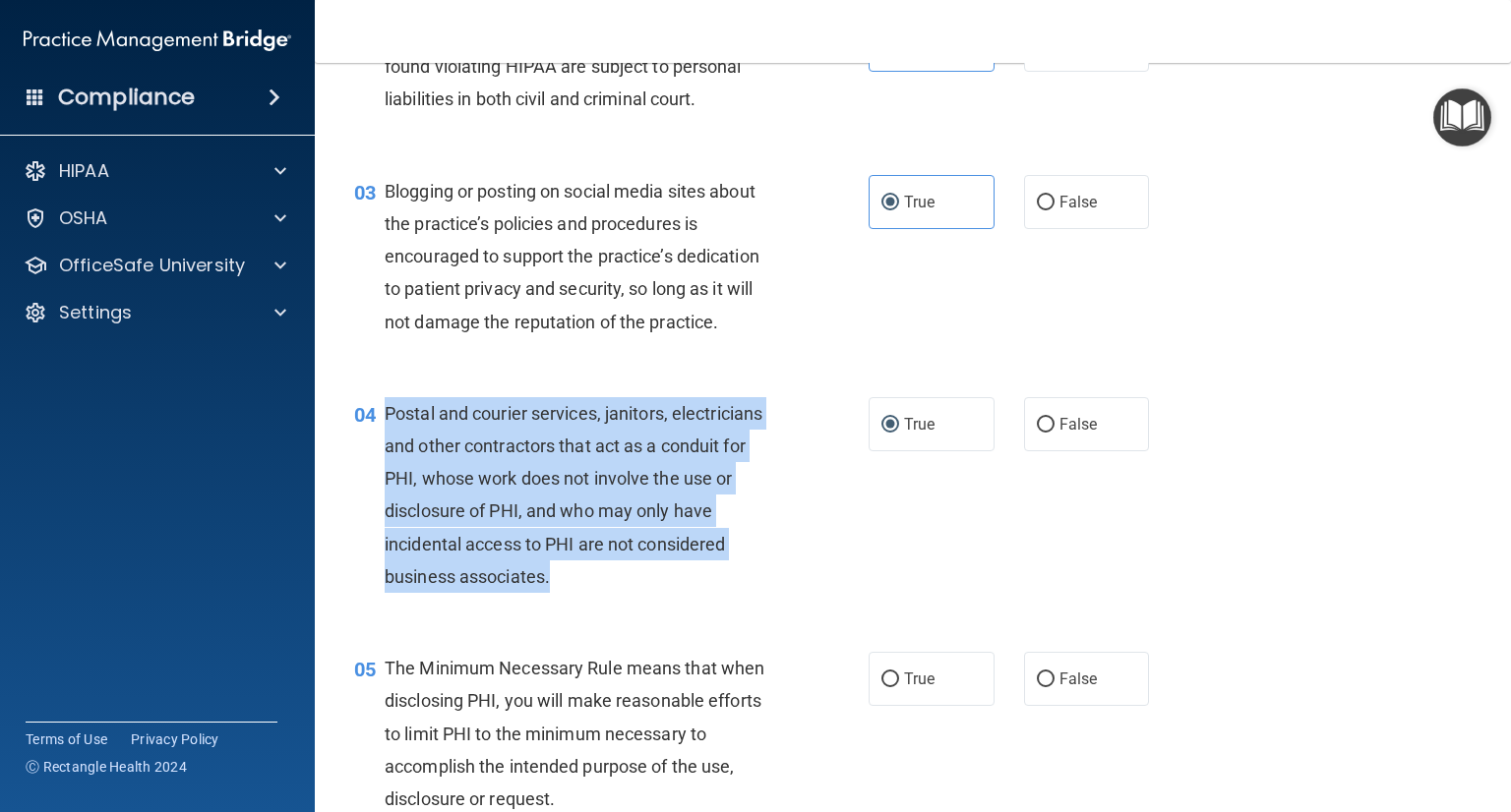
scroll to position [492, 0]
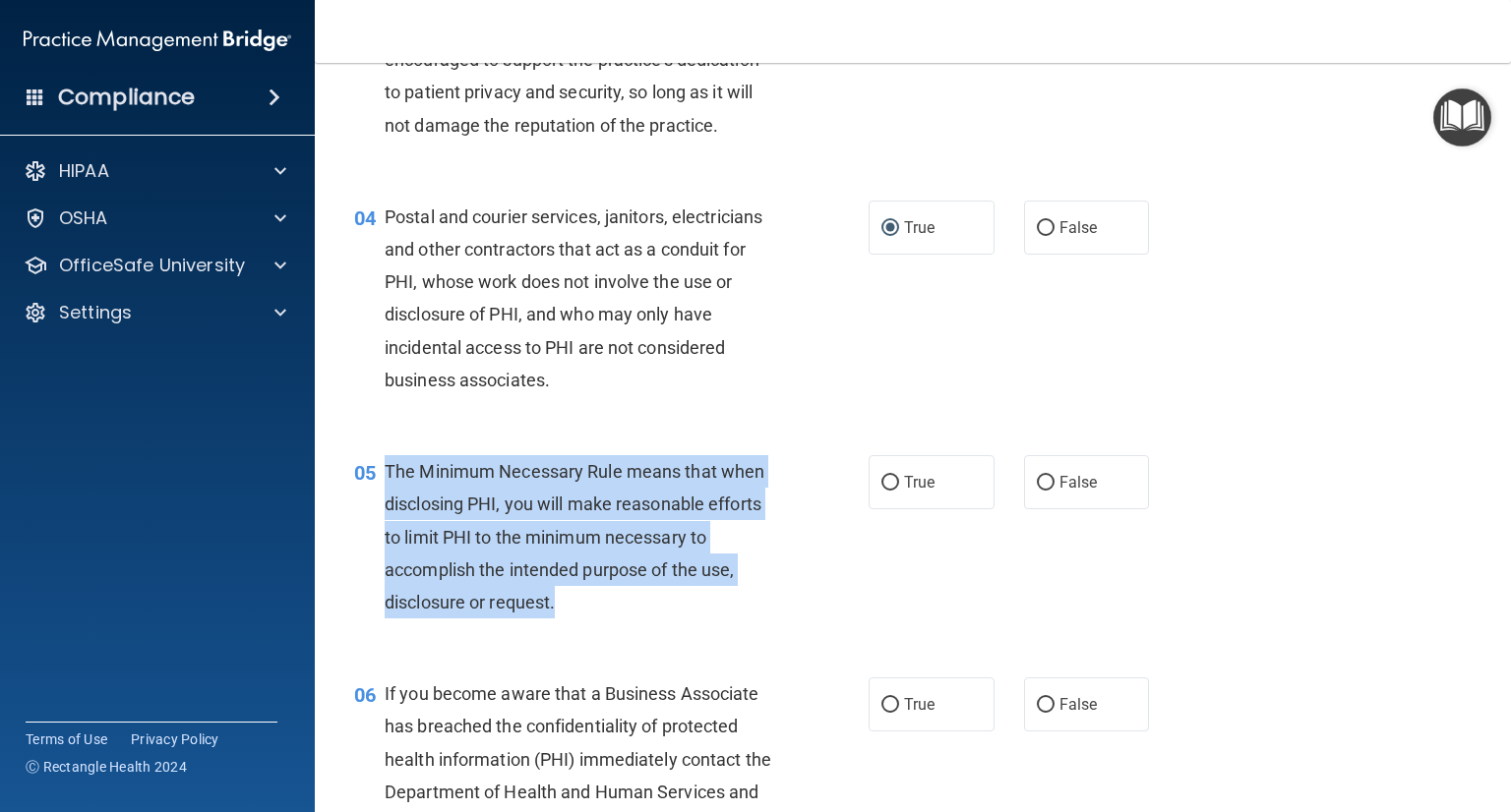
drag, startPoint x: 397, startPoint y: 512, endPoint x: 585, endPoint y: 644, distance: 229.7
click at [585, 618] on div "The Minimum Necessary Rule means that when disclosing PHI, you will make reason…" at bounding box center [589, 536] width 409 height 163
copy span "The Minimum Necessary Rule means that when disclosing PHI, you will make reason…"
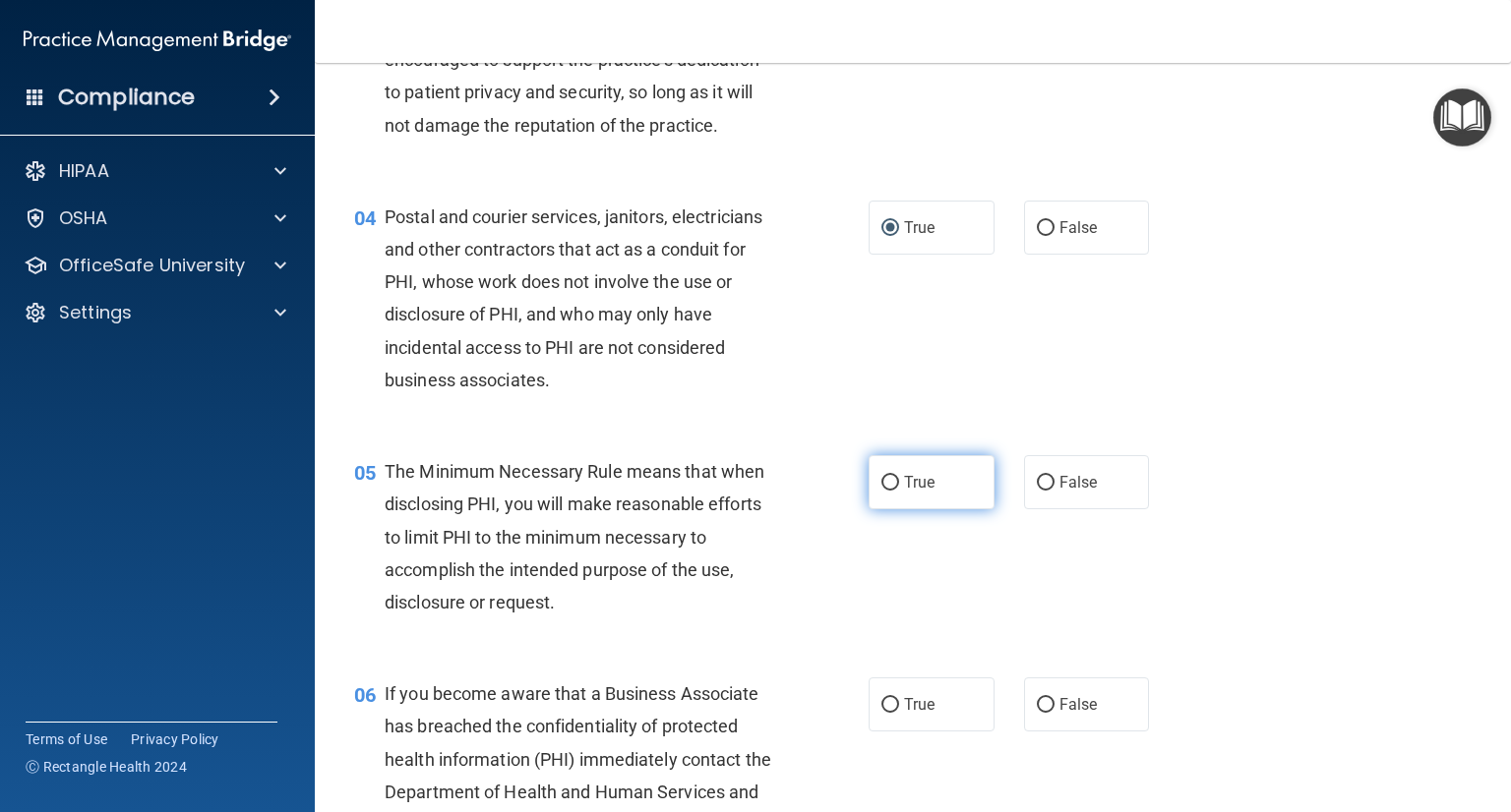
click at [932, 509] on label "True" at bounding box center [931, 482] width 126 height 54
click at [899, 491] on input "True" at bounding box center [891, 483] width 18 height 15
radio input "true"
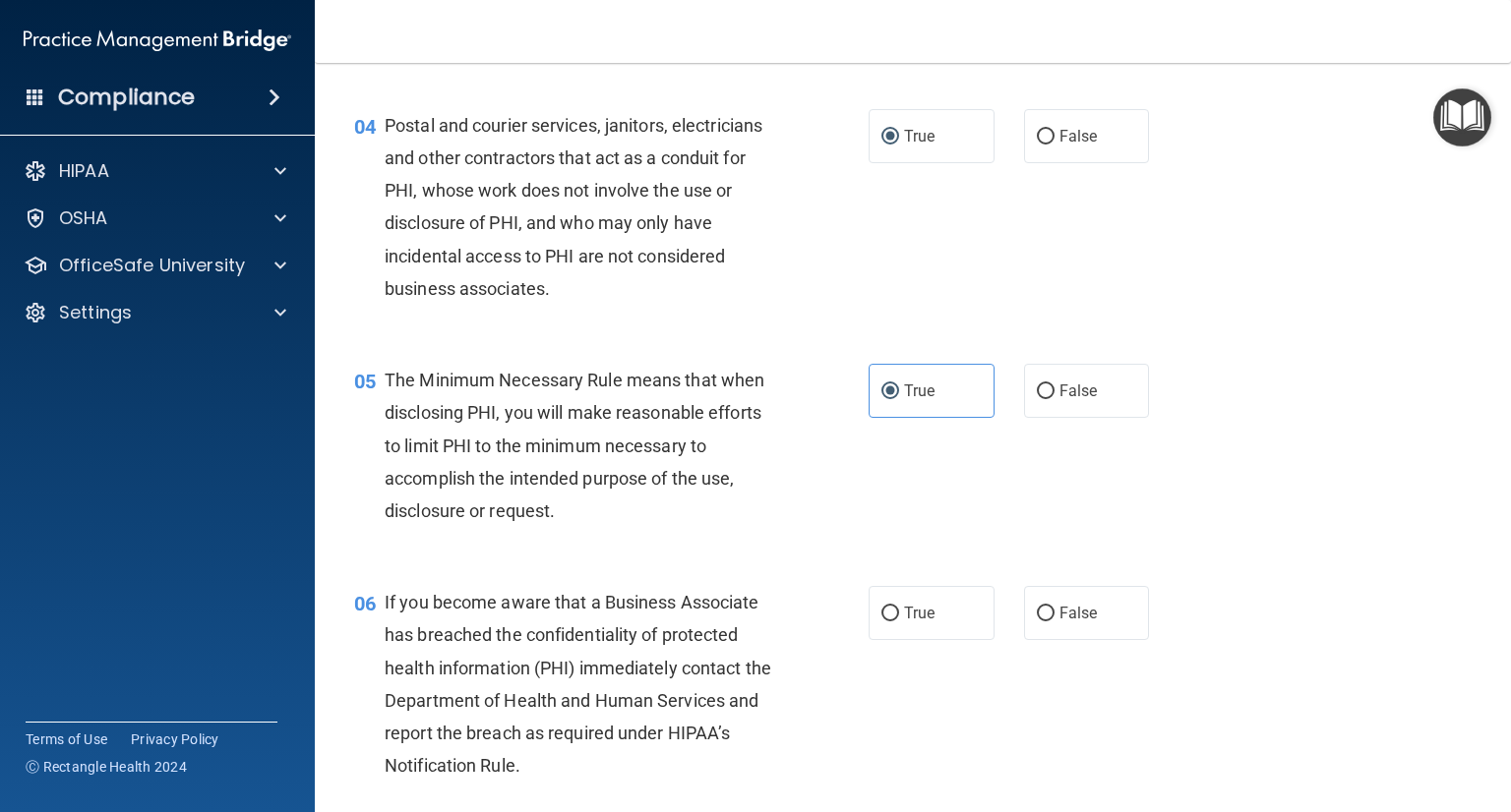
scroll to position [688, 0]
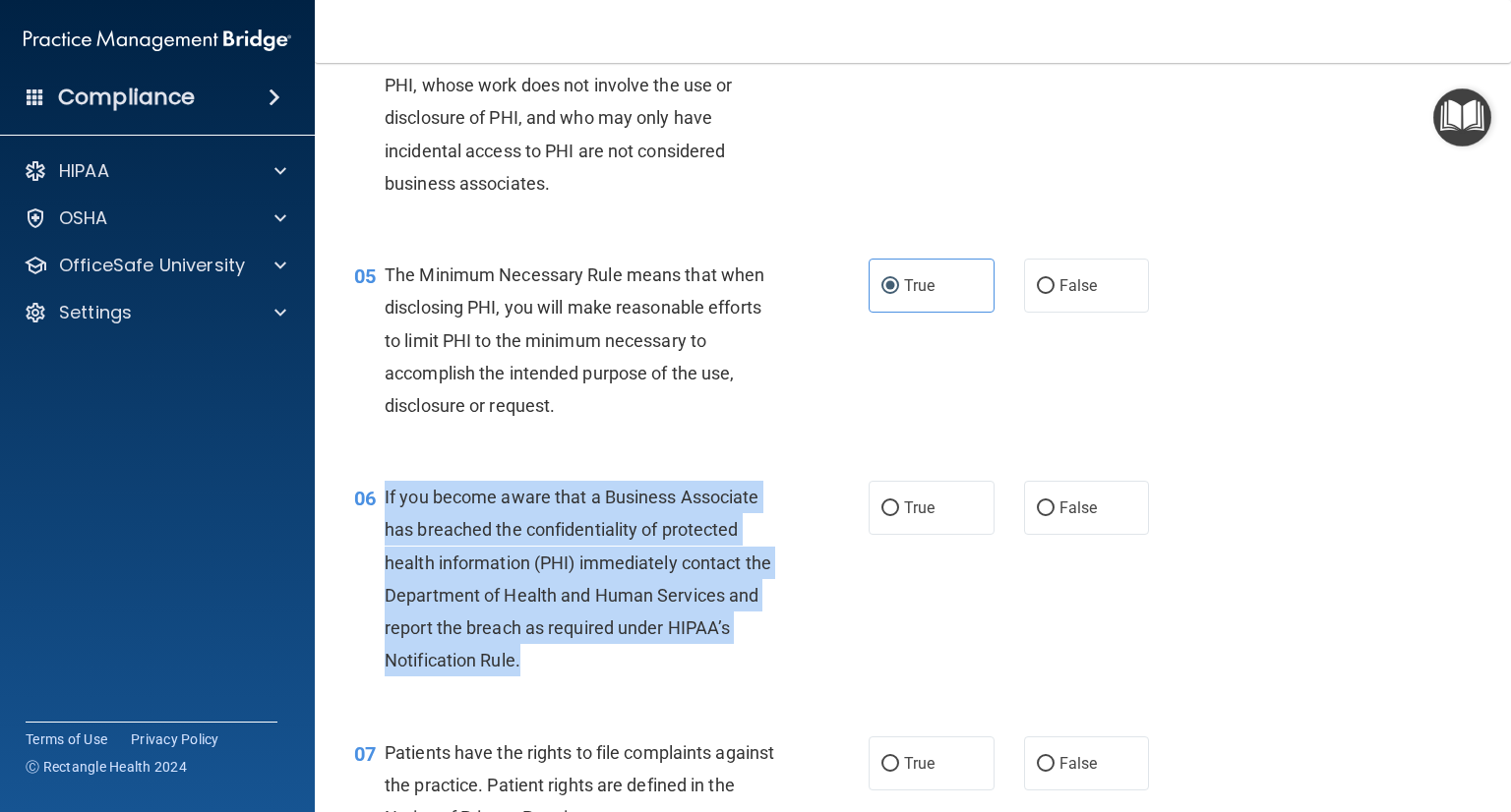
drag, startPoint x: 521, startPoint y: 686, endPoint x: 384, endPoint y: 546, distance: 195.9
click at [385, 546] on div "If you become aware that a Business Associate has breached the confidentiality …" at bounding box center [589, 579] width 409 height 196
copy span "If you become aware that a Business Associate has breached the confidentiality …"
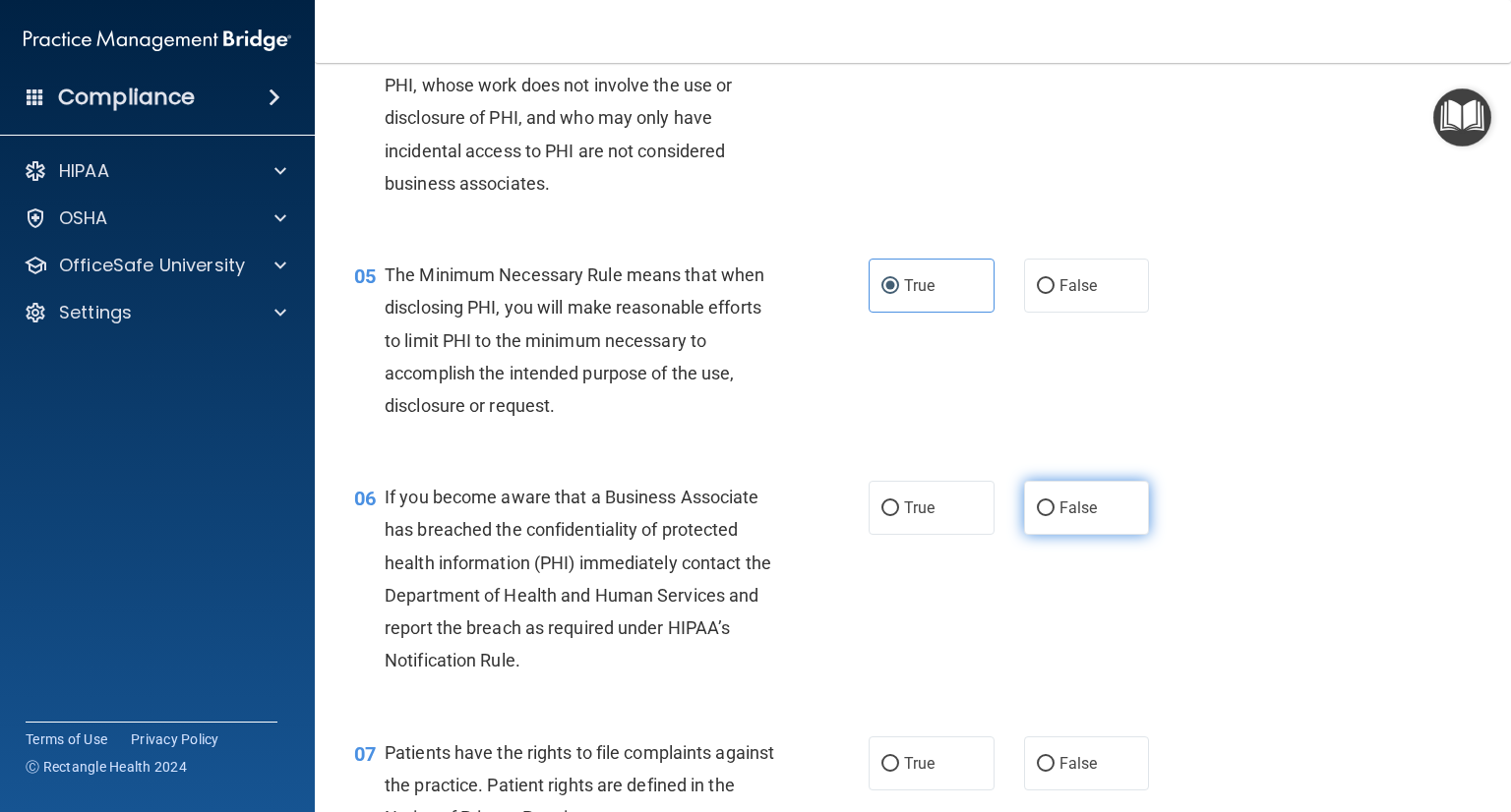
click at [1086, 517] on span "False" at bounding box center [1079, 507] width 39 height 19
click at [1055, 516] on input "False" at bounding box center [1046, 508] width 18 height 15
radio input "true"
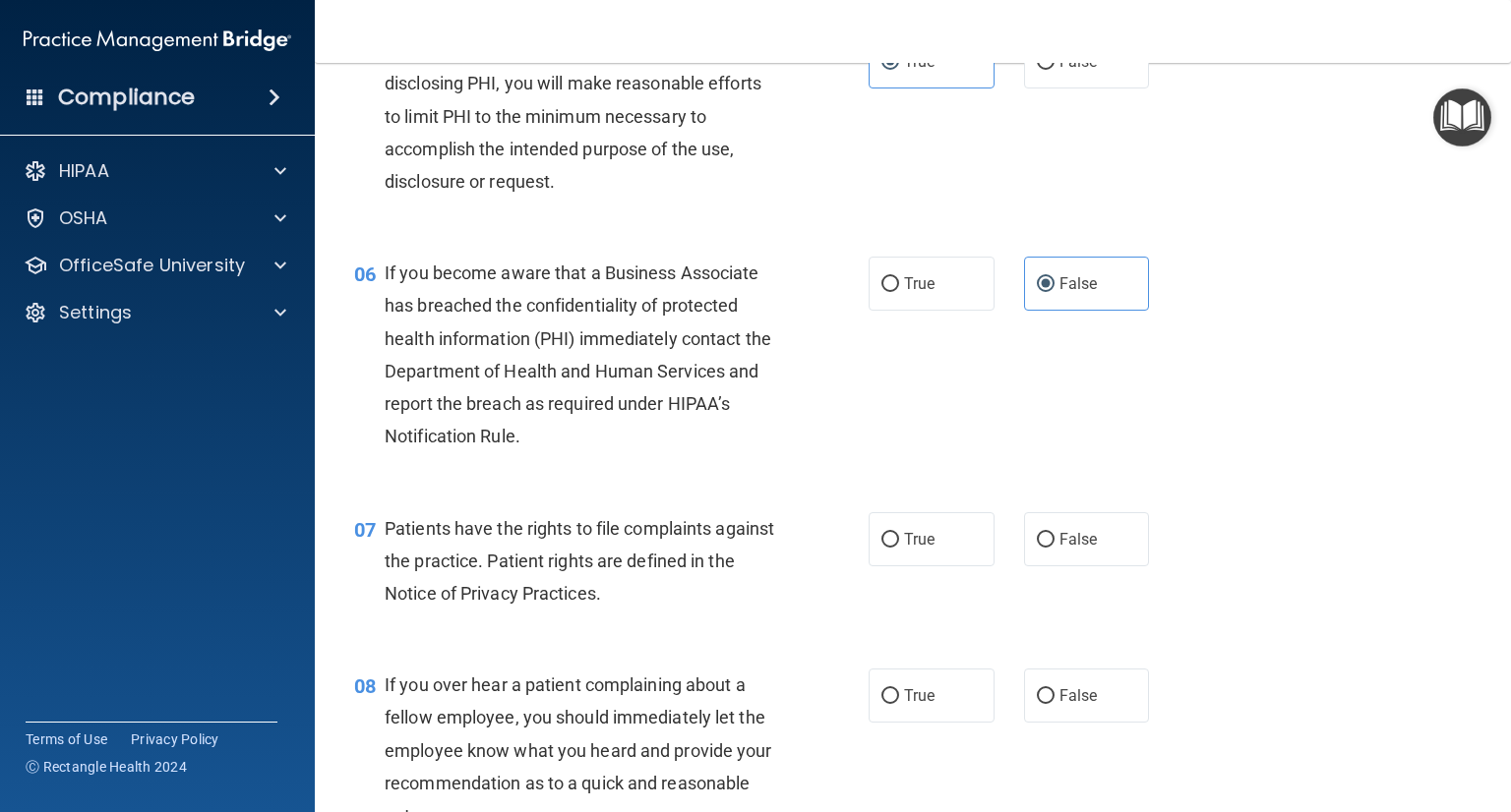
scroll to position [983, 0]
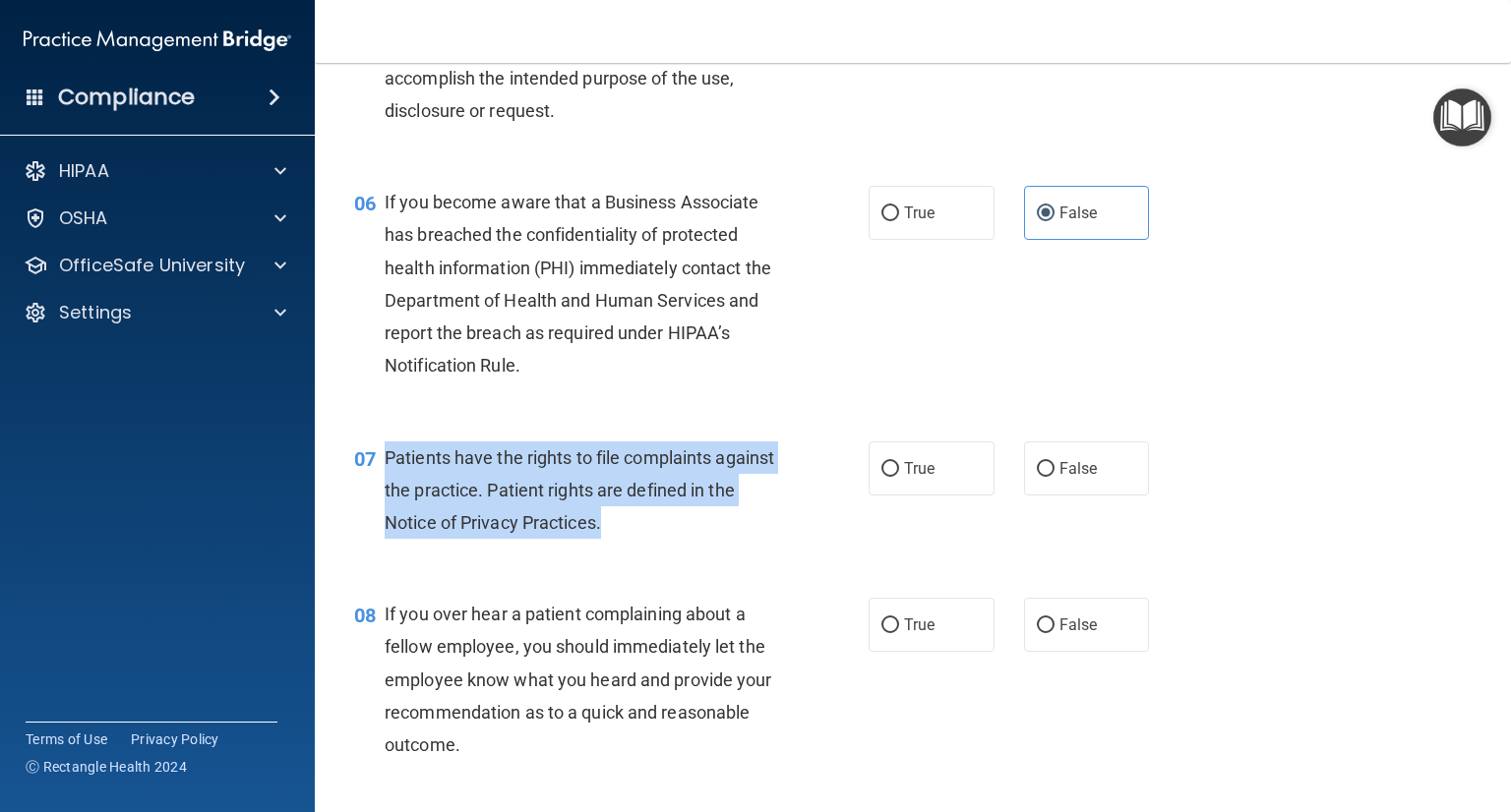
drag, startPoint x: 631, startPoint y: 559, endPoint x: 381, endPoint y: 498, distance: 257.3
click at [381, 498] on div "07 Patients have the rights to file complaints against the practice. Patient ri…" at bounding box center [612, 495] width 574 height 108
copy div "Patients have the rights to file complaints against the practice. Patient right…"
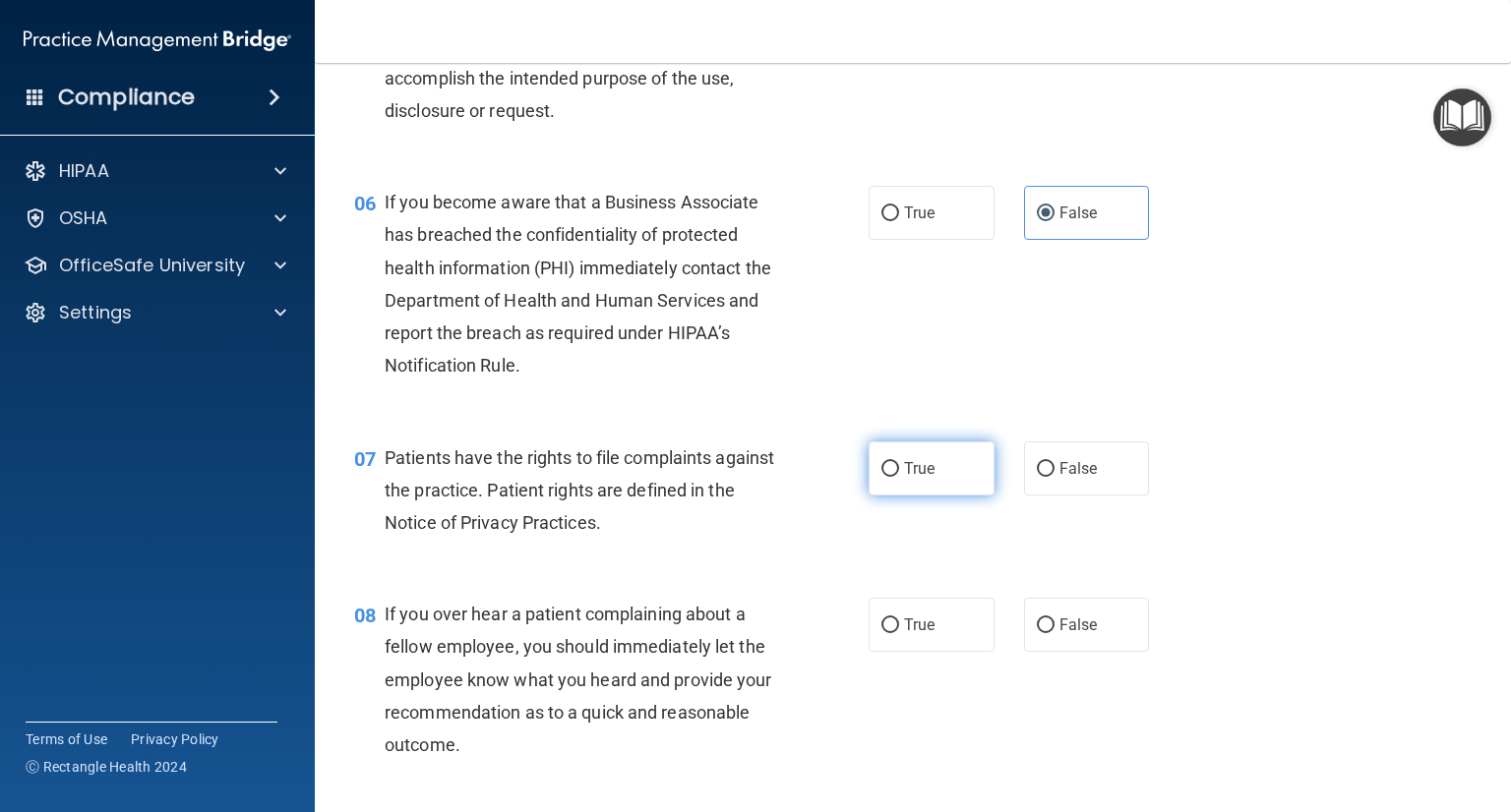
click at [919, 478] on span "True" at bounding box center [919, 468] width 31 height 19
click at [899, 477] on input "True" at bounding box center [891, 469] width 18 height 15
radio input "true"
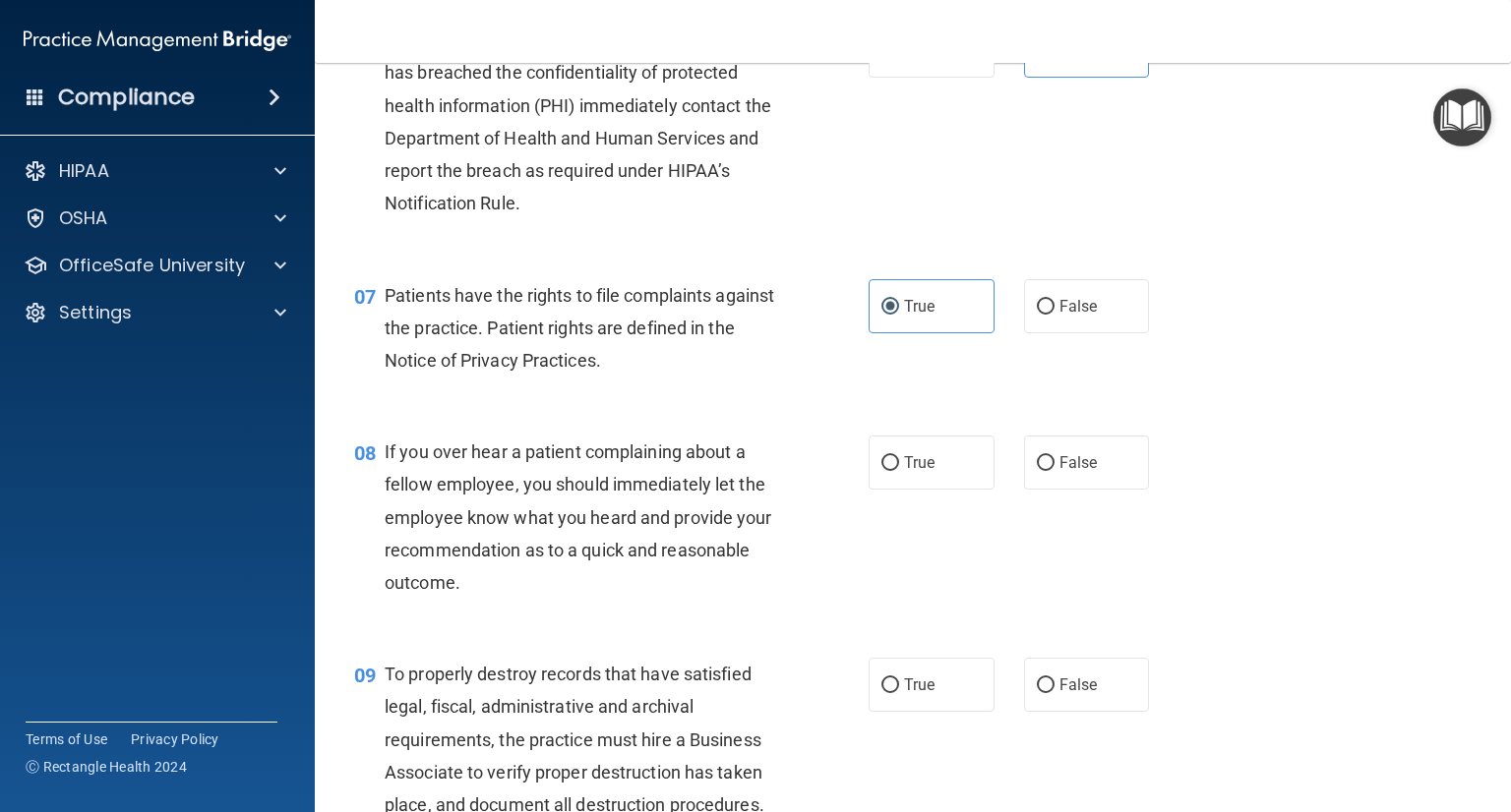
scroll to position [1278, 0]
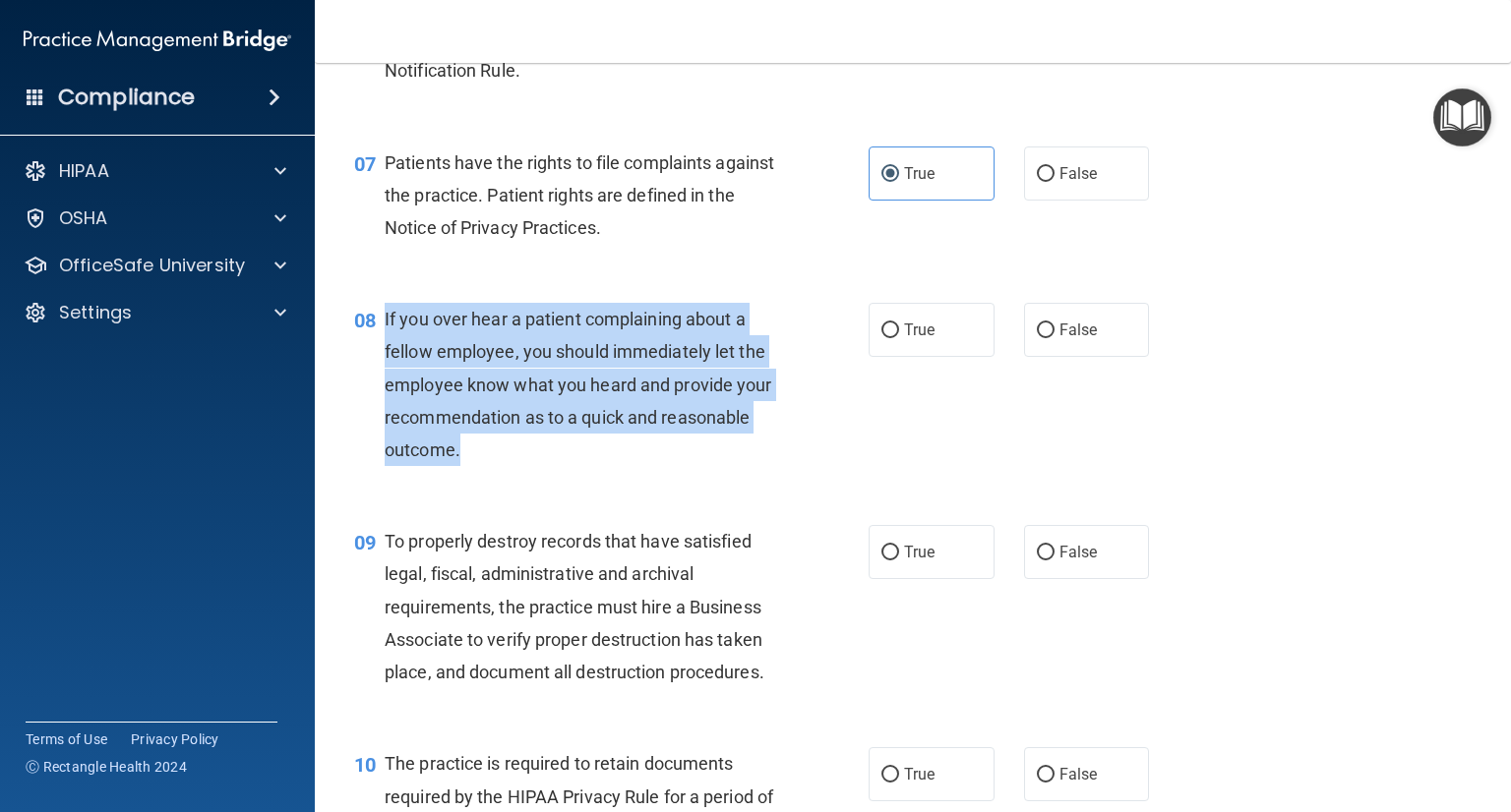
drag, startPoint x: 480, startPoint y: 487, endPoint x: 377, endPoint y: 364, distance: 160.4
click at [377, 364] on div "08 If you over hear a patient complaining about a fellow employee, you should i…" at bounding box center [612, 389] width 574 height 173
copy div "If you over hear a patient complaining about a fellow employee, you should imme…"
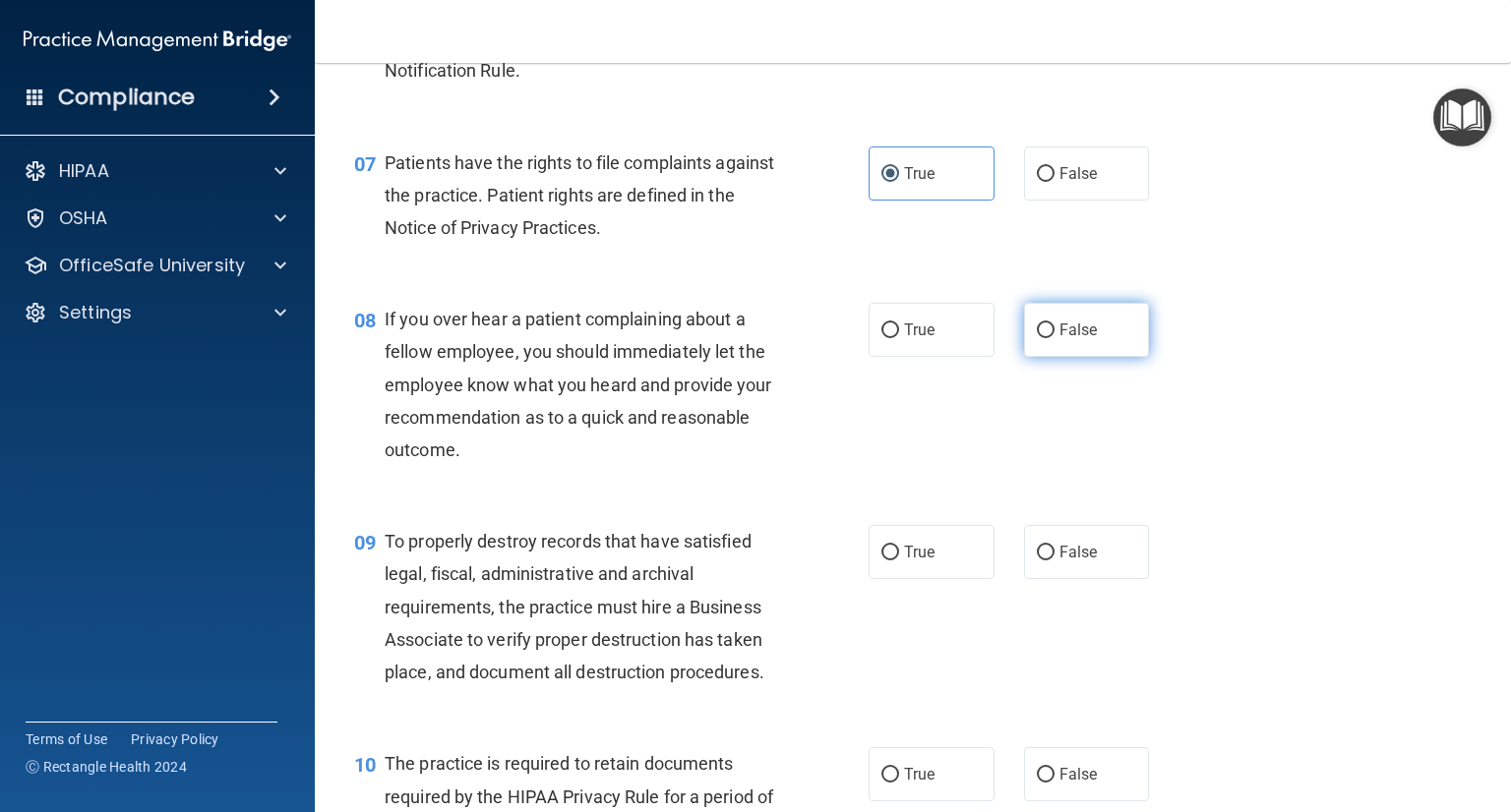
click at [1046, 357] on label "False" at bounding box center [1086, 329] width 126 height 54
click at [1046, 338] on input "False" at bounding box center [1046, 330] width 18 height 15
radio input "true"
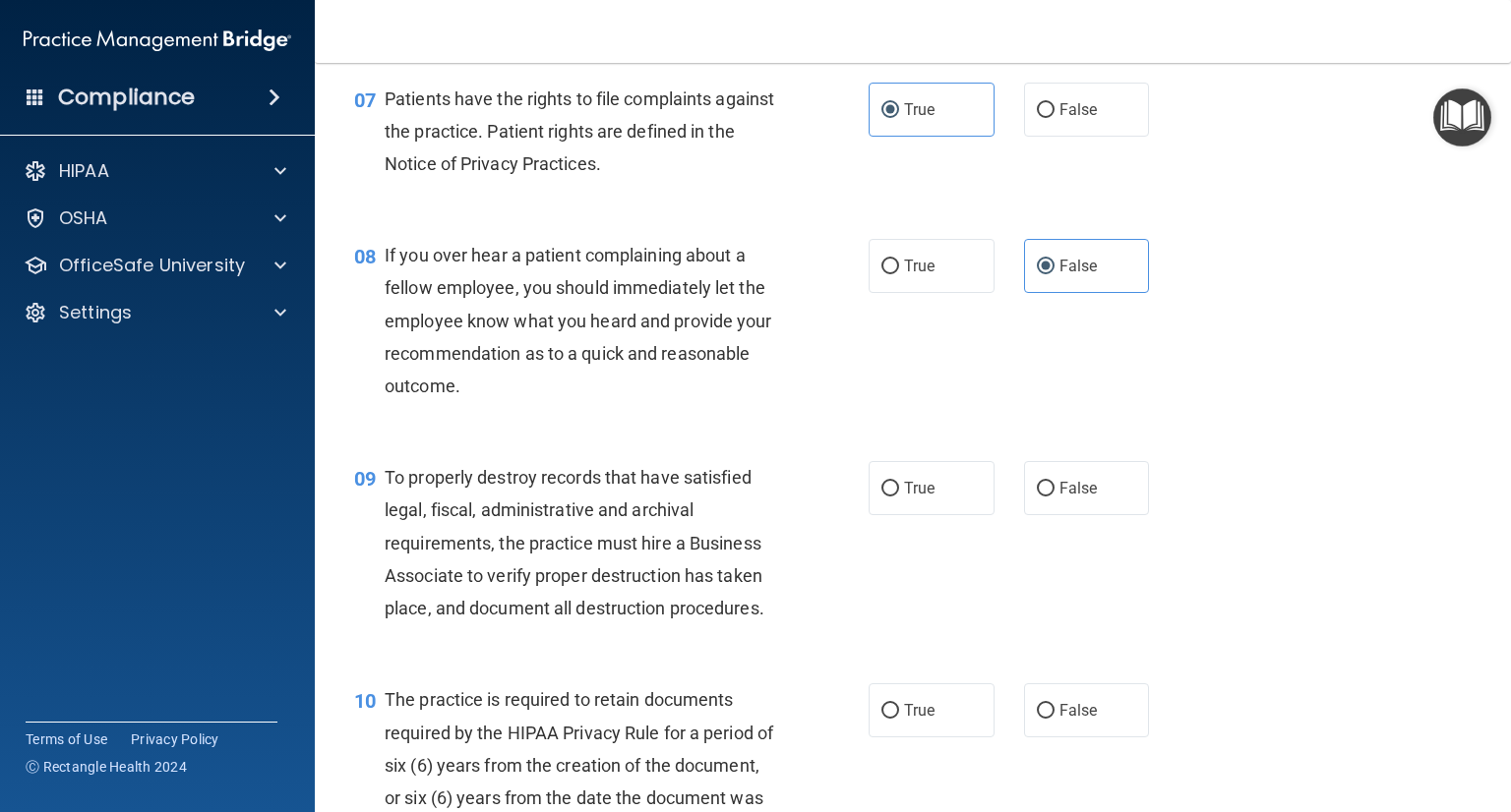
scroll to position [1377, 0]
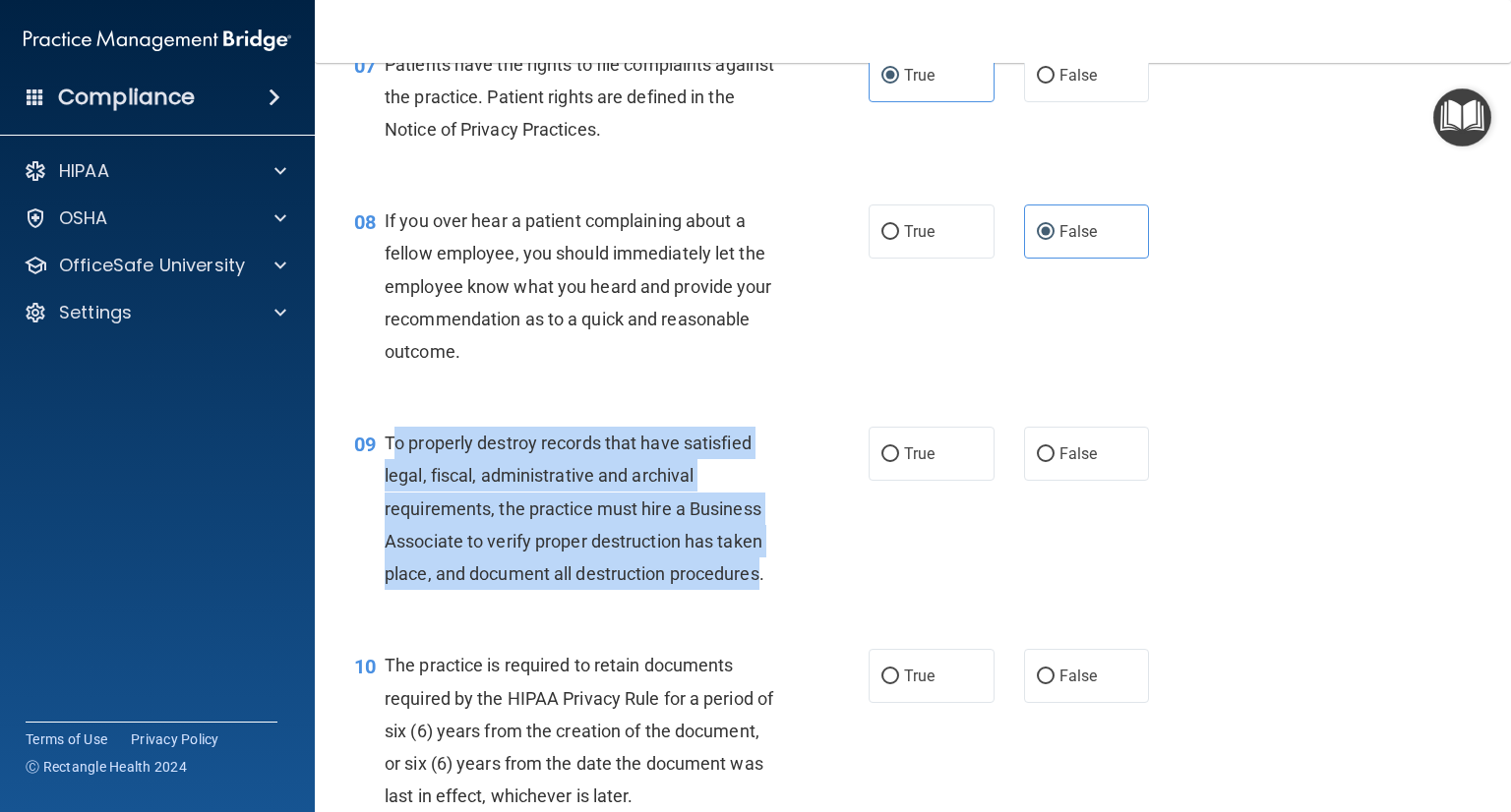
drag, startPoint x: 390, startPoint y: 474, endPoint x: 761, endPoint y: 610, distance: 395.1
click at [759, 585] on span "To properly destroy records that have satisfied legal, fiscal, administrative a…" at bounding box center [575, 507] width 380 height 151
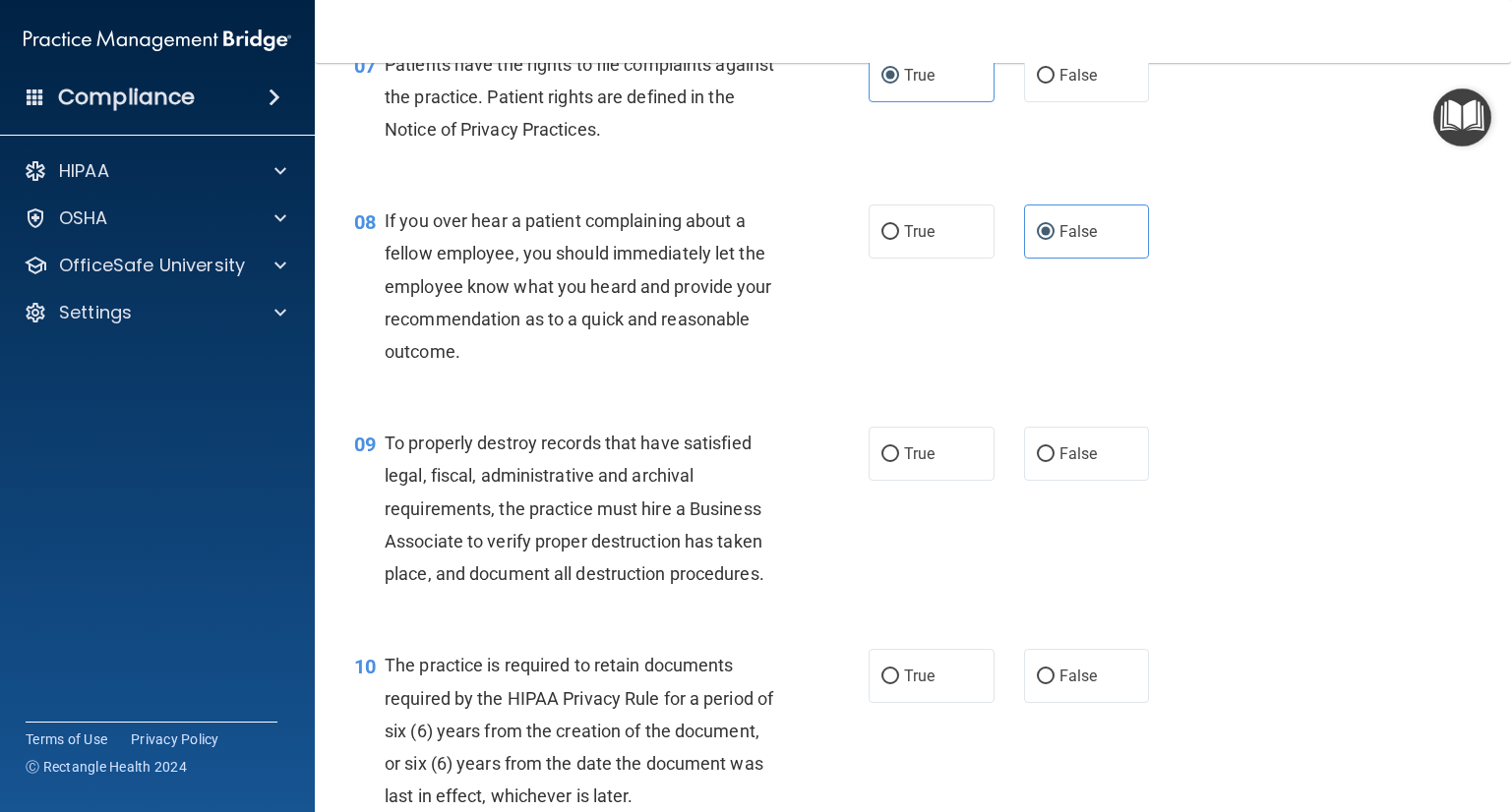
click at [782, 589] on div "To properly destroy records that have satisfied legal, fiscal, administrative a…" at bounding box center [589, 507] width 409 height 163
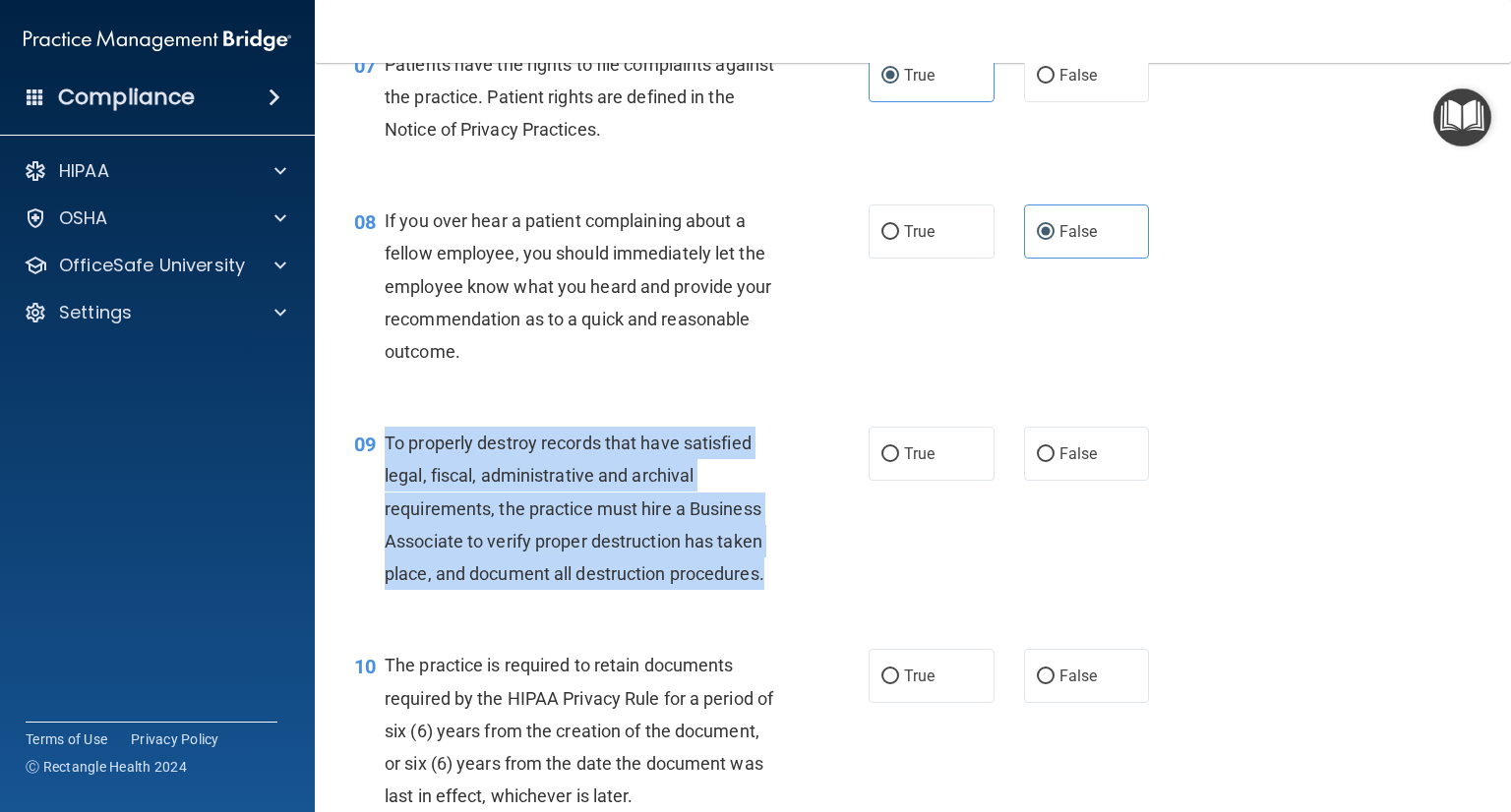
drag, startPoint x: 771, startPoint y: 610, endPoint x: 420, endPoint y: 487, distance: 371.9
click at [385, 477] on div "To properly destroy records that have satisfied legal, fiscal, administrative a…" at bounding box center [589, 507] width 409 height 163
copy span "To properly destroy records that have satisfied legal, fiscal, administrative a…"
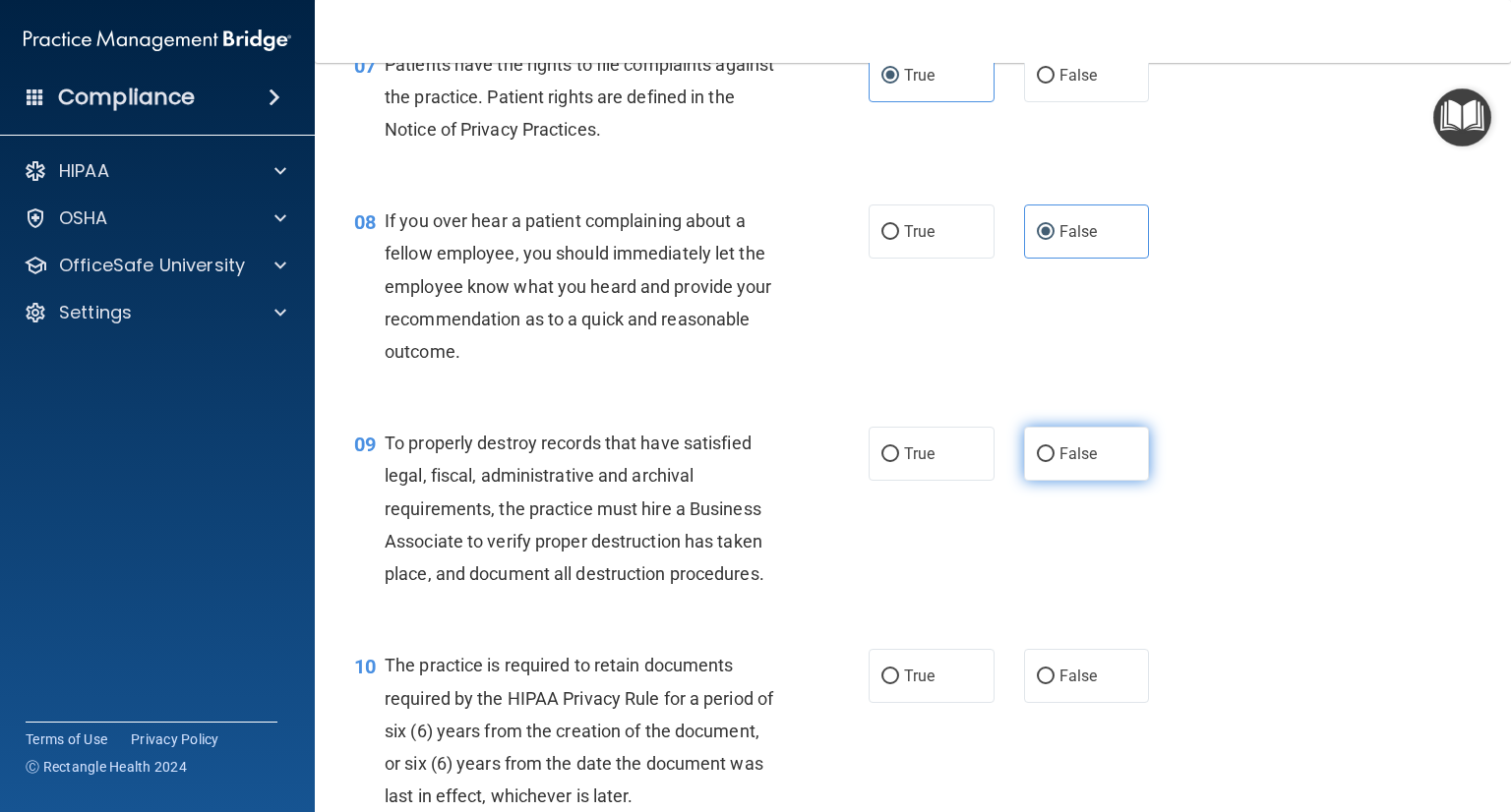
click at [1049, 481] on label "False" at bounding box center [1086, 453] width 126 height 54
click at [1049, 462] on input "False" at bounding box center [1046, 454] width 18 height 15
radio input "true"
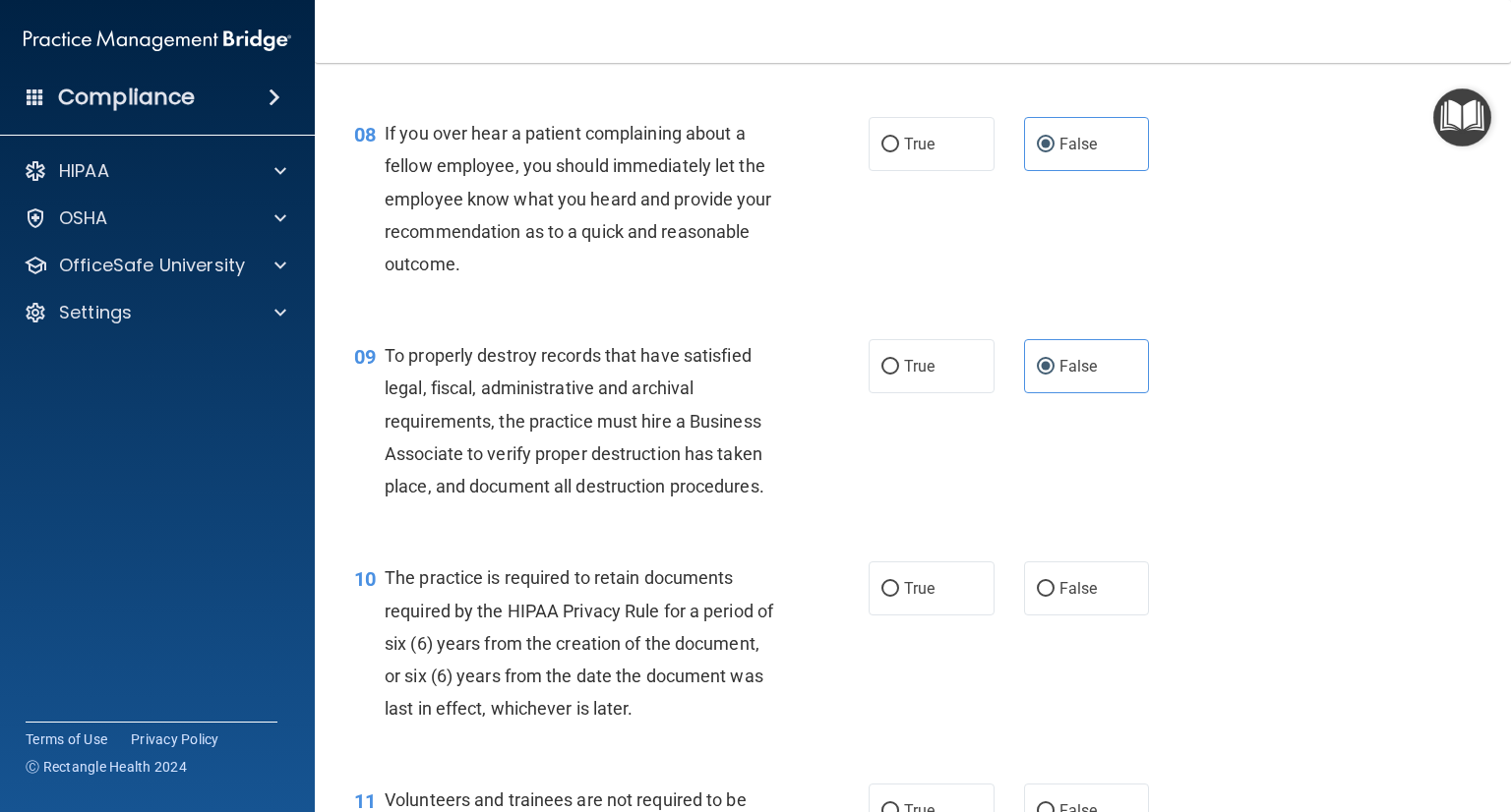
scroll to position [1574, 0]
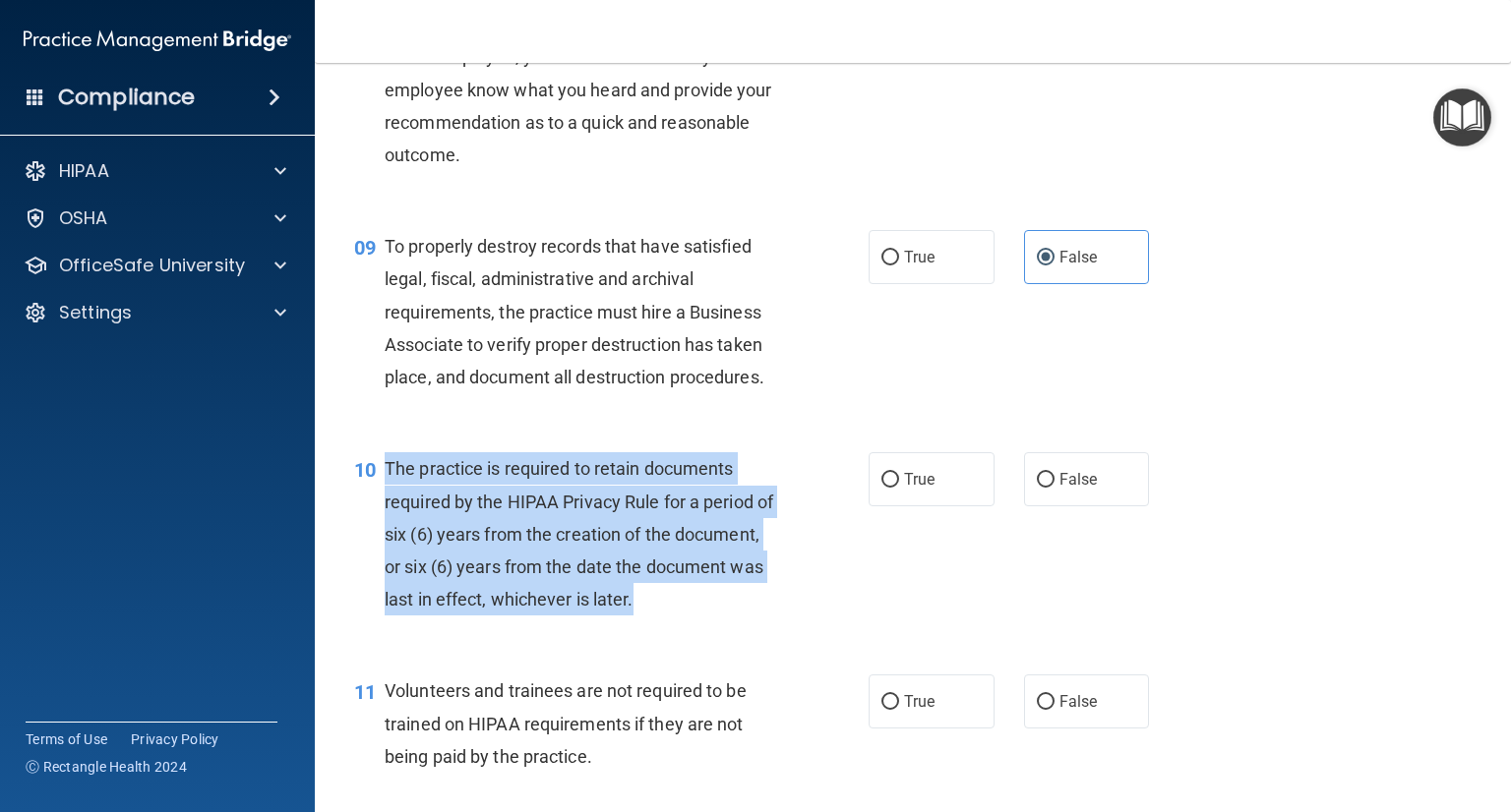
drag, startPoint x: 386, startPoint y: 493, endPoint x: 768, endPoint y: 642, distance: 410.0
click at [767, 615] on div "The practice is required to retain documents required by the HIPAA Privacy Rule…" at bounding box center [589, 533] width 409 height 163
copy span "The practice is required to retain documents required by the HIPAA Privacy Rule…"
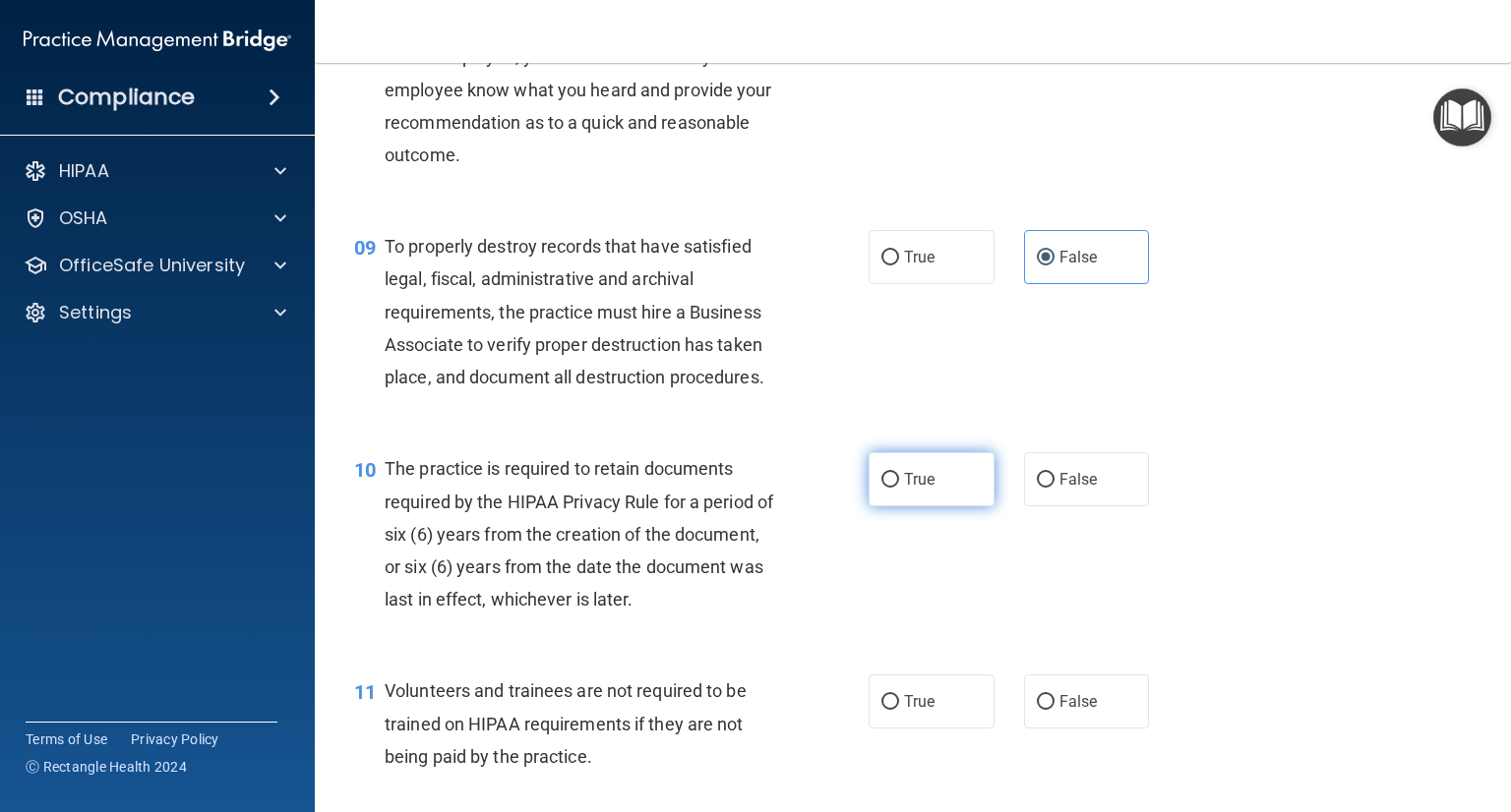
click at [872, 506] on label "True" at bounding box center [931, 479] width 126 height 54
click at [882, 488] on input "True" at bounding box center [891, 480] width 18 height 15
radio input "true"
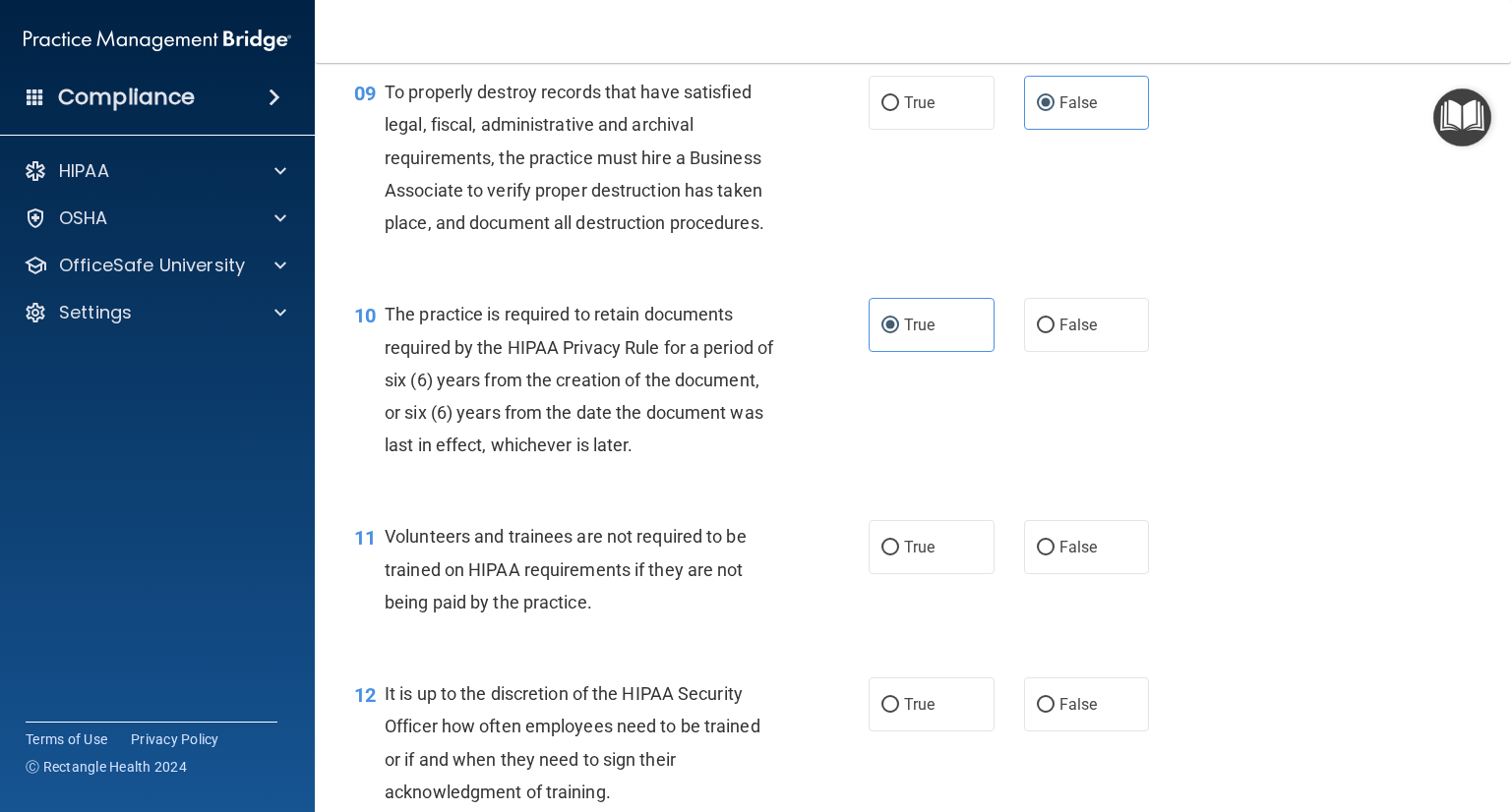
scroll to position [1868, 0]
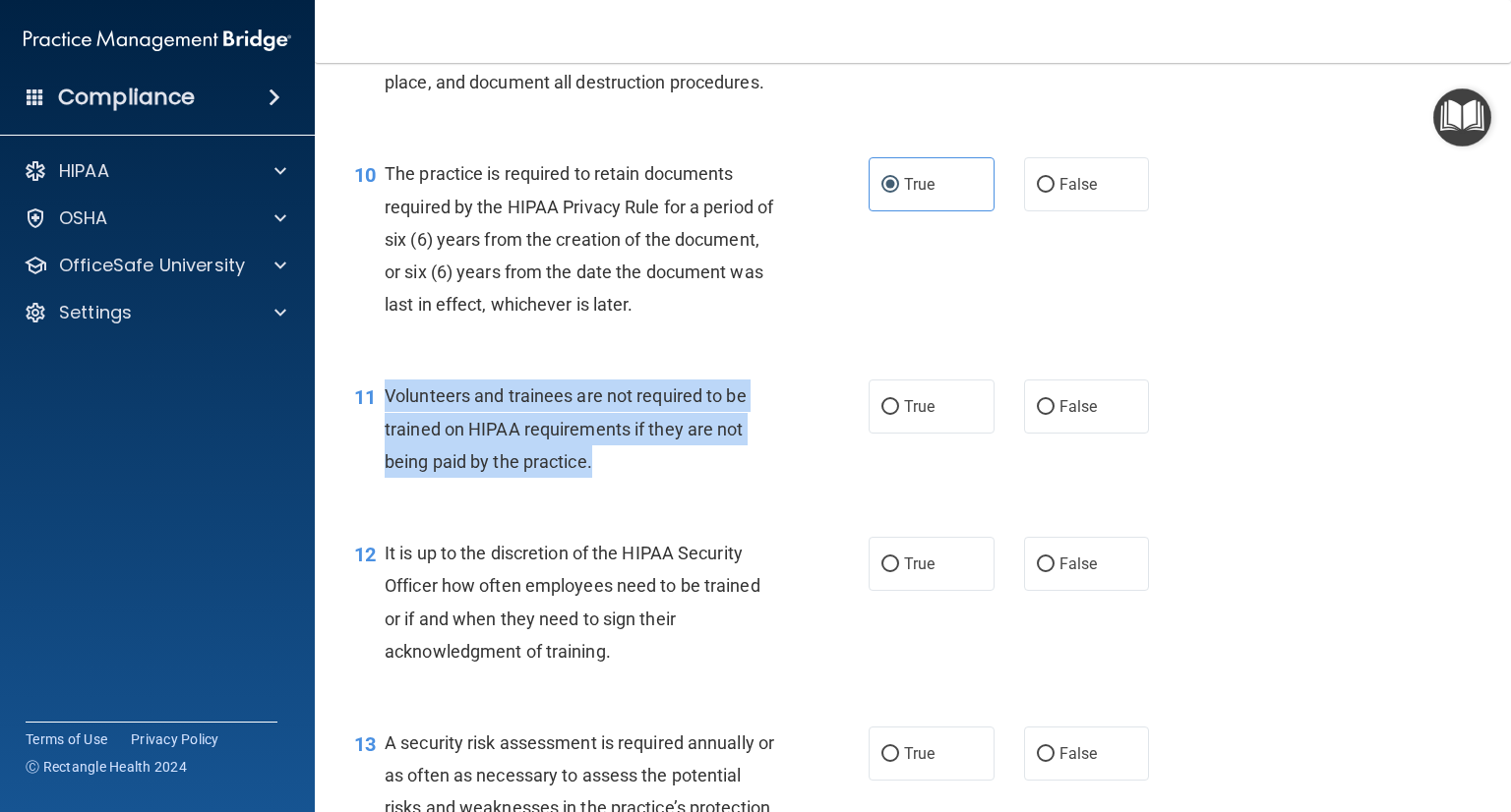
drag, startPoint x: 614, startPoint y: 499, endPoint x: 377, endPoint y: 430, distance: 246.8
click at [377, 430] on div "11 Volunteers and trainees are not required to be trained on HIPAA requirements…" at bounding box center [612, 433] width 574 height 108
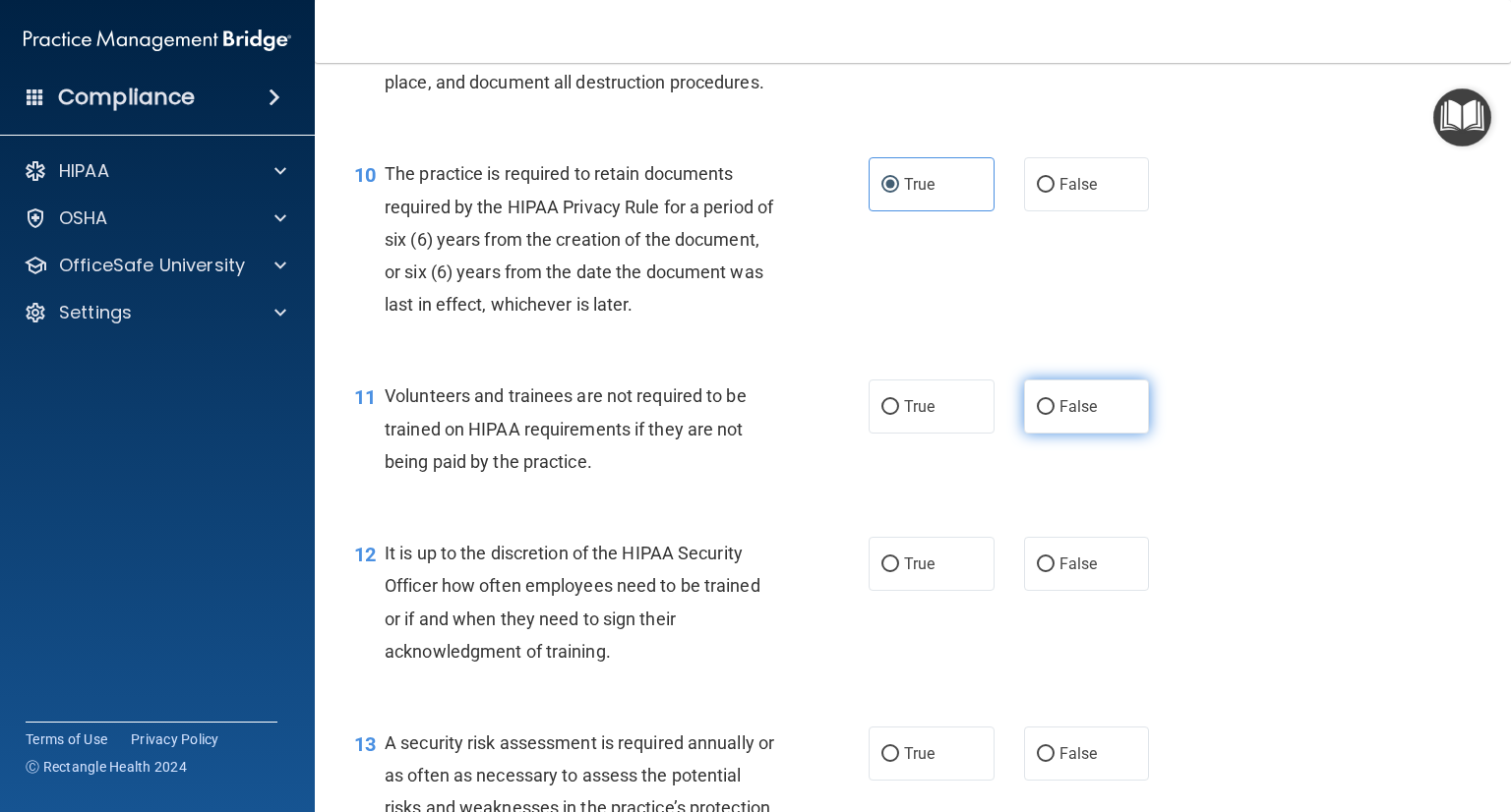
click at [1038, 433] on label "False" at bounding box center [1086, 406] width 126 height 54
click at [1038, 415] on input "False" at bounding box center [1046, 407] width 18 height 15
radio input "true"
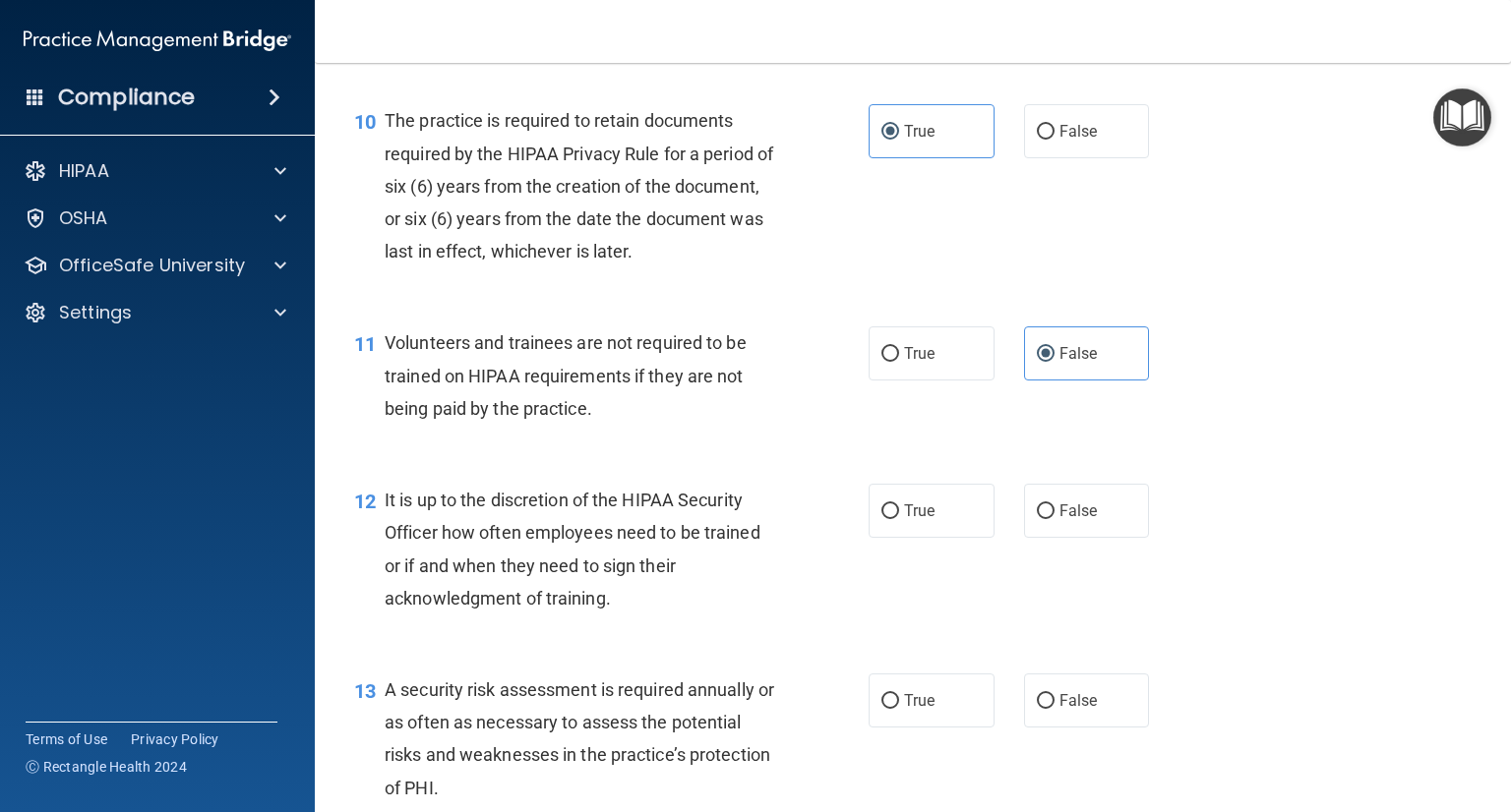
scroll to position [1966, 0]
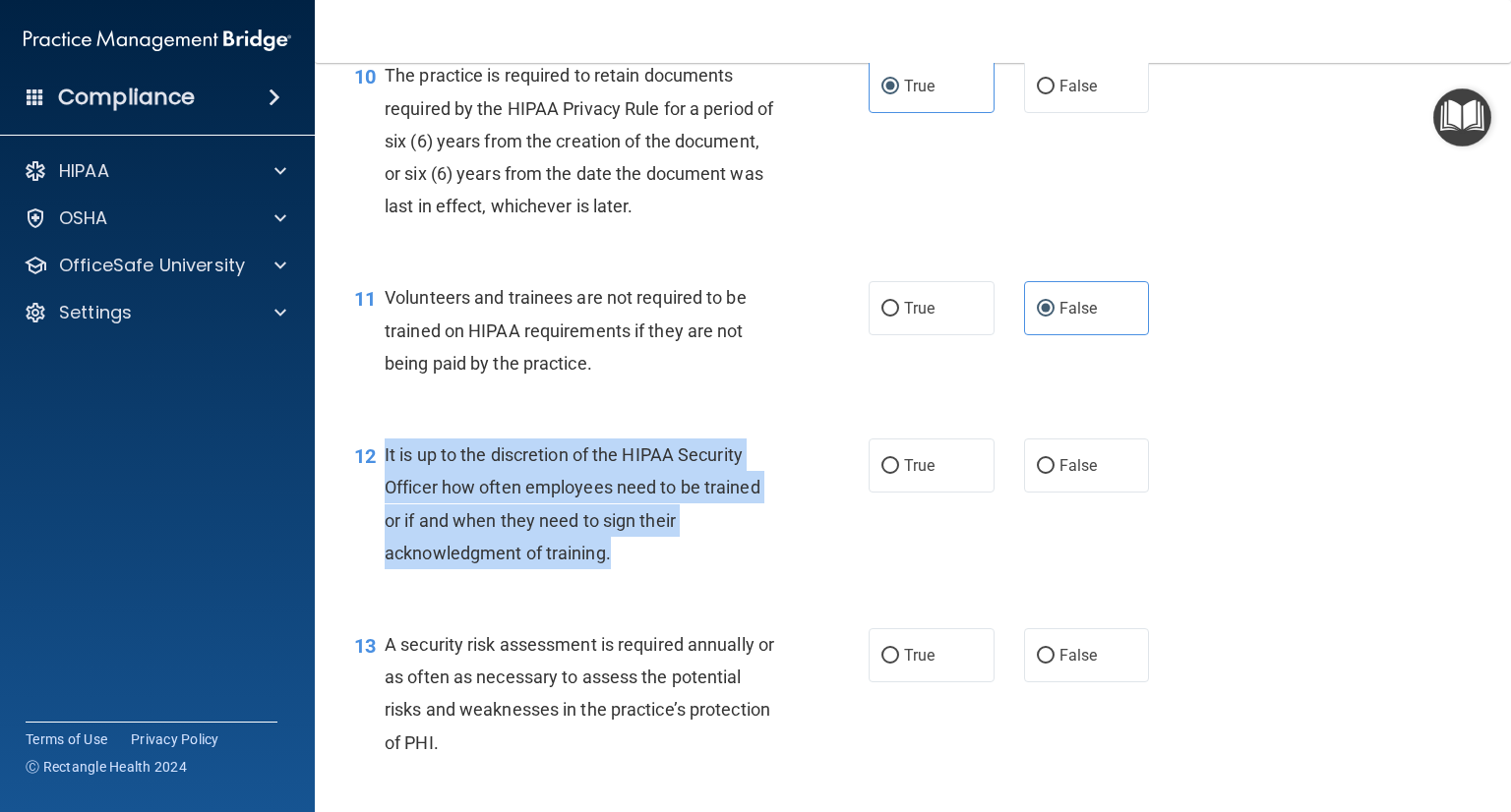
drag, startPoint x: 609, startPoint y: 588, endPoint x: 384, endPoint y: 489, distance: 245.8
click at [385, 489] on span "It is up to the discretion of the HIPAA Security Officer how often employees ne…" at bounding box center [573, 503] width 376 height 119
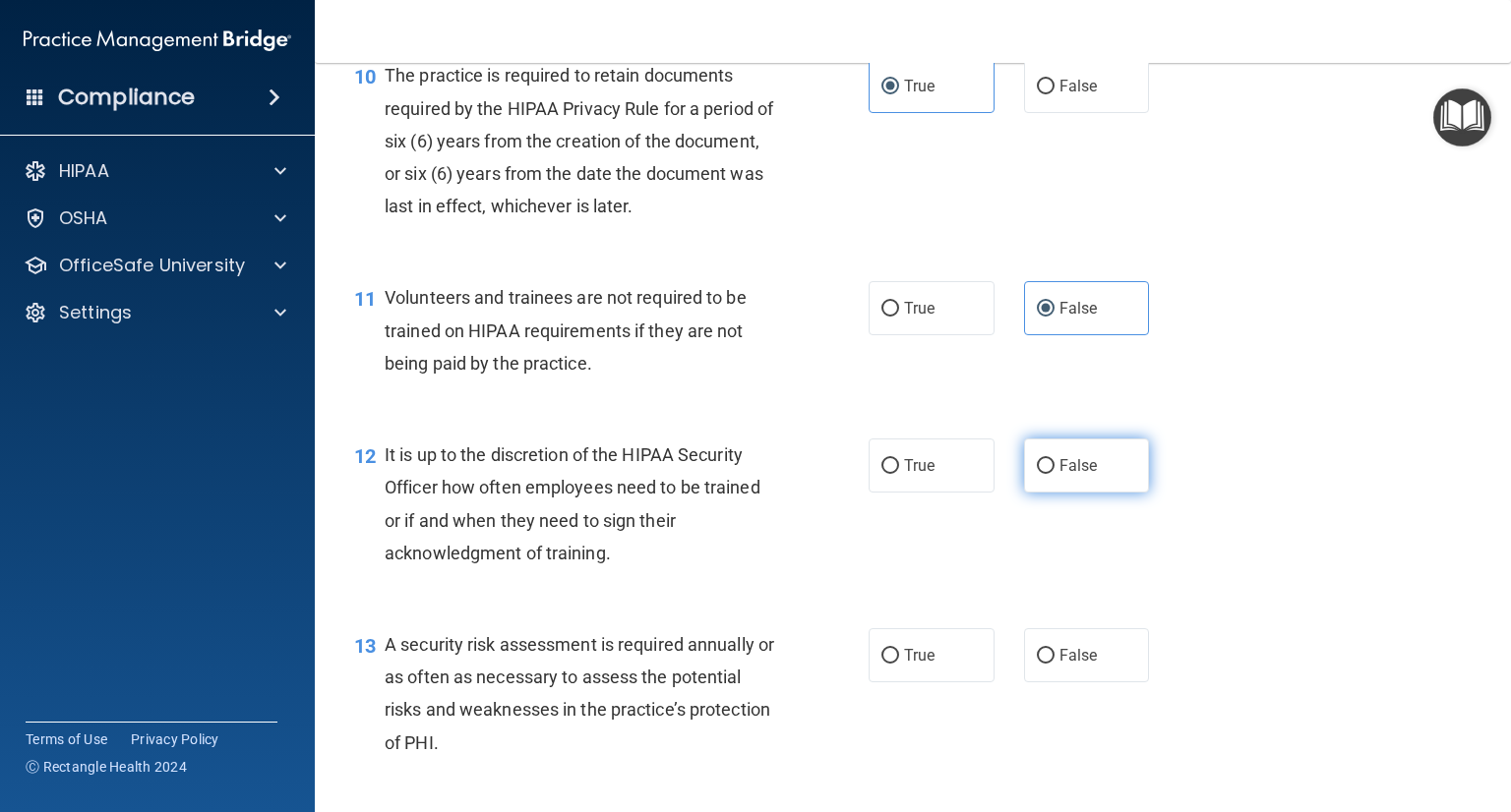
click at [1024, 493] on label "False" at bounding box center [1086, 465] width 126 height 54
click at [1037, 474] on input "False" at bounding box center [1046, 466] width 18 height 15
radio input "true"
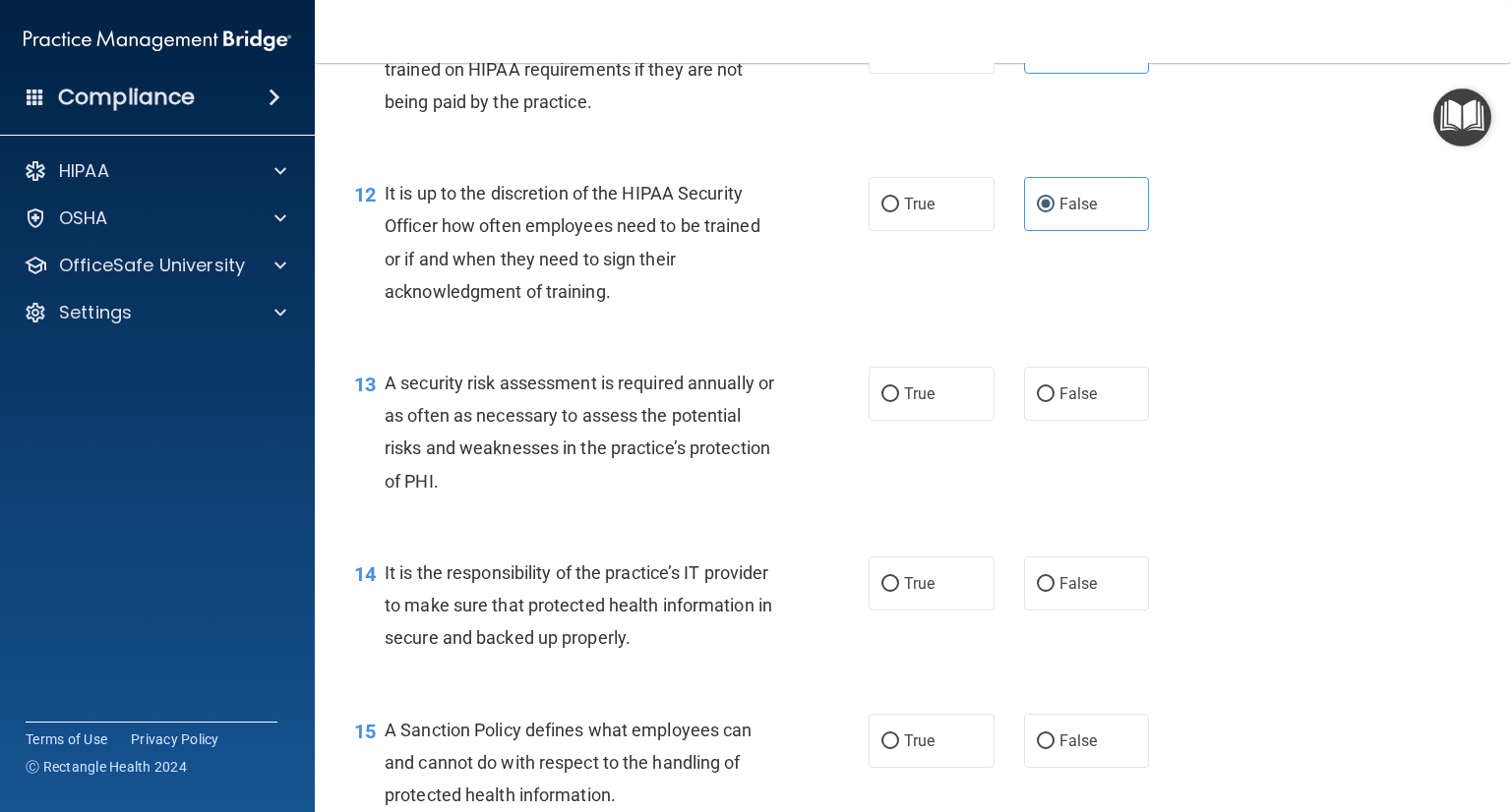
scroll to position [2262, 0]
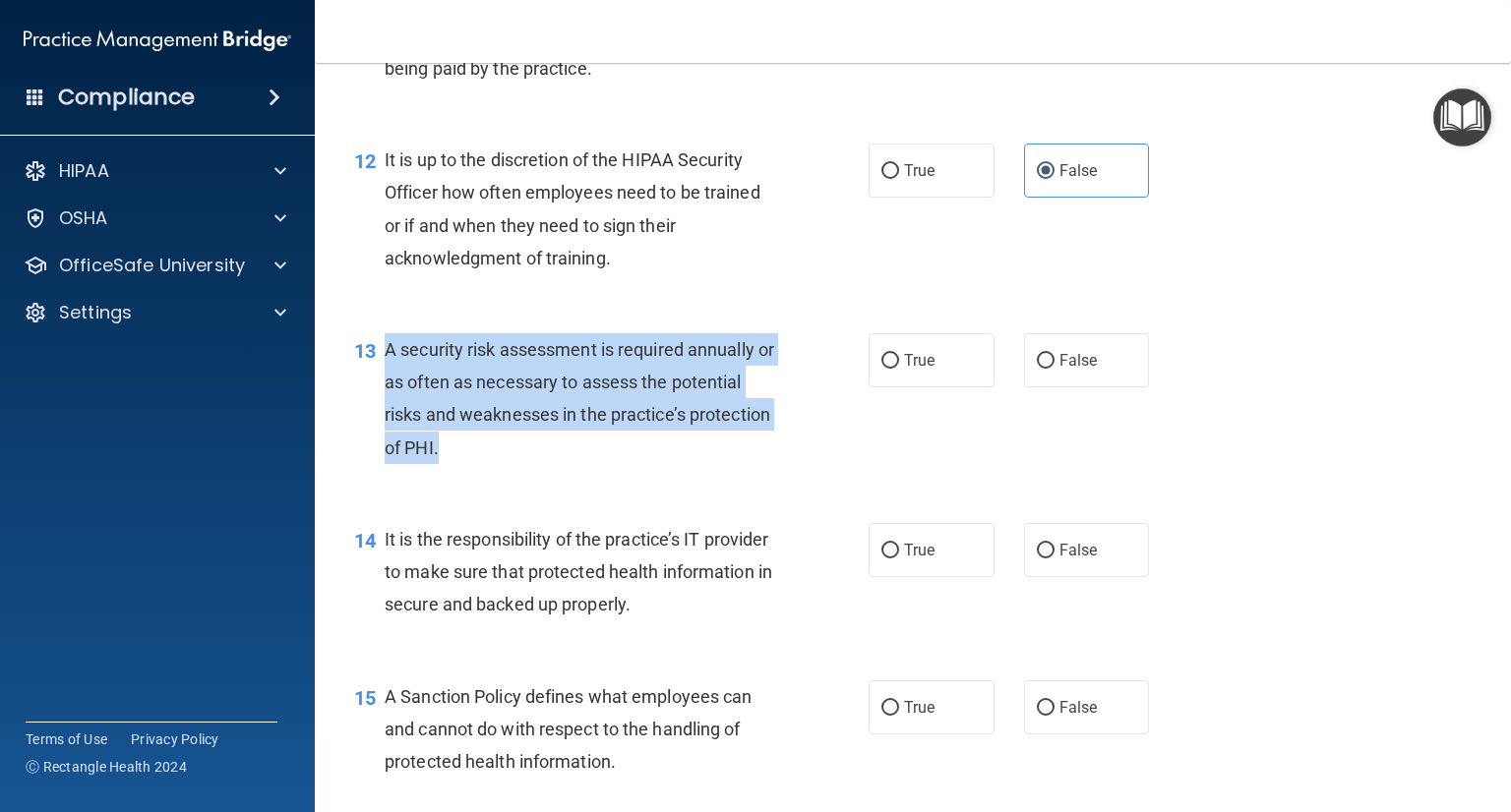
drag, startPoint x: 523, startPoint y: 477, endPoint x: 382, endPoint y: 384, distance: 168.9
click at [382, 384] on div "13 A security risk assessment is required annually or as often as necessary to …" at bounding box center [612, 404] width 574 height 140
click at [1037, 369] on input "False" at bounding box center [1046, 361] width 18 height 15
radio input "true"
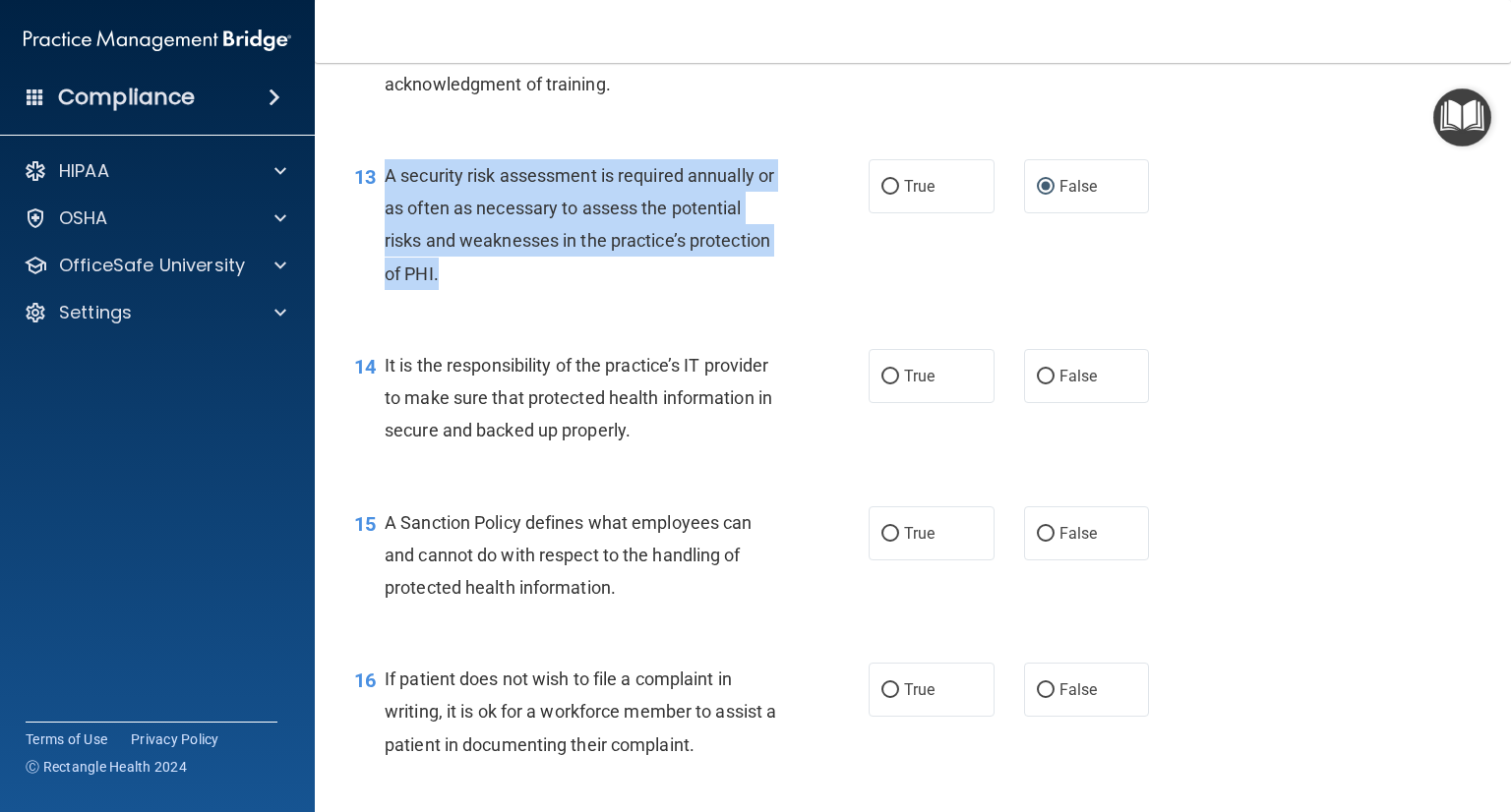
scroll to position [2458, 0]
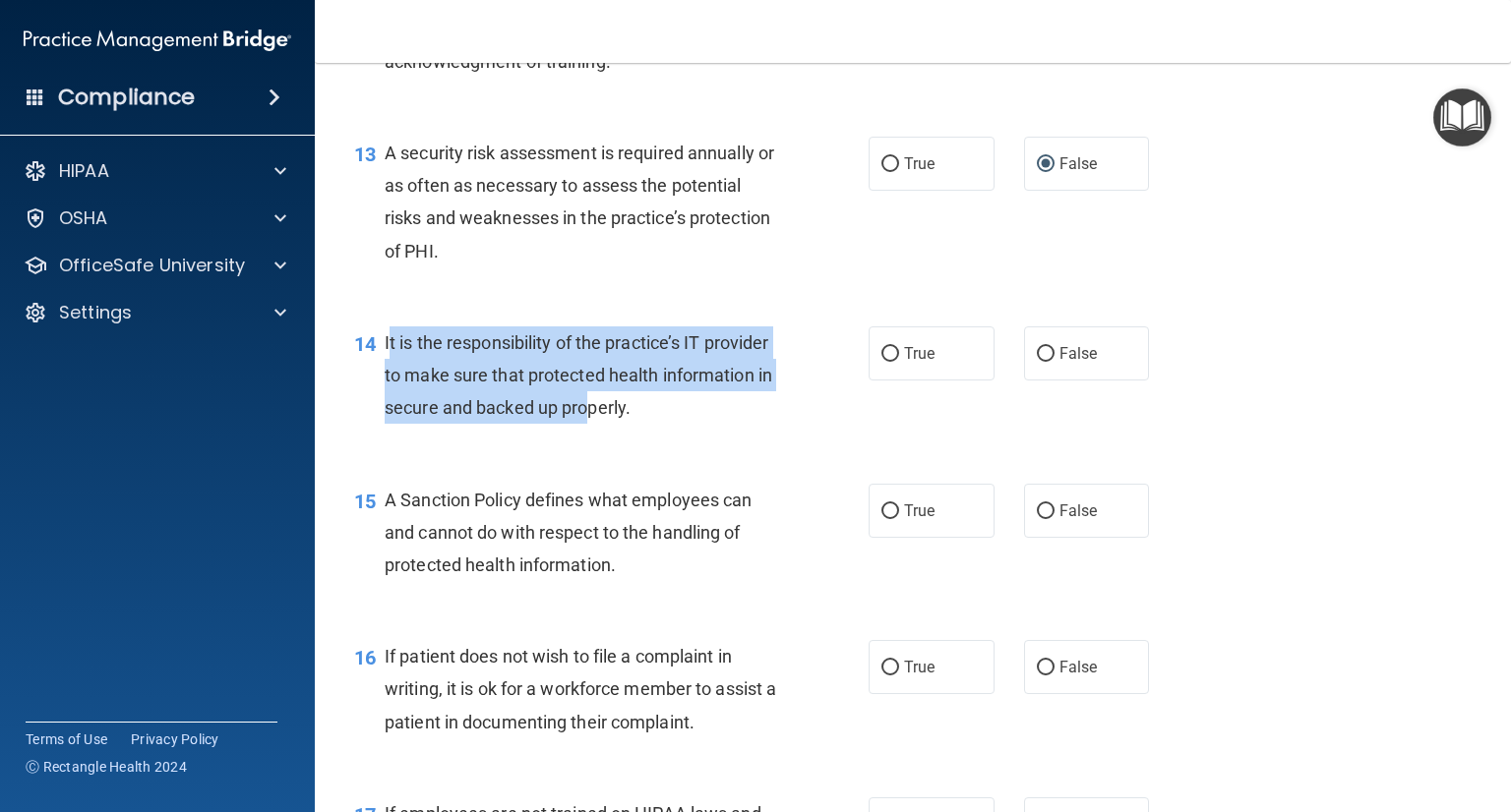
drag, startPoint x: 389, startPoint y: 369, endPoint x: 713, endPoint y: 454, distance: 335.0
click at [707, 424] on div "It is the responsibility of the practice’s IT provider to make sure that protec…" at bounding box center [589, 375] width 409 height 98
drag, startPoint x: 756, startPoint y: 443, endPoint x: 377, endPoint y: 383, distance: 383.7
click at [377, 383] on div "14 It is the responsibility of the practice’s IT provider to make sure that pro…" at bounding box center [612, 380] width 574 height 108
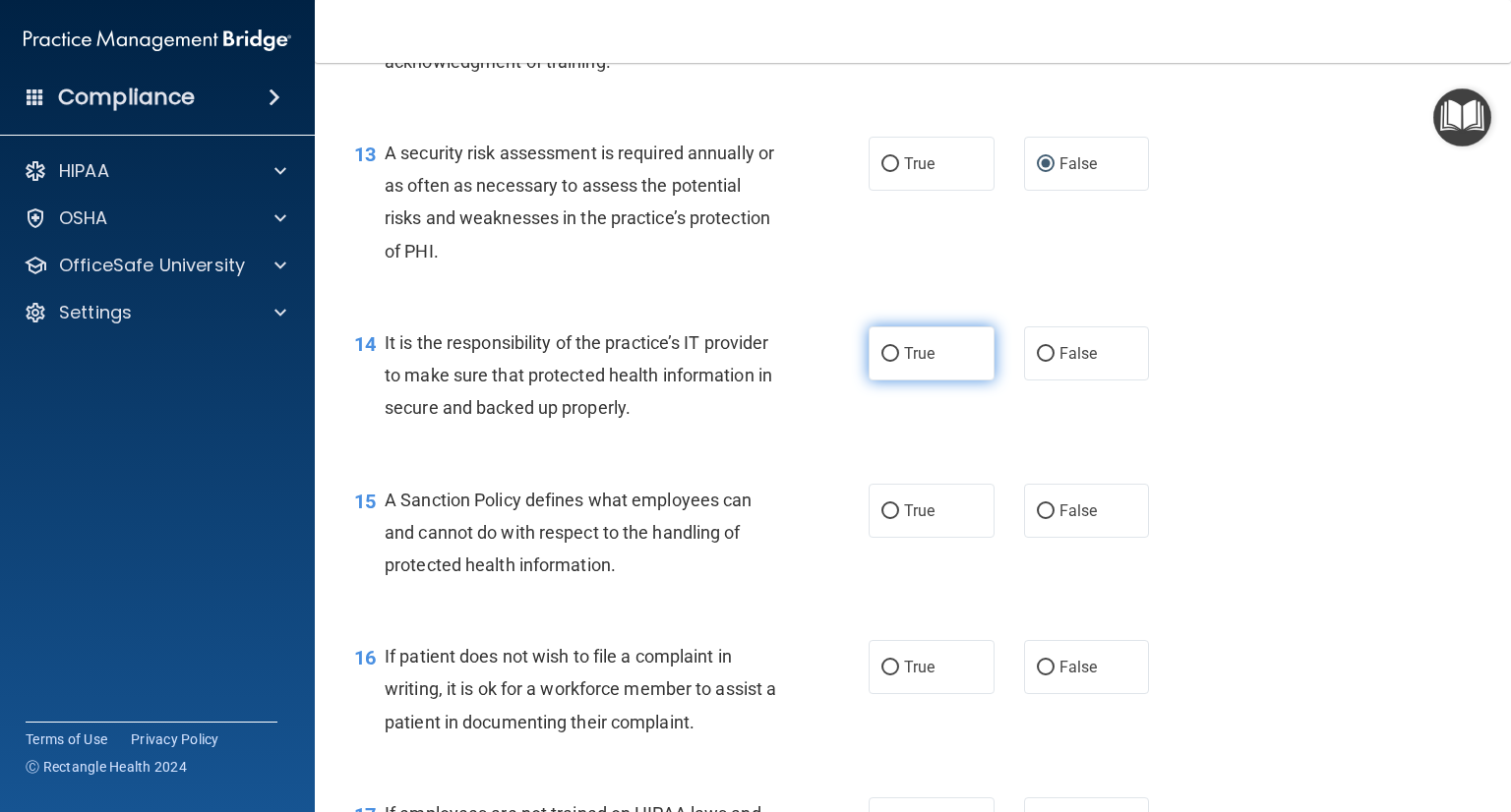
click at [909, 381] on label "True" at bounding box center [931, 353] width 126 height 54
click at [899, 362] on input "True" at bounding box center [891, 354] width 18 height 15
radio input "true"
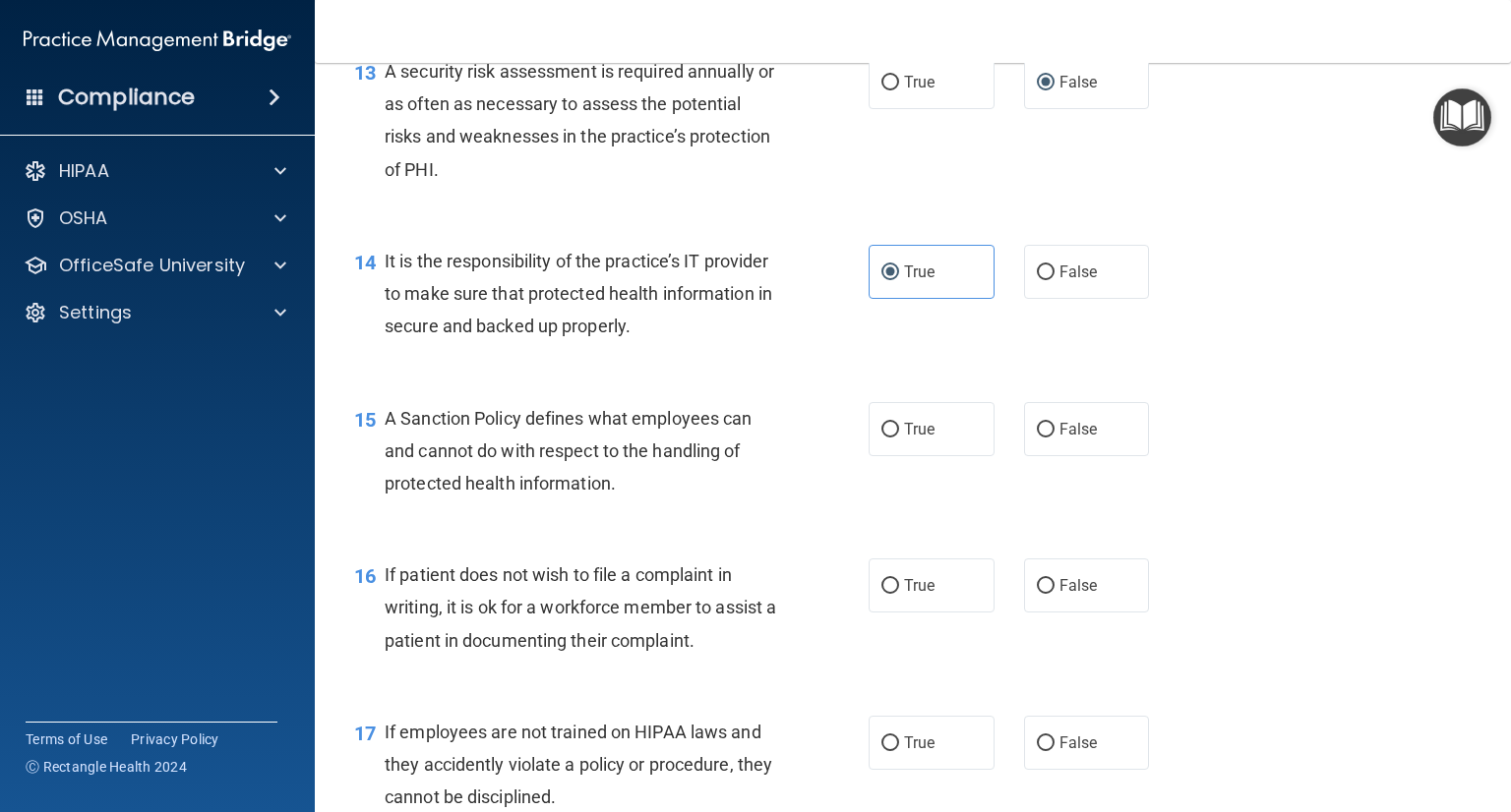
scroll to position [2655, 0]
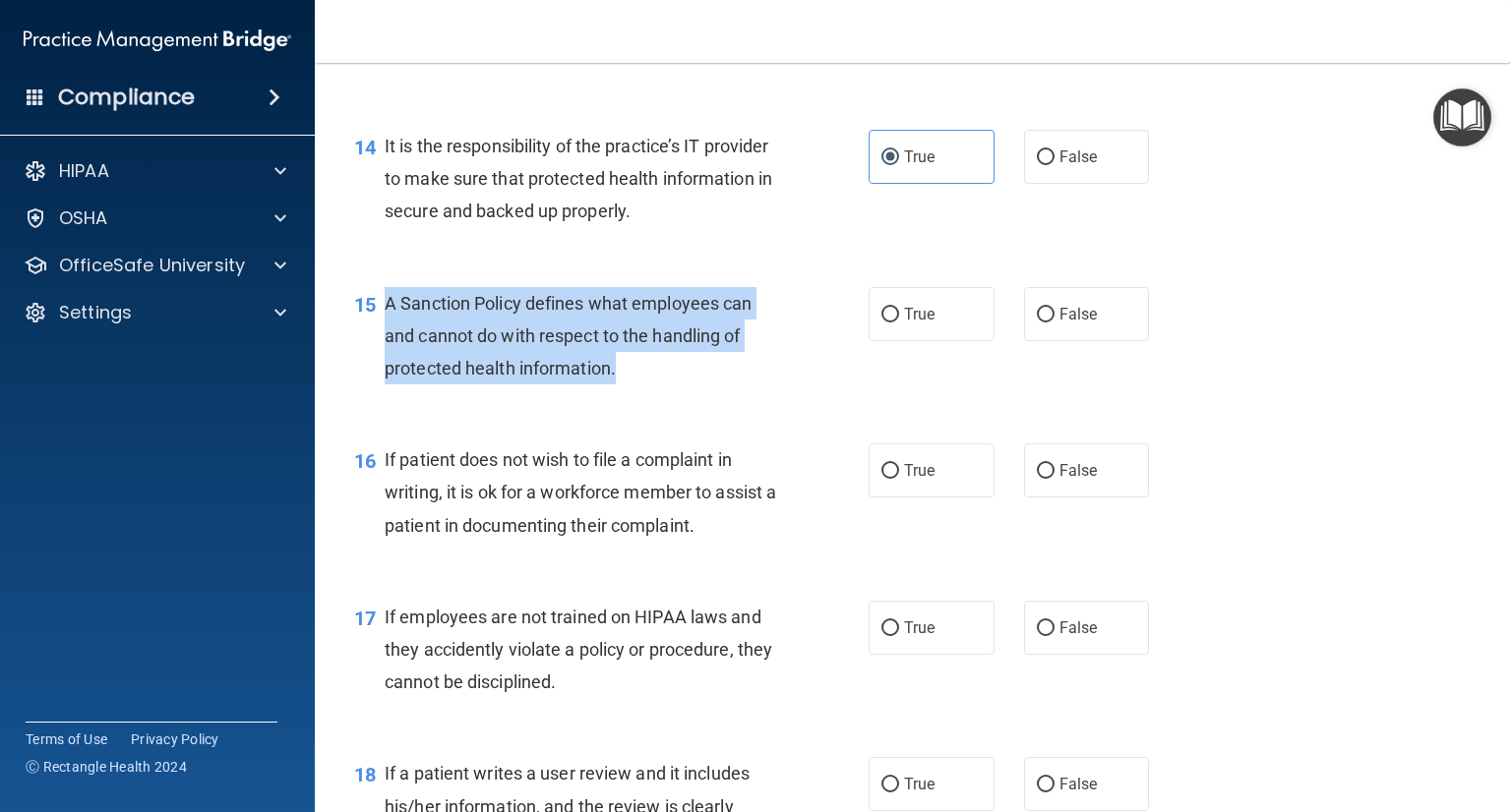
drag, startPoint x: 484, startPoint y: 387, endPoint x: 380, endPoint y: 341, distance: 113.7
click at [380, 341] on div "15 A Sanction Policy defines what employees can and cannot do with respect to t…" at bounding box center [612, 340] width 574 height 108
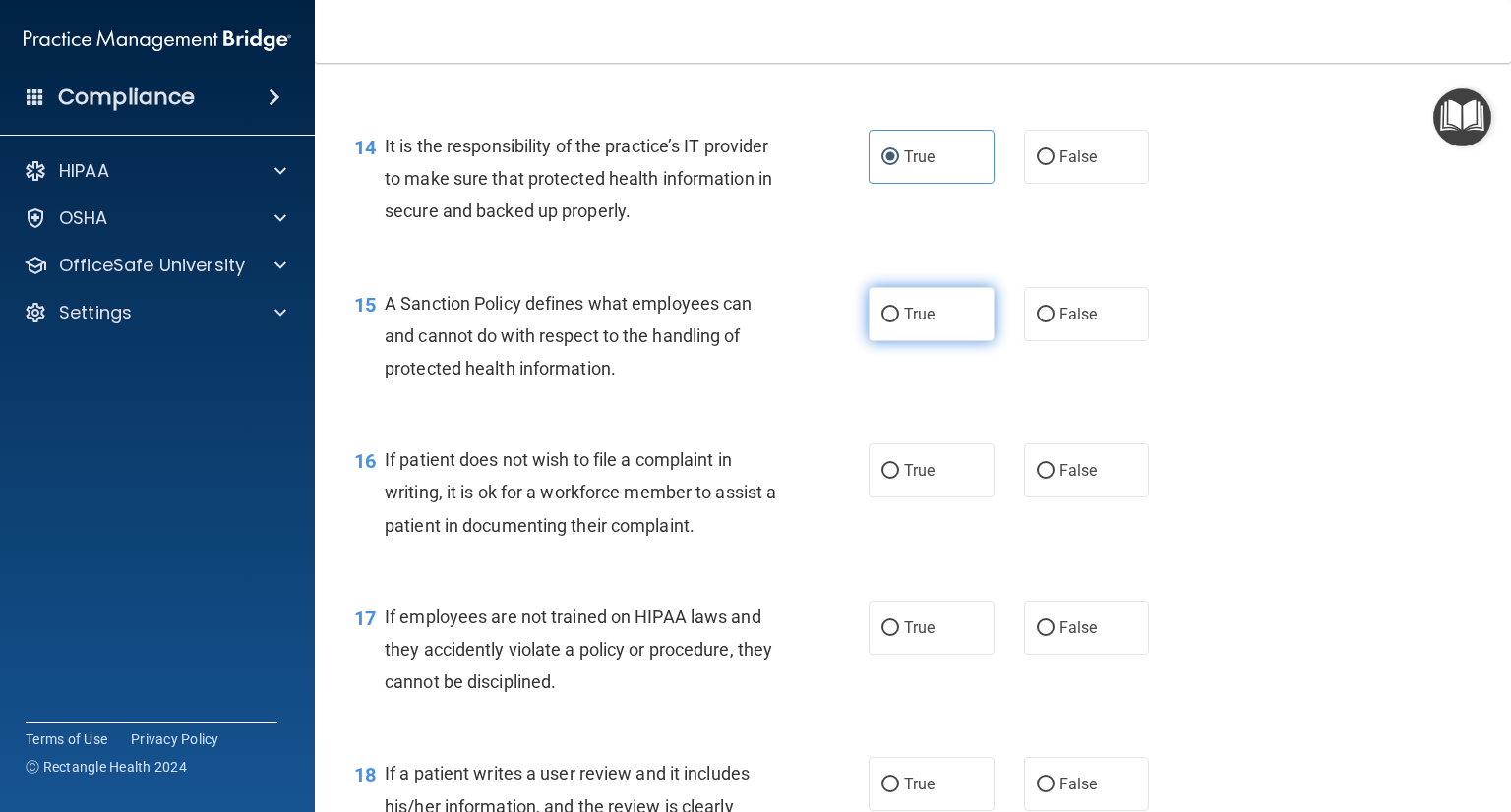
click at [914, 323] on span "True" at bounding box center [919, 314] width 31 height 19
click at [899, 322] on input "True" at bounding box center [891, 315] width 18 height 15
radio input "true"
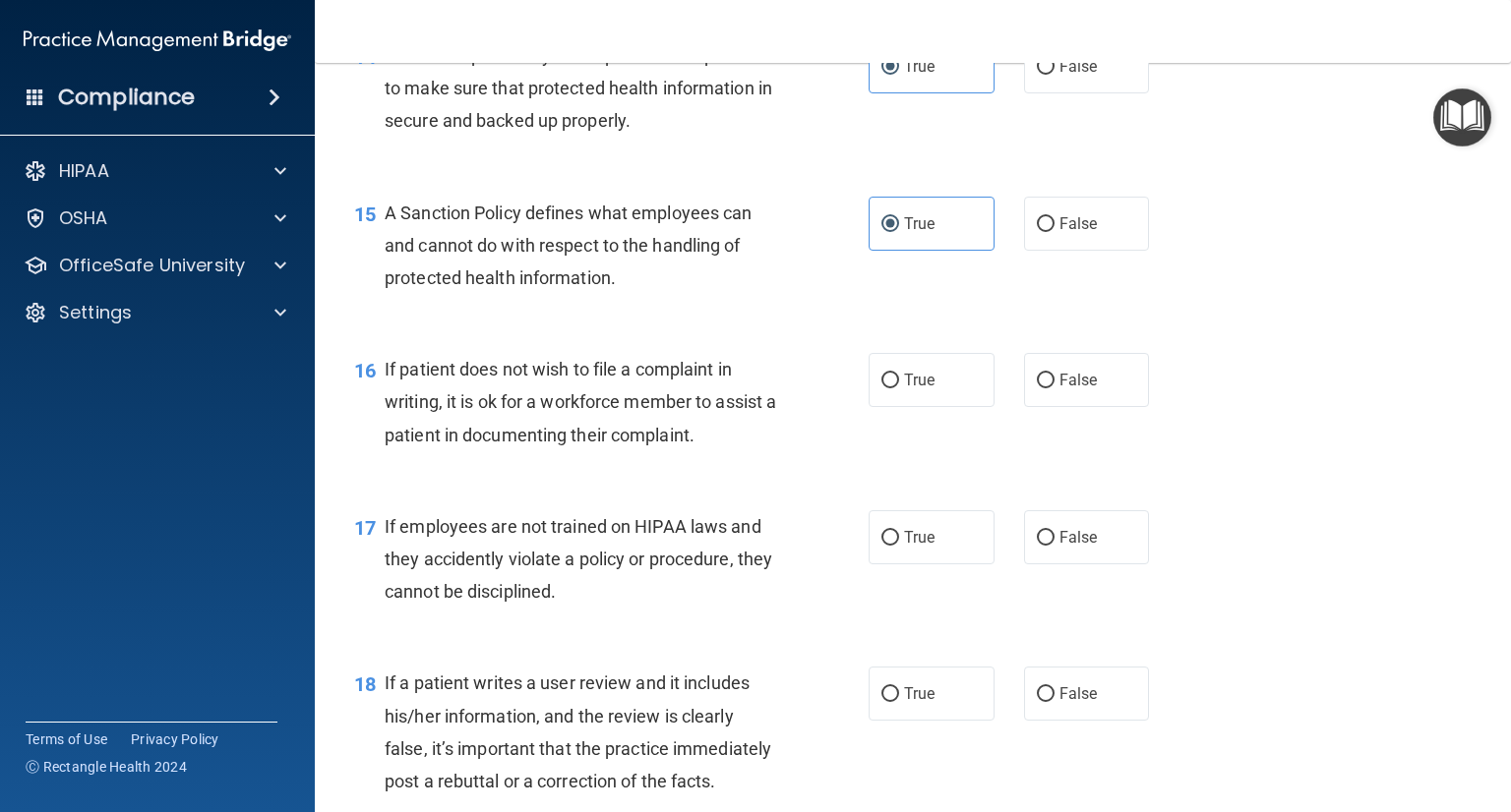
scroll to position [2851, 0]
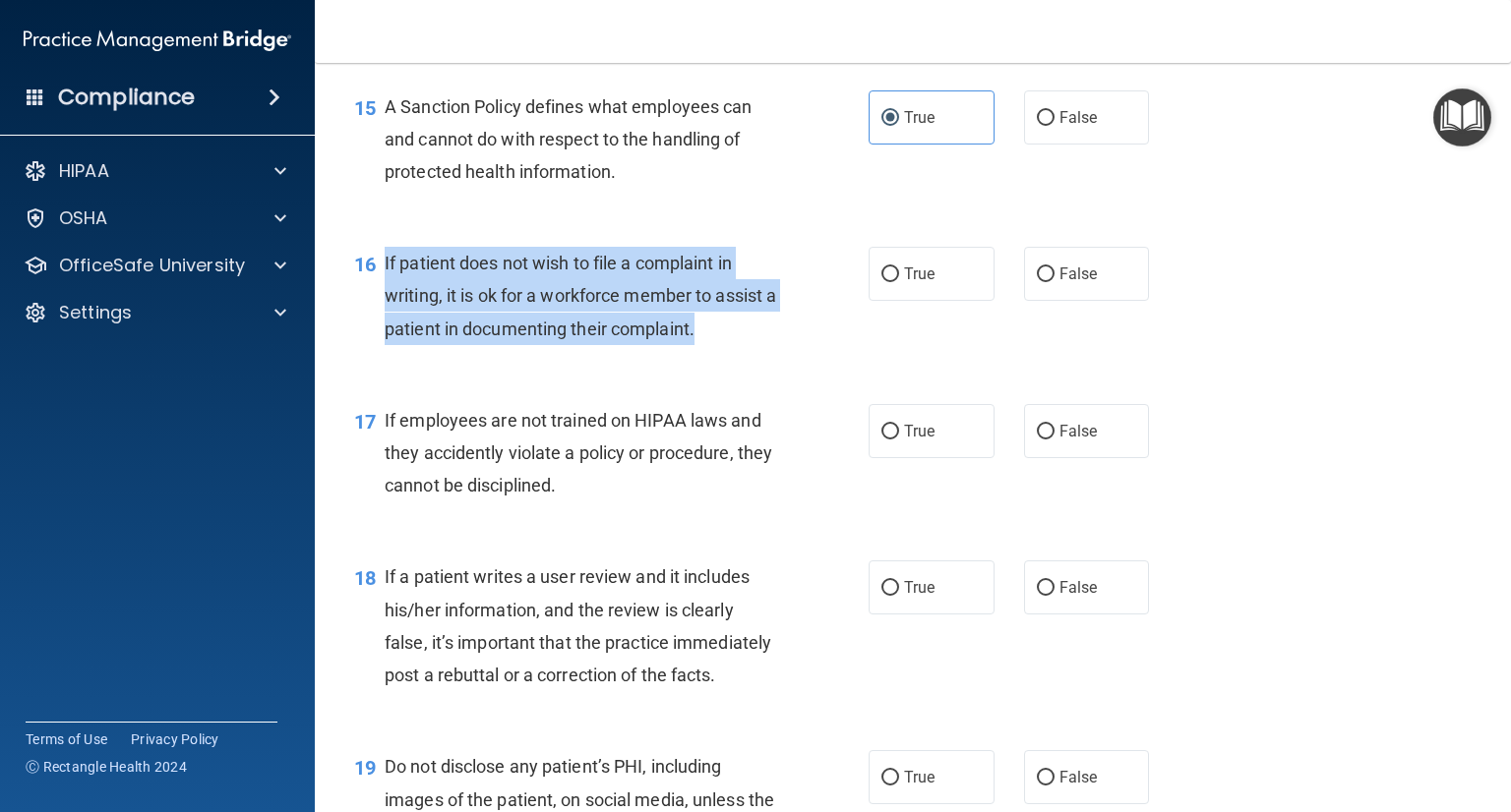
drag, startPoint x: 720, startPoint y: 363, endPoint x: 377, endPoint y: 299, distance: 348.9
click at [377, 299] on div "16 If patient does not wish to file a complaint in writing, it is ok for a work…" at bounding box center [612, 301] width 574 height 108
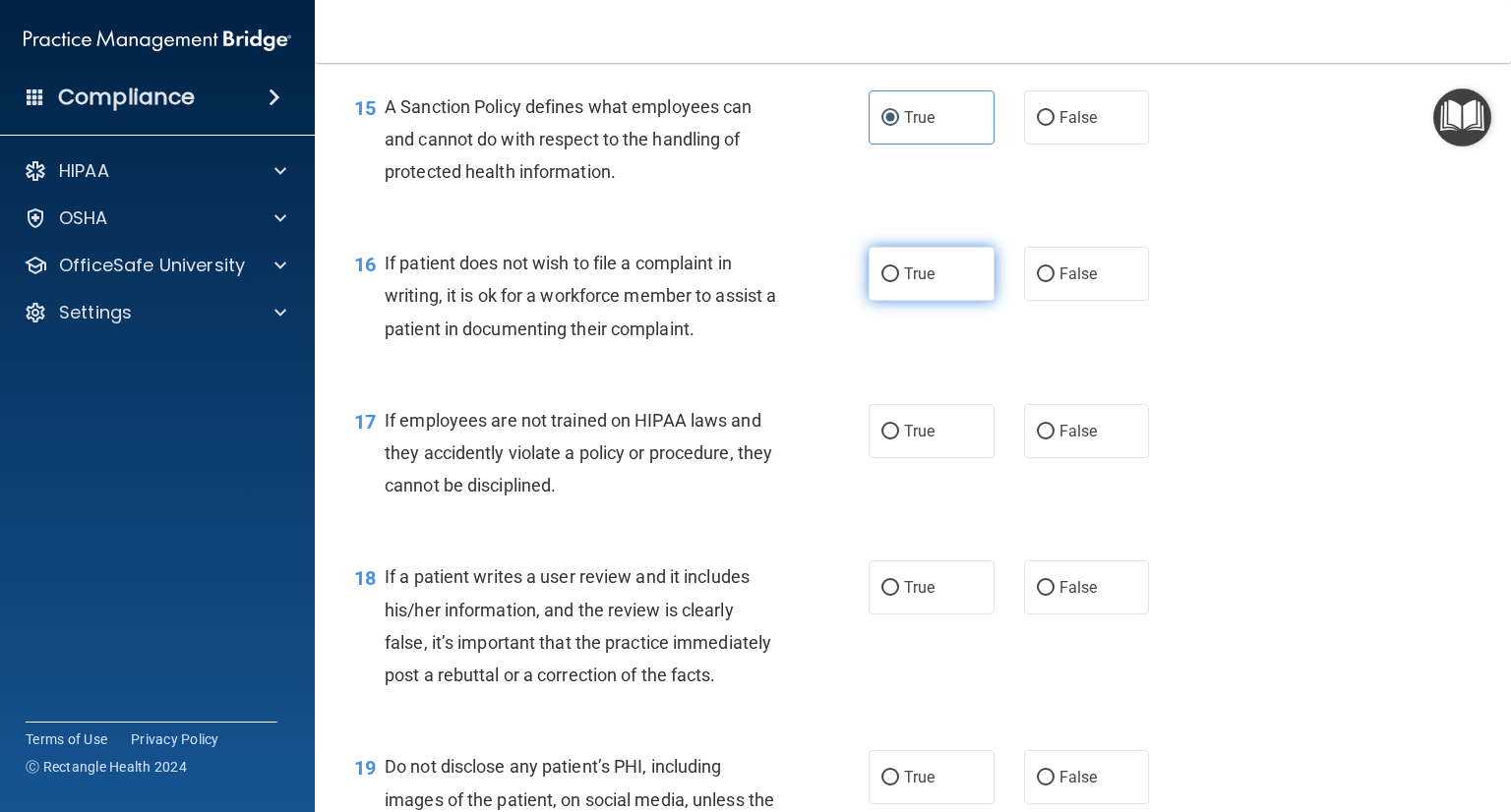
click at [924, 283] on span "True" at bounding box center [919, 273] width 31 height 19
click at [899, 282] on input "True" at bounding box center [891, 274] width 18 height 15
radio input "true"
click at [1071, 283] on span "False" at bounding box center [1079, 273] width 39 height 19
click at [1055, 282] on input "False" at bounding box center [1046, 274] width 18 height 15
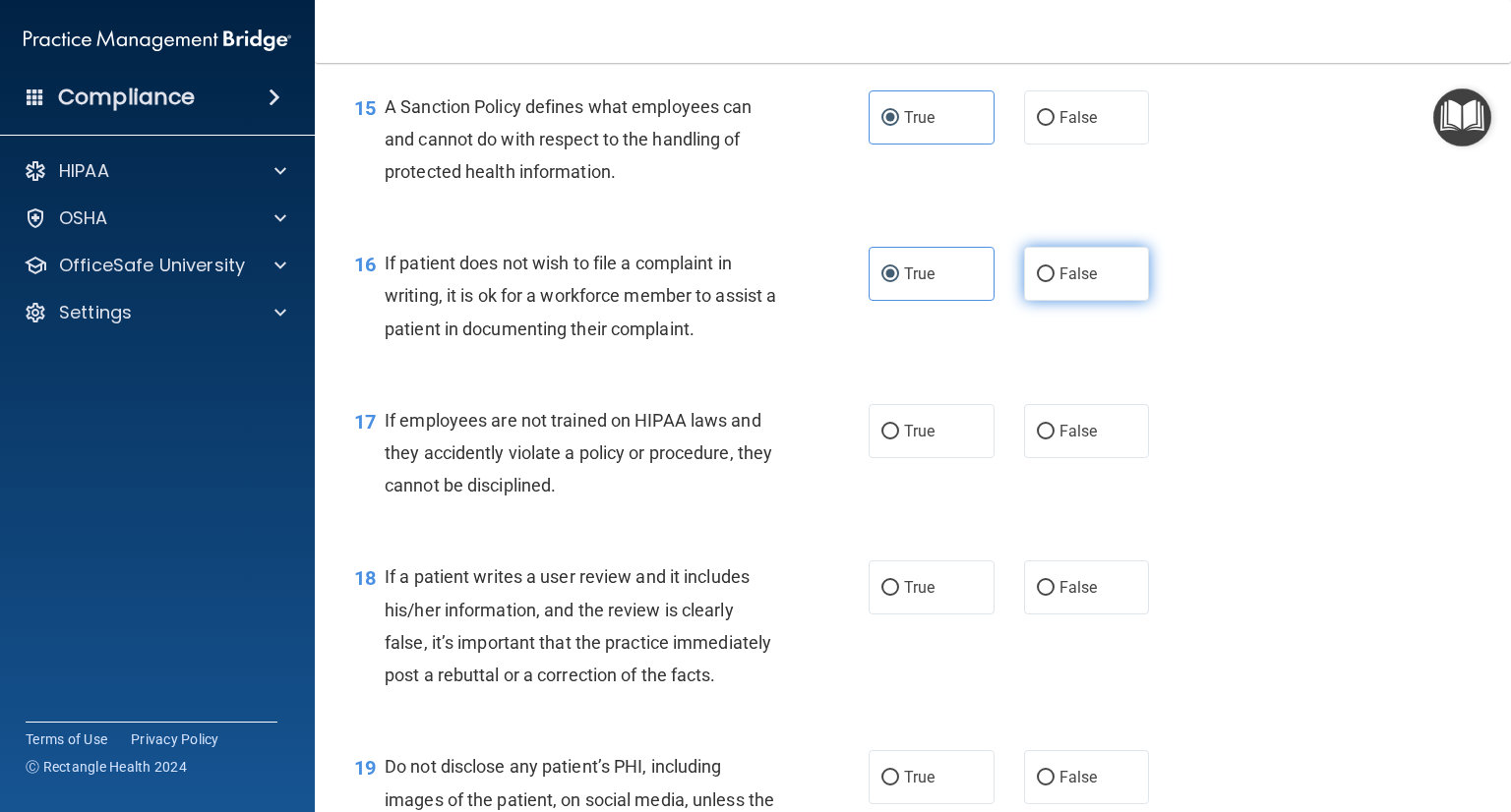
radio input "true"
radio input "false"
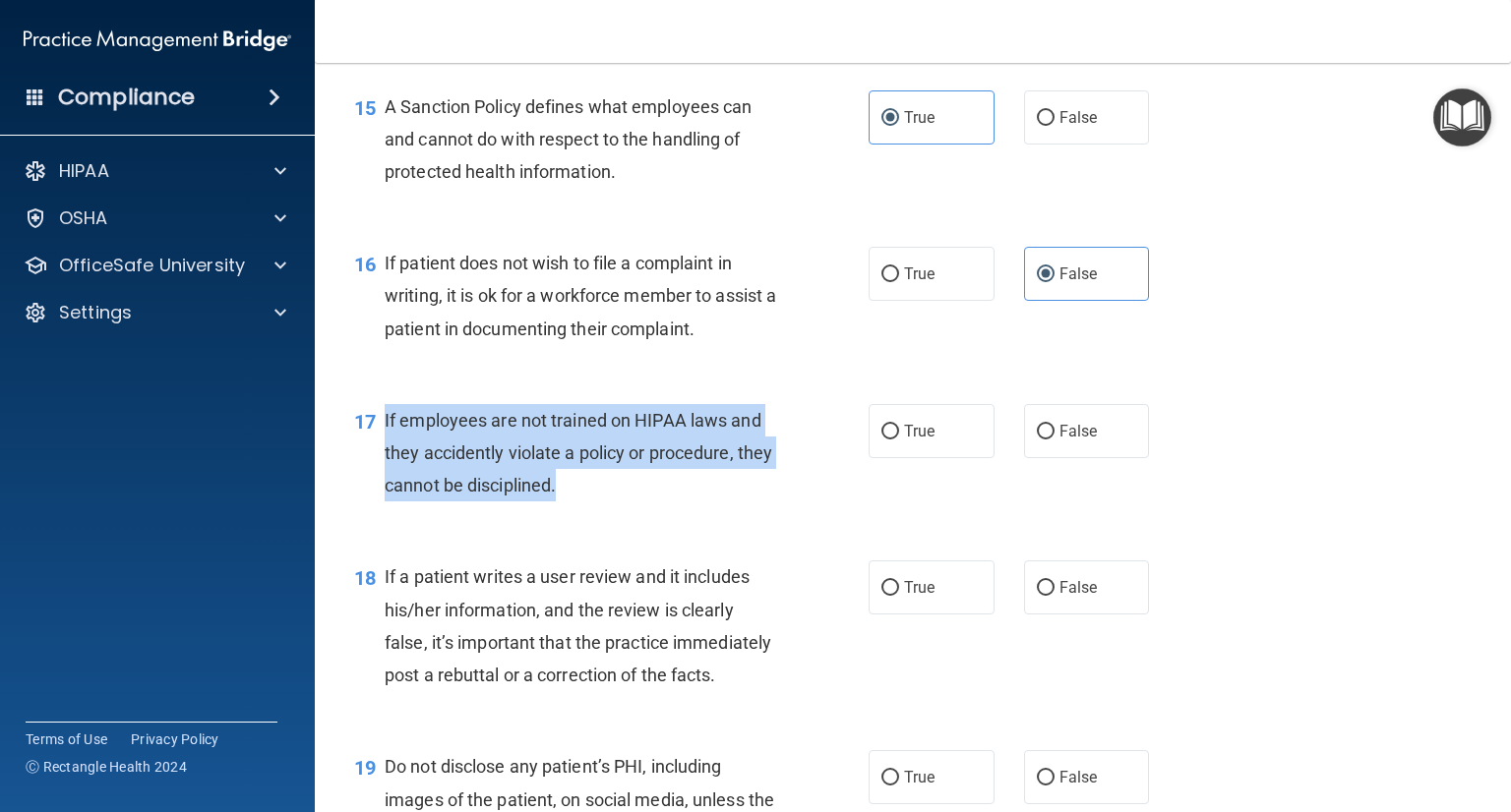
drag, startPoint x: 624, startPoint y: 528, endPoint x: 382, endPoint y: 456, distance: 252.5
click at [382, 456] on div "17 If employees are not trained on HIPAA laws and they accidently violate a pol…" at bounding box center [612, 458] width 574 height 108
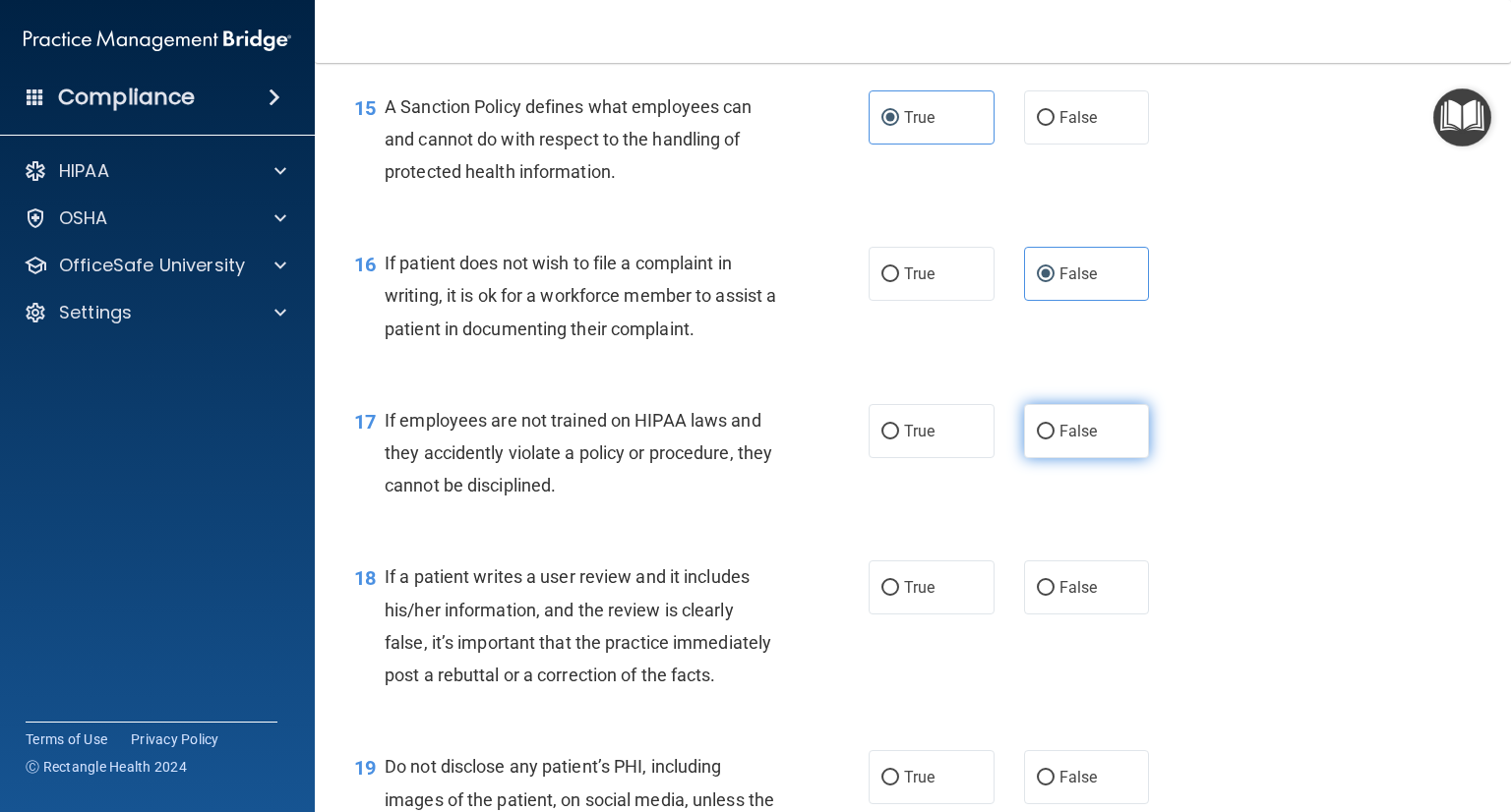
click at [1052, 458] on label "False" at bounding box center [1086, 431] width 126 height 54
click at [1052, 439] on input "False" at bounding box center [1046, 431] width 18 height 15
radio input "true"
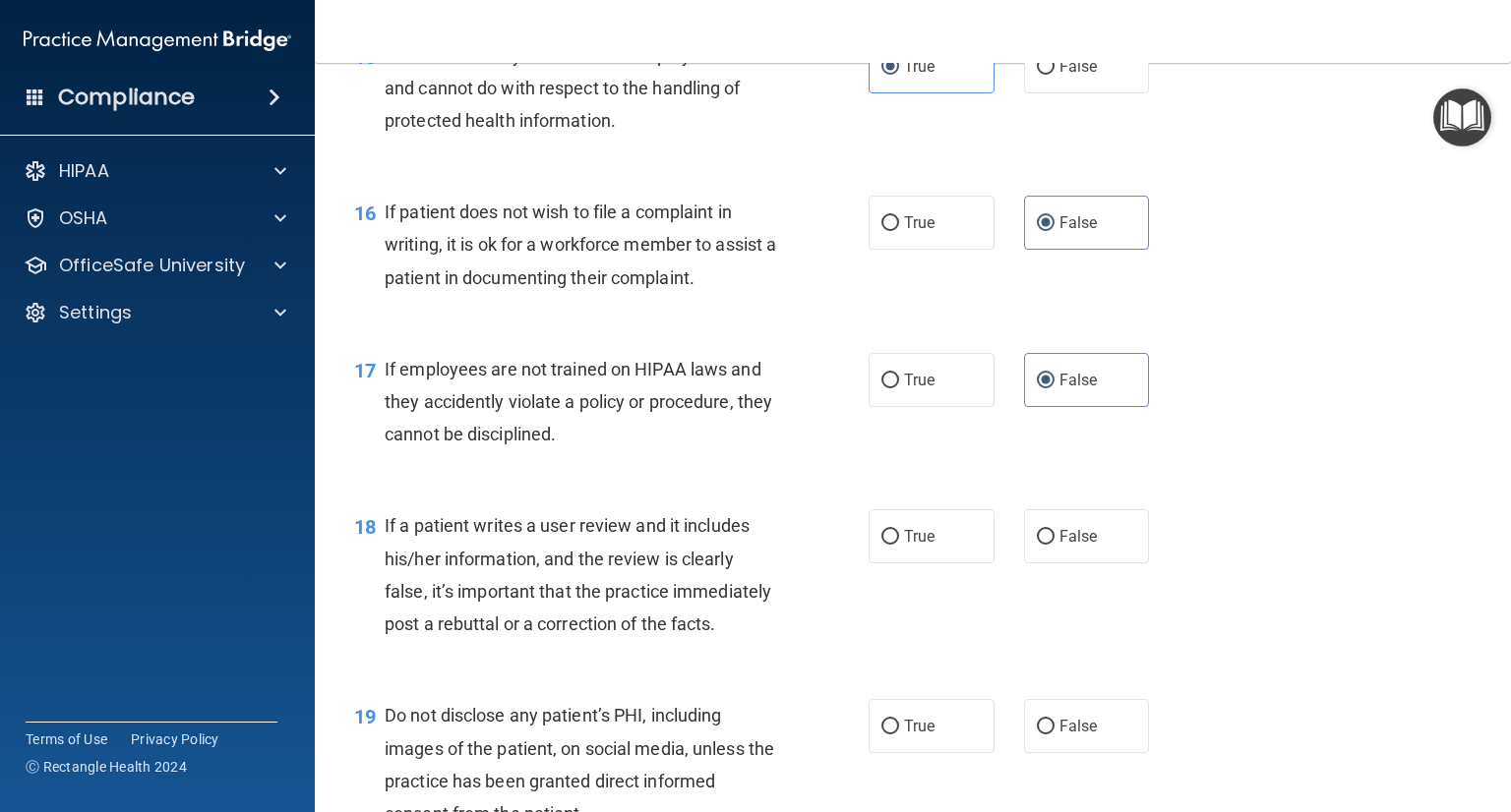
scroll to position [2949, 0]
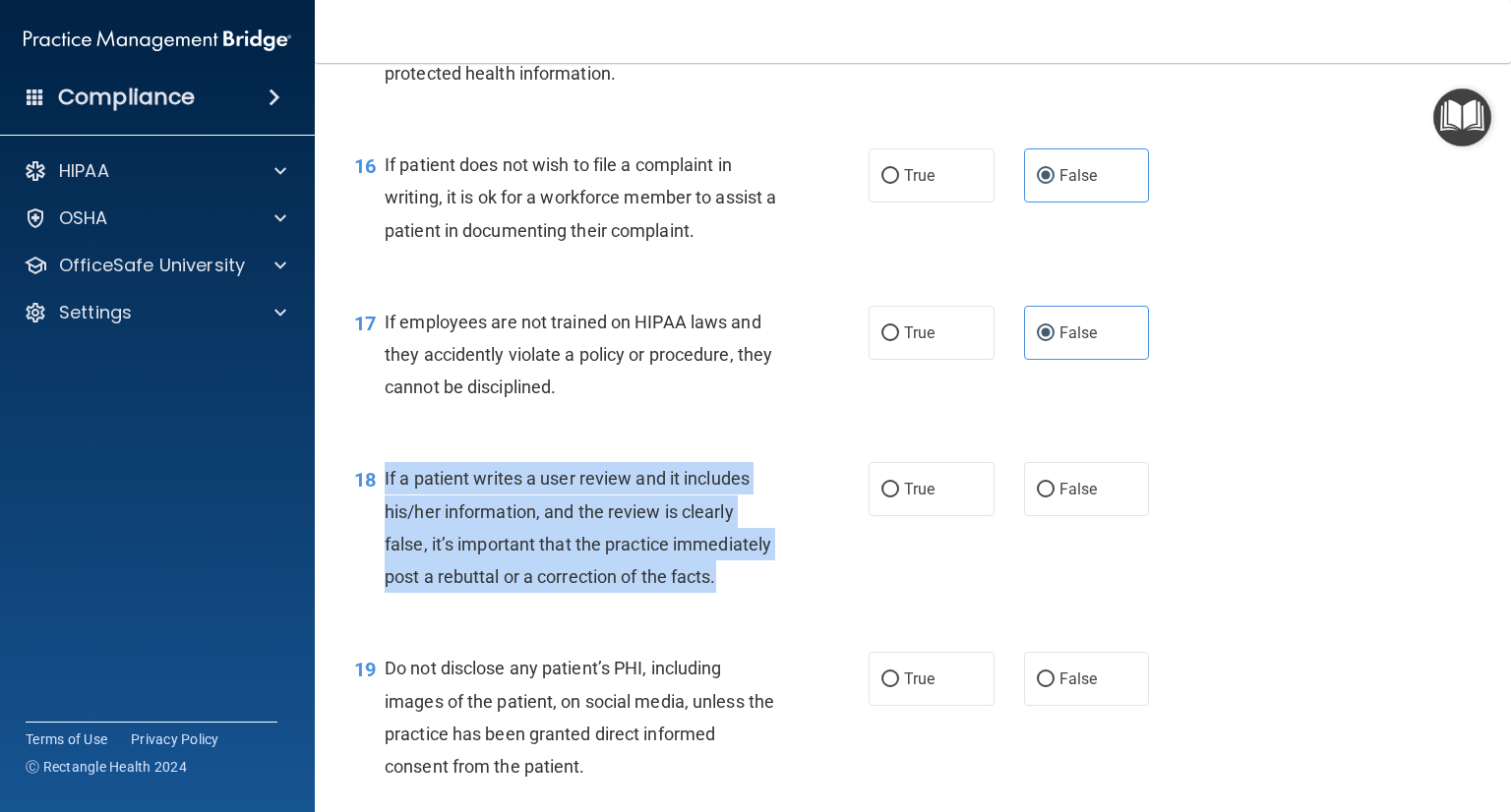
drag, startPoint x: 508, startPoint y: 634, endPoint x: 377, endPoint y: 528, distance: 168.5
click at [377, 528] on div "18 If a patient writes a user review and it includes his/her information, and t…" at bounding box center [612, 532] width 574 height 140
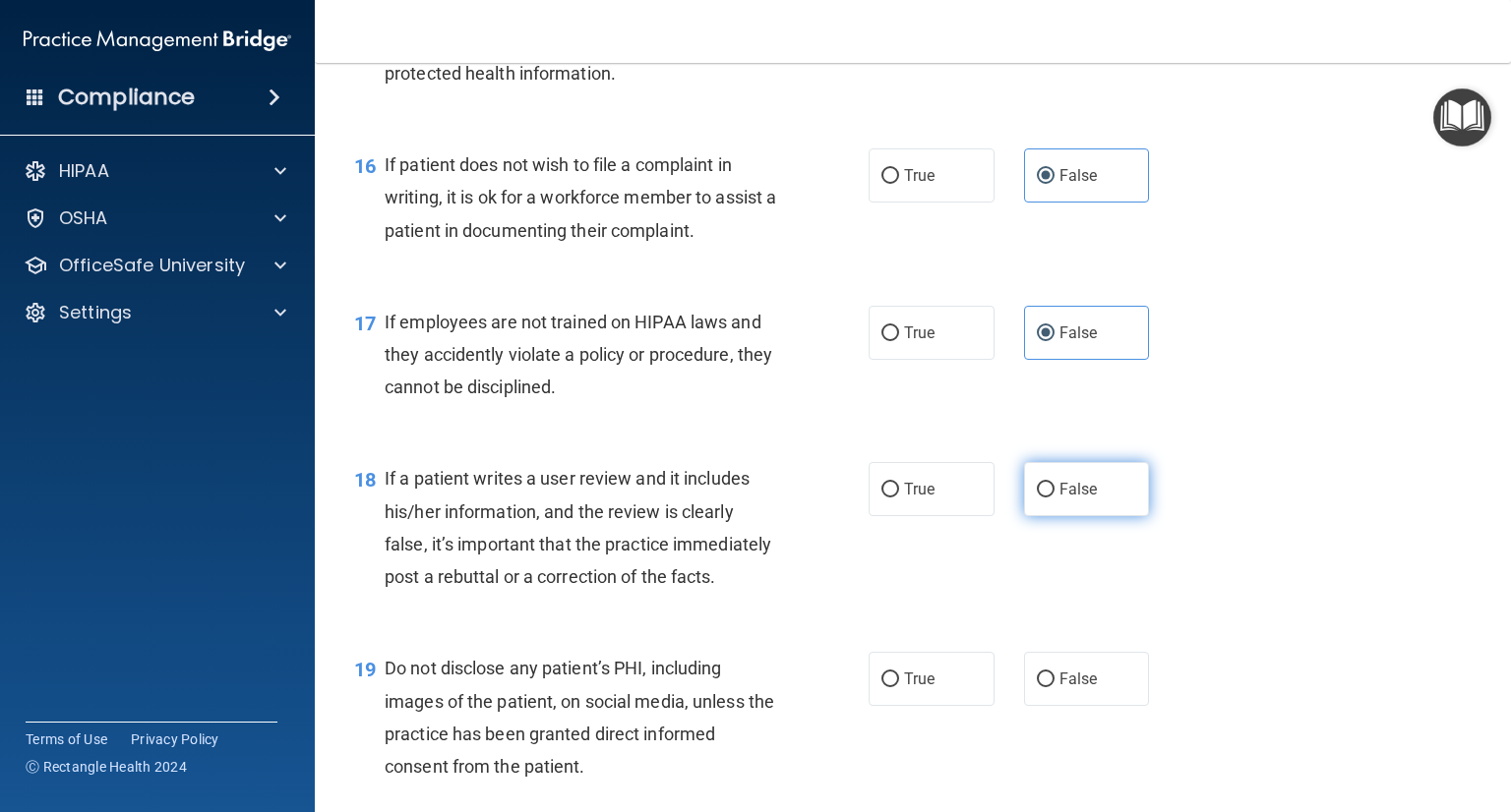
click at [1068, 498] on span "False" at bounding box center [1079, 489] width 39 height 19
click at [1055, 497] on input "False" at bounding box center [1046, 490] width 18 height 15
radio input "true"
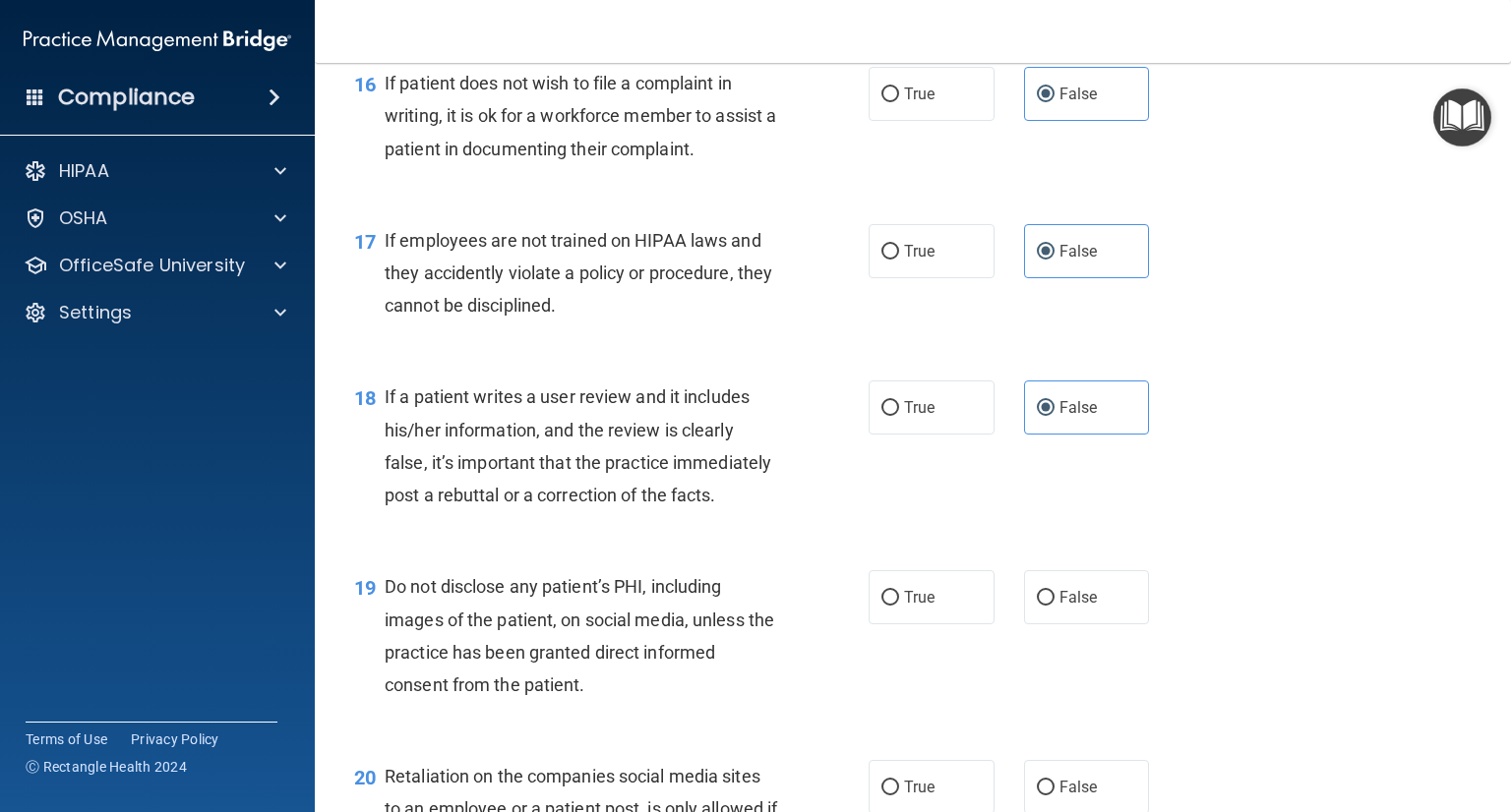
scroll to position [3146, 0]
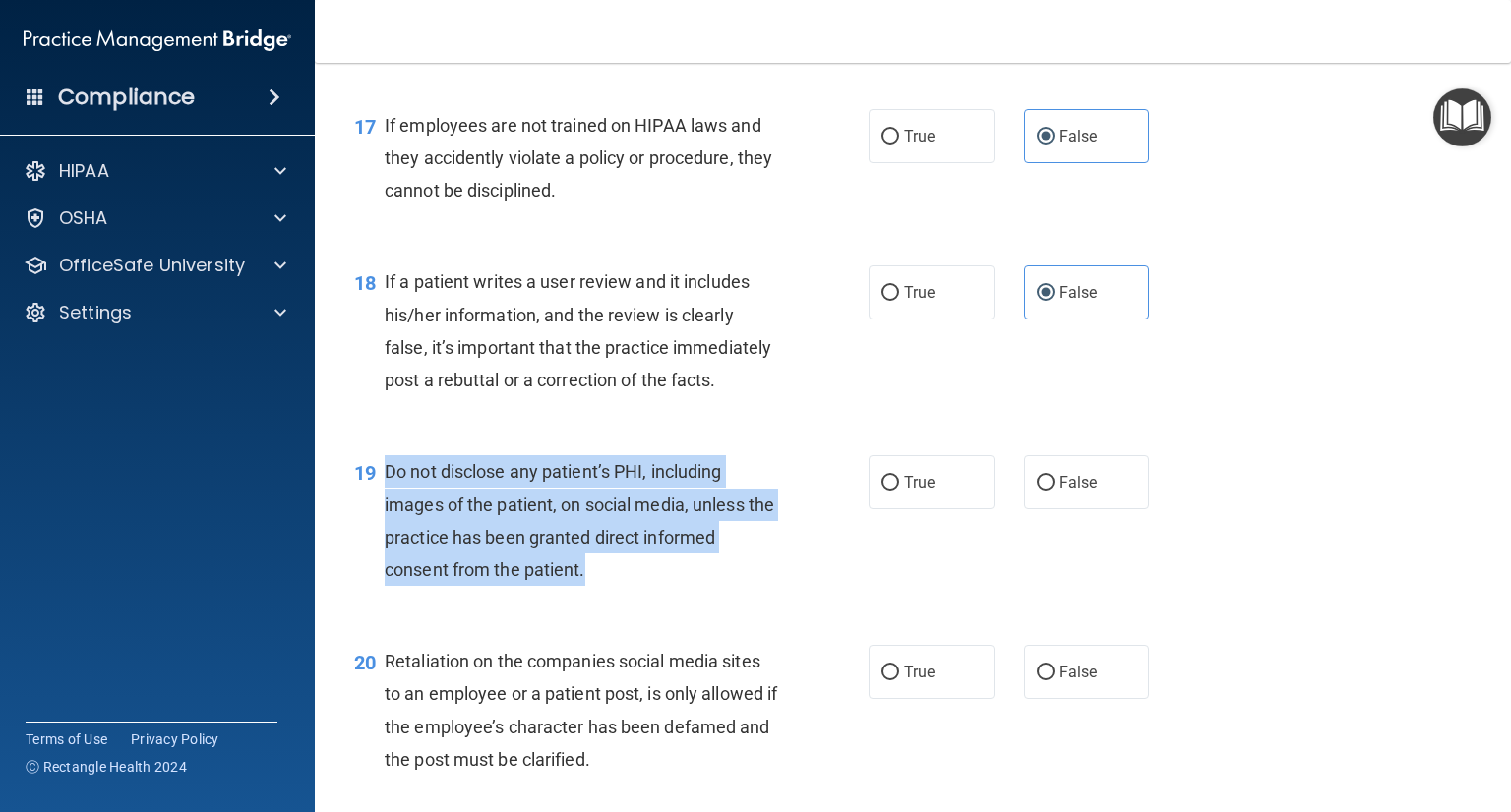
drag, startPoint x: 604, startPoint y: 625, endPoint x: 378, endPoint y: 540, distance: 241.5
click at [378, 540] on div "19 Do not disclose any patient’s PHI, including images of the patient, on socia…" at bounding box center [612, 525] width 574 height 140
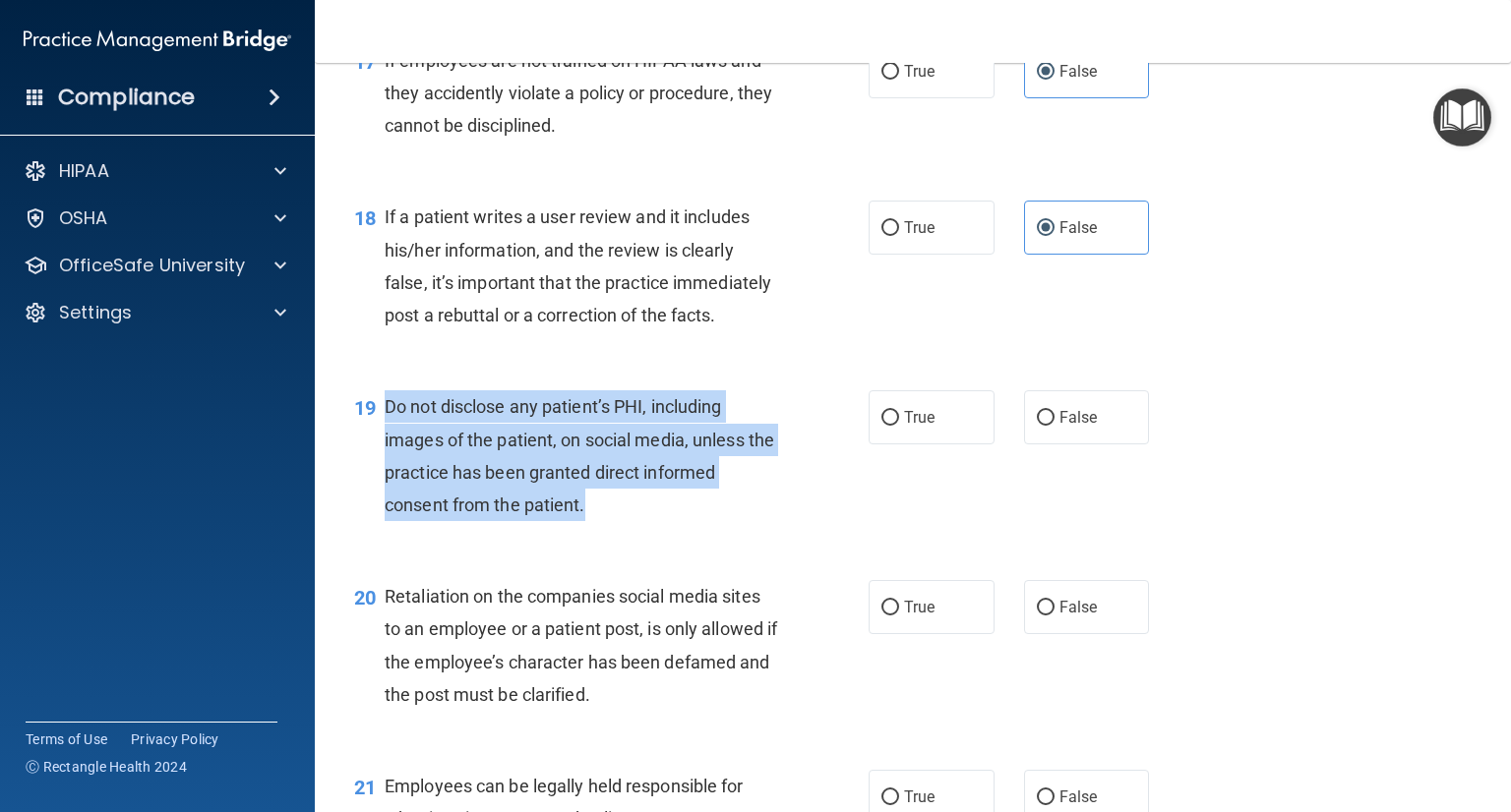
scroll to position [3245, 0]
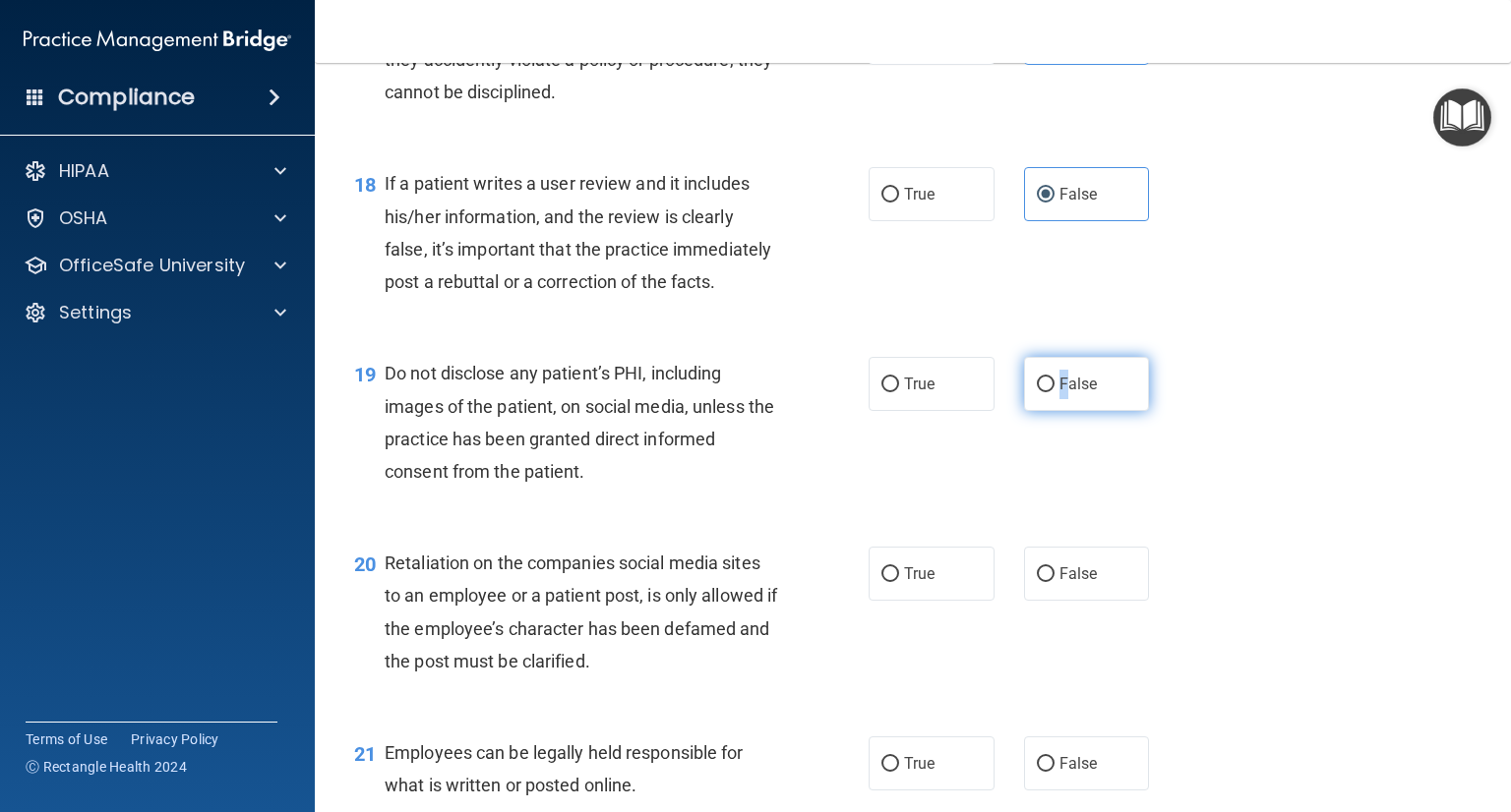
click at [1060, 394] on span "False" at bounding box center [1079, 384] width 39 height 19
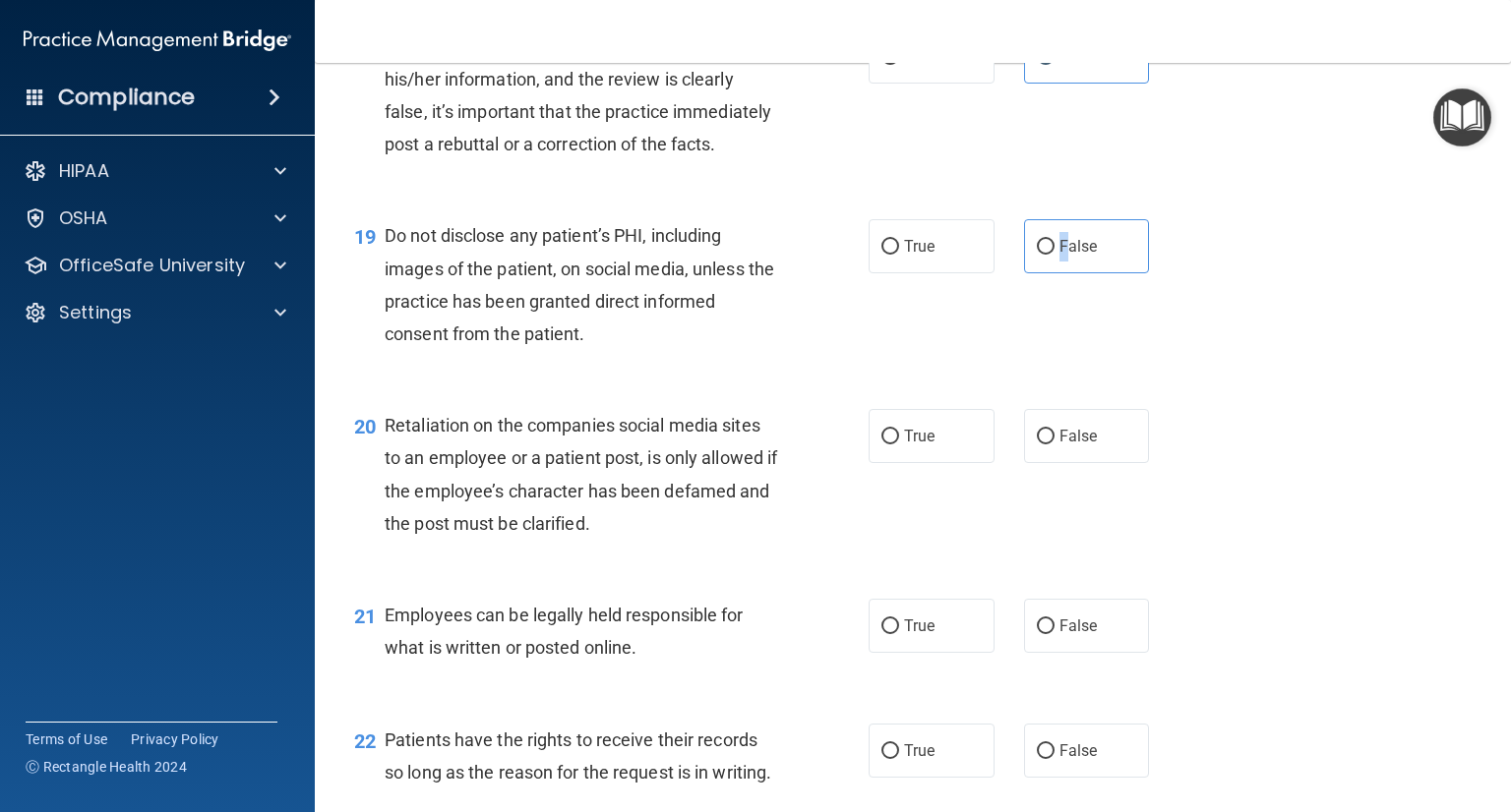
scroll to position [3442, 0]
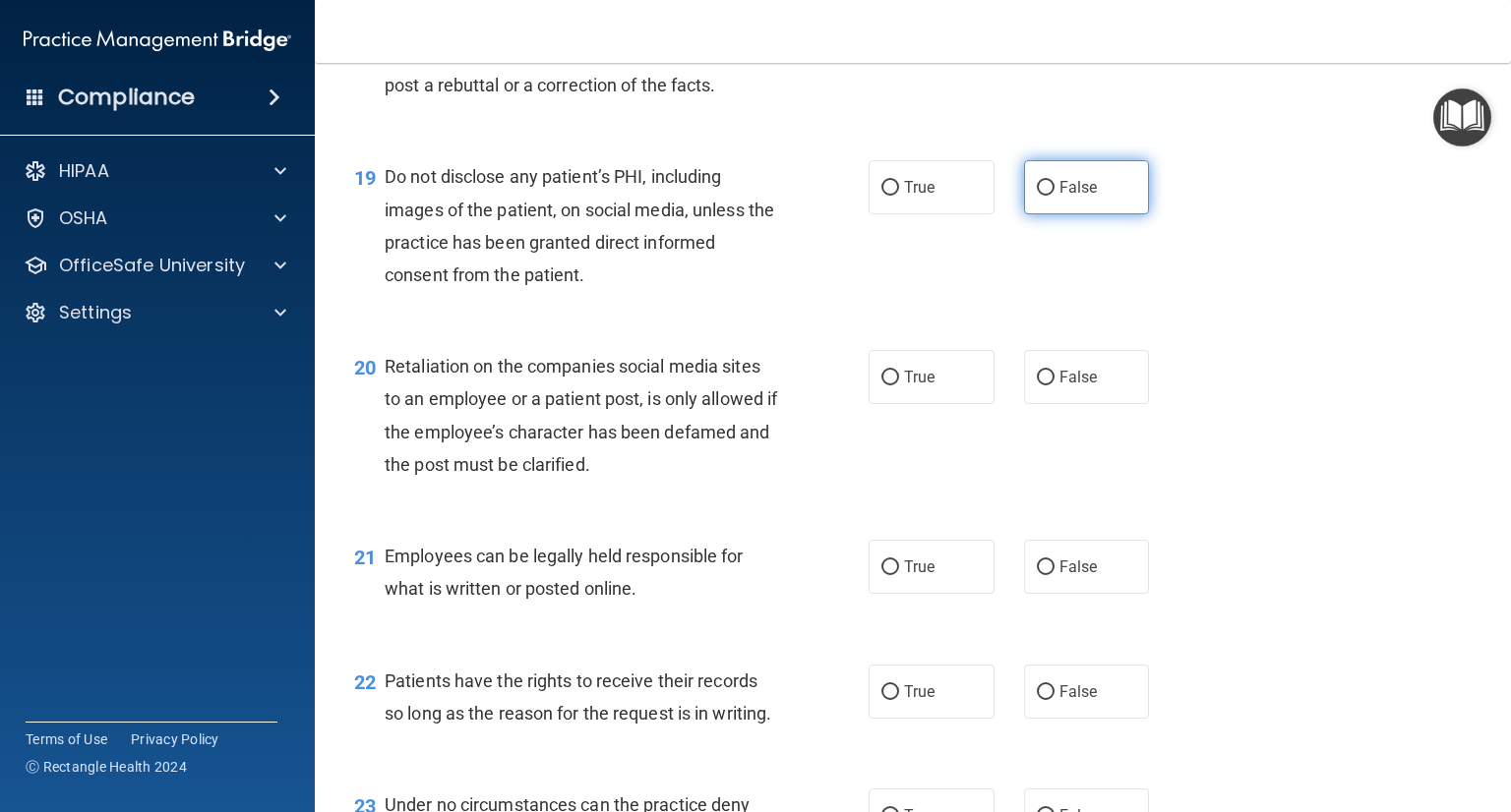
click at [1065, 197] on span "False" at bounding box center [1079, 187] width 39 height 19
click at [1055, 196] on input "False" at bounding box center [1046, 188] width 18 height 15
radio input "true"
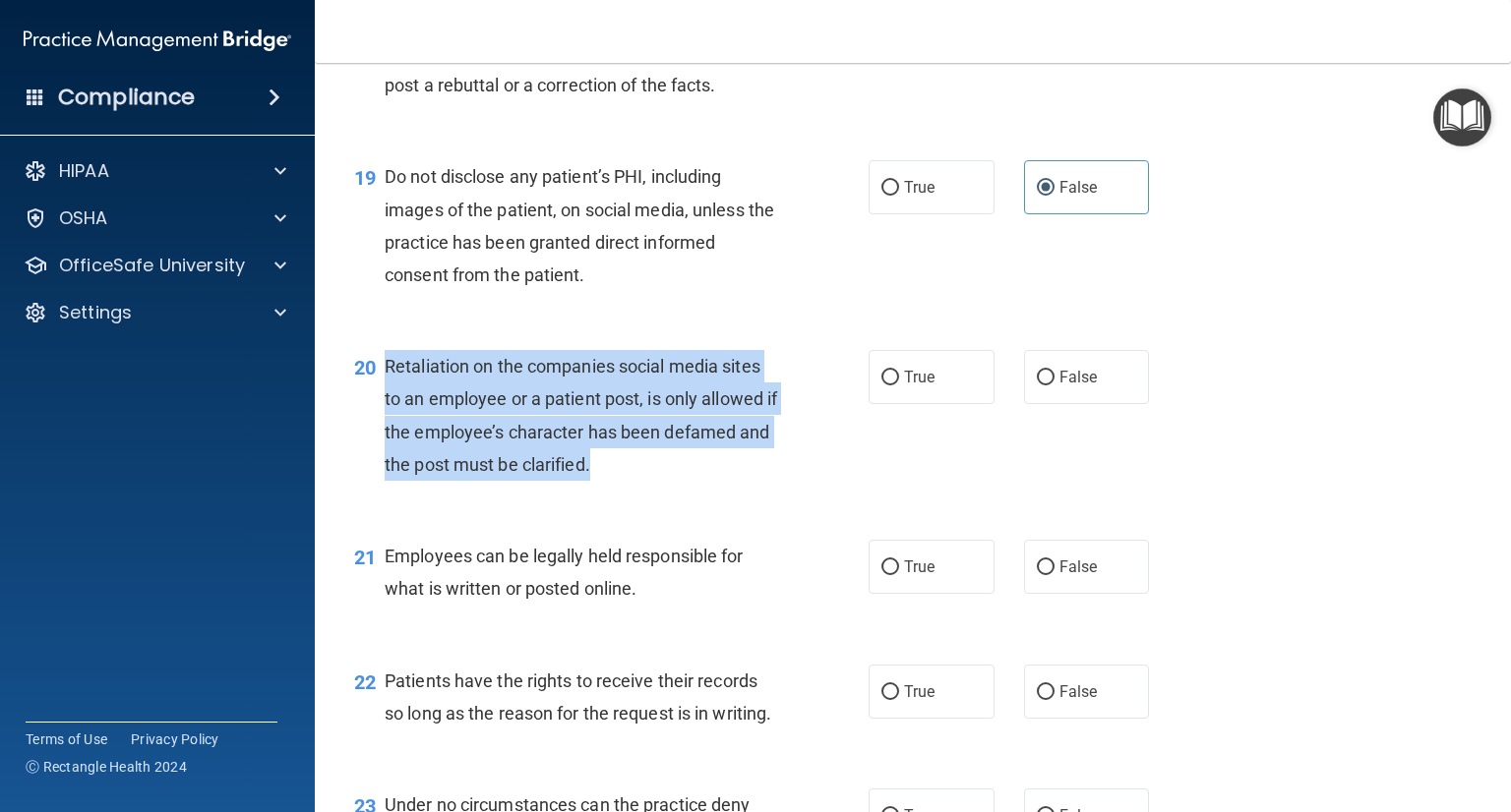
drag, startPoint x: 397, startPoint y: 422, endPoint x: 645, endPoint y: 541, distance: 275.1
click at [645, 481] on div "Retaliation on the companies social media sites to an employee or a patient pos…" at bounding box center [589, 415] width 409 height 131
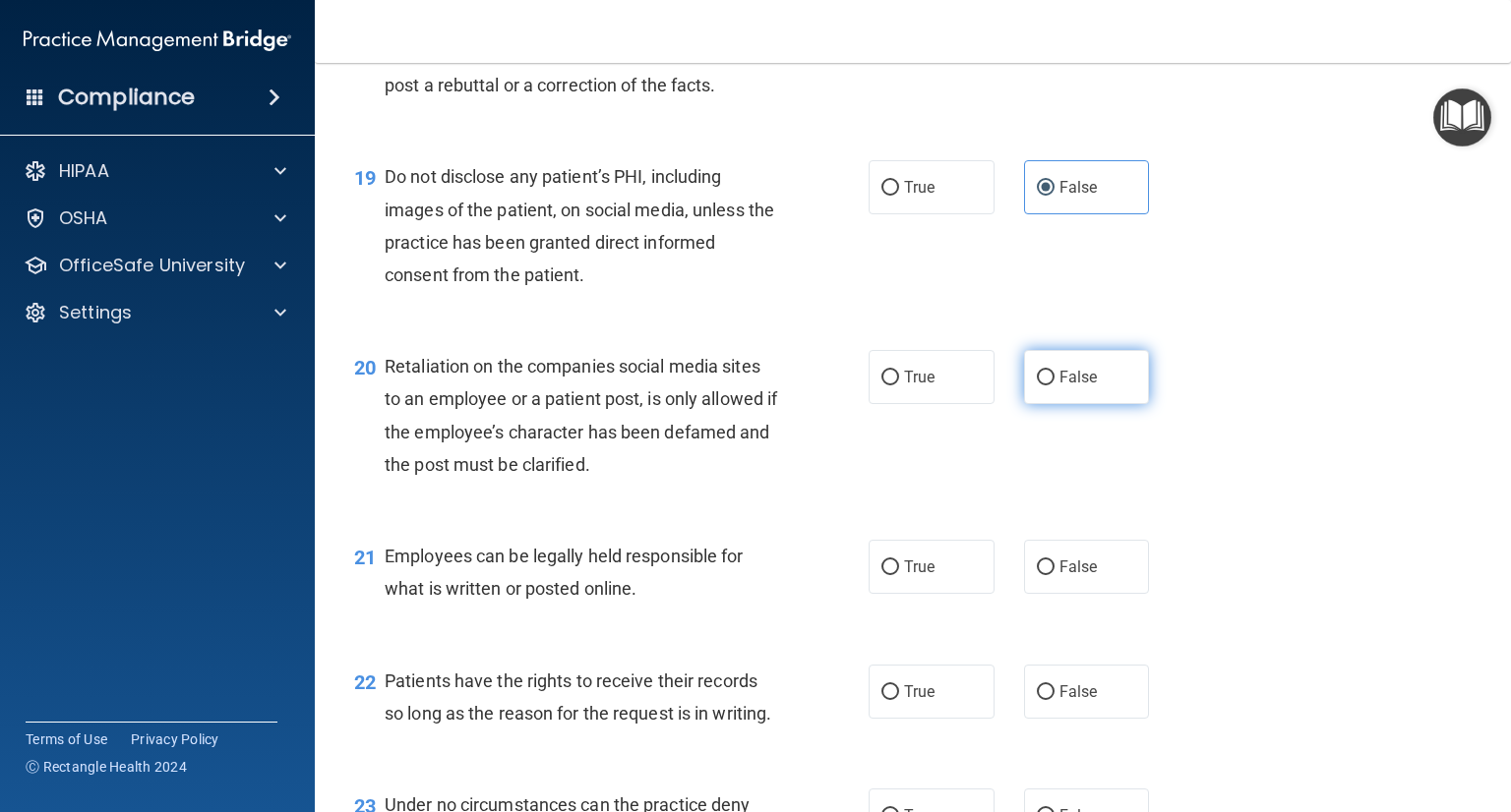
click at [1024, 405] on label "False" at bounding box center [1086, 377] width 126 height 54
click at [1037, 386] on input "False" at bounding box center [1046, 378] width 18 height 15
radio input "true"
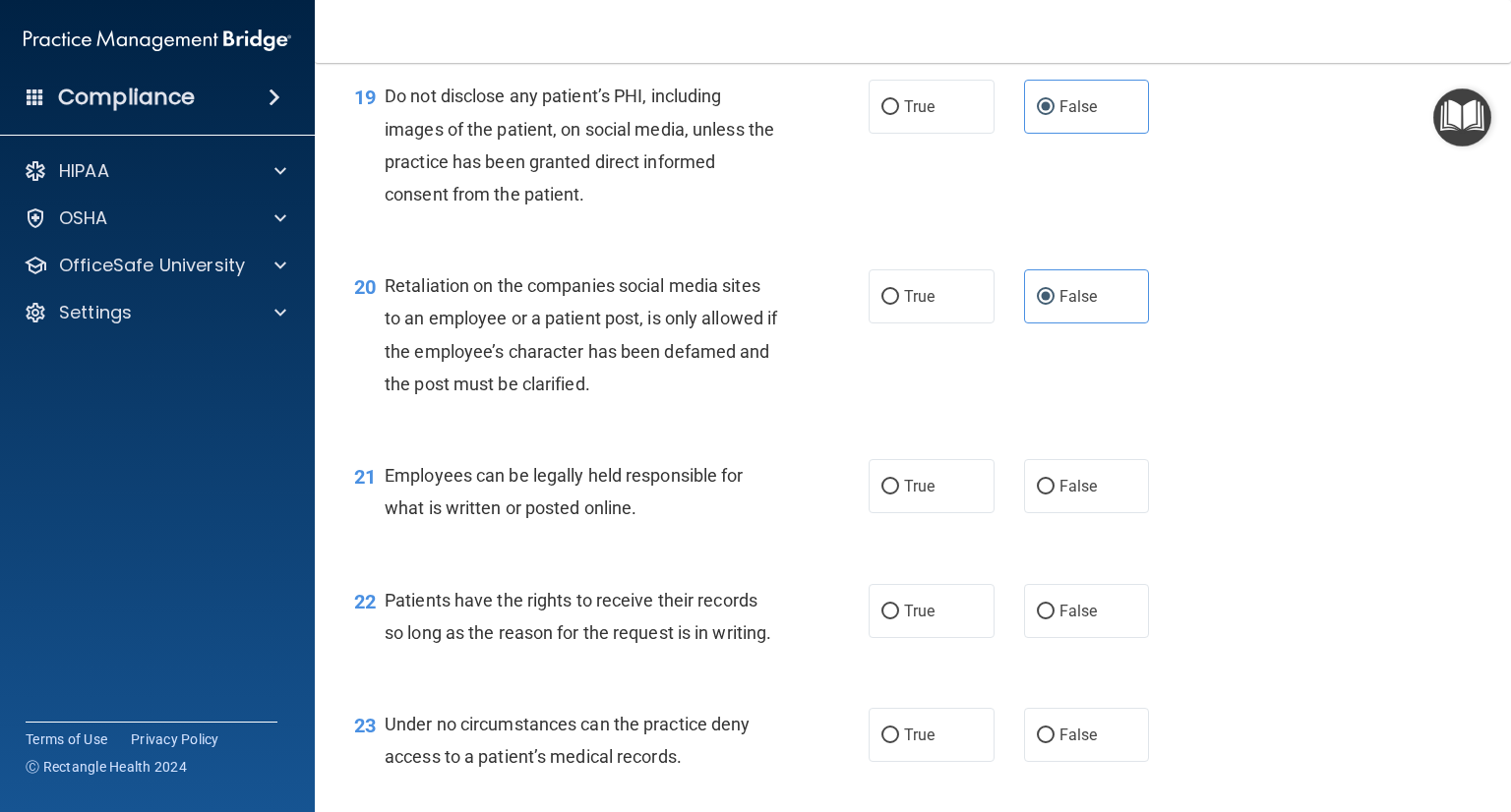
scroll to position [3638, 0]
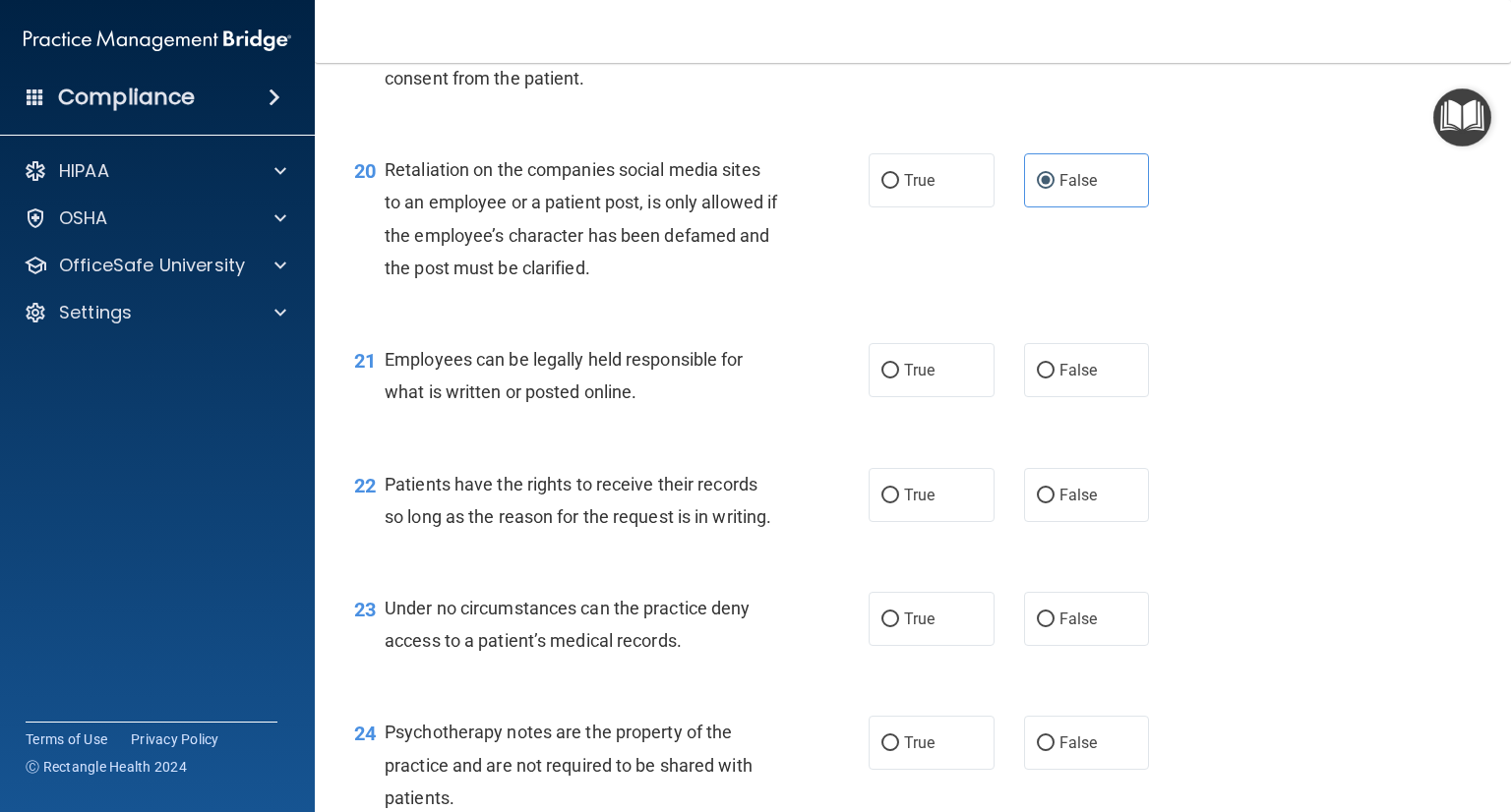
click at [689, 408] on div "Employees can be legally held responsible for what is written or posted online." at bounding box center [589, 376] width 409 height 65
click at [954, 398] on label "True" at bounding box center [931, 370] width 126 height 54
click at [899, 379] on input "True" at bounding box center [891, 371] width 18 height 15
radio input "true"
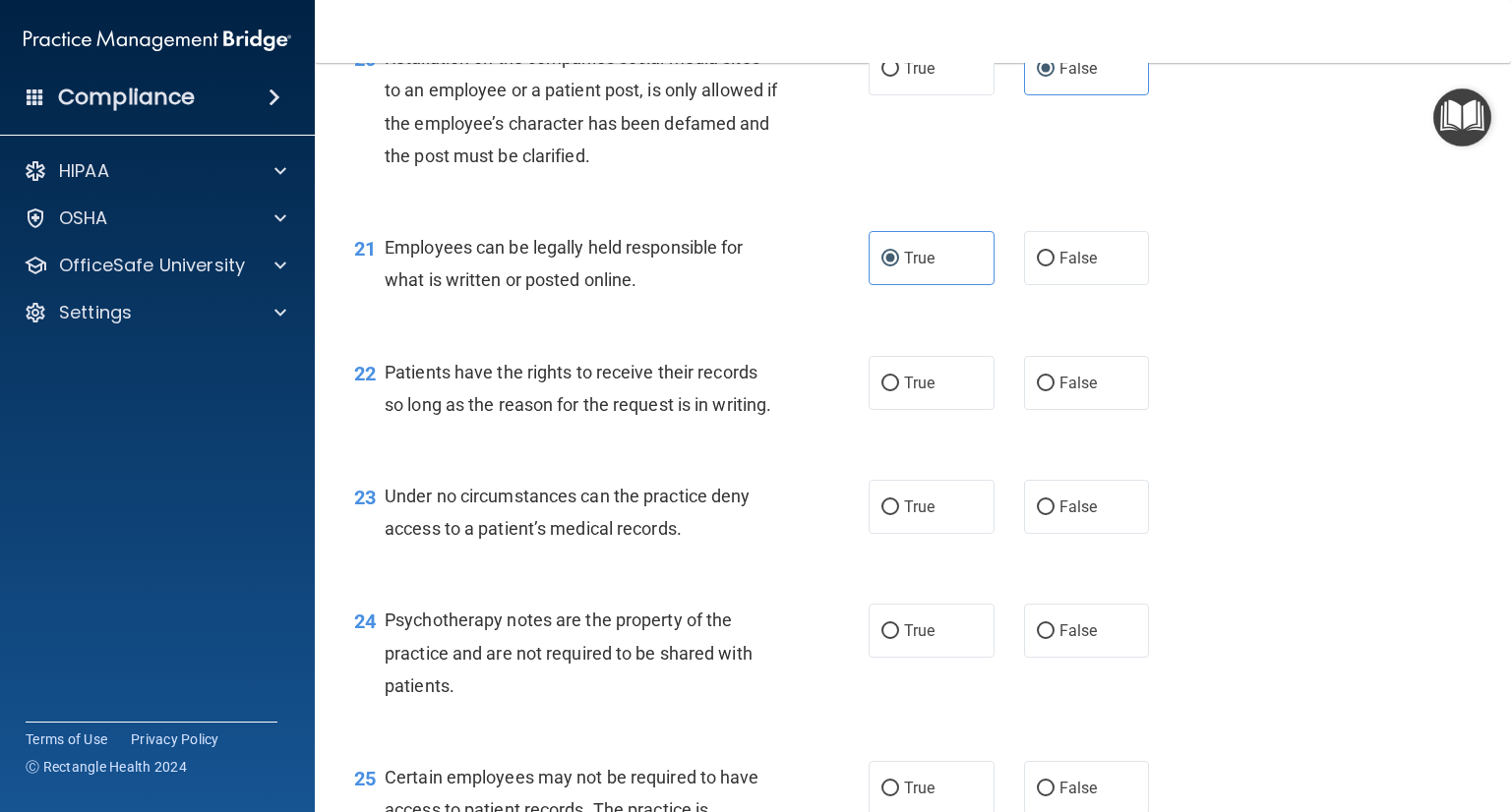
scroll to position [3834, 0]
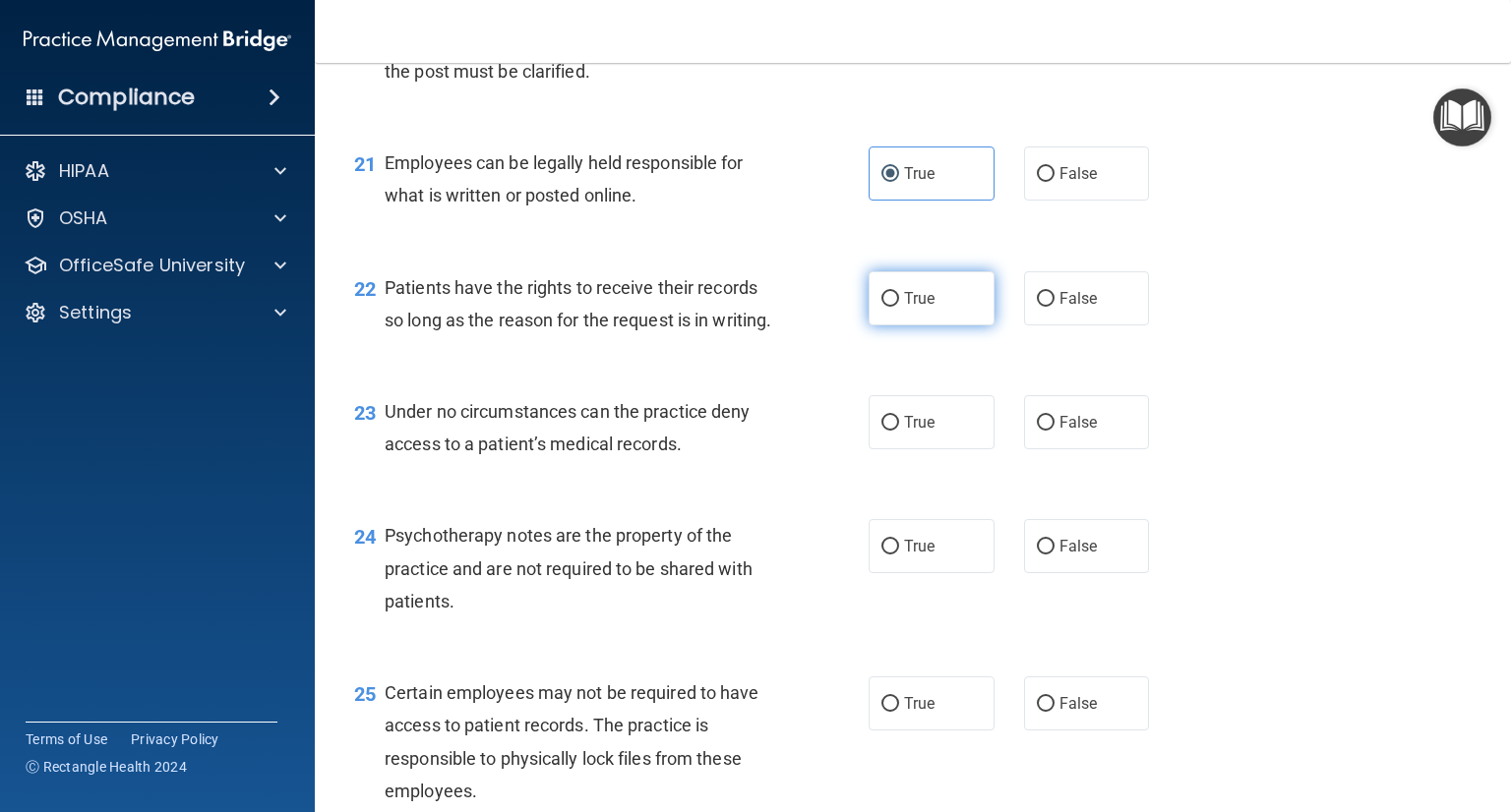
click at [881, 325] on label "True" at bounding box center [931, 298] width 126 height 54
click at [882, 307] on input "True" at bounding box center [891, 299] width 18 height 15
radio input "true"
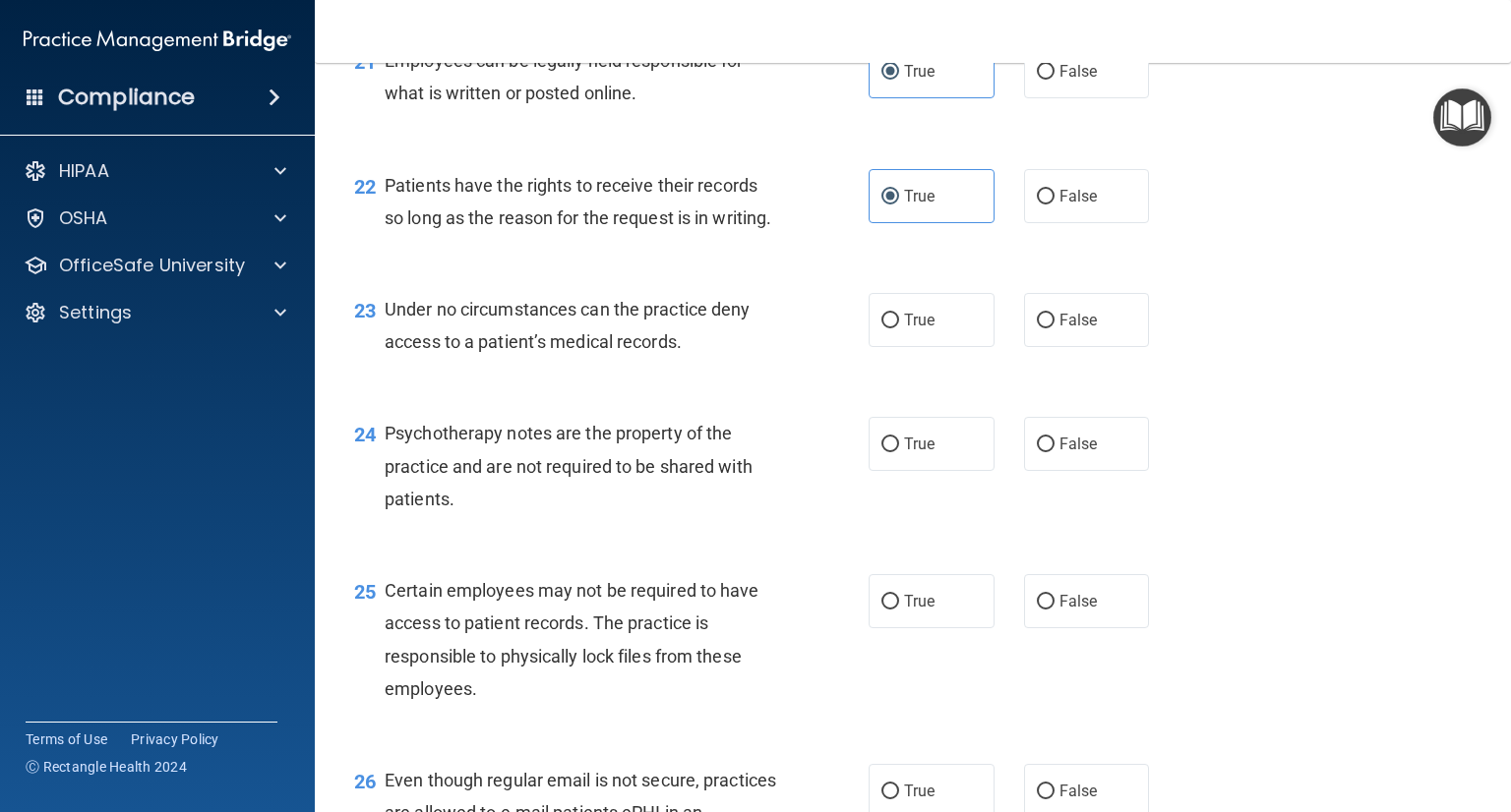
scroll to position [4031, 0]
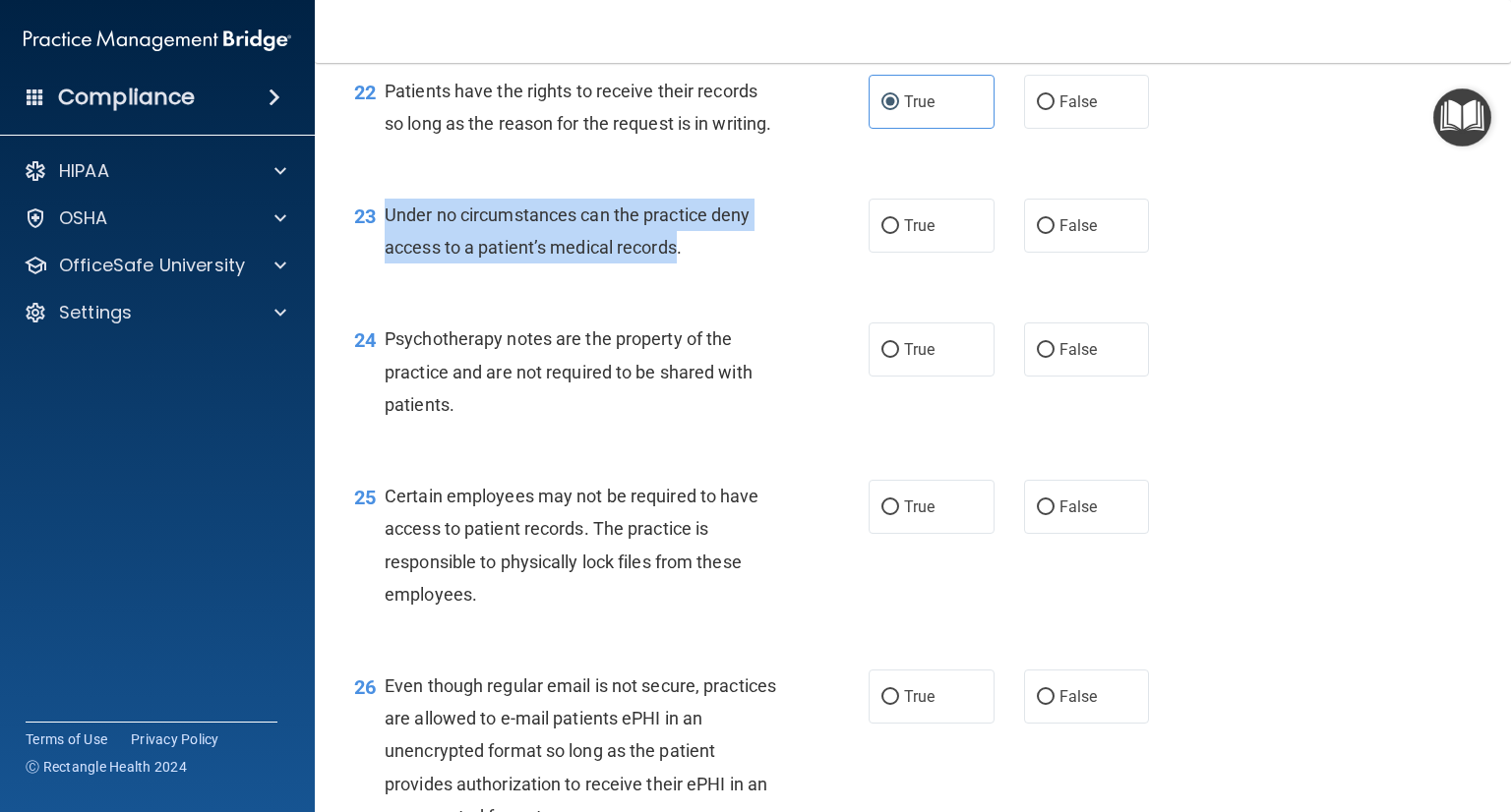
drag, startPoint x: 661, startPoint y: 345, endPoint x: 383, endPoint y: 315, distance: 279.6
click at [383, 273] on div "23 Under no circumstances can the practice deny access to a patient’s medical r…" at bounding box center [612, 236] width 574 height 75
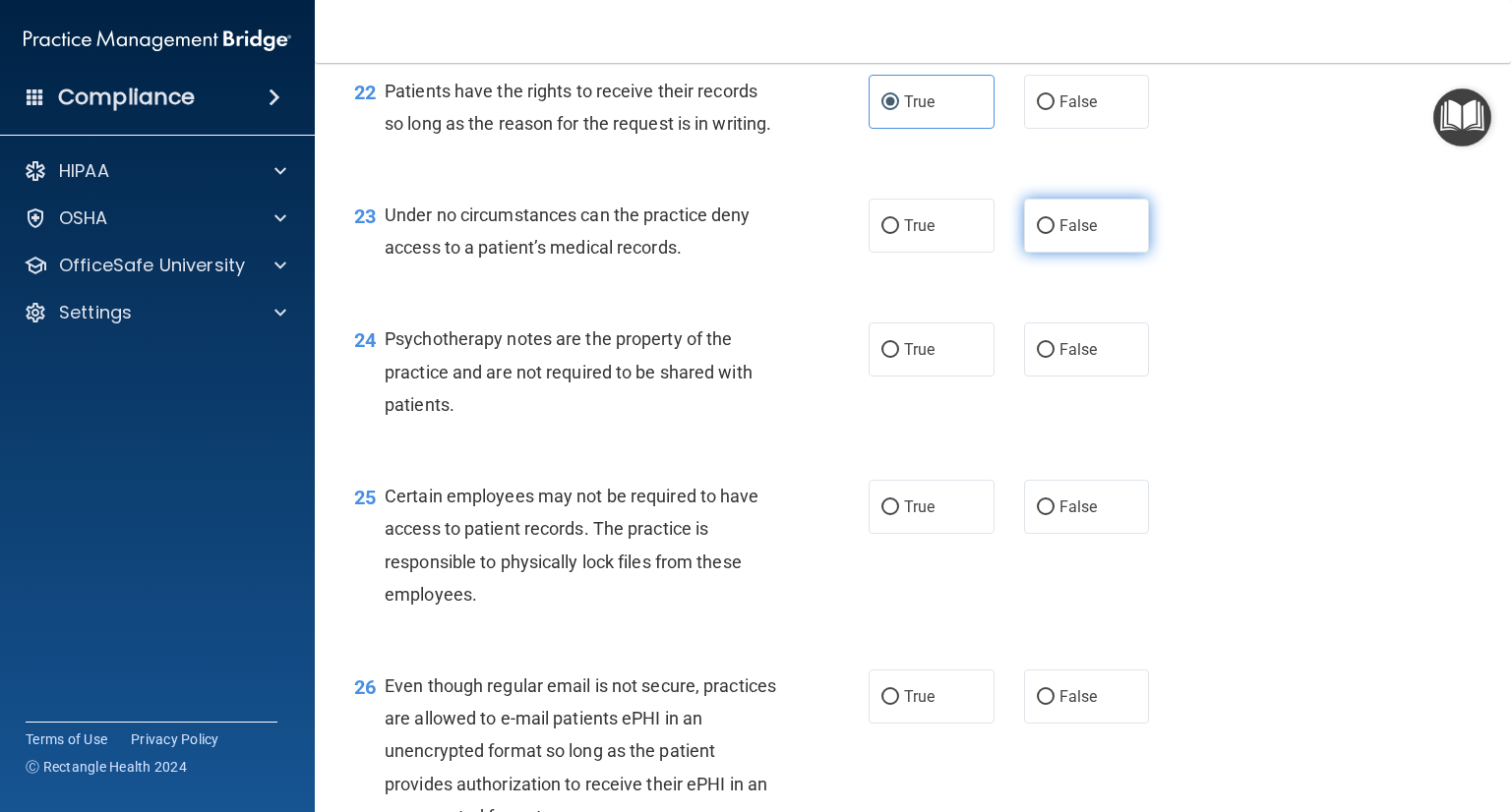
click at [1024, 252] on label "False" at bounding box center [1086, 226] width 126 height 54
click at [1037, 234] on input "False" at bounding box center [1046, 226] width 18 height 15
radio input "true"
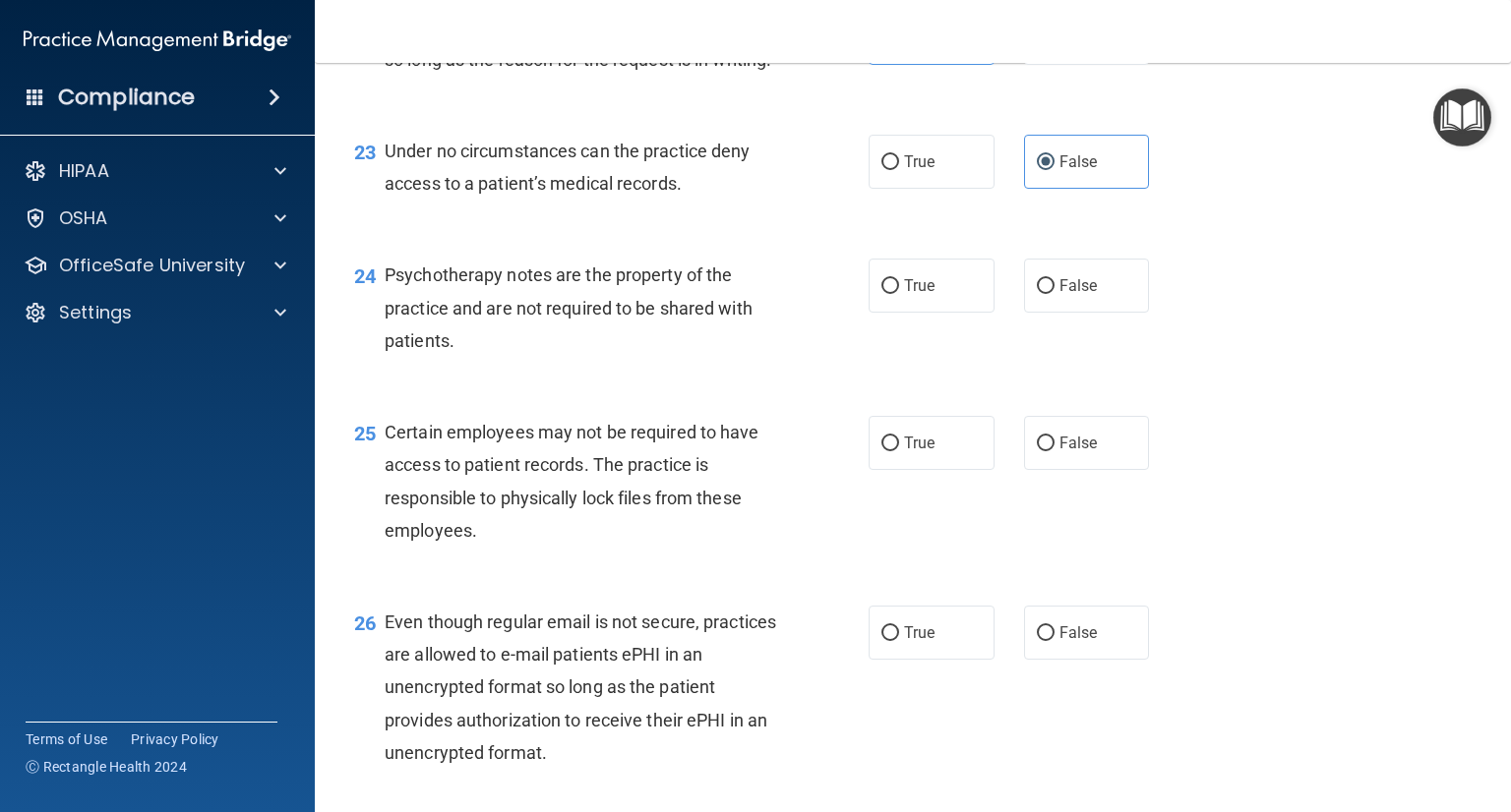
scroll to position [4129, 0]
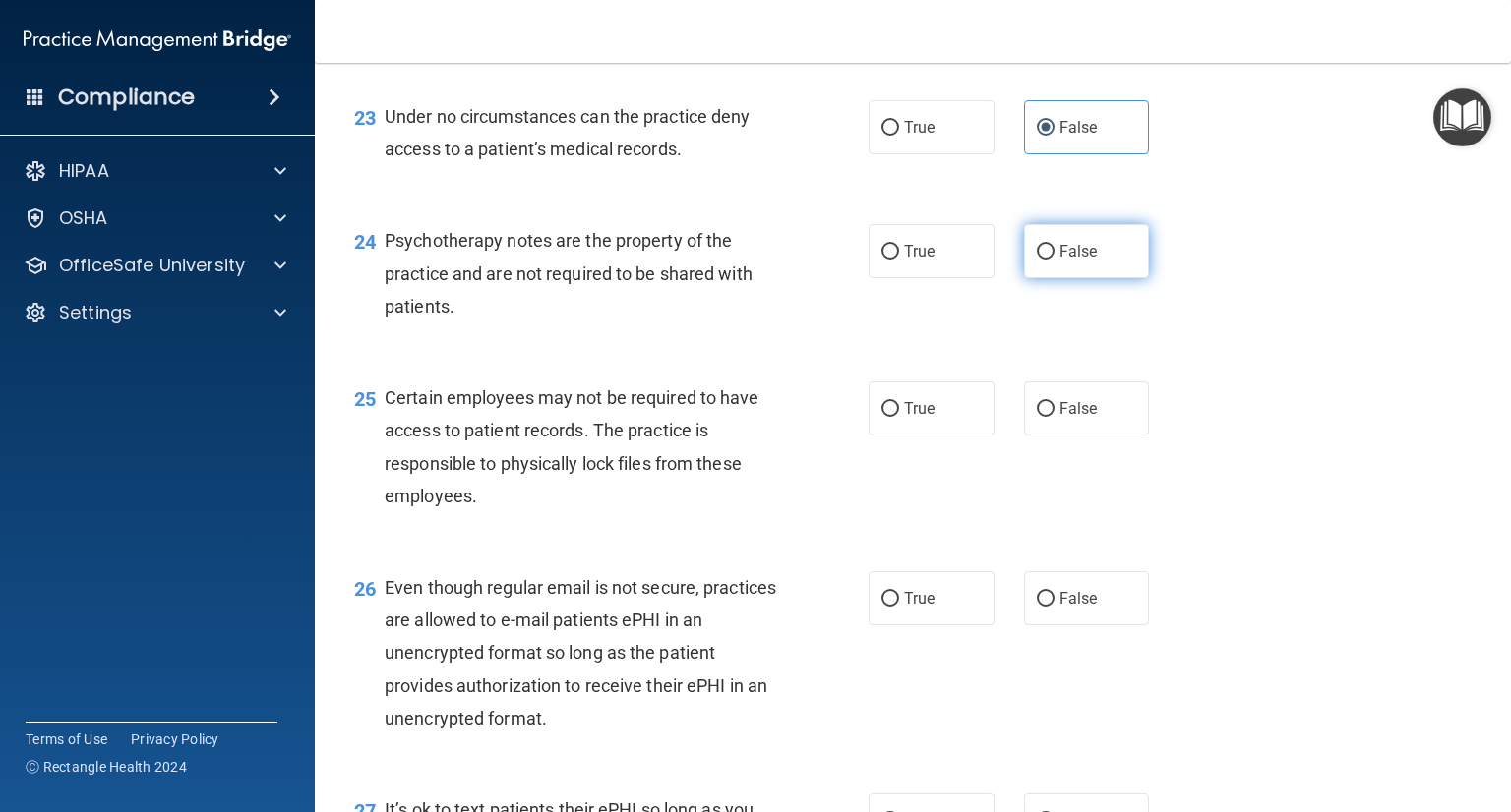
click at [1024, 278] on label "False" at bounding box center [1086, 251] width 126 height 54
click at [1037, 259] on input "False" at bounding box center [1046, 252] width 18 height 15
radio input "true"
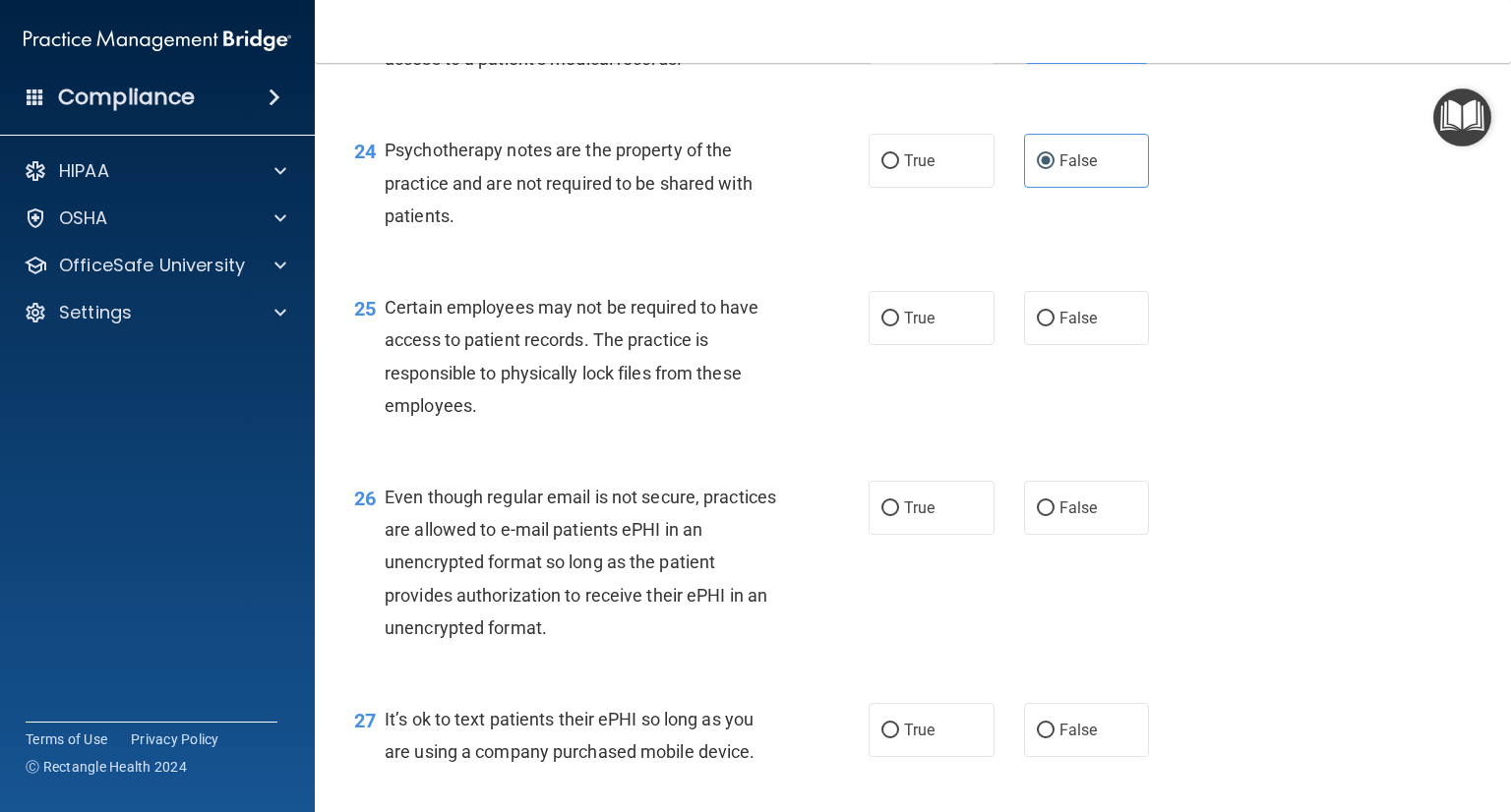
scroll to position [4326, 0]
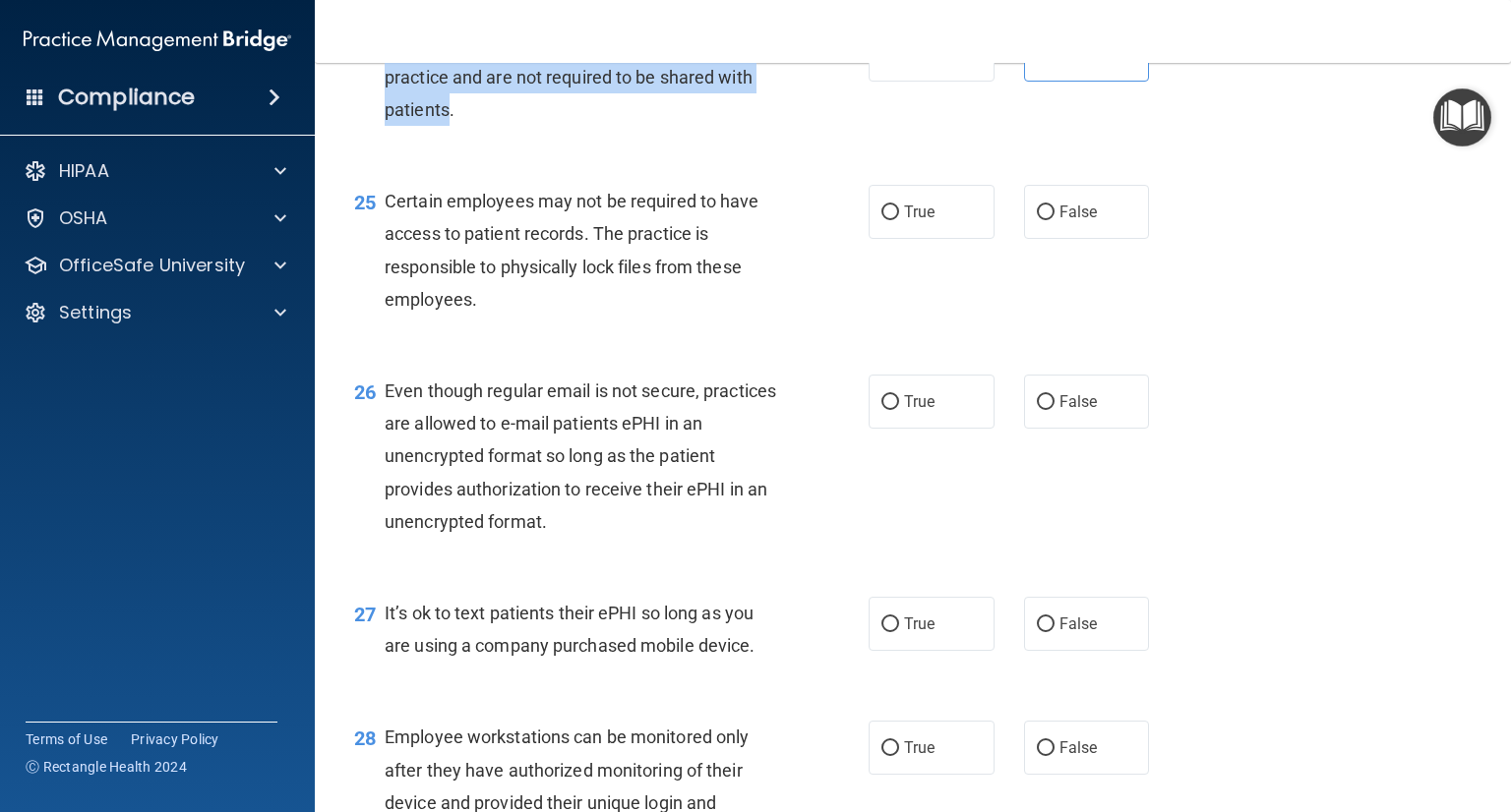
drag, startPoint x: 450, startPoint y: 207, endPoint x: 378, endPoint y: 153, distance: 90.0
click at [378, 135] on div "24 Psychotherapy notes are the property of the practice and are not required to…" at bounding box center [612, 81] width 574 height 108
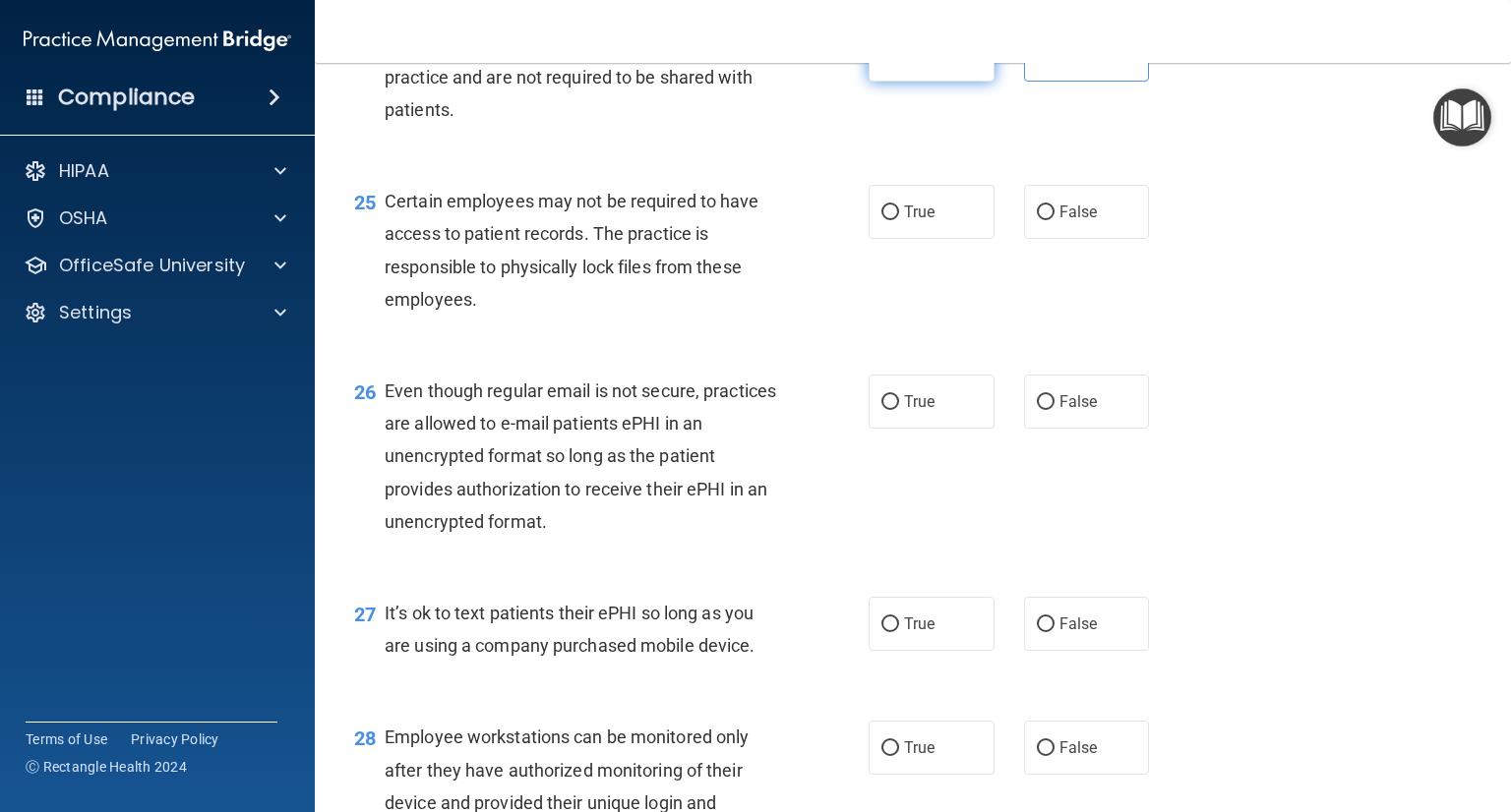
click at [933, 82] on label "True" at bounding box center [931, 54] width 126 height 54
click at [899, 63] on input "True" at bounding box center [891, 55] width 18 height 15
radio input "true"
radio input "false"
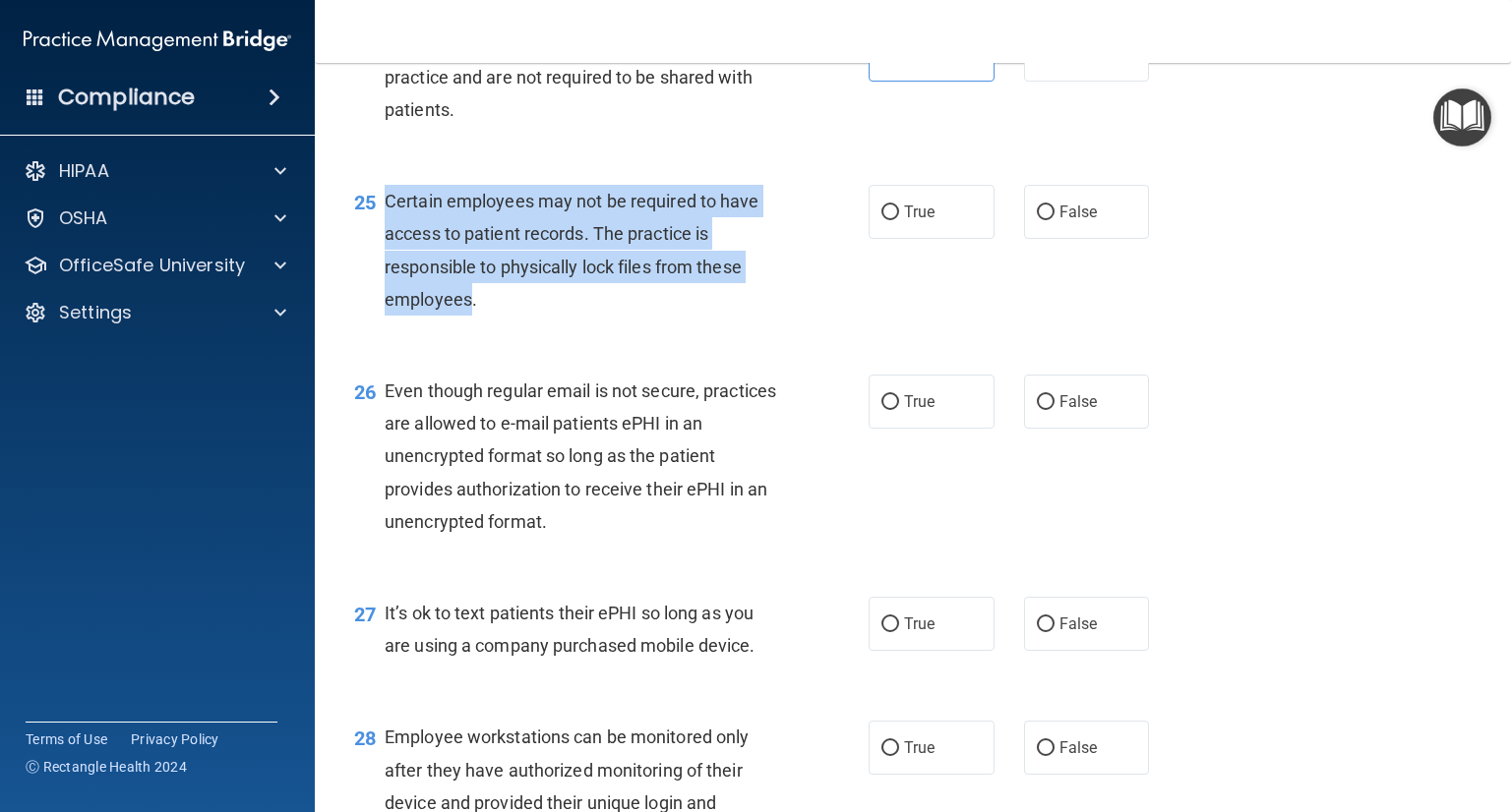
drag, startPoint x: 471, startPoint y: 398, endPoint x: 386, endPoint y: 301, distance: 129.0
click at [386, 301] on span "Certain employees may not be required to have access to patient records. The pr…" at bounding box center [572, 250] width 375 height 119
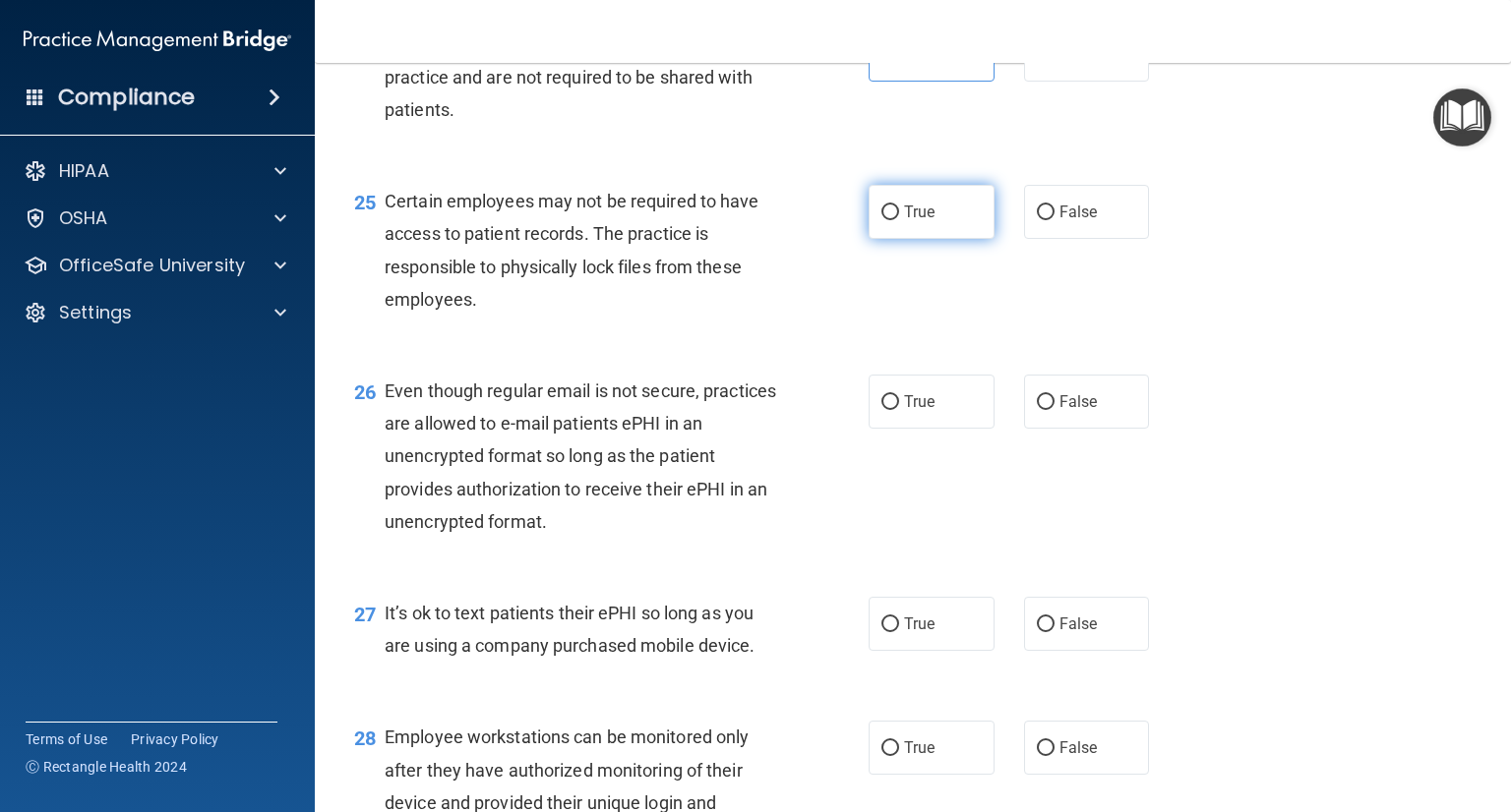
click at [940, 239] on label "True" at bounding box center [931, 212] width 126 height 54
click at [899, 221] on input "True" at bounding box center [891, 213] width 18 height 15
radio input "true"
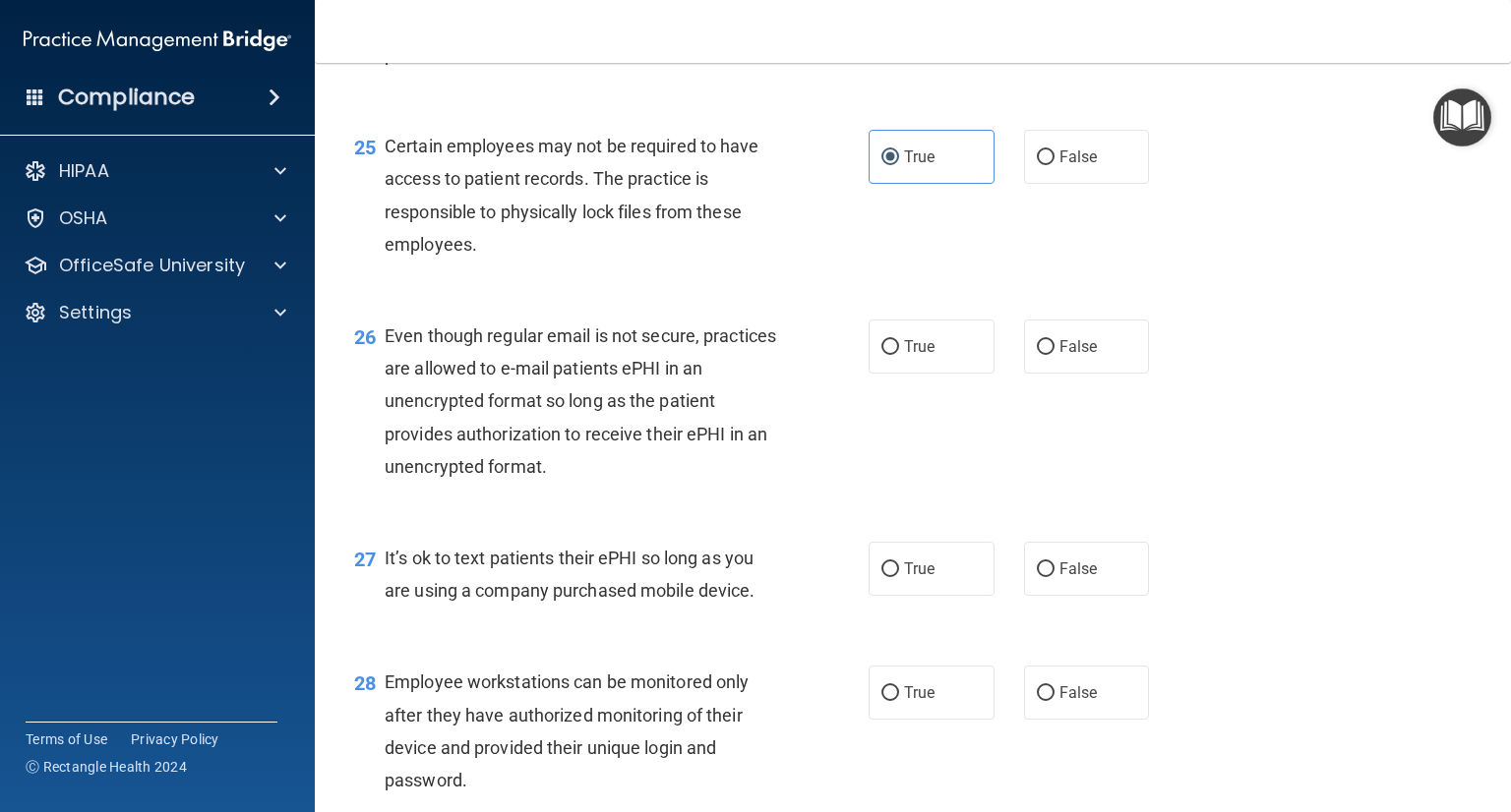
scroll to position [4425, 0]
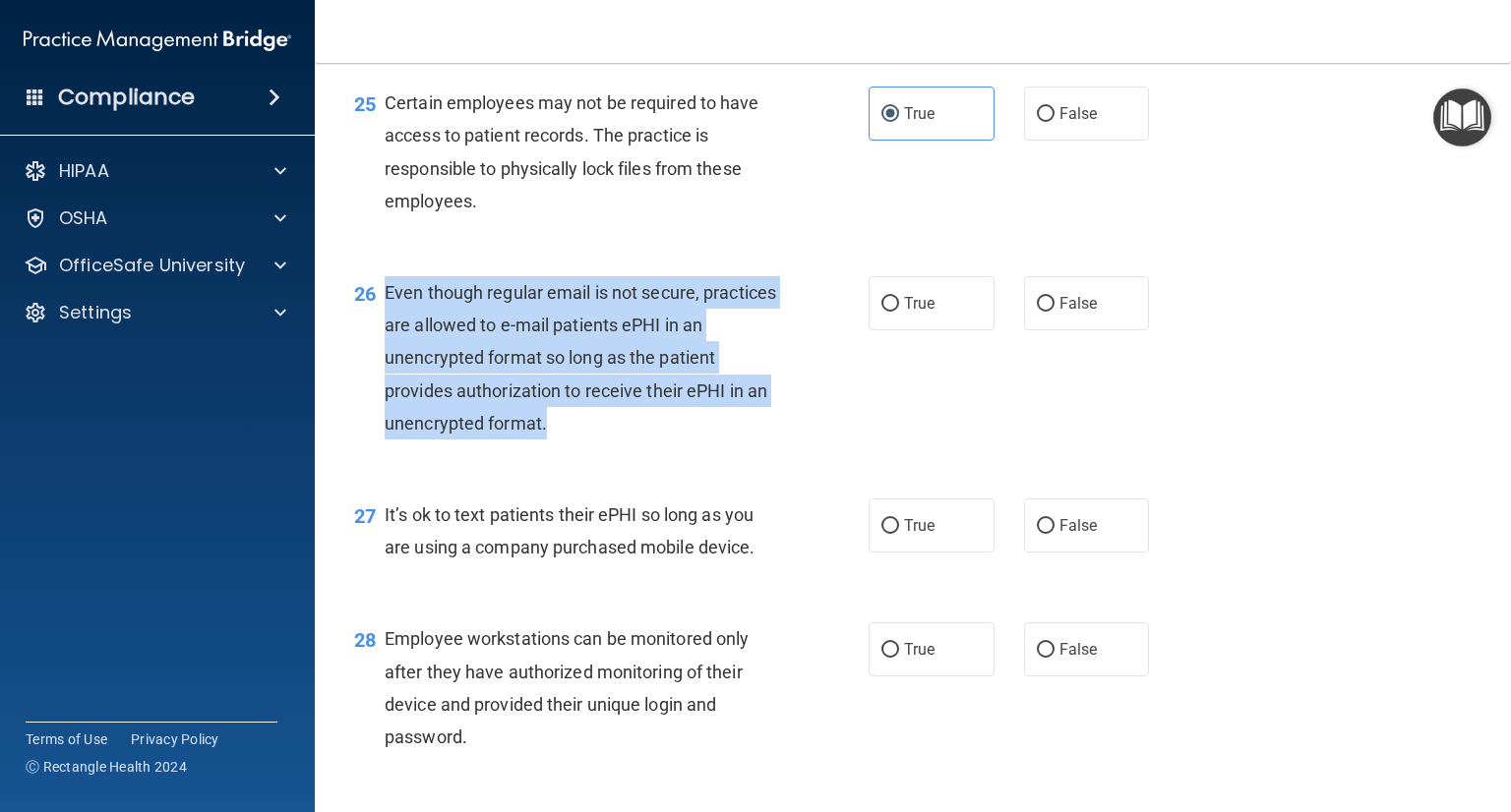
drag, startPoint x: 404, startPoint y: 415, endPoint x: 574, endPoint y: 535, distance: 208.1
click at [574, 439] on div "Even though regular email is not secure, practices are allowed to e-mail patien…" at bounding box center [589, 357] width 409 height 163
click at [888, 312] on input "True" at bounding box center [891, 304] width 18 height 15
radio input "true"
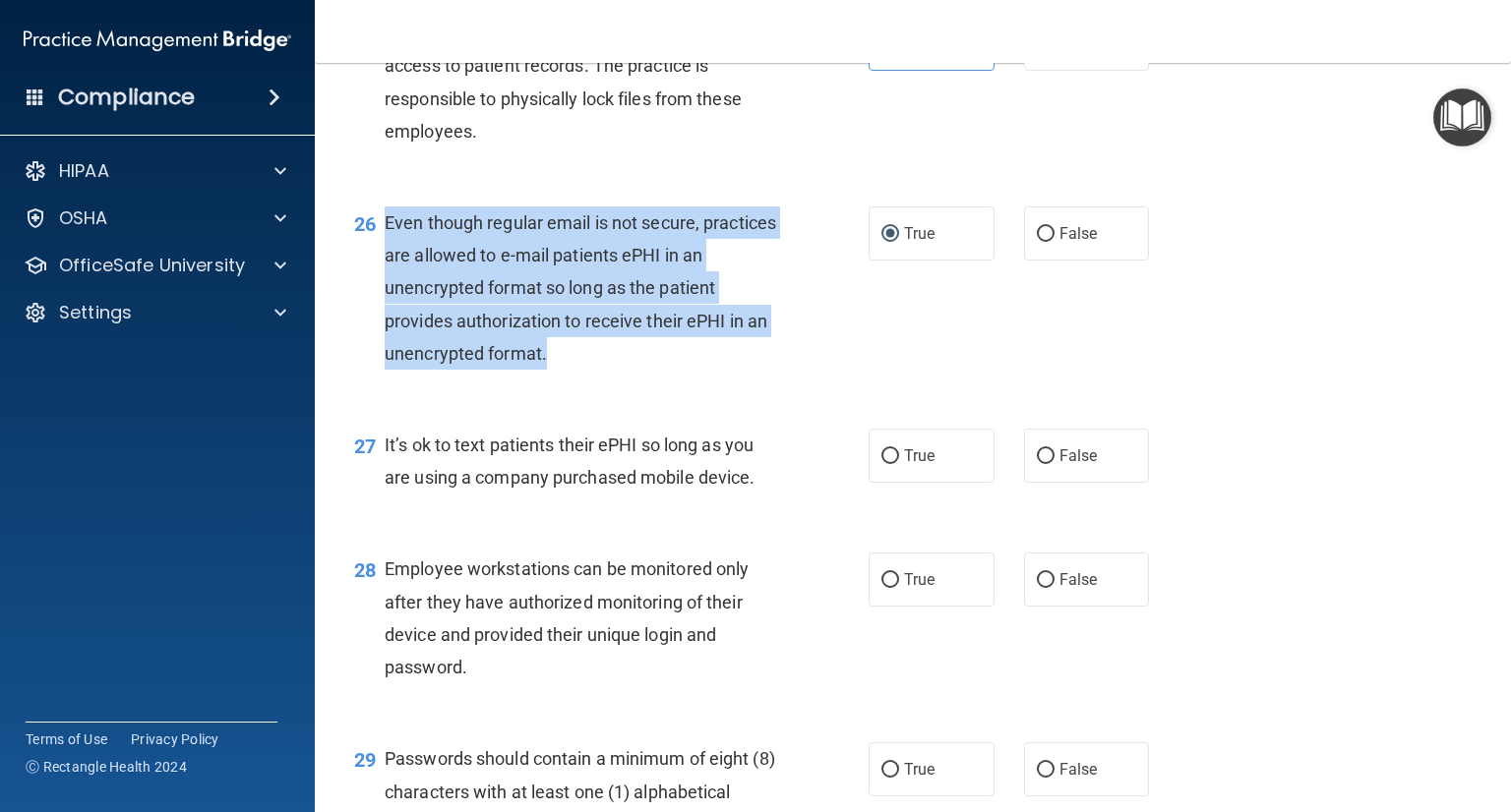
scroll to position [4621, 0]
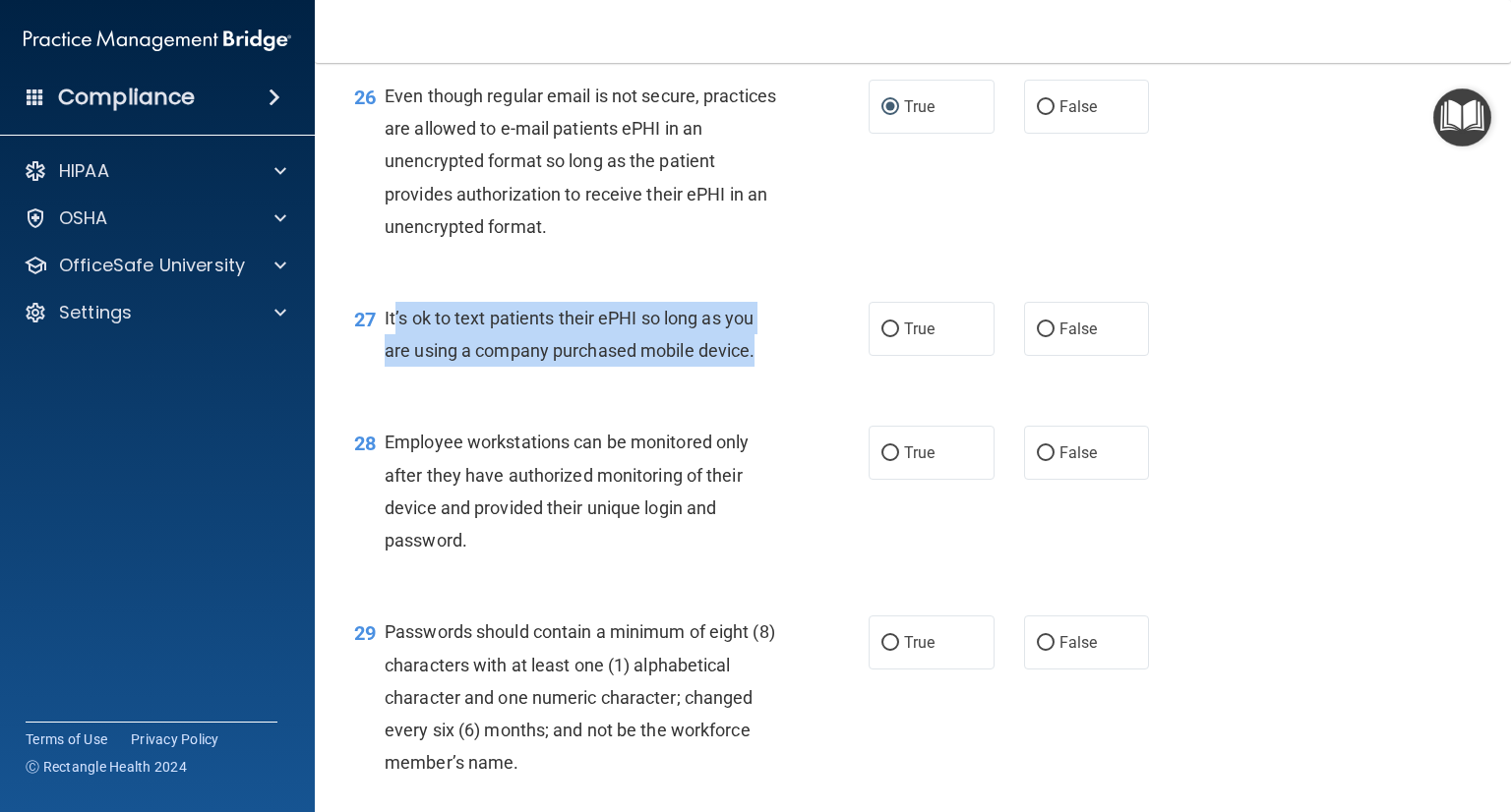
drag, startPoint x: 390, startPoint y: 414, endPoint x: 754, endPoint y: 461, distance: 367.0
click at [754, 367] on div "It’s ok to text patients their ePHI so long as you are using a company purchase…" at bounding box center [589, 334] width 409 height 65
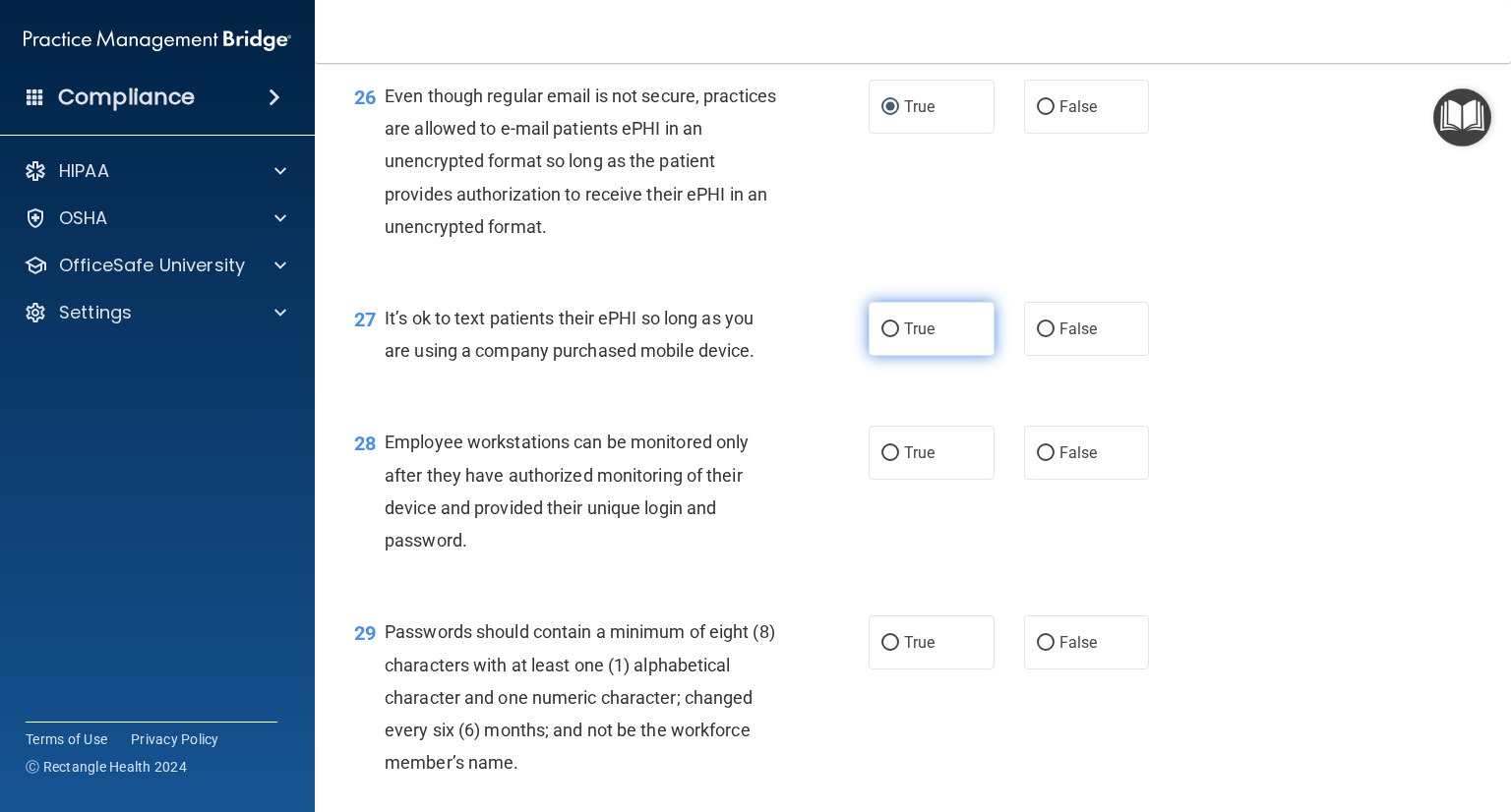
click at [904, 338] on span "True" at bounding box center [919, 328] width 31 height 19
click at [897, 337] on input "True" at bounding box center [891, 329] width 18 height 15
radio input "true"
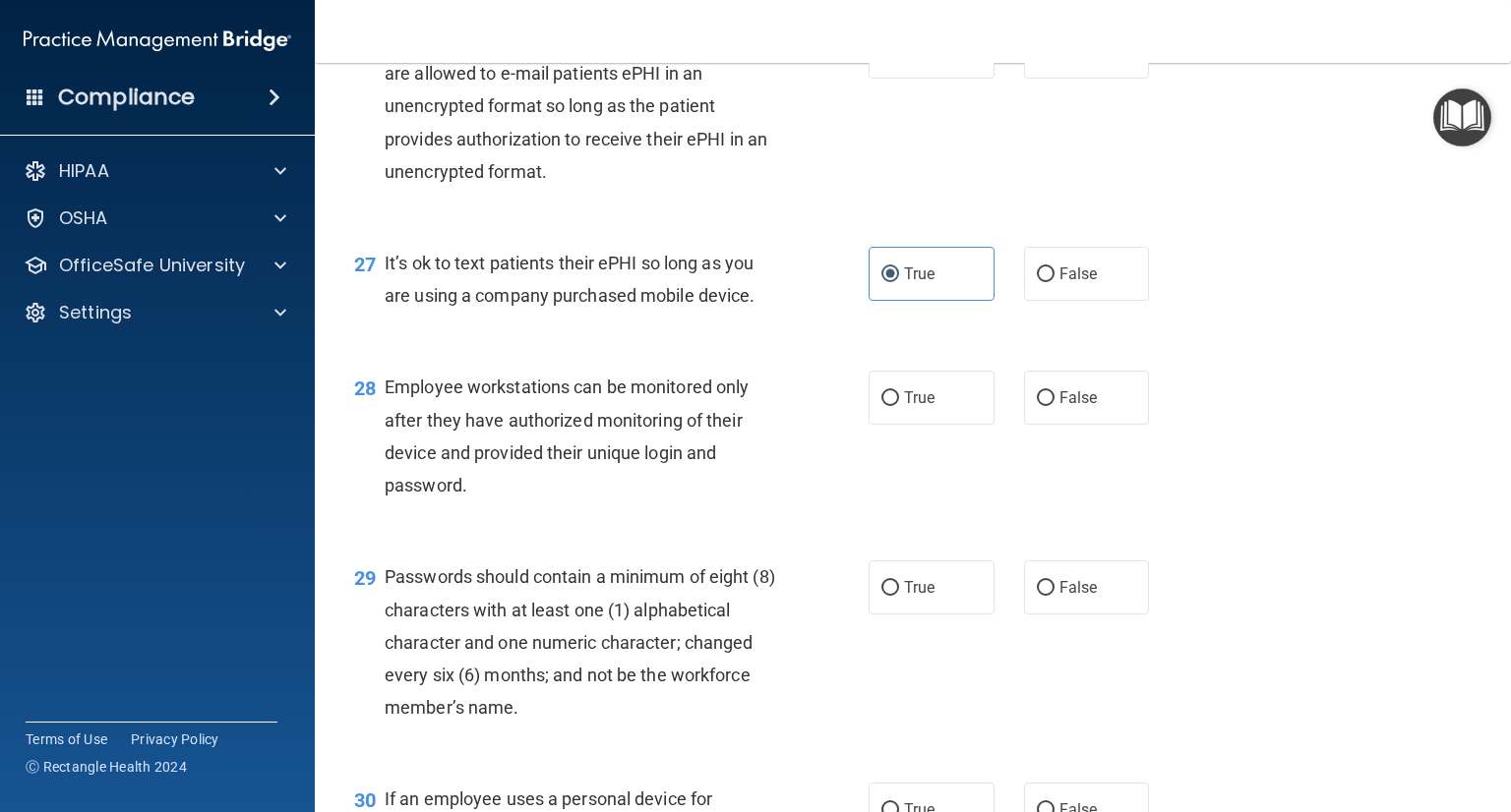
scroll to position [4720, 0]
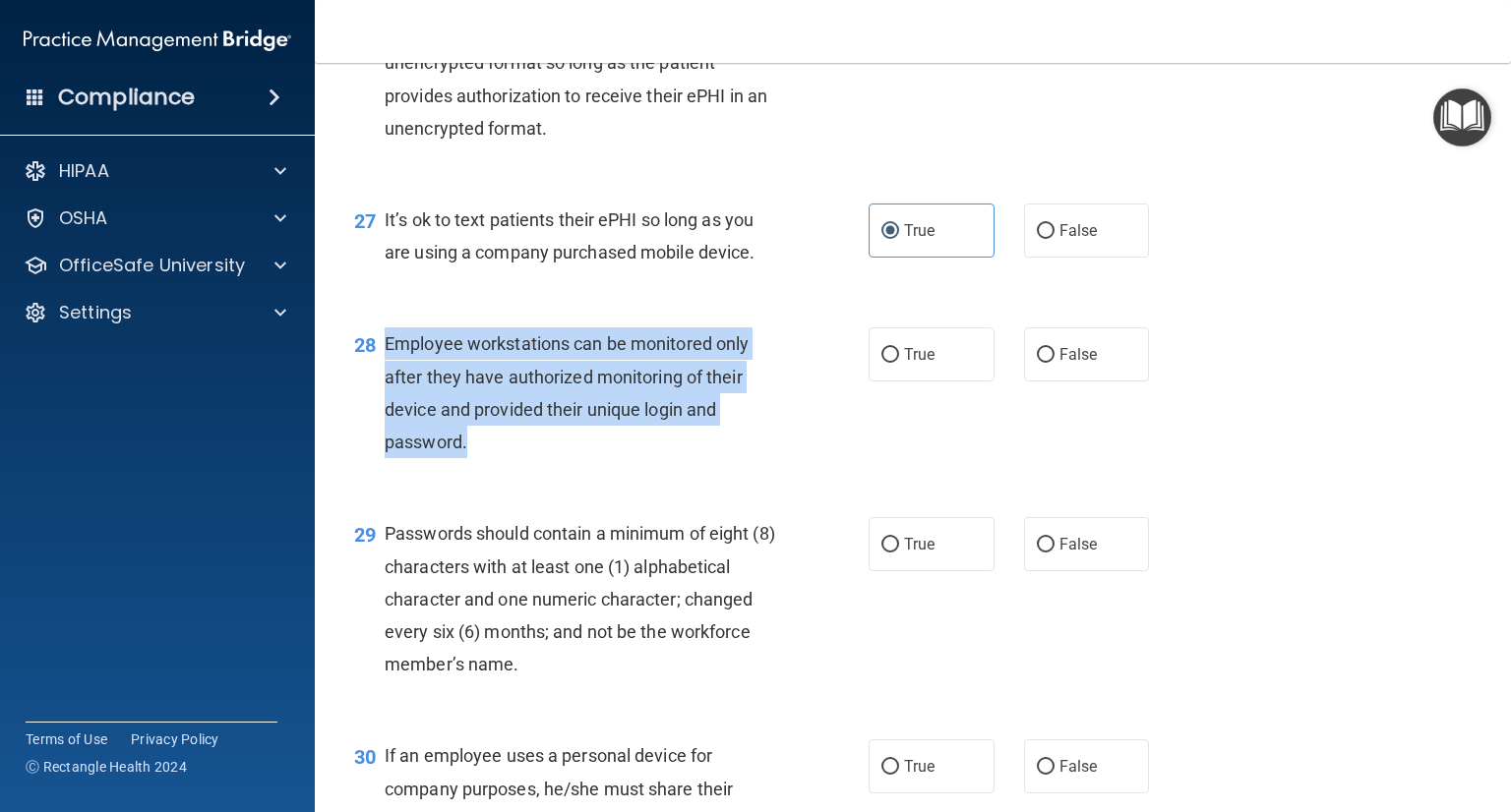
drag, startPoint x: 525, startPoint y: 548, endPoint x: 376, endPoint y: 439, distance: 184.6
click at [376, 439] on div "28 Employee workstations can be monitored only after they have authorized monit…" at bounding box center [612, 398] width 574 height 140
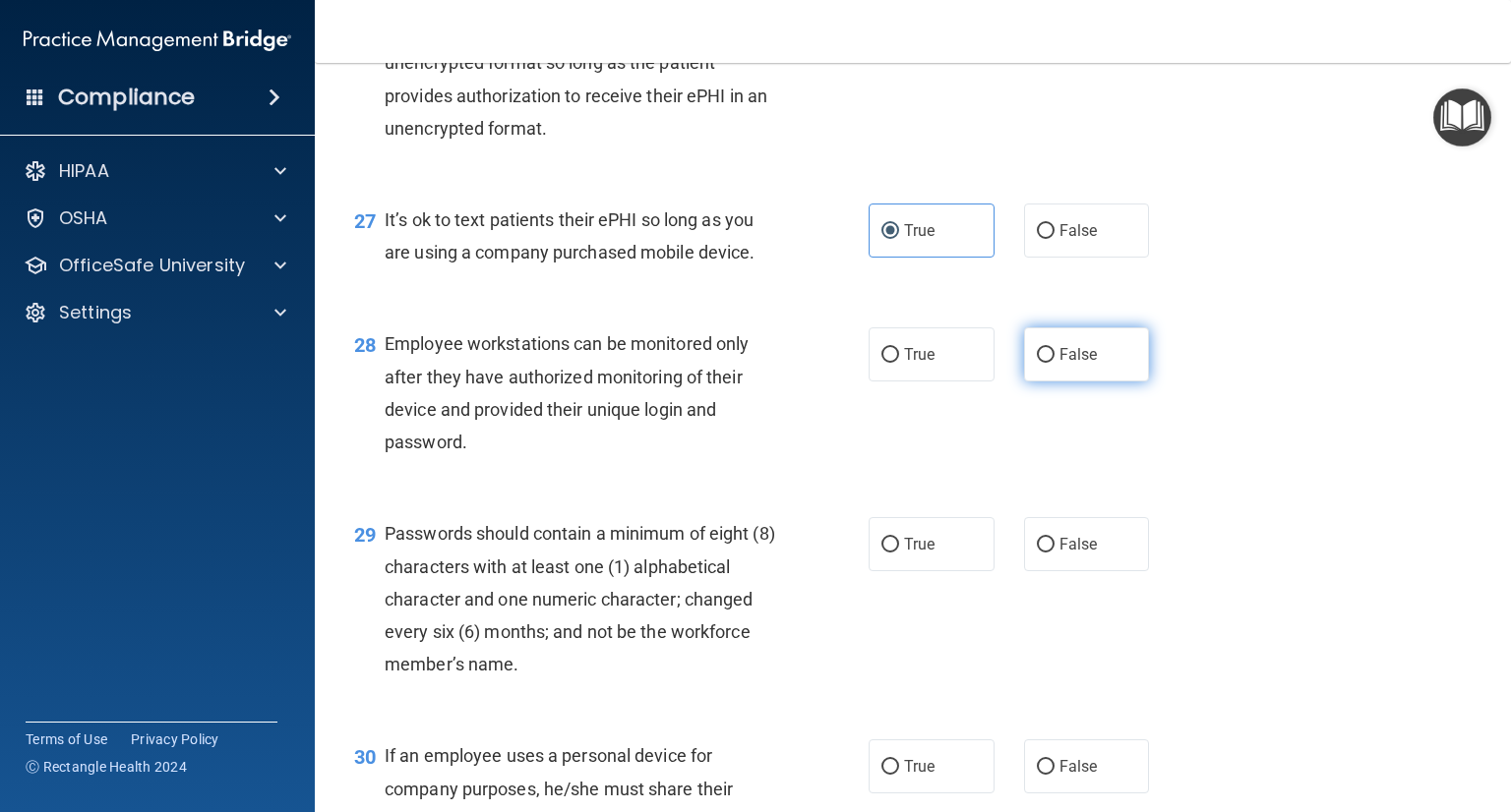
click at [1026, 382] on label "False" at bounding box center [1086, 354] width 126 height 54
click at [1037, 363] on input "False" at bounding box center [1046, 355] width 18 height 15
radio input "true"
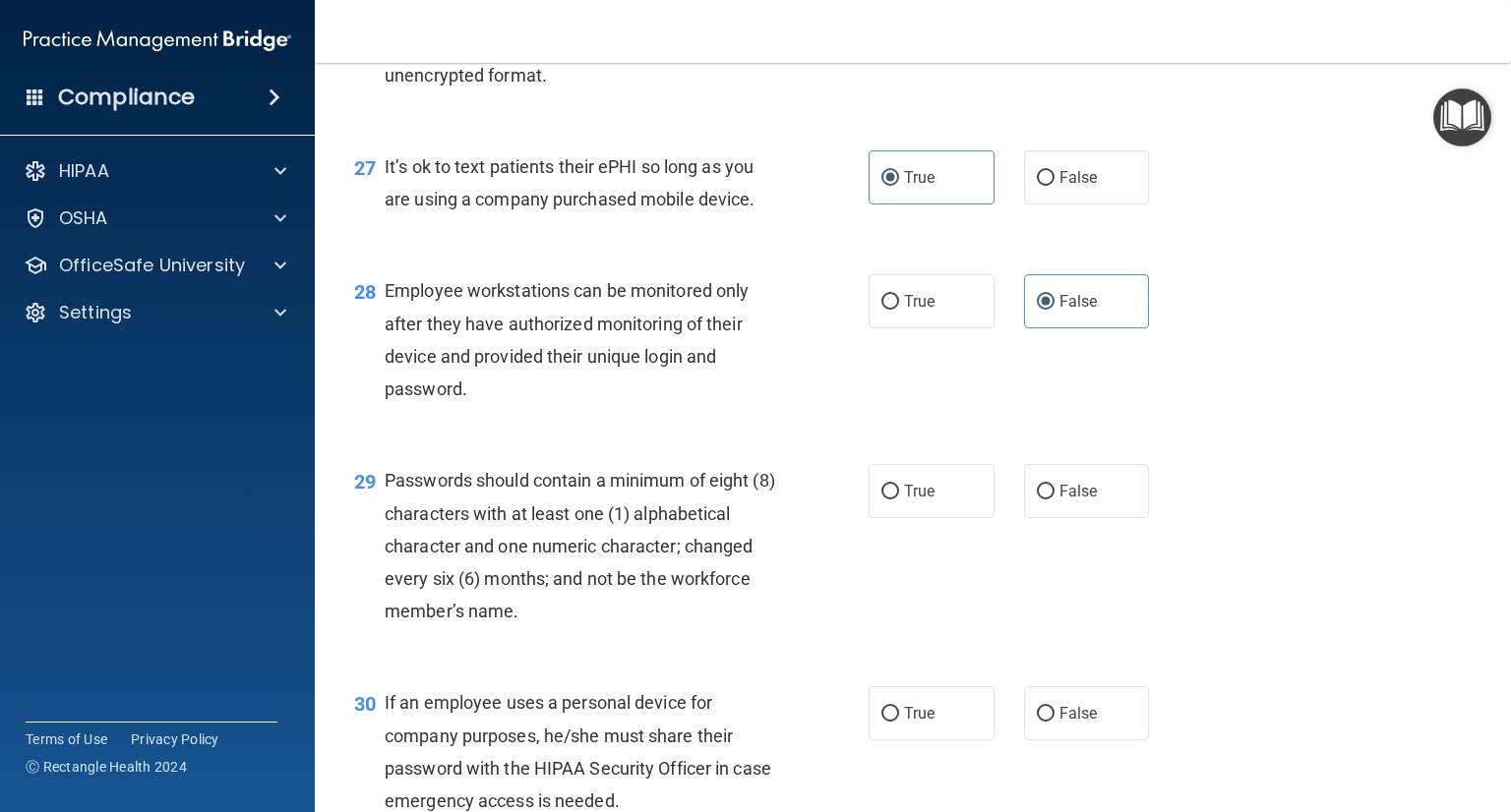
scroll to position [4818, 0]
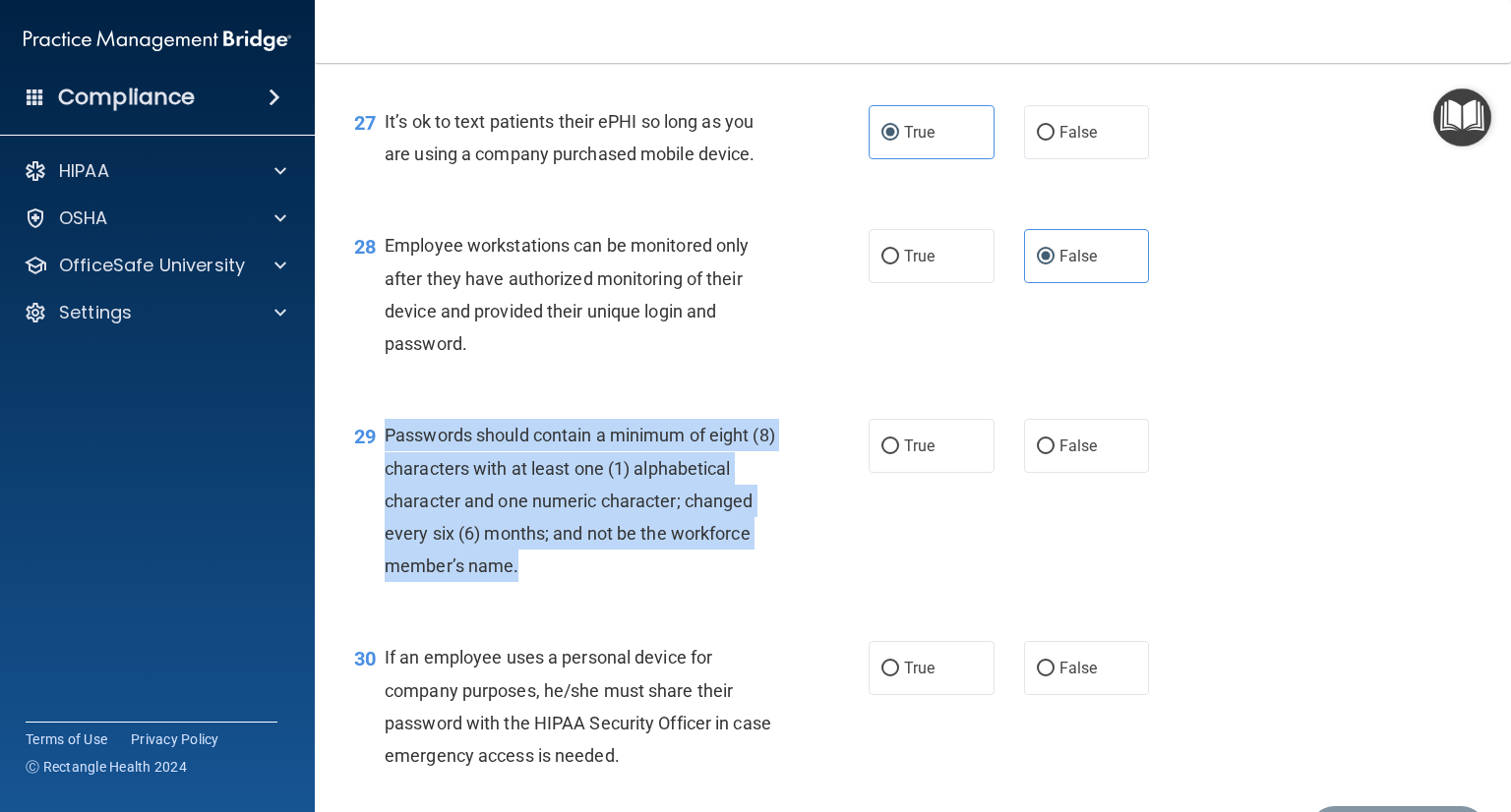
drag, startPoint x: 444, startPoint y: 557, endPoint x: 580, endPoint y: 668, distance: 175.5
click at [580, 583] on div "Passwords should contain a minimum of eight (8) characters with at least one (1…" at bounding box center [589, 500] width 409 height 163
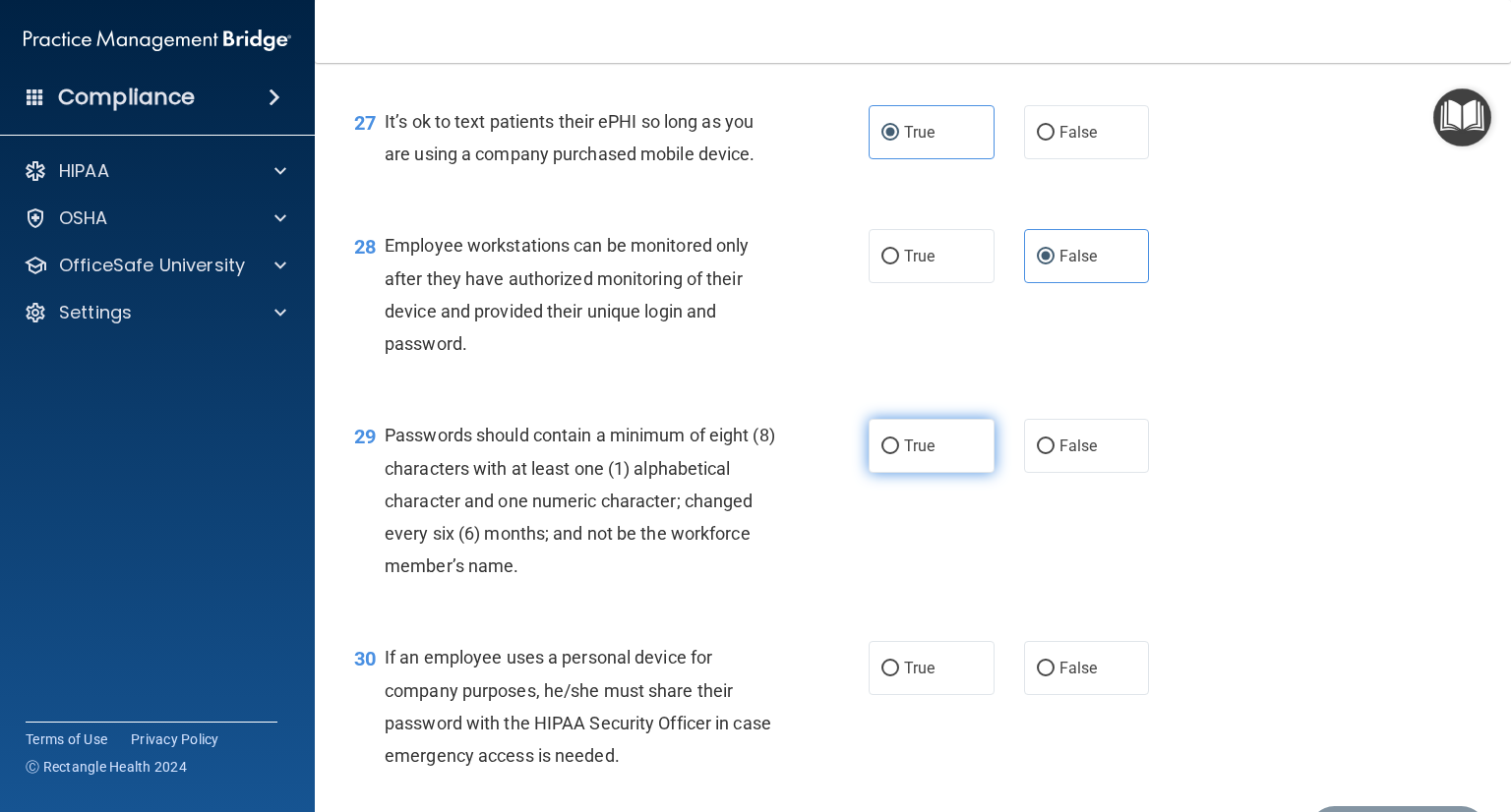
click at [984, 473] on label "True" at bounding box center [931, 446] width 126 height 54
click at [899, 454] on input "True" at bounding box center [891, 446] width 18 height 15
radio input "true"
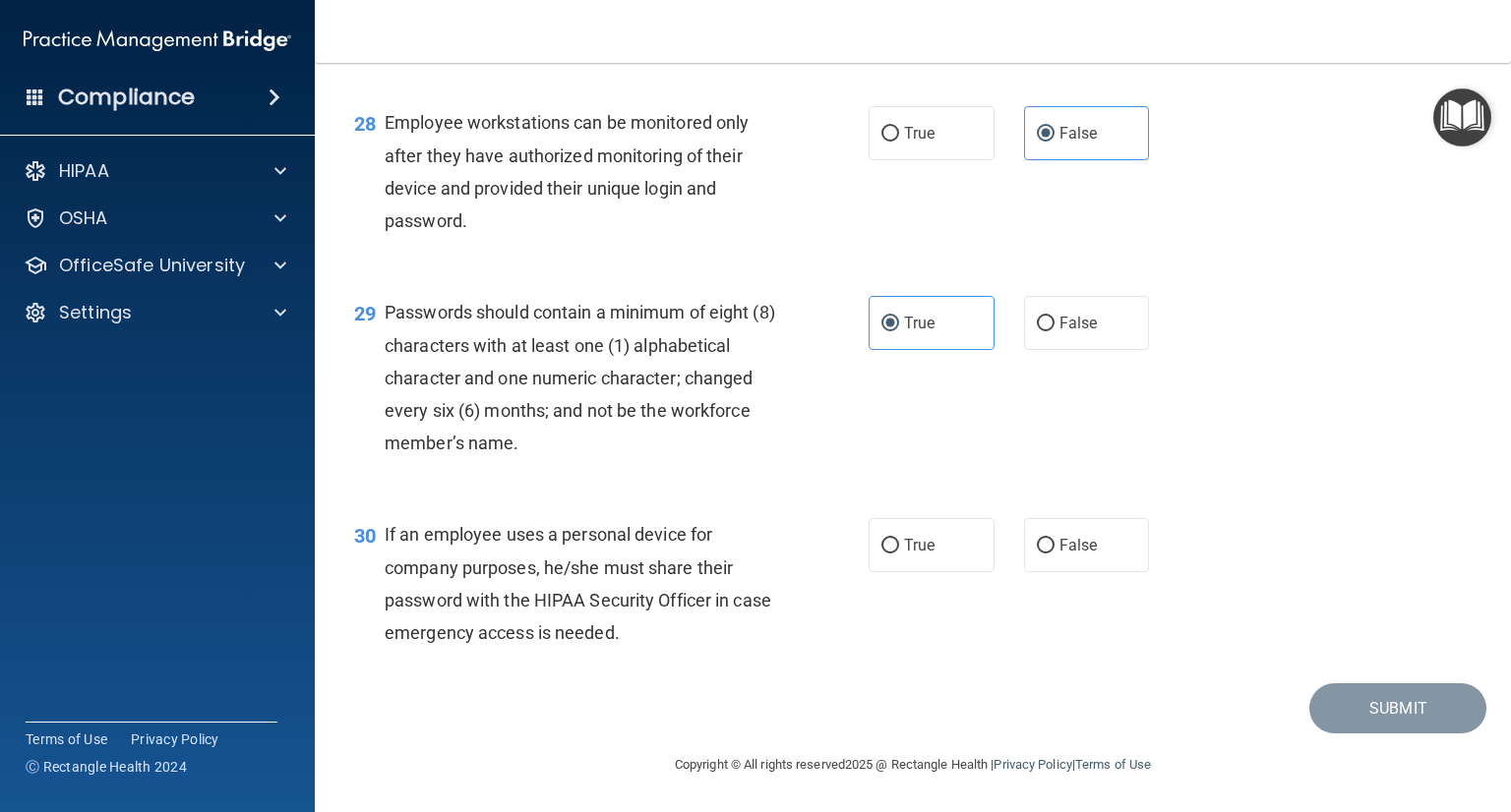
scroll to position [5039, 0]
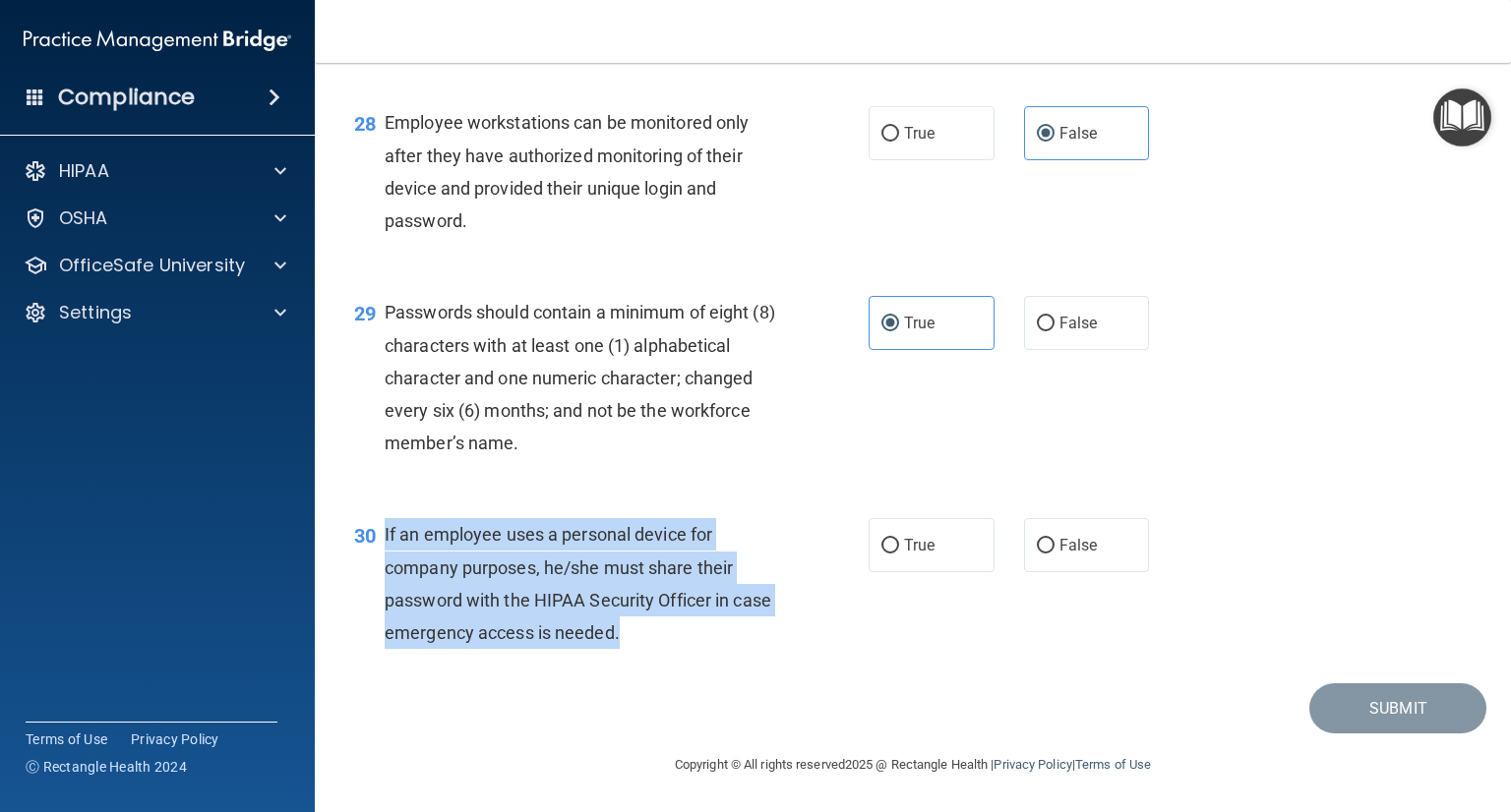
drag, startPoint x: 669, startPoint y: 630, endPoint x: 384, endPoint y: 532, distance: 301.4
click at [385, 532] on div "If an employee uses a personal device for company purposes, he/she must share t…" at bounding box center [589, 584] width 409 height 131
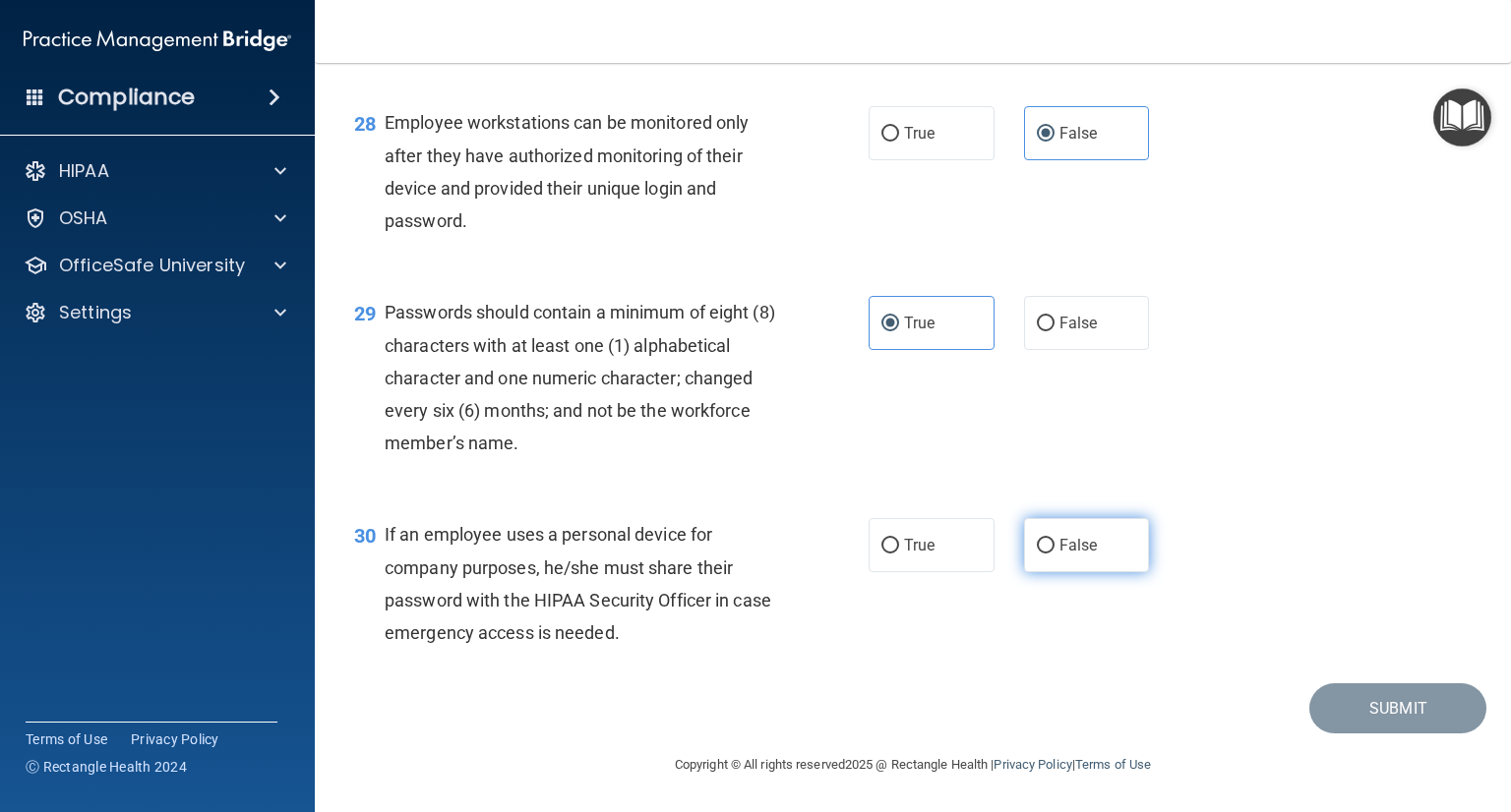
click at [1048, 552] on label "False" at bounding box center [1086, 545] width 126 height 54
click at [1048, 552] on input "False" at bounding box center [1046, 546] width 18 height 15
radio input "true"
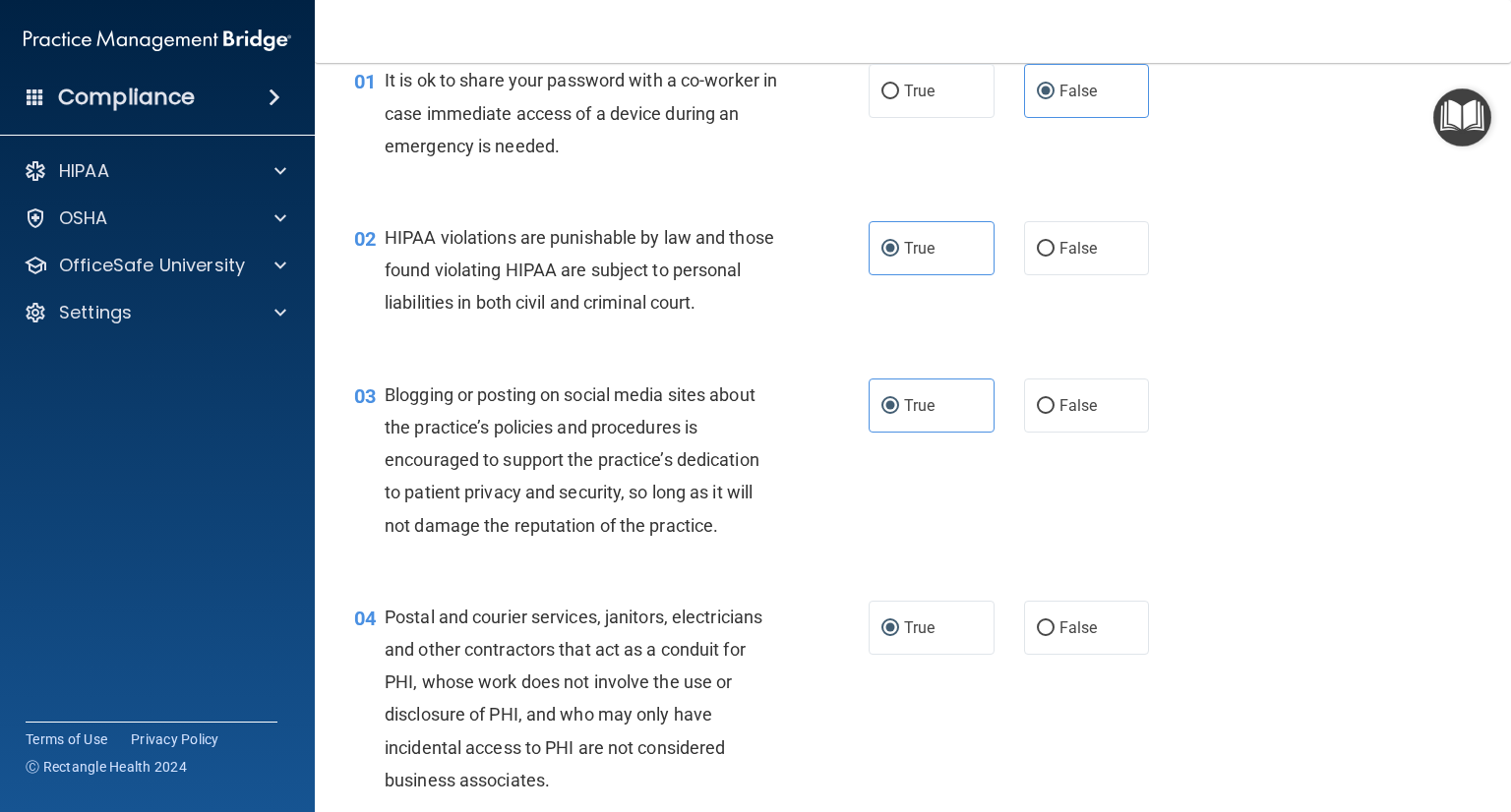
scroll to position [197, 0]
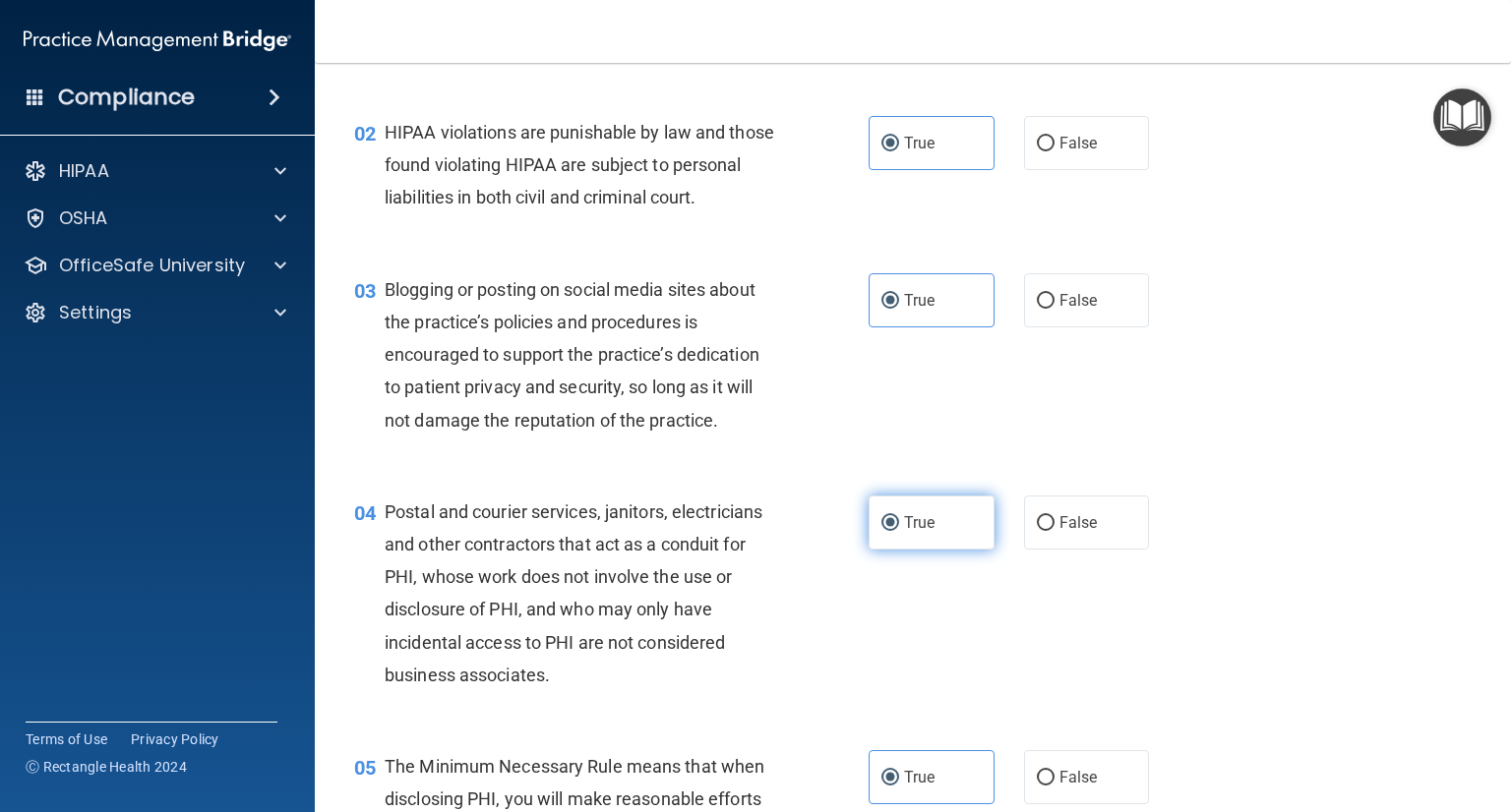
click at [971, 550] on label "True" at bounding box center [931, 522] width 126 height 54
click at [899, 531] on input "True" at bounding box center [891, 523] width 18 height 15
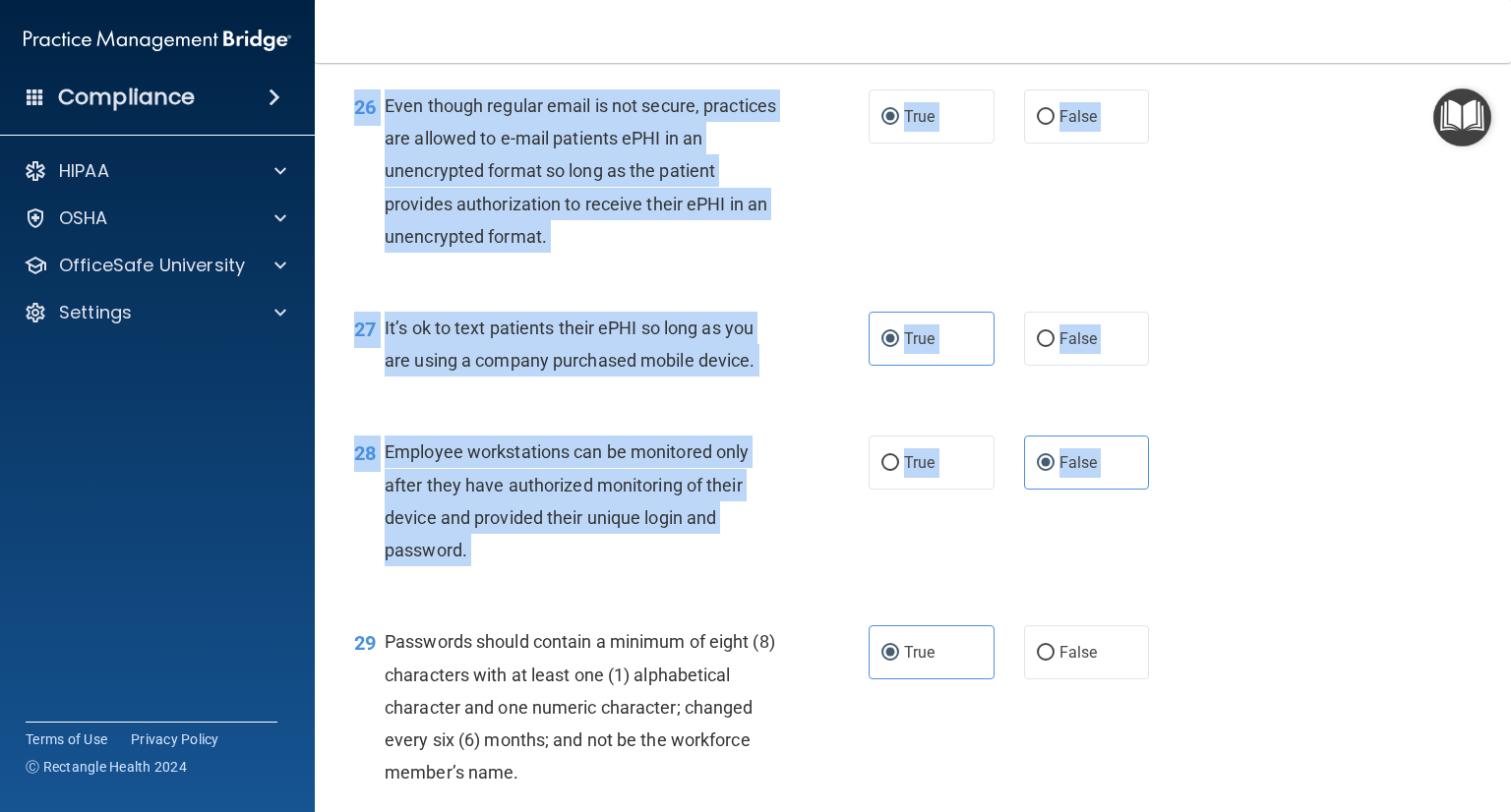
scroll to position [5039, 0]
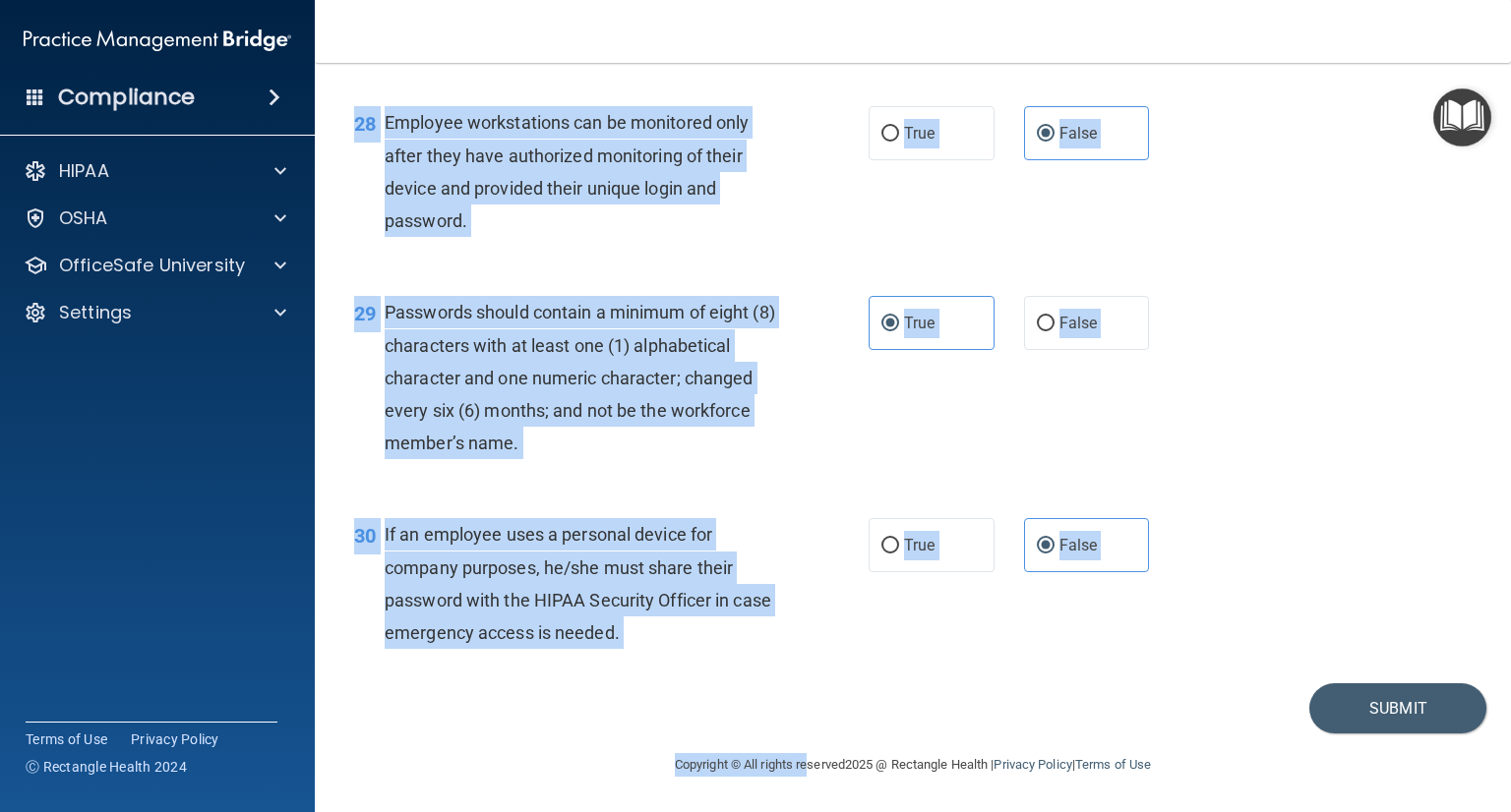
drag, startPoint x: 352, startPoint y: 104, endPoint x: 787, endPoint y: 842, distance: 856.7
click at [787, 811] on html "Compliance HIPAA Documents and Policies Report an Incident Business Associates …" at bounding box center [755, 406] width 1511 height 812
click at [1388, 713] on button "Submit" at bounding box center [1397, 708] width 177 height 50
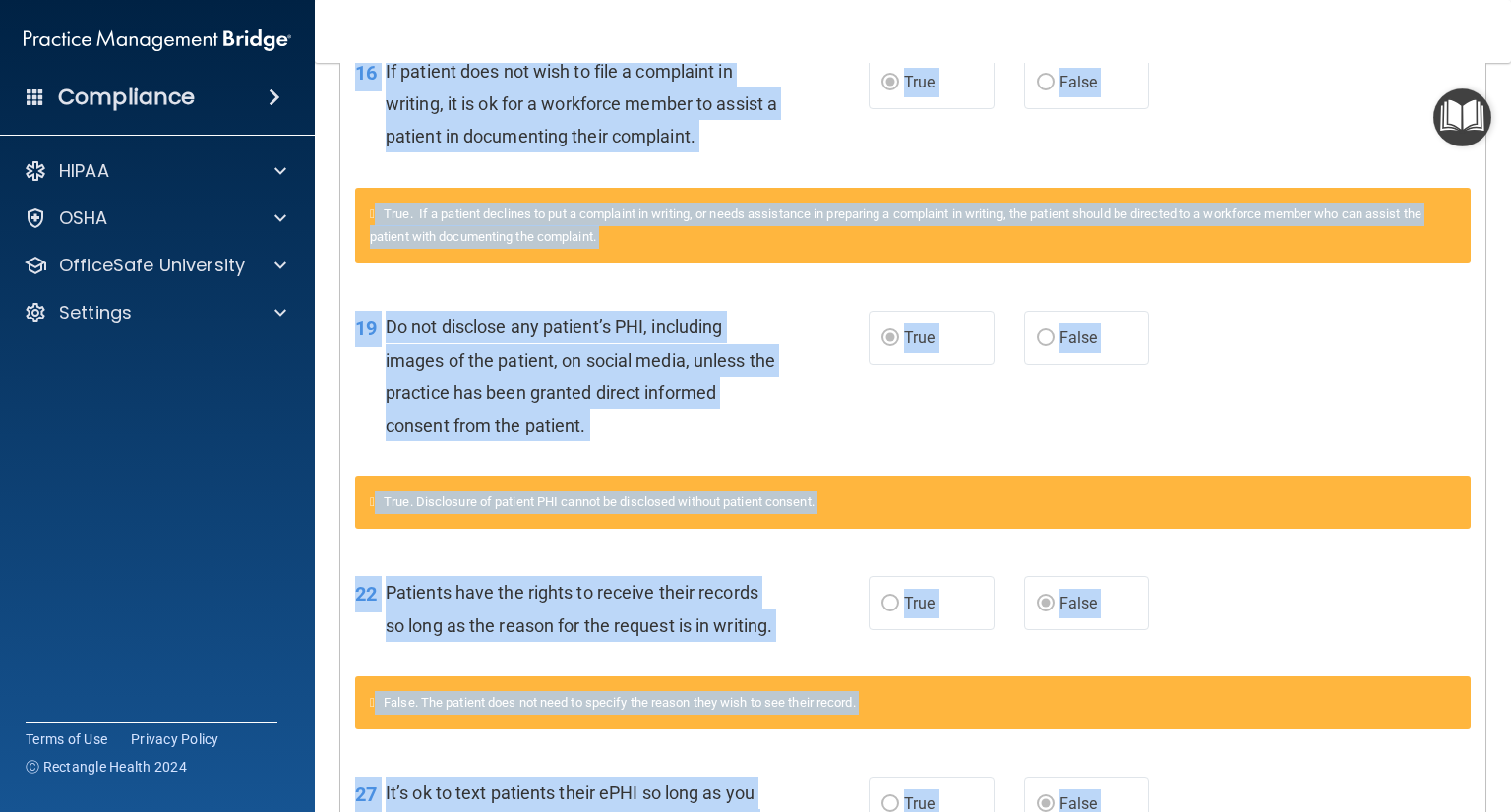
scroll to position [1840, 0]
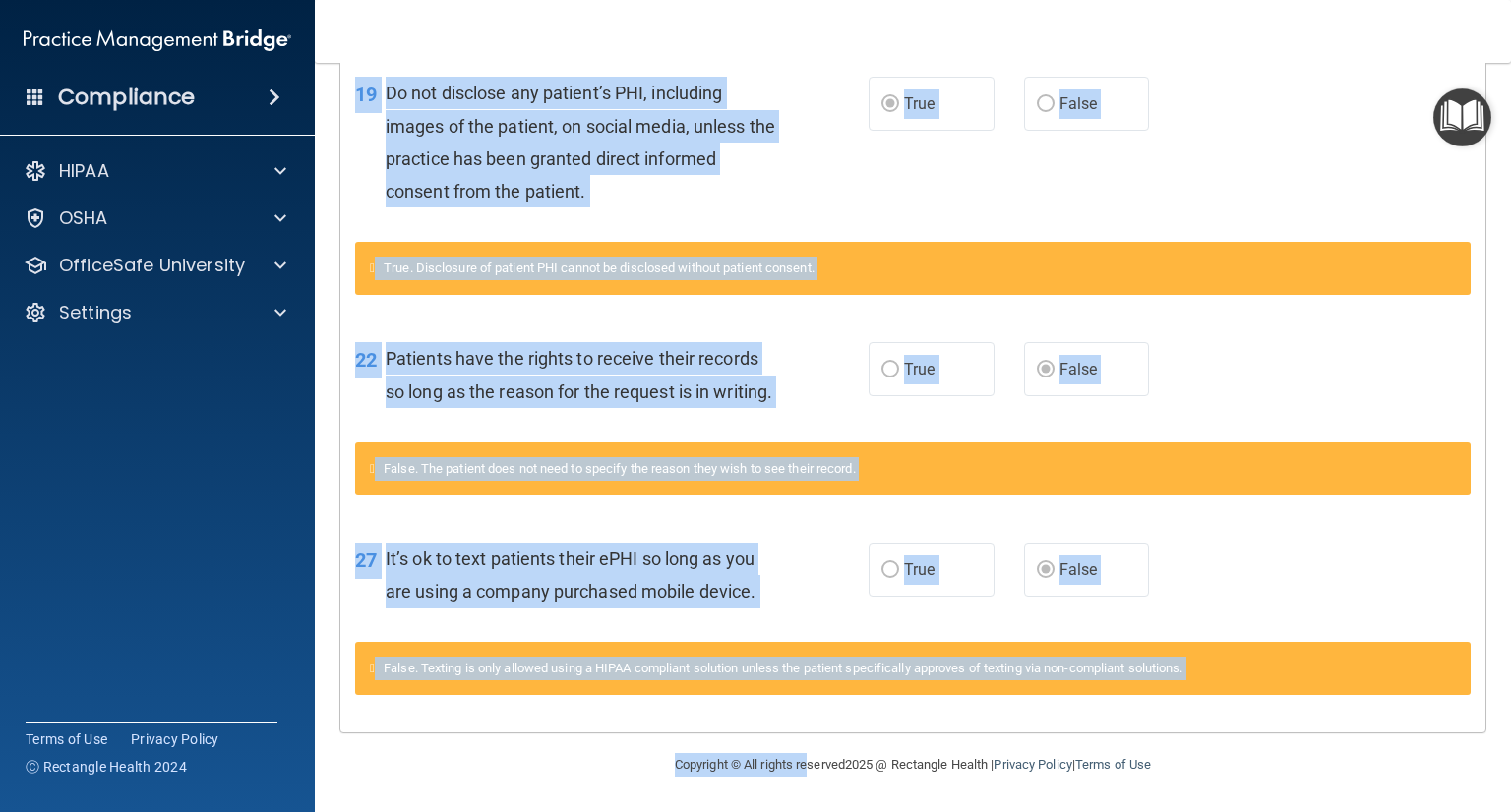
click at [1285, 585] on div "27 It’s ok to text patients their ePHI so long as you are using a company purch…" at bounding box center [912, 580] width 1145 height 124
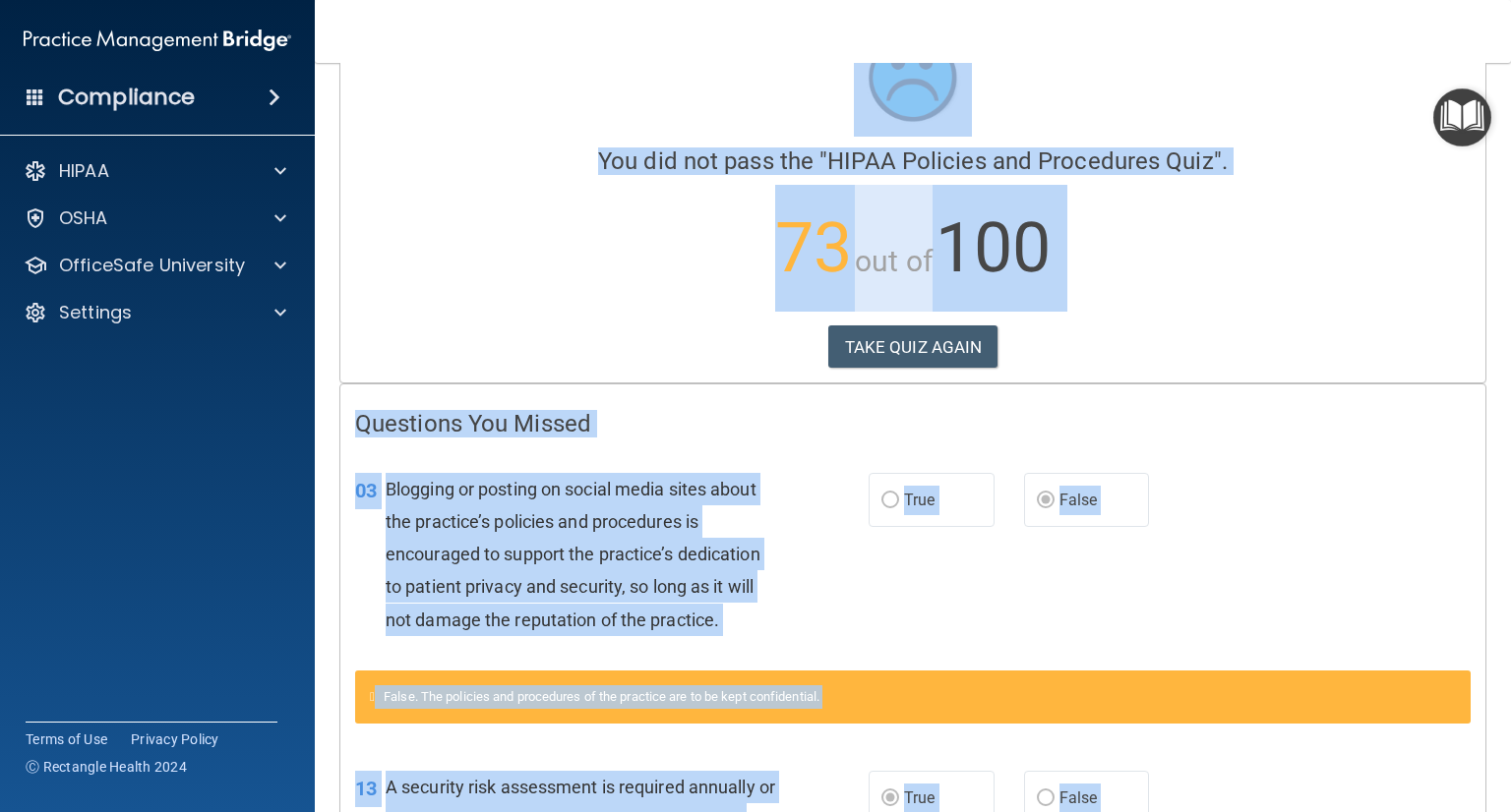
scroll to position [70, 0]
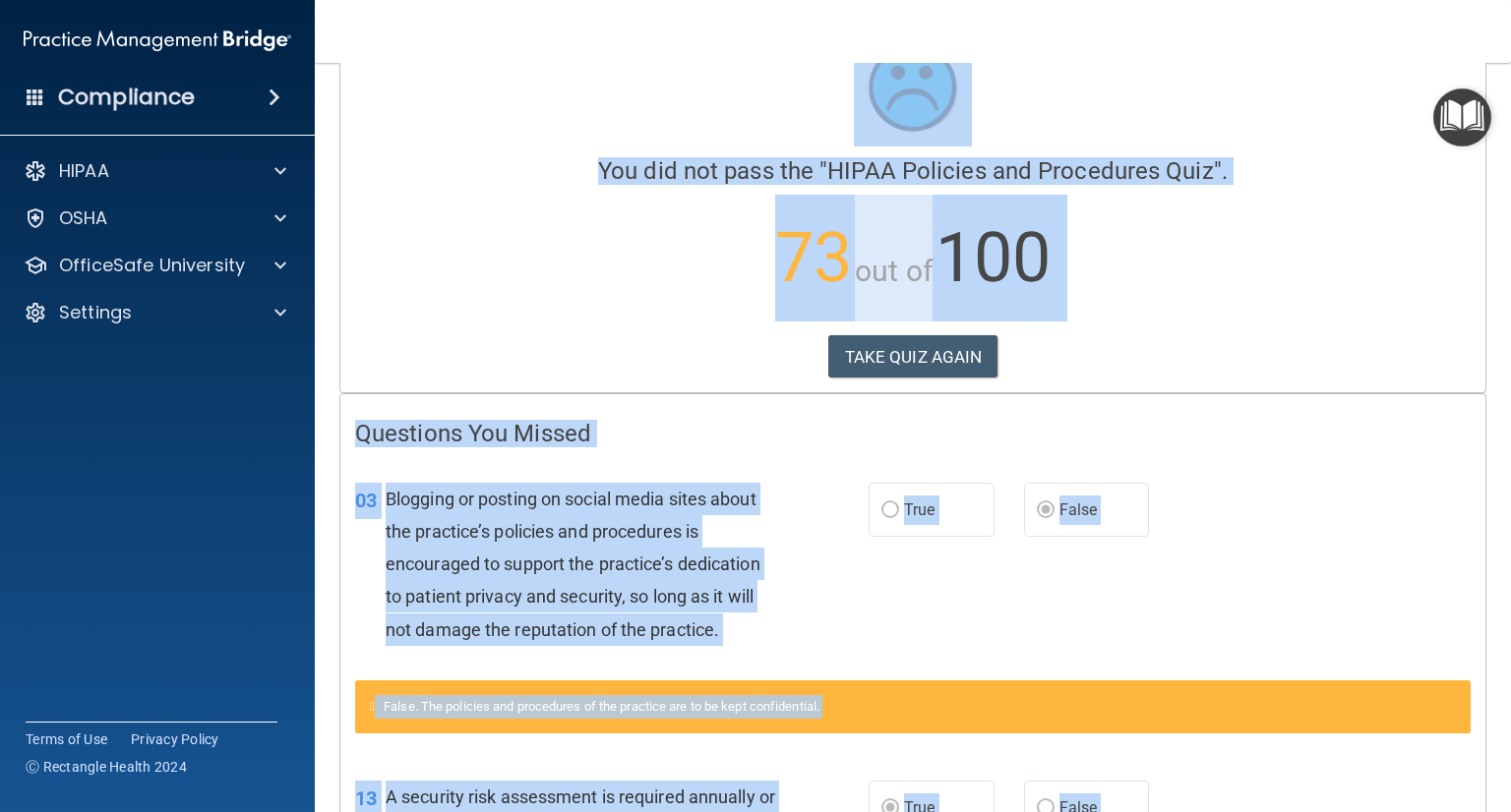
click at [827, 470] on div "03 Blogging or posting on social media sites about the practice’s policies and …" at bounding box center [912, 569] width 1145 height 223
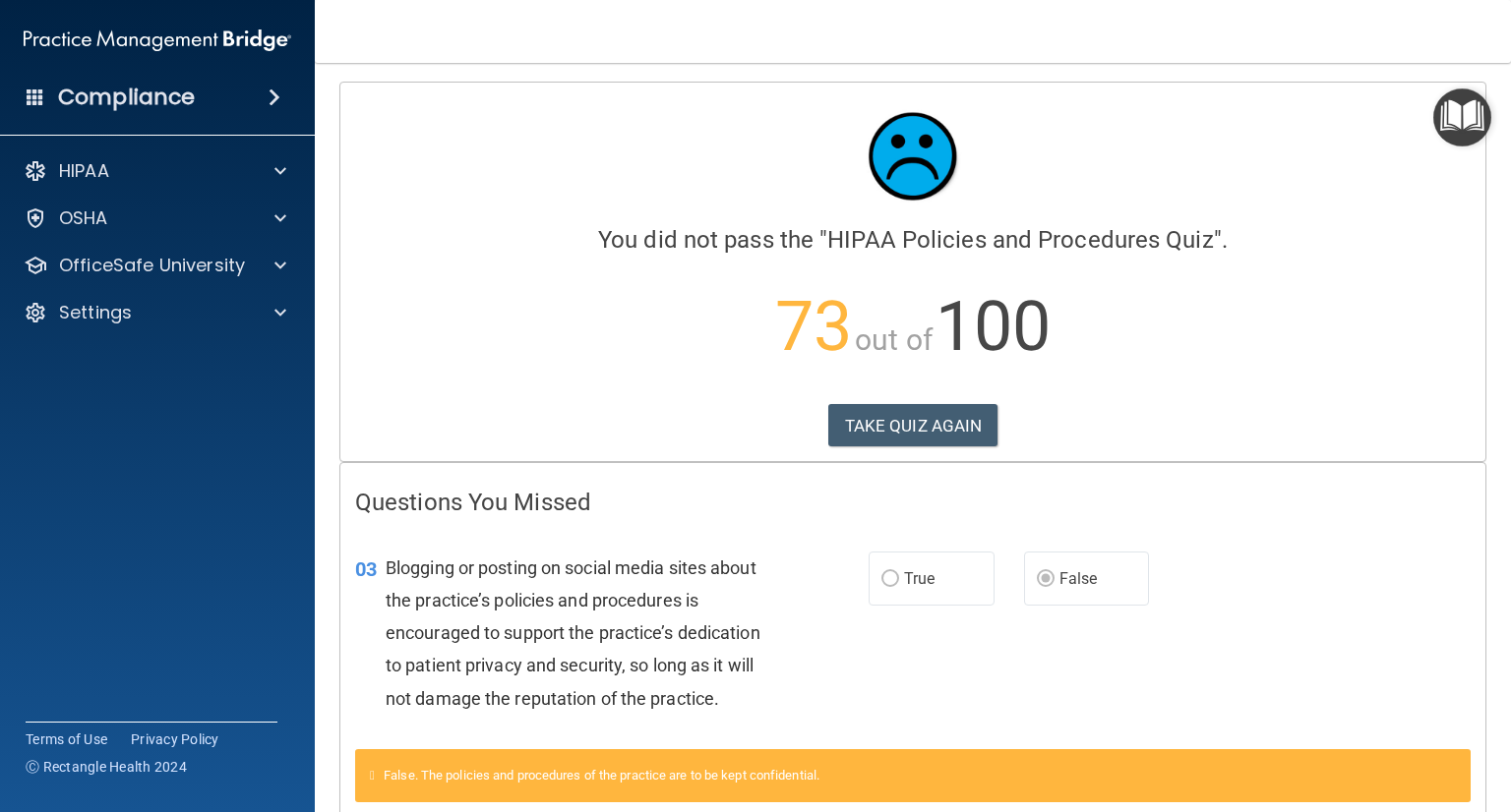
scroll to position [0, 0]
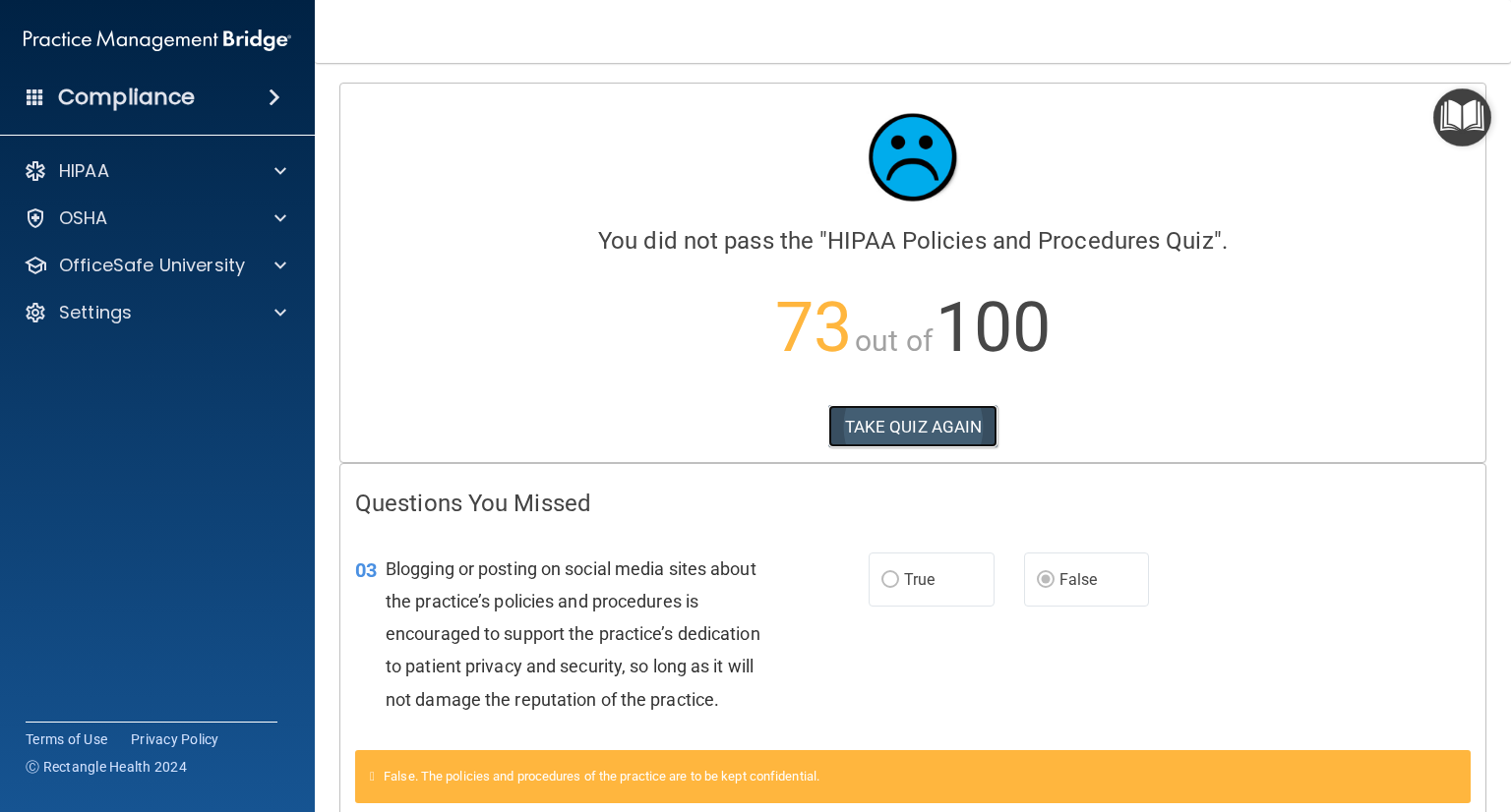
click at [889, 427] on button "TAKE QUIZ AGAIN" at bounding box center [913, 427] width 170 height 44
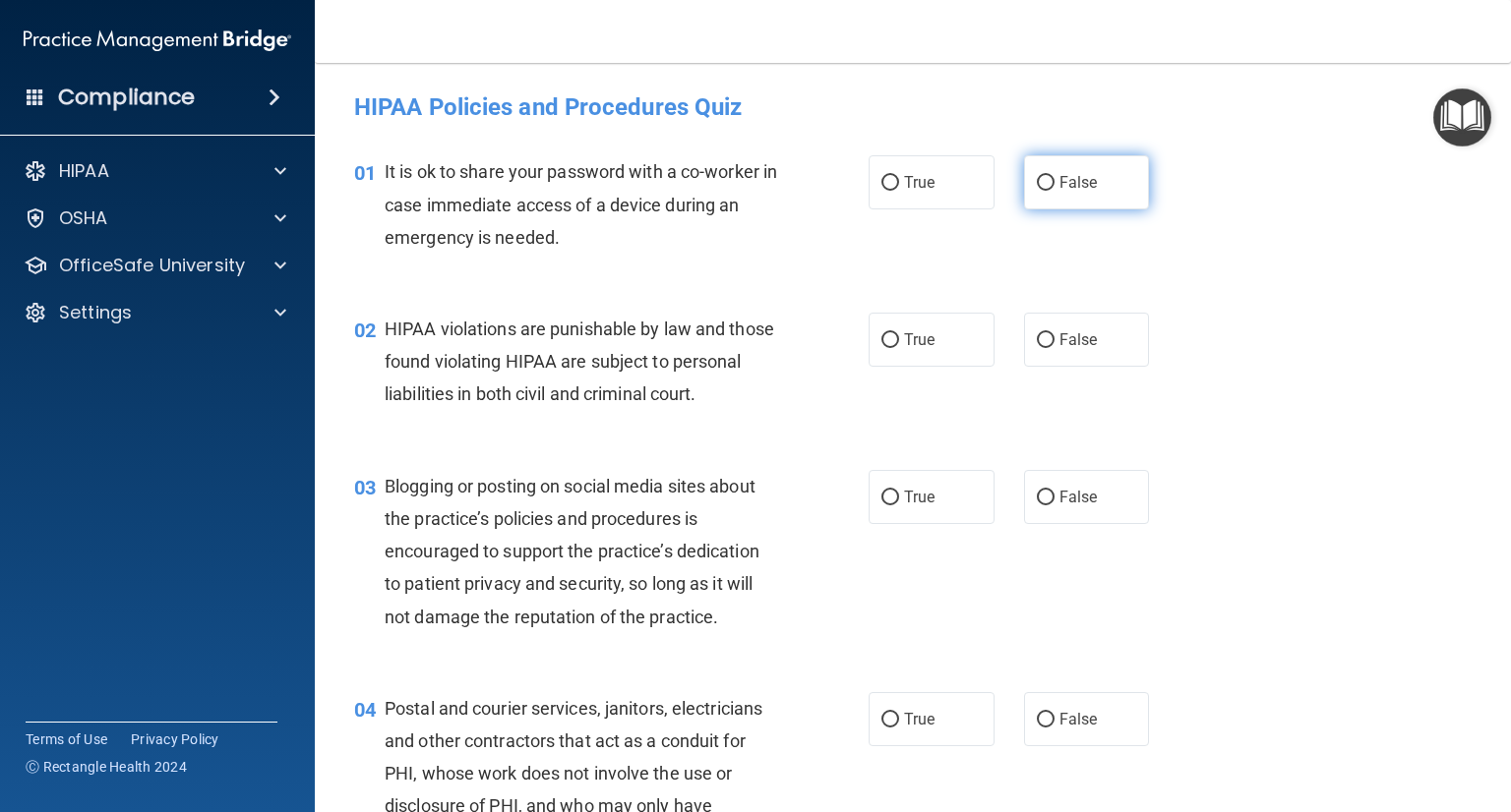
drag, startPoint x: 1049, startPoint y: 192, endPoint x: 1064, endPoint y: 195, distance: 15.3
click at [1050, 192] on label "False" at bounding box center [1086, 182] width 126 height 54
click at [1050, 191] on input "False" at bounding box center [1046, 183] width 18 height 15
radio input "true"
click at [905, 347] on span "True" at bounding box center [919, 339] width 31 height 19
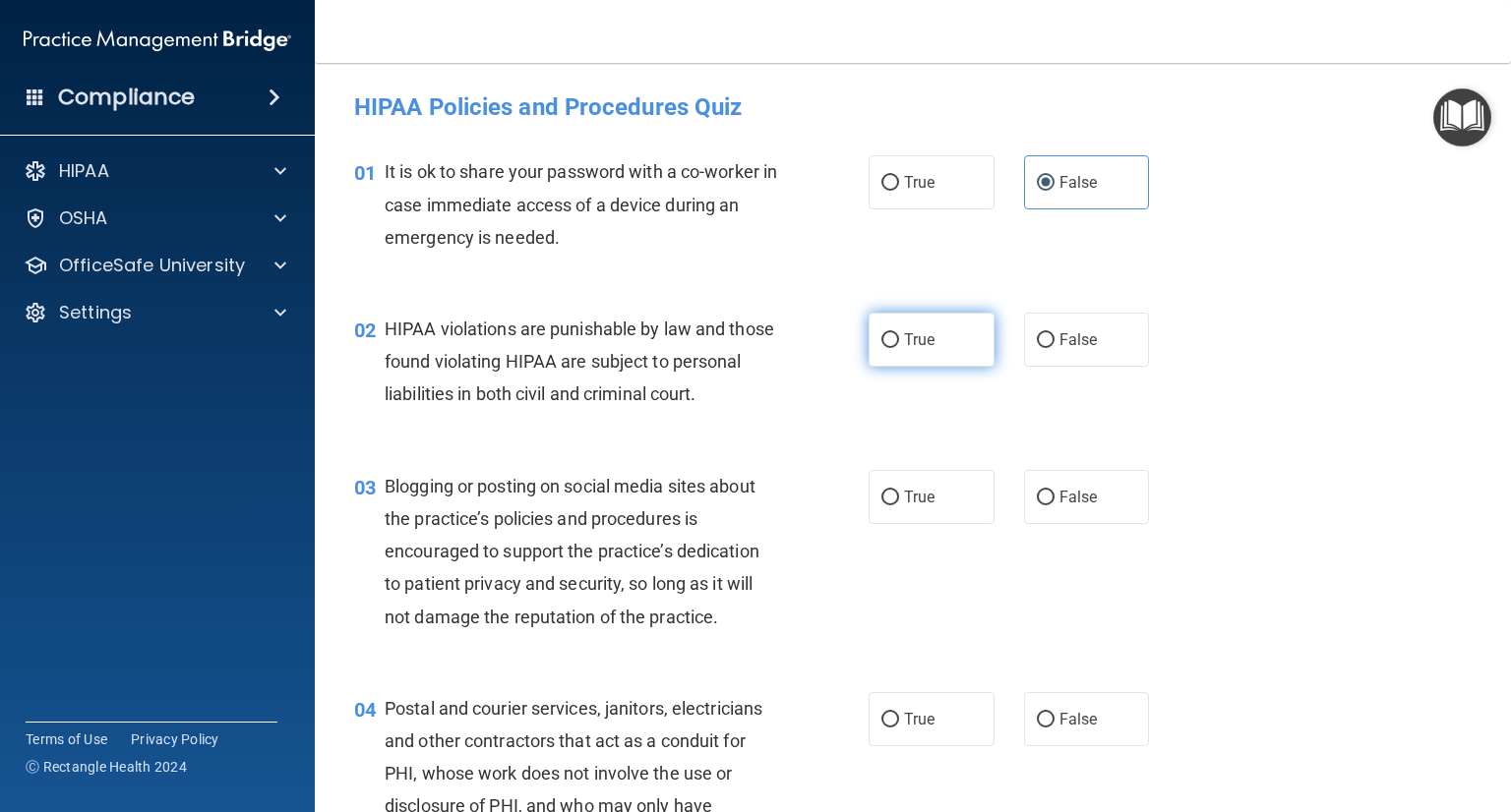
click at [899, 347] on input "True" at bounding box center [891, 340] width 18 height 15
radio input "true"
click at [918, 506] on span "True" at bounding box center [919, 496] width 31 height 19
click at [899, 505] on input "True" at bounding box center [891, 497] width 18 height 15
radio input "true"
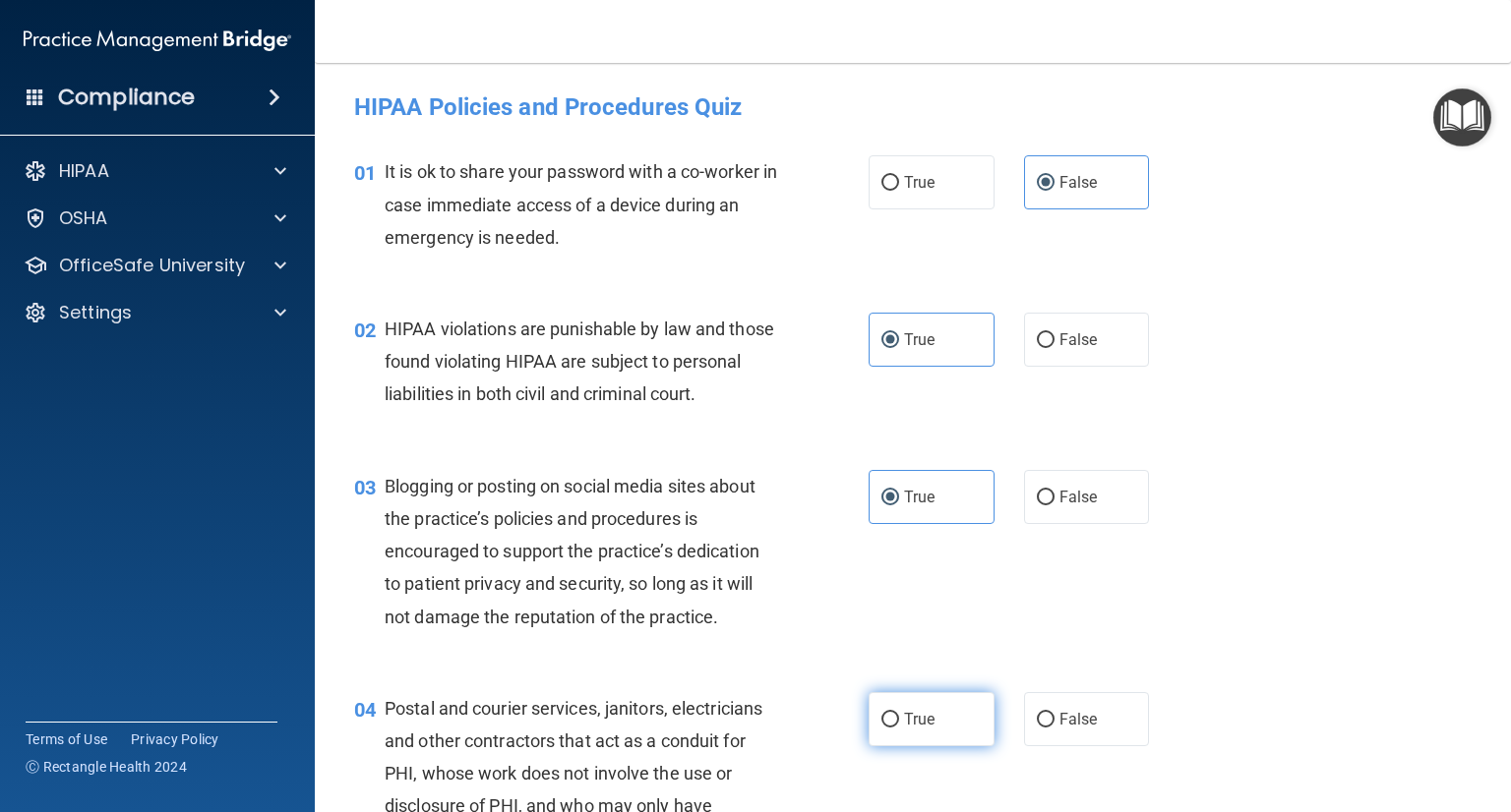
click at [924, 729] on span "True" at bounding box center [919, 719] width 31 height 19
click at [899, 728] on input "True" at bounding box center [891, 720] width 18 height 15
radio input "true"
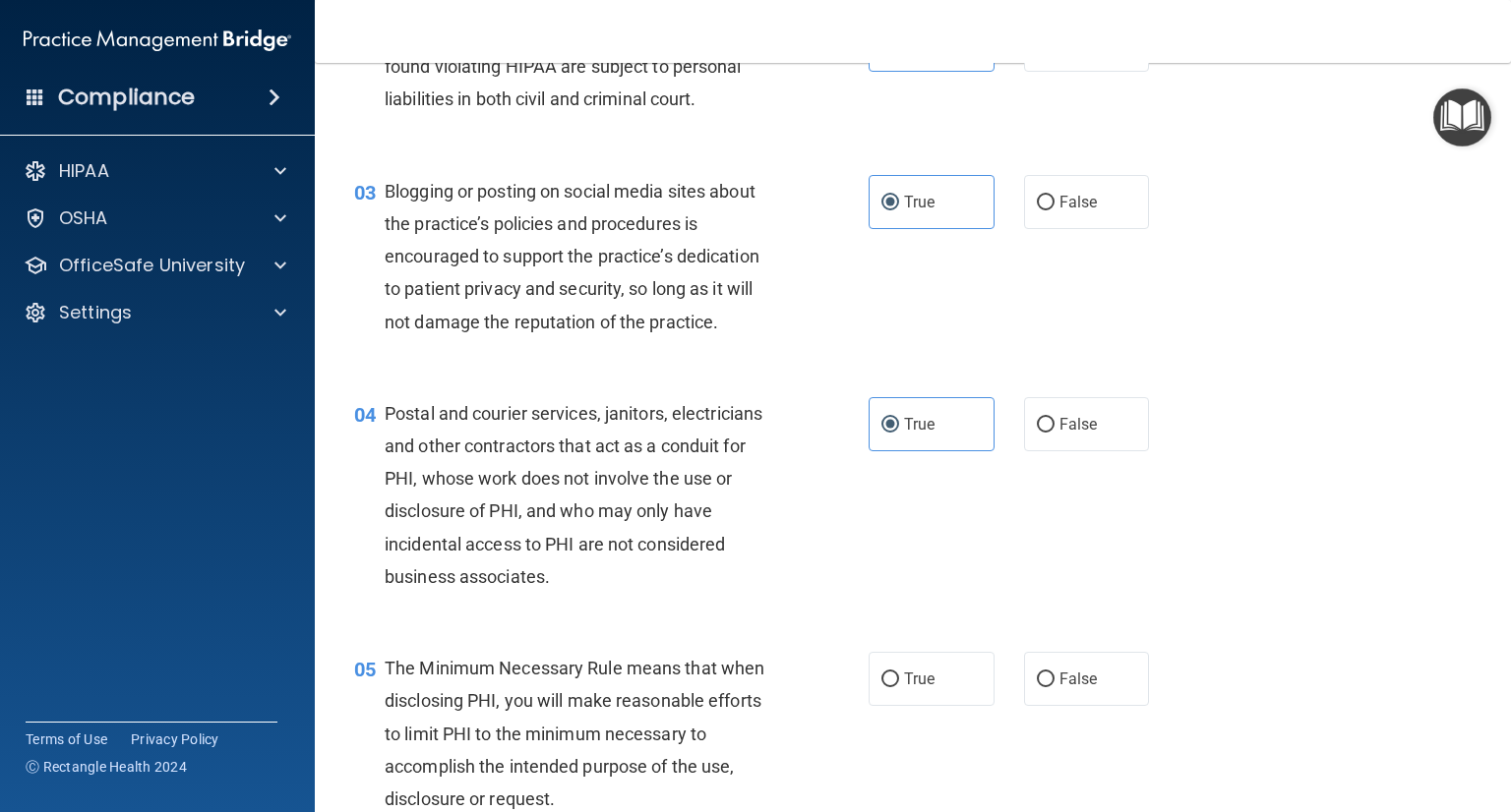
scroll to position [394, 0]
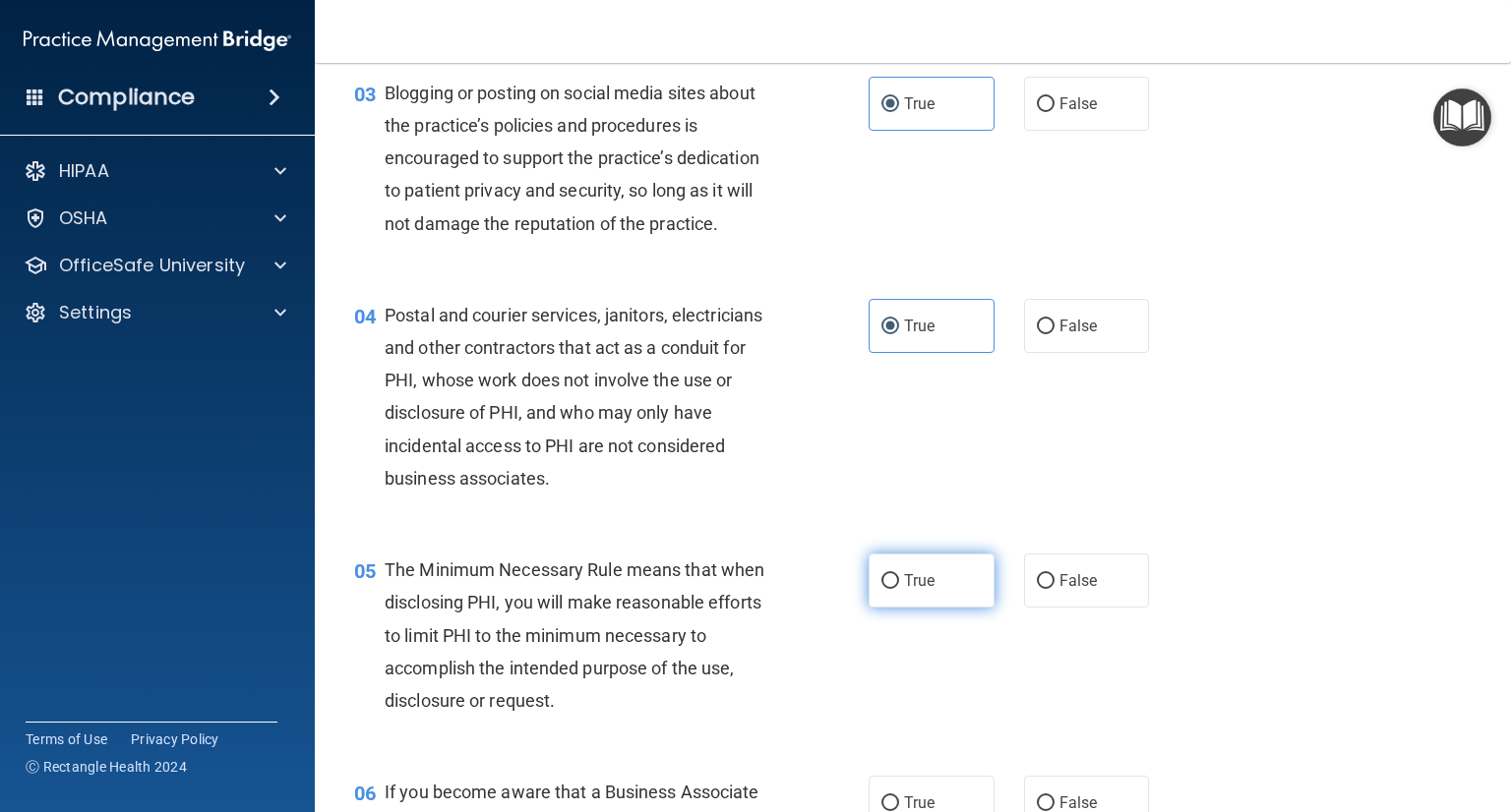
click at [879, 602] on label "True" at bounding box center [931, 581] width 126 height 54
click at [882, 588] on input "True" at bounding box center [891, 582] width 18 height 15
radio input "true"
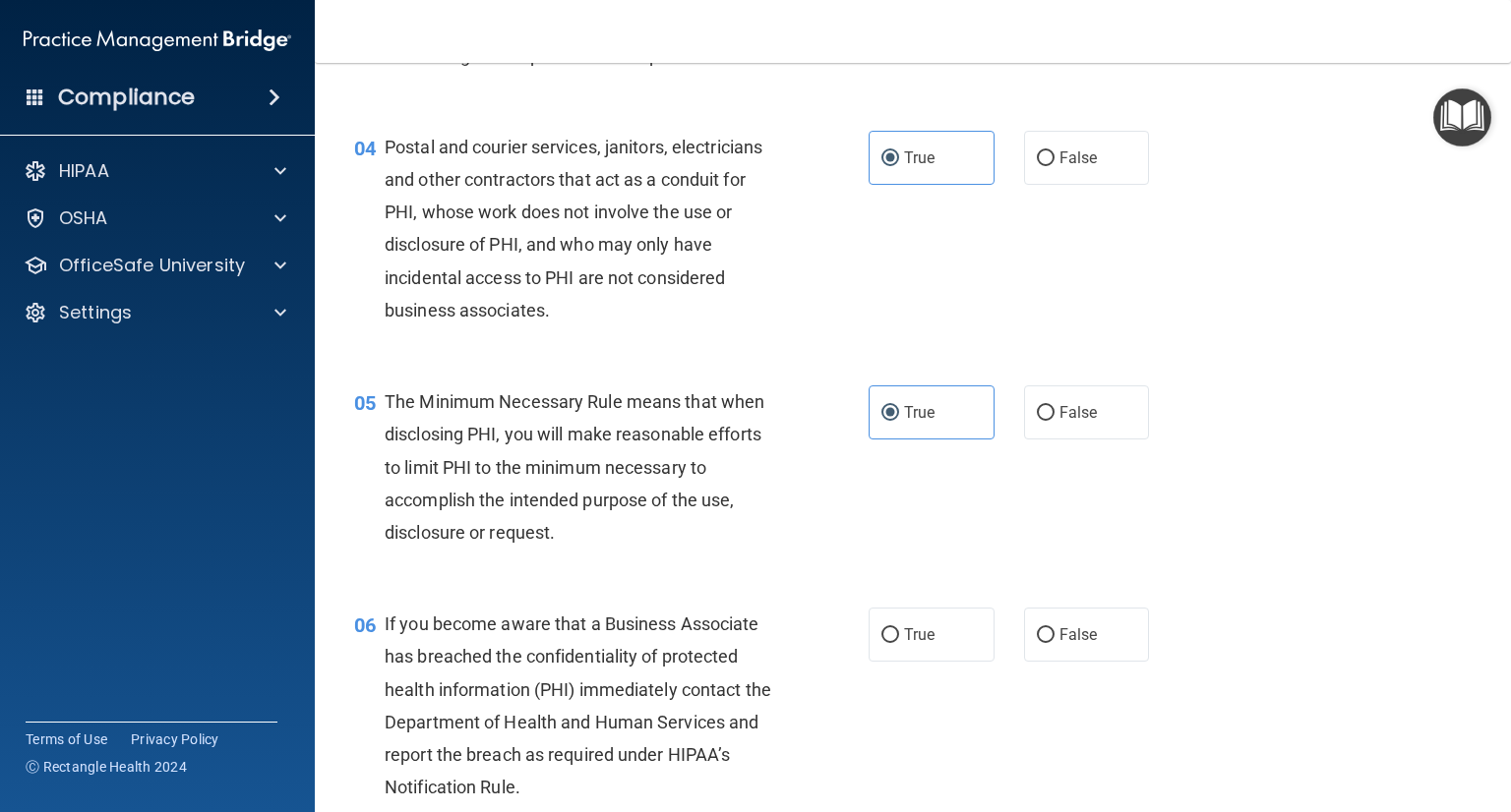
scroll to position [688, 0]
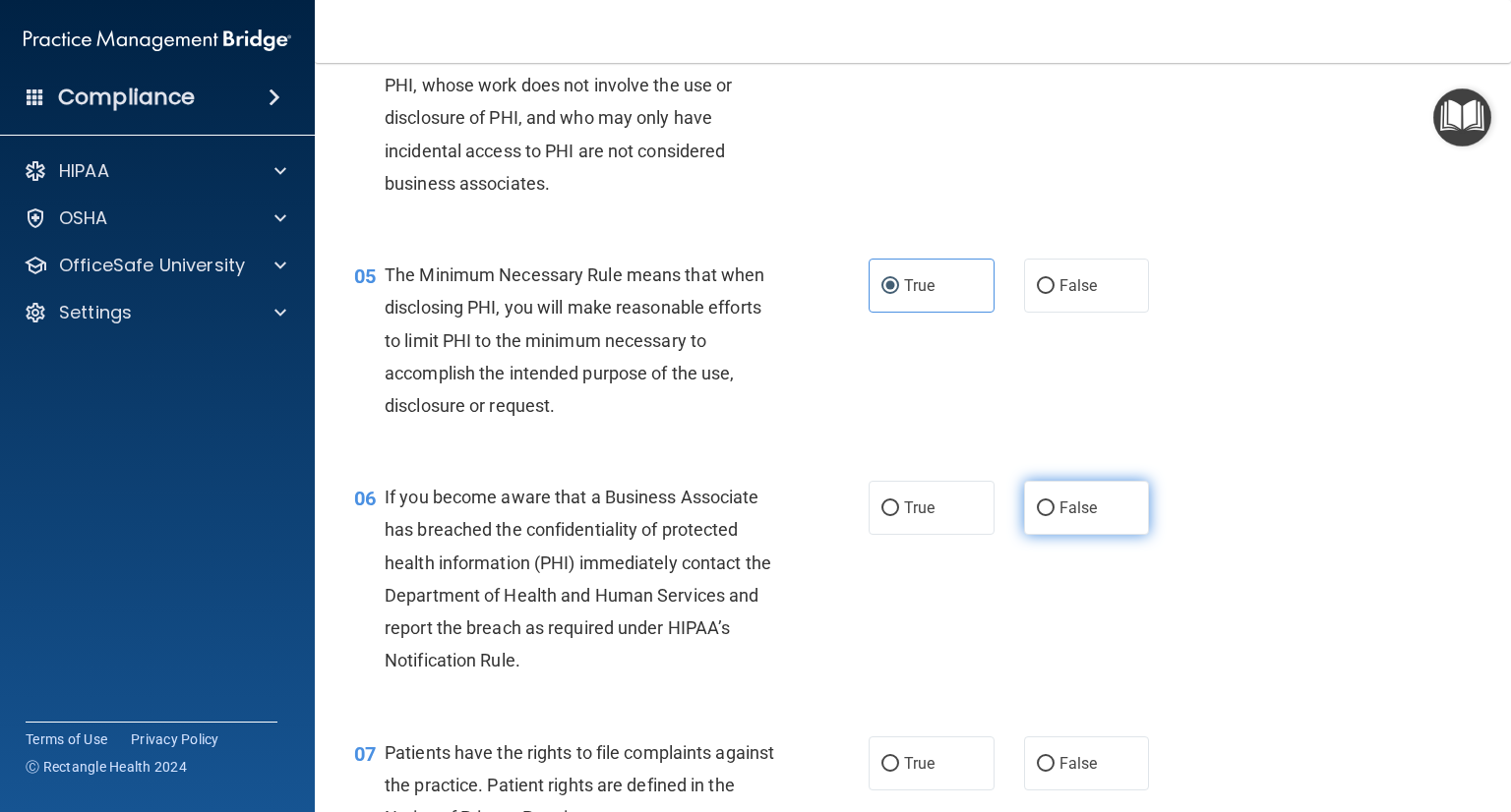
click at [1090, 535] on label "False" at bounding box center [1086, 507] width 126 height 54
click at [1055, 516] on input "False" at bounding box center [1046, 508] width 18 height 15
radio input "true"
click at [893, 790] on label "True" at bounding box center [931, 764] width 126 height 54
click at [893, 771] on input "True" at bounding box center [891, 764] width 18 height 15
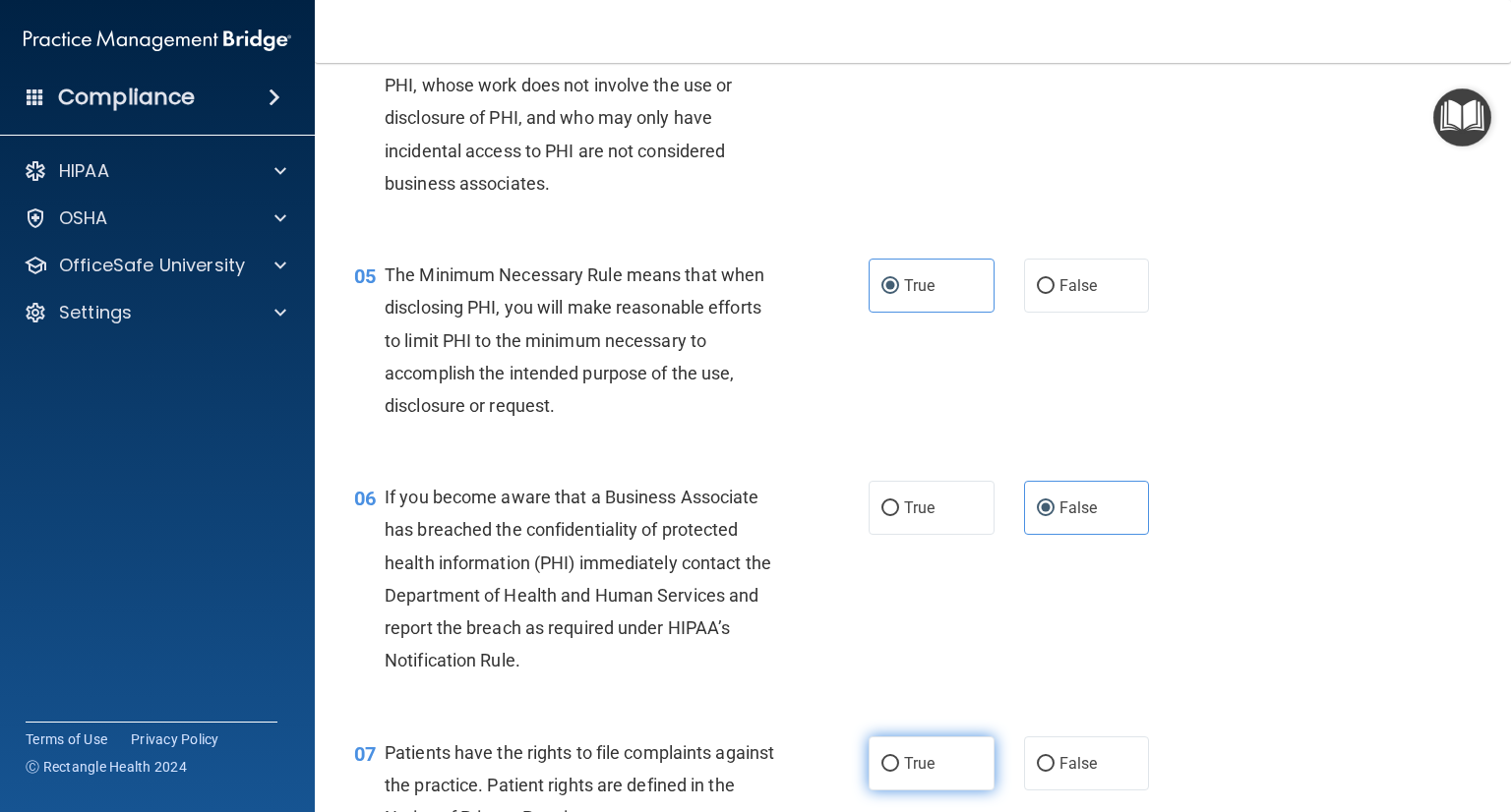
radio input "true"
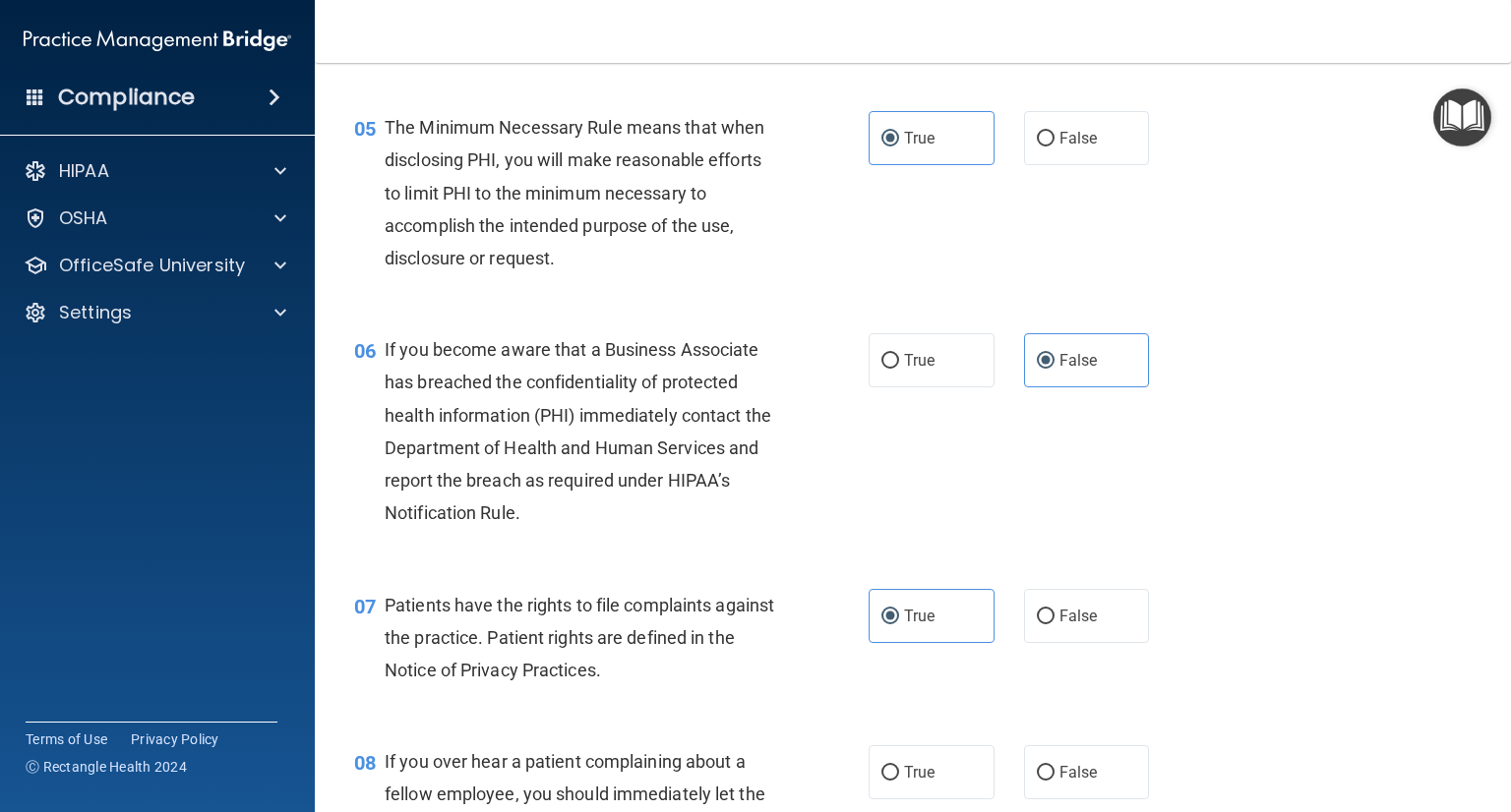
scroll to position [983, 0]
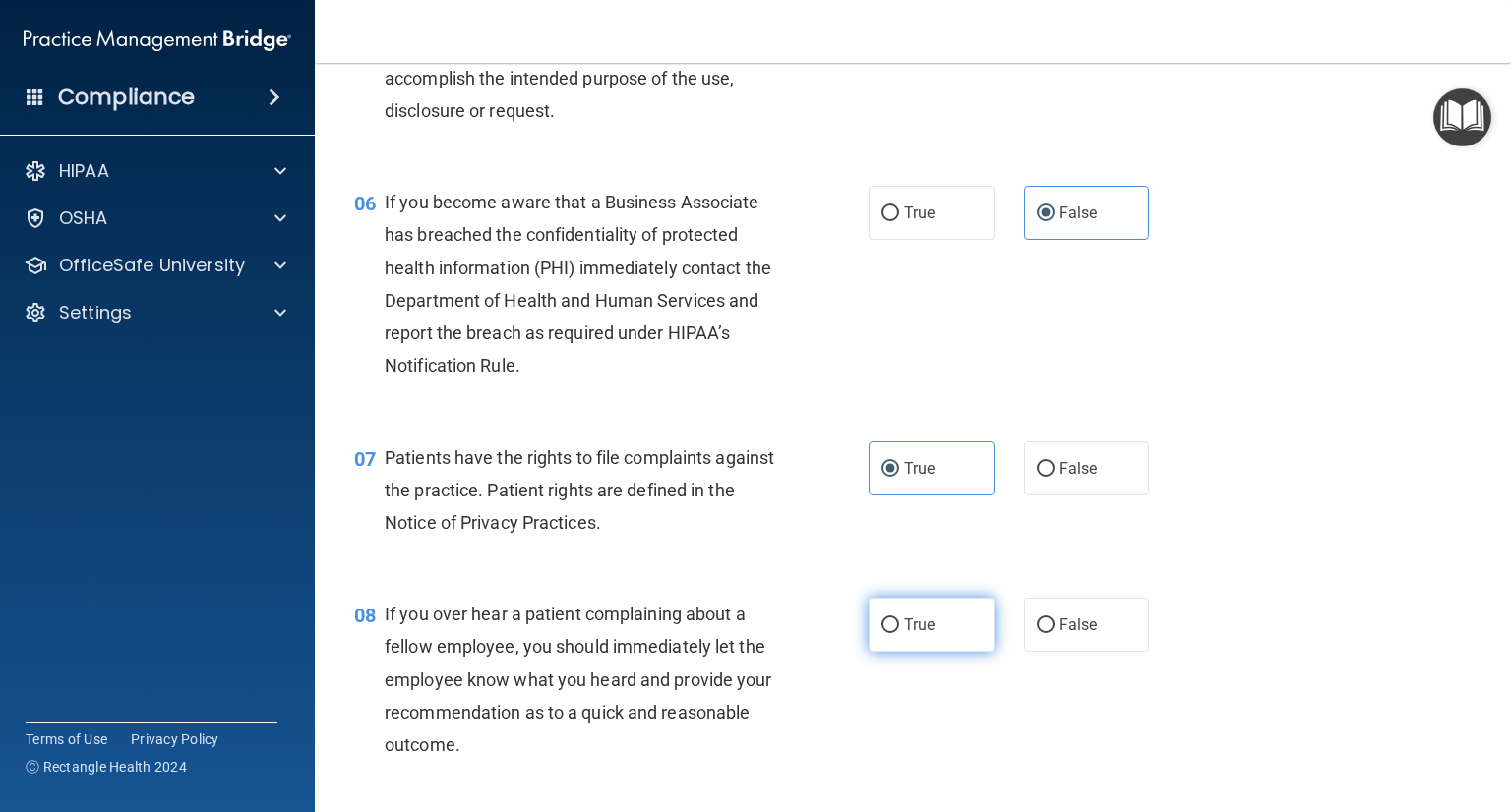
click at [924, 634] on span "True" at bounding box center [919, 624] width 31 height 19
click at [899, 633] on input "True" at bounding box center [891, 625] width 18 height 15
radio input "true"
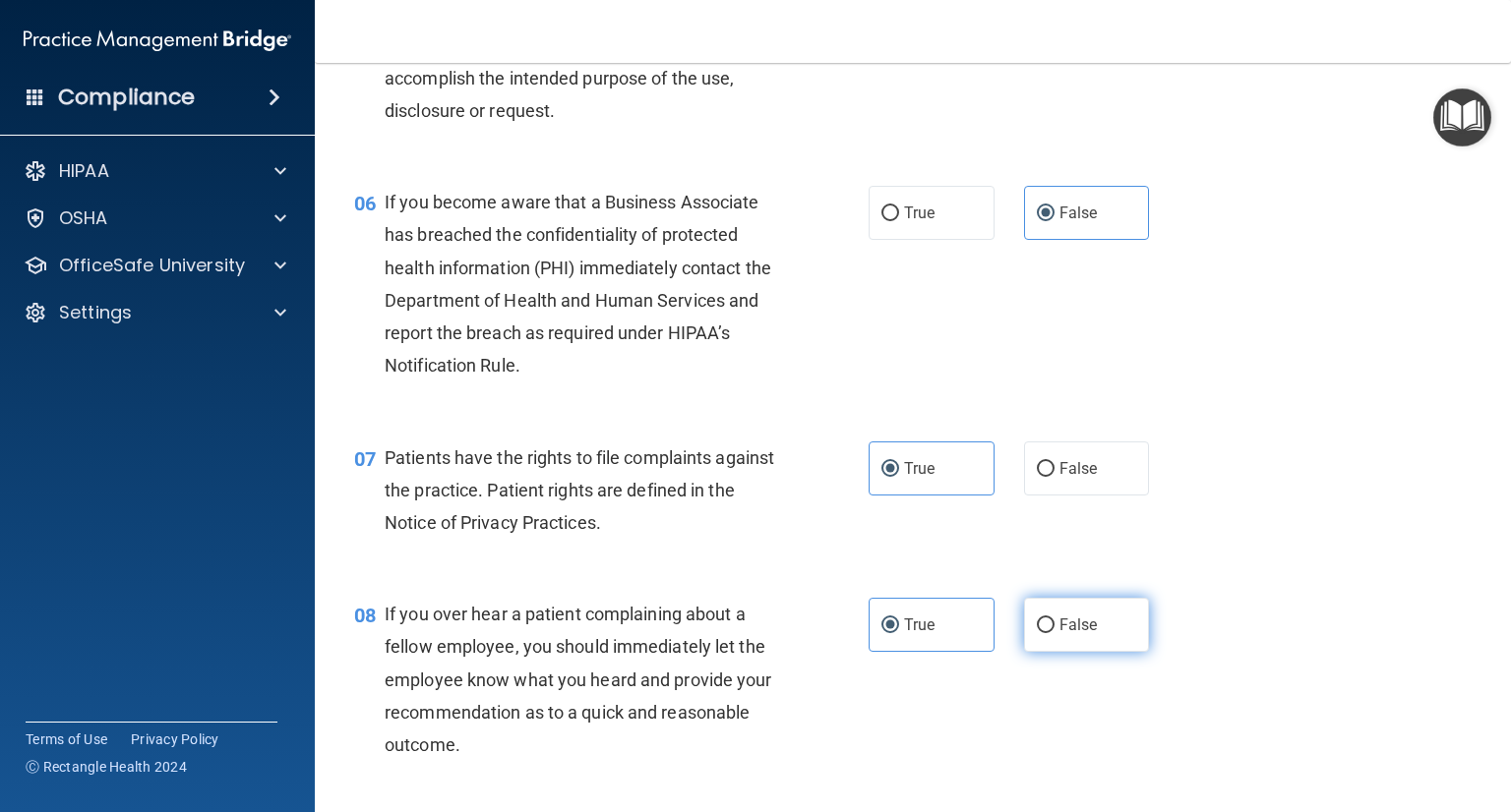
click at [1039, 633] on input "False" at bounding box center [1046, 625] width 18 height 15
radio input "true"
radio input "false"
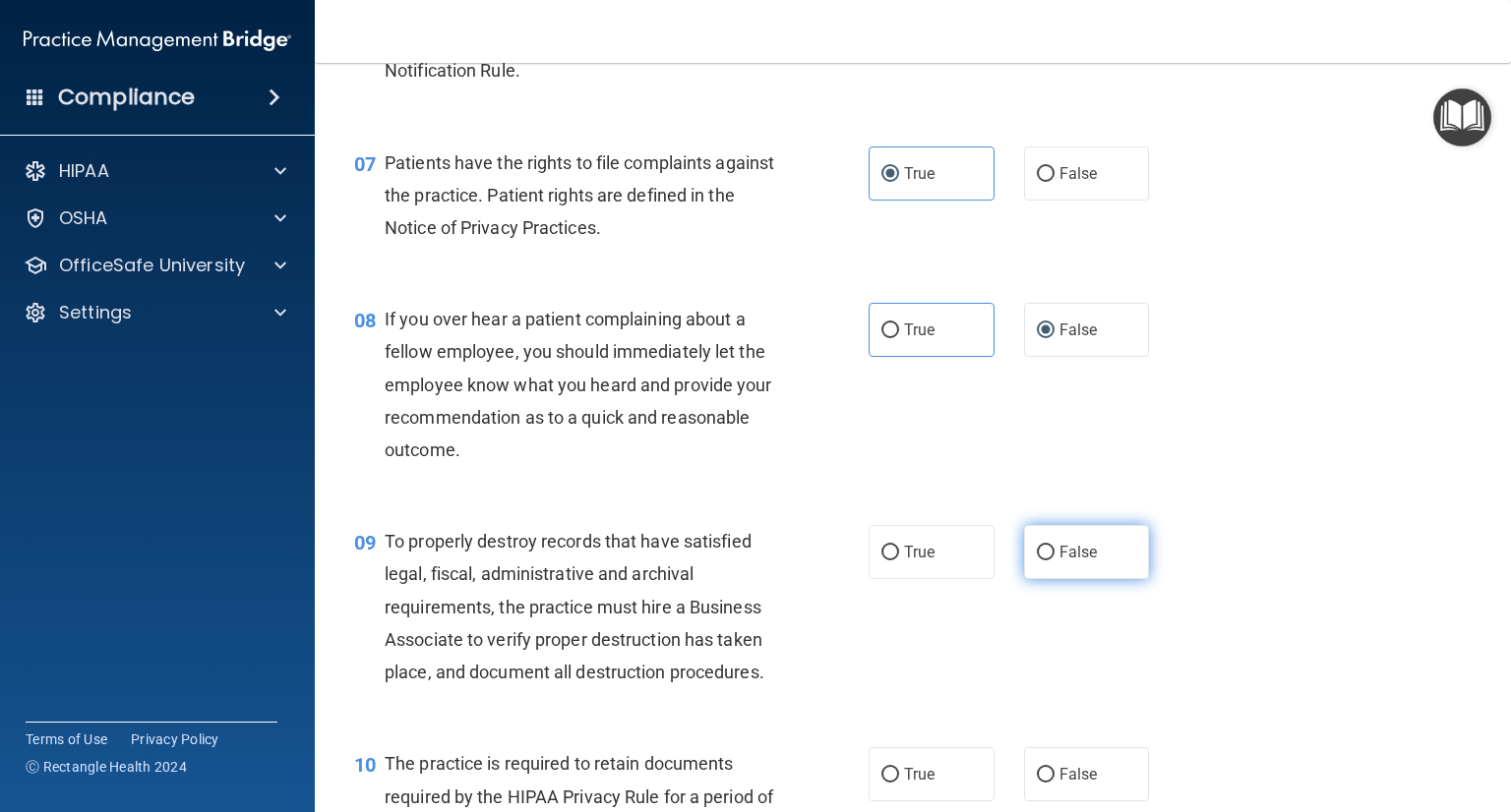
click at [1044, 580] on label "False" at bounding box center [1086, 552] width 126 height 54
click at [1044, 561] on input "False" at bounding box center [1046, 553] width 18 height 15
radio input "true"
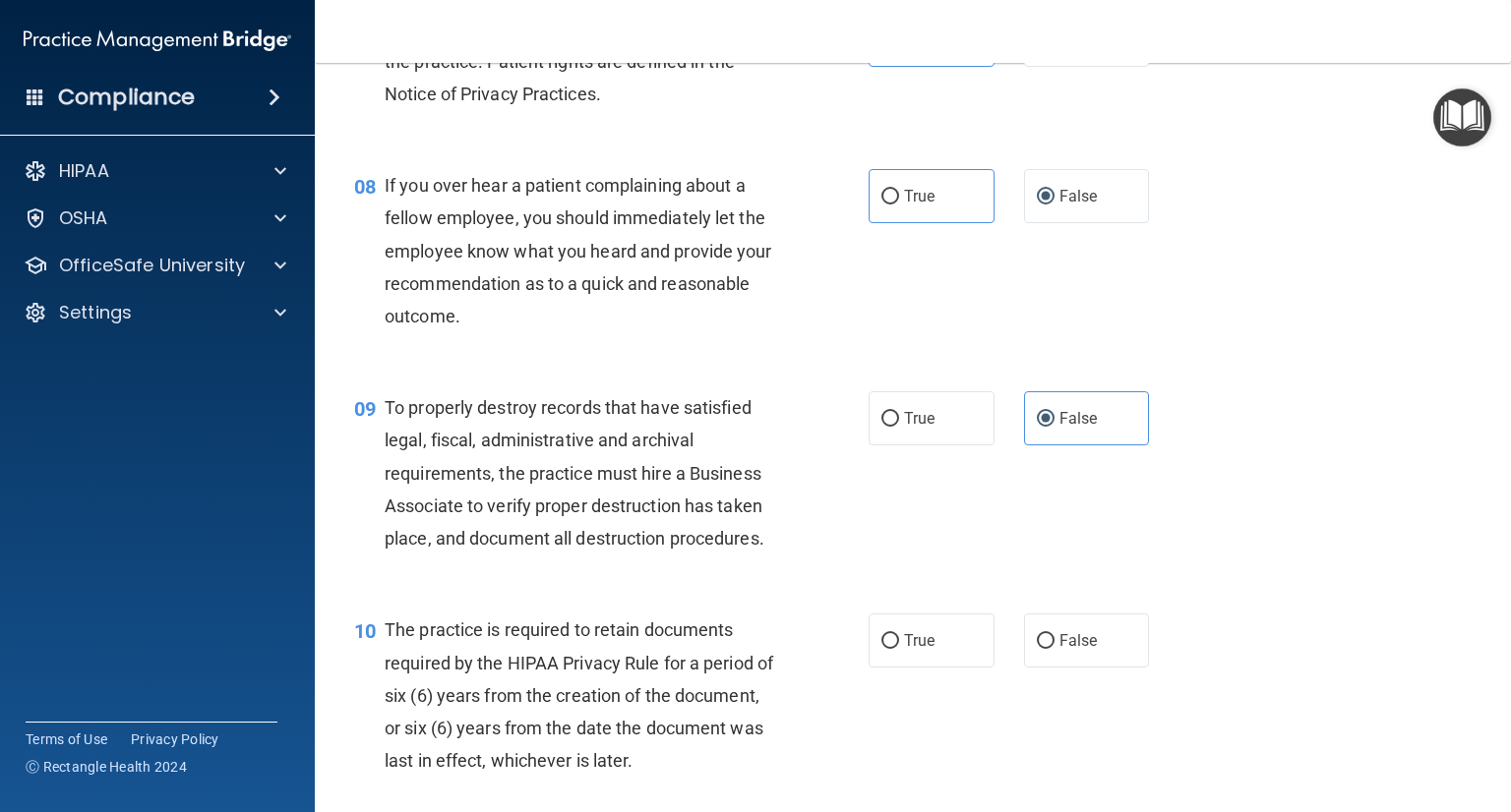
scroll to position [1574, 0]
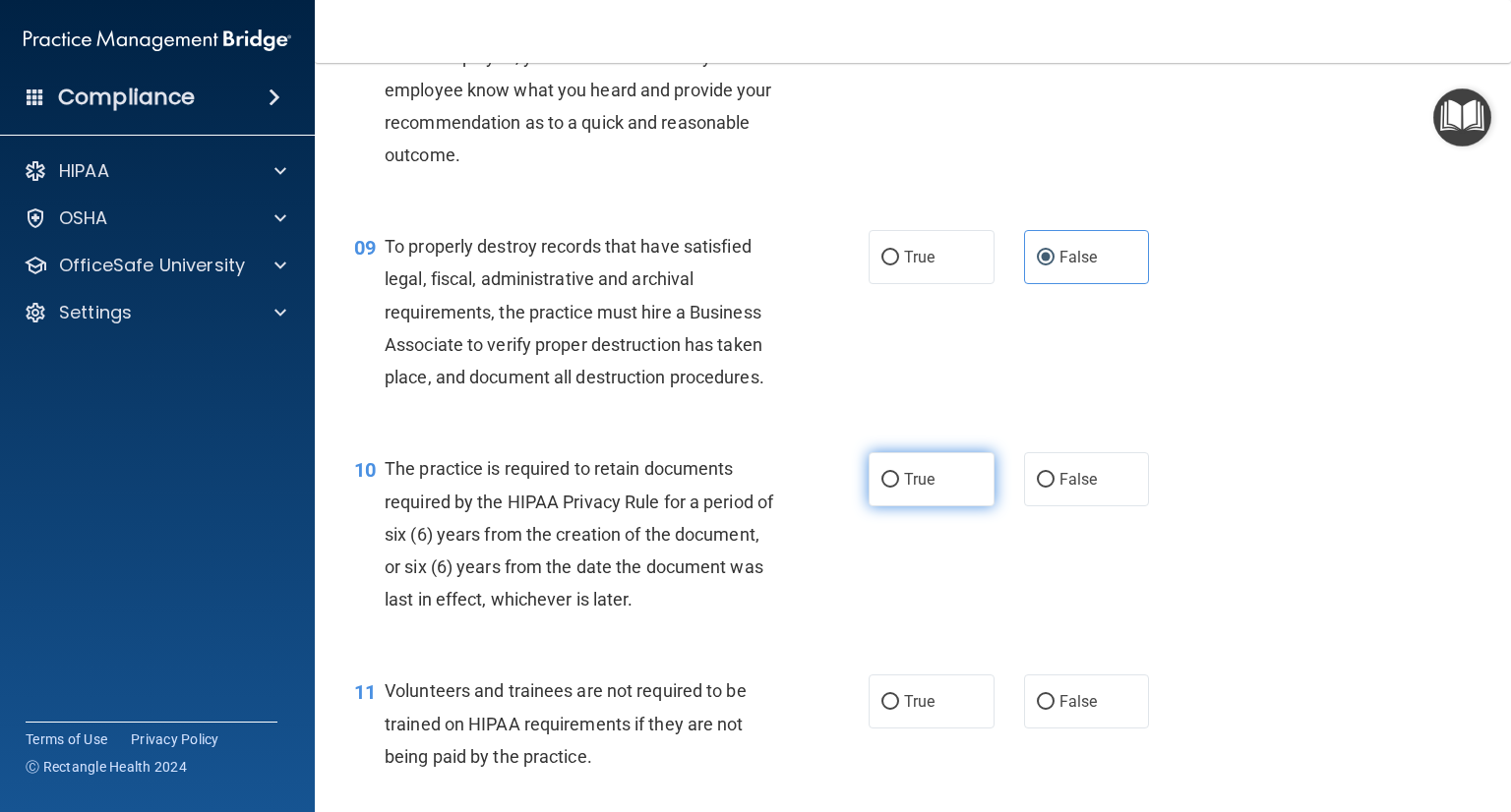
click at [917, 506] on label "True" at bounding box center [931, 479] width 126 height 54
click at [899, 488] on input "True" at bounding box center [891, 480] width 18 height 15
radio input "true"
click at [1051, 506] on label "False" at bounding box center [1086, 479] width 126 height 54
click at [1051, 488] on input "False" at bounding box center [1046, 480] width 18 height 15
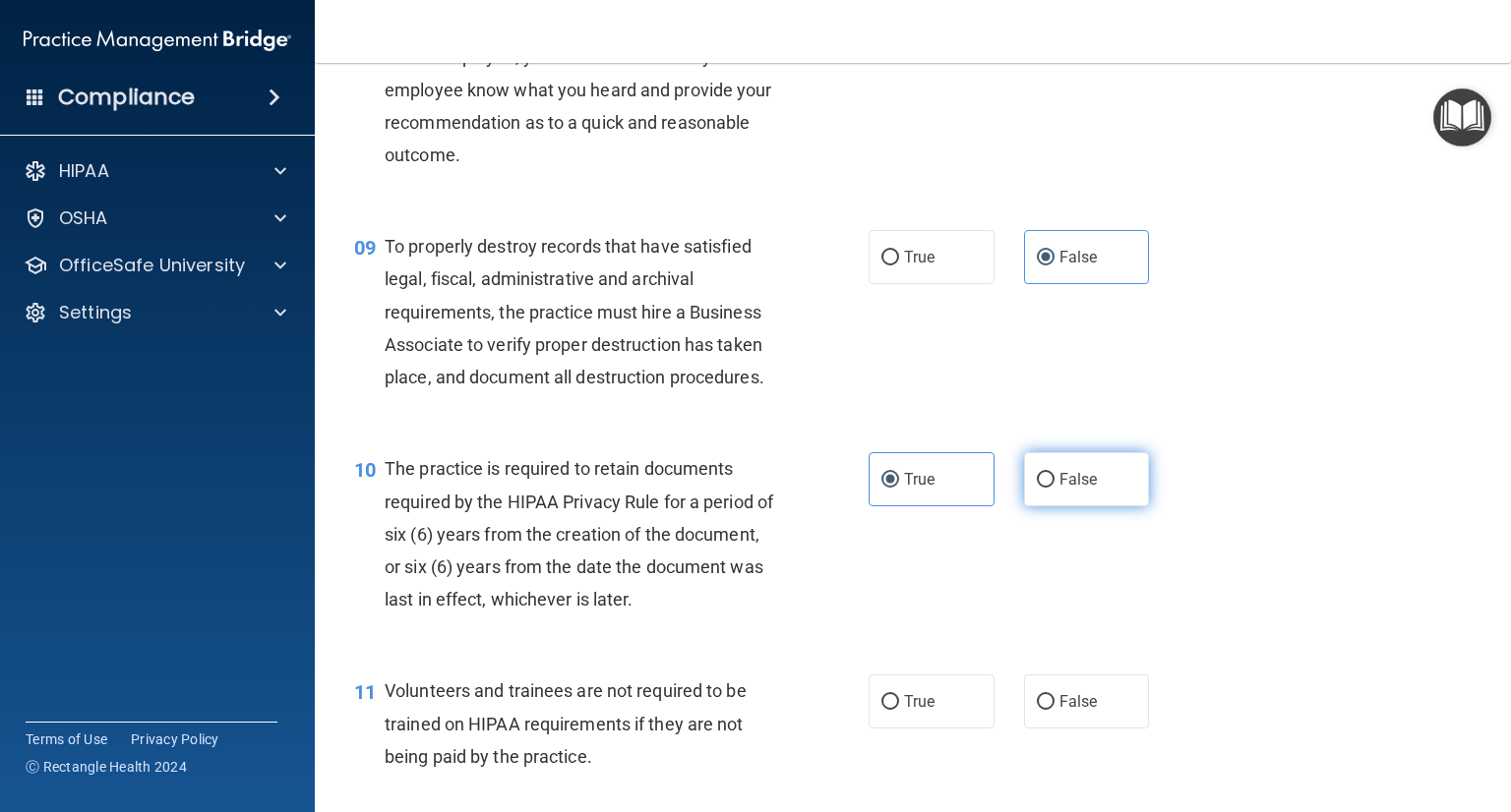
radio input "true"
click at [886, 488] on input "True" at bounding box center [891, 480] width 18 height 15
radio input "true"
radio input "false"
click at [1113, 729] on label "False" at bounding box center [1086, 701] width 126 height 54
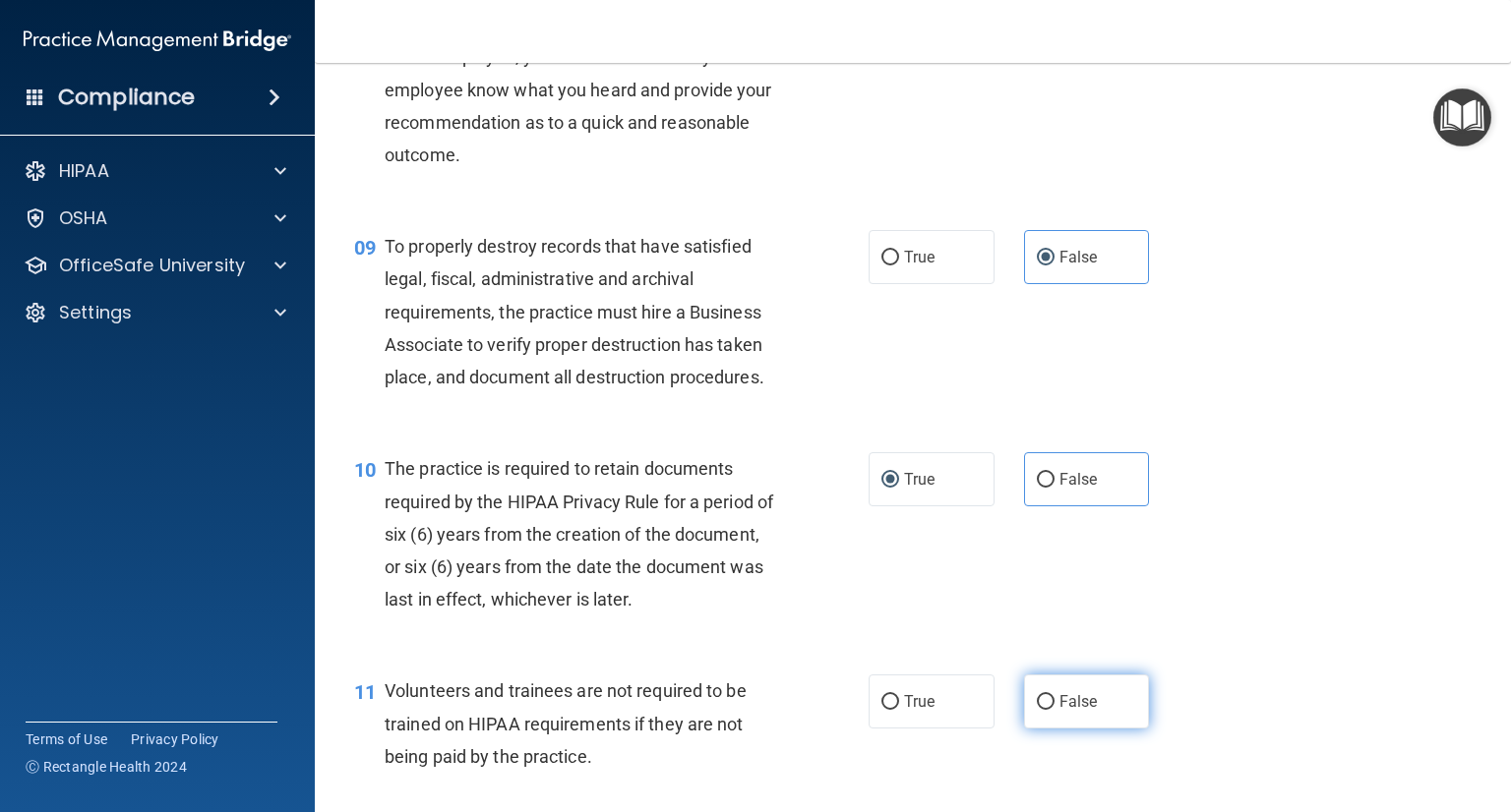
click at [1055, 710] on input "False" at bounding box center [1046, 702] width 18 height 15
radio input "true"
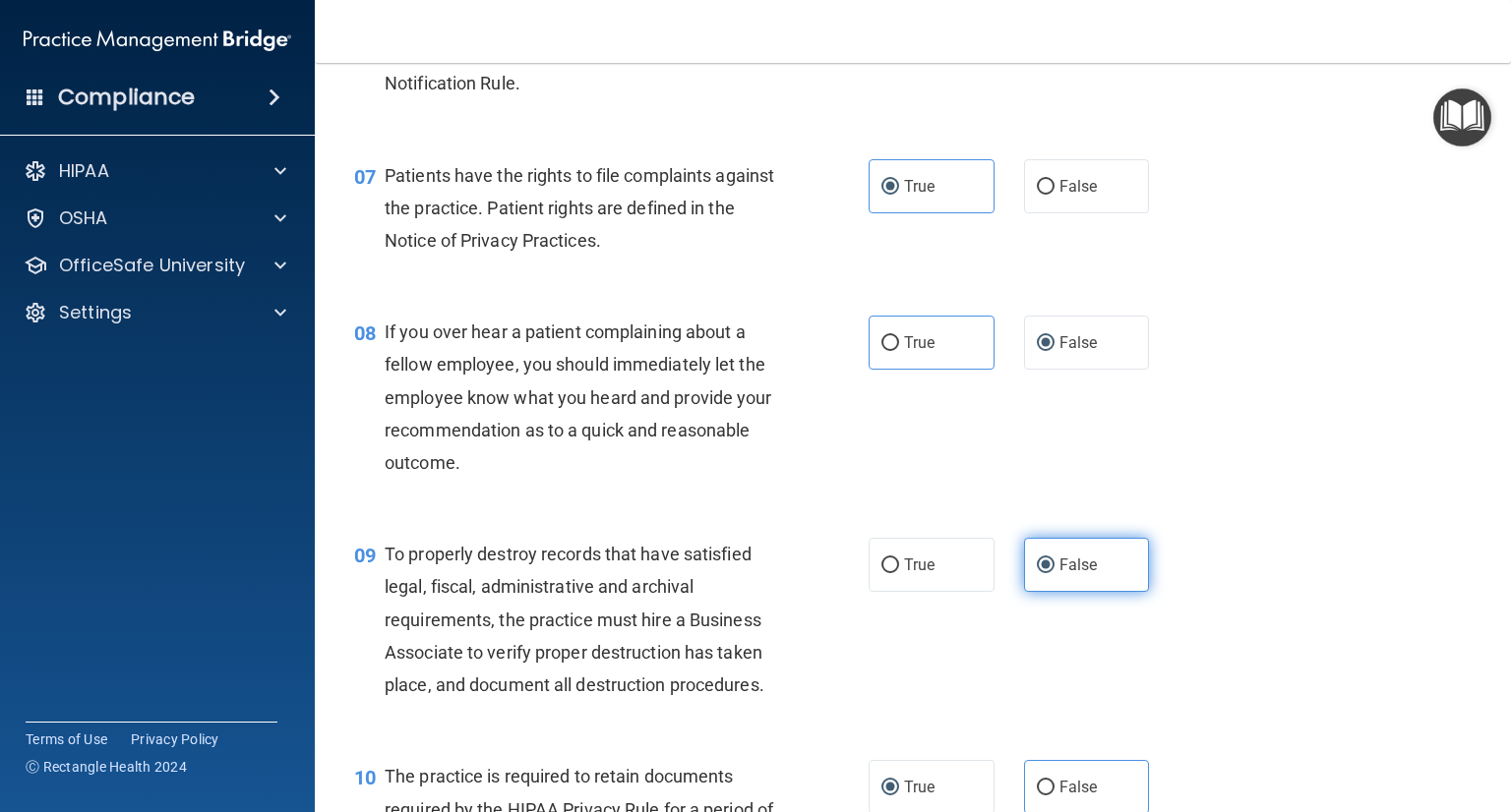
scroll to position [1377, 0]
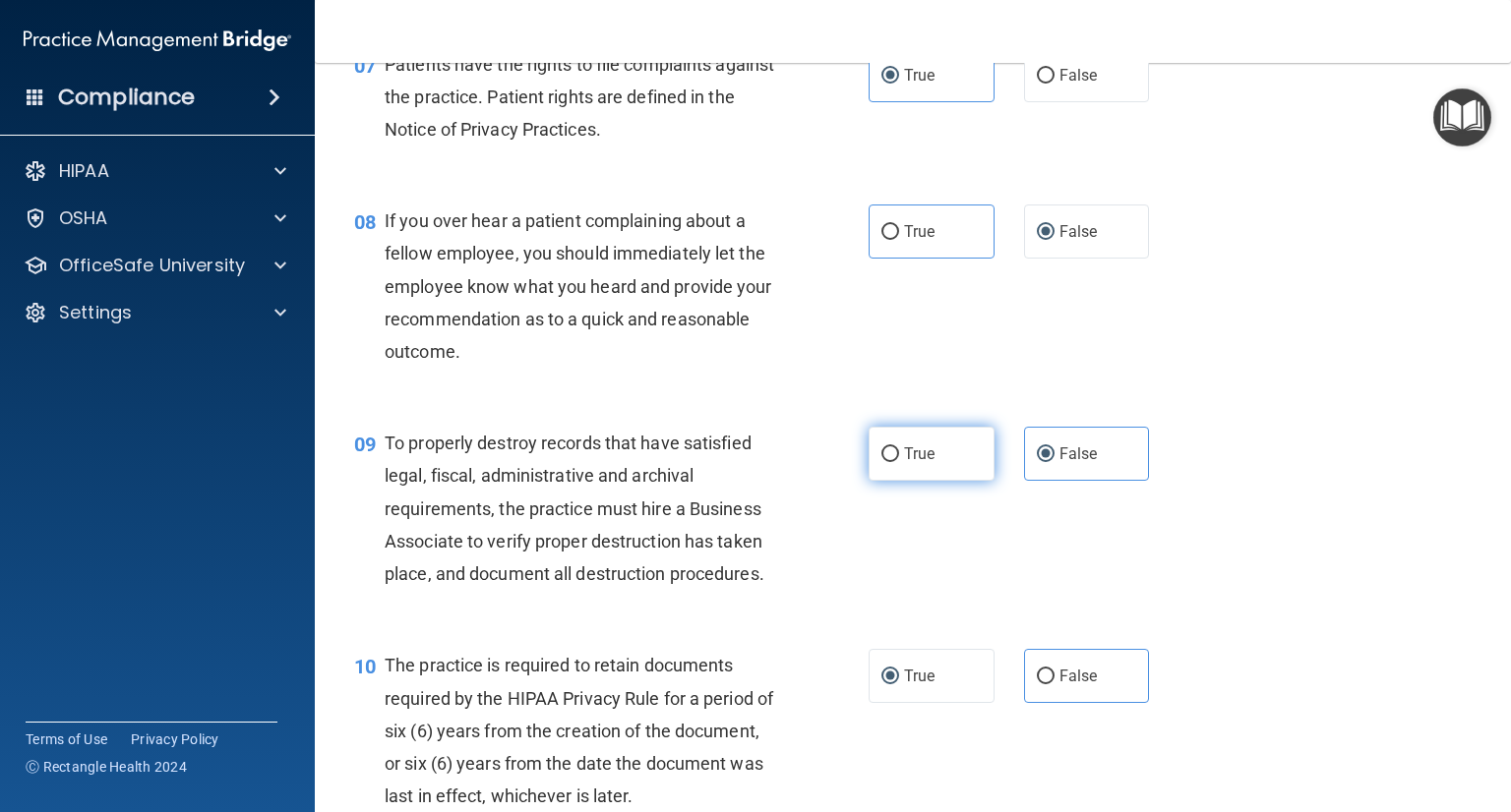
click at [961, 481] on label "True" at bounding box center [931, 453] width 126 height 54
click at [899, 462] on input "True" at bounding box center [891, 454] width 18 height 15
radio input "true"
click at [1078, 481] on label "False" at bounding box center [1086, 453] width 126 height 54
click at [1055, 462] on input "False" at bounding box center [1046, 454] width 18 height 15
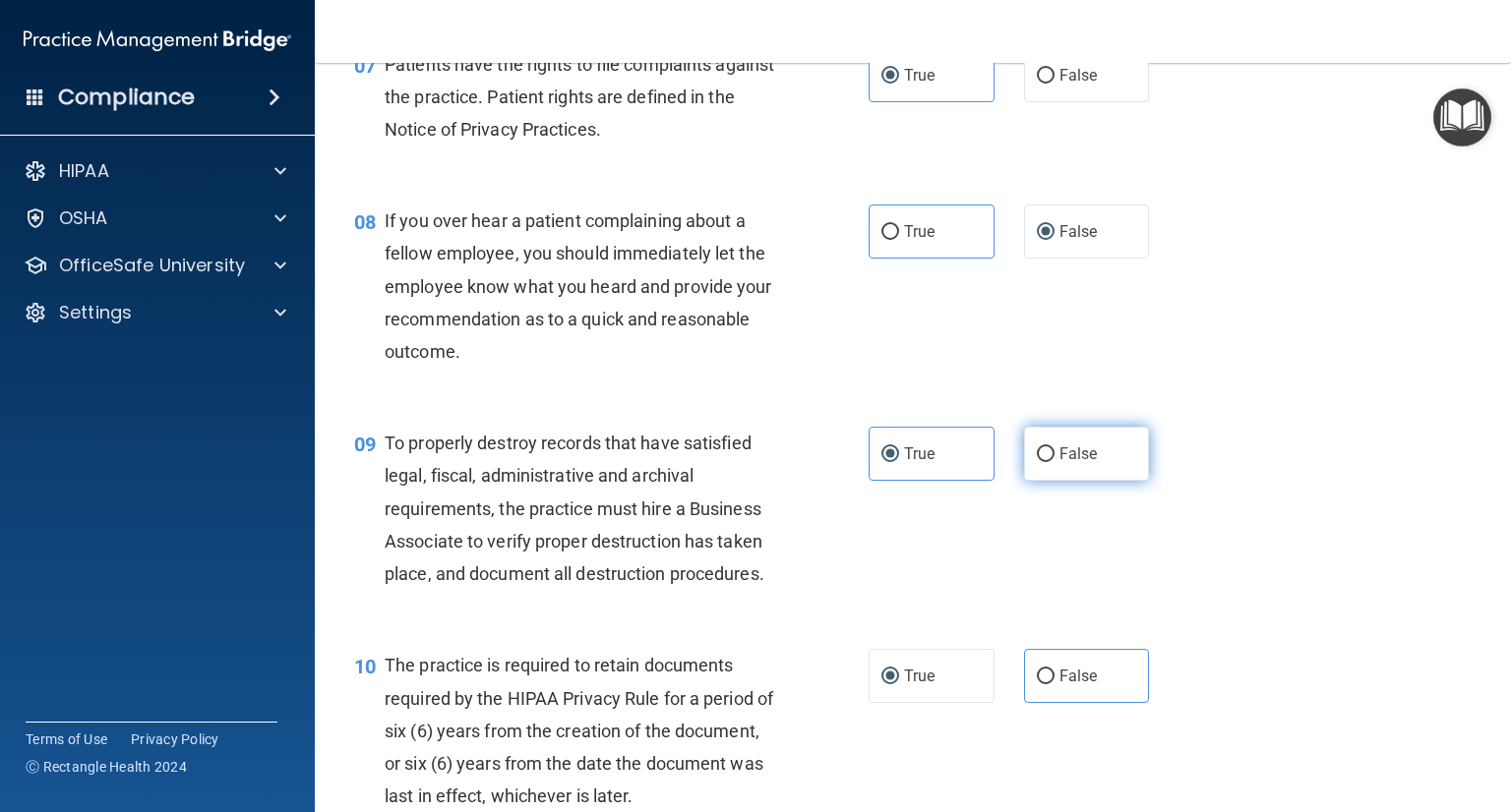
radio input "true"
radio input "false"
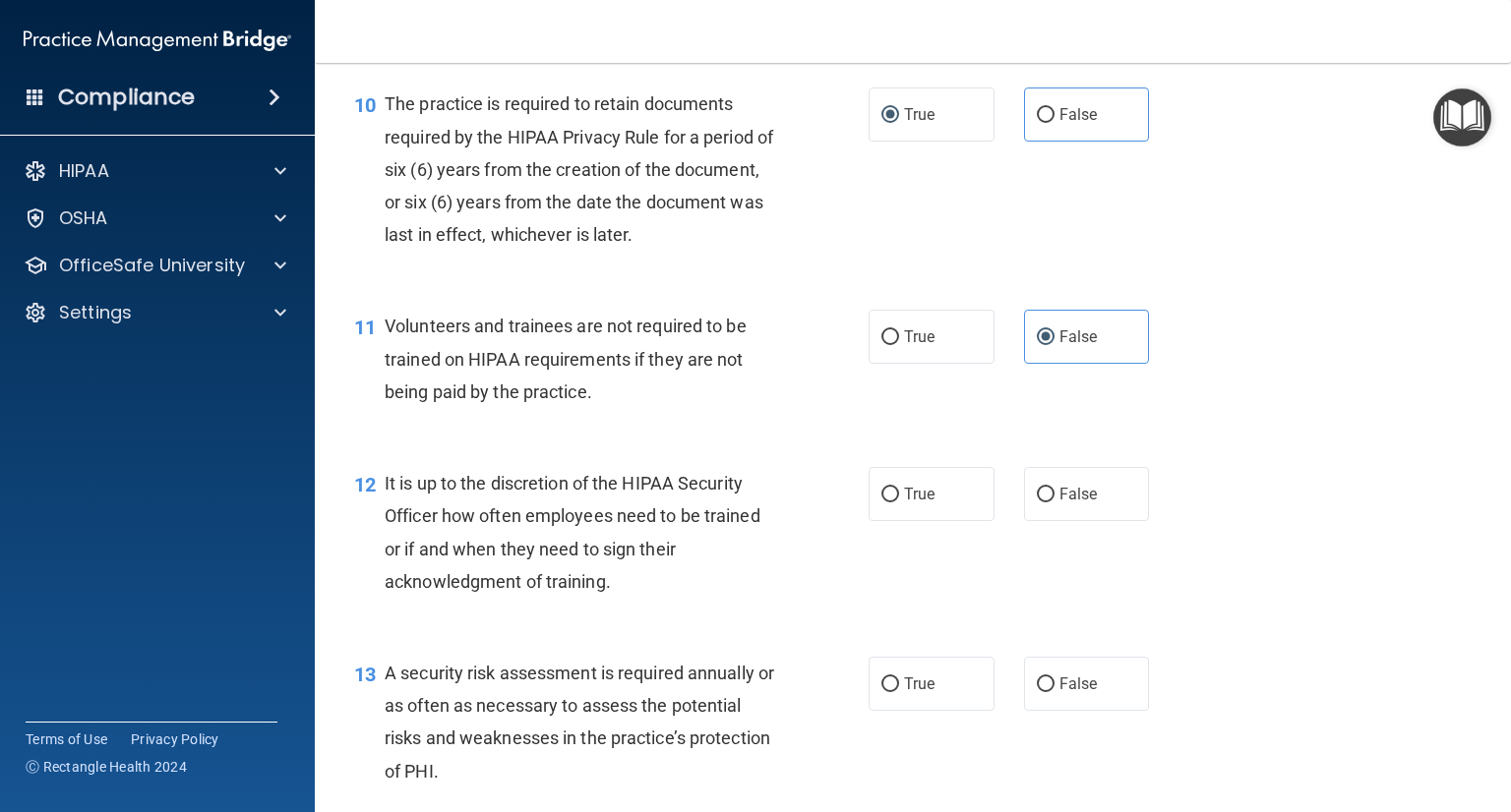
scroll to position [2065, 0]
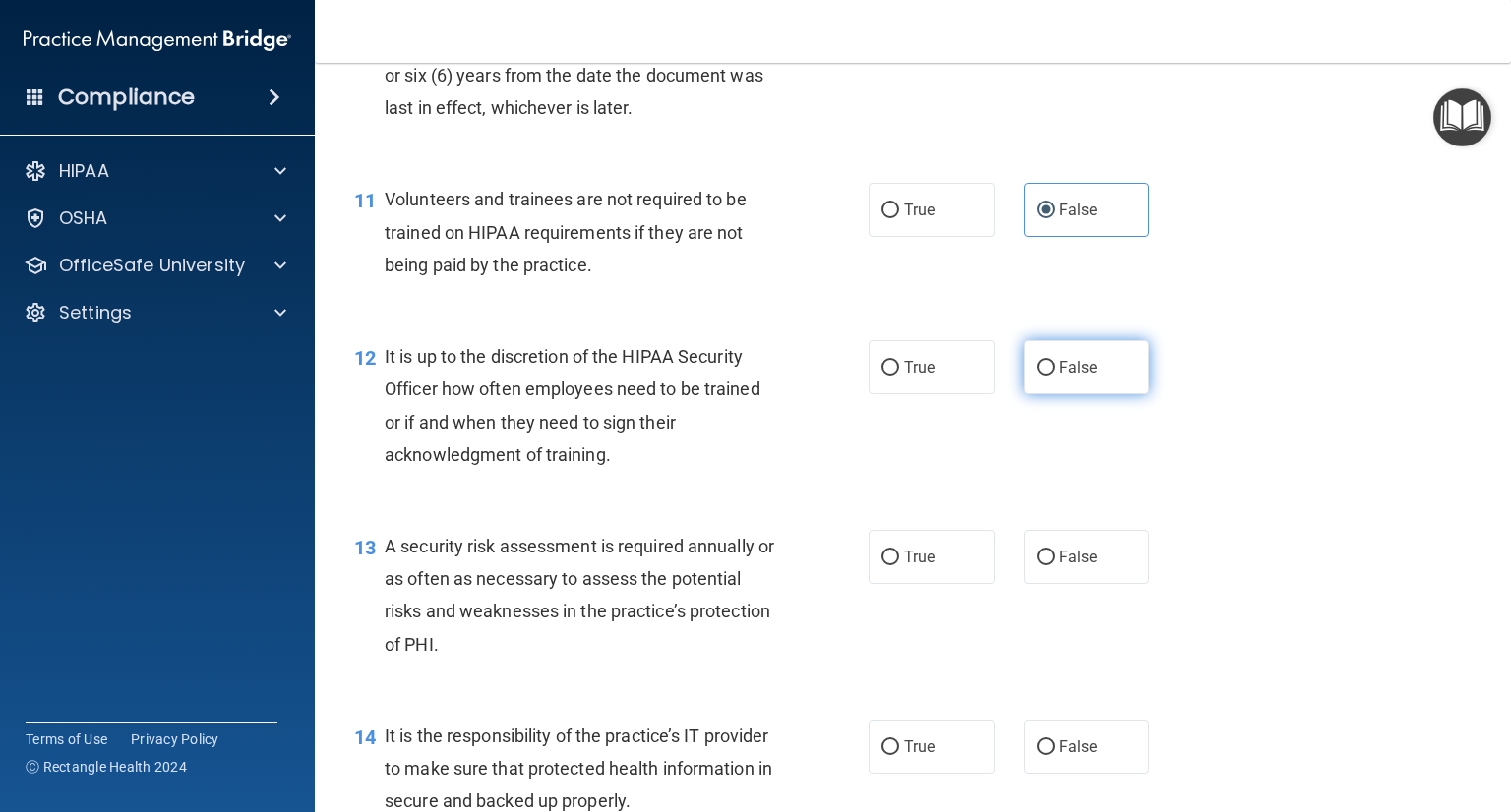
click at [1060, 377] on span "False" at bounding box center [1079, 367] width 39 height 19
click at [1053, 376] on input "False" at bounding box center [1046, 368] width 18 height 15
radio input "true"
click at [894, 585] on label "True" at bounding box center [931, 557] width 126 height 54
click at [894, 566] on input "True" at bounding box center [891, 558] width 18 height 15
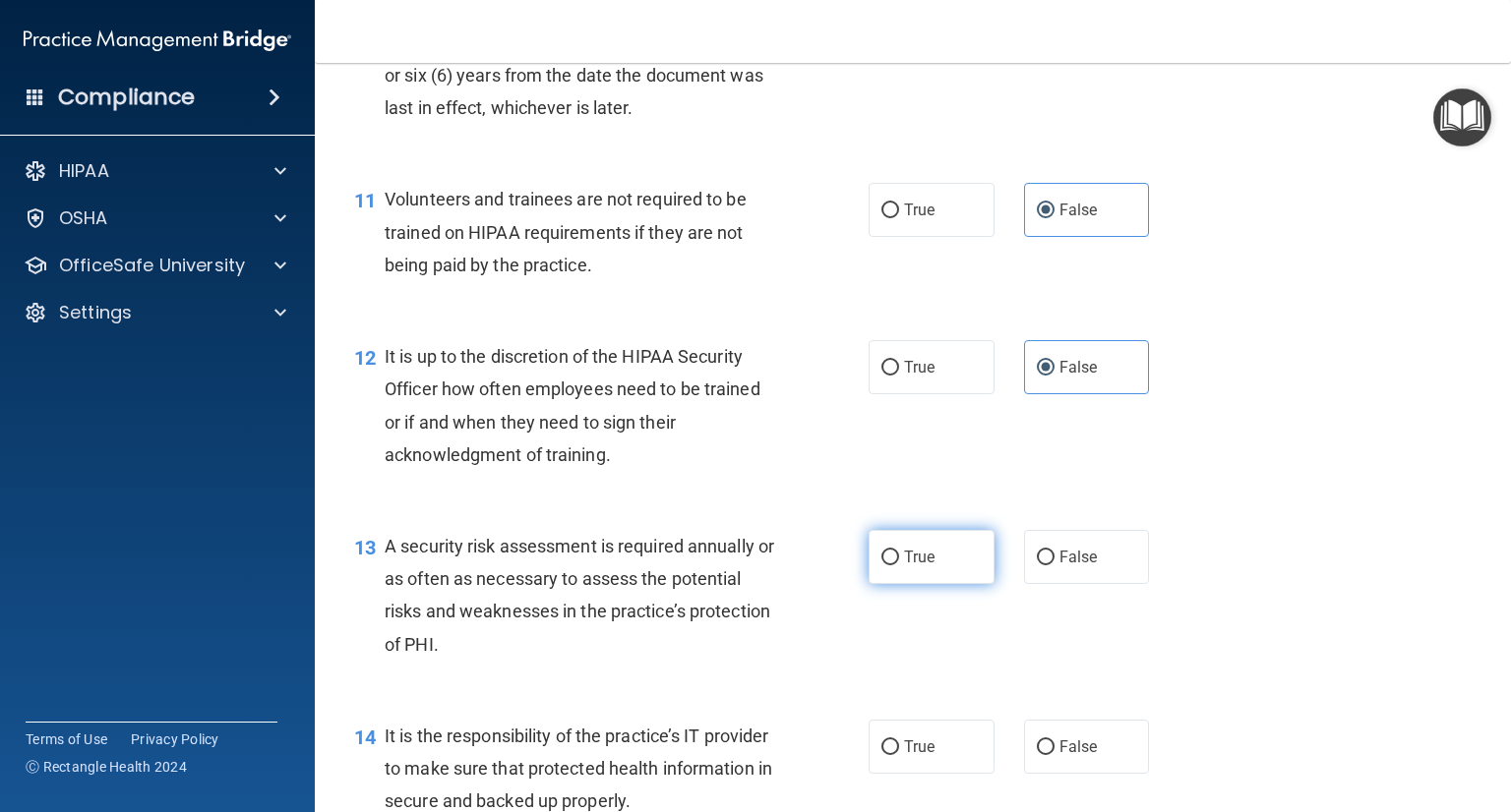
radio input "true"
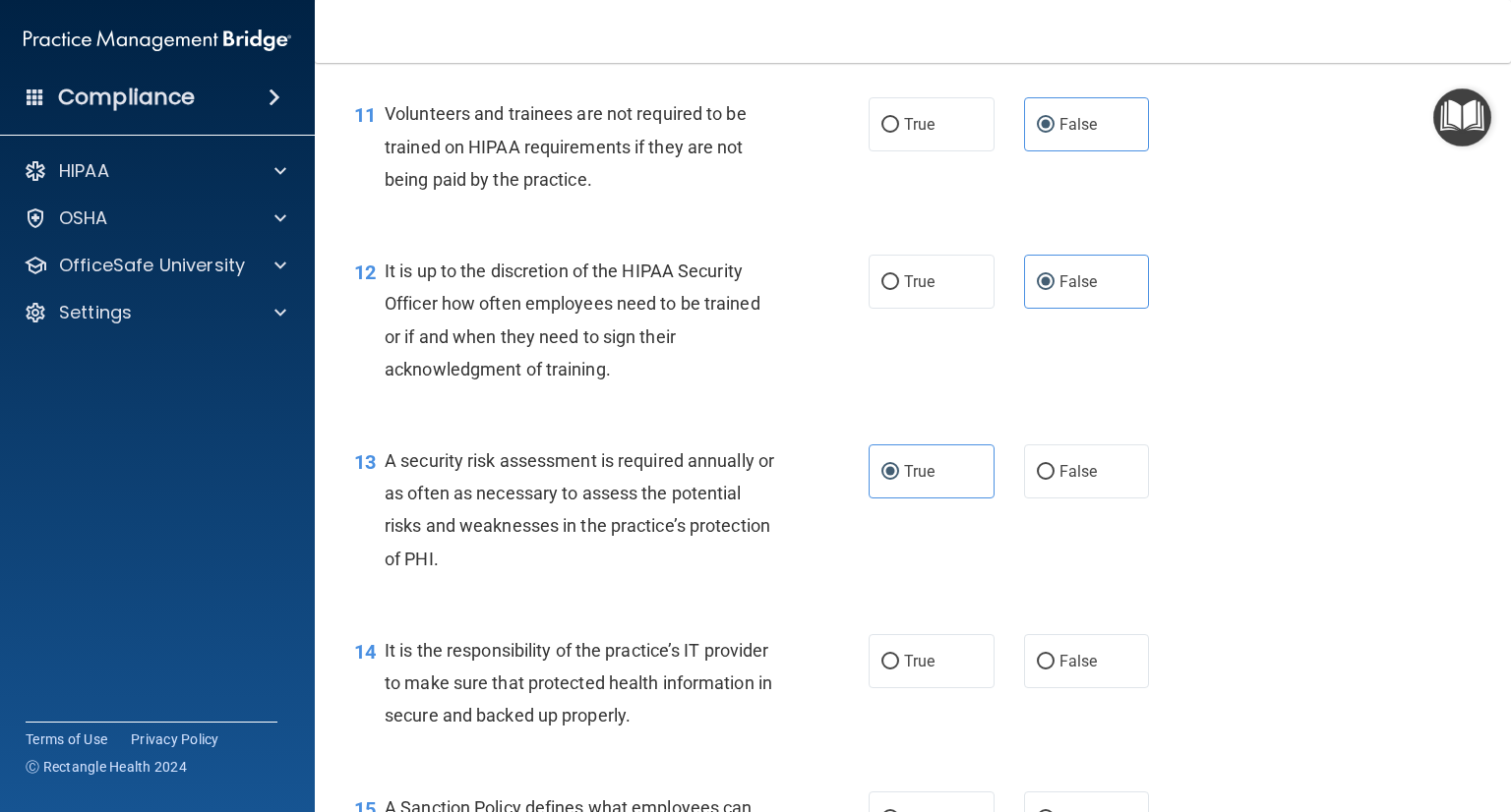
scroll to position [2262, 0]
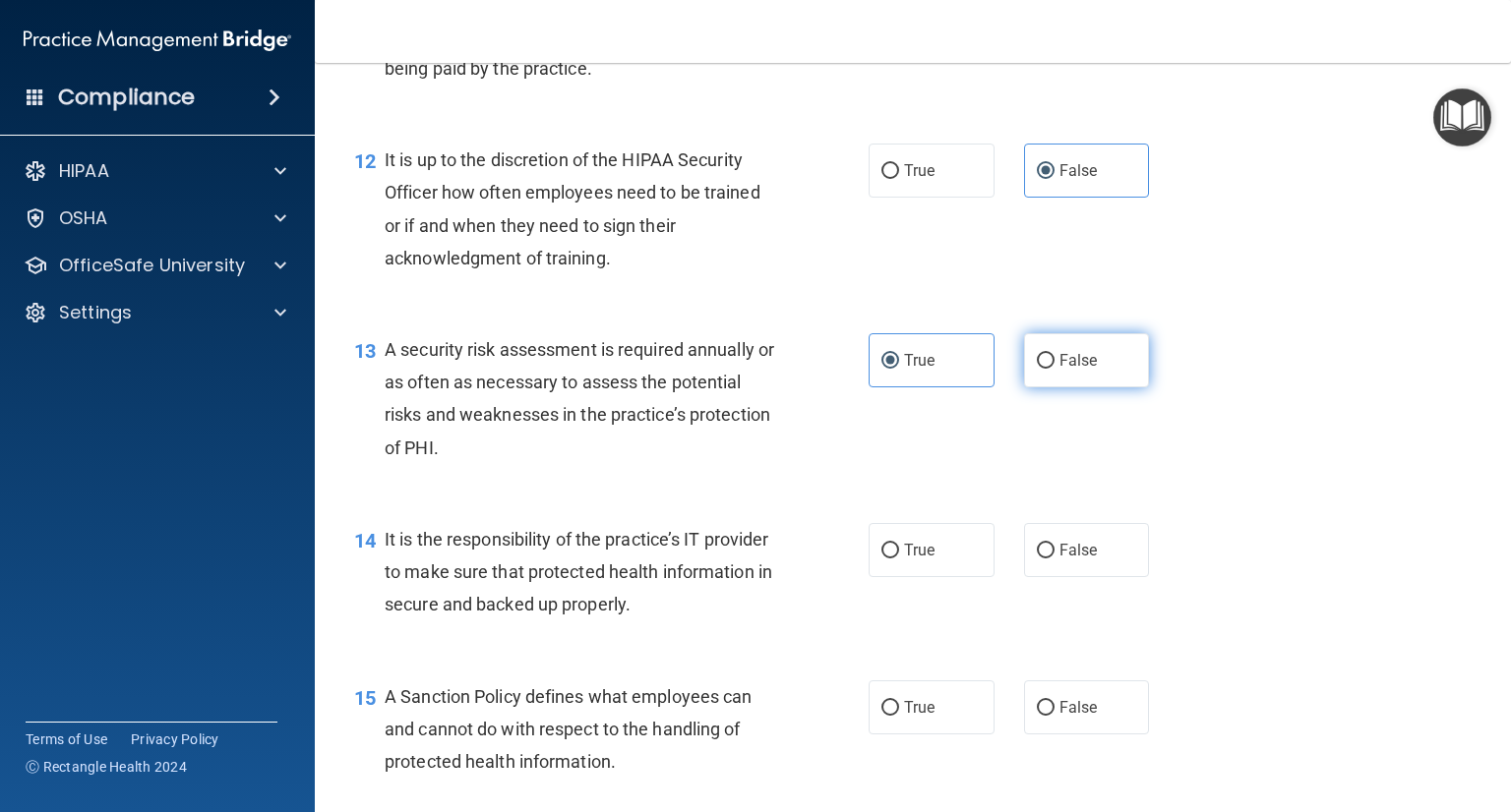
click at [1037, 369] on input "False" at bounding box center [1046, 361] width 18 height 15
radio input "true"
radio input "false"
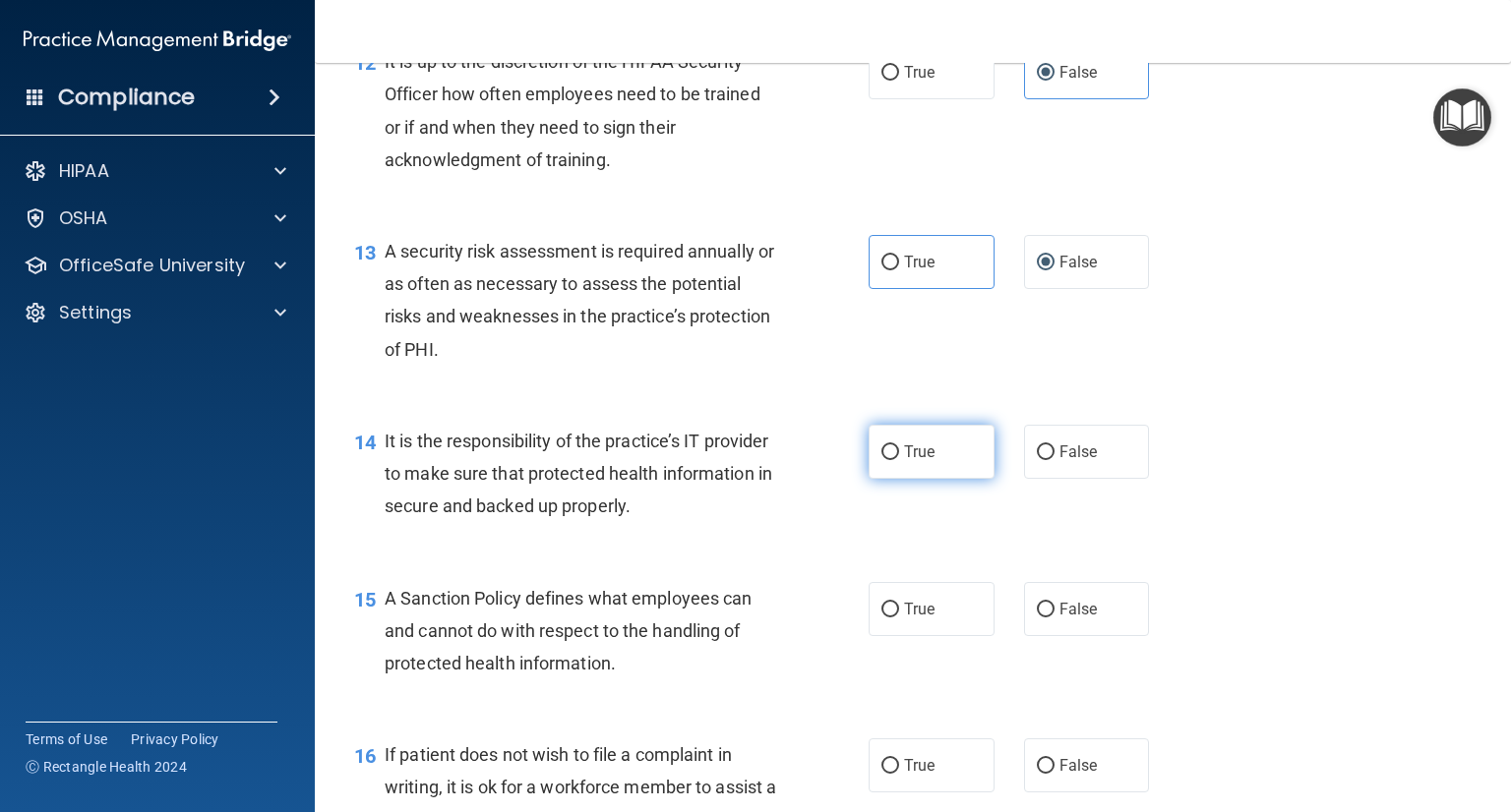
click at [946, 479] on label "True" at bounding box center [931, 451] width 126 height 54
click at [899, 460] on input "True" at bounding box center [891, 452] width 18 height 15
radio input "true"
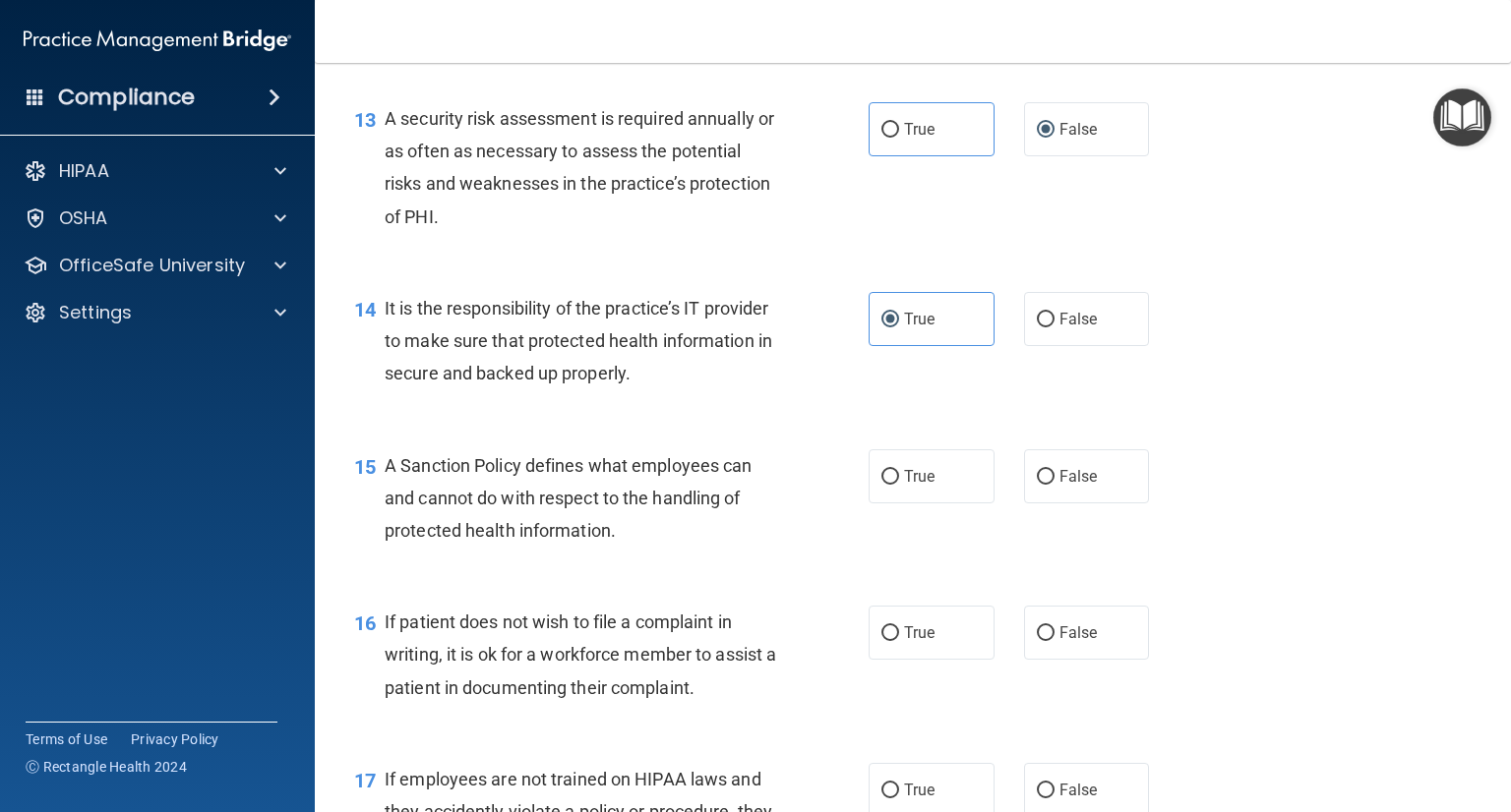
scroll to position [2655, 0]
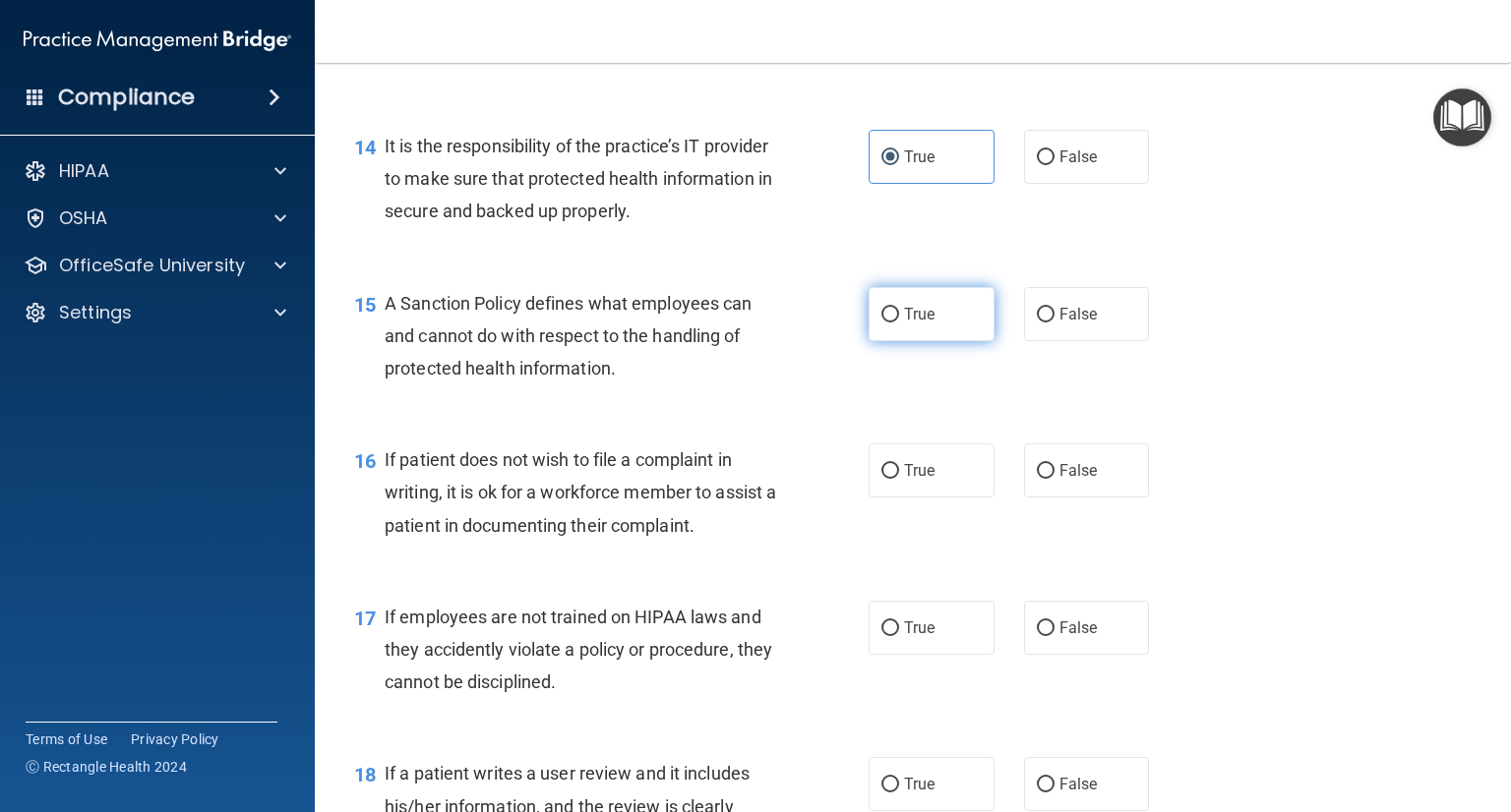
click at [927, 341] on label "True" at bounding box center [931, 314] width 126 height 54
click at [899, 322] on input "True" at bounding box center [891, 315] width 18 height 15
radio input "true"
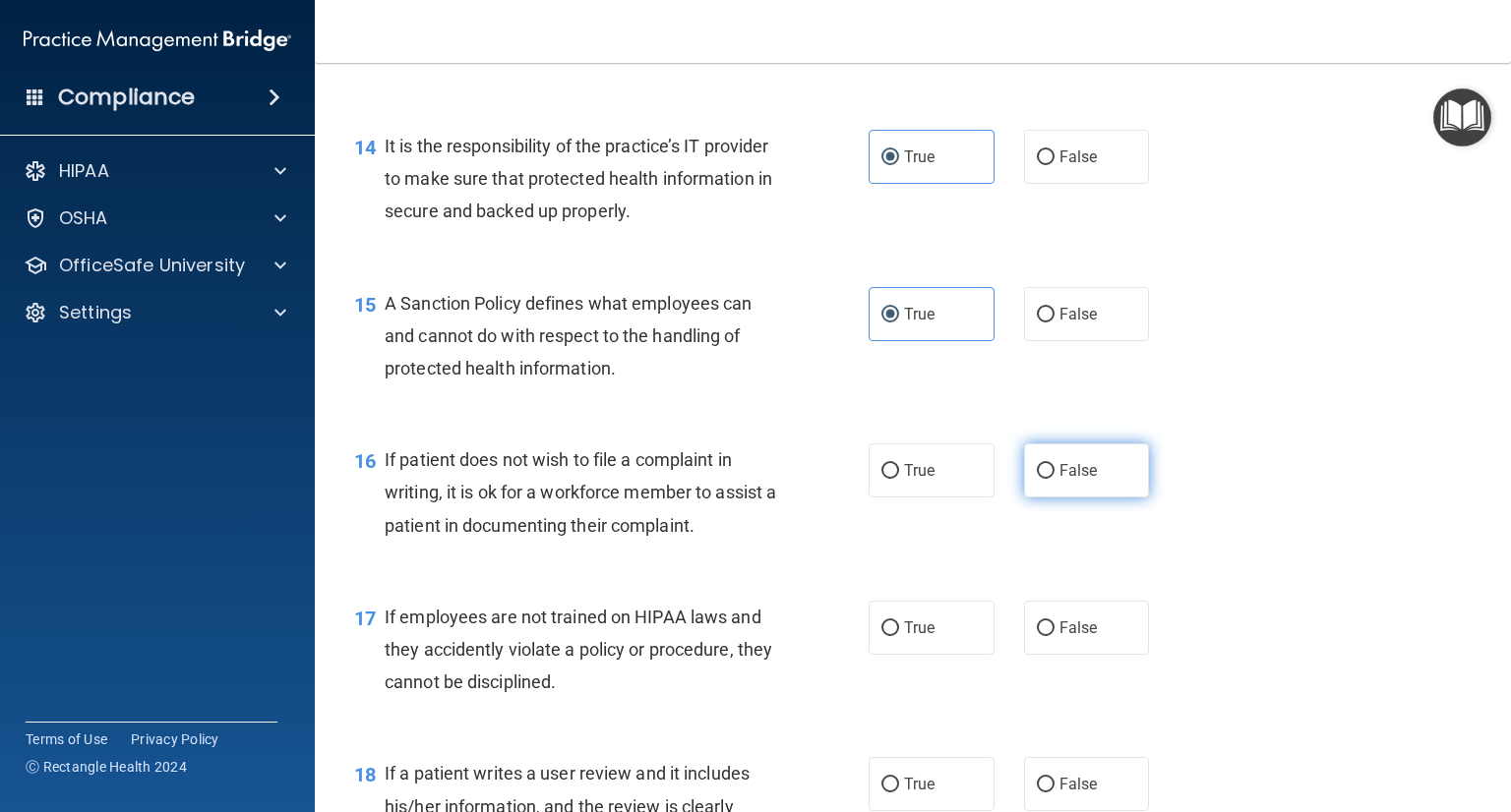
click at [1024, 486] on label "False" at bounding box center [1086, 470] width 126 height 54
click at [1037, 479] on input "False" at bounding box center [1046, 471] width 18 height 15
radio input "true"
click at [1043, 655] on label "False" at bounding box center [1086, 627] width 126 height 54
click at [1043, 636] on input "False" at bounding box center [1046, 628] width 18 height 15
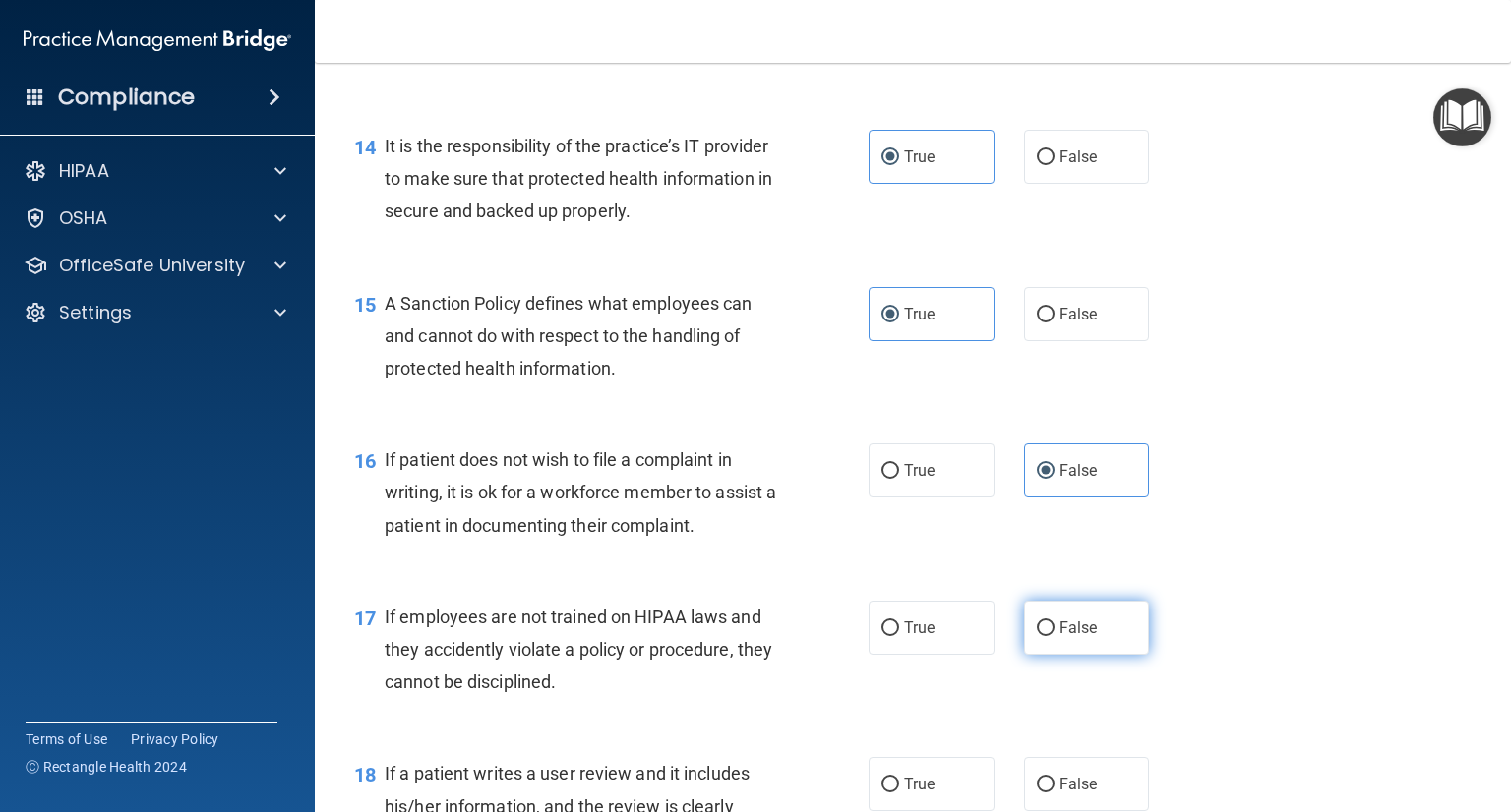
radio input "true"
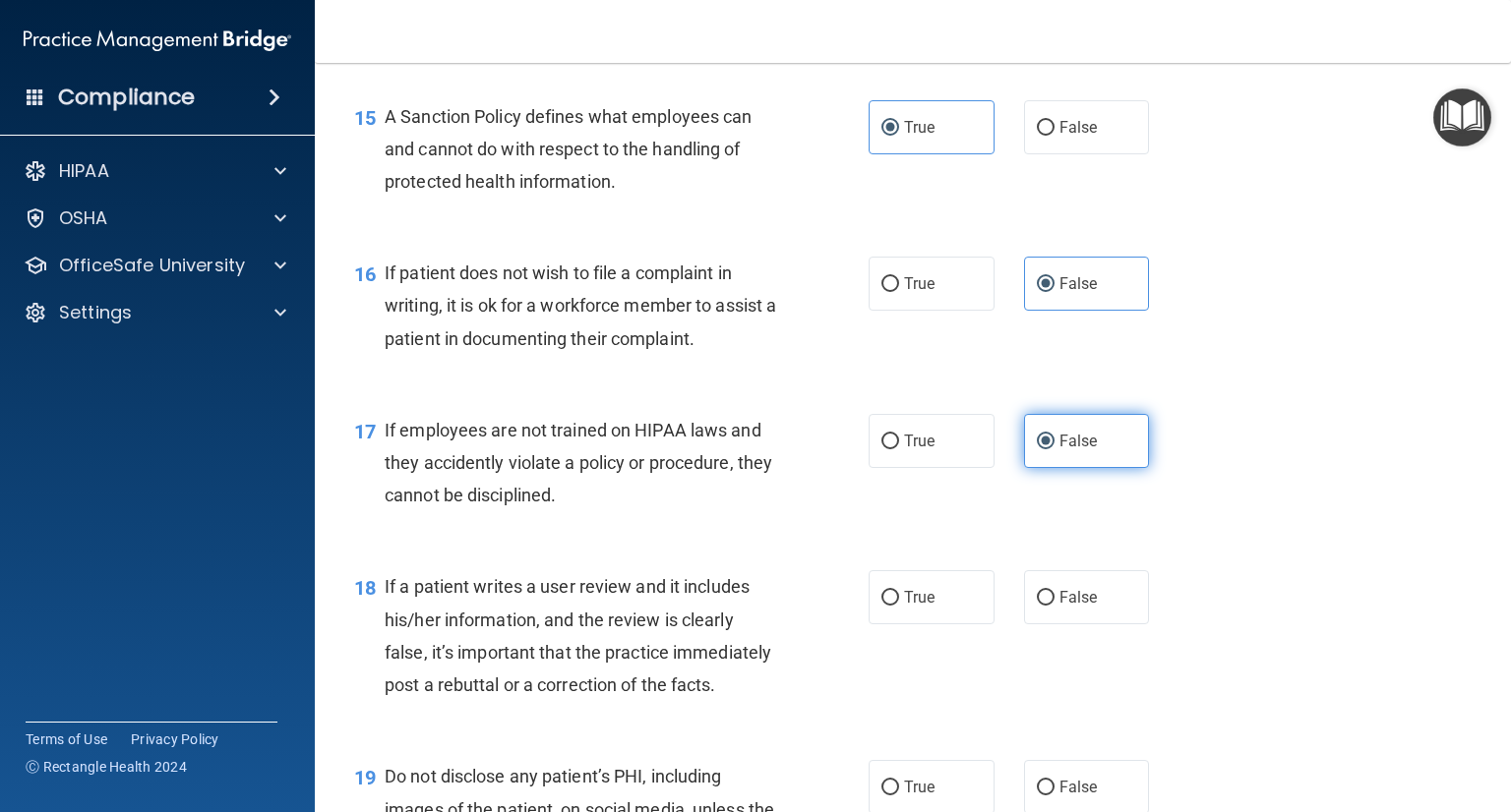
scroll to position [2949, 0]
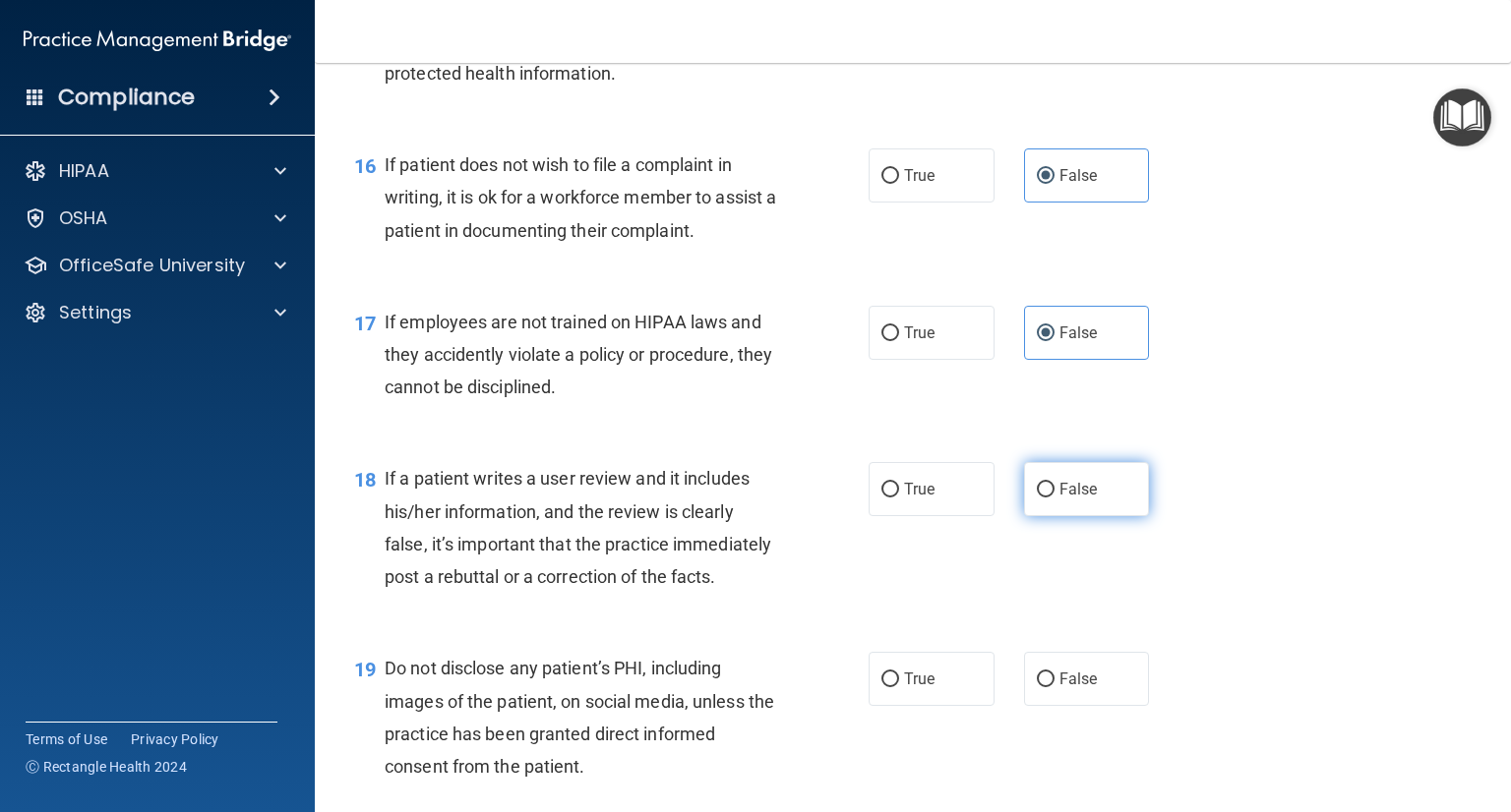
click at [1097, 516] on label "False" at bounding box center [1086, 489] width 126 height 54
click at [1055, 497] on input "False" at bounding box center [1046, 490] width 18 height 15
radio input "true"
click at [1077, 706] on label "False" at bounding box center [1086, 678] width 126 height 54
click at [1055, 687] on input "False" at bounding box center [1046, 679] width 18 height 15
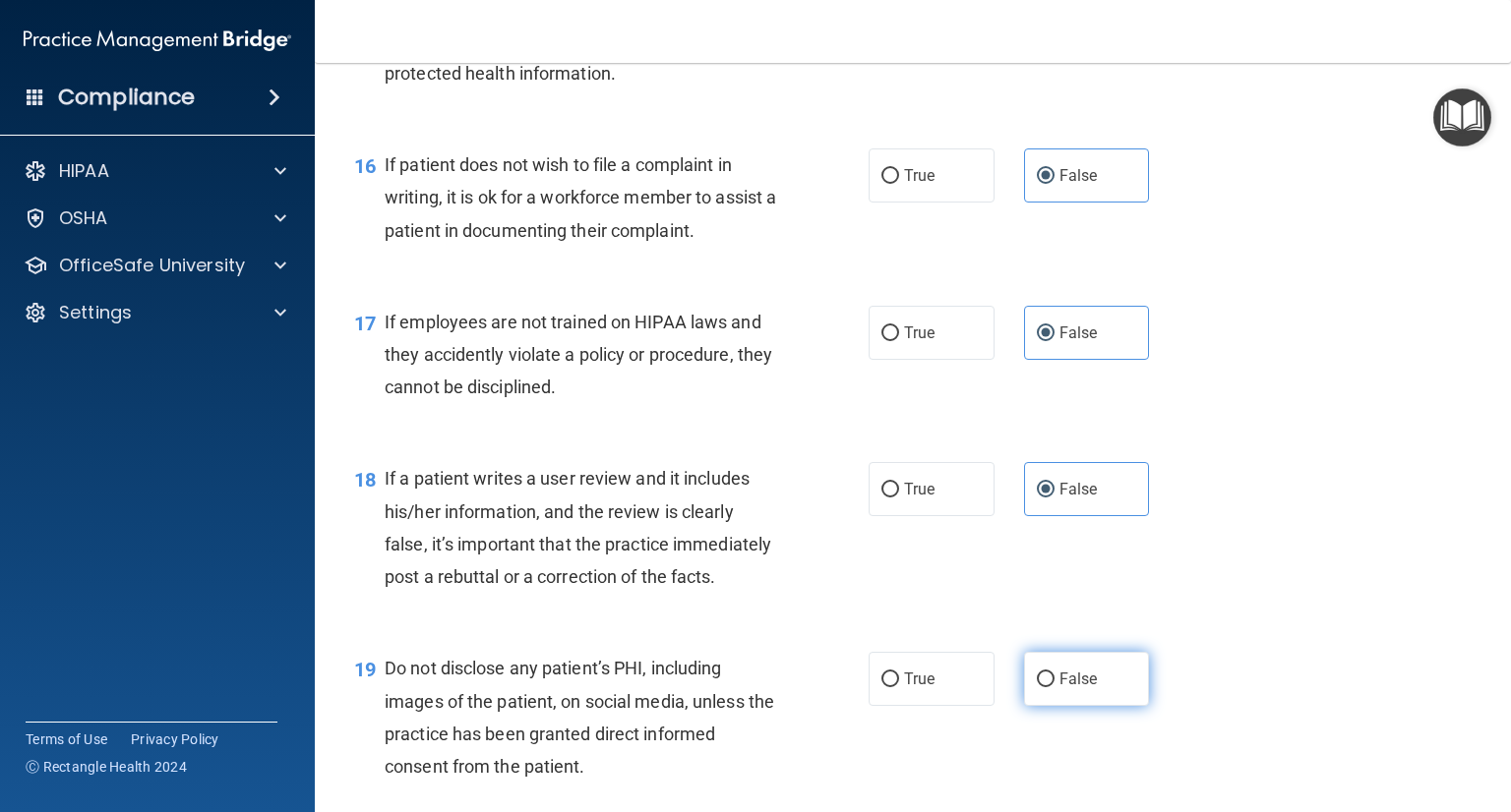
radio input "true"
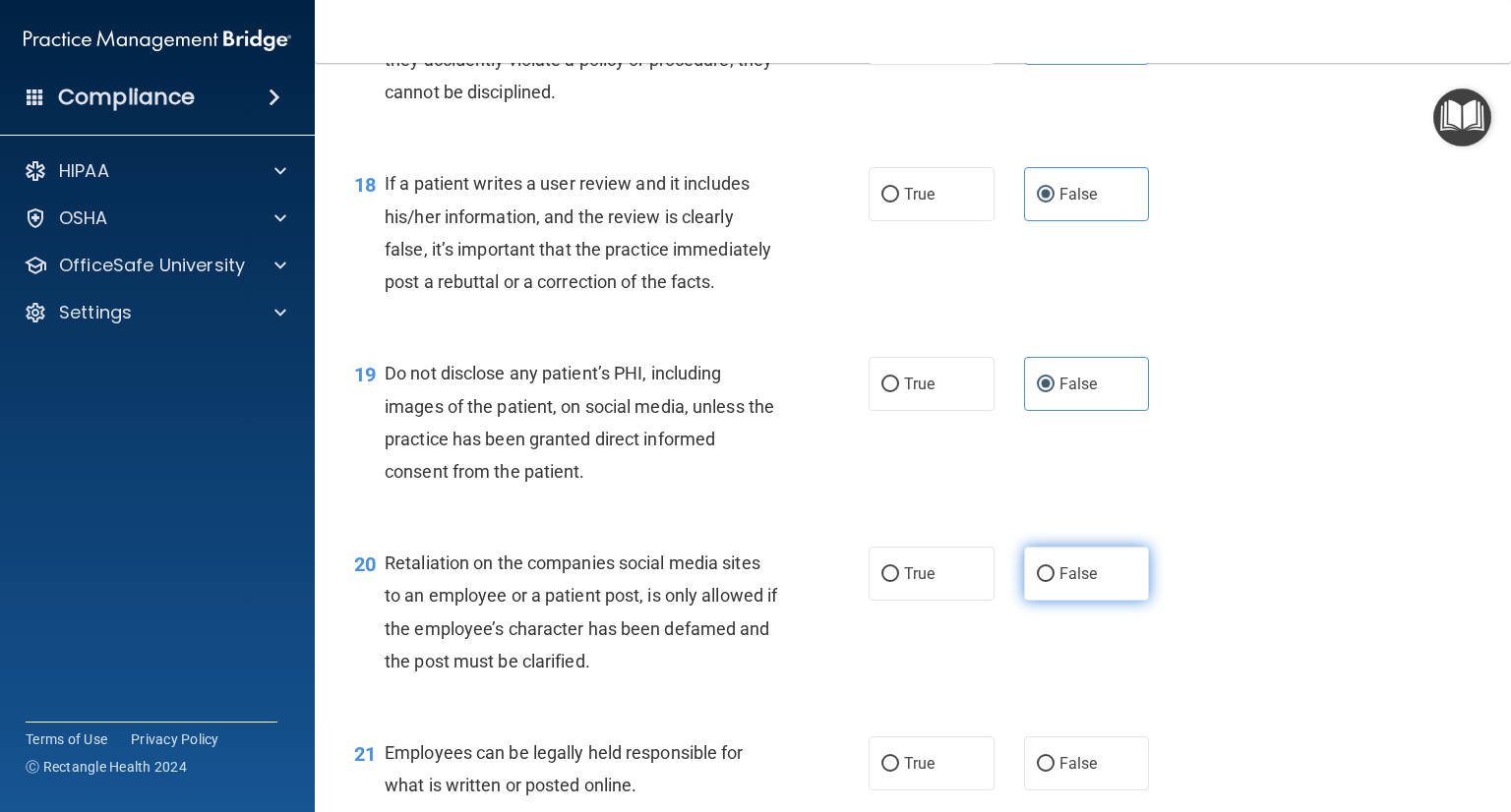
click at [1081, 600] on label "False" at bounding box center [1086, 574] width 126 height 54
click at [1055, 583] on input "False" at bounding box center [1046, 575] width 18 height 15
radio input "true"
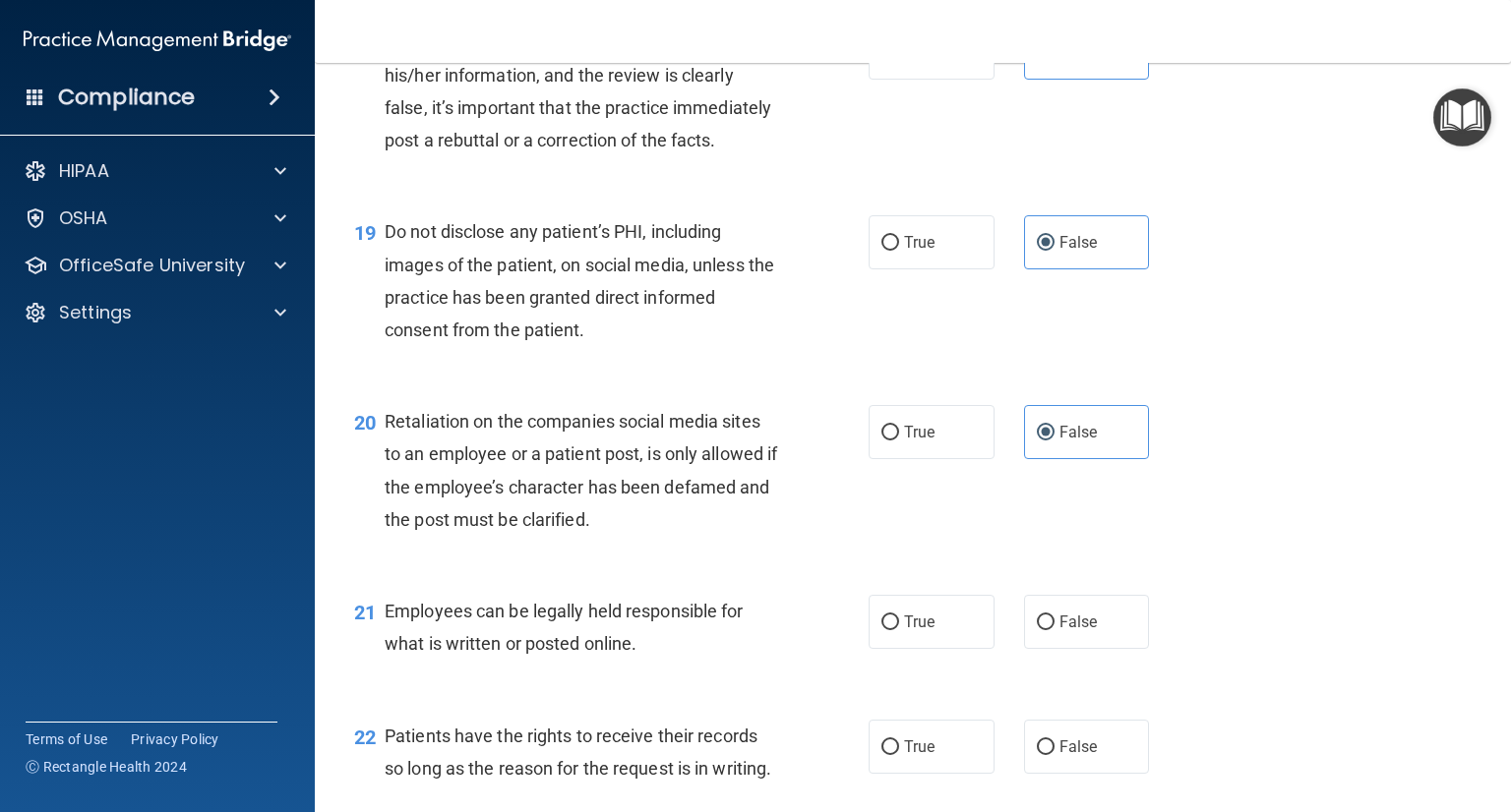
scroll to position [3540, 0]
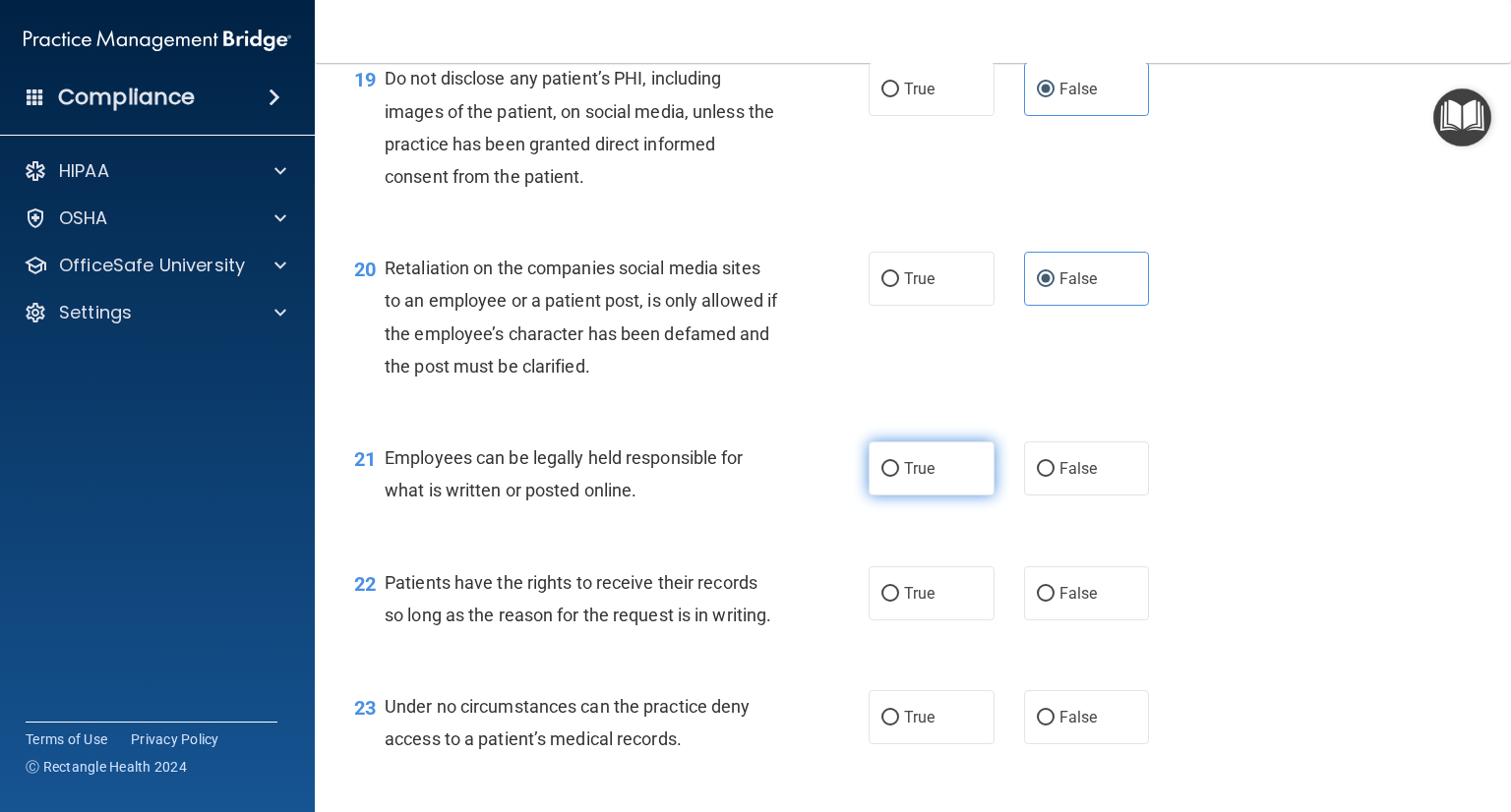
click at [924, 496] on label "True" at bounding box center [931, 468] width 126 height 54
click at [899, 477] on input "True" at bounding box center [891, 469] width 18 height 15
radio input "true"
click at [929, 620] on label "True" at bounding box center [931, 593] width 126 height 54
click at [899, 601] on input "True" at bounding box center [891, 594] width 18 height 15
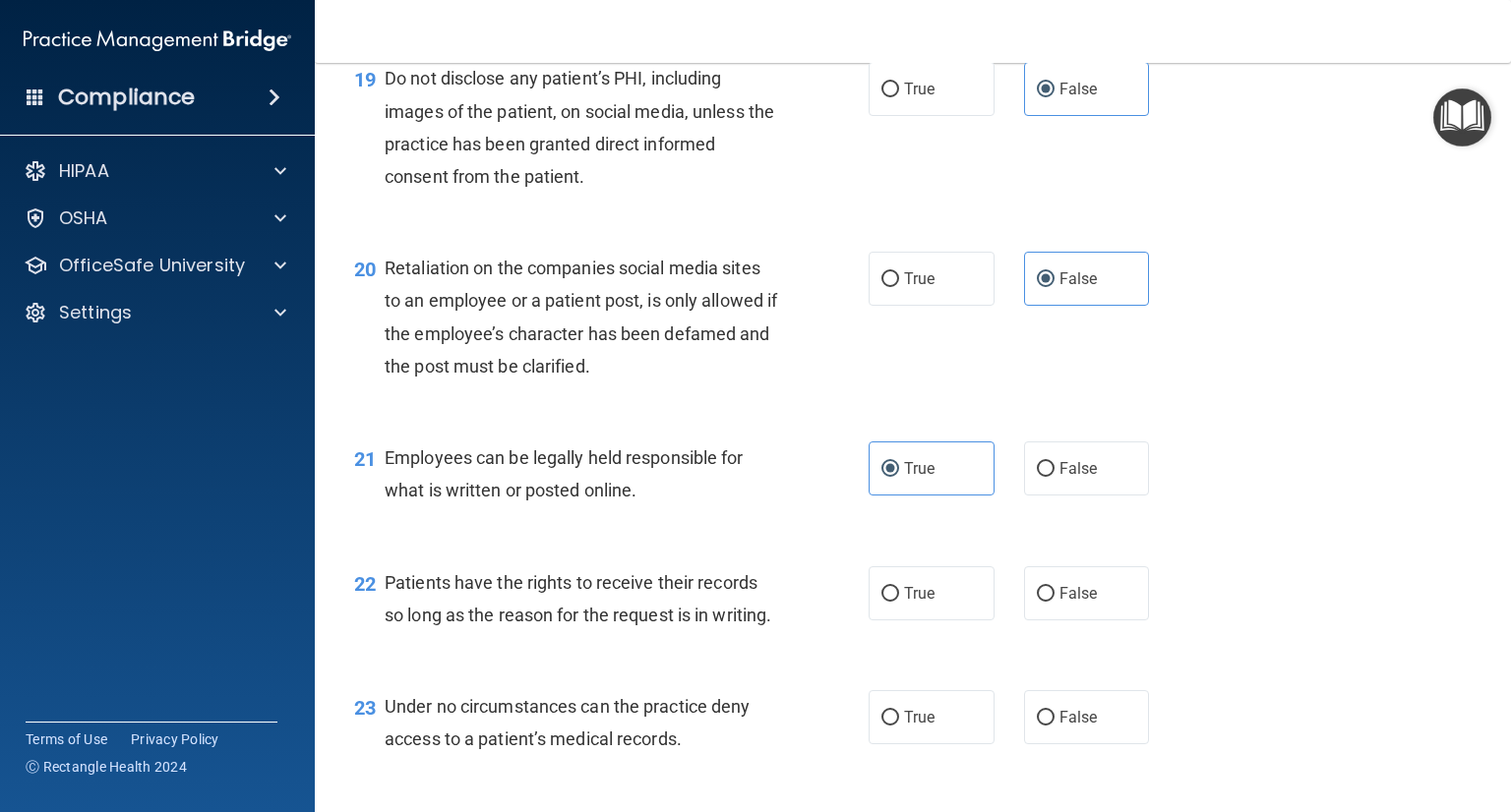
radio input "true"
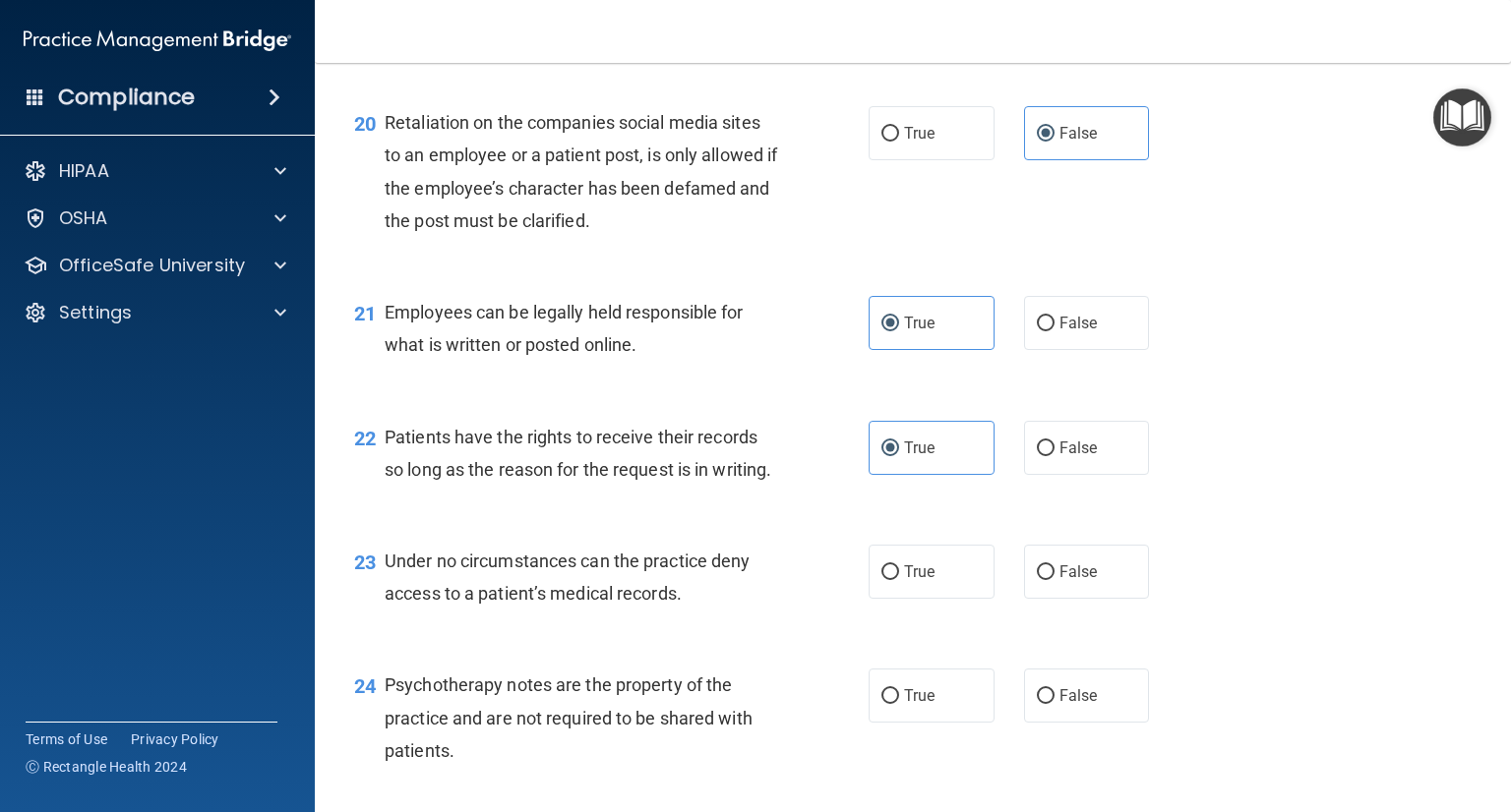
scroll to position [3834, 0]
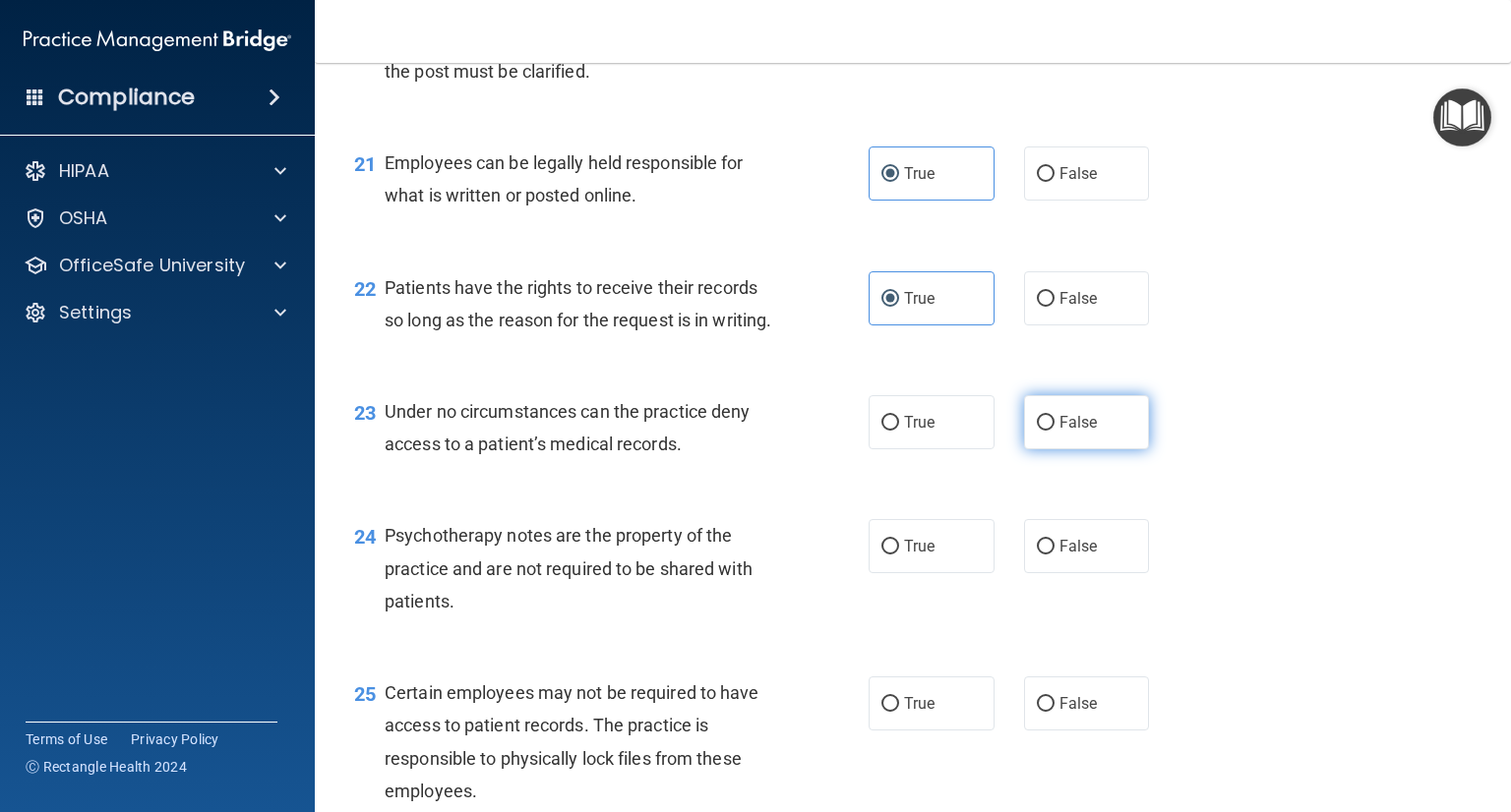
click at [1093, 449] on label "False" at bounding box center [1086, 422] width 126 height 54
click at [1055, 430] on input "False" at bounding box center [1046, 423] width 18 height 15
radio input "true"
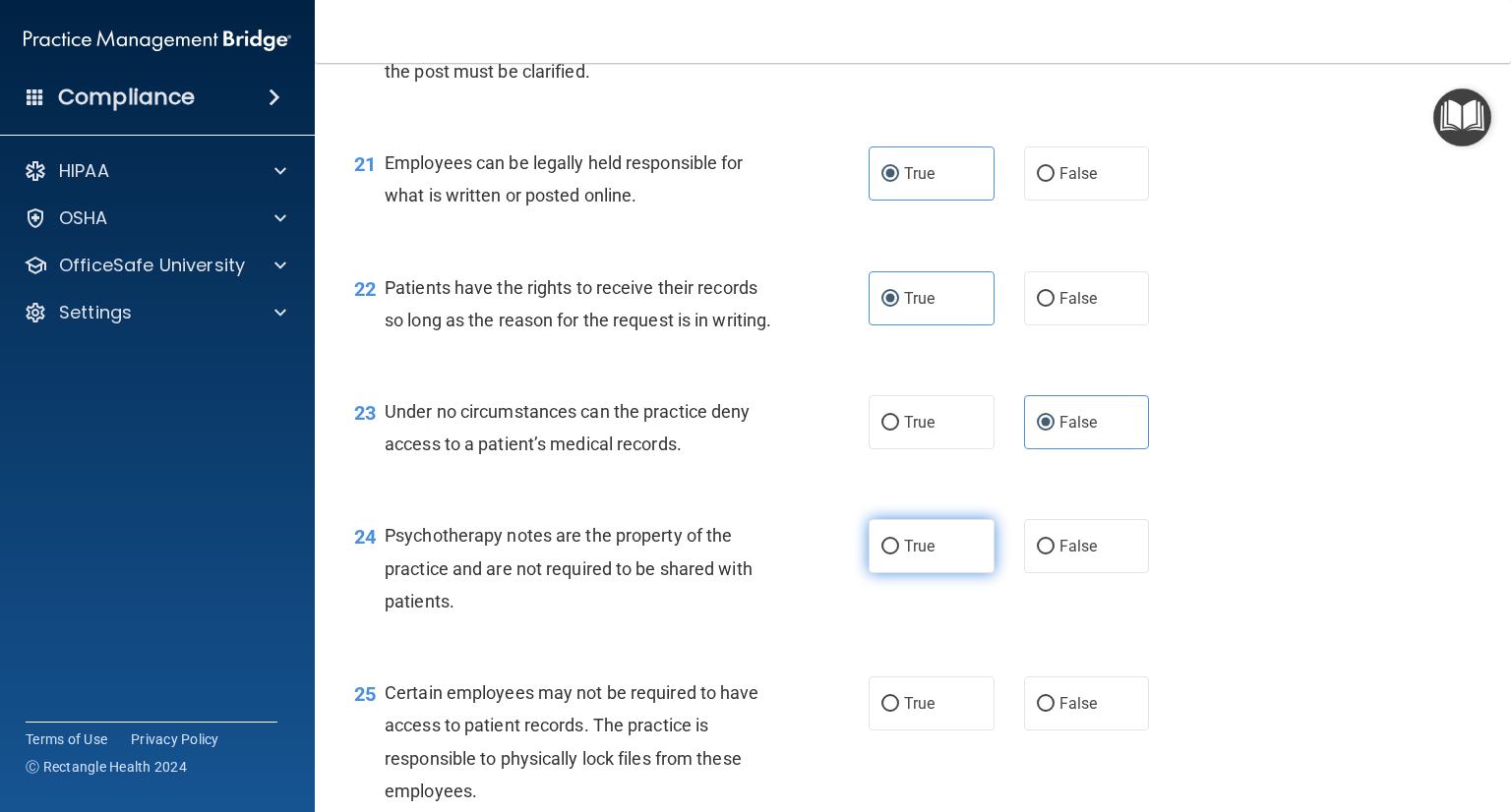
click at [921, 574] on label "True" at bounding box center [931, 546] width 126 height 54
click at [899, 555] on input "True" at bounding box center [891, 547] width 18 height 15
radio input "true"
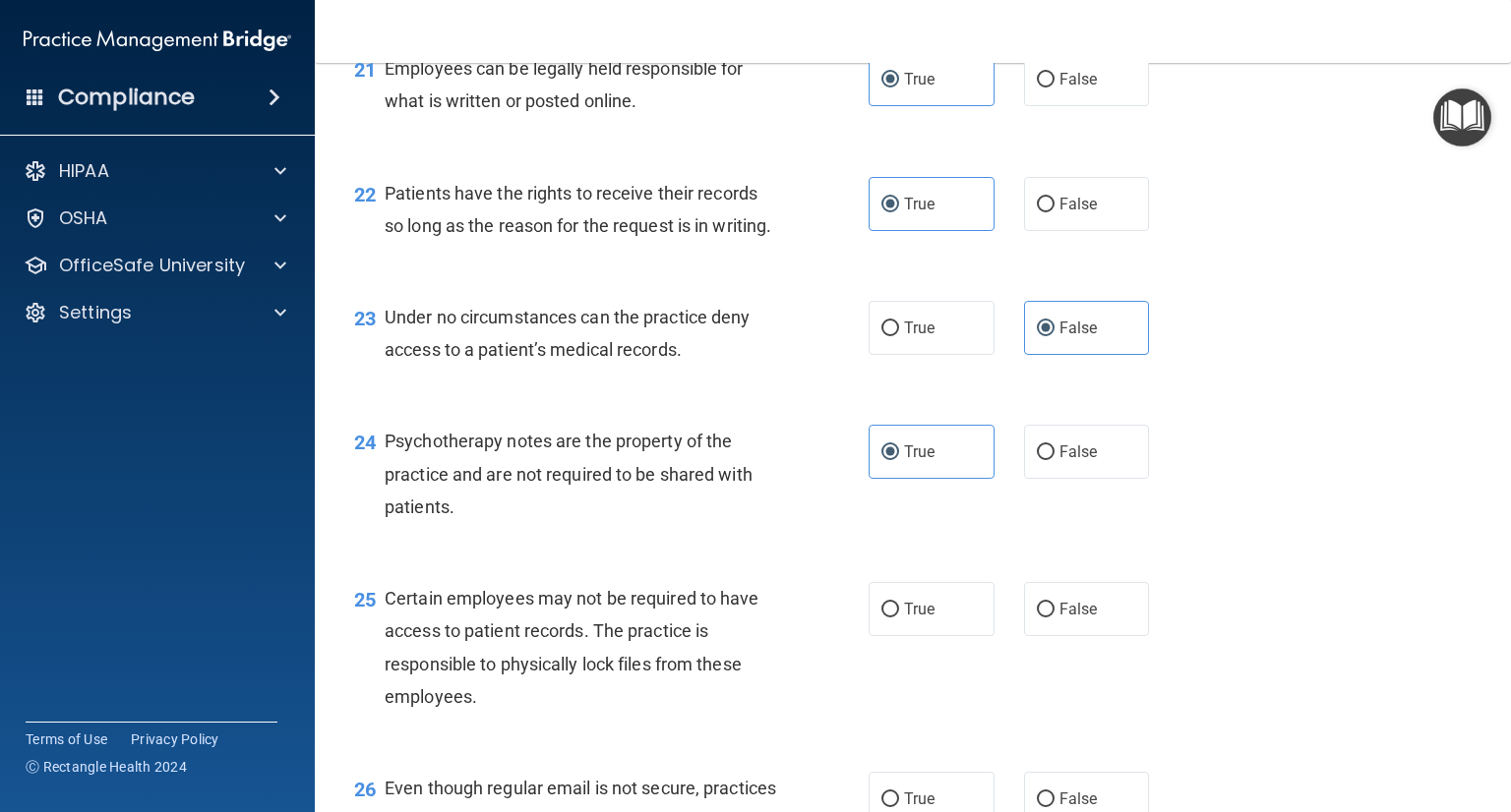
scroll to position [4031, 0]
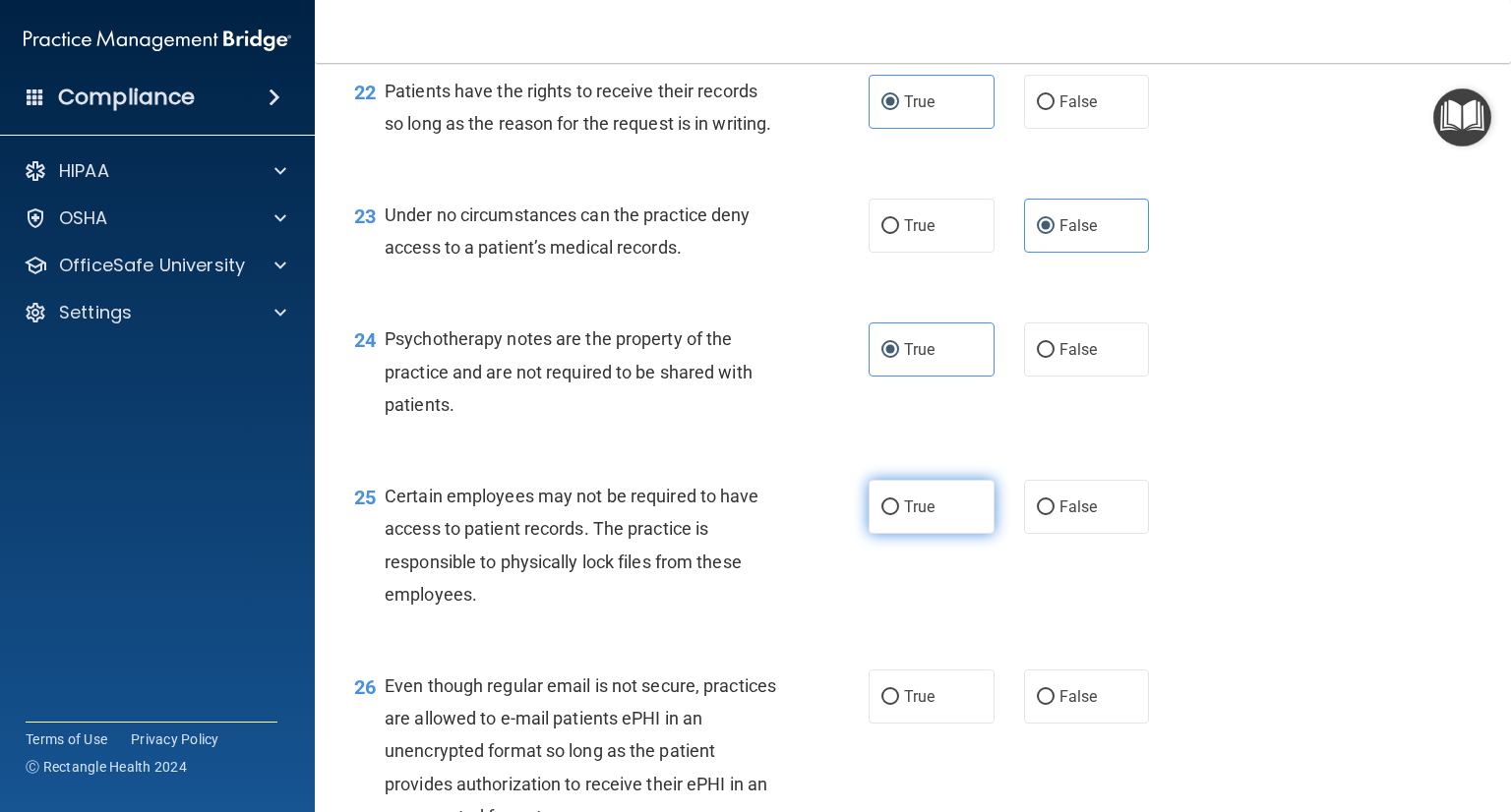
click at [921, 534] on label "True" at bounding box center [931, 506] width 126 height 54
click at [899, 515] on input "True" at bounding box center [891, 507] width 18 height 15
radio input "true"
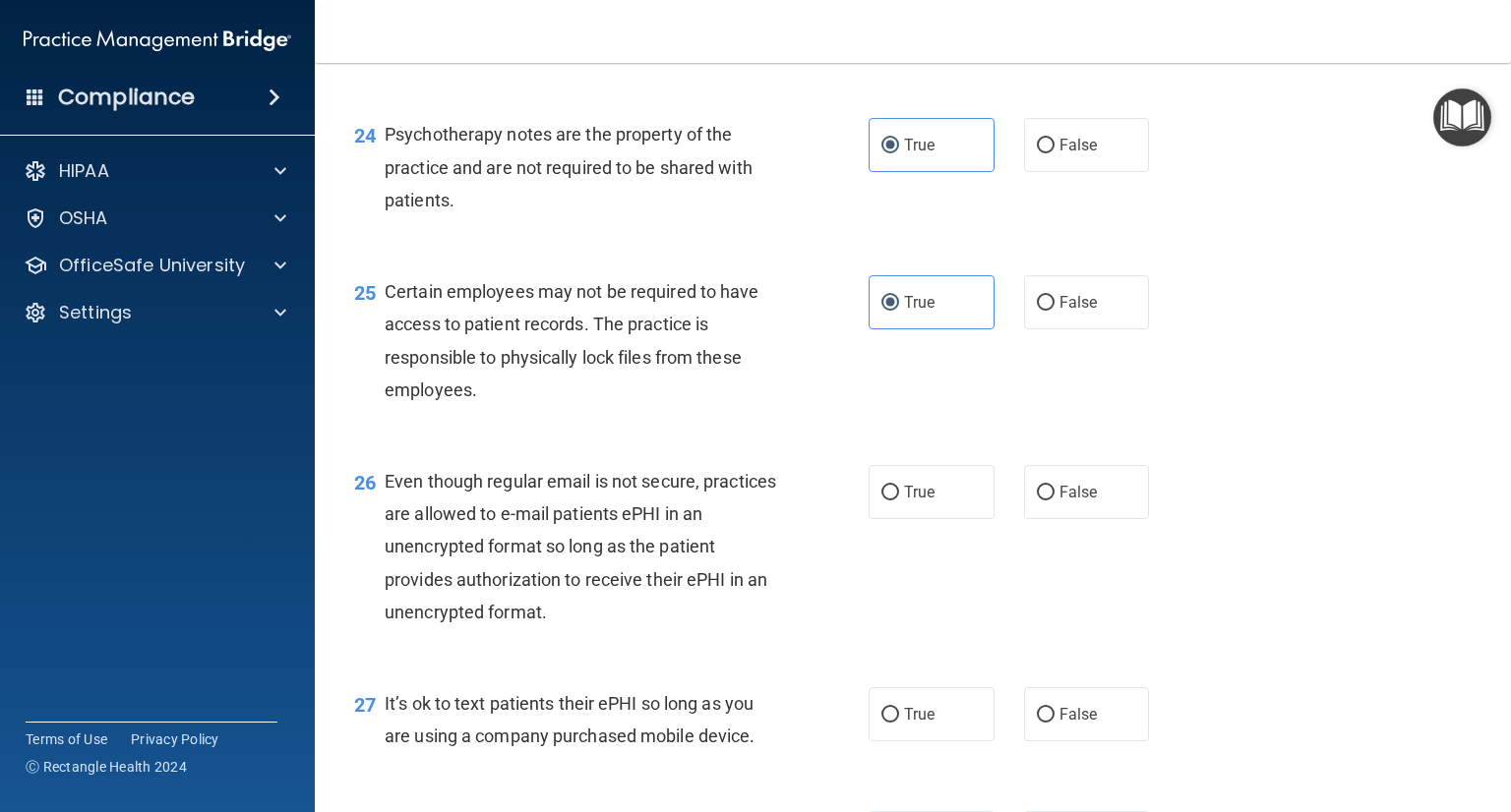
scroll to position [4326, 0]
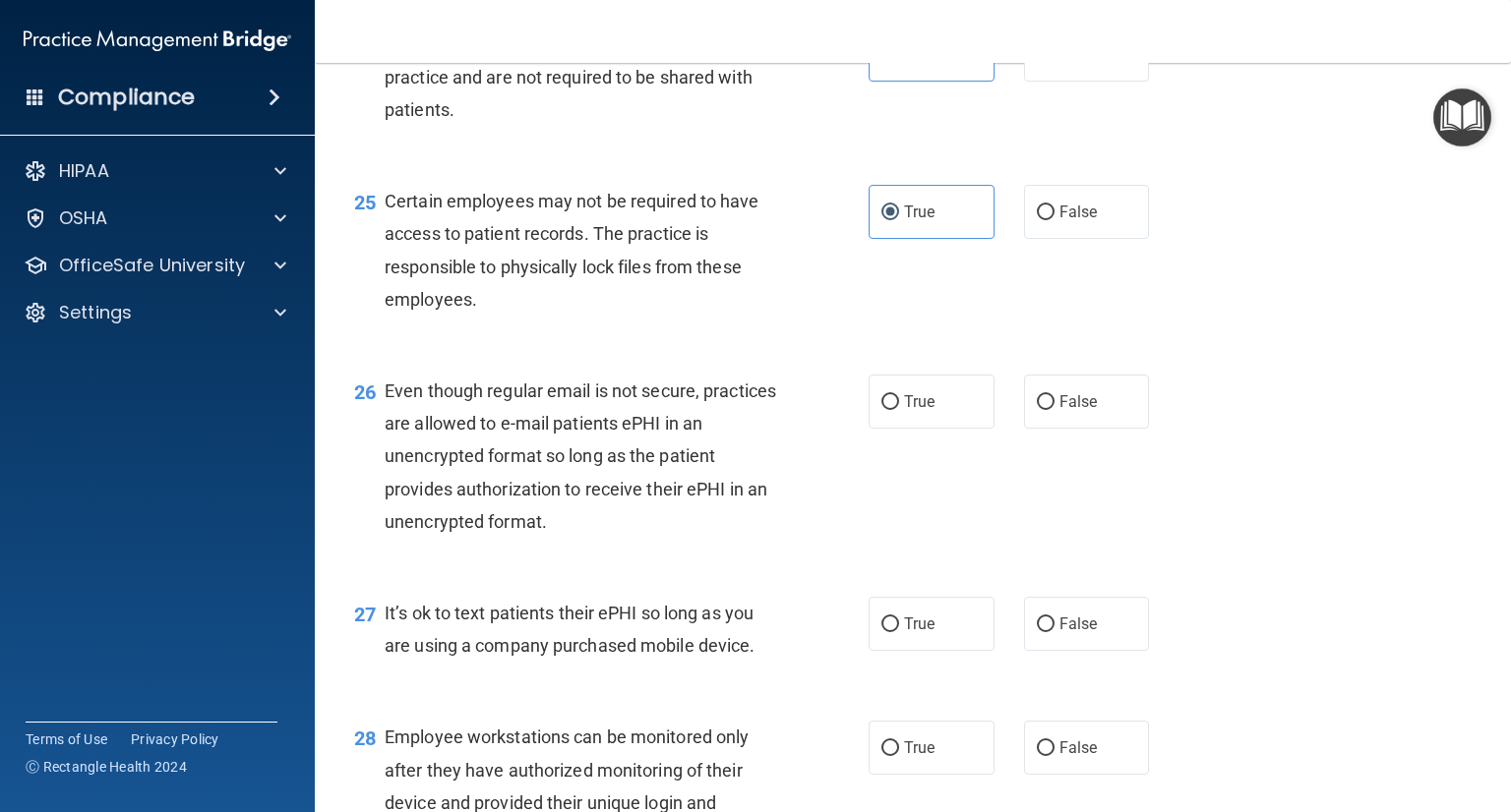
click at [1041, 529] on div "26 Even though regular email is not secure, practices are allowed to e-mail pat…" at bounding box center [912, 461] width 1147 height 223
drag, startPoint x: 1073, startPoint y: 496, endPoint x: 958, endPoint y: 614, distance: 164.8
click at [1073, 411] on span "False" at bounding box center [1079, 402] width 39 height 19
click at [1055, 410] on input "False" at bounding box center [1046, 403] width 18 height 15
radio input "true"
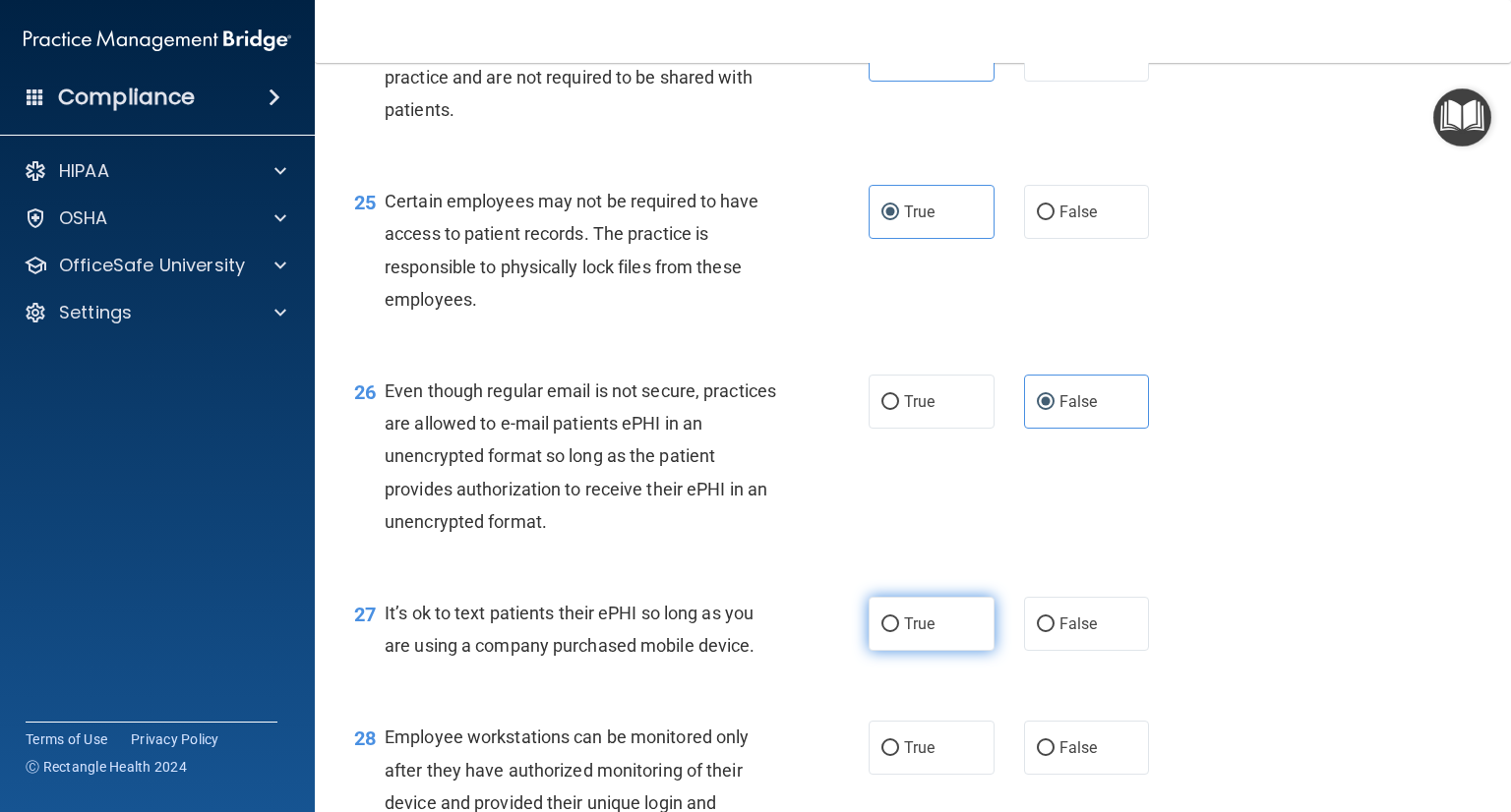
click at [913, 651] on label "True" at bounding box center [931, 623] width 126 height 54
click at [899, 632] on input "True" at bounding box center [891, 624] width 18 height 15
radio input "true"
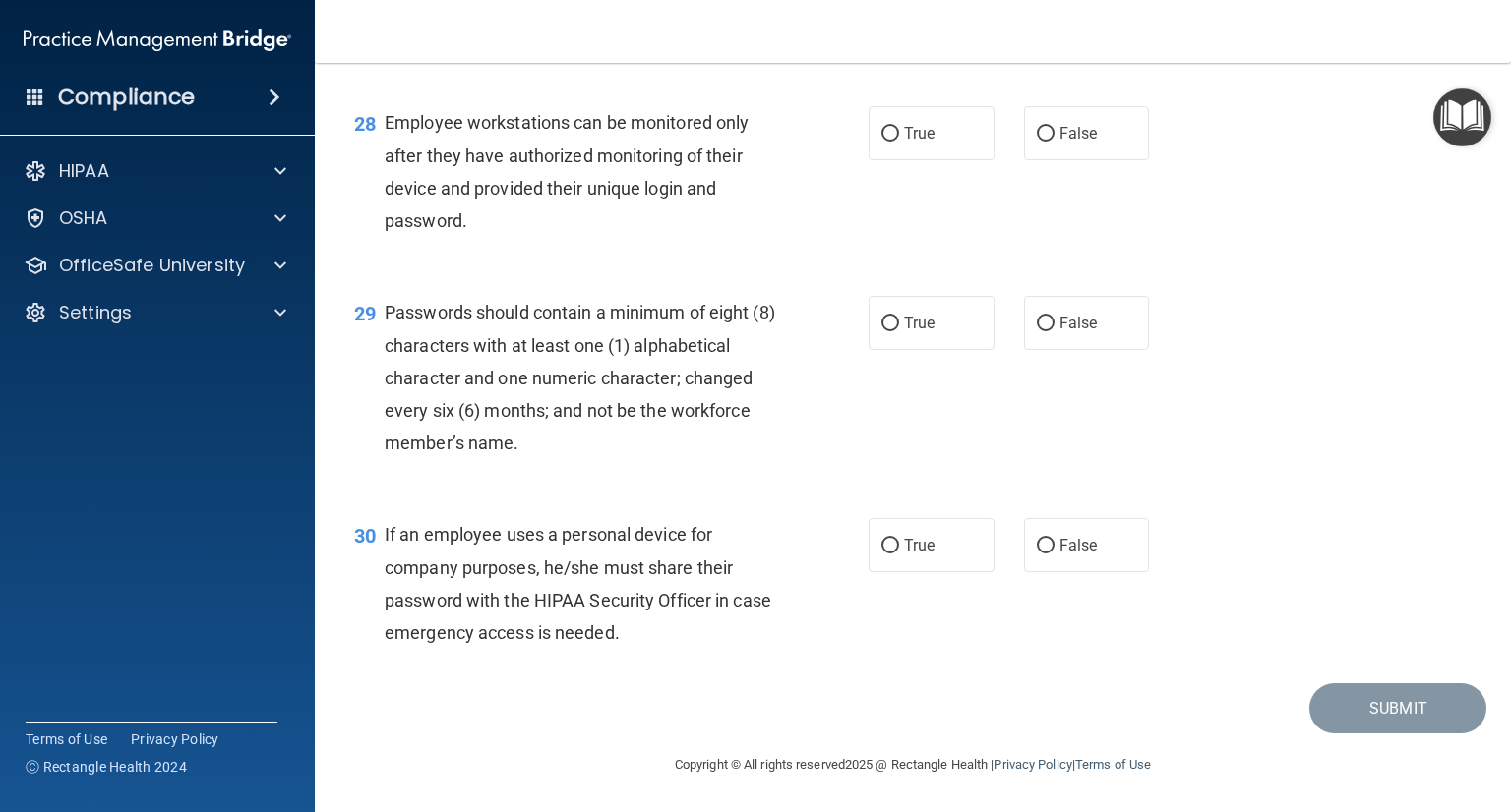
scroll to position [5039, 0]
click at [1090, 564] on label "False" at bounding box center [1086, 545] width 126 height 54
click at [1055, 554] on input "False" at bounding box center [1046, 546] width 18 height 15
radio input "true"
click at [909, 334] on label "True" at bounding box center [931, 322] width 126 height 54
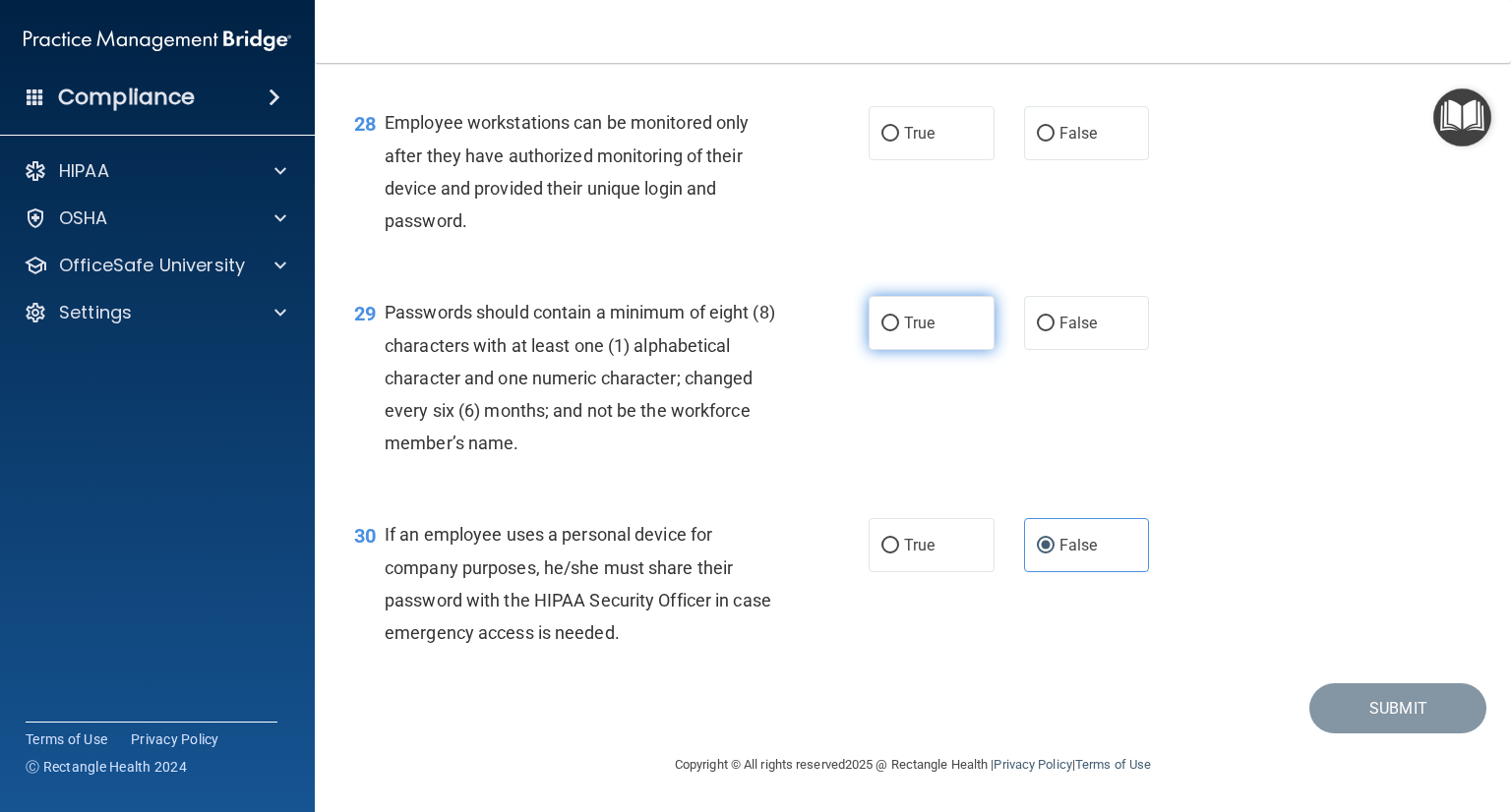
click at [899, 331] on input "True" at bounding box center [891, 323] width 18 height 15
radio input "true"
click at [1072, 162] on div "28 Employee workstations can be monitored only after they have authorized monit…" at bounding box center [912, 177] width 1147 height 190
click at [1071, 116] on label "False" at bounding box center [1086, 133] width 126 height 54
click at [1055, 127] on input "False" at bounding box center [1046, 134] width 18 height 15
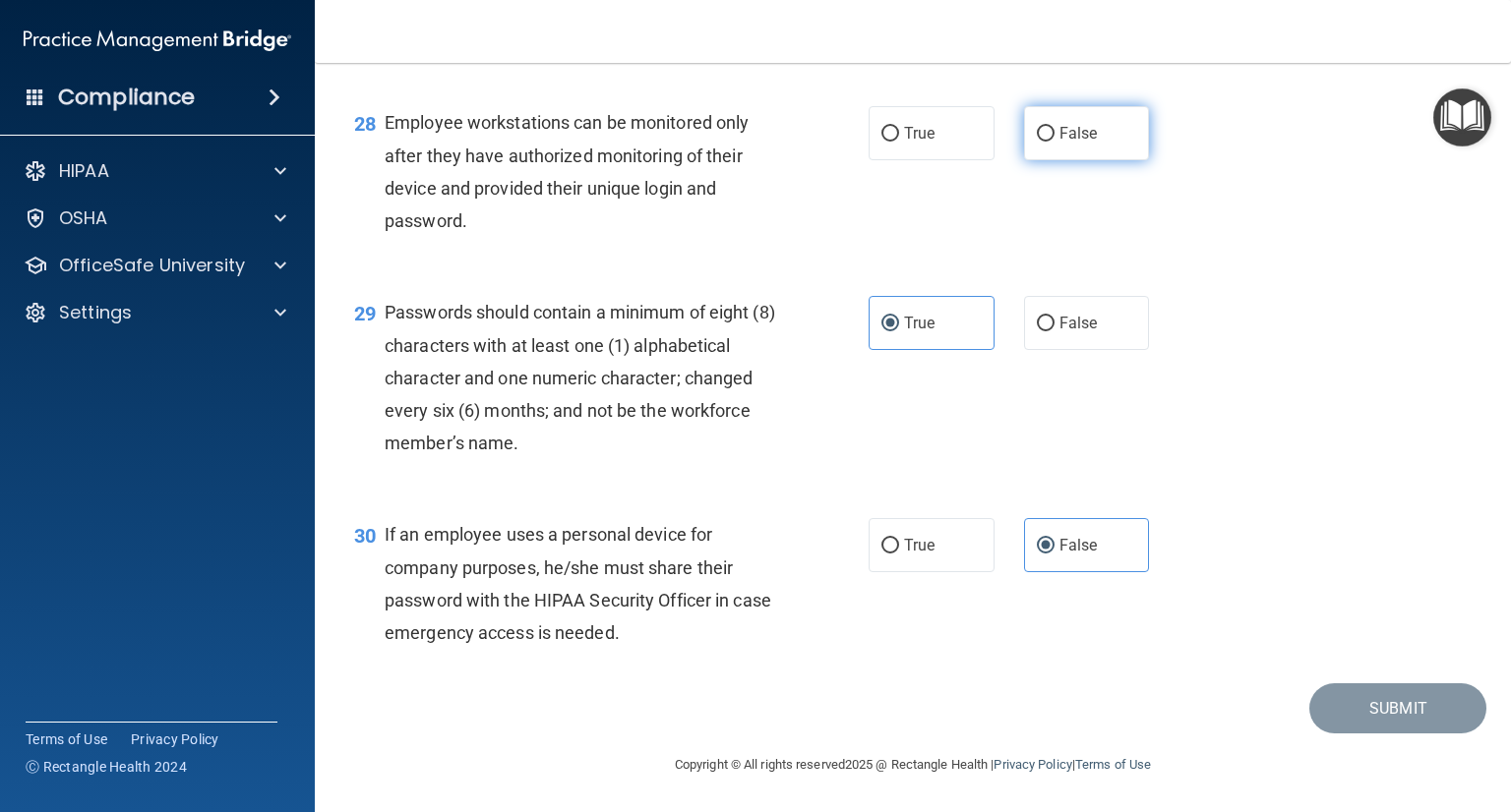
radio input "true"
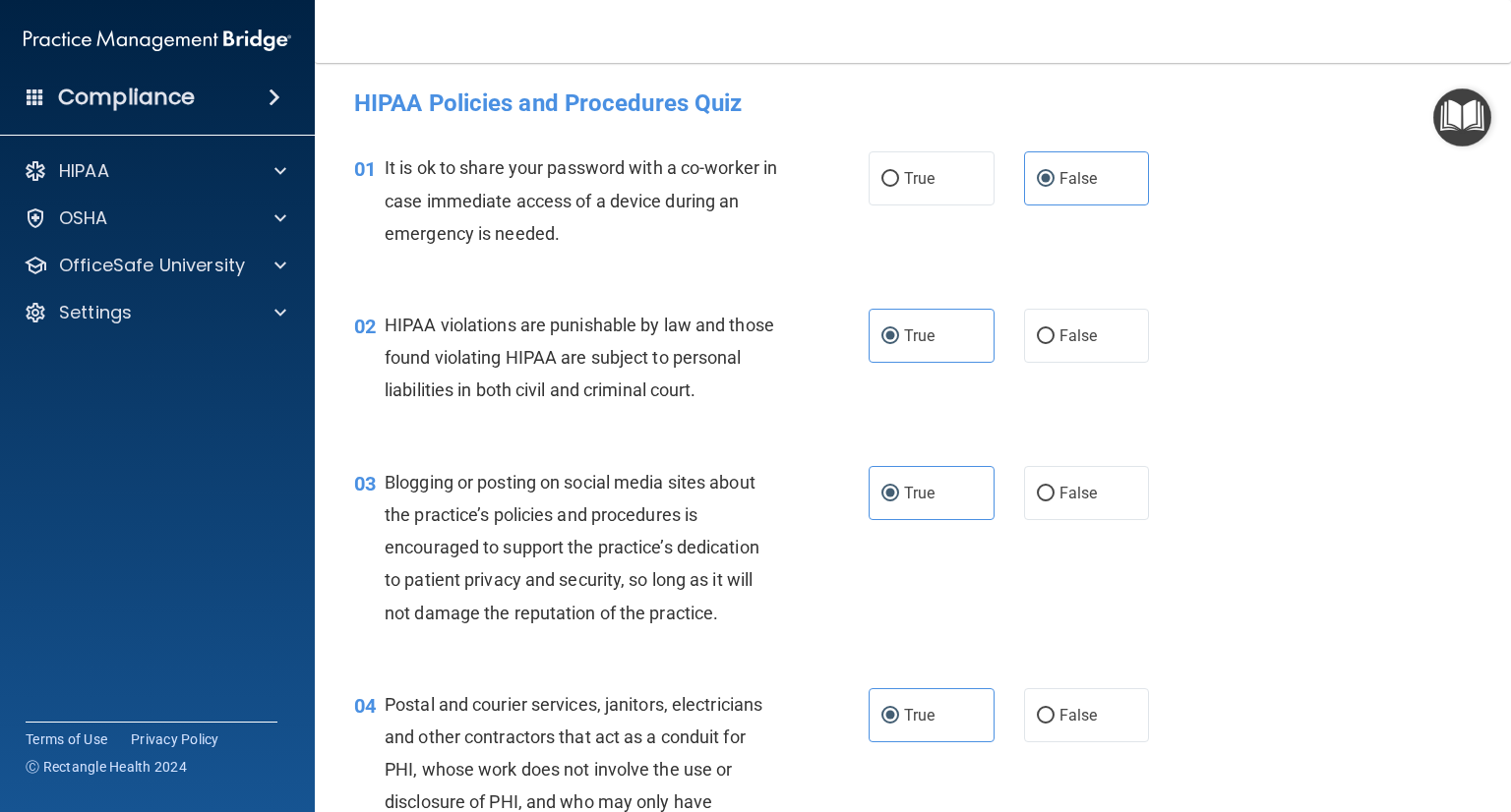
scroll to position [0, 0]
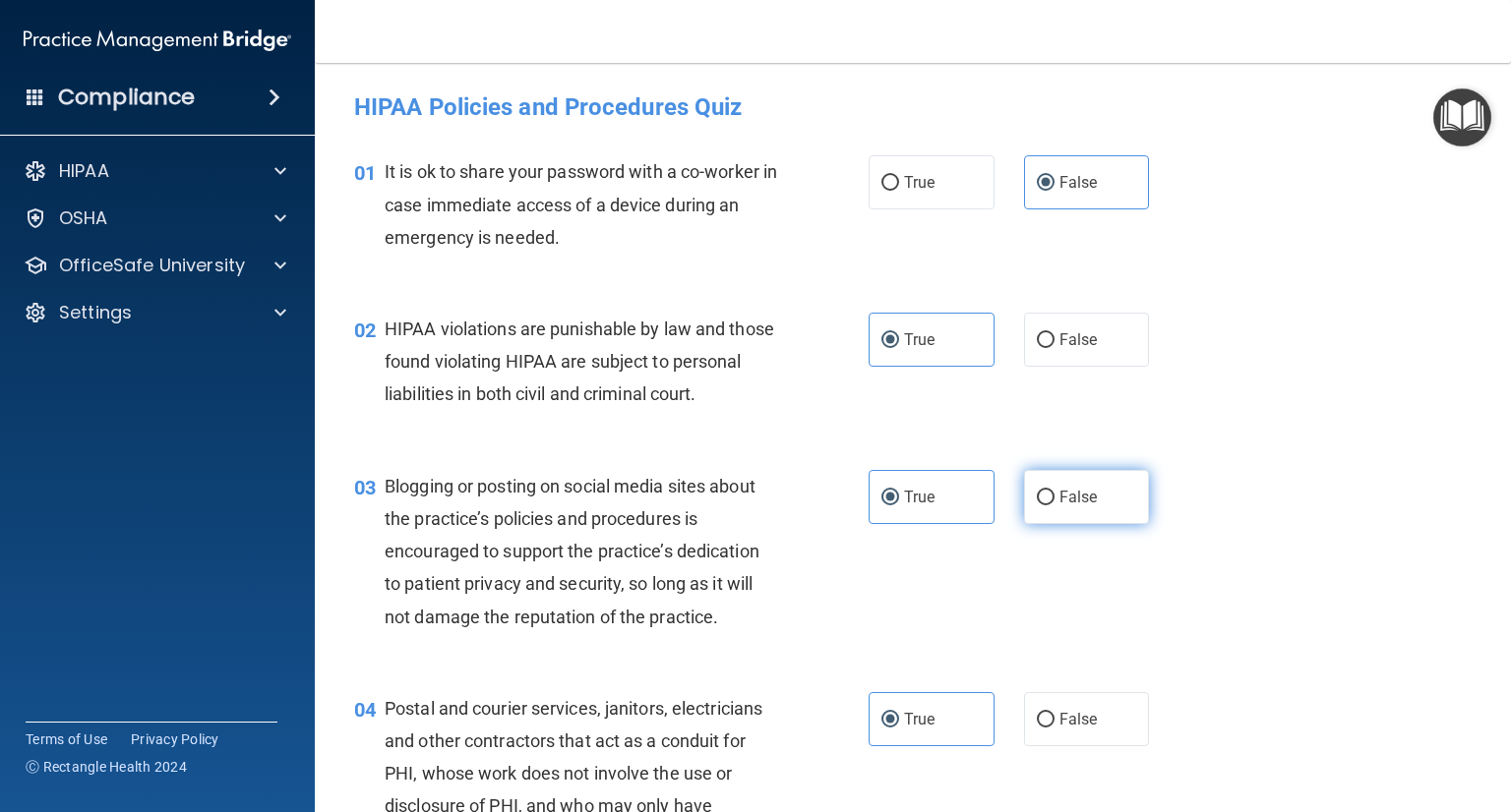
click at [1058, 524] on label "False" at bounding box center [1086, 496] width 126 height 54
click at [1055, 505] on input "False" at bounding box center [1046, 497] width 18 height 15
radio input "true"
click at [946, 524] on label "True" at bounding box center [931, 496] width 126 height 54
click at [899, 505] on input "True" at bounding box center [891, 497] width 18 height 15
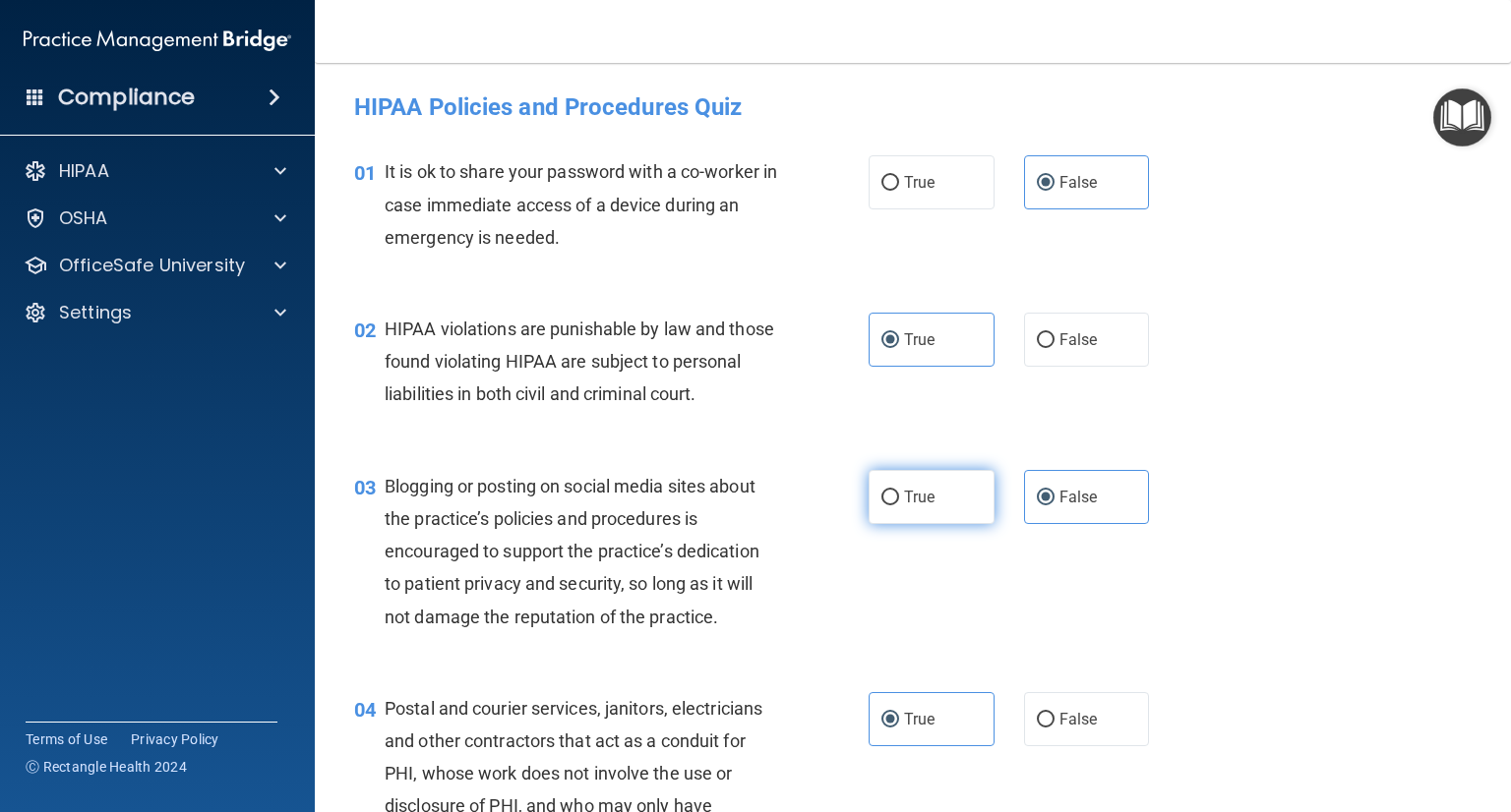
radio input "true"
radio input "false"
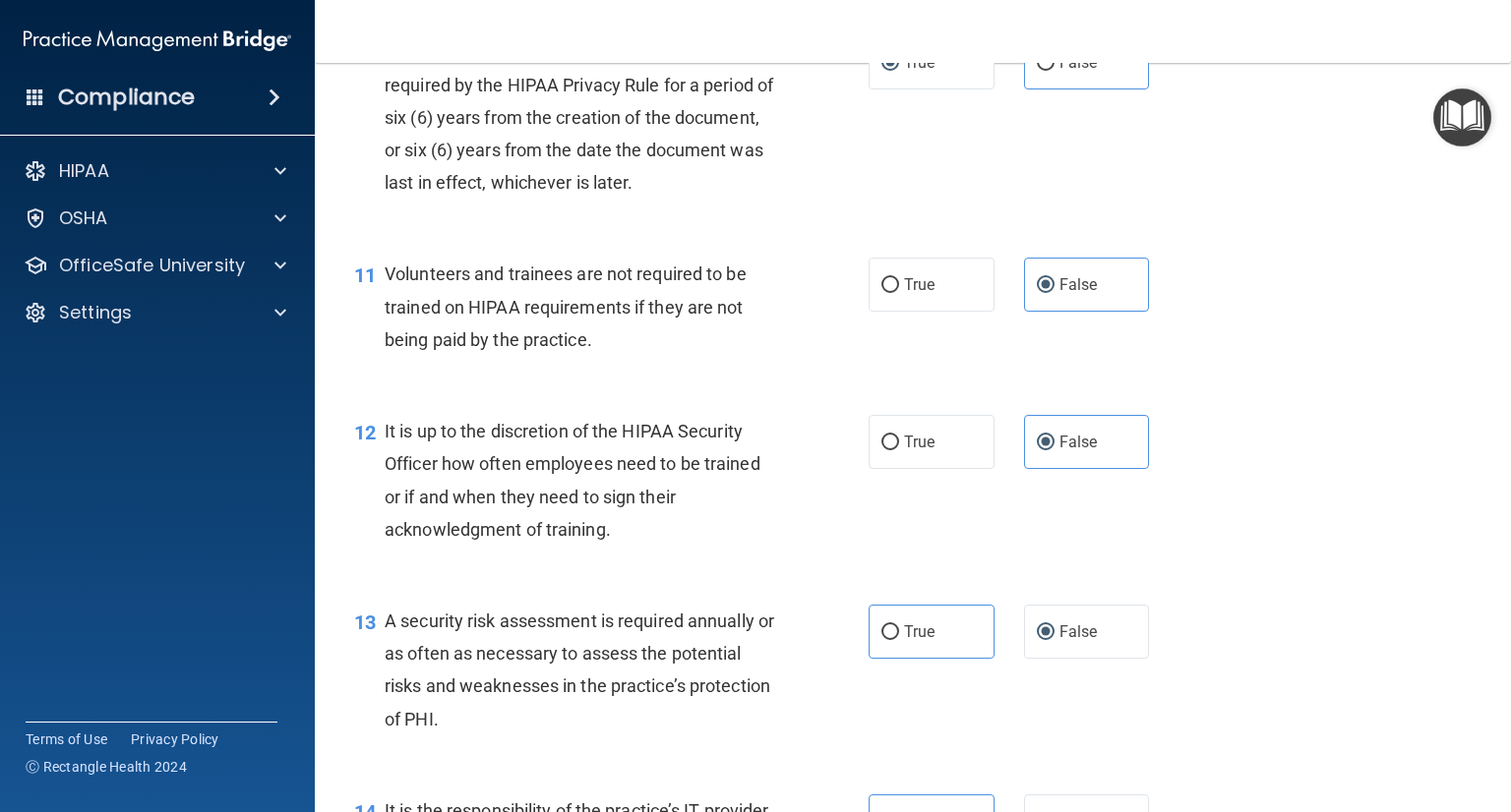
scroll to position [2163, 0]
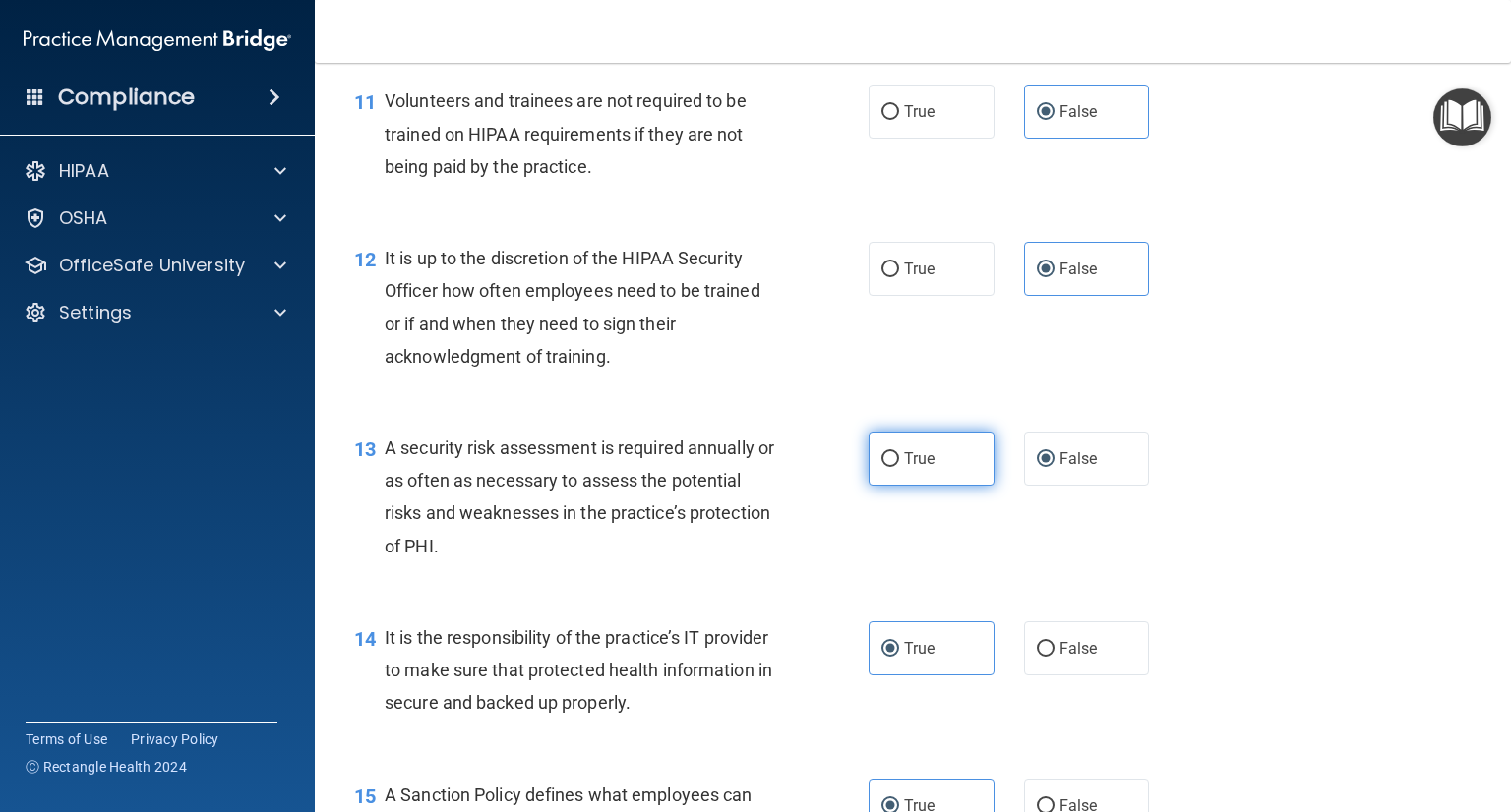
click at [934, 486] on label "True" at bounding box center [931, 458] width 126 height 54
click at [899, 467] on input "True" at bounding box center [891, 459] width 18 height 15
radio input "true"
radio input "false"
click at [1117, 675] on label "False" at bounding box center [1086, 648] width 126 height 54
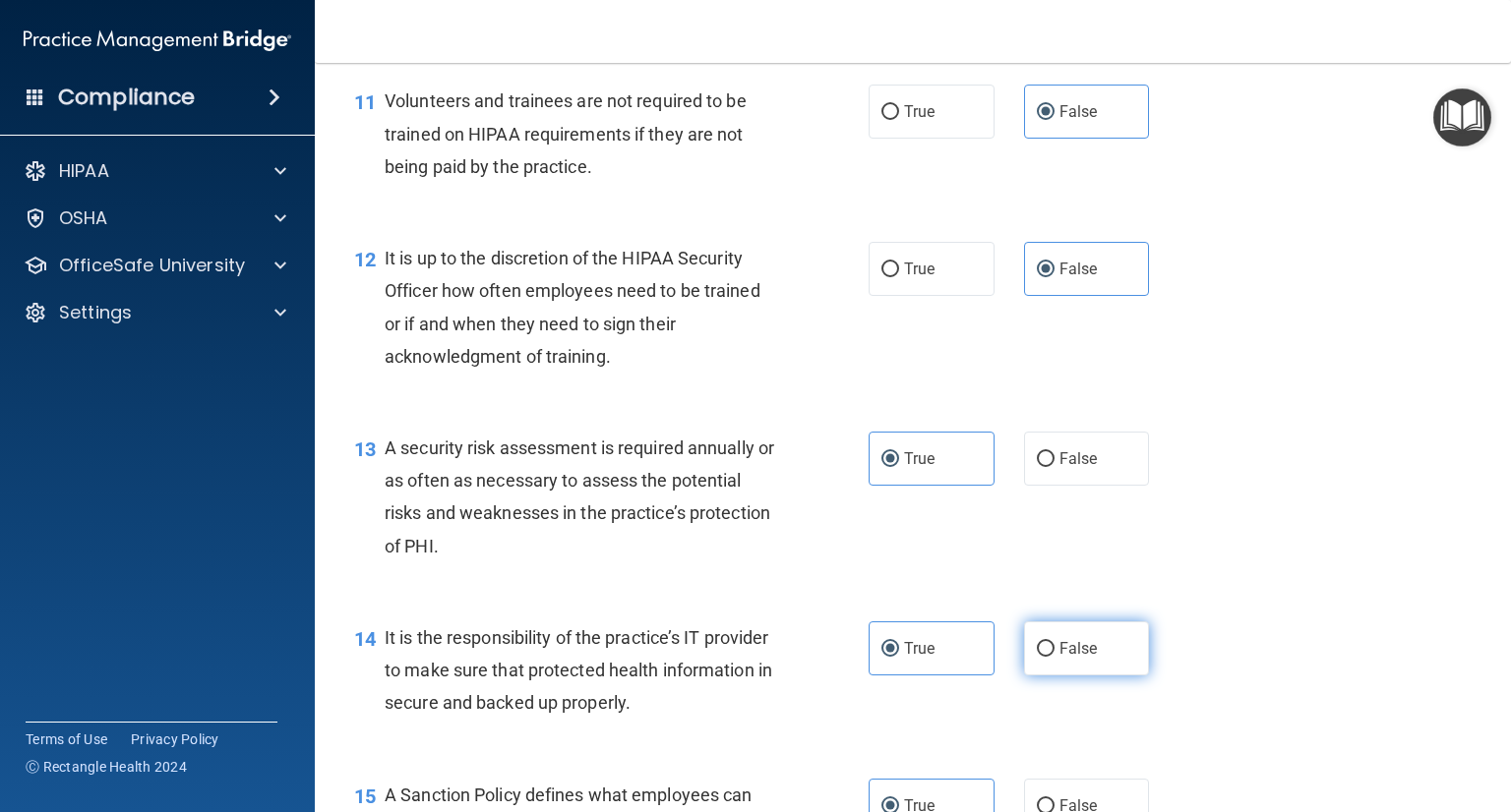
click at [1055, 657] on input "False" at bounding box center [1046, 649] width 18 height 15
radio input "true"
radio input "false"
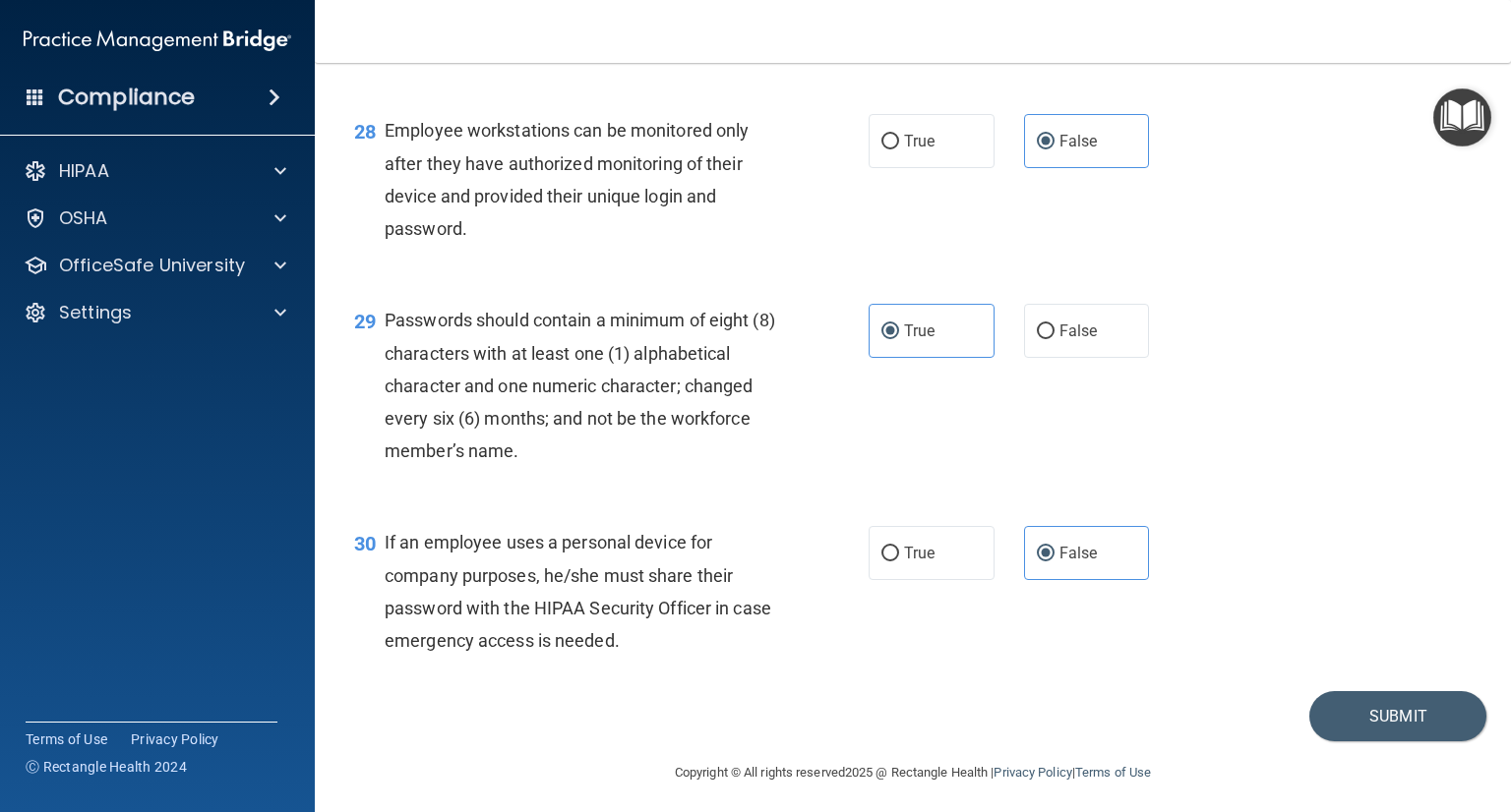
scroll to position [5039, 0]
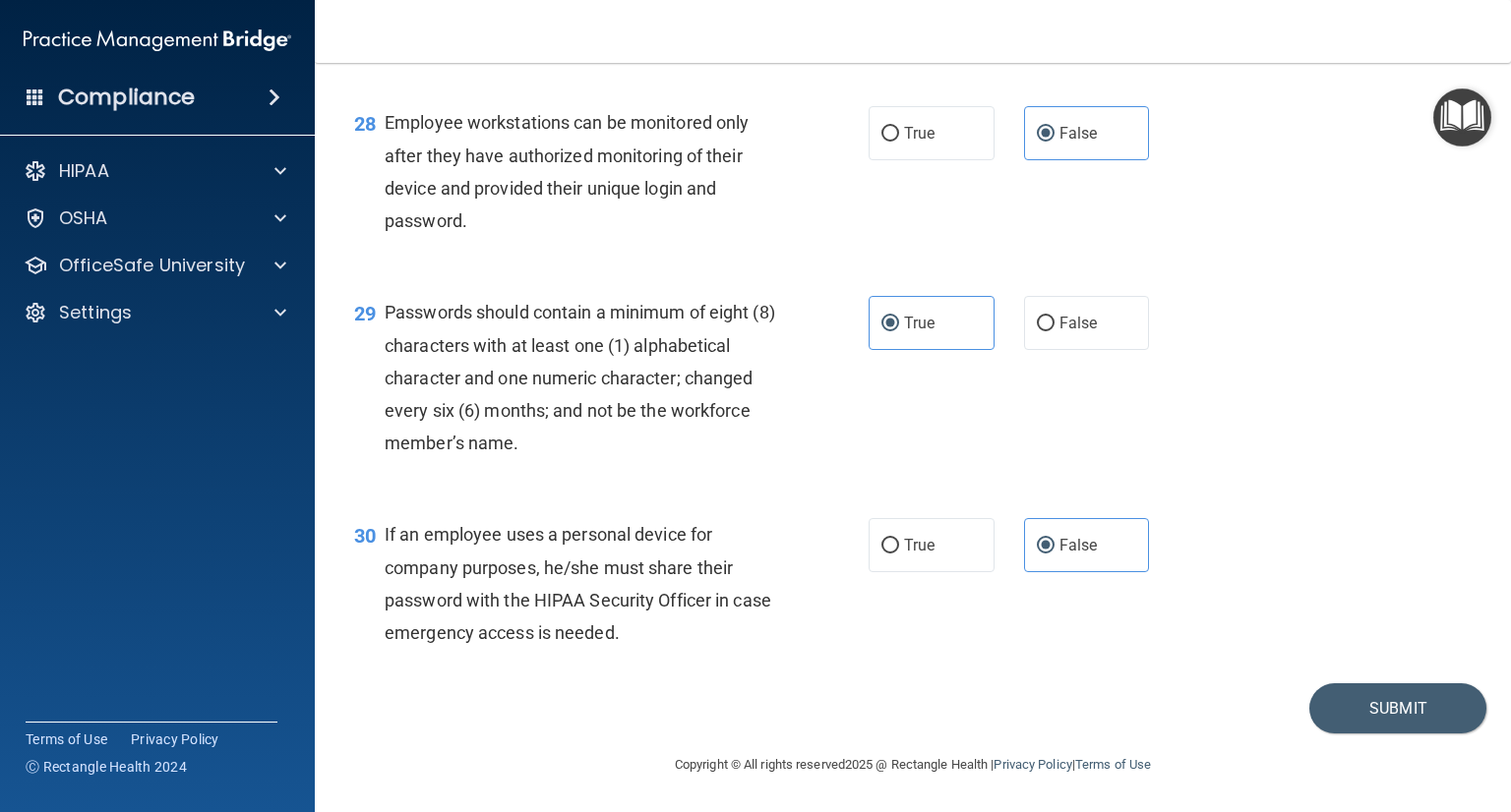
click at [1423, 735] on footer "Copyright © All rights reserved 2025 @ Rectangle Health | Privacy Policy | Term…" at bounding box center [912, 764] width 1117 height 59
click at [1422, 725] on button "Submit" at bounding box center [1397, 708] width 177 height 50
click at [1418, 710] on button "Submit" at bounding box center [1397, 708] width 177 height 50
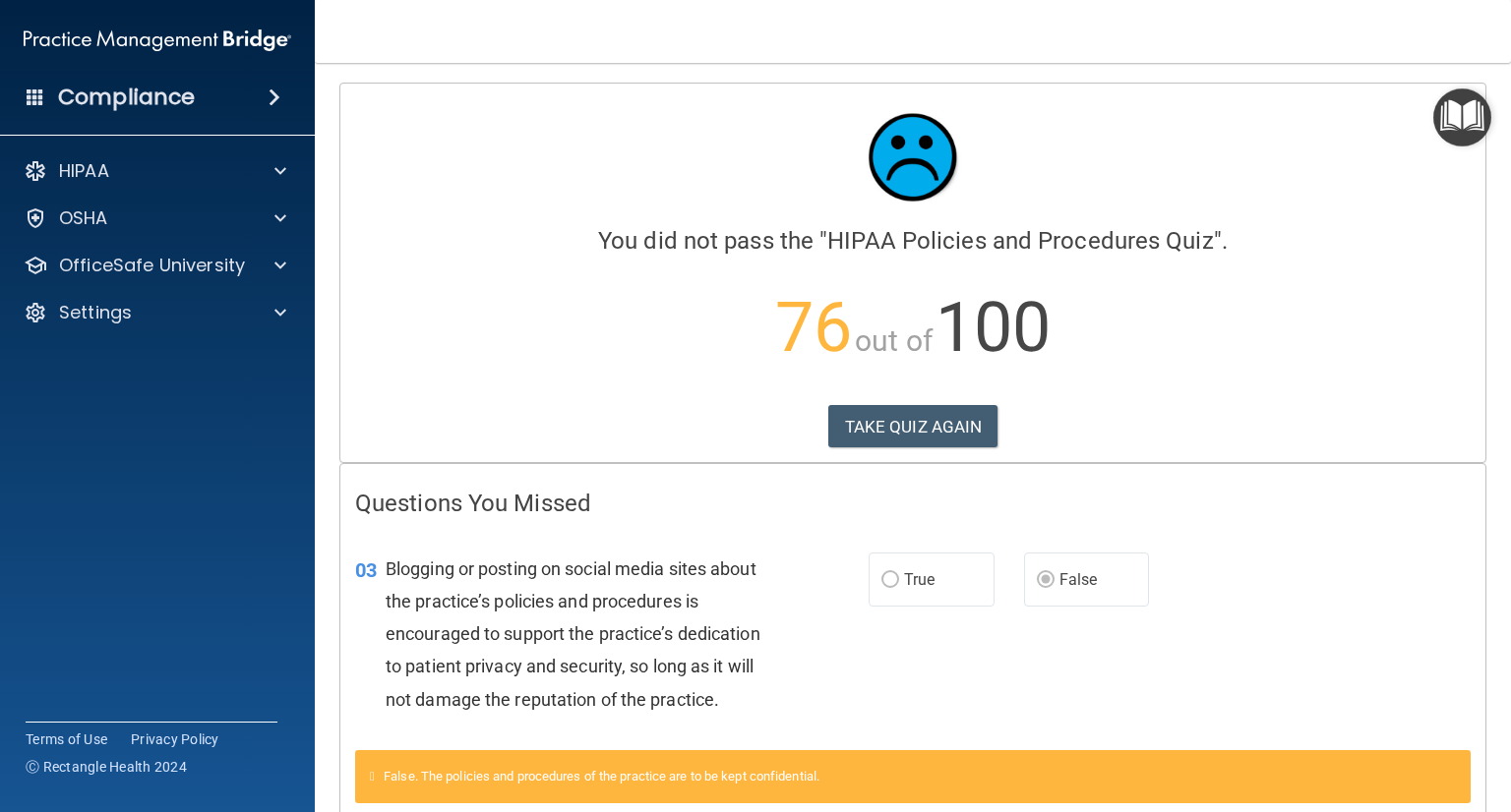
click at [374, 452] on div "Calculating your score.... You did not pass the " HIPAA Policies and Procedures…" at bounding box center [912, 273] width 1145 height 379
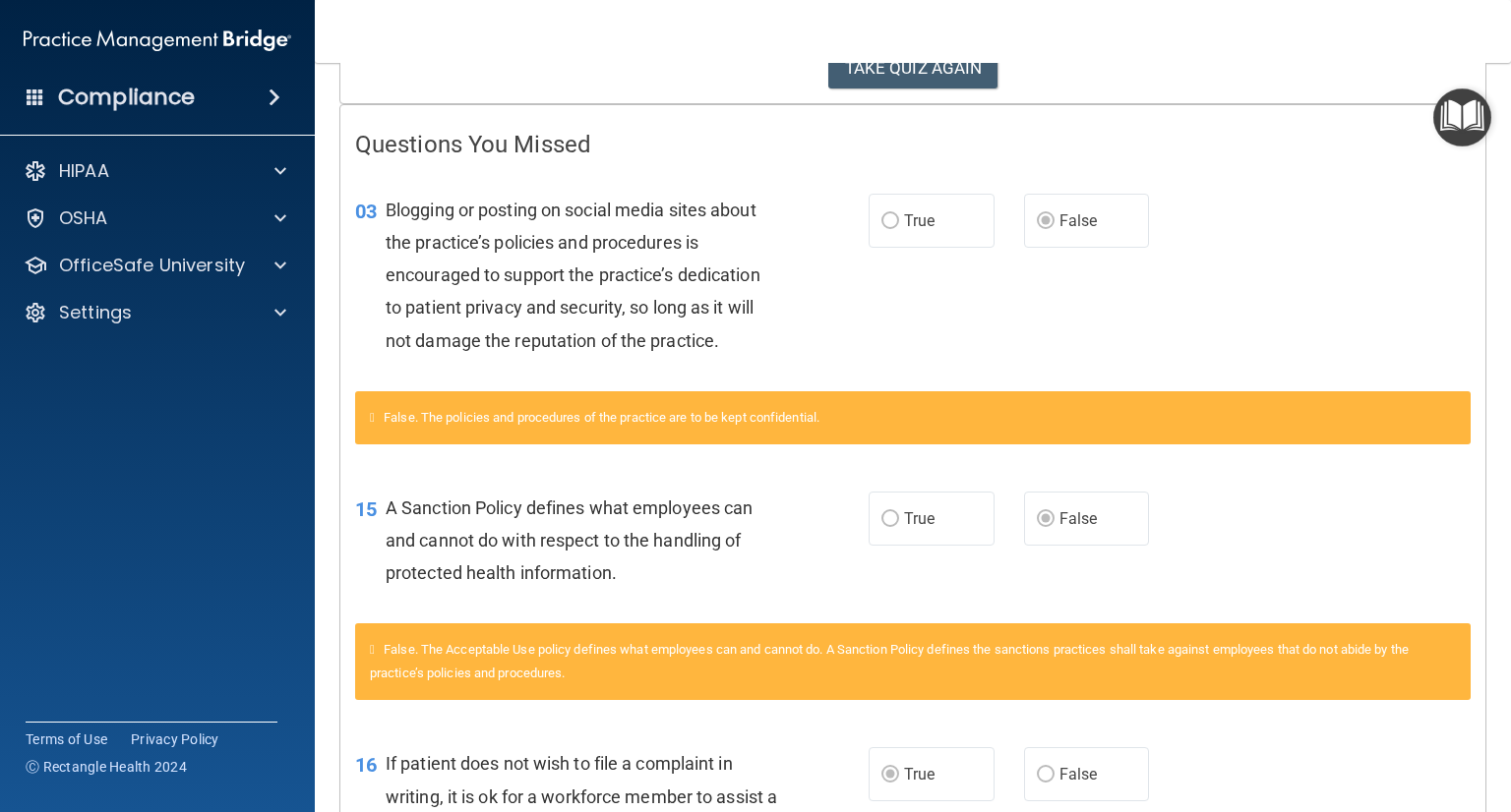
scroll to position [394, 0]
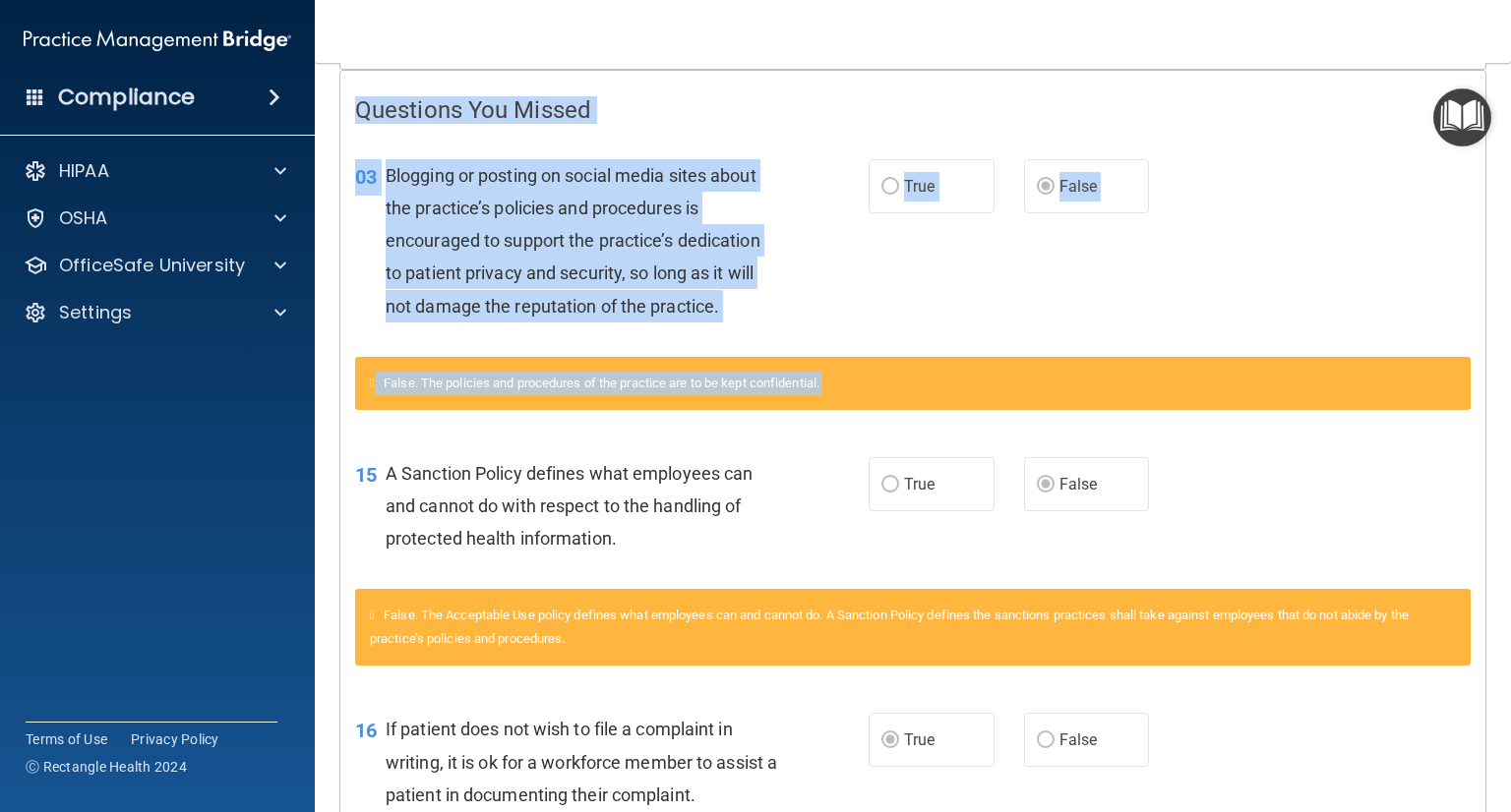
drag, startPoint x: 356, startPoint y: 105, endPoint x: 1097, endPoint y: 549, distance: 863.8
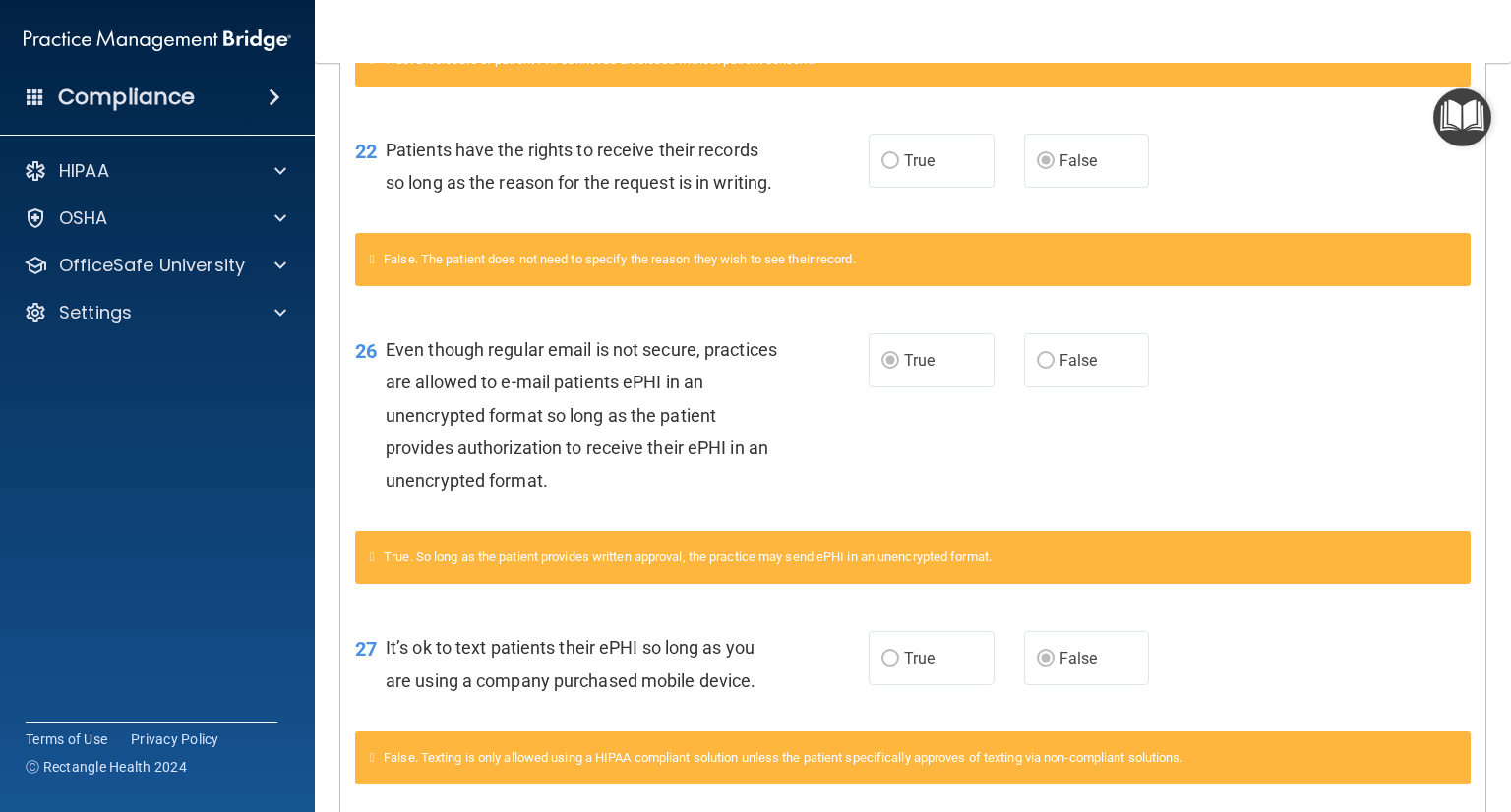
scroll to position [1615, 0]
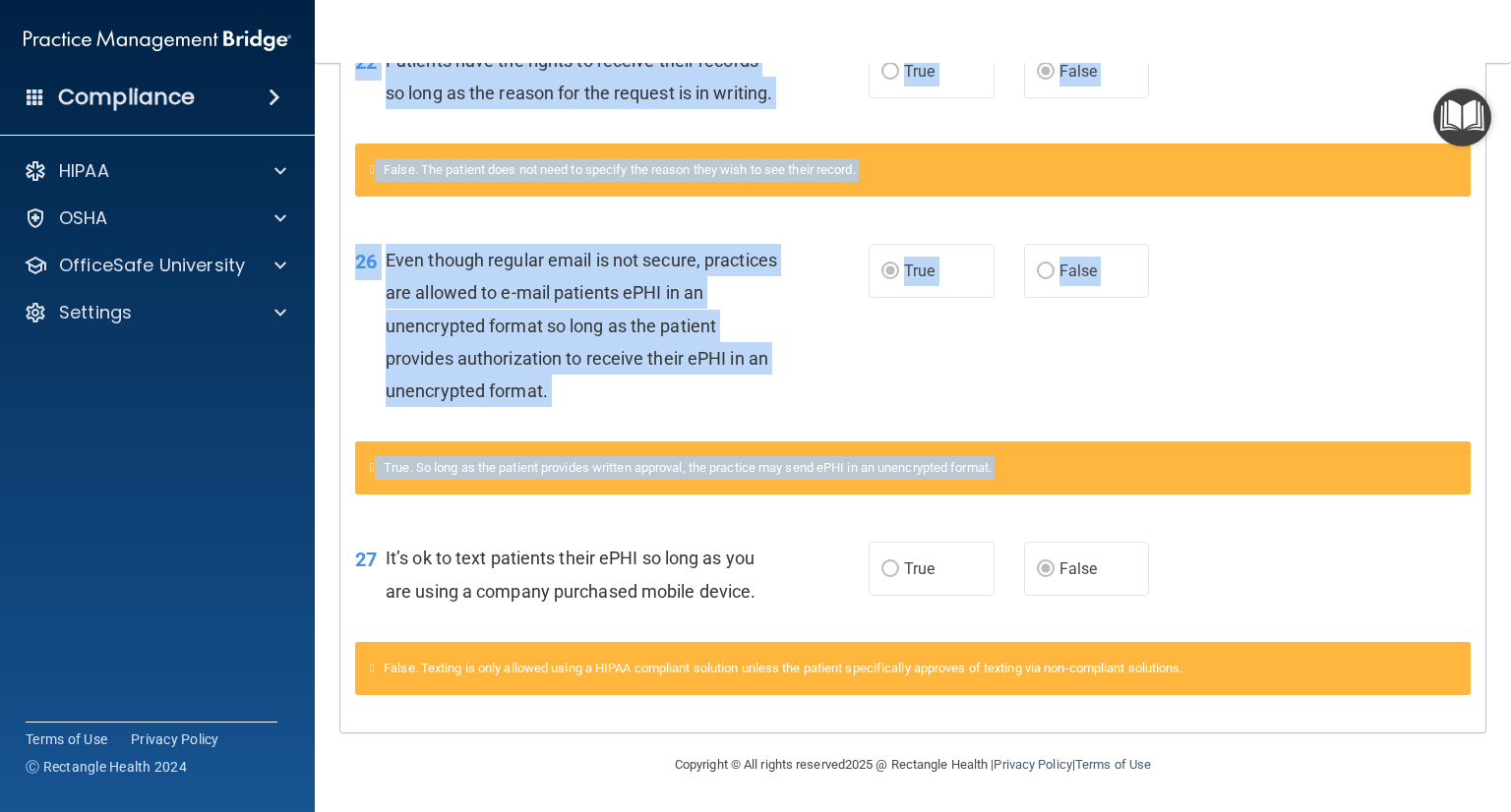
click at [1190, 632] on div "27 It’s ok to text patients their ePHI so long as you are using a company purch…" at bounding box center [912, 579] width 1145 height 124
click at [976, 632] on div "27 It’s ok to text patients their ePHI so long as you are using a company purch…" at bounding box center [912, 579] width 1145 height 124
click at [797, 596] on div "27 It’s ok to text patients their ePHI so long as you are using a company purch…" at bounding box center [612, 580] width 573 height 75
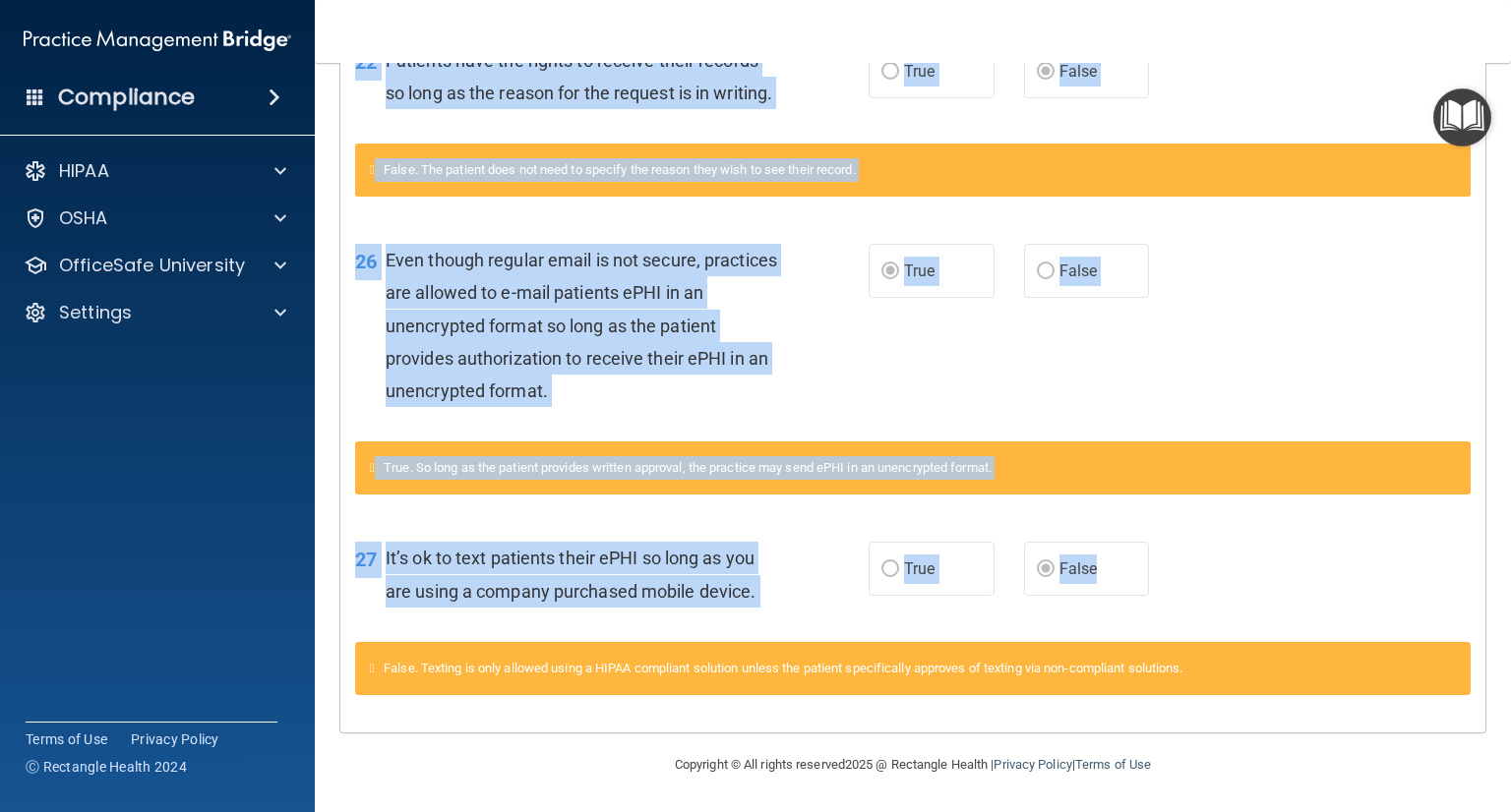
click at [1117, 586] on label "False" at bounding box center [1086, 569] width 126 height 54
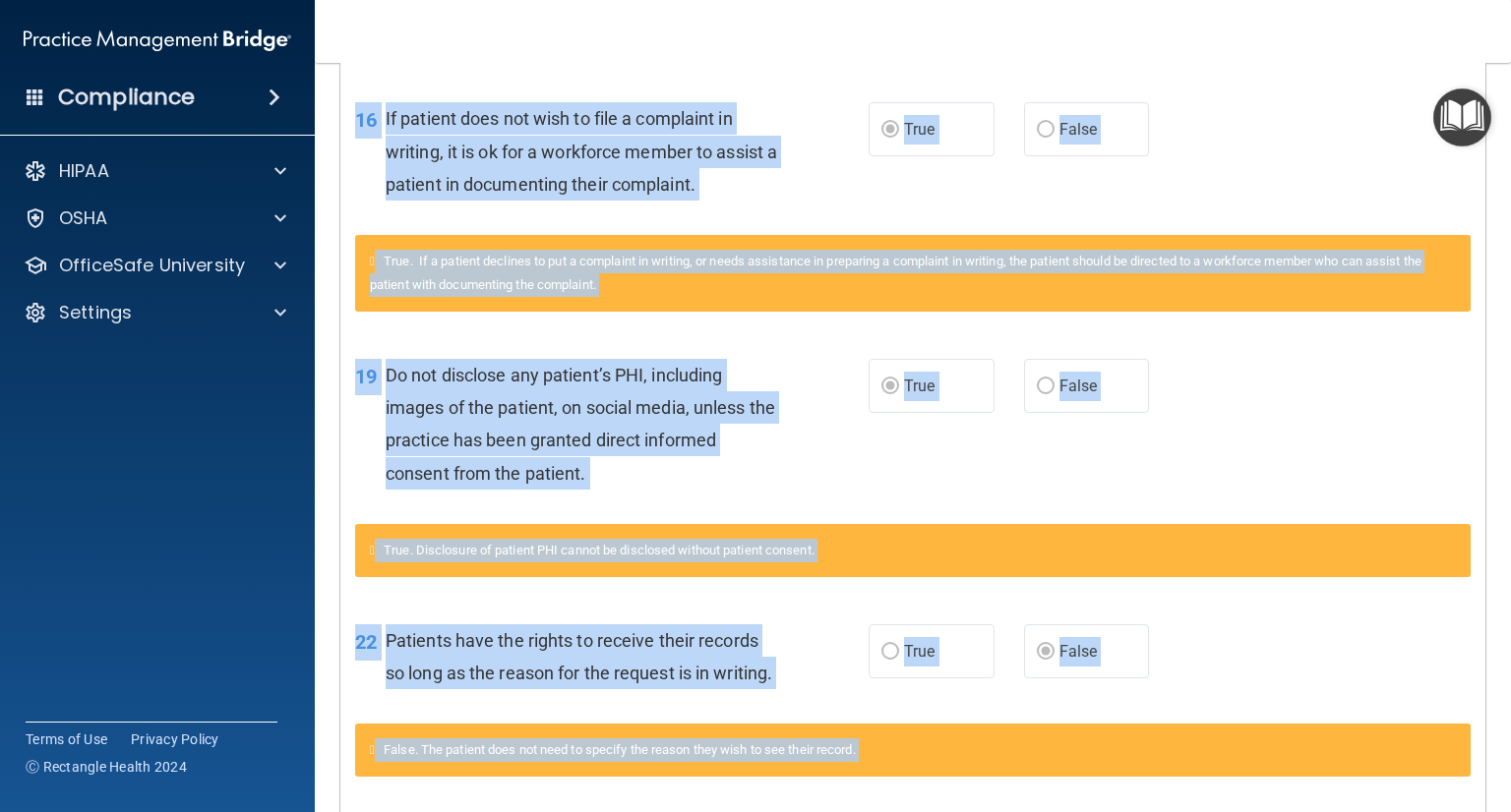
scroll to position [927, 0]
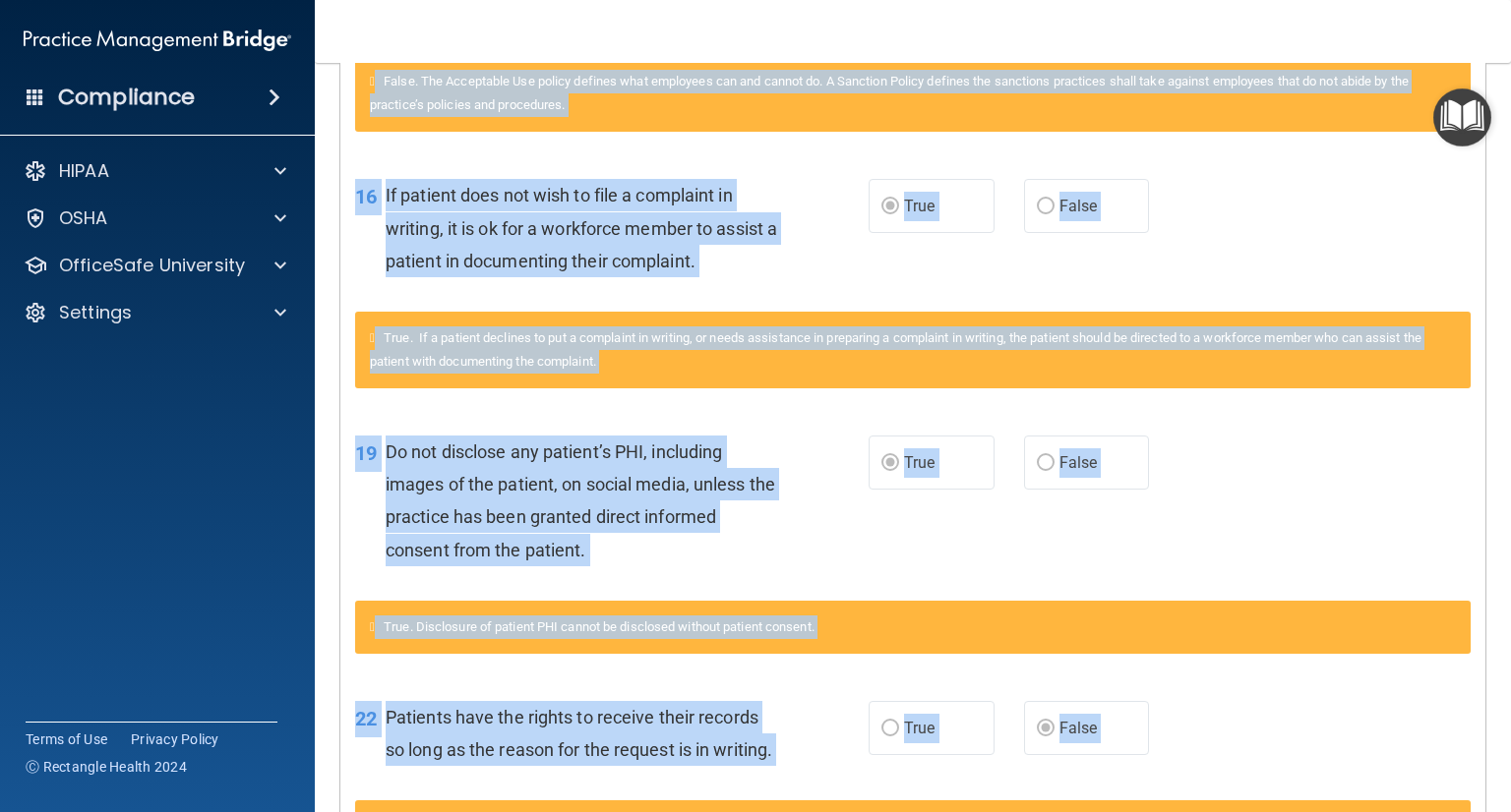
click at [1165, 295] on div "16 If patient does not wish to file a complaint in writing, it is ok for a work…" at bounding box center [912, 232] width 1145 height 157
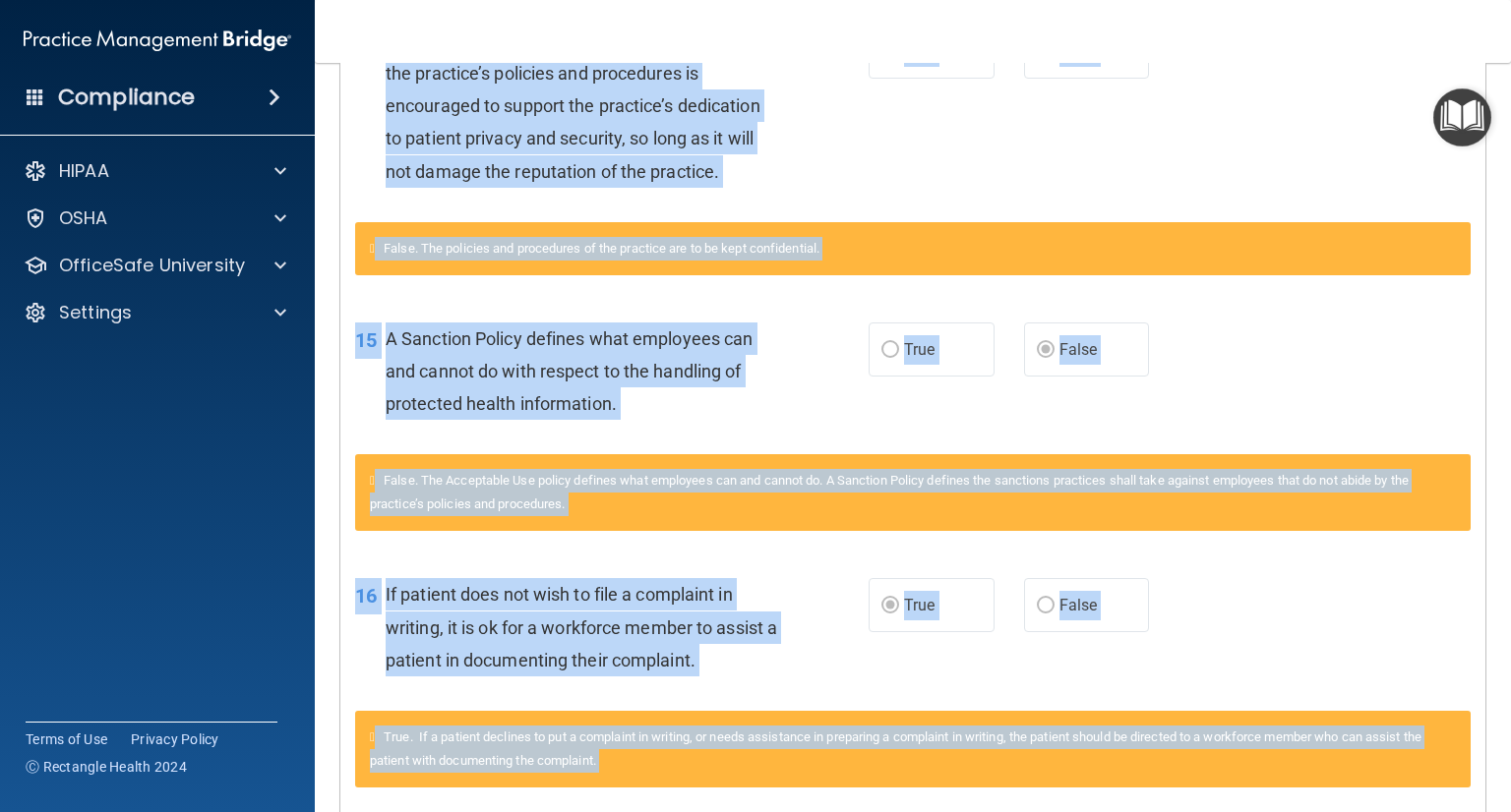
scroll to position [435, 0]
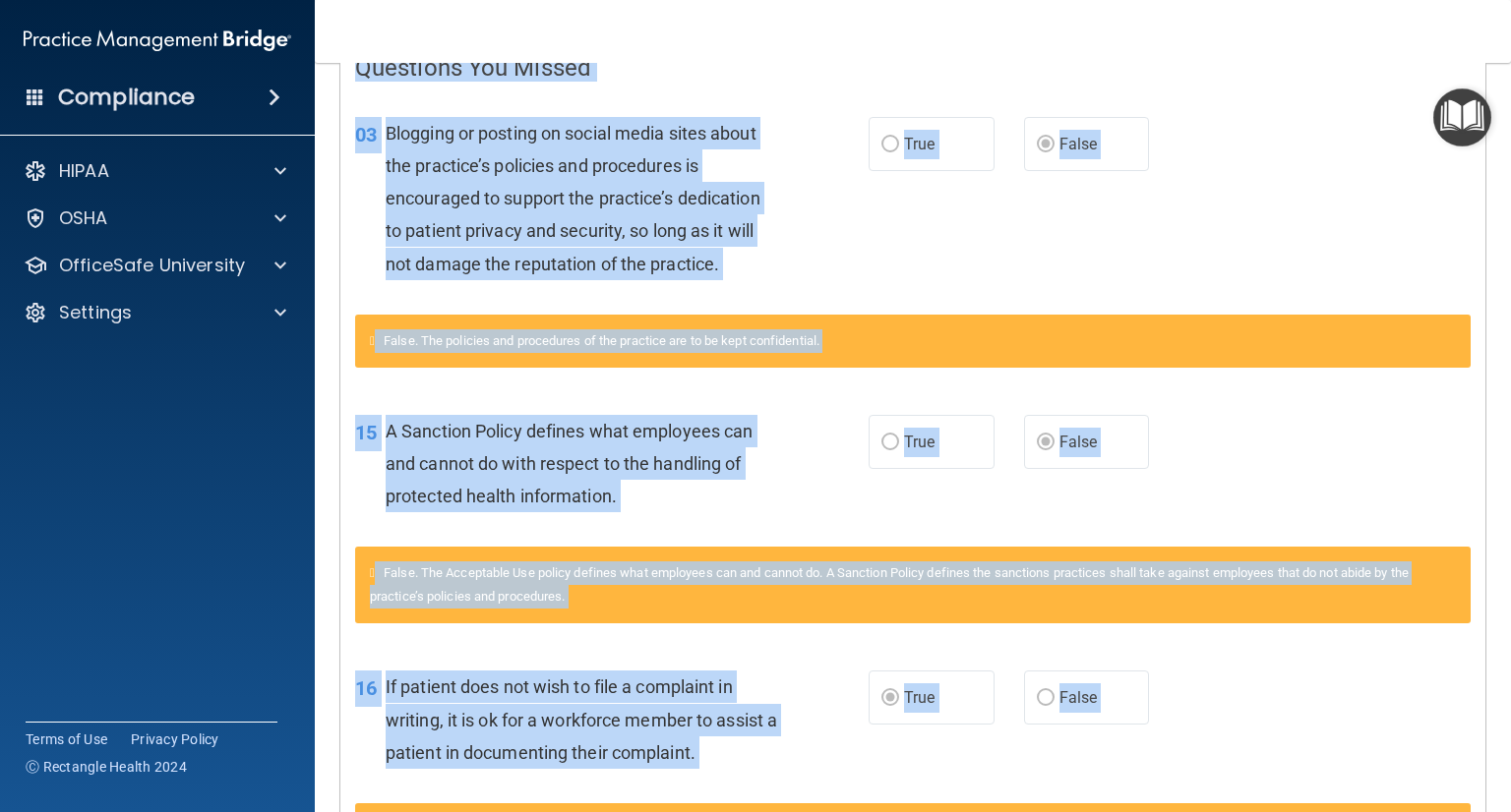
click at [1169, 282] on div "03 Blogging or posting on social media sites about the practice’s policies and …" at bounding box center [912, 203] width 1145 height 223
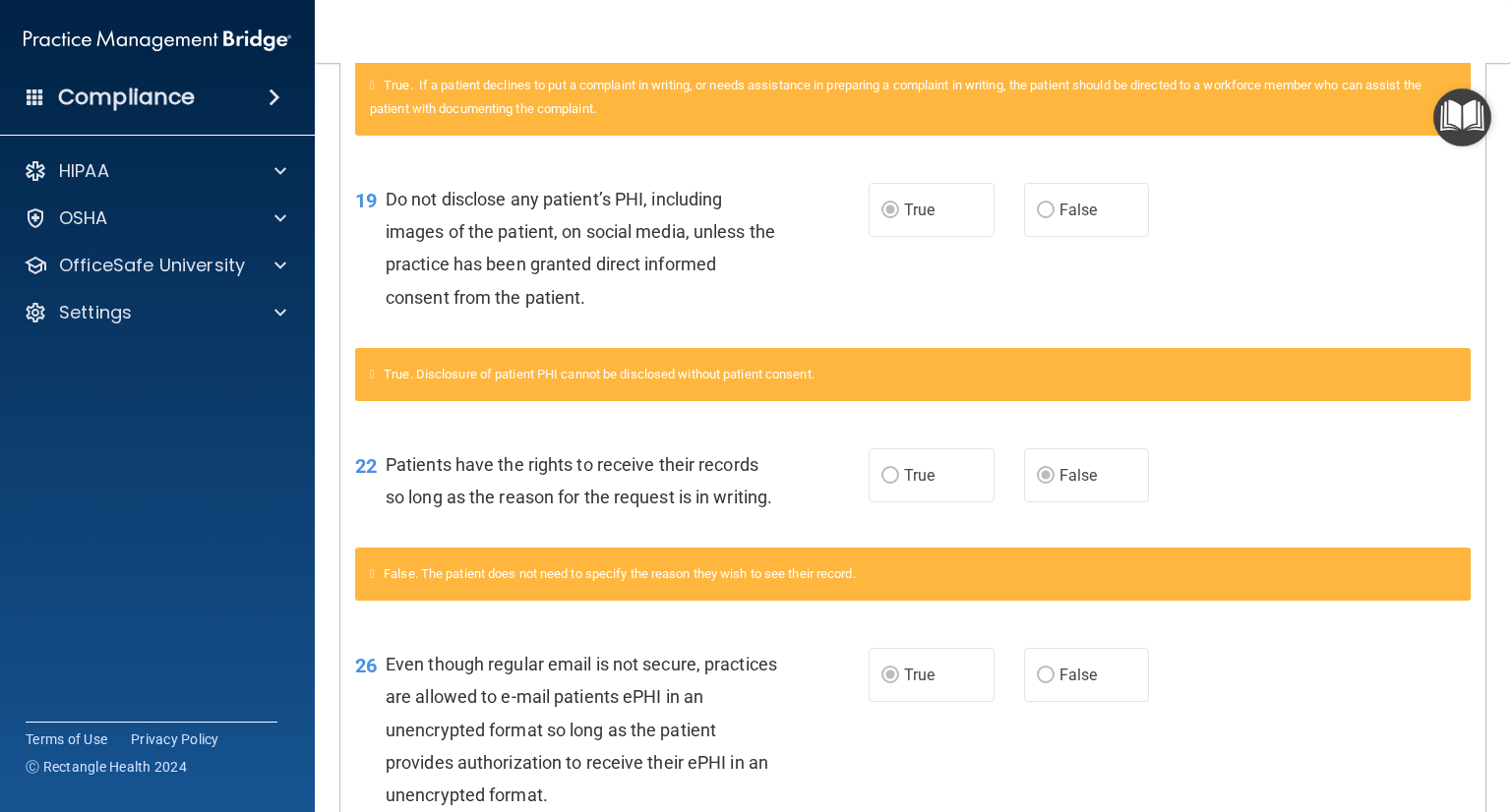
scroll to position [1278, 0]
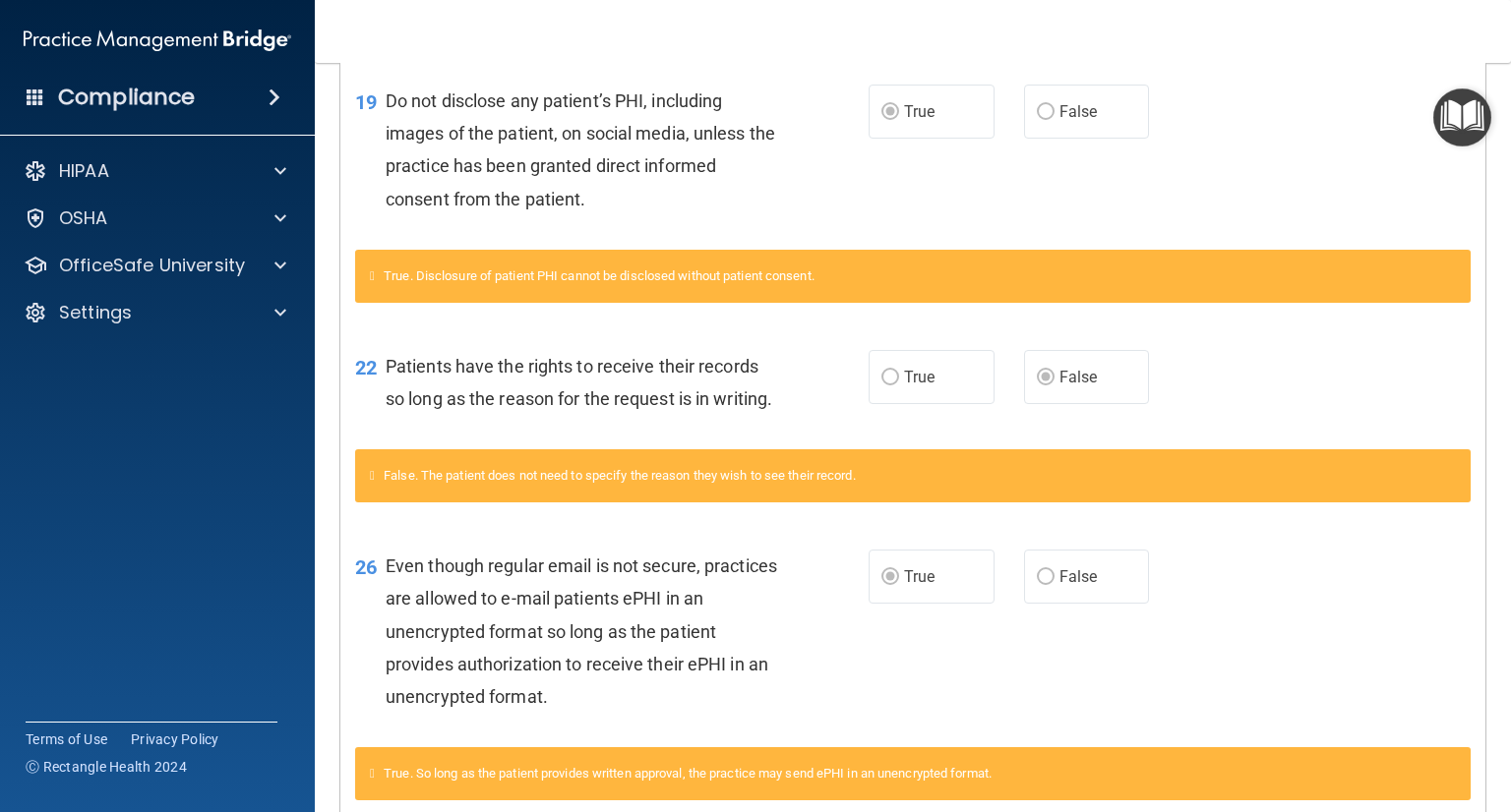
click at [775, 415] on div "Patients have the rights to receive their records so long as the reason for the…" at bounding box center [590, 383] width 408 height 65
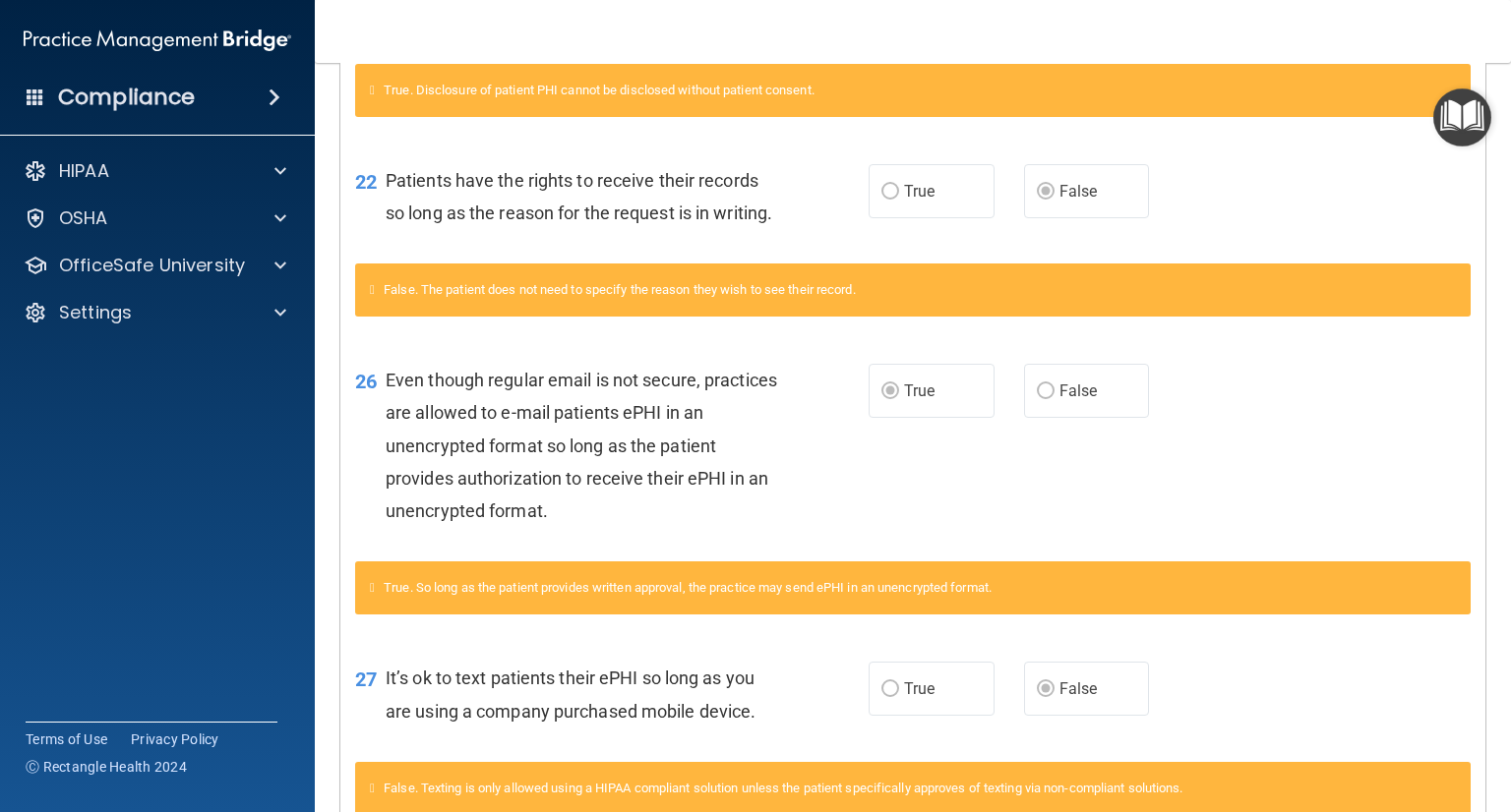
scroll to position [1475, 0]
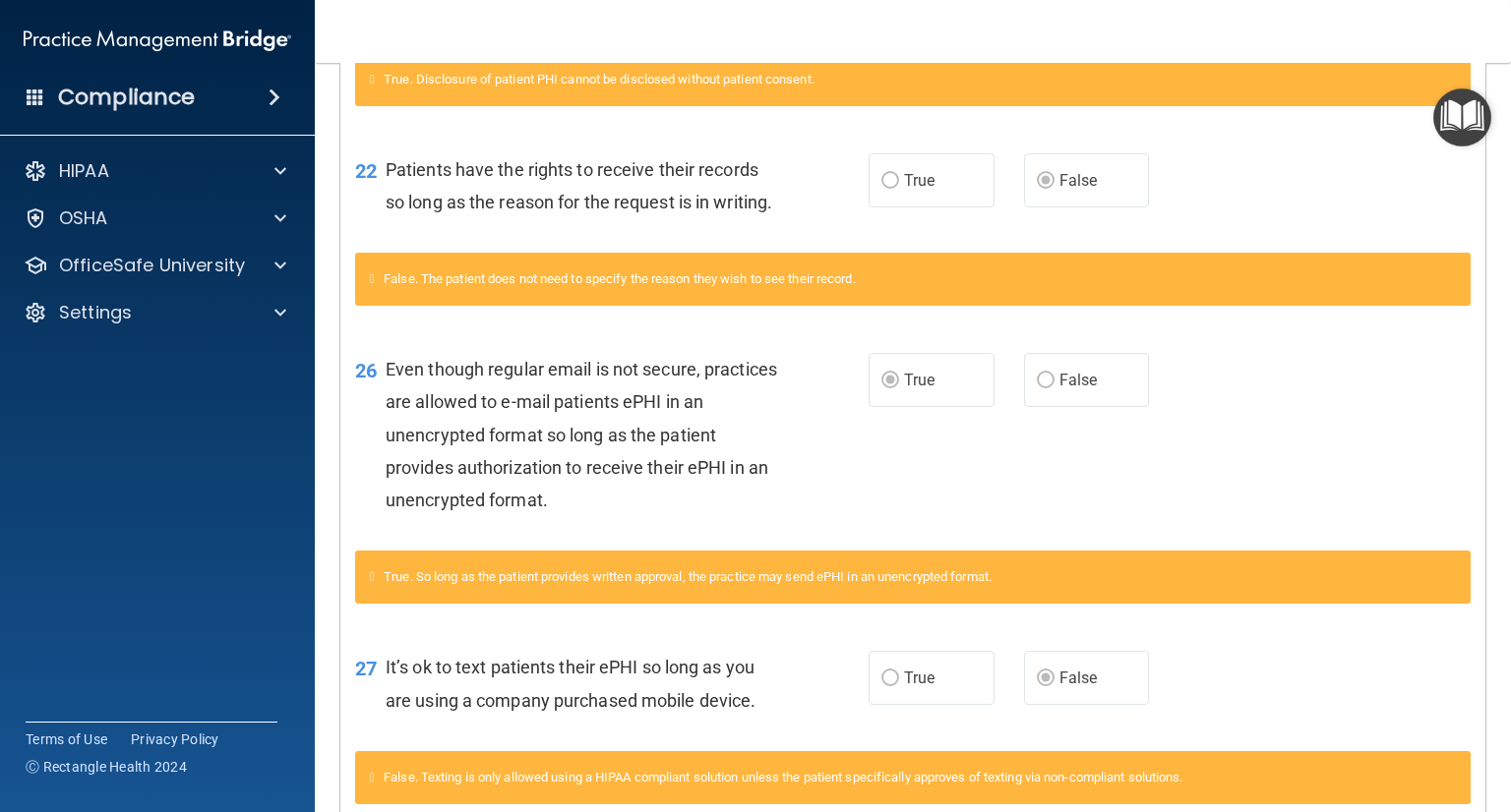
drag, startPoint x: 799, startPoint y: 504, endPoint x: 809, endPoint y: 504, distance: 10.0
click at [799, 504] on div "26 Even though regular email is not secure, practices are allowed to e-mail pat…" at bounding box center [612, 439] width 573 height 173
click at [483, 406] on span "Even though regular email is not secure, practices are allowed to e-mail patien…" at bounding box center [582, 434] width 392 height 151
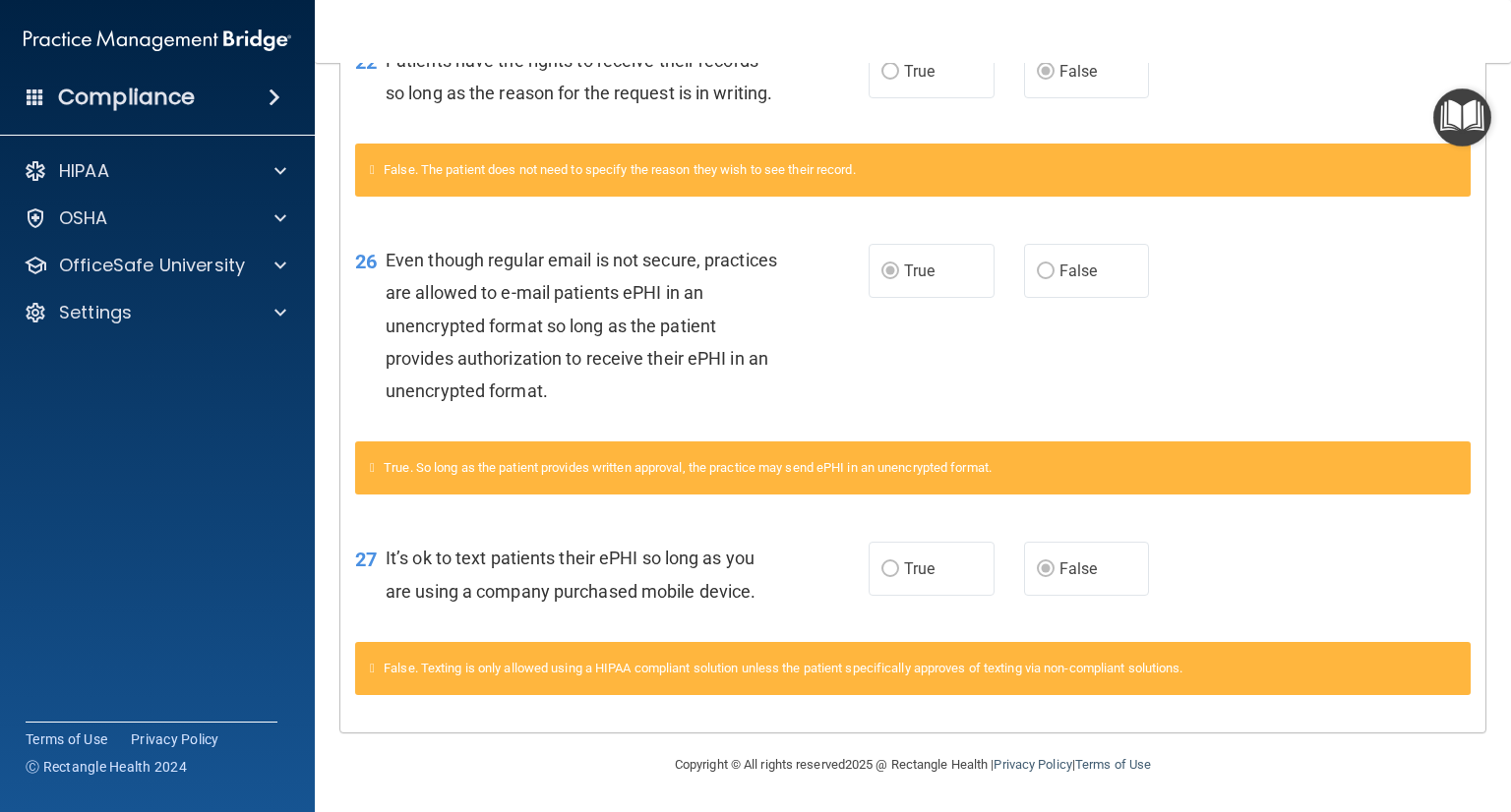
scroll to position [1615, 0]
click at [791, 622] on div "27 It’s ok to text patients their ePHI so long as you are using a company purch…" at bounding box center [912, 579] width 1145 height 124
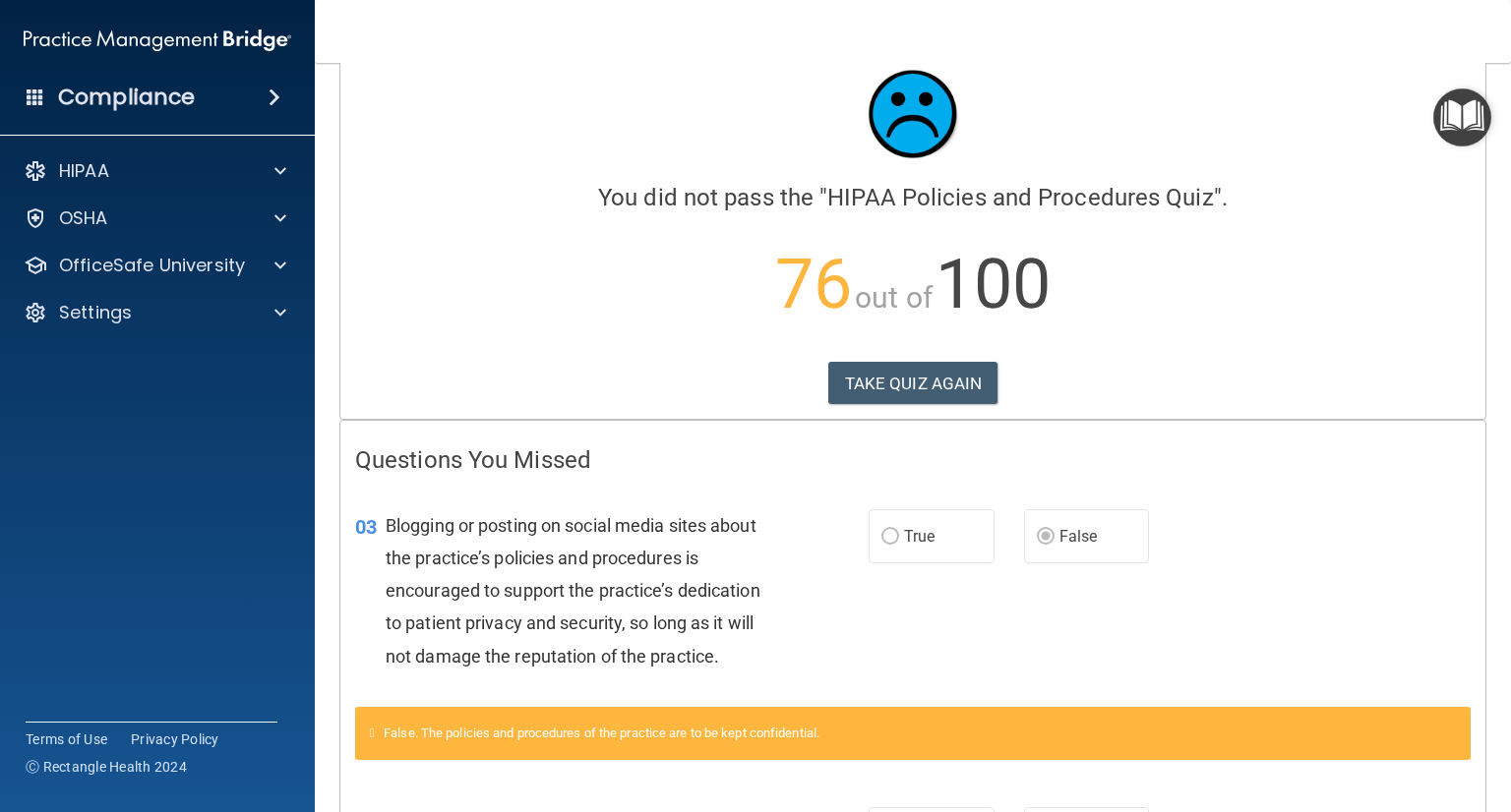
scroll to position [0, 0]
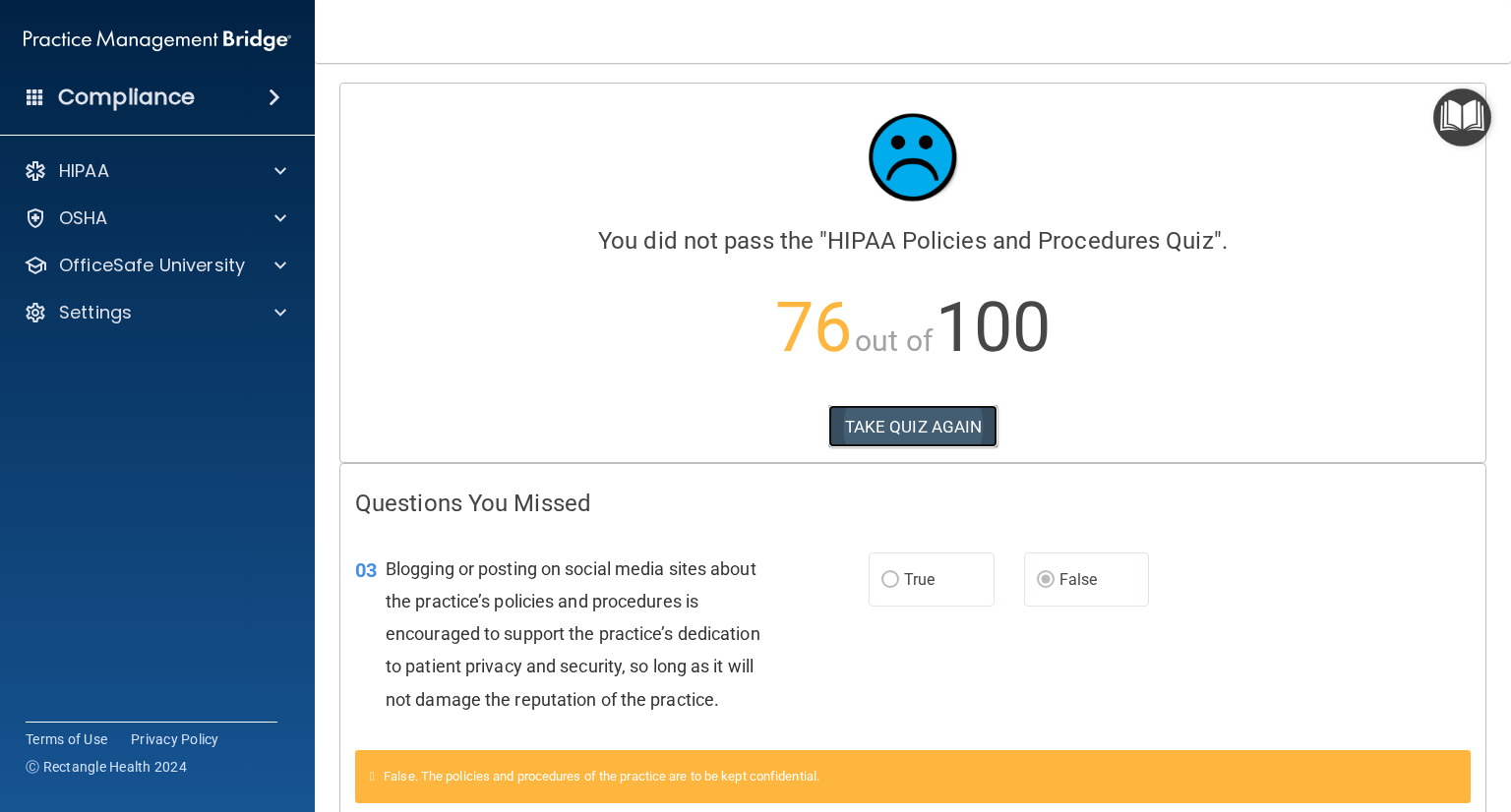
click at [927, 418] on button "TAKE QUIZ AGAIN" at bounding box center [913, 427] width 170 height 44
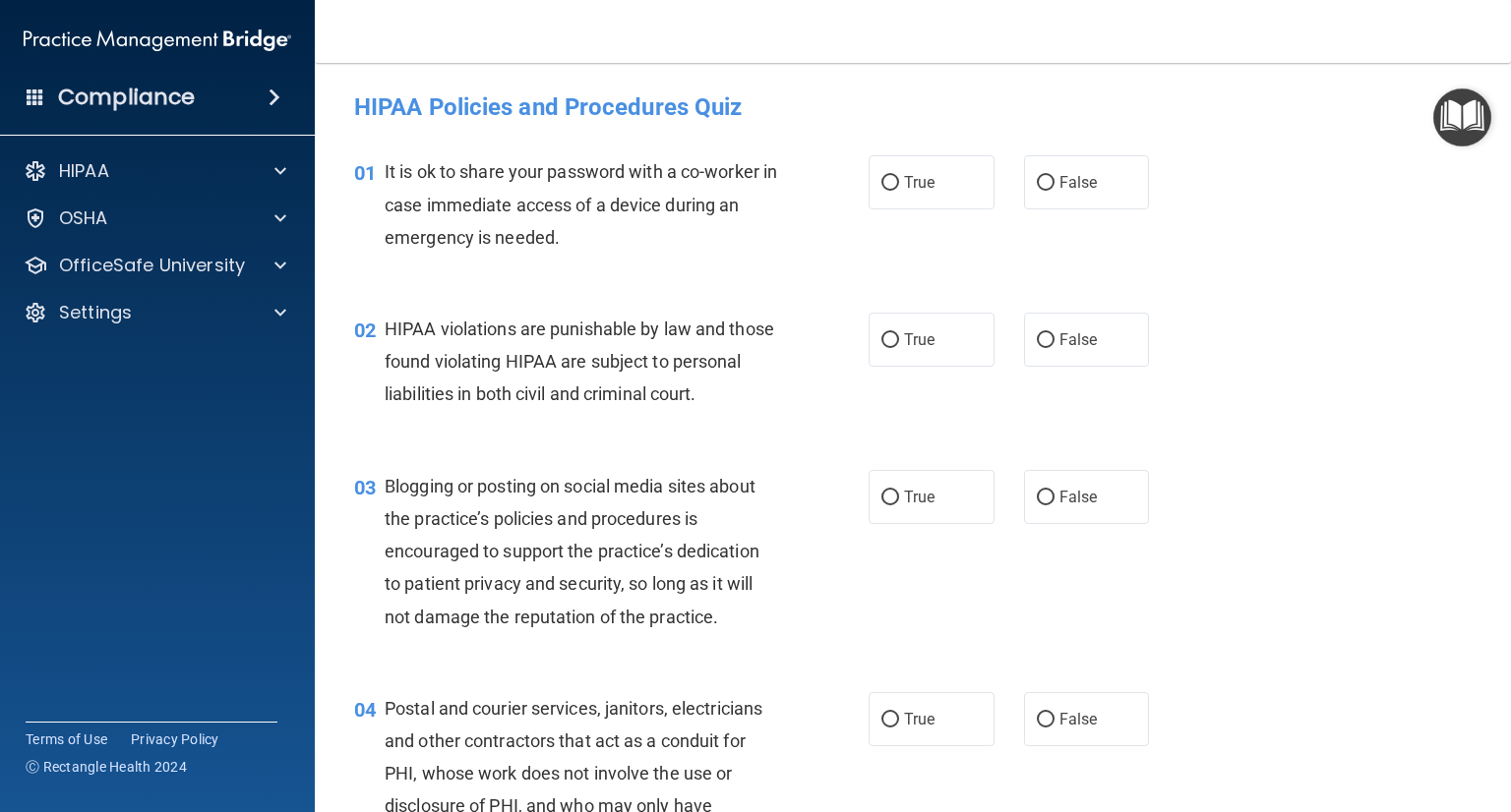
drag, startPoint x: 1048, startPoint y: 190, endPoint x: 973, endPoint y: 268, distance: 108.2
click at [1050, 188] on label "False" at bounding box center [1086, 182] width 126 height 54
click at [1050, 188] on input "False" at bounding box center [1046, 183] width 18 height 15
radio input "true"
click at [904, 331] on span "True" at bounding box center [919, 339] width 31 height 19
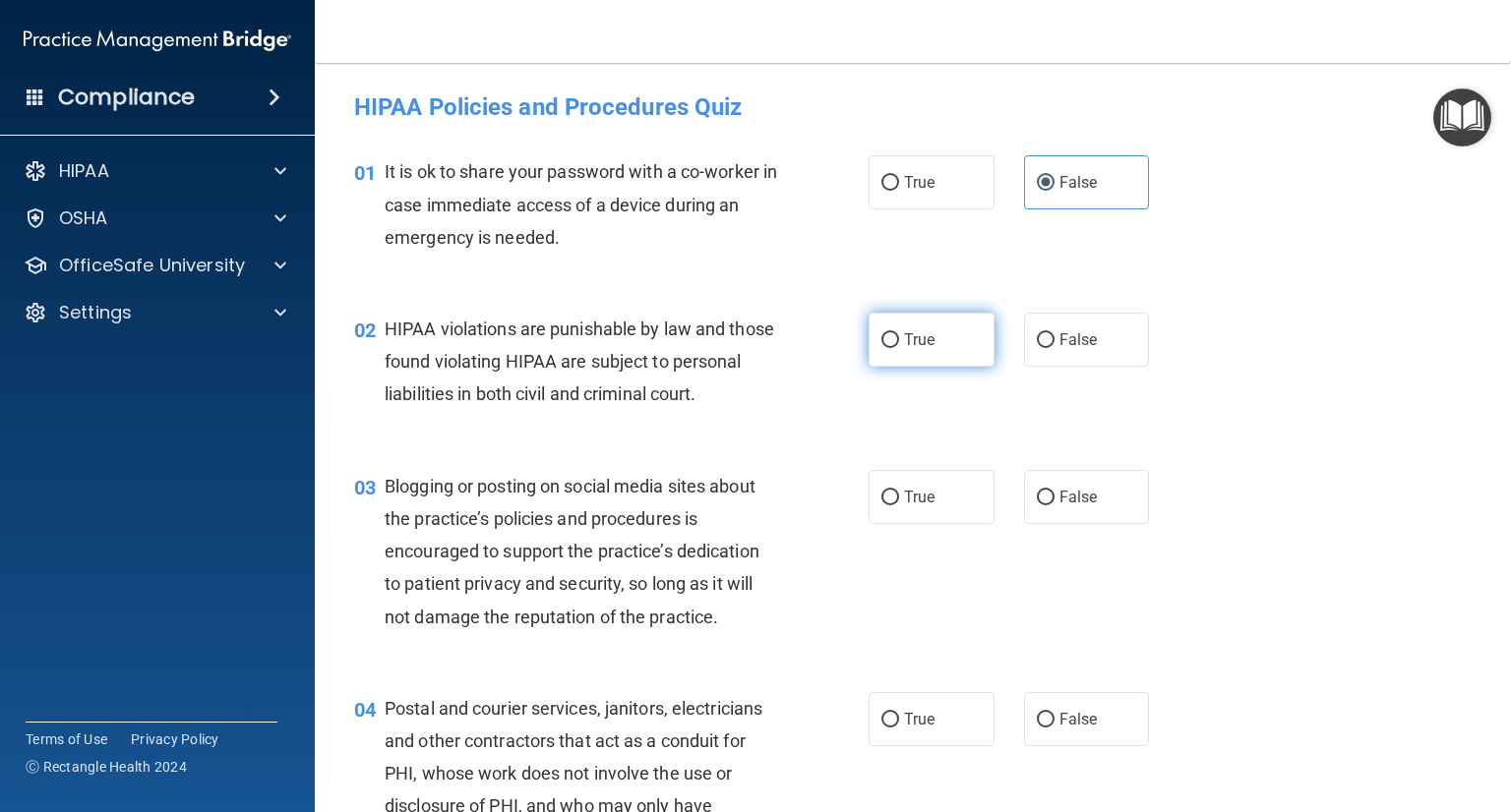
click at [899, 333] on input "True" at bounding box center [891, 340] width 18 height 15
radio input "true"
